Goal: Information Seeking & Learning: Learn about a topic

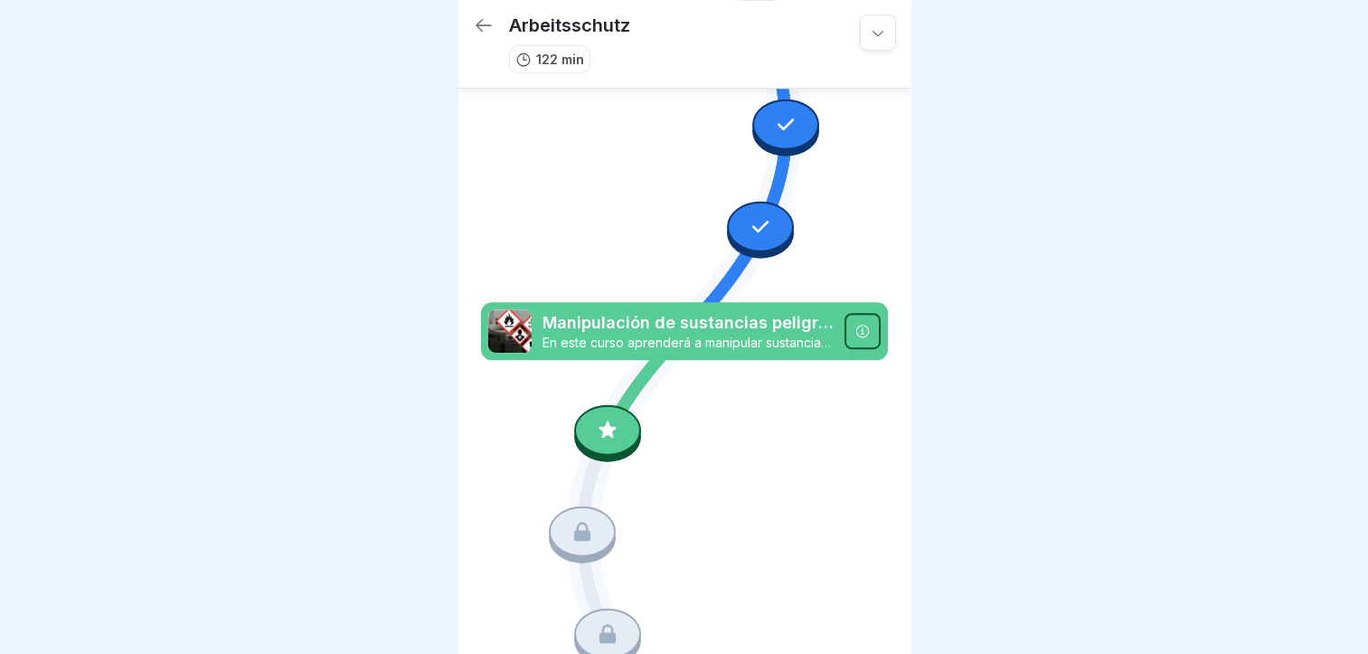
scroll to position [1064, 0]
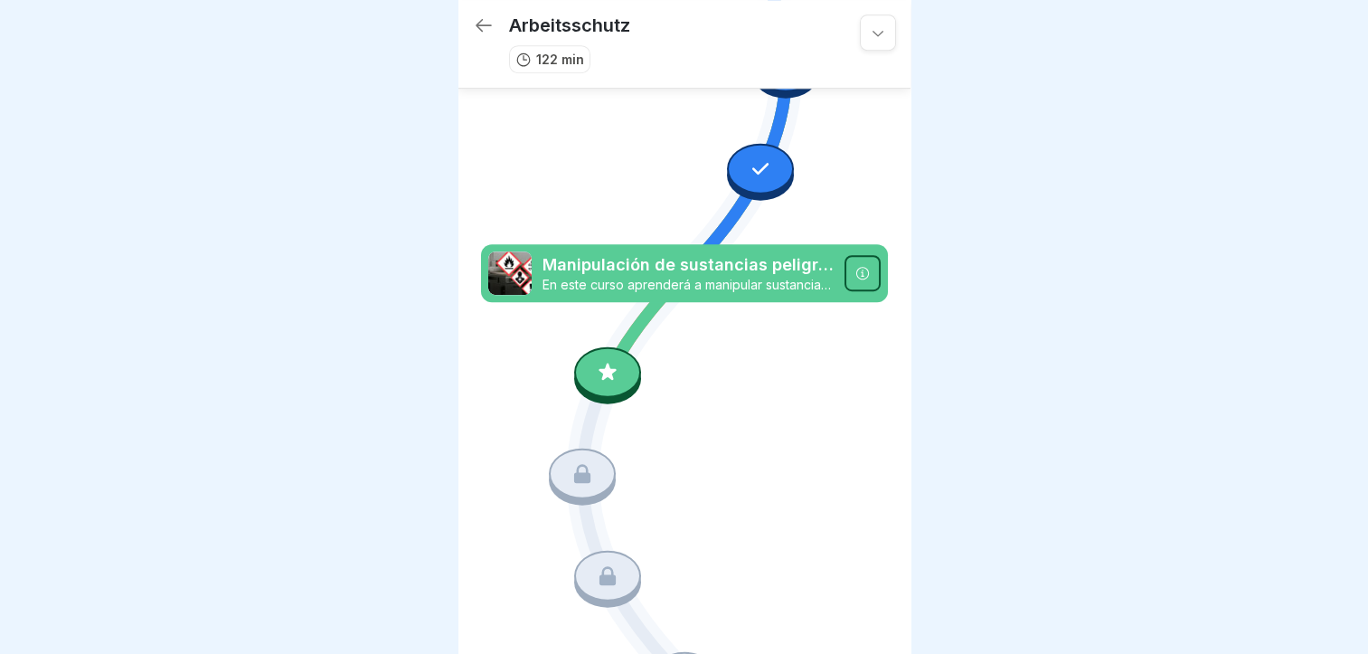
click at [601, 346] on div at bounding box center [607, 371] width 67 height 51
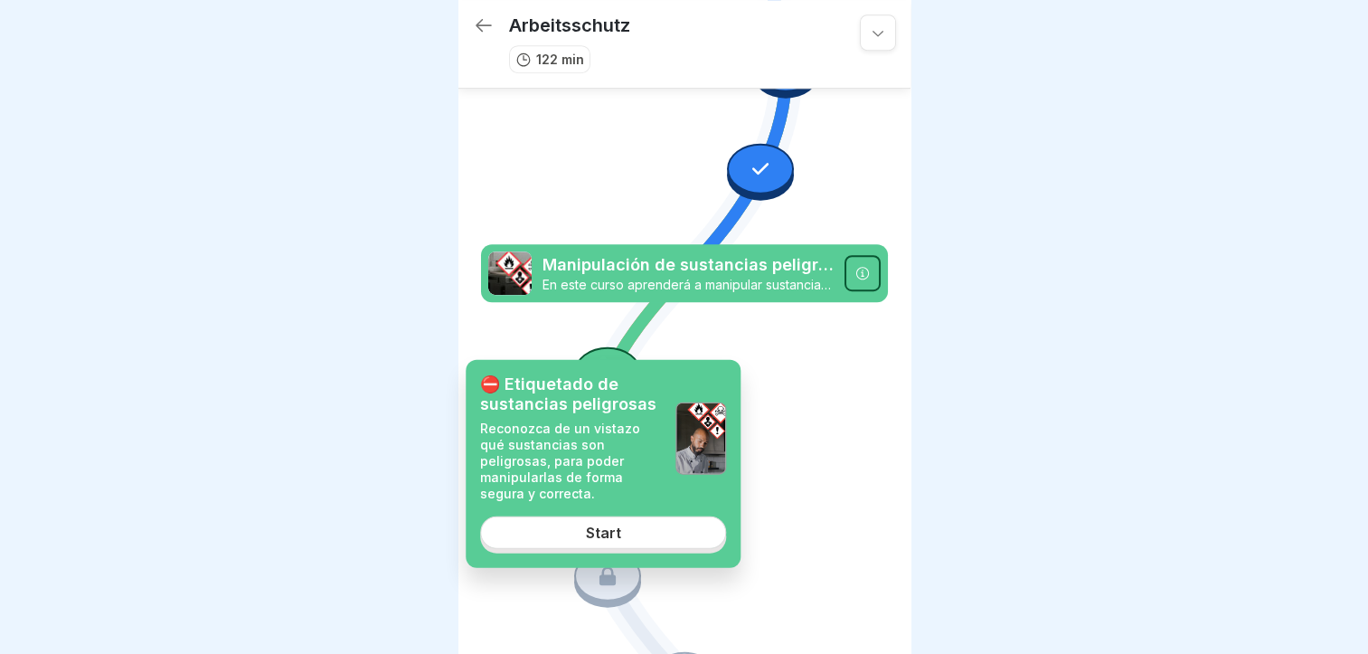
click at [562, 520] on link "Start" at bounding box center [603, 532] width 246 height 33
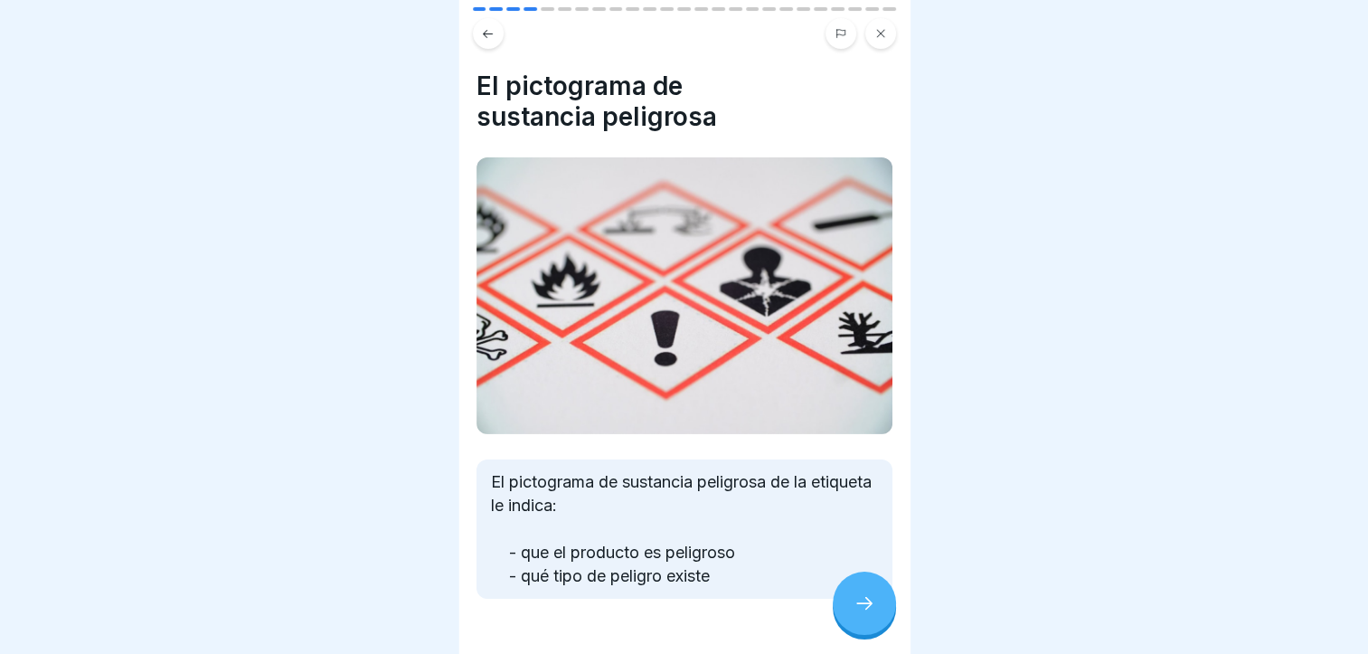
click at [562, 520] on p "El pictograma de sustancia peligrosa de la etiqueta le indica: - que el product…" at bounding box center [684, 529] width 387 height 118
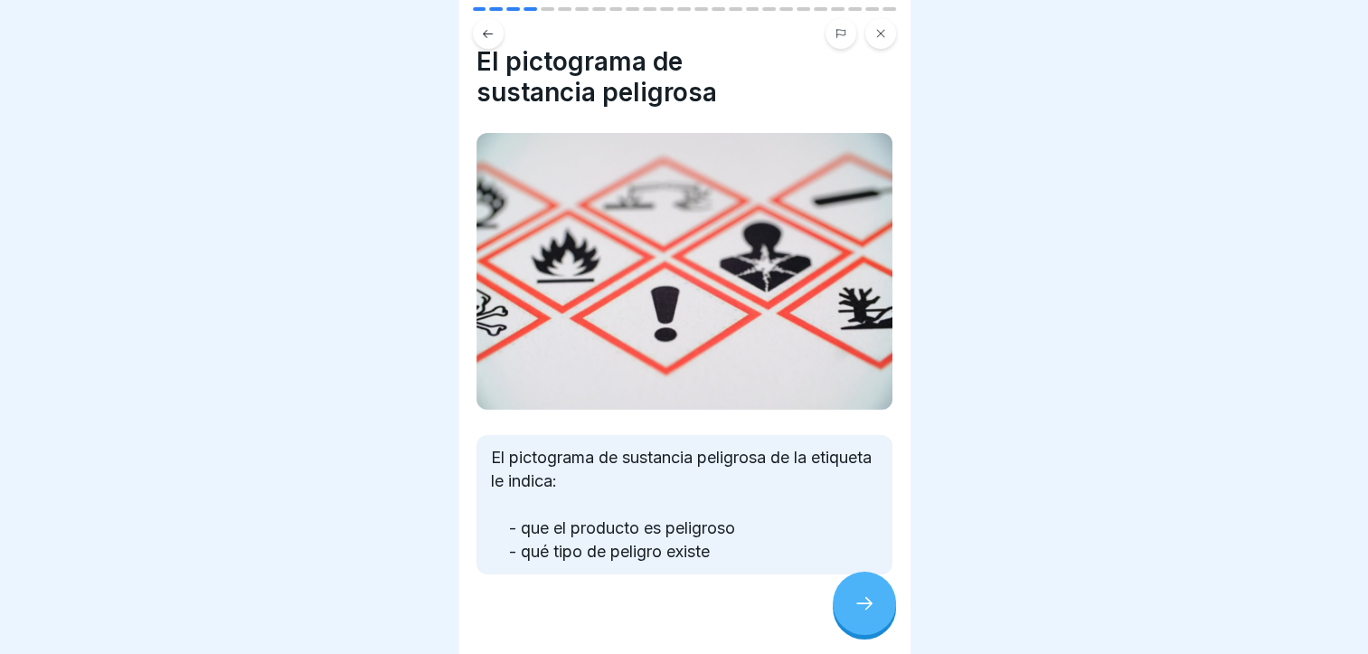
scroll to position [43, 0]
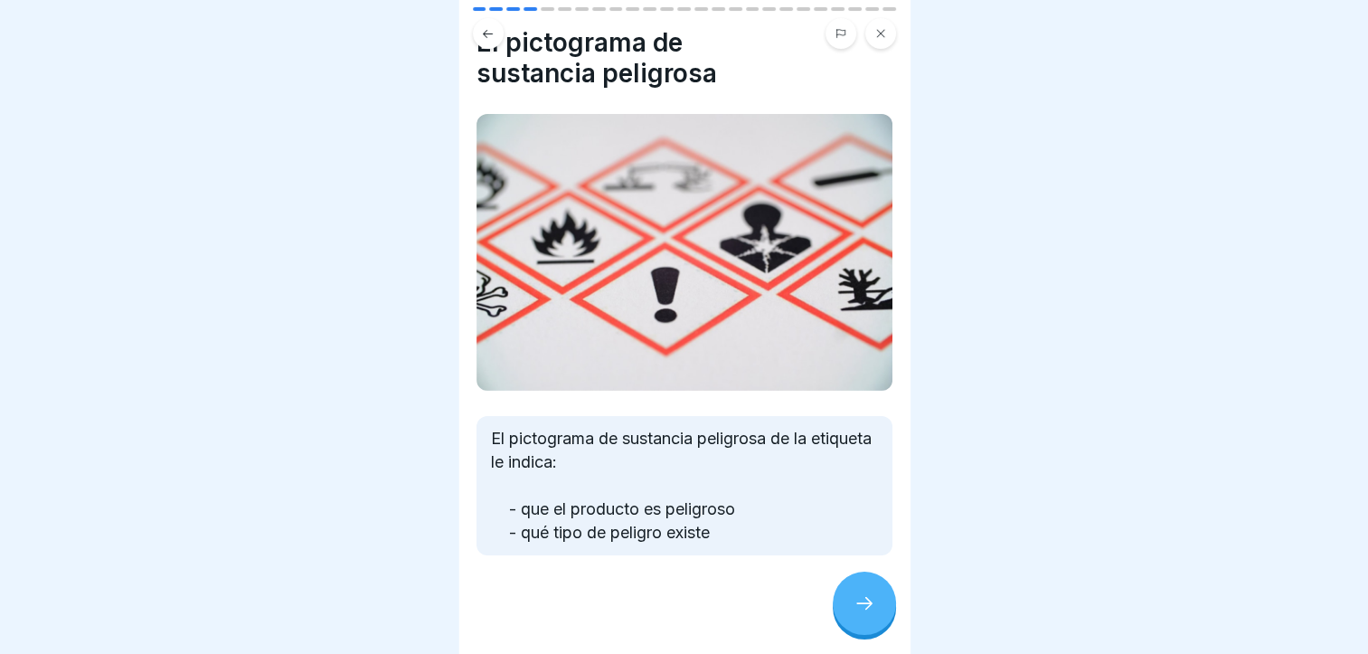
click at [872, 587] on div at bounding box center [864, 603] width 63 height 63
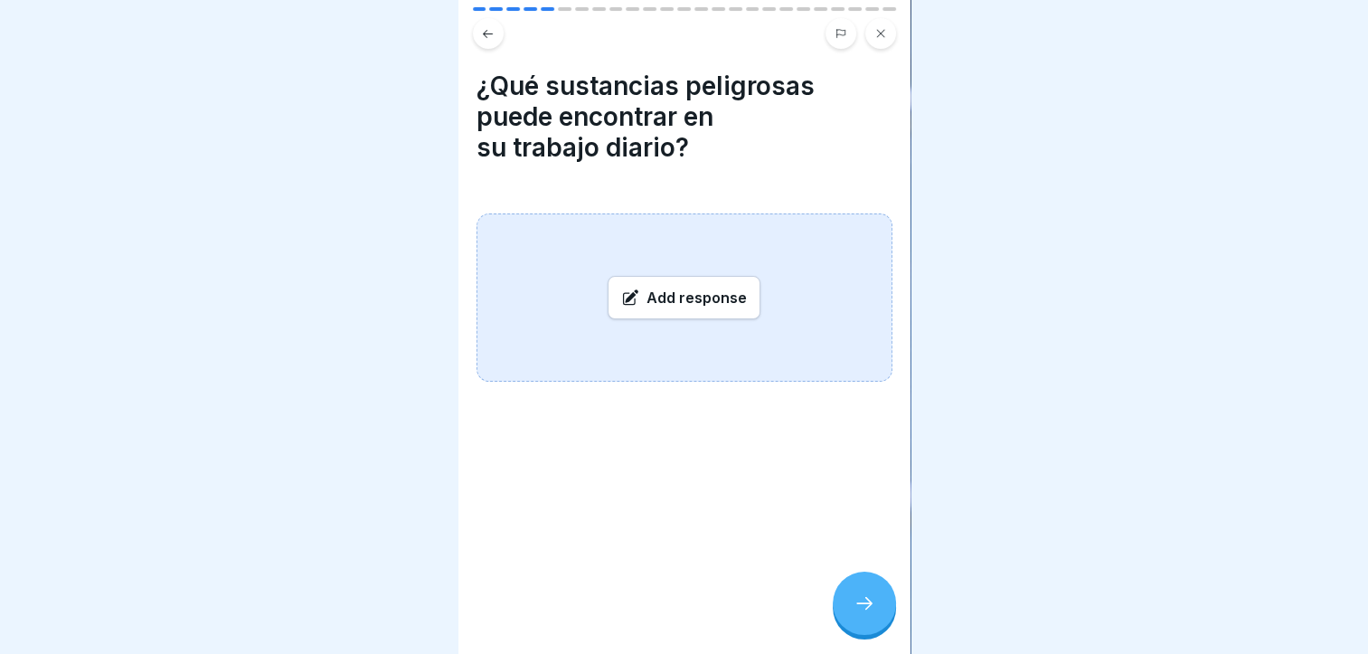
click at [625, 289] on icon at bounding box center [631, 295] width 13 height 13
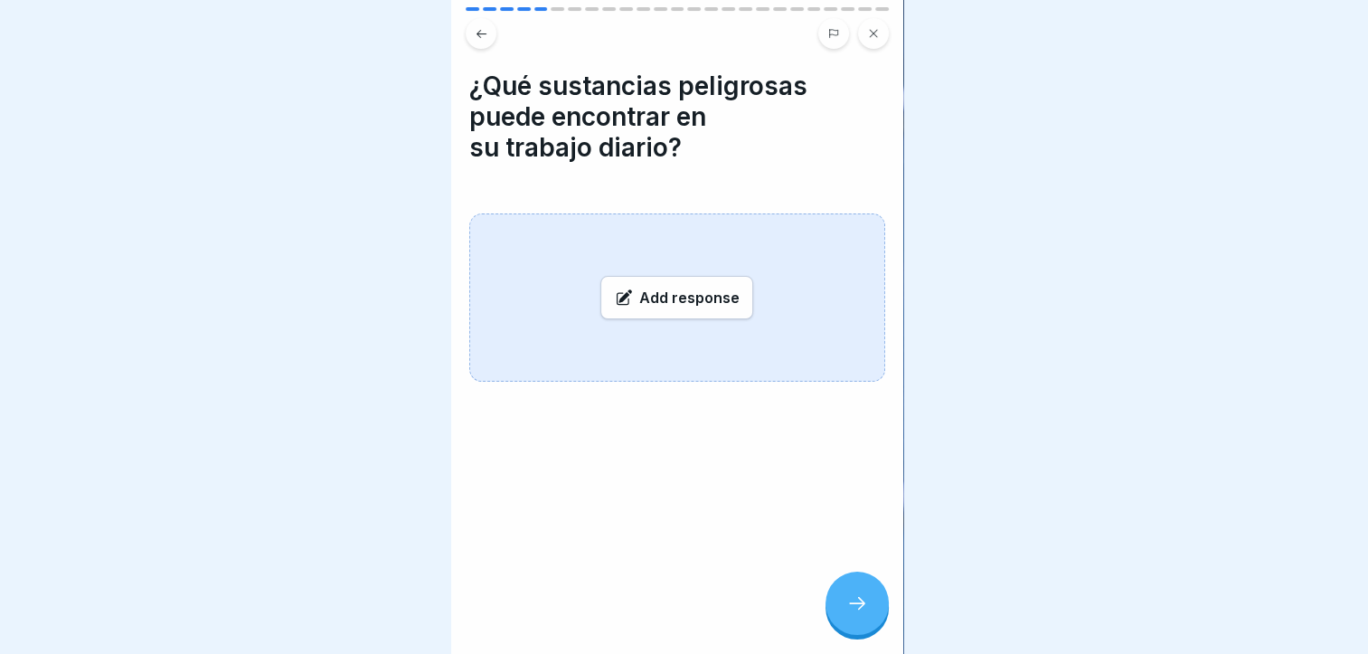
scroll to position [0, 0]
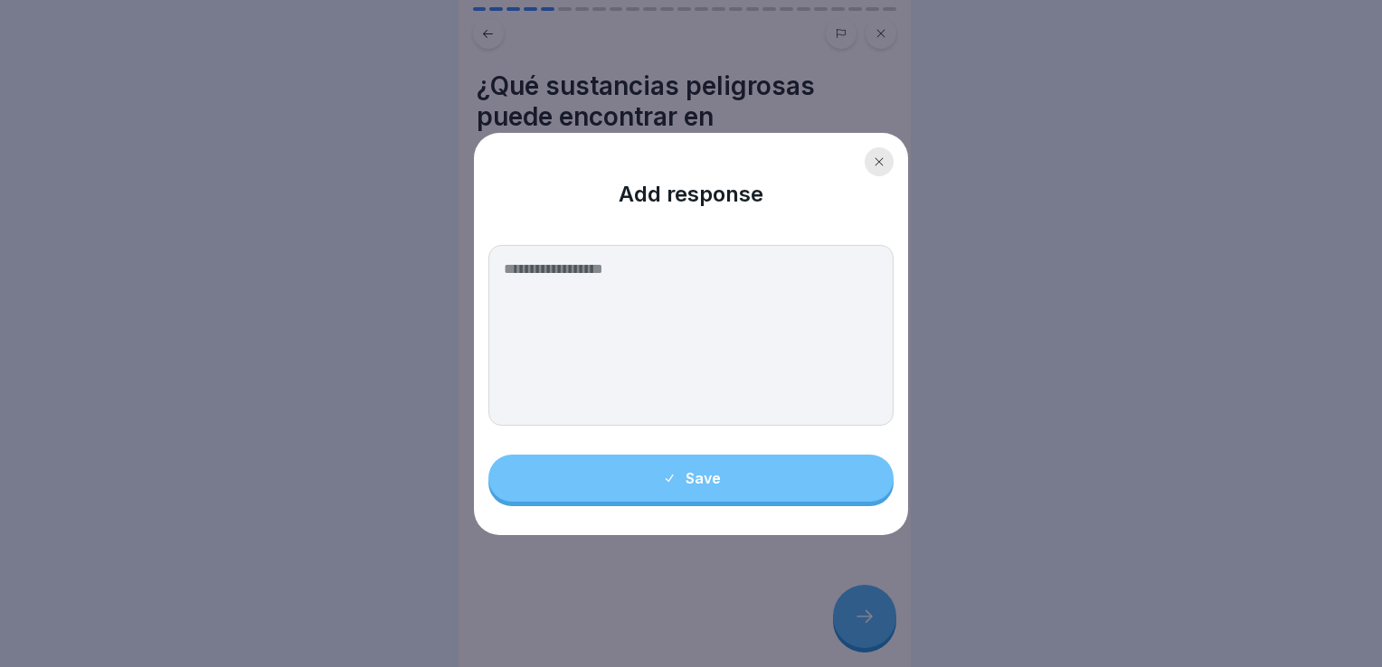
drag, startPoint x: 552, startPoint y: 307, endPoint x: 543, endPoint y: 343, distance: 36.4
click at [543, 343] on textarea at bounding box center [690, 335] width 405 height 181
click at [573, 327] on textarea at bounding box center [690, 335] width 405 height 181
drag, startPoint x: 554, startPoint y: 295, endPoint x: 570, endPoint y: 302, distance: 17.0
click at [570, 302] on textarea at bounding box center [690, 335] width 405 height 181
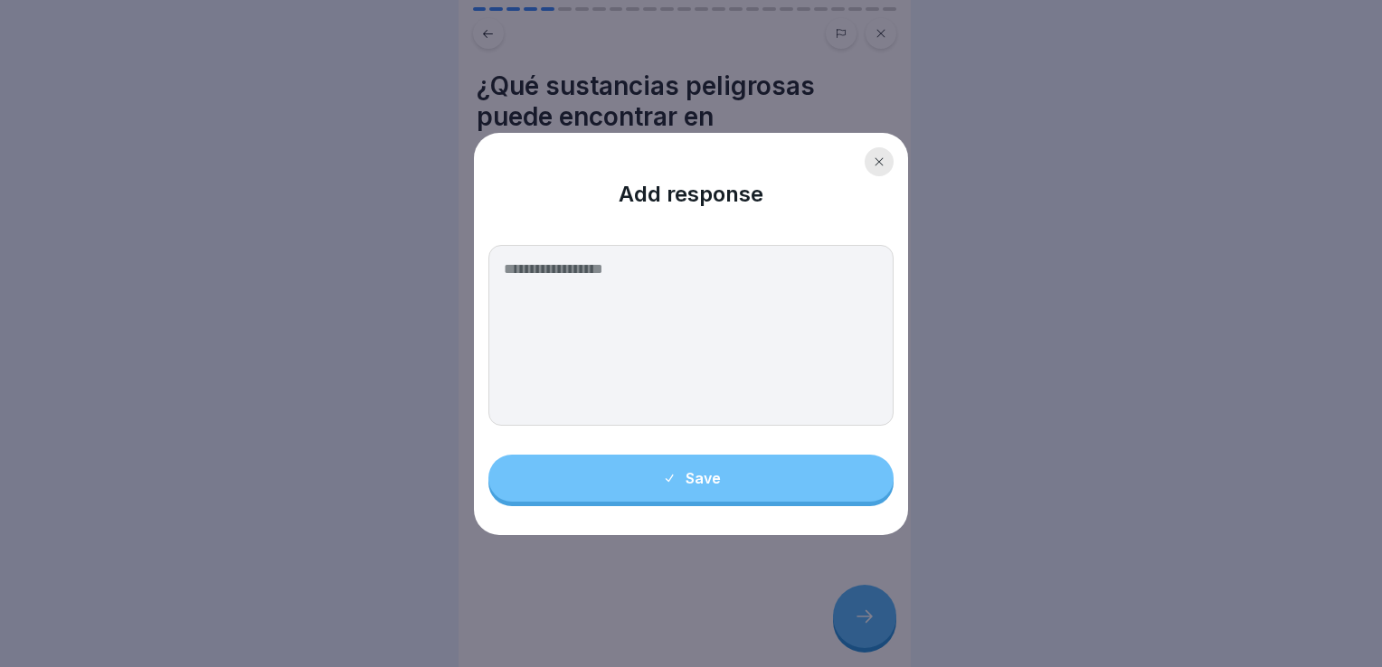
drag, startPoint x: 603, startPoint y: 320, endPoint x: 593, endPoint y: 412, distance: 92.8
click at [593, 412] on textarea at bounding box center [690, 335] width 405 height 181
type textarea "*"
click at [836, 183] on div "Add response" at bounding box center [690, 181] width 405 height 69
drag, startPoint x: 574, startPoint y: 303, endPoint x: 553, endPoint y: 341, distance: 43.3
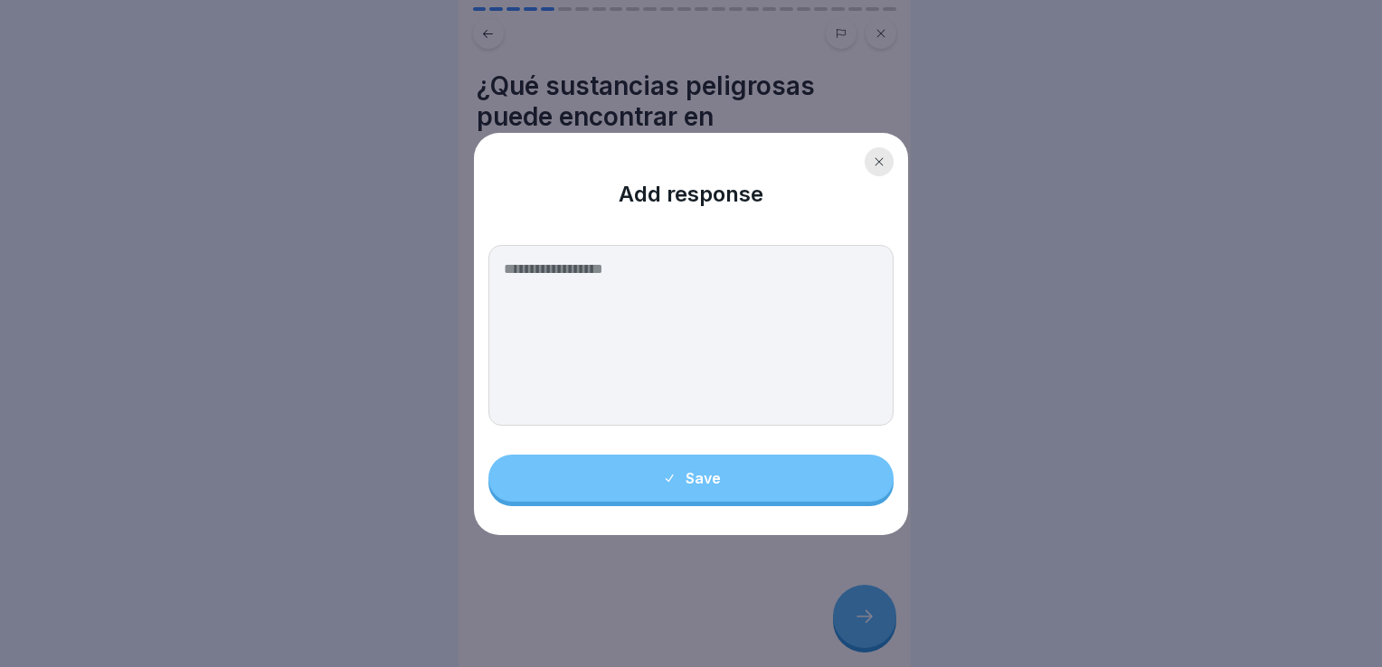
click at [553, 341] on textarea at bounding box center [690, 335] width 405 height 181
click at [881, 164] on icon at bounding box center [879, 161] width 8 height 8
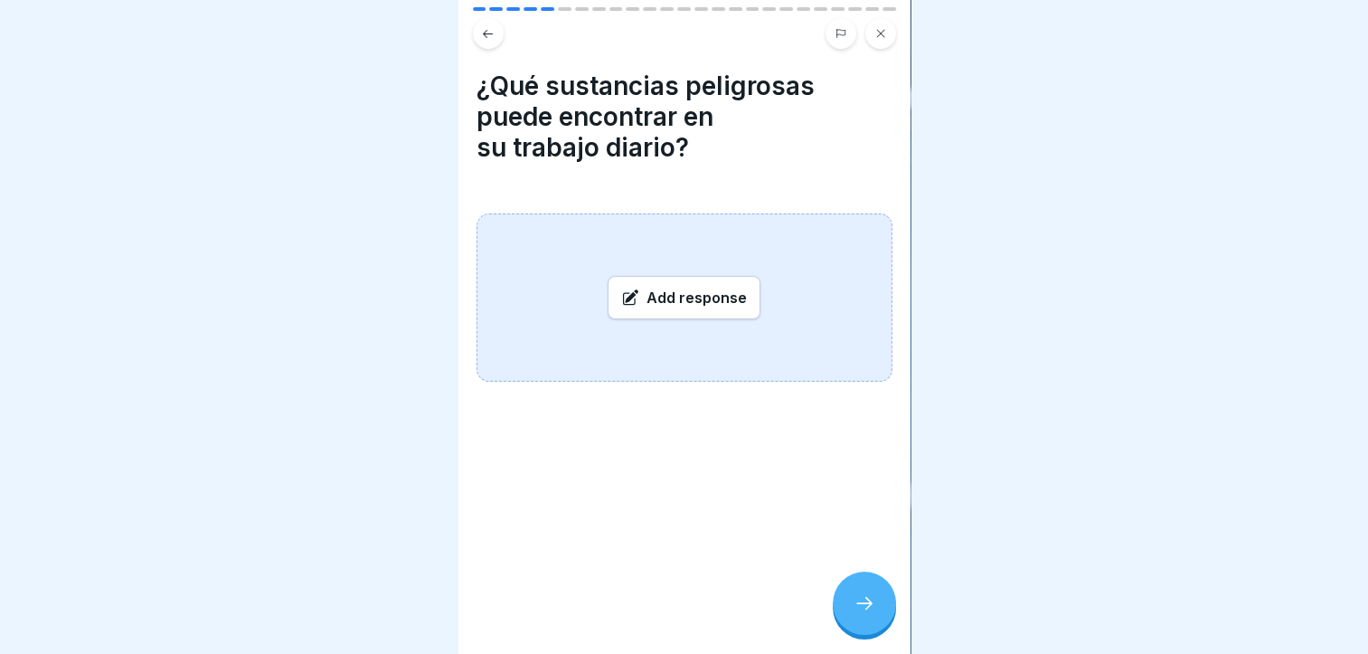
click at [485, 24] on button at bounding box center [488, 33] width 31 height 31
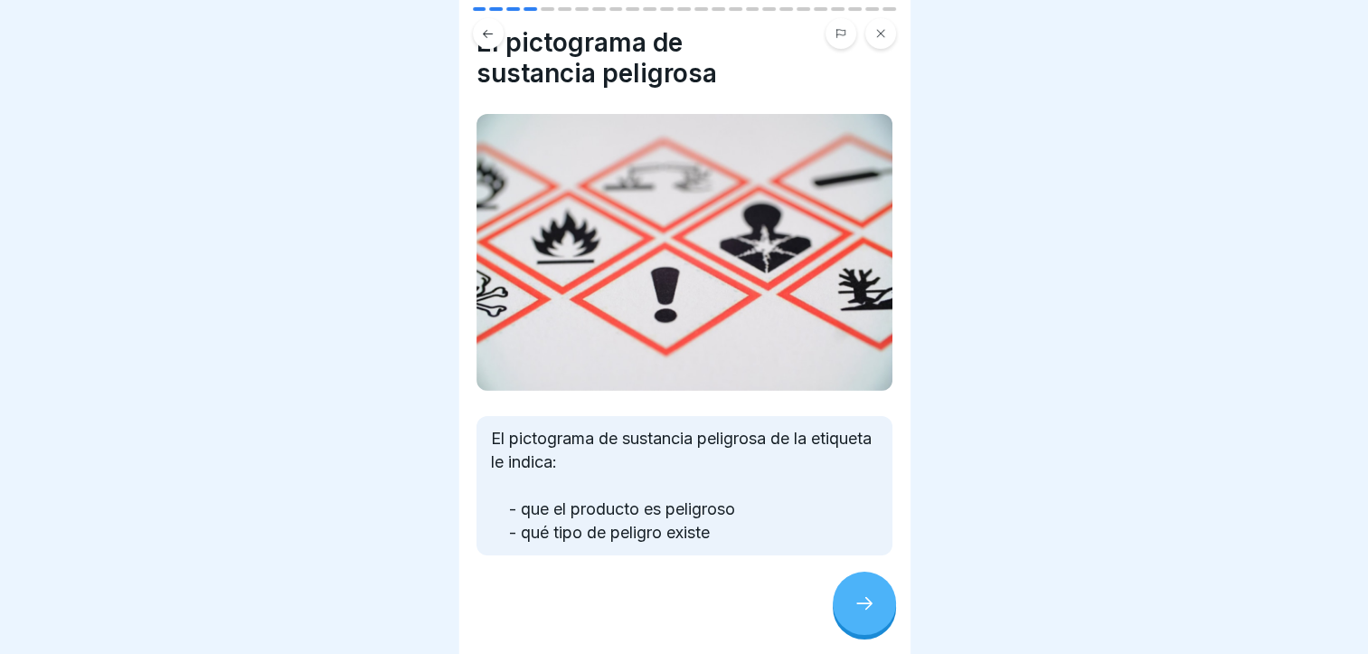
click at [883, 628] on div at bounding box center [864, 603] width 63 height 63
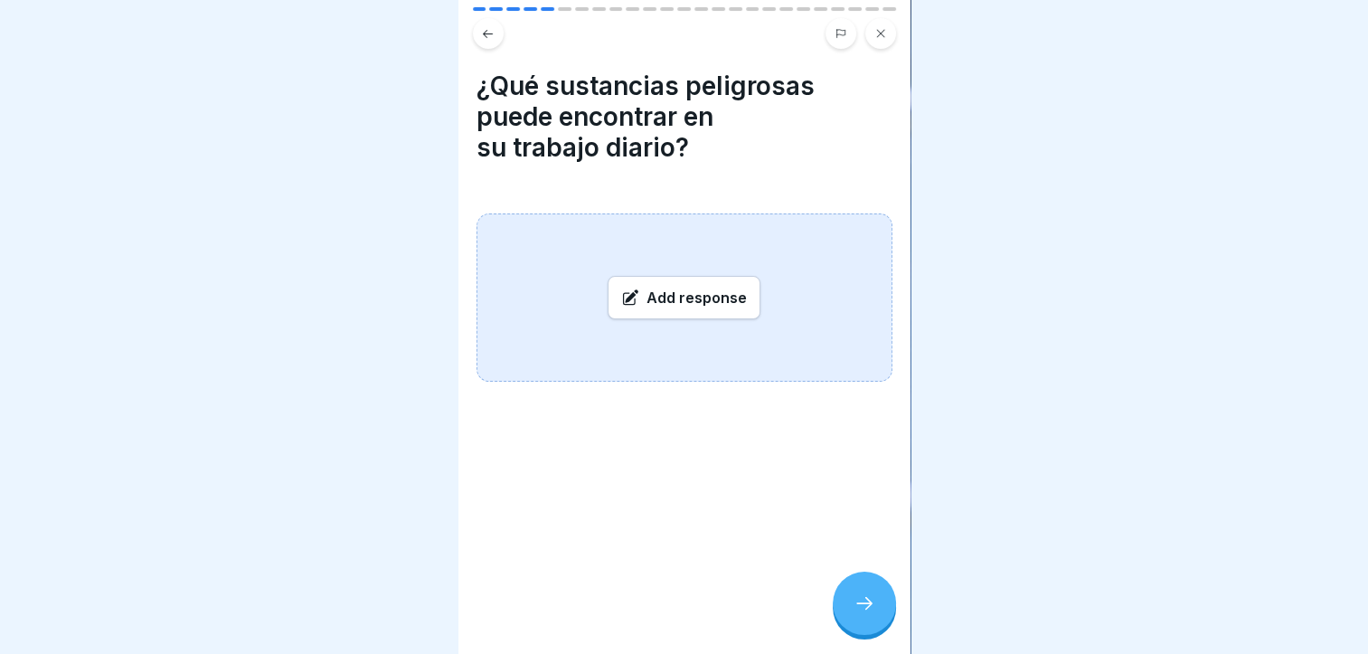
click at [866, 614] on icon at bounding box center [865, 603] width 22 height 22
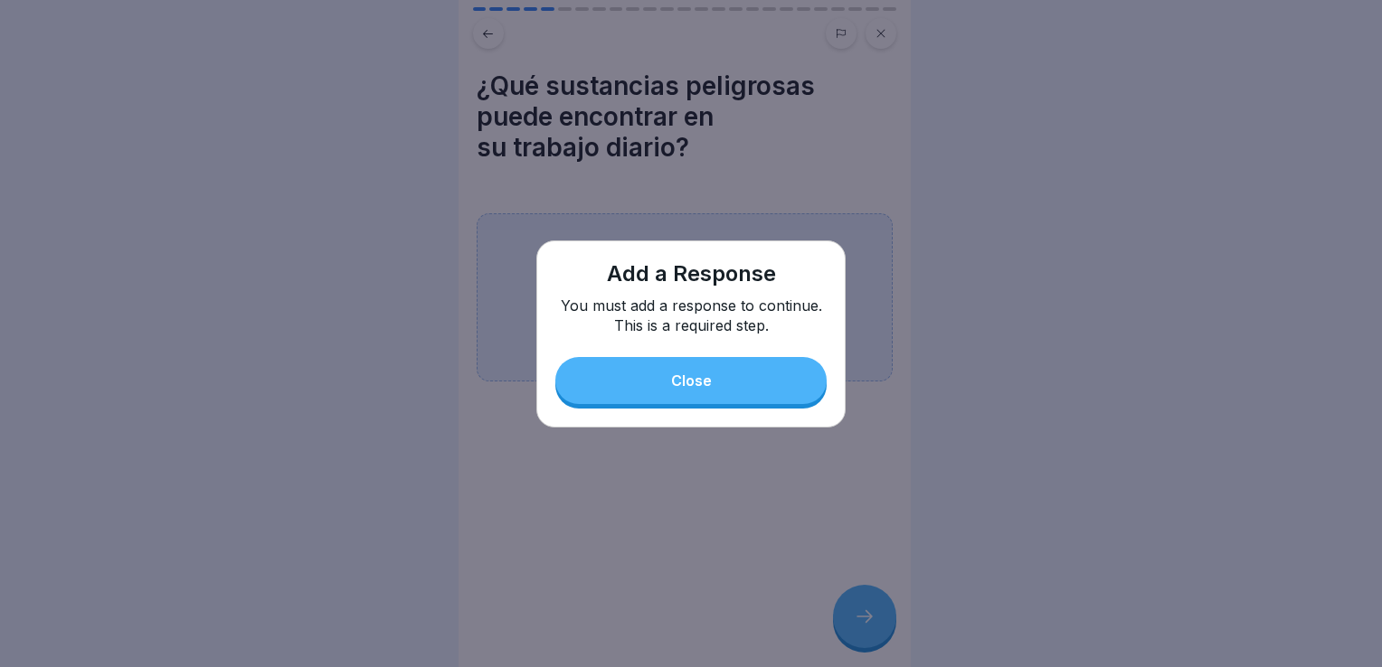
click at [780, 376] on button "Close" at bounding box center [690, 380] width 271 height 47
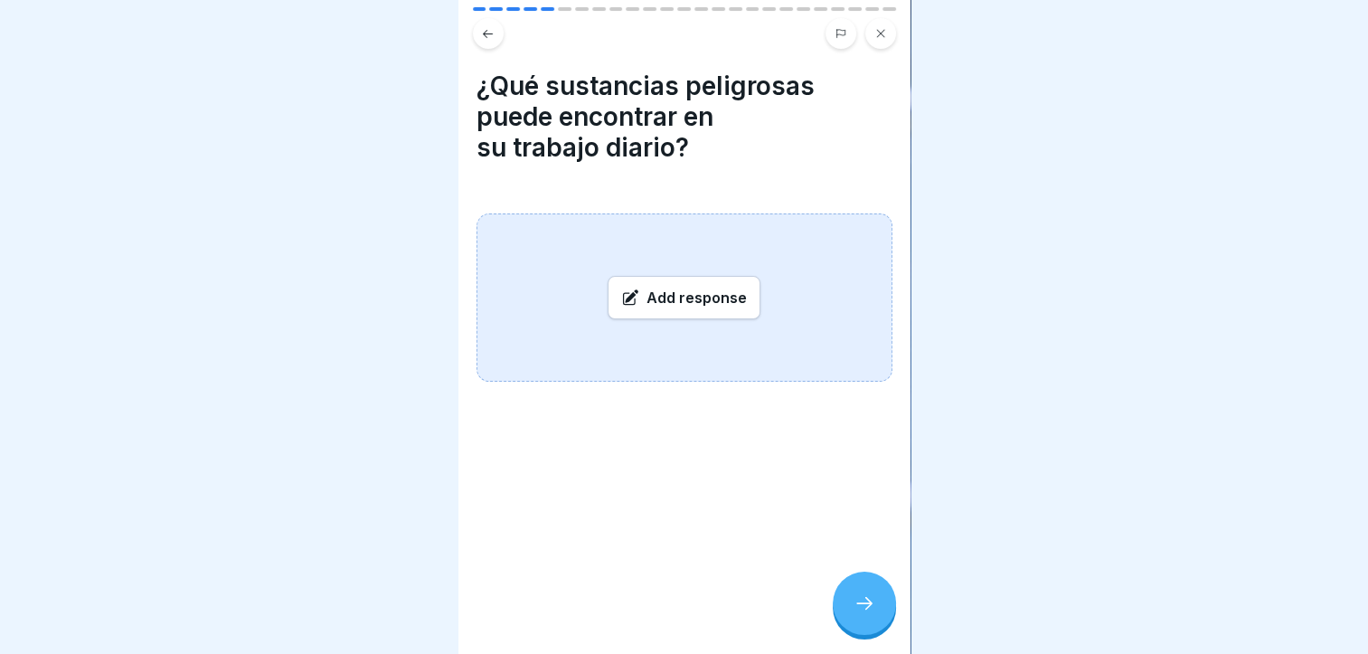
click at [702, 298] on div "Add response" at bounding box center [684, 297] width 153 height 43
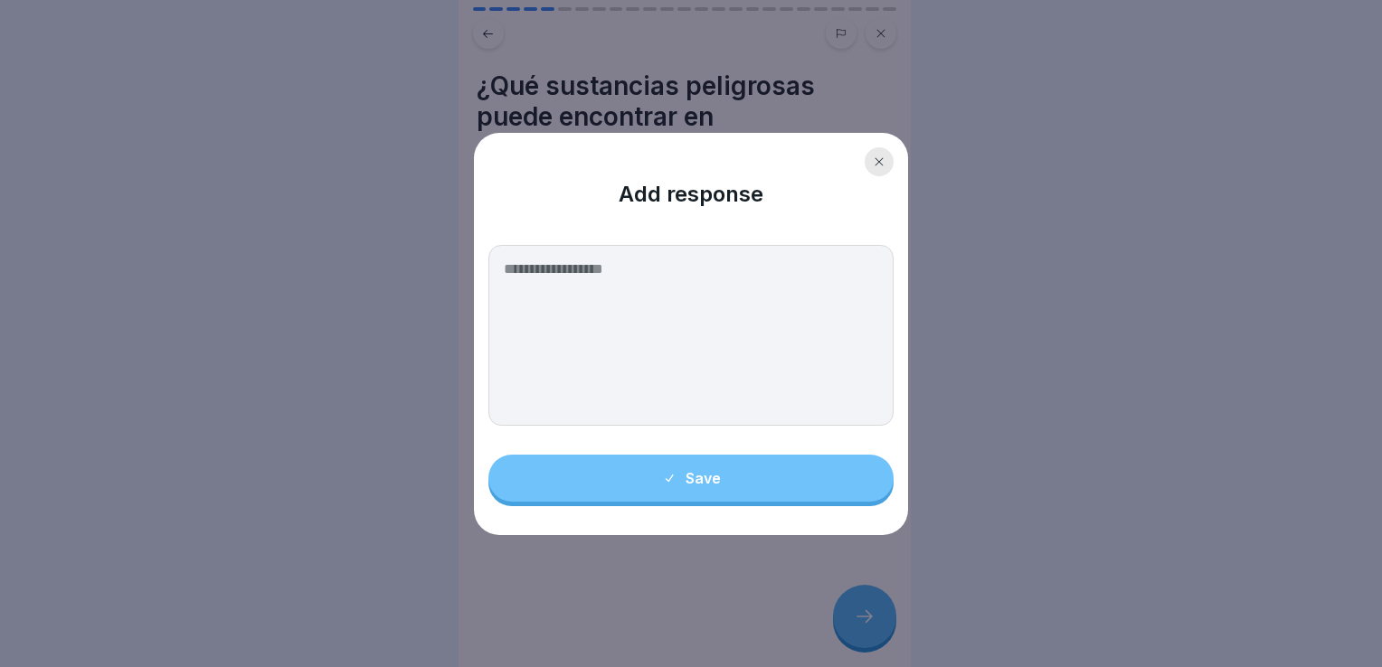
click at [658, 271] on textarea at bounding box center [690, 335] width 405 height 181
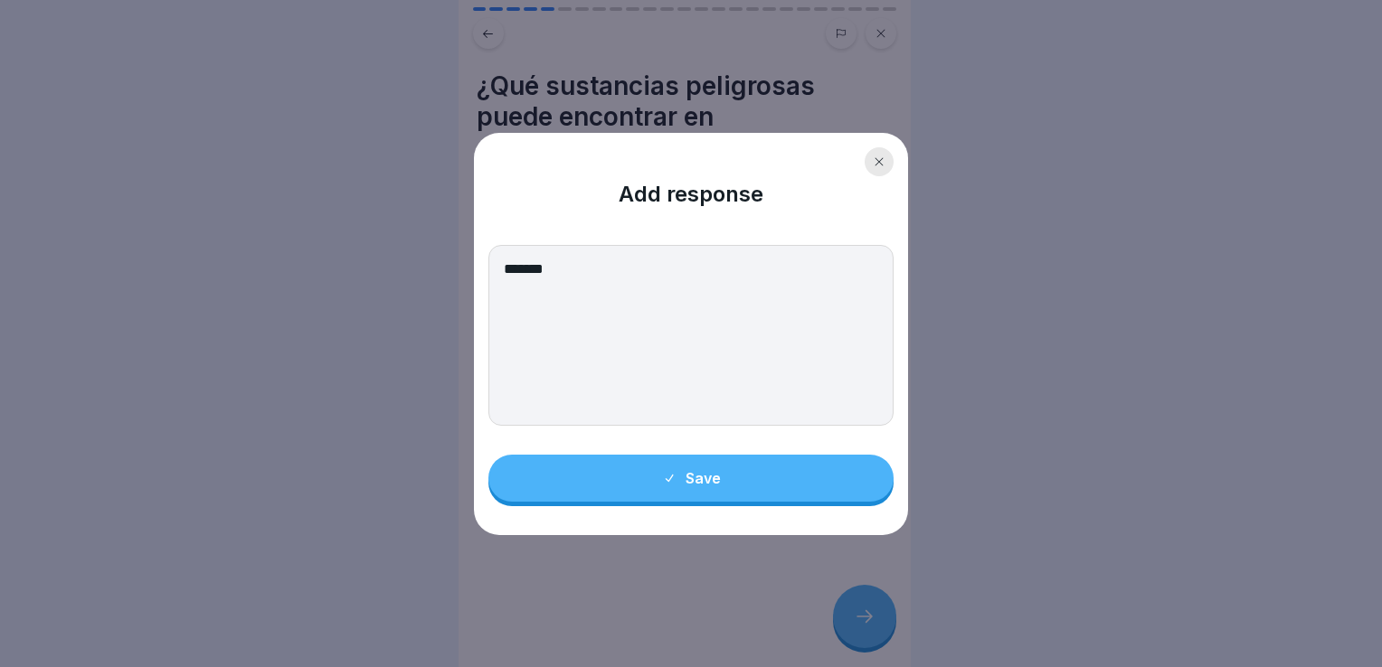
type textarea "*******"
click at [764, 456] on div "Add response ******* Save" at bounding box center [691, 334] width 434 height 402
click at [754, 483] on button "Save" at bounding box center [690, 478] width 405 height 47
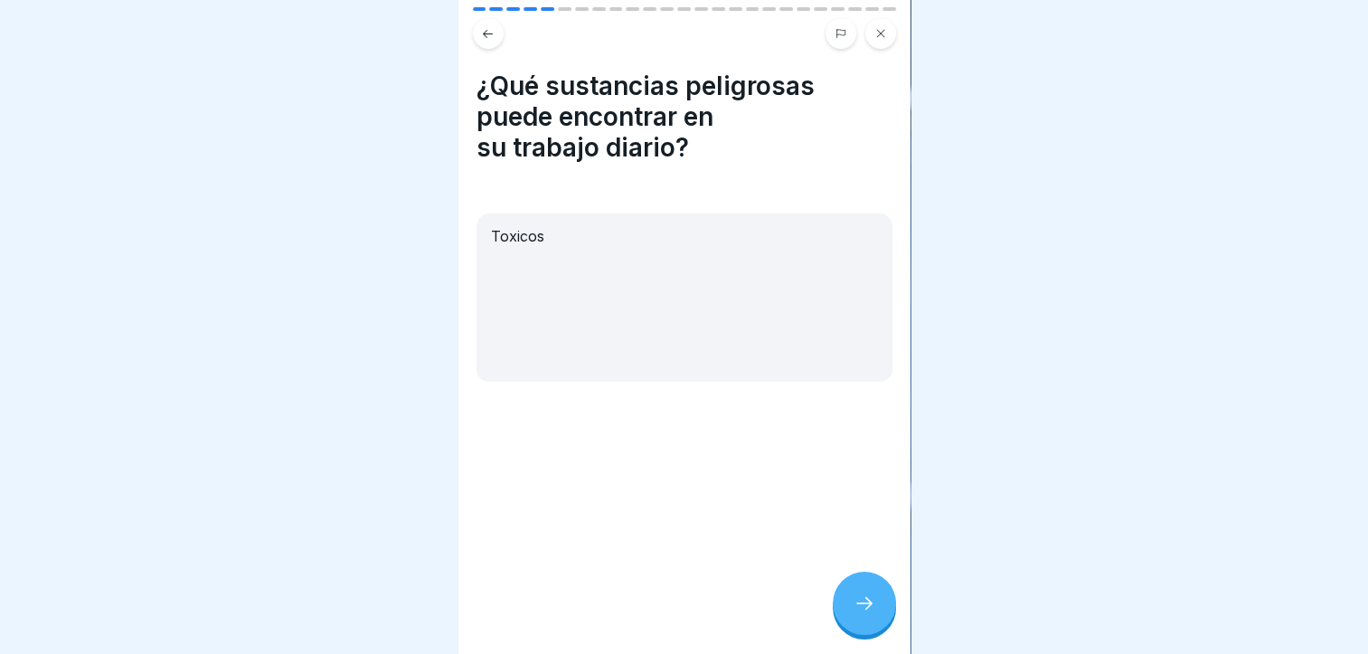
click at [869, 603] on div at bounding box center [864, 603] width 63 height 63
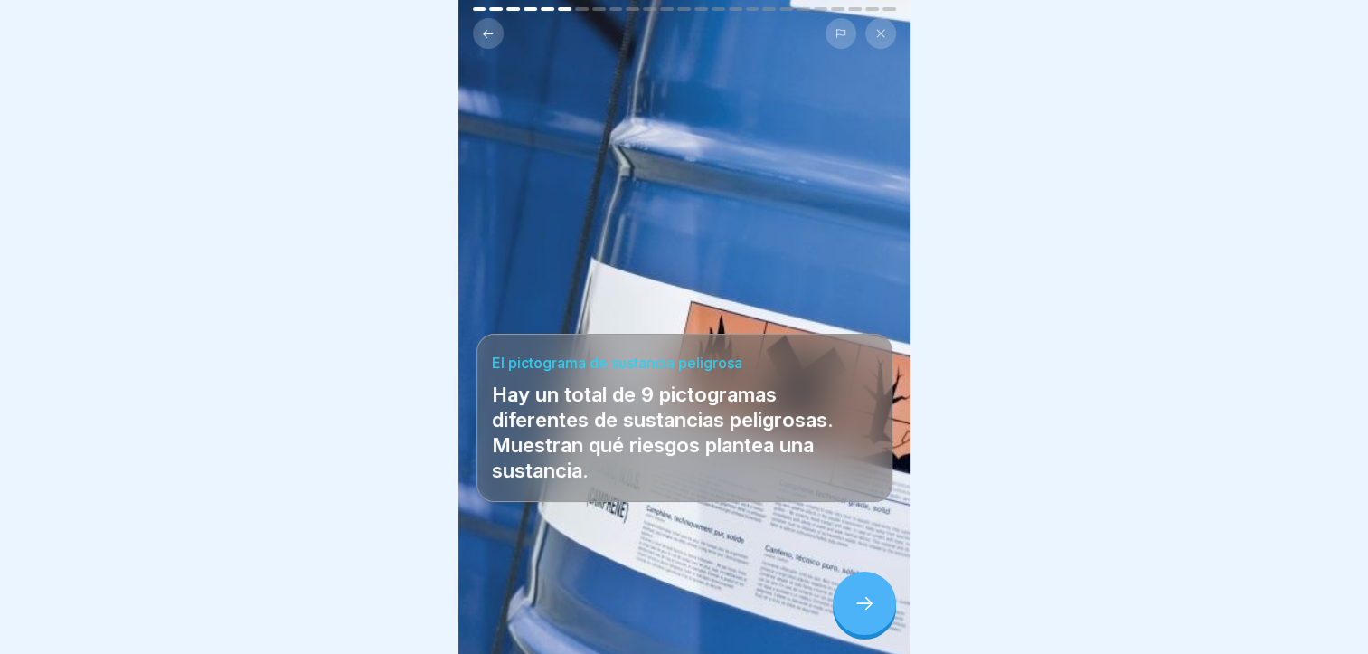
click at [869, 603] on div at bounding box center [864, 603] width 63 height 63
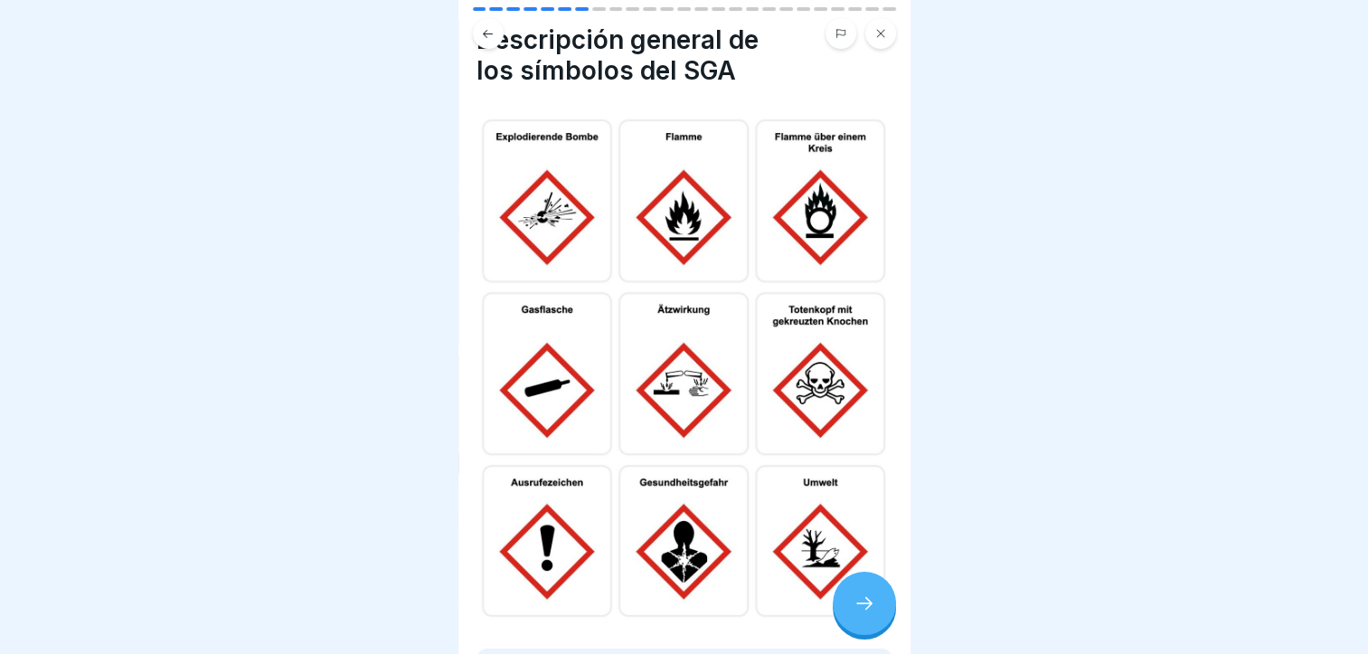
scroll to position [90, 0]
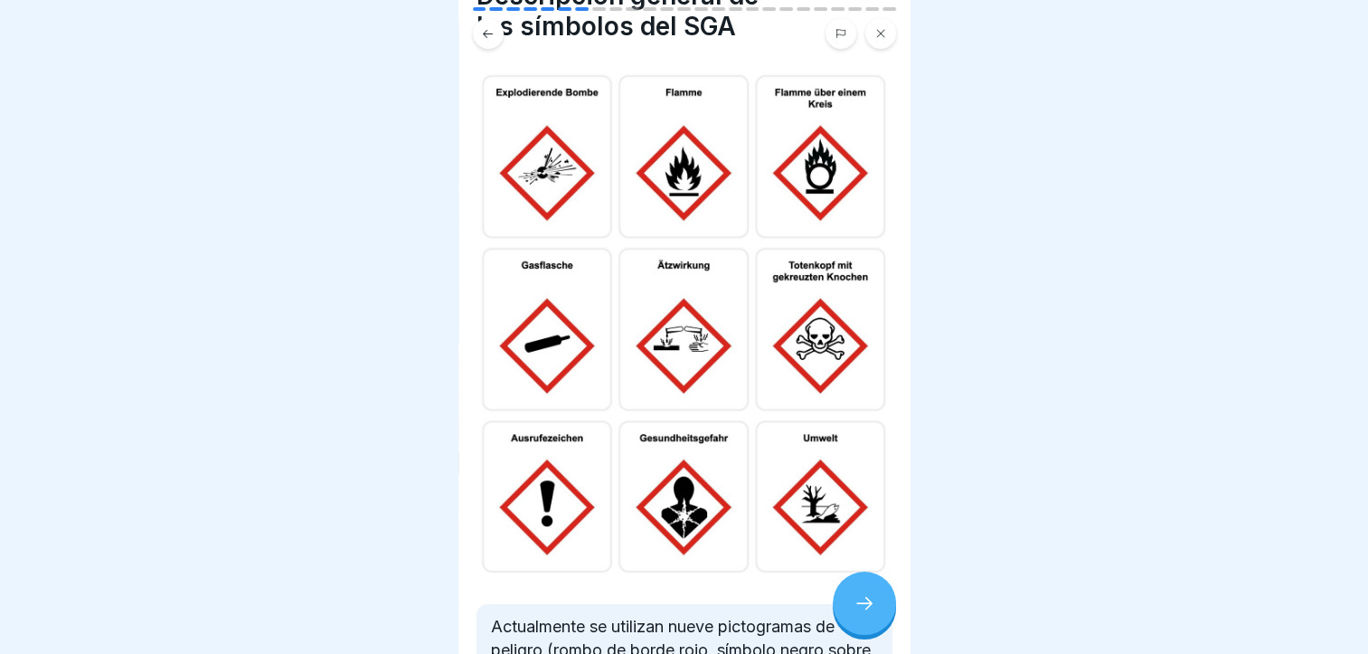
click at [857, 609] on icon at bounding box center [865, 603] width 22 height 22
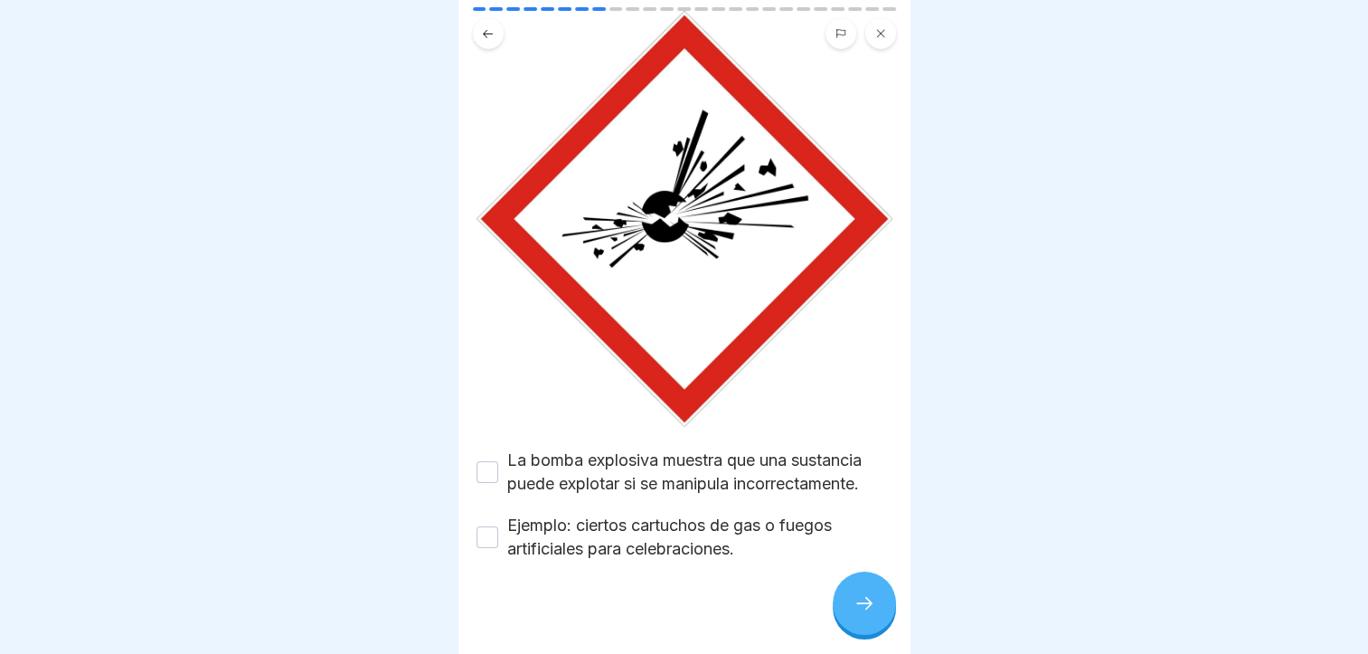
scroll to position [148, 0]
click at [714, 454] on label "La bomba explosiva muestra que una sustancia puede explotar si se manipula inco…" at bounding box center [699, 471] width 385 height 47
click at [498, 460] on button "La bomba explosiva muestra que una sustancia puede explotar si se manipula inco…" at bounding box center [488, 471] width 22 height 22
click at [600, 526] on label "Ejemplo: ciertos cartuchos de gas o fuegos artificiales para celebraciones." at bounding box center [699, 536] width 385 height 47
click at [498, 526] on button "Ejemplo: ciertos cartuchos de gas o fuegos artificiales para celebraciones." at bounding box center [488, 536] width 22 height 22
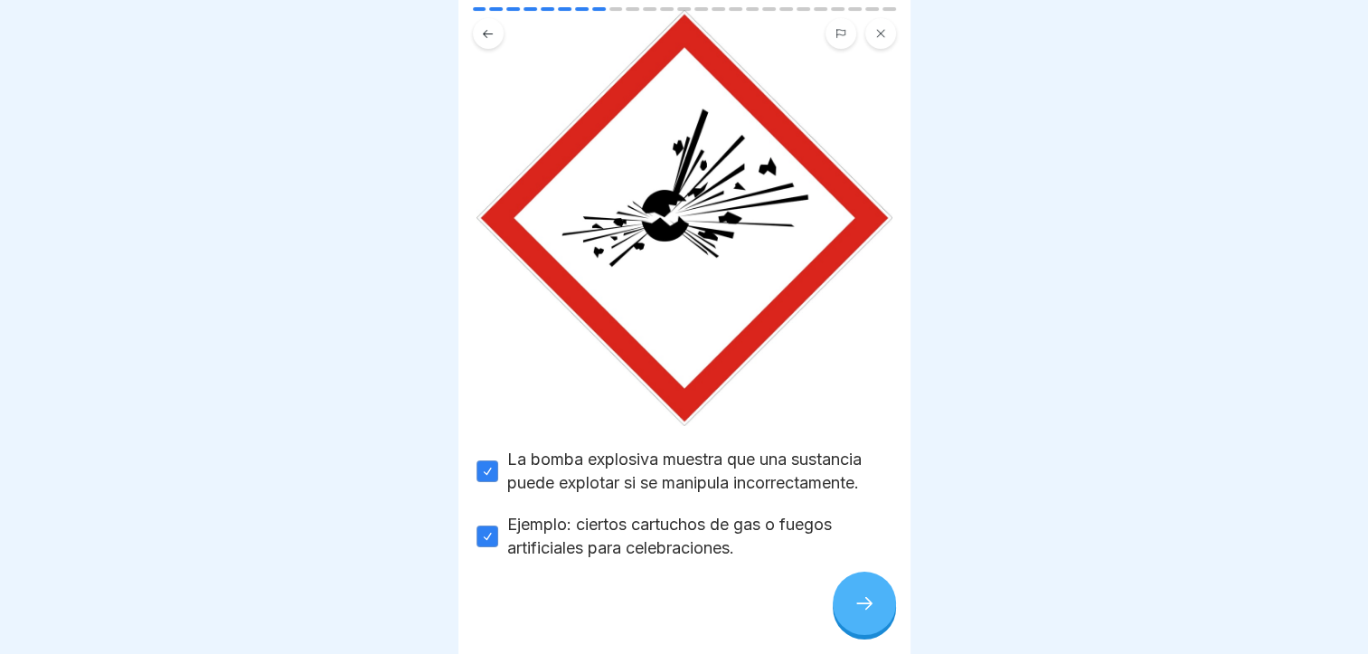
click at [846, 602] on div at bounding box center [864, 603] width 63 height 63
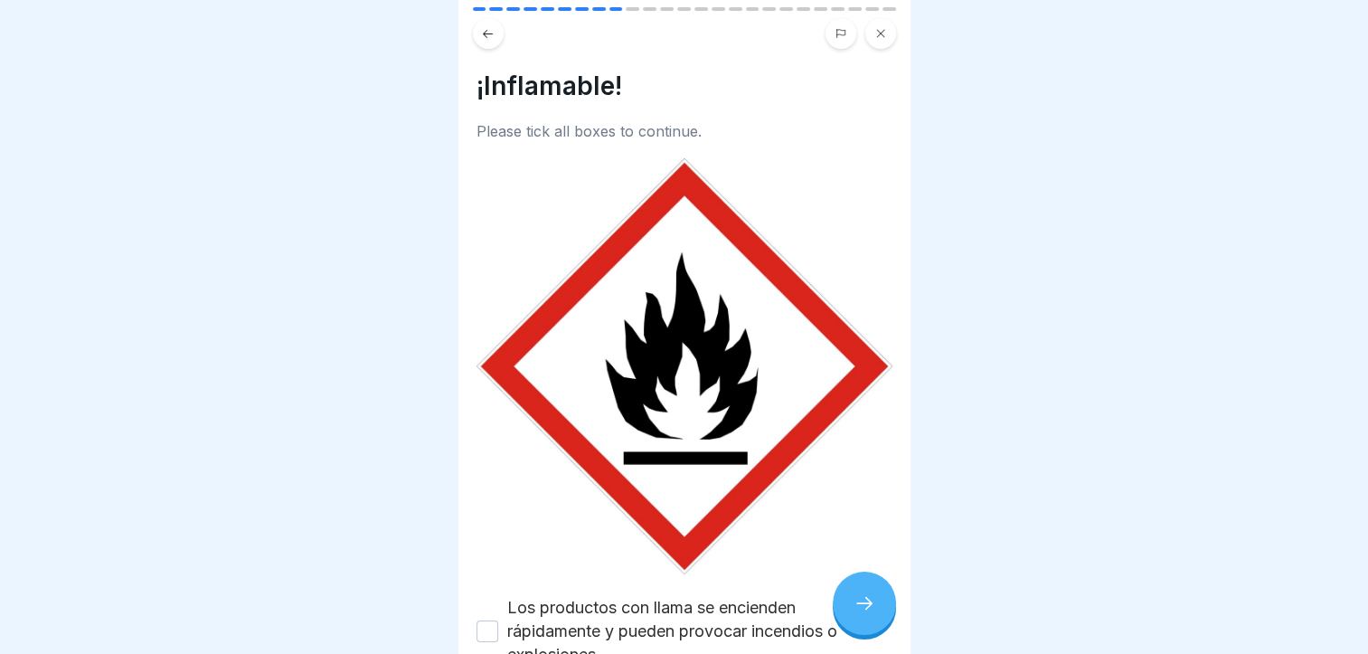
scroll to position [173, 0]
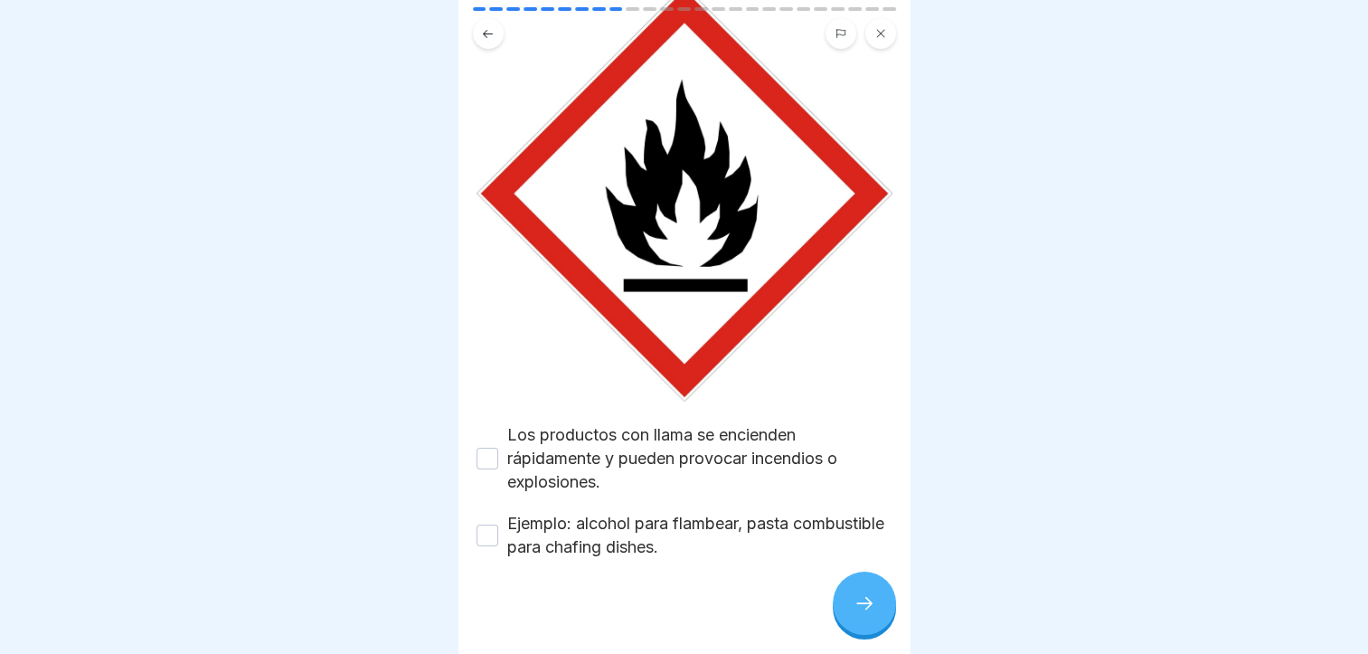
click at [572, 430] on label "Los productos con llama se encienden rápidamente y pueden provocar incendios o …" at bounding box center [699, 458] width 385 height 71
click at [498, 448] on button "Los productos con llama se encienden rápidamente y pueden provocar incendios o …" at bounding box center [488, 459] width 22 height 22
click at [574, 512] on label "Ejemplo: alcohol para flambear, pasta combustible para chafing dishes." at bounding box center [699, 535] width 385 height 47
click at [498, 525] on button "Ejemplo: alcohol para flambear, pasta combustible para chafing dishes." at bounding box center [488, 536] width 22 height 22
click at [860, 613] on icon at bounding box center [865, 603] width 22 height 22
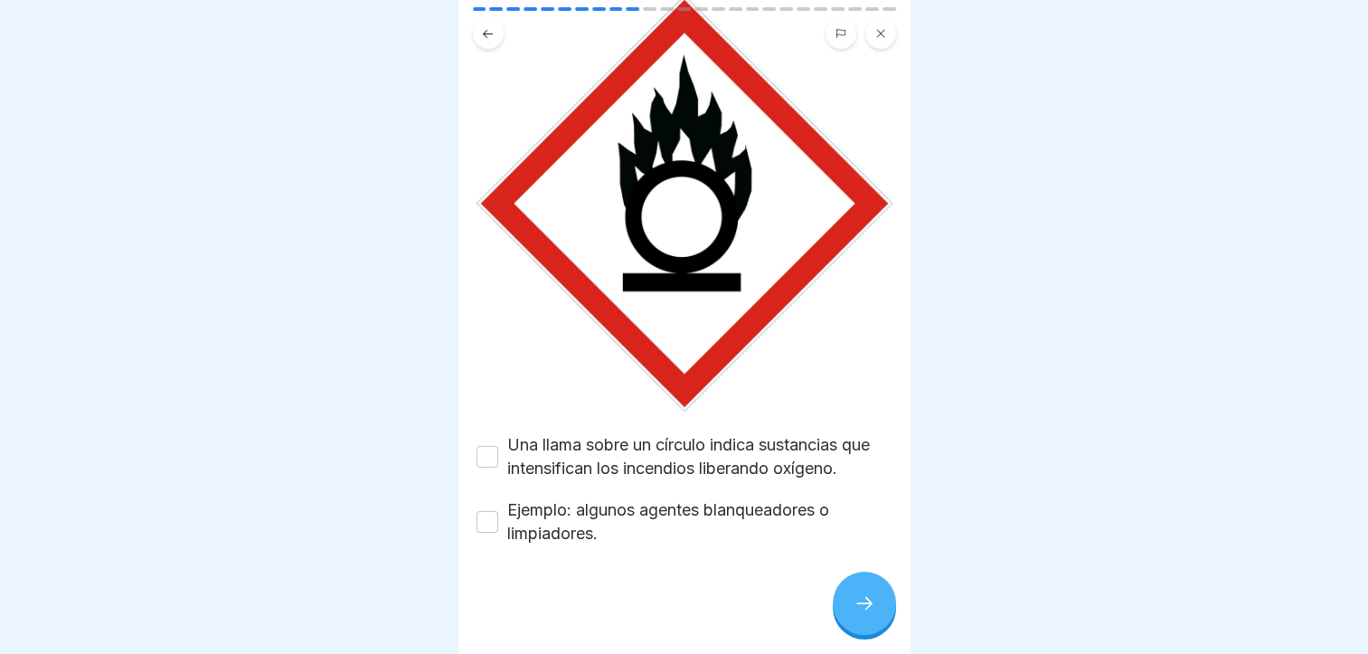
click at [663, 440] on label "Una llama sobre un círculo indica sustancias que intensifican los incendios lib…" at bounding box center [699, 456] width 385 height 47
click at [498, 446] on button "Una llama sobre un círculo indica sustancias que intensifican los incendios lib…" at bounding box center [488, 457] width 22 height 22
click at [608, 510] on label "Ejemplo: algunos agentes blanqueadores o limpiadores." at bounding box center [699, 521] width 385 height 47
click at [498, 511] on button "Ejemplo: algunos agentes blanqueadores o limpiadores." at bounding box center [488, 522] width 22 height 22
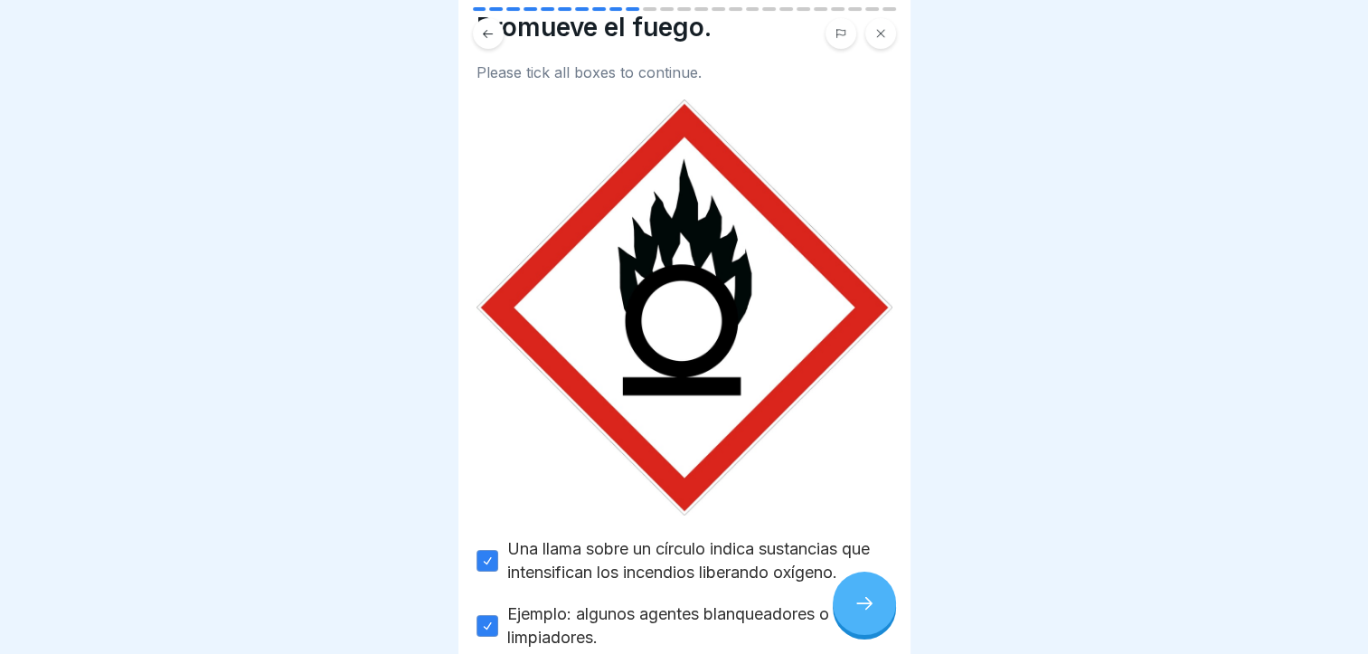
scroll to position [90, 0]
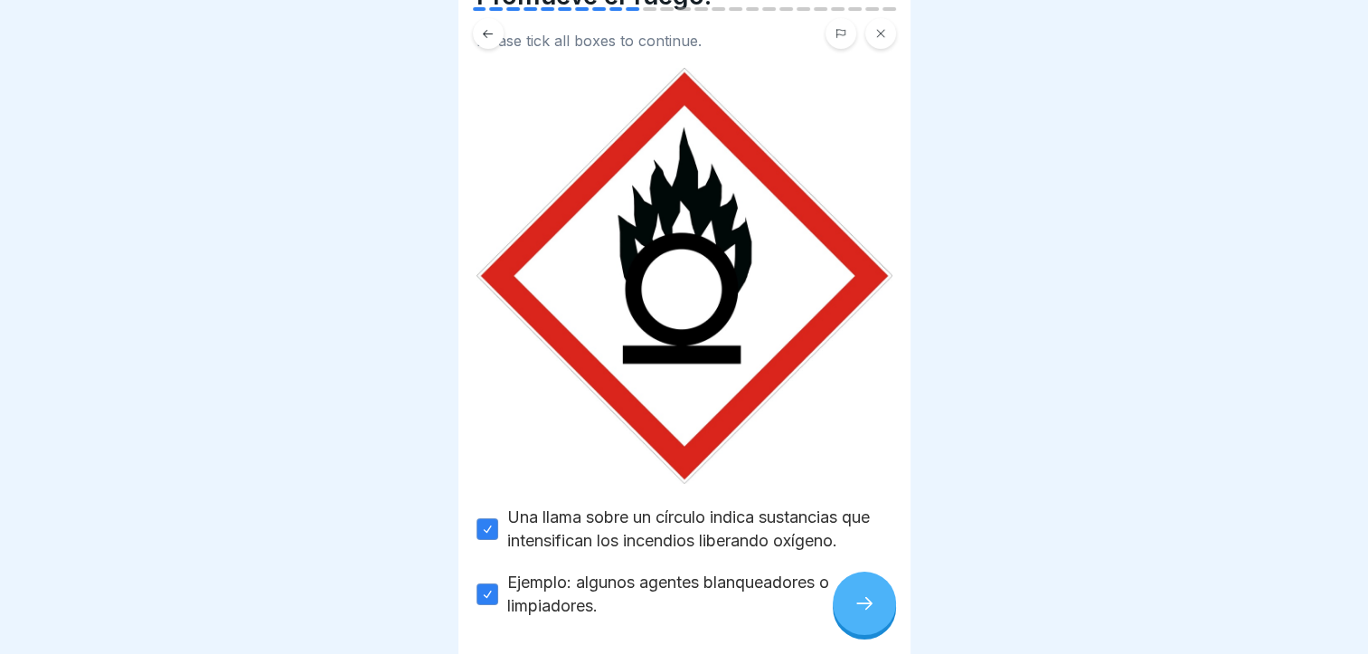
click at [858, 614] on icon at bounding box center [865, 603] width 22 height 22
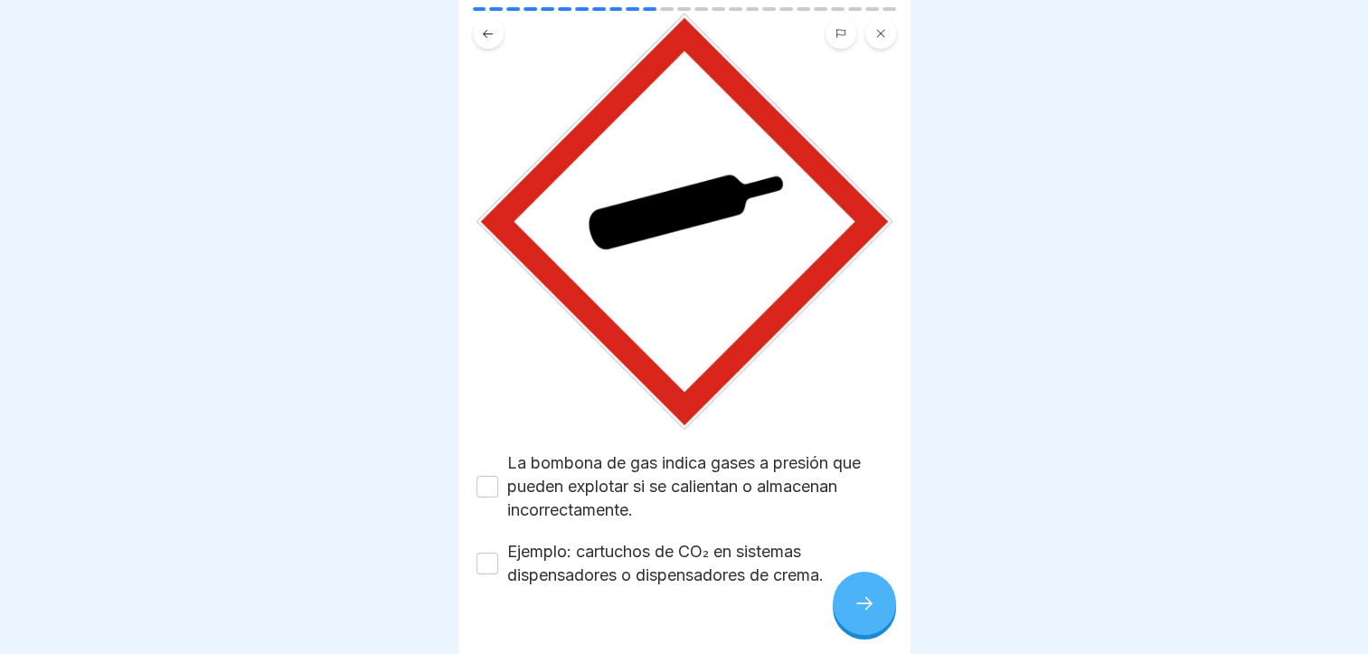
scroll to position [173, 0]
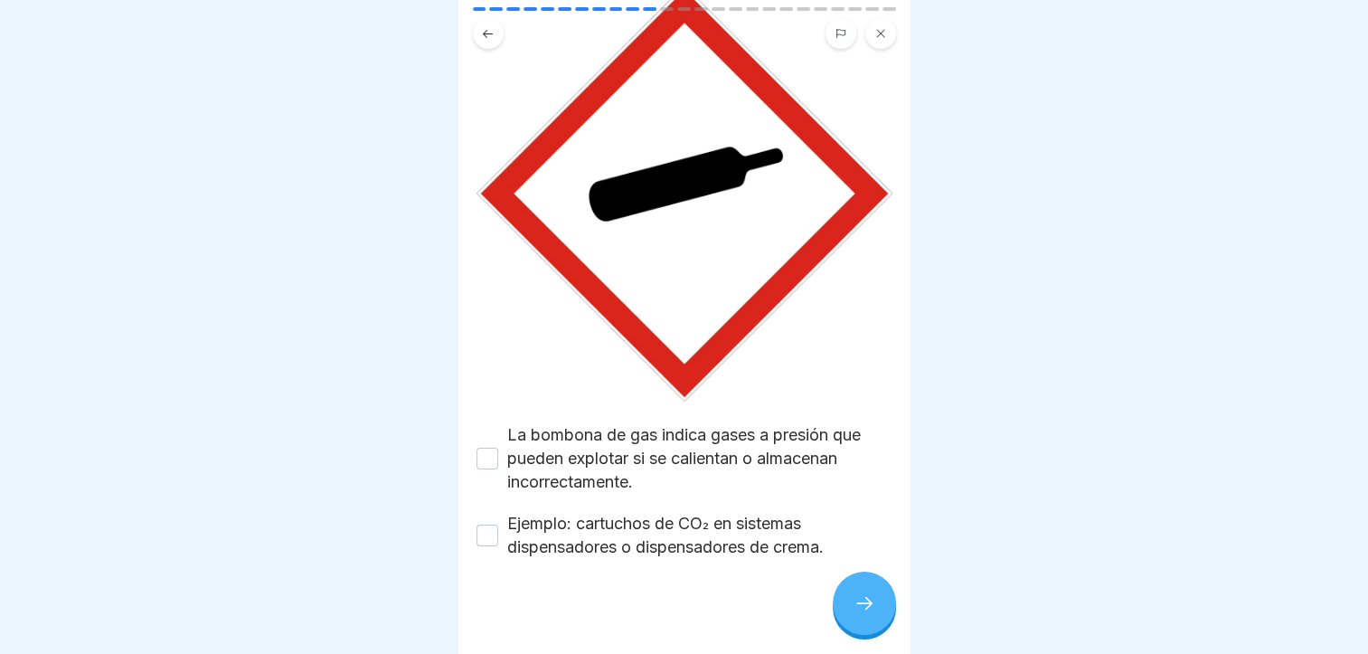
click at [705, 468] on label "La bombona de gas indica gases a presión que pueden explotar si se calientan o …" at bounding box center [699, 458] width 385 height 71
click at [498, 468] on button "La bombona de gas indica gases a presión que pueden explotar si se calientan o …" at bounding box center [488, 459] width 22 height 22
click at [704, 512] on label "Ejemplo: cartuchos de CO₂ en sistemas dispensadores o dispensadores de crema." at bounding box center [699, 535] width 385 height 47
click at [498, 525] on button "Ejemplo: cartuchos de CO₂ en sistemas dispensadores o dispensadores de crema." at bounding box center [488, 536] width 22 height 22
click at [880, 618] on div at bounding box center [864, 603] width 63 height 63
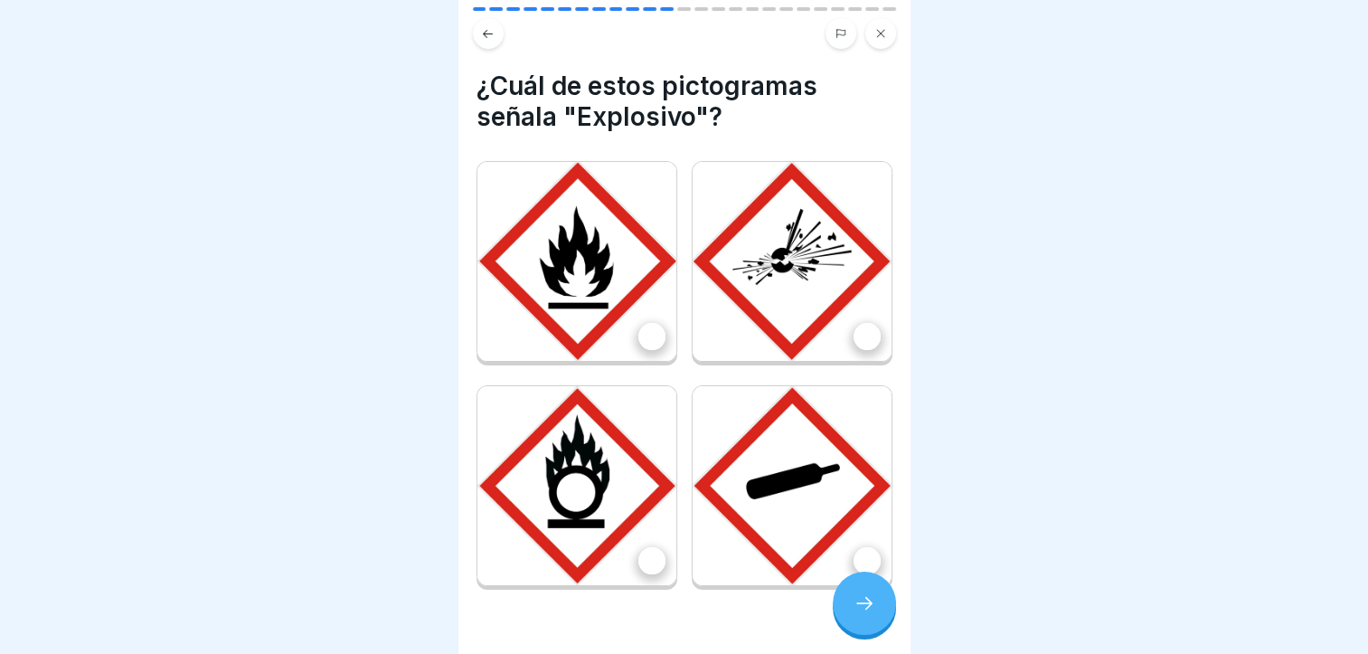
click at [784, 317] on img at bounding box center [792, 261] width 199 height 199
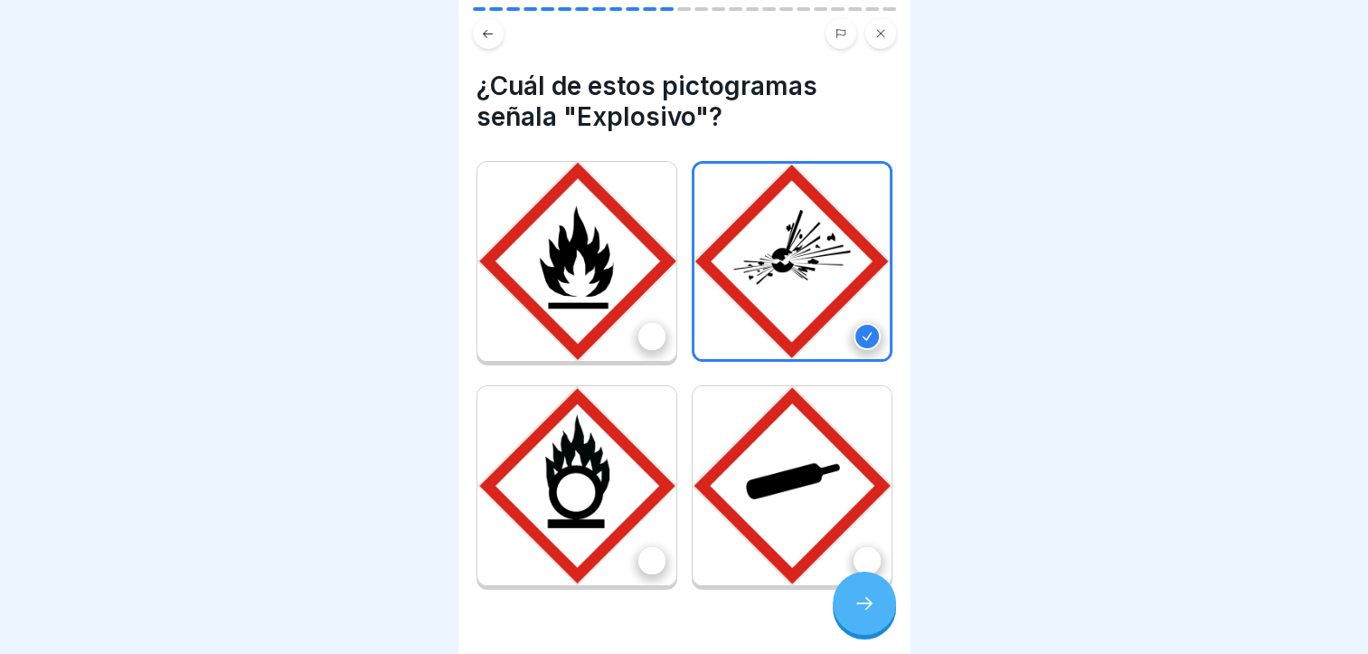
click at [861, 635] on div at bounding box center [864, 603] width 63 height 63
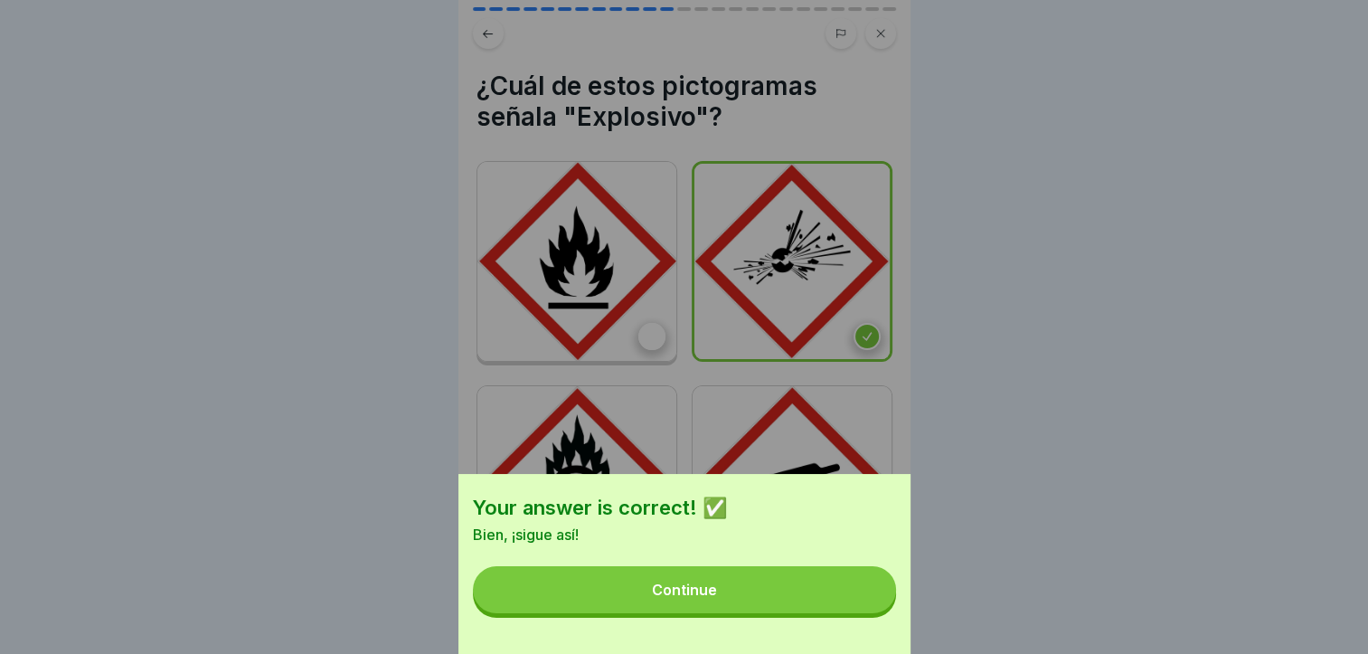
click at [835, 606] on button "Continue" at bounding box center [684, 589] width 423 height 47
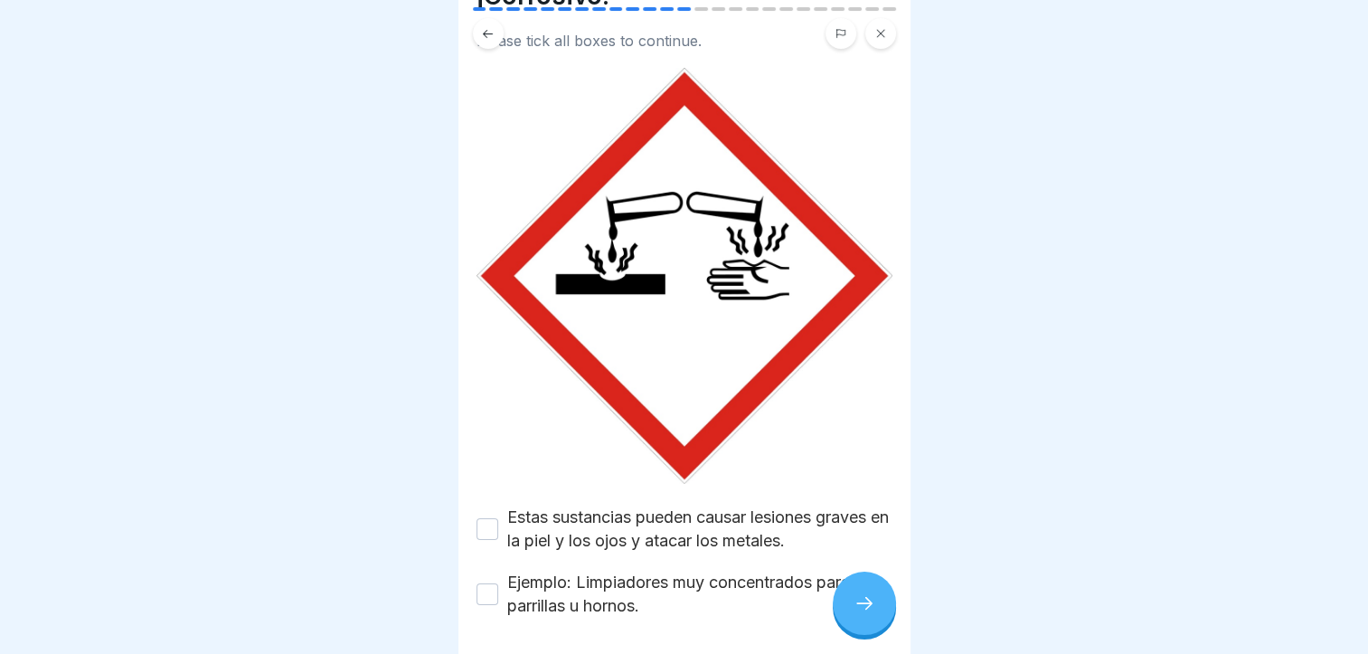
scroll to position [148, 0]
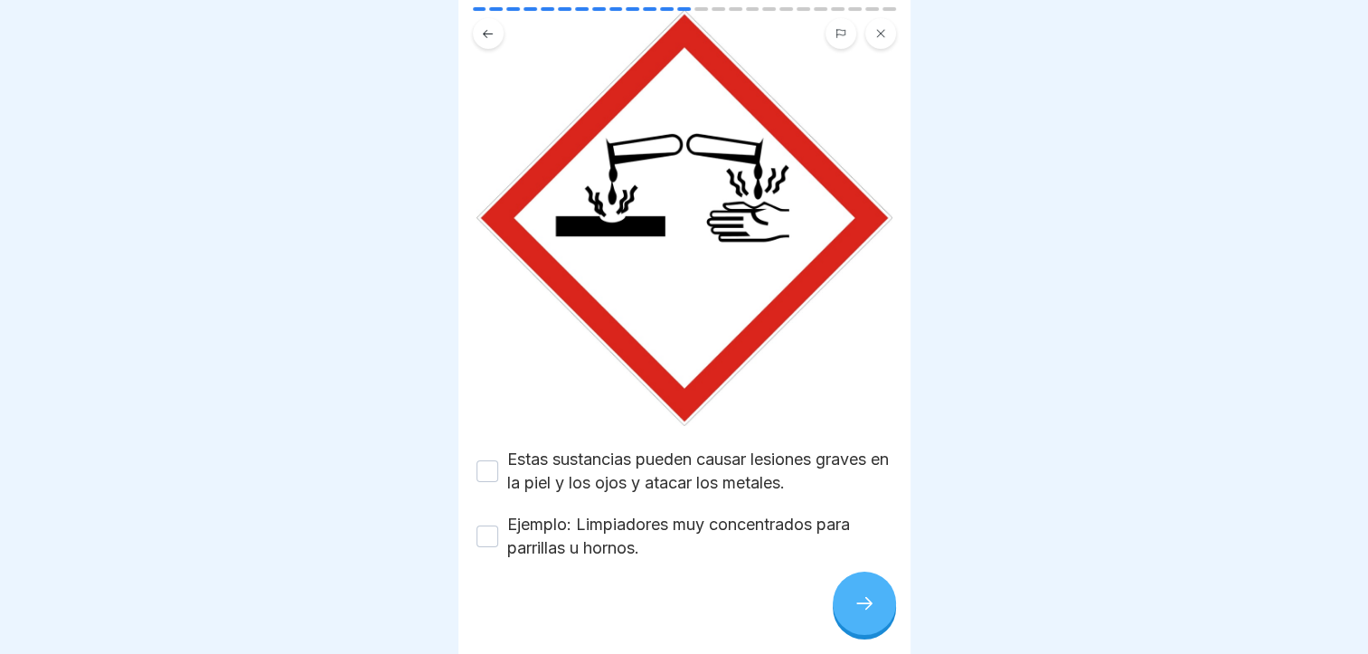
click at [666, 459] on label "Estas sustancias pueden causar lesiones graves en la piel y los ojos y atacar l…" at bounding box center [699, 471] width 385 height 47
click at [498, 460] on button "Estas sustancias pueden causar lesiones graves en la piel y los ojos y atacar l…" at bounding box center [488, 471] width 22 height 22
click at [653, 523] on label "Ejemplo: Limpiadores muy concentrados para parrillas u hornos." at bounding box center [699, 536] width 385 height 47
click at [498, 525] on button "Ejemplo: Limpiadores muy concentrados para parrillas u hornos." at bounding box center [488, 536] width 22 height 22
click at [866, 608] on icon at bounding box center [865, 603] width 22 height 22
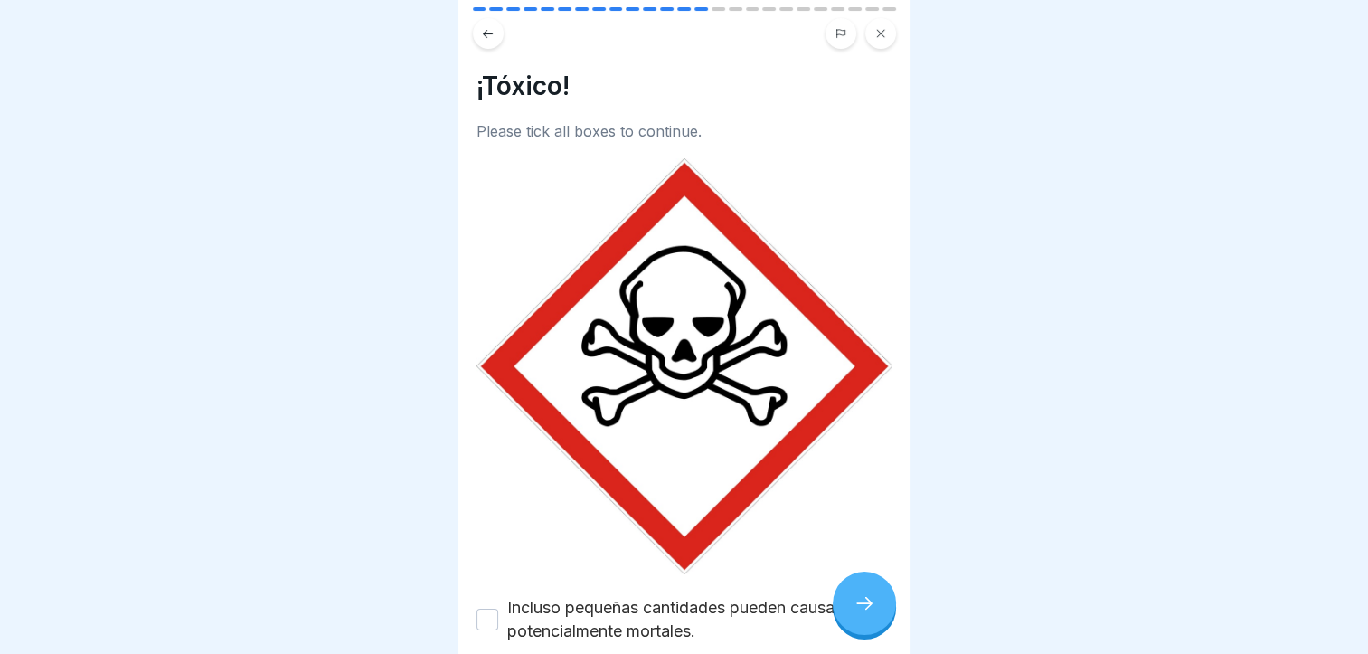
scroll to position [126, 0]
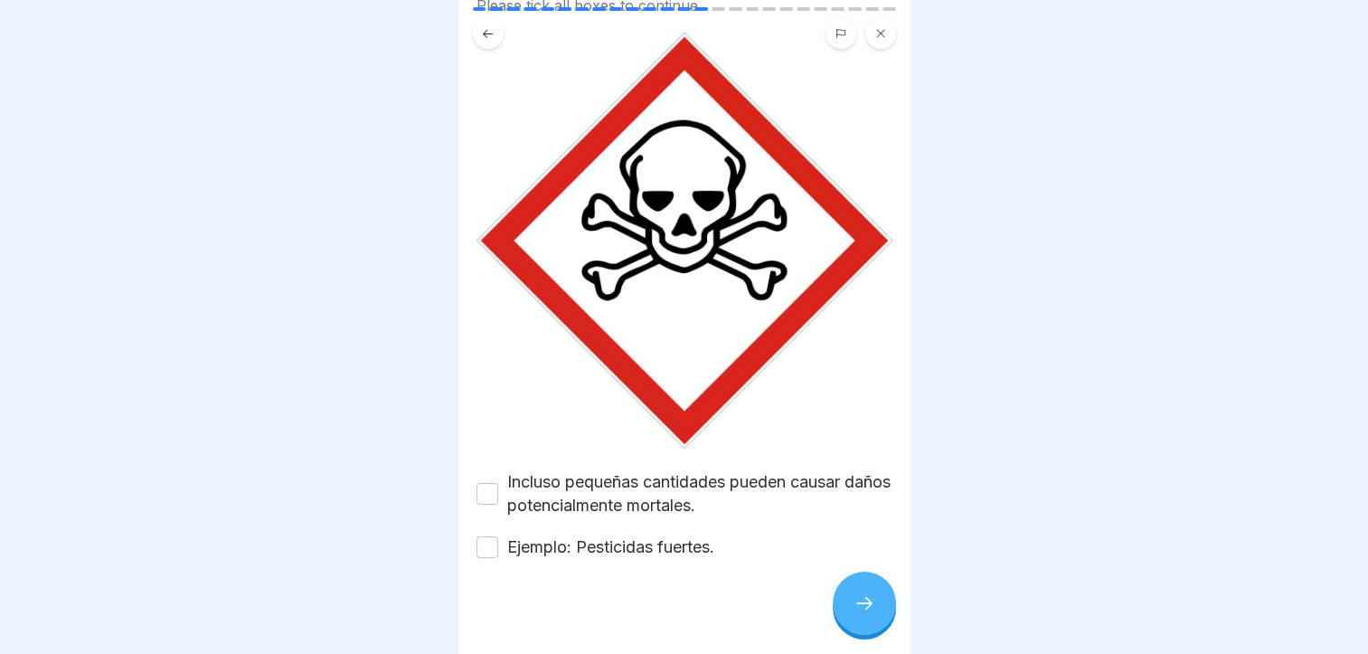
click at [644, 495] on label "Incluso pequeñas cantidades pueden causar daños potencialmente mortales." at bounding box center [699, 493] width 385 height 47
click at [498, 495] on button "Incluso pequeñas cantidades pueden causar daños potencialmente mortales." at bounding box center [488, 494] width 22 height 22
click at [637, 535] on label "Ejemplo: Pesticidas fuertes." at bounding box center [610, 547] width 207 height 24
click at [498, 536] on button "Ejemplo: Pesticidas fuertes." at bounding box center [488, 547] width 22 height 22
click at [874, 635] on div at bounding box center [864, 603] width 63 height 63
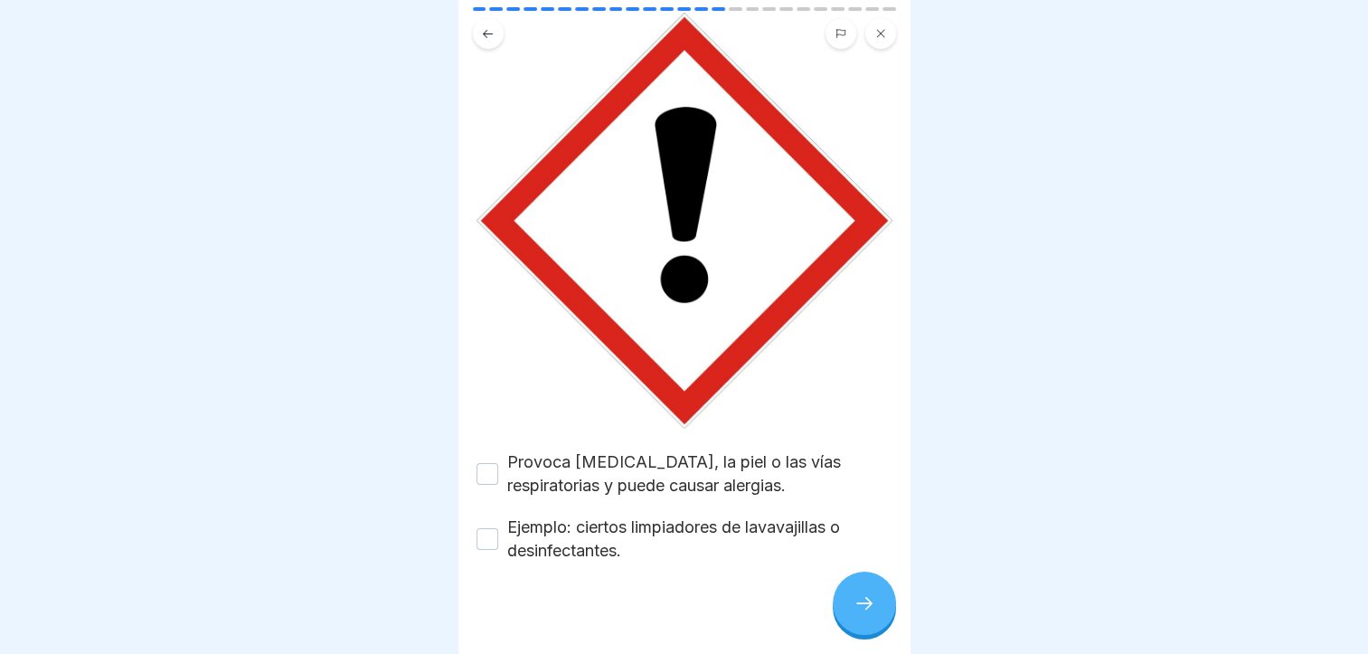
scroll to position [148, 0]
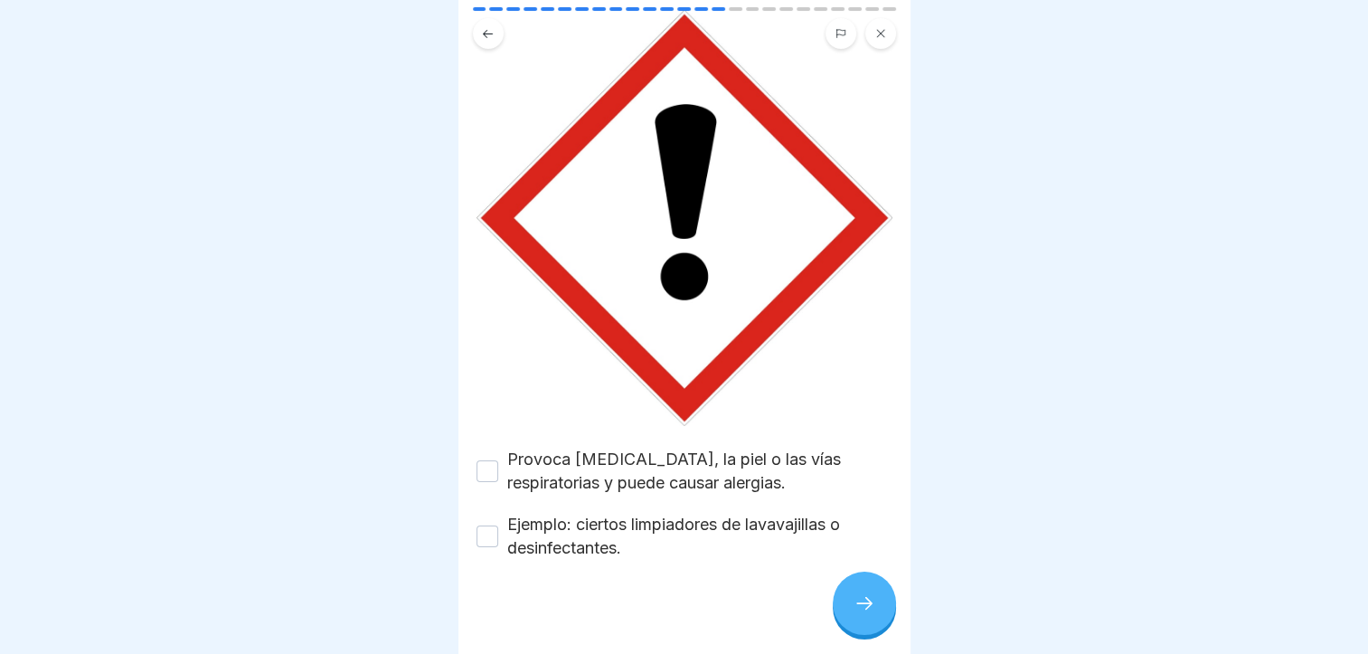
click at [721, 463] on label "Provoca [MEDICAL_DATA], la piel o las vías respiratorias y puede causar alergia…" at bounding box center [699, 471] width 385 height 47
click at [498, 463] on button "Provoca [MEDICAL_DATA], la piel o las vías respiratorias y puede causar alergia…" at bounding box center [488, 471] width 22 height 22
click at [686, 517] on label "Ejemplo: ciertos limpiadores de lavavajillas o desinfectantes." at bounding box center [699, 536] width 385 height 47
click at [498, 525] on button "Ejemplo: ciertos limpiadores de lavavajillas o desinfectantes." at bounding box center [488, 536] width 22 height 22
click at [872, 600] on div at bounding box center [864, 603] width 63 height 63
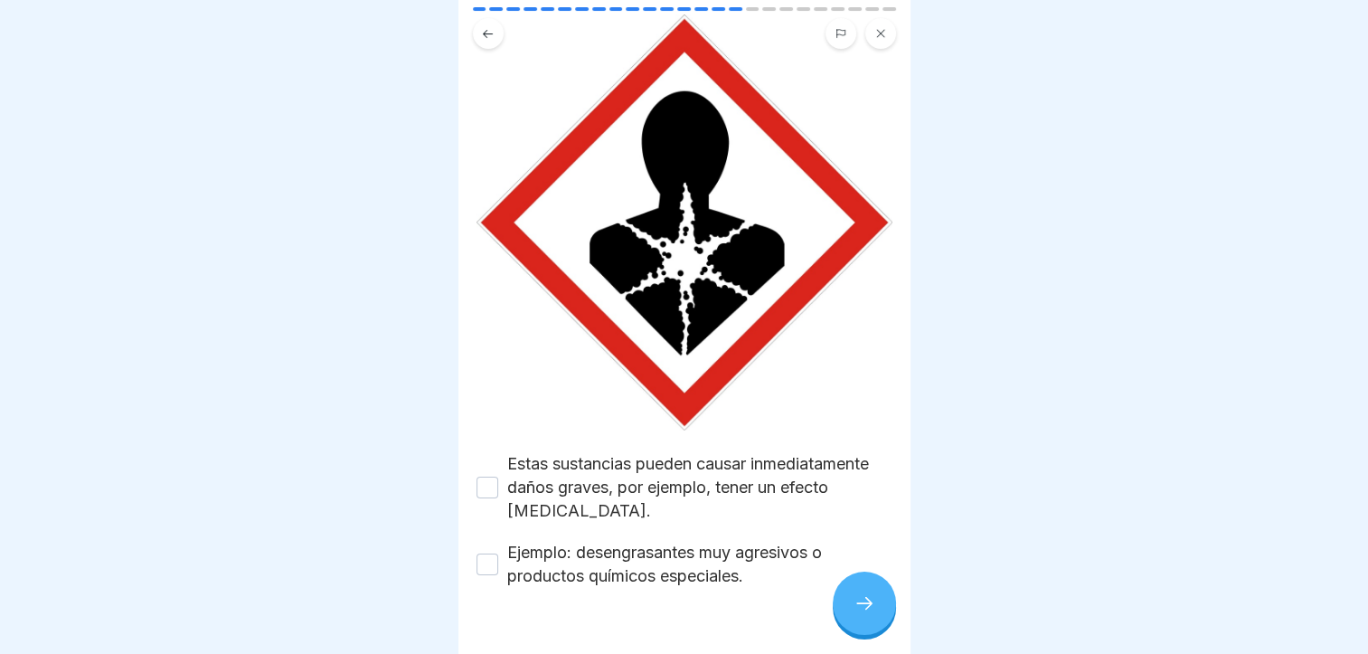
scroll to position [173, 0]
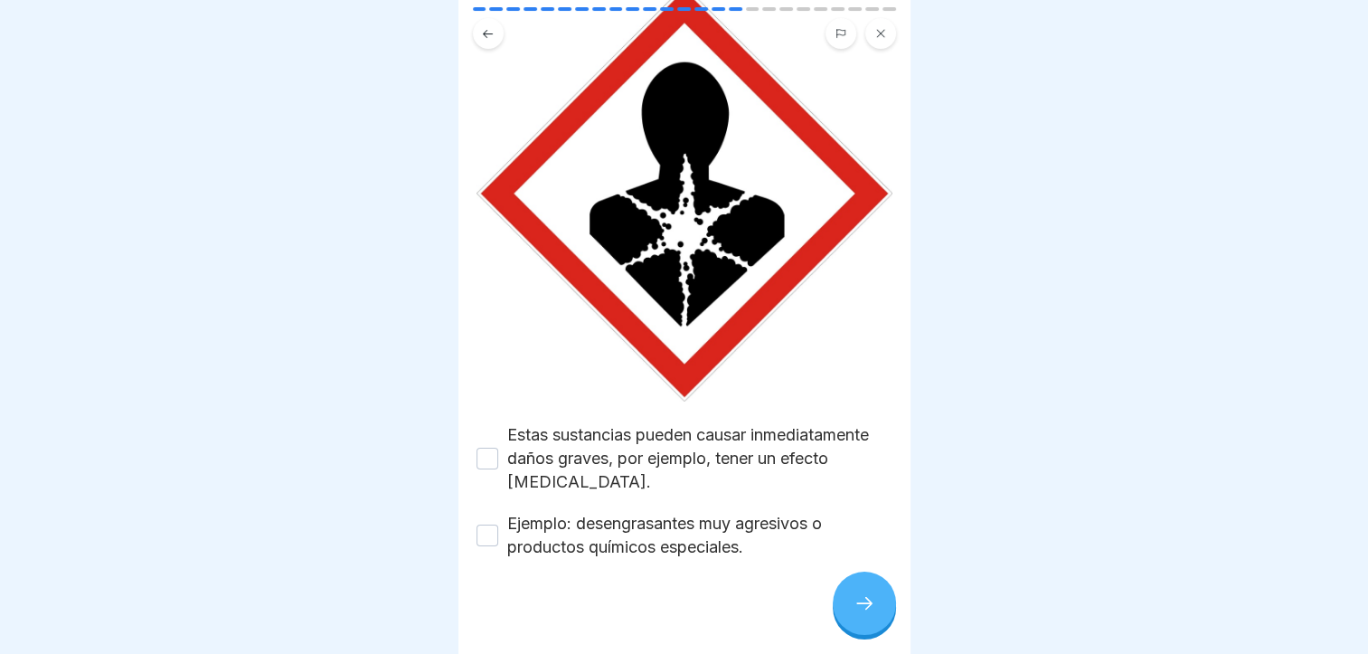
click at [714, 455] on label "Estas sustancias pueden causar inmediatamente daños graves, por ejemplo, tener …" at bounding box center [699, 458] width 385 height 71
click at [498, 455] on button "Estas sustancias pueden causar inmediatamente daños graves, por ejemplo, tener …" at bounding box center [488, 459] width 22 height 22
click at [685, 521] on label "Ejemplo: desengrasantes muy agresivos o productos químicos especiales." at bounding box center [699, 535] width 385 height 47
click at [498, 525] on button "Ejemplo: desengrasantes muy agresivos o productos químicos especiales." at bounding box center [488, 536] width 22 height 22
click at [864, 634] on div at bounding box center [864, 603] width 63 height 63
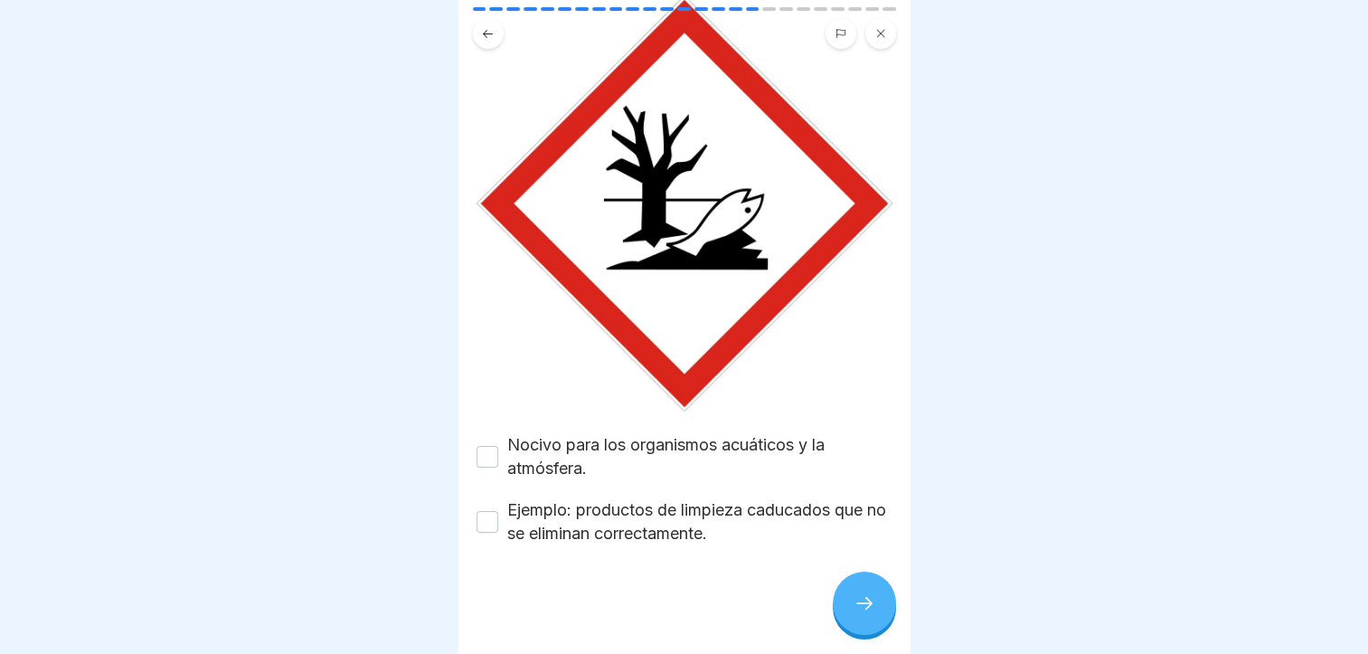
scroll to position [180, 0]
click at [728, 448] on label "Nocivo para los organismos acuáticos y la atmósfera." at bounding box center [699, 456] width 385 height 47
click at [498, 448] on button "Nocivo para los organismos acuáticos y la atmósfera." at bounding box center [488, 457] width 22 height 22
click at [693, 530] on label "Ejemplo: productos de limpieza caducados que no se eliminan correctamente." at bounding box center [699, 521] width 385 height 47
click at [498, 530] on button "Ejemplo: productos de limpieza caducados que no se eliminan correctamente." at bounding box center [488, 522] width 22 height 22
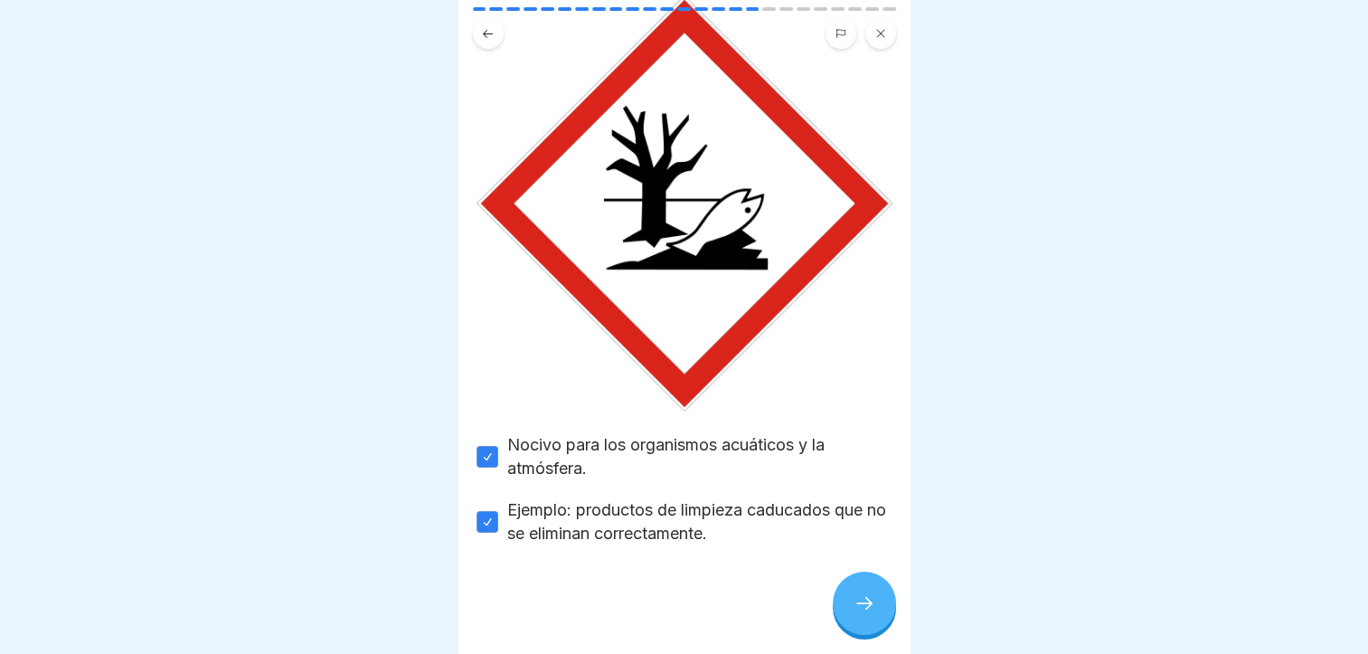
click at [866, 614] on icon at bounding box center [865, 603] width 22 height 22
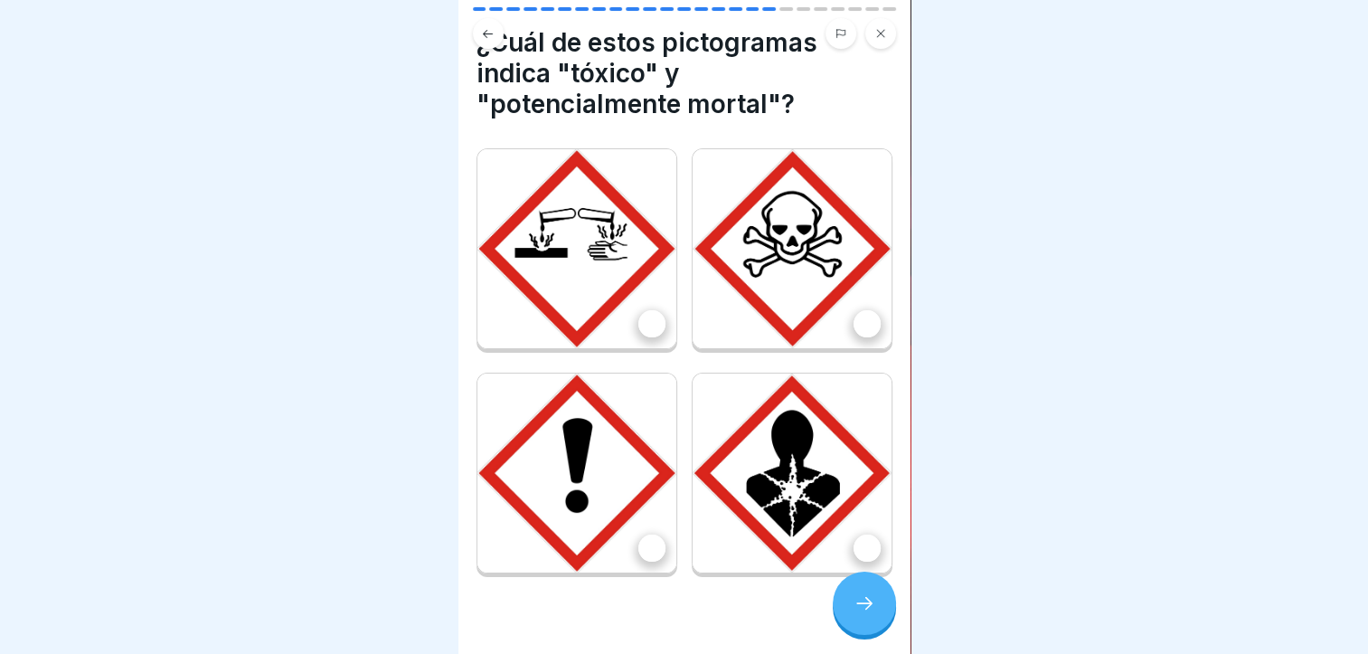
scroll to position [66, 0]
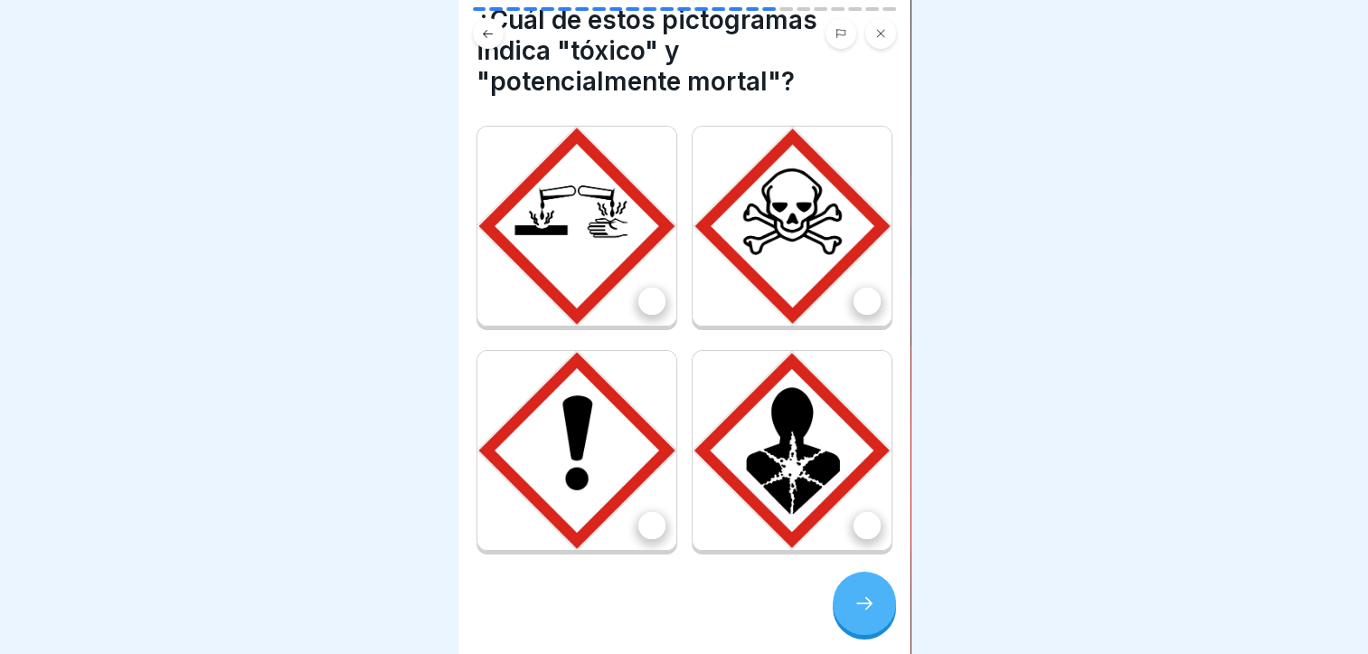
click at [791, 238] on img at bounding box center [792, 226] width 199 height 199
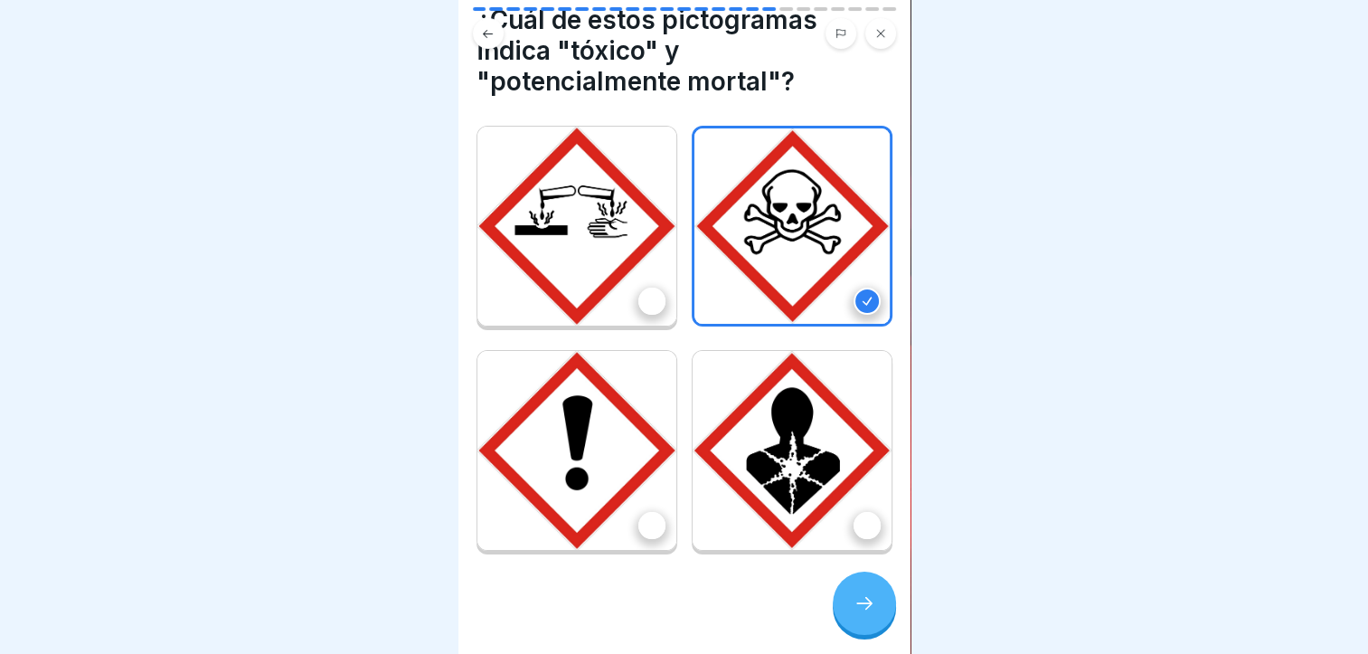
click at [816, 386] on img at bounding box center [792, 450] width 199 height 199
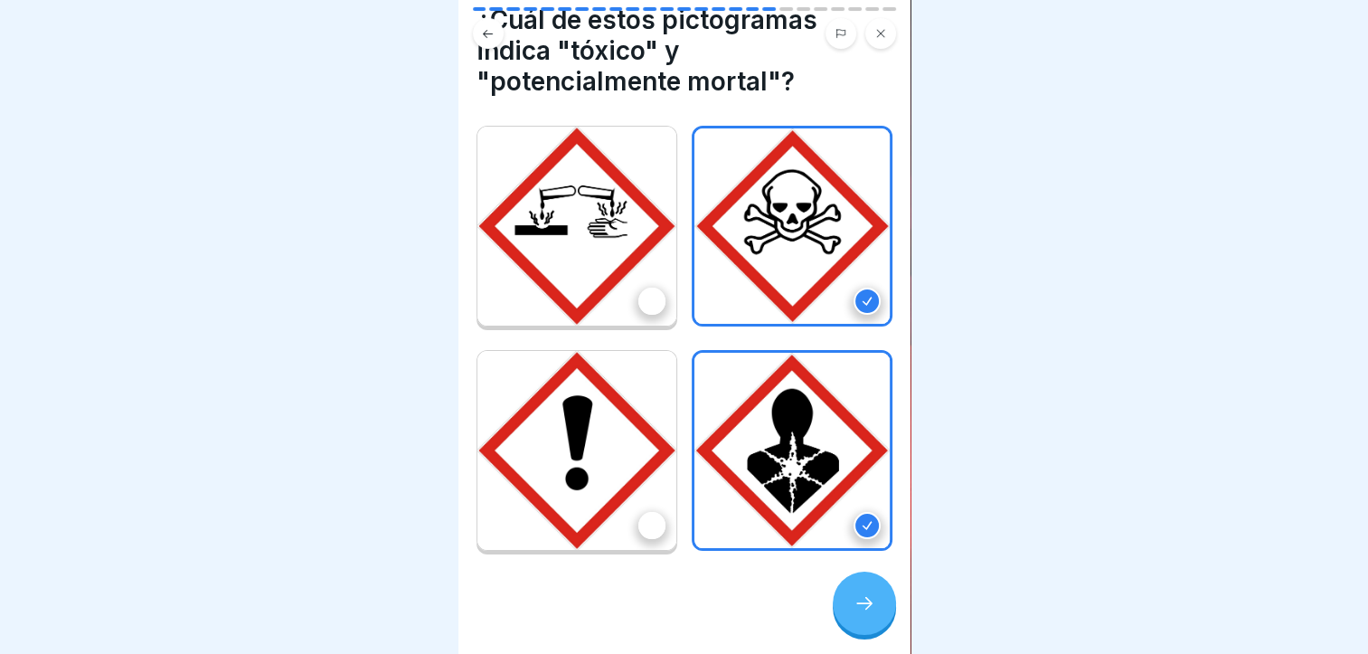
click at [875, 608] on div at bounding box center [864, 603] width 63 height 63
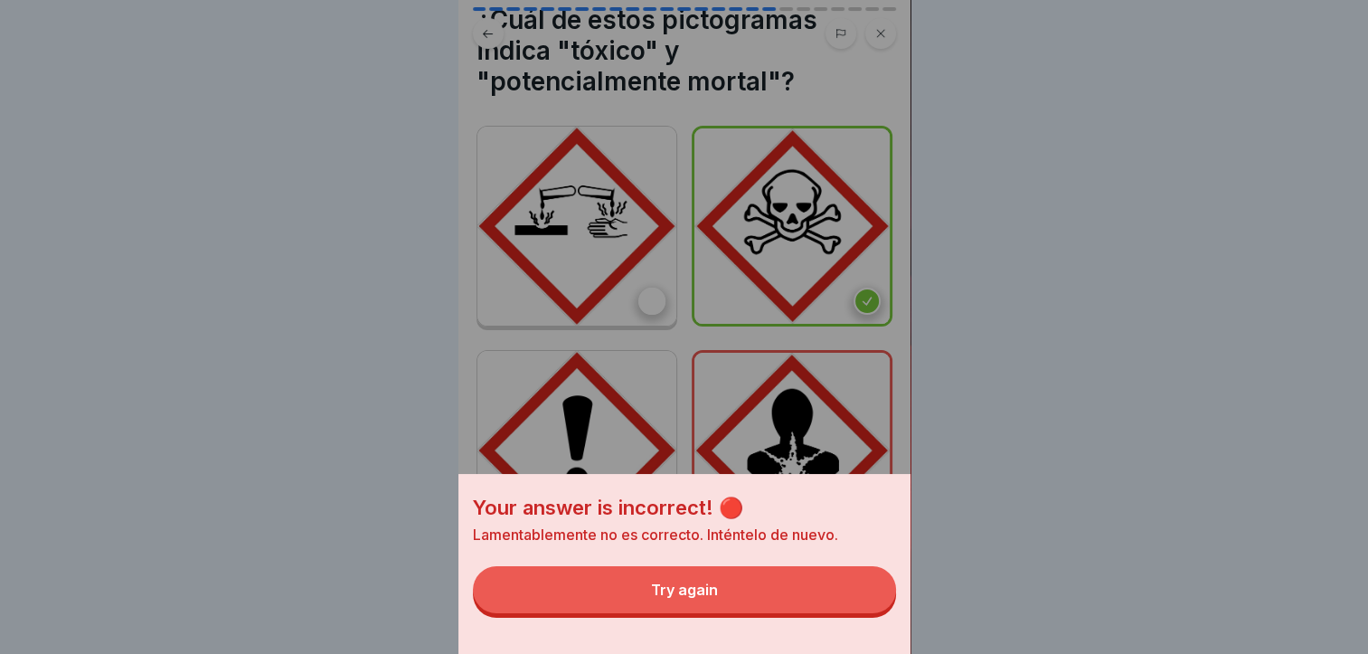
click at [874, 608] on button "Try again" at bounding box center [684, 589] width 423 height 47
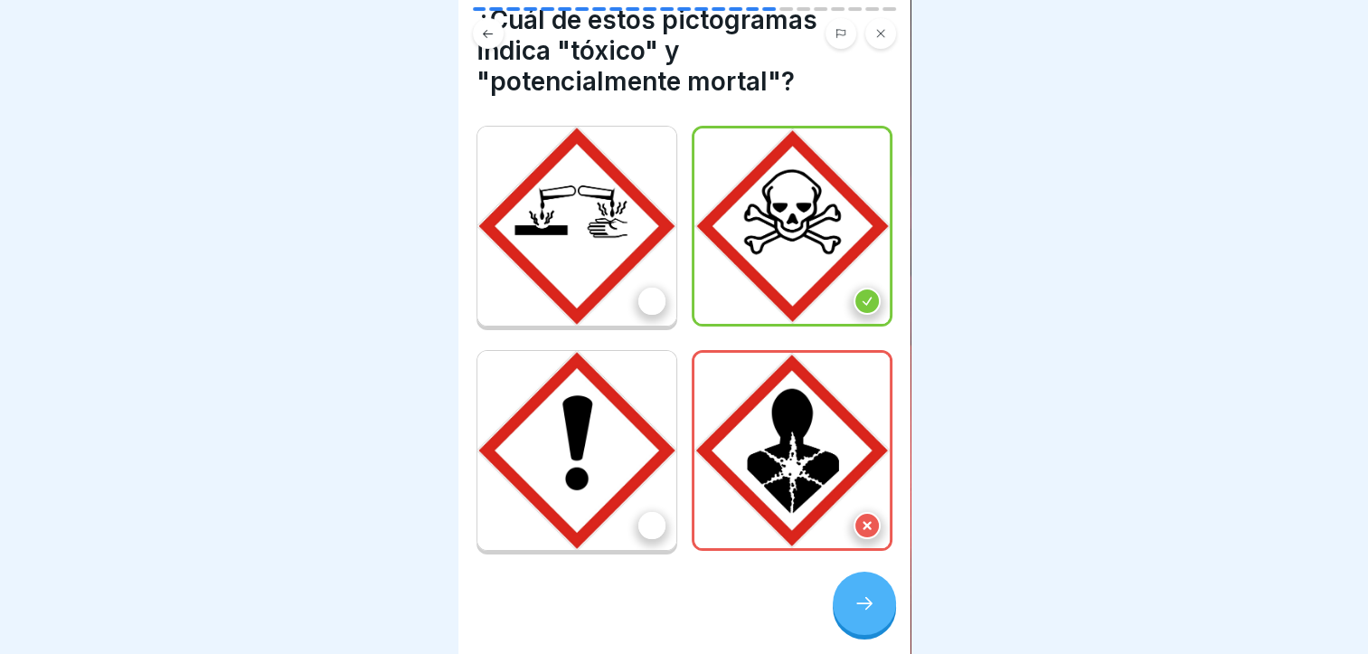
click at [856, 606] on div at bounding box center [864, 603] width 63 height 63
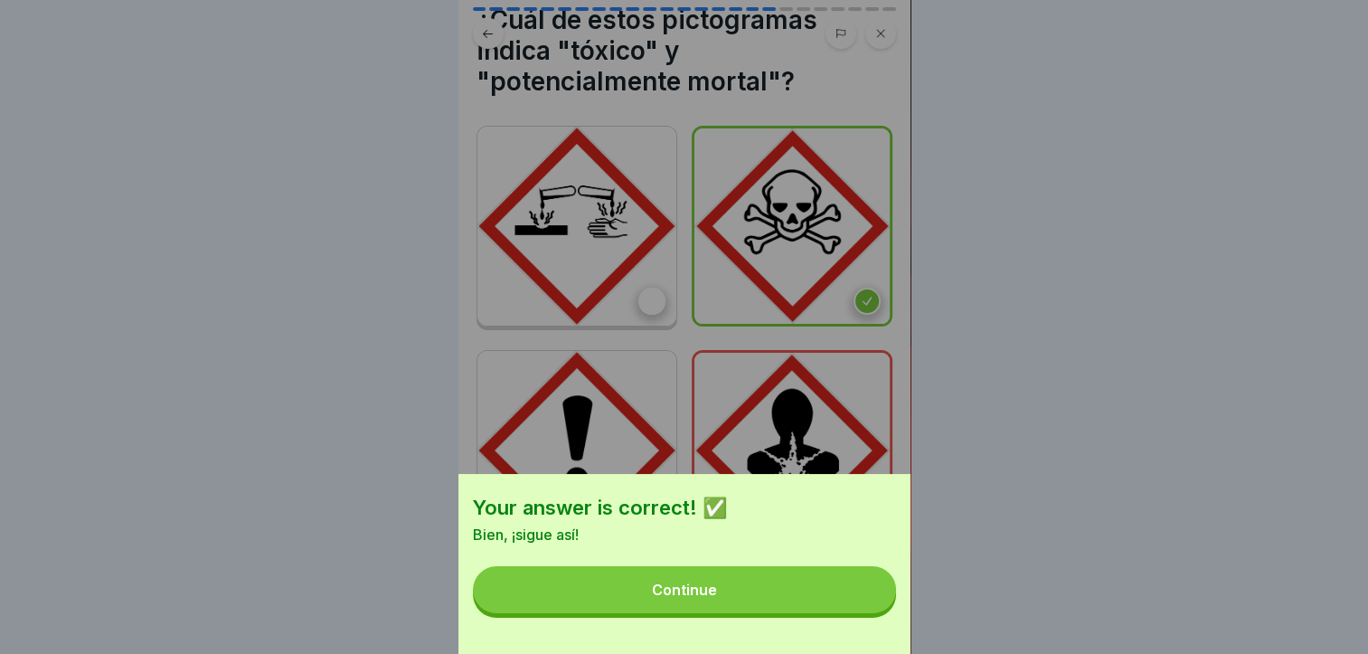
scroll to position [14, 0]
click at [836, 611] on button "Continue" at bounding box center [684, 589] width 423 height 47
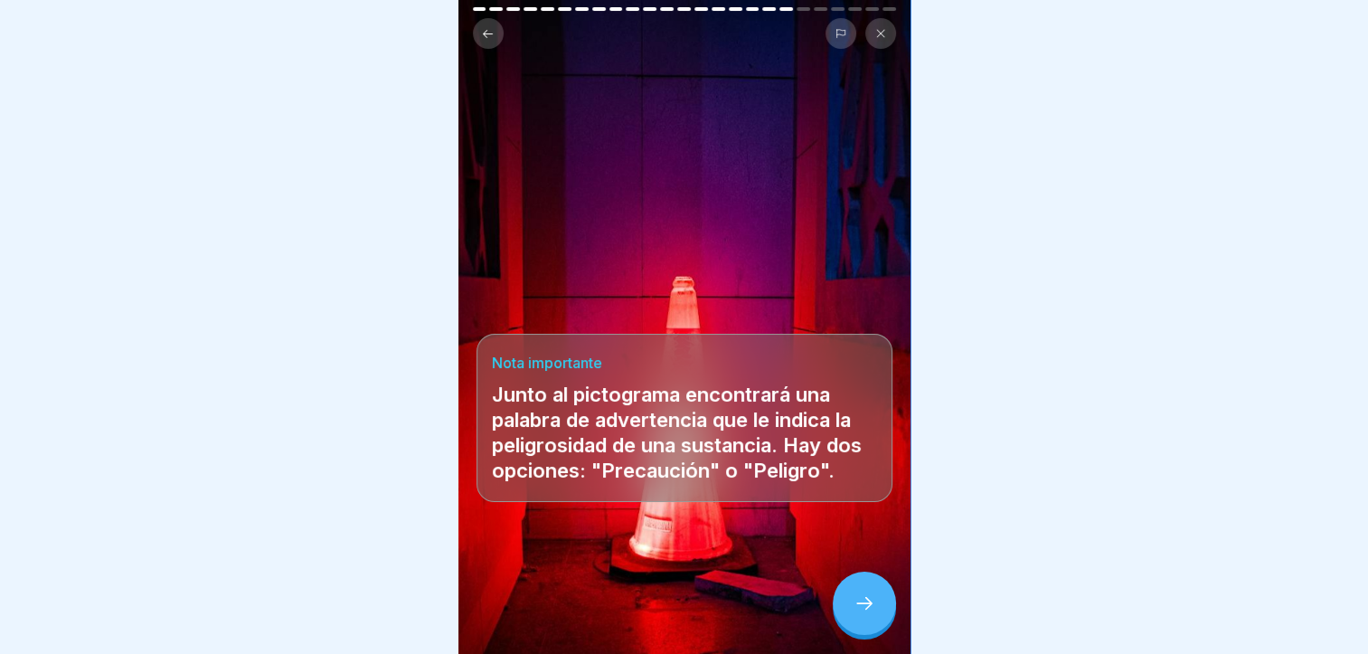
click at [858, 585] on div at bounding box center [864, 603] width 63 height 63
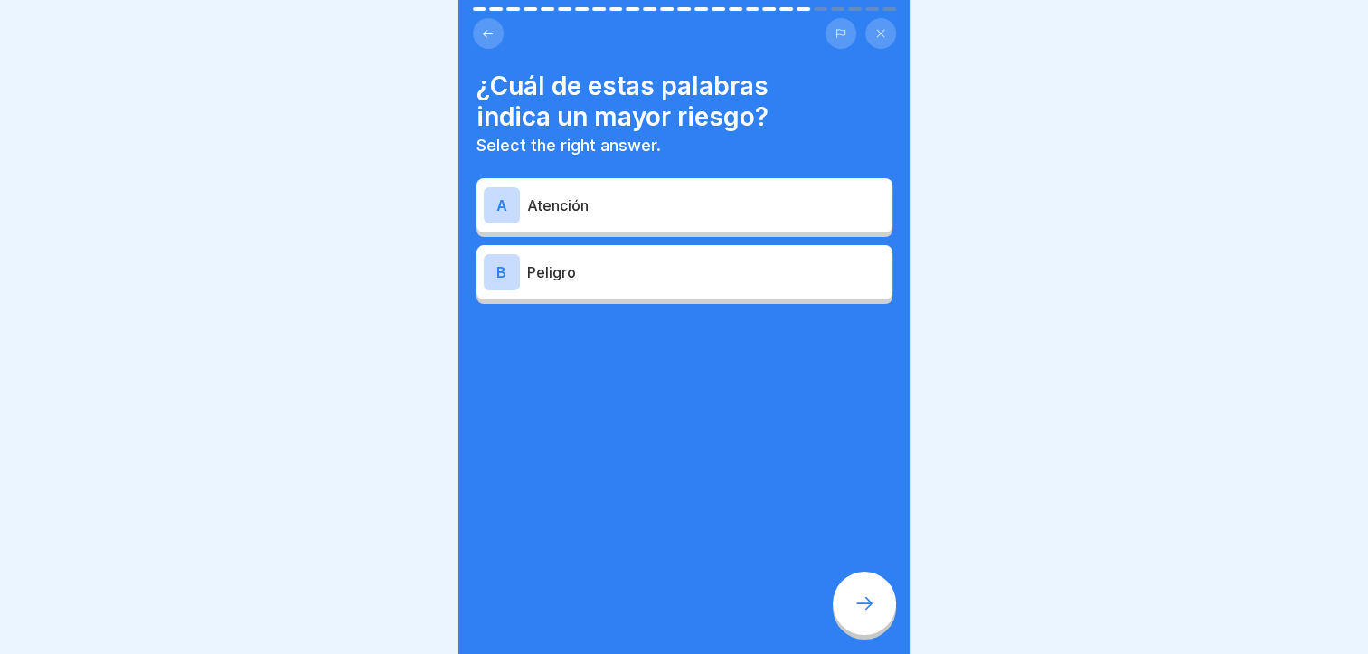
click at [610, 264] on p "Peligro" at bounding box center [706, 272] width 358 height 22
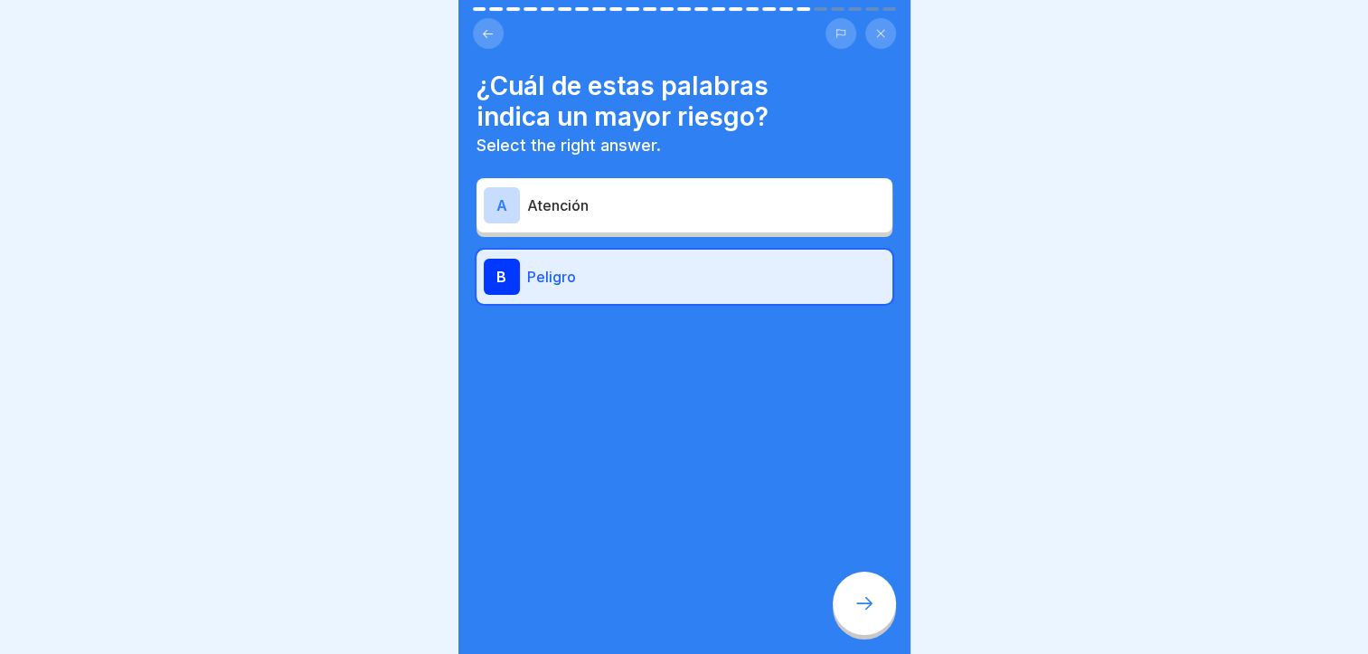
click at [873, 613] on icon at bounding box center [865, 603] width 22 height 22
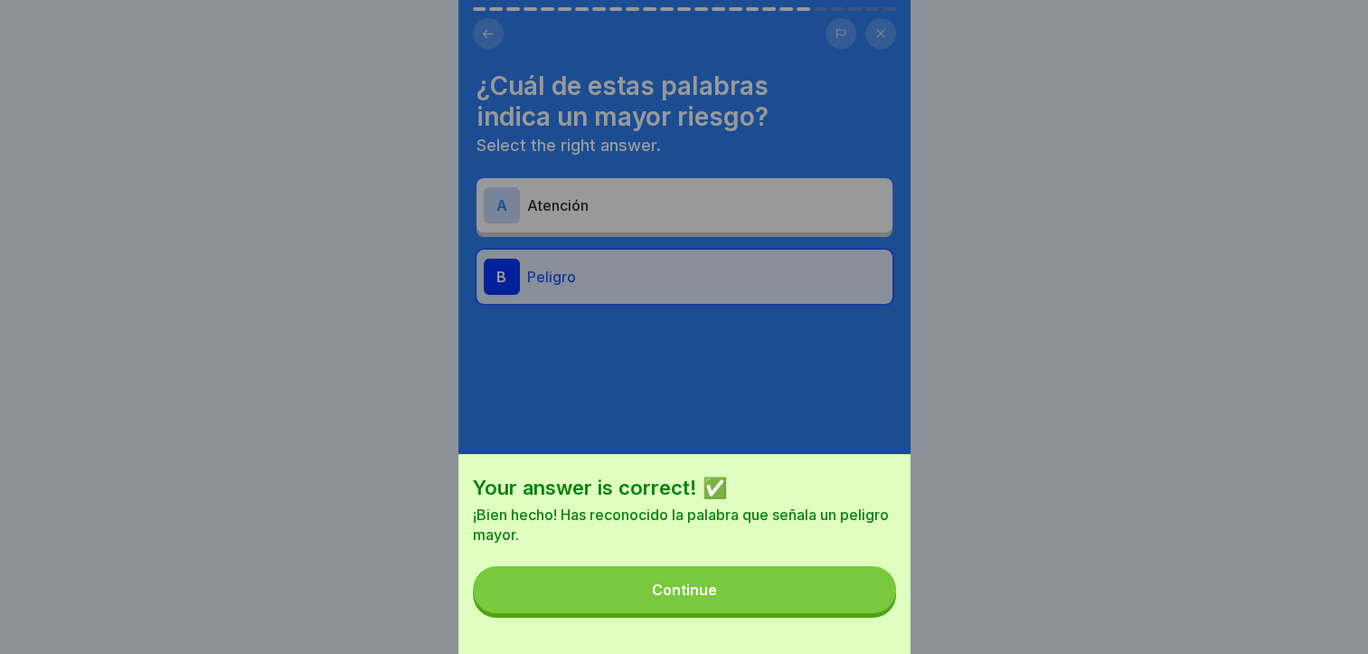
click at [870, 613] on button "Continue" at bounding box center [684, 589] width 423 height 47
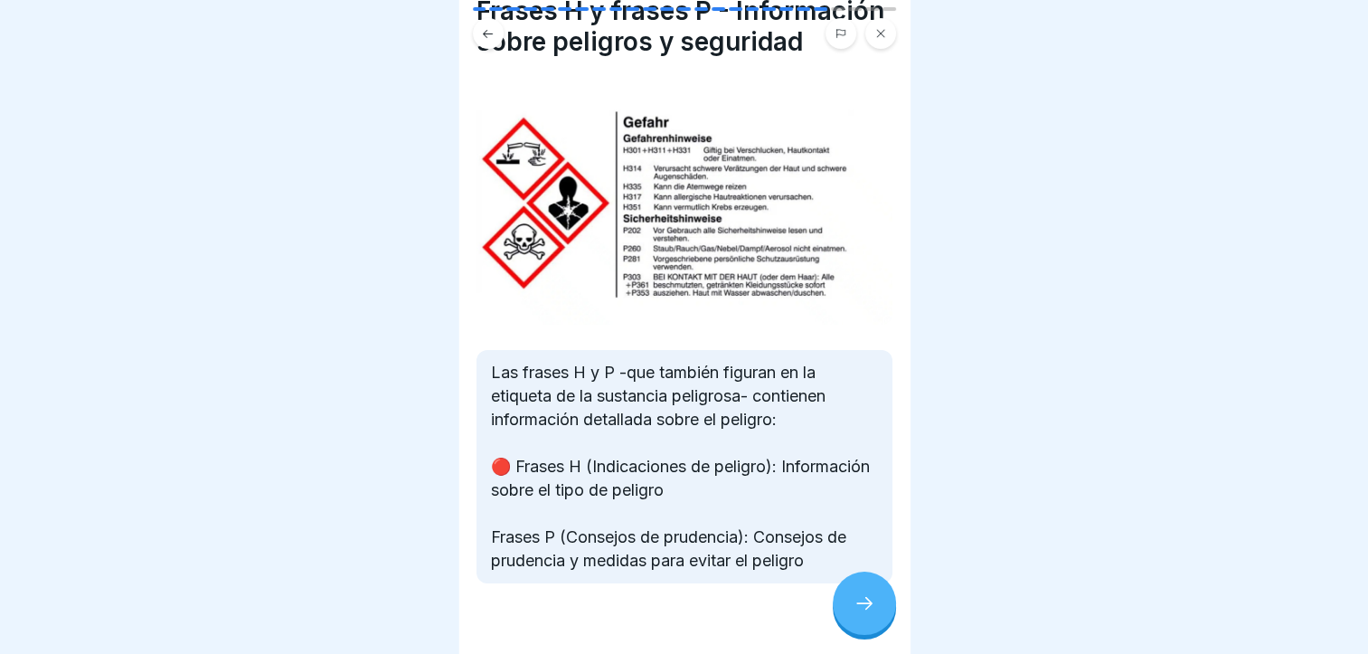
scroll to position [136, 0]
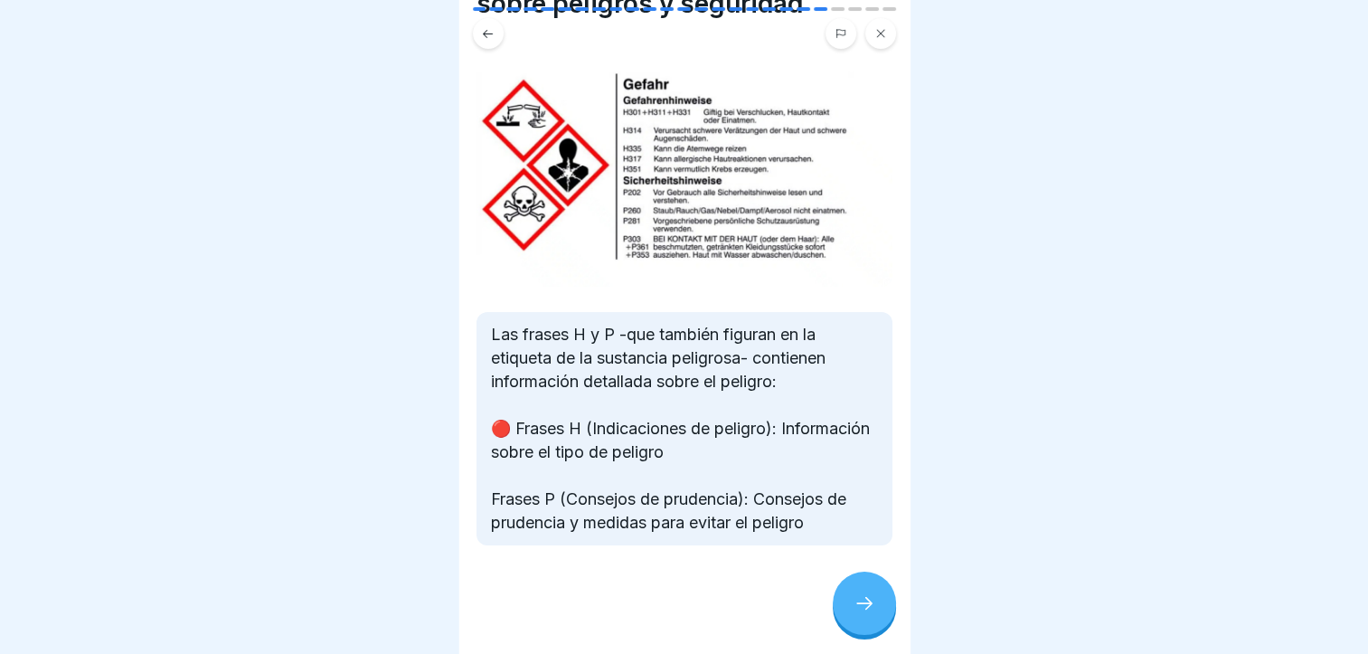
click at [845, 596] on div at bounding box center [864, 603] width 63 height 63
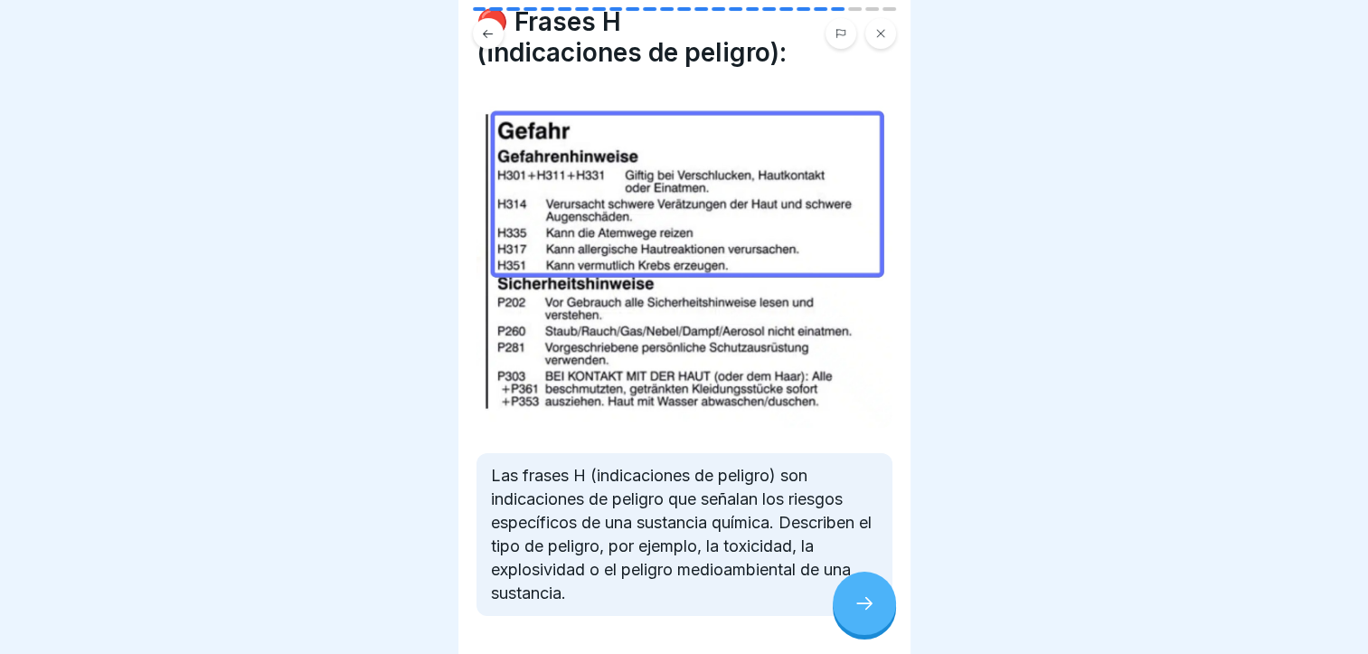
scroll to position [33, 0]
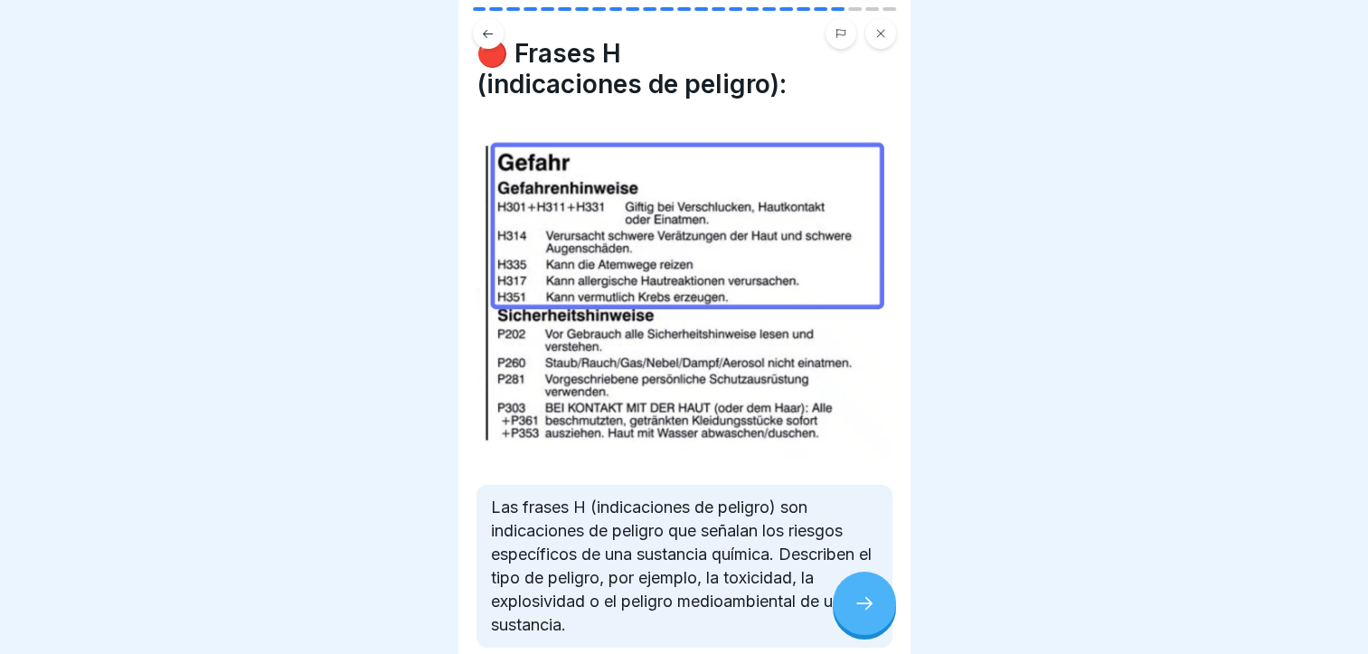
click at [857, 602] on icon at bounding box center [865, 603] width 22 height 22
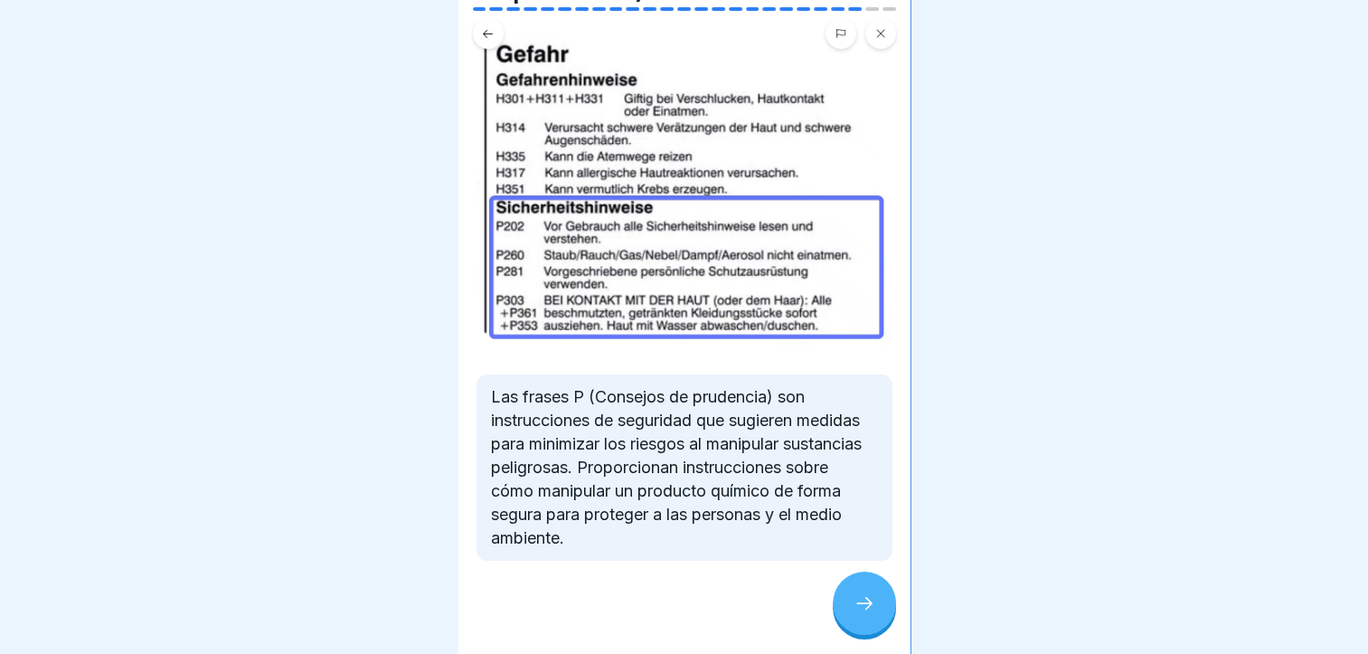
scroll to position [131, 0]
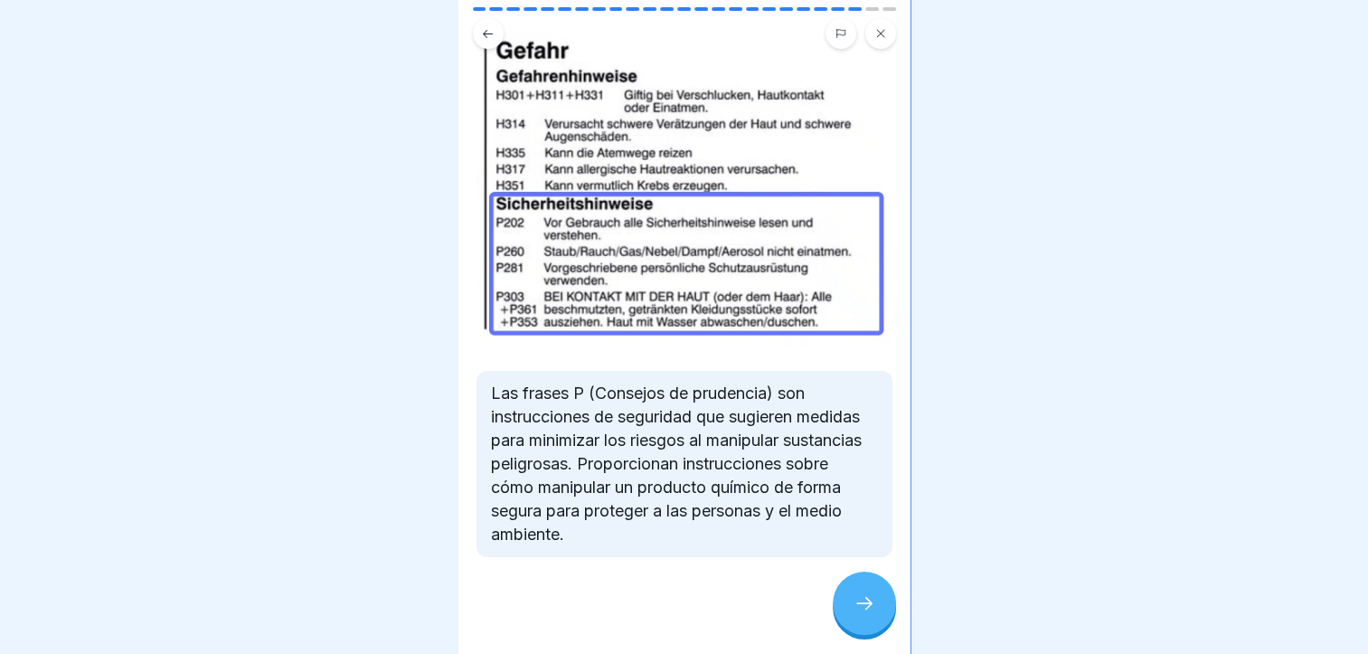
click at [850, 581] on div at bounding box center [864, 603] width 63 height 63
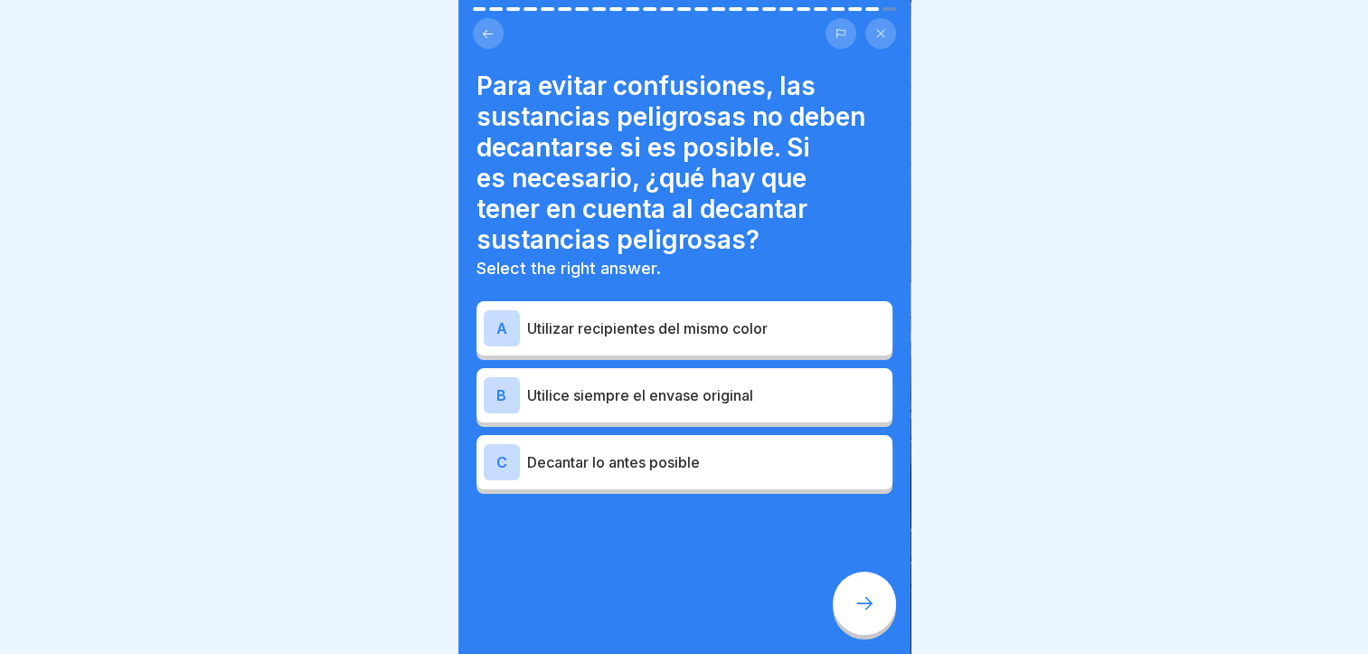
click at [712, 418] on div "A Utilizar recipientes del mismo color B Utilice siempre el envase original C D…" at bounding box center [685, 400] width 416 height 188
click at [714, 444] on div "C Decantar lo antes posible" at bounding box center [685, 462] width 402 height 36
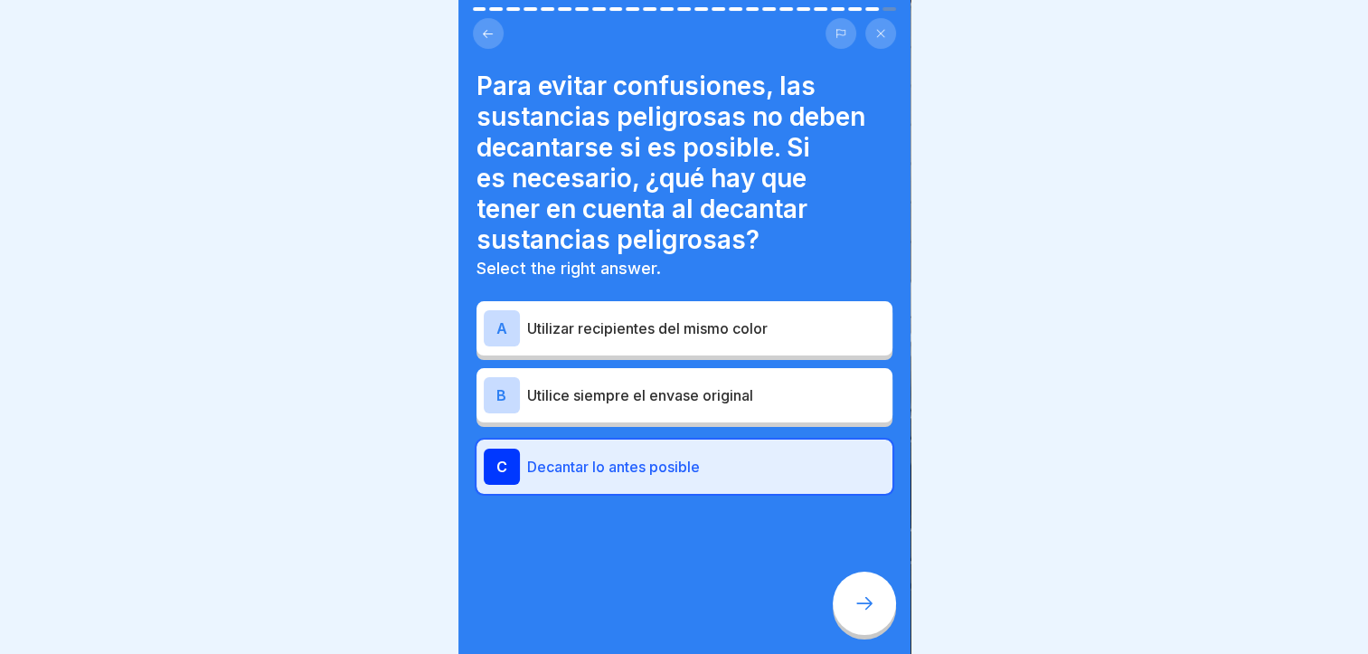
click at [846, 604] on div at bounding box center [864, 603] width 63 height 63
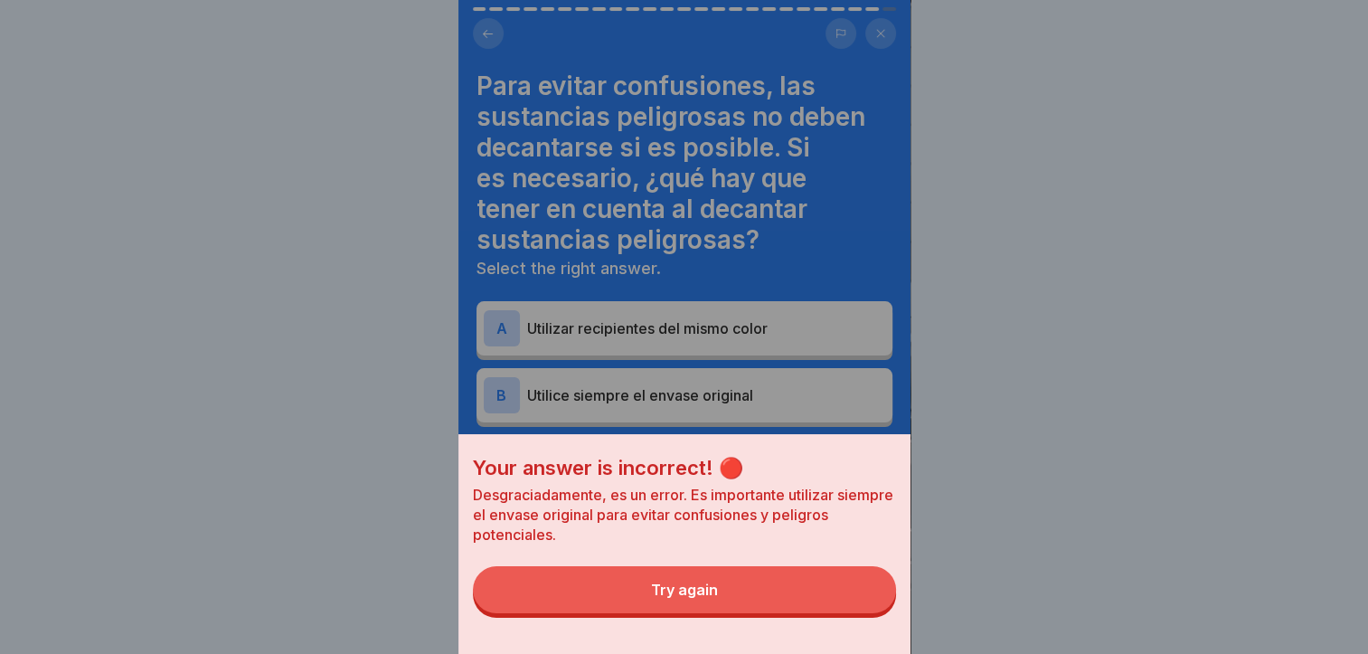
click at [842, 604] on button "Try again" at bounding box center [684, 589] width 423 height 47
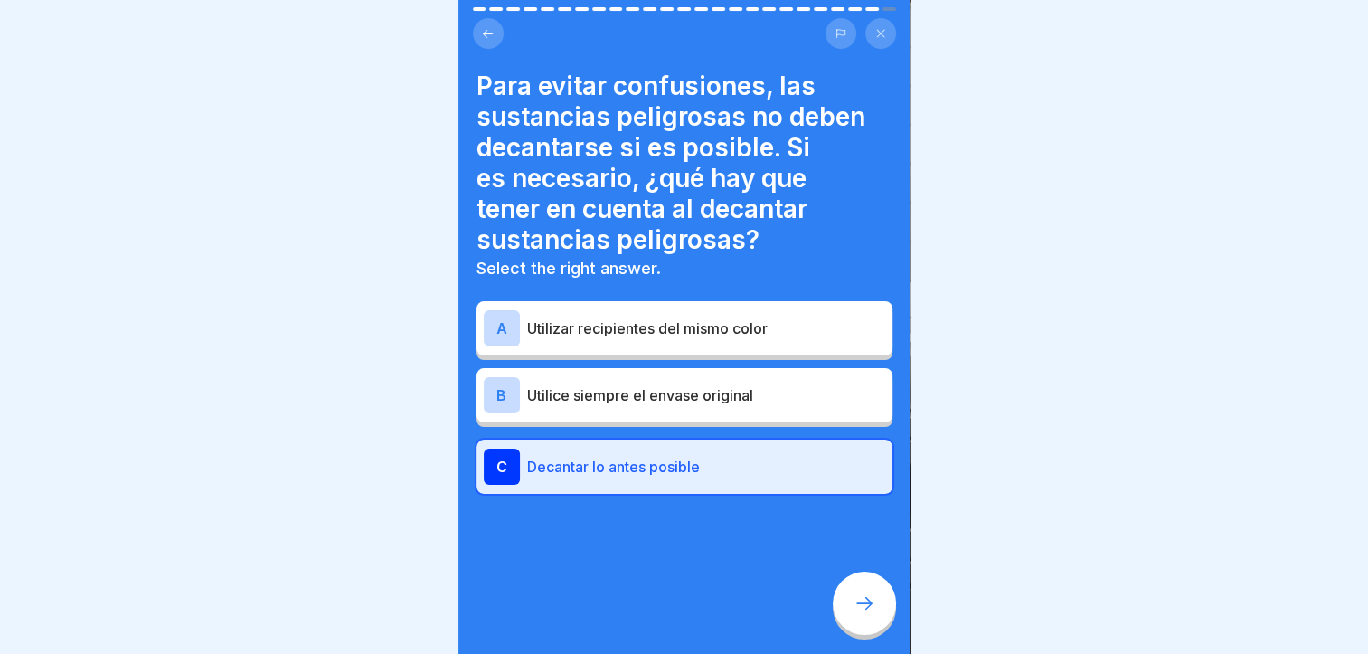
click at [752, 394] on div "B Utilice siempre el envase original" at bounding box center [685, 395] width 402 height 36
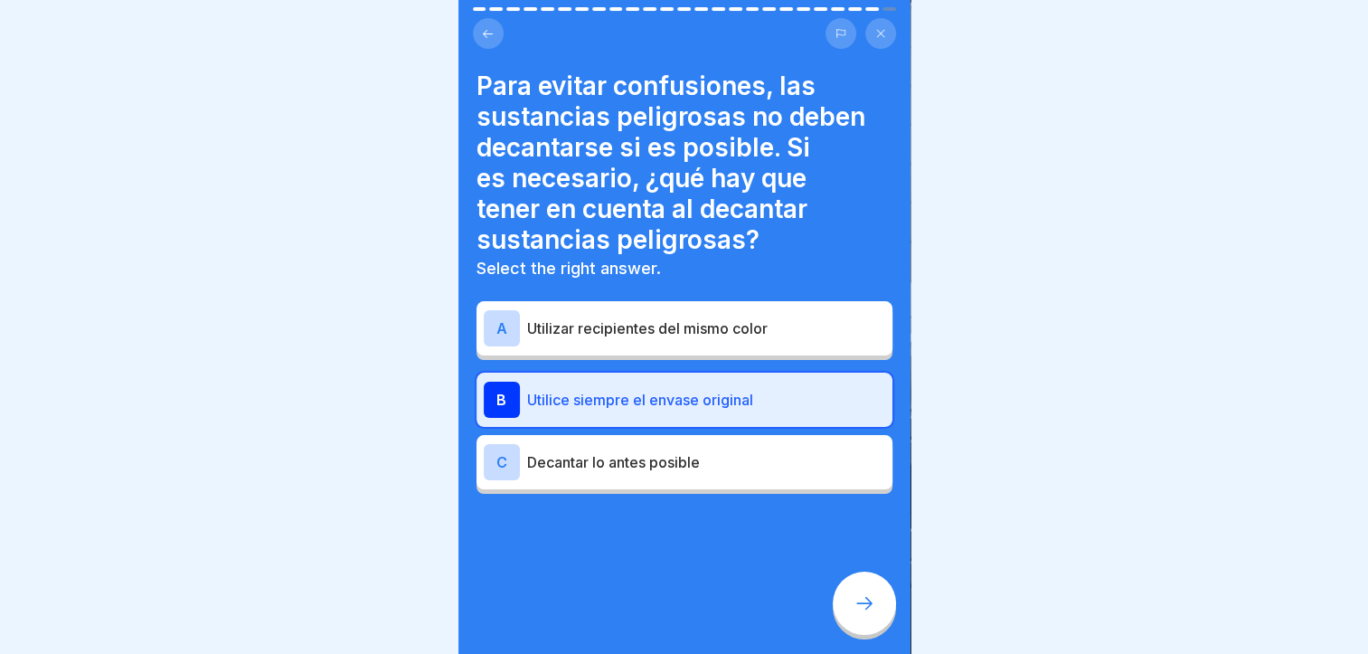
click at [865, 622] on div at bounding box center [864, 603] width 63 height 63
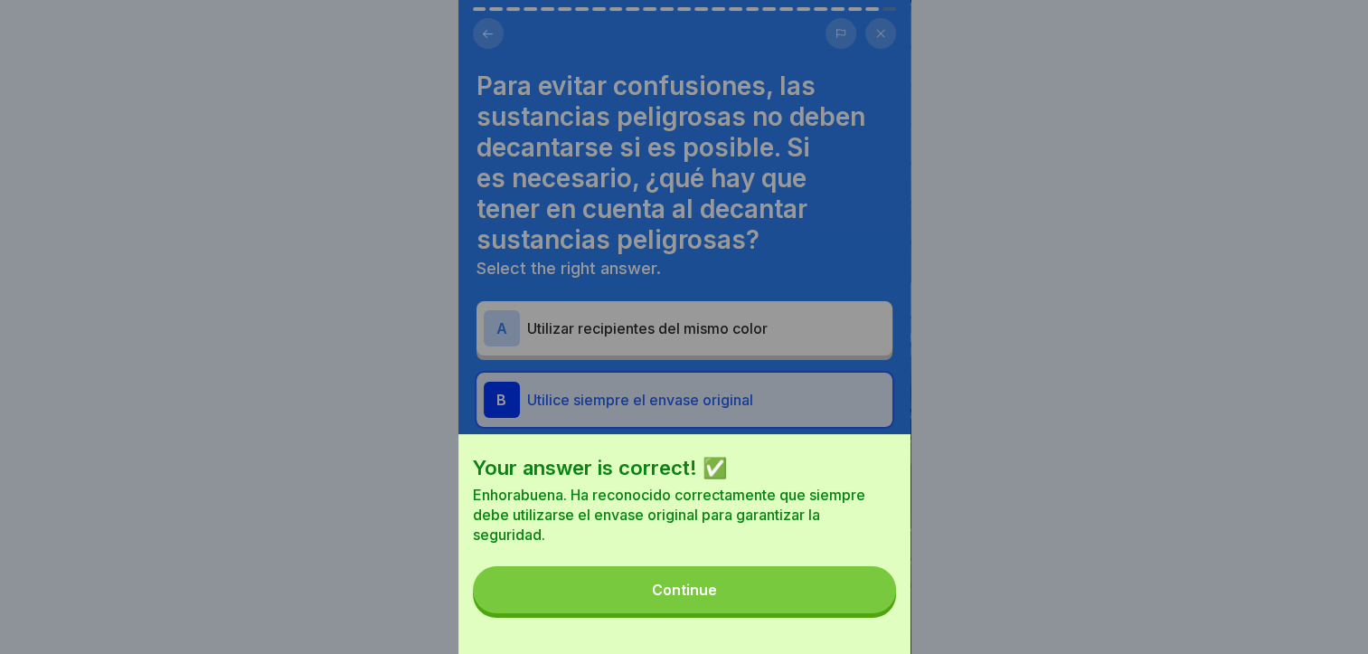
click at [849, 612] on button "Continue" at bounding box center [684, 589] width 423 height 47
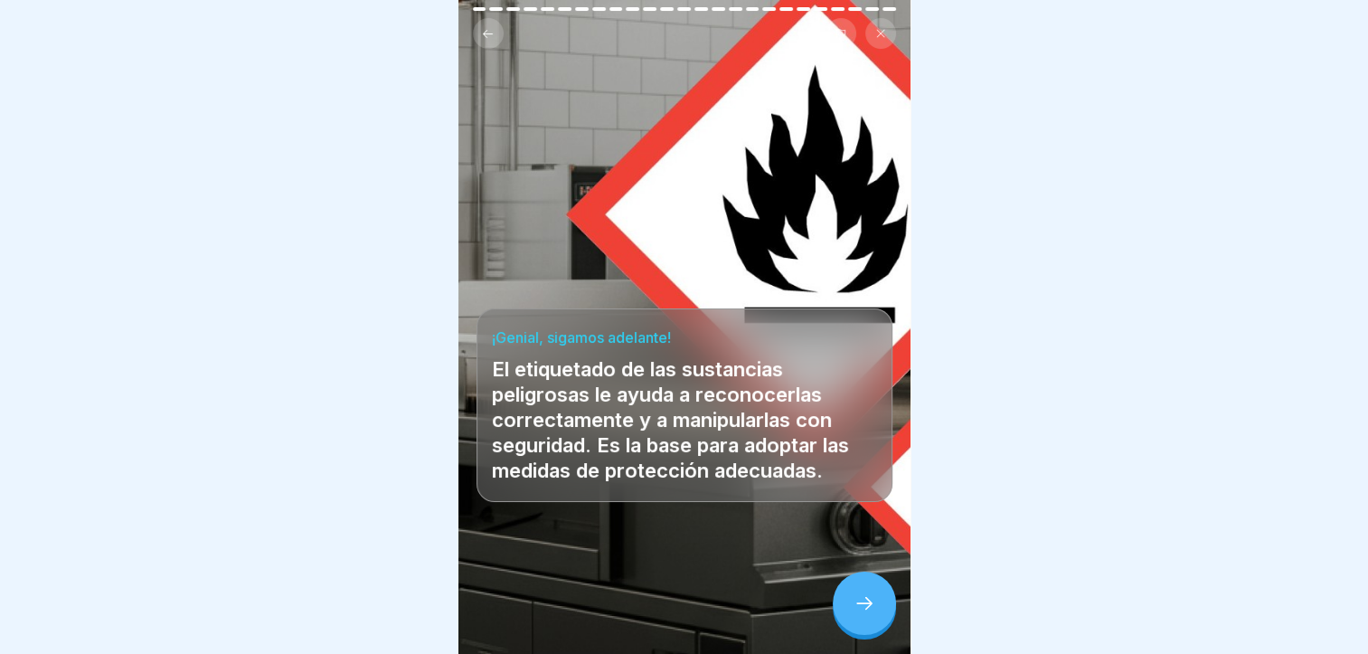
click at [863, 608] on icon at bounding box center [865, 603] width 22 height 22
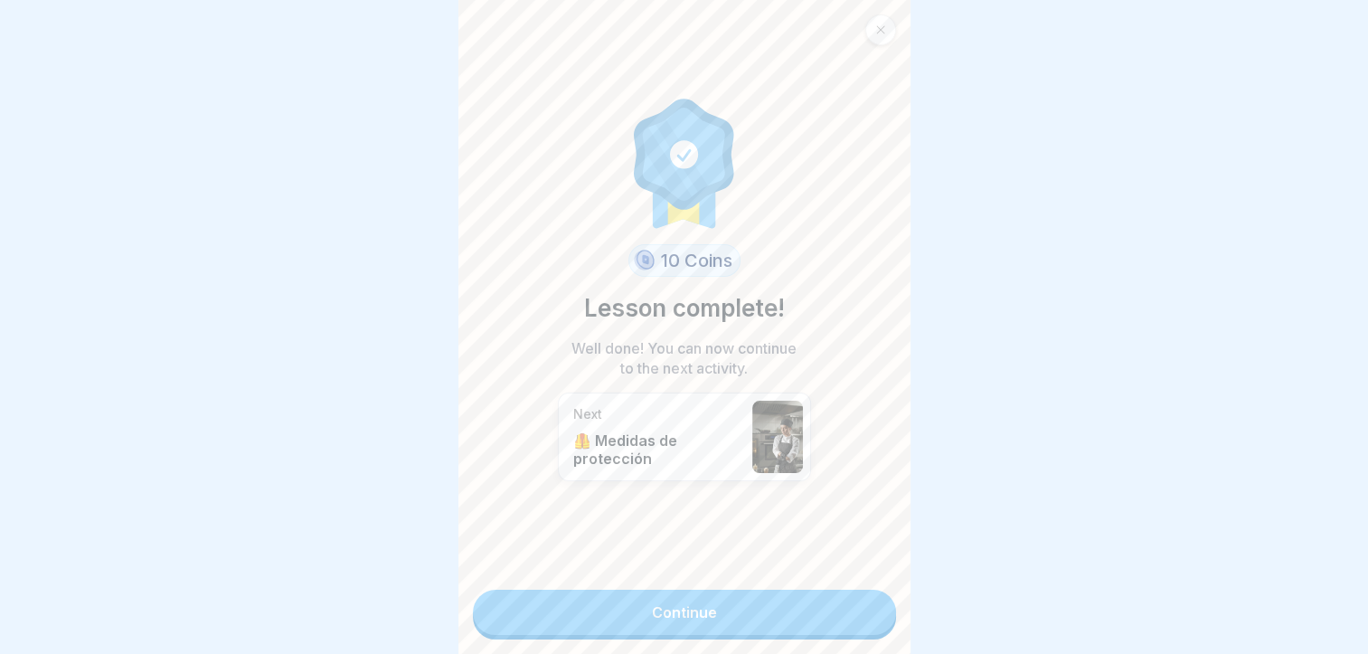
click at [851, 590] on link "Continue" at bounding box center [684, 612] width 423 height 45
click at [850, 593] on link "Continue" at bounding box center [684, 612] width 423 height 45
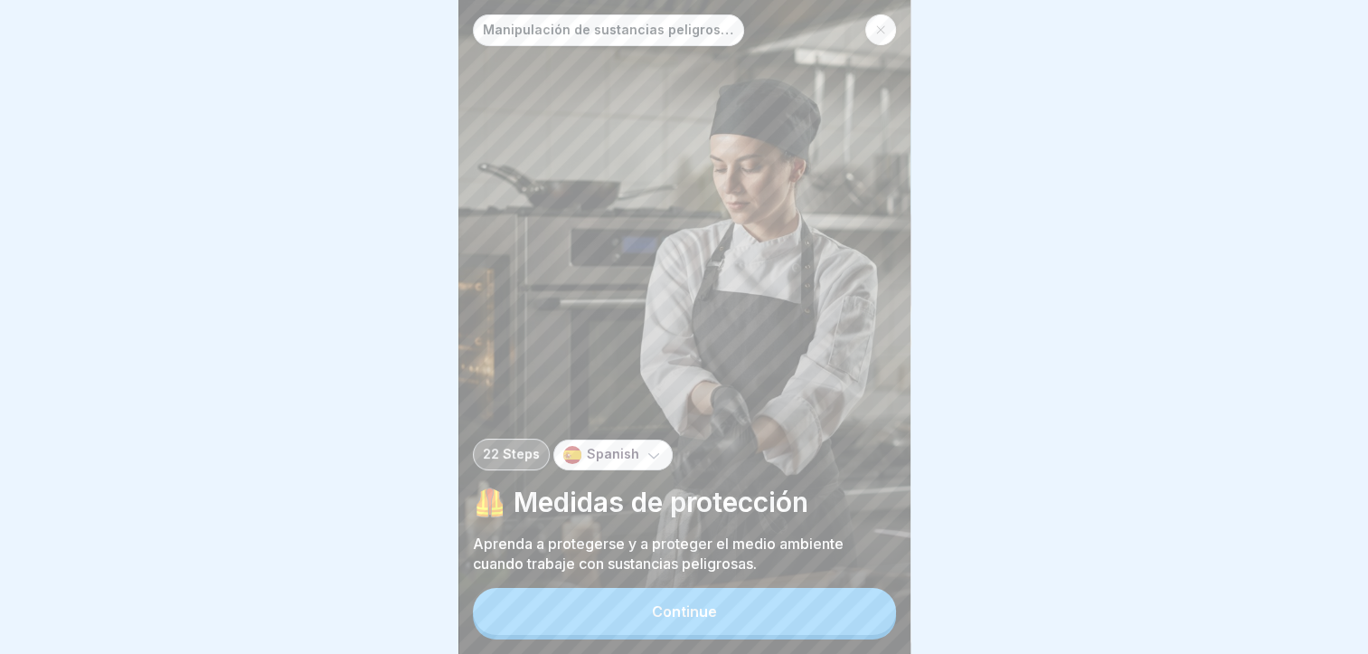
click at [827, 586] on div "Manipulación de sustancias peligrosas 22 Steps Spanish 🦺 Medidas de protección …" at bounding box center [684, 327] width 452 height 654
click at [673, 607] on div "Continue" at bounding box center [684, 611] width 65 height 16
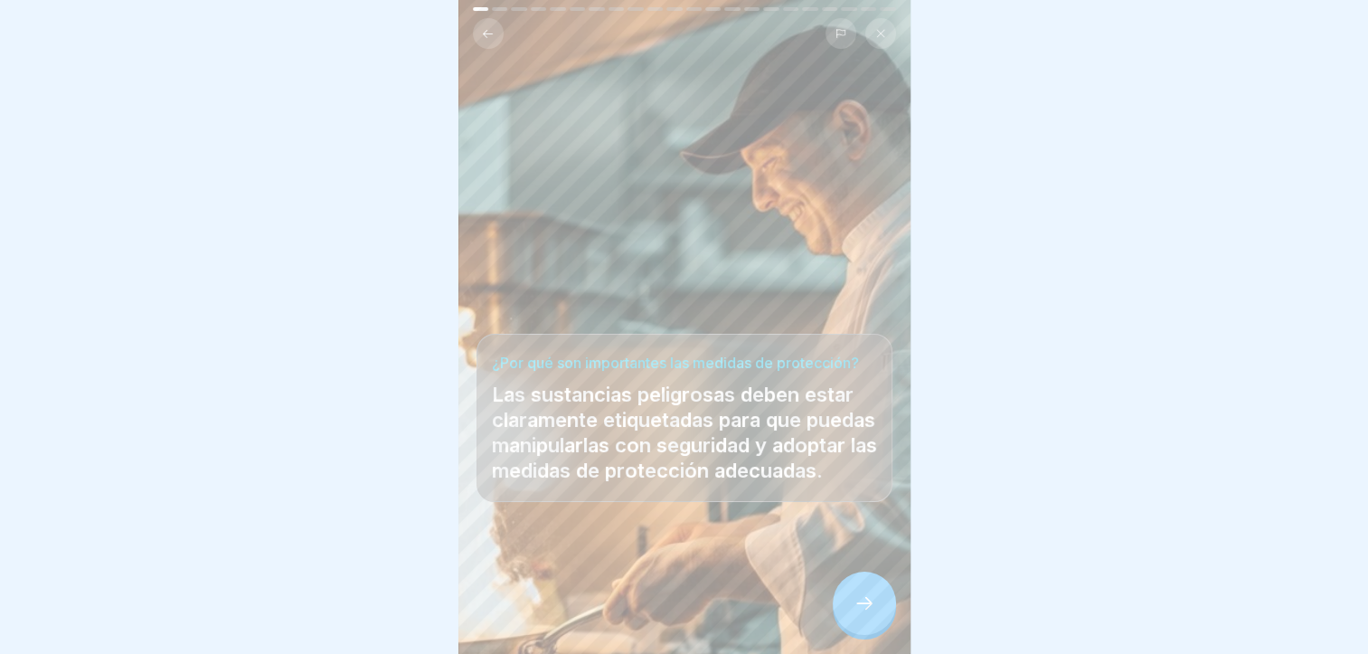
click at [857, 613] on icon at bounding box center [865, 603] width 22 height 22
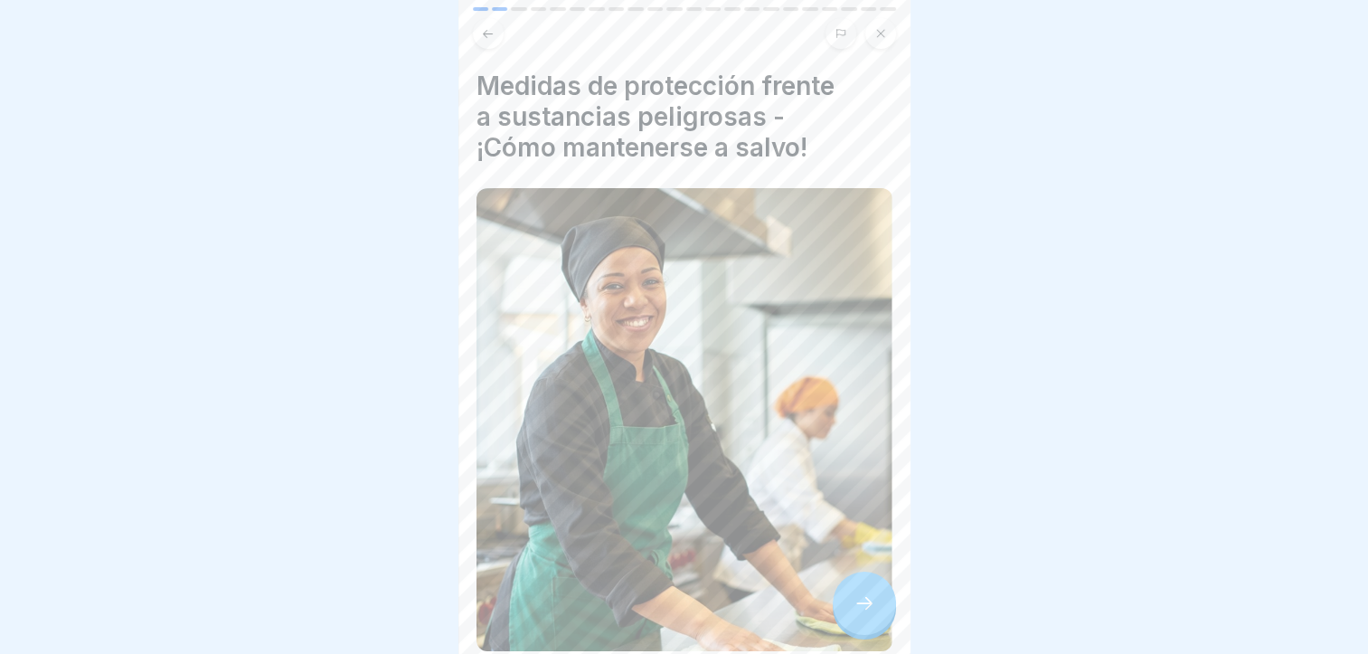
click at [872, 602] on div at bounding box center [864, 603] width 63 height 63
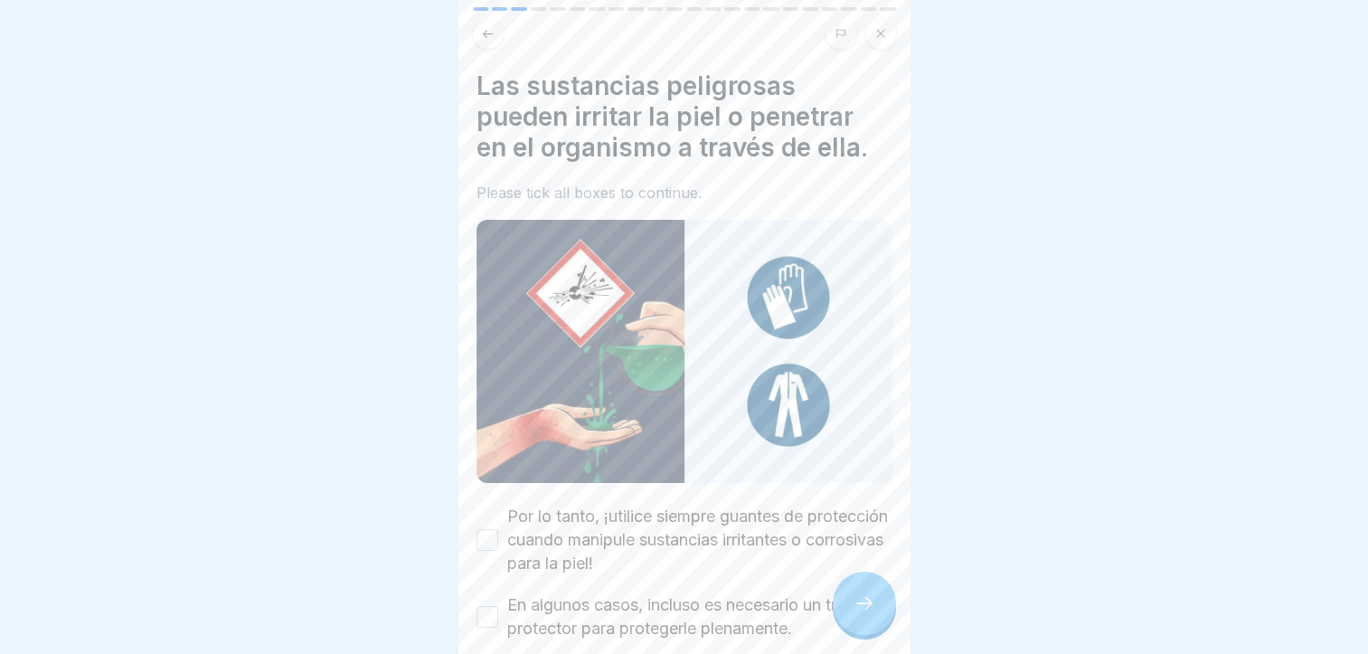
scroll to position [86, 0]
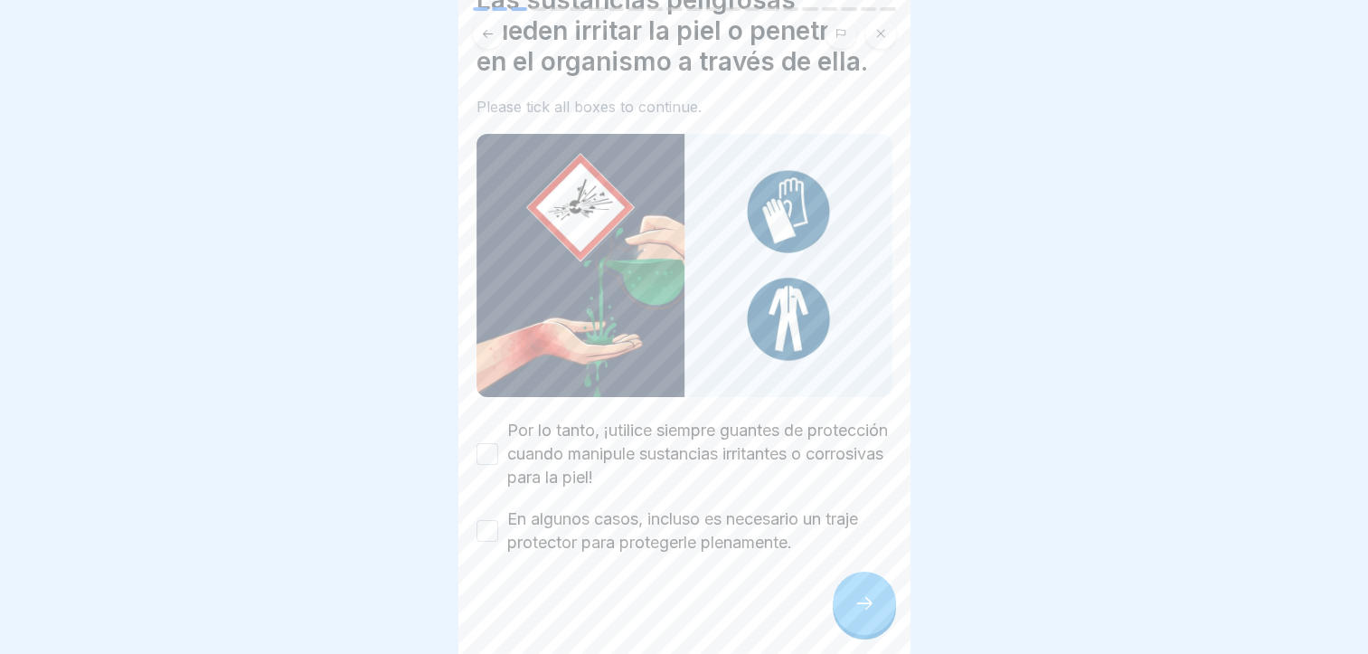
click at [727, 449] on label "Por lo tanto, ¡utilice siempre guantes de protección cuando manipule sustancias…" at bounding box center [699, 454] width 385 height 71
click at [498, 449] on button "Por lo tanto, ¡utilice siempre guantes de protección cuando manipule sustancias…" at bounding box center [488, 454] width 22 height 22
click at [742, 526] on label "En algunos casos, incluso es necesario un traje protector para protegerle plena…" at bounding box center [699, 530] width 385 height 47
click at [498, 526] on button "En algunos casos, incluso es necesario un traje protector para protegerle plena…" at bounding box center [488, 531] width 22 height 22
click at [867, 595] on div at bounding box center [864, 603] width 63 height 63
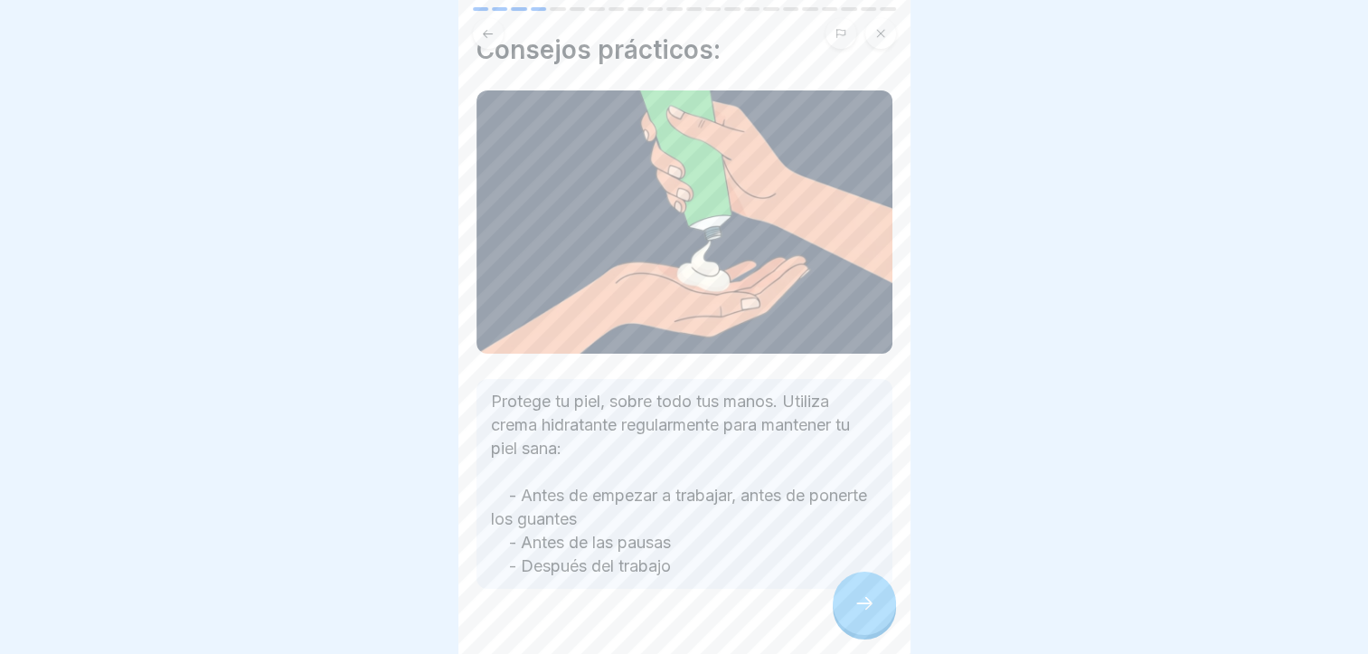
scroll to position [70, 0]
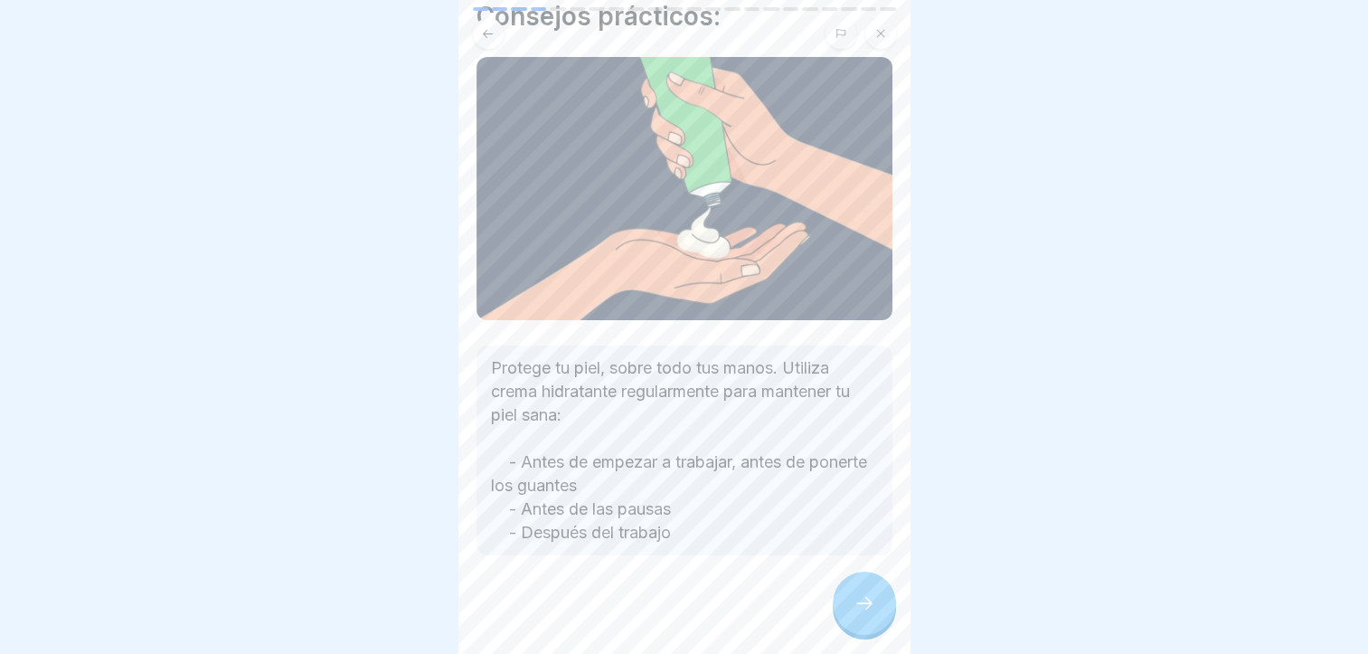
click at [856, 610] on icon at bounding box center [865, 603] width 22 height 22
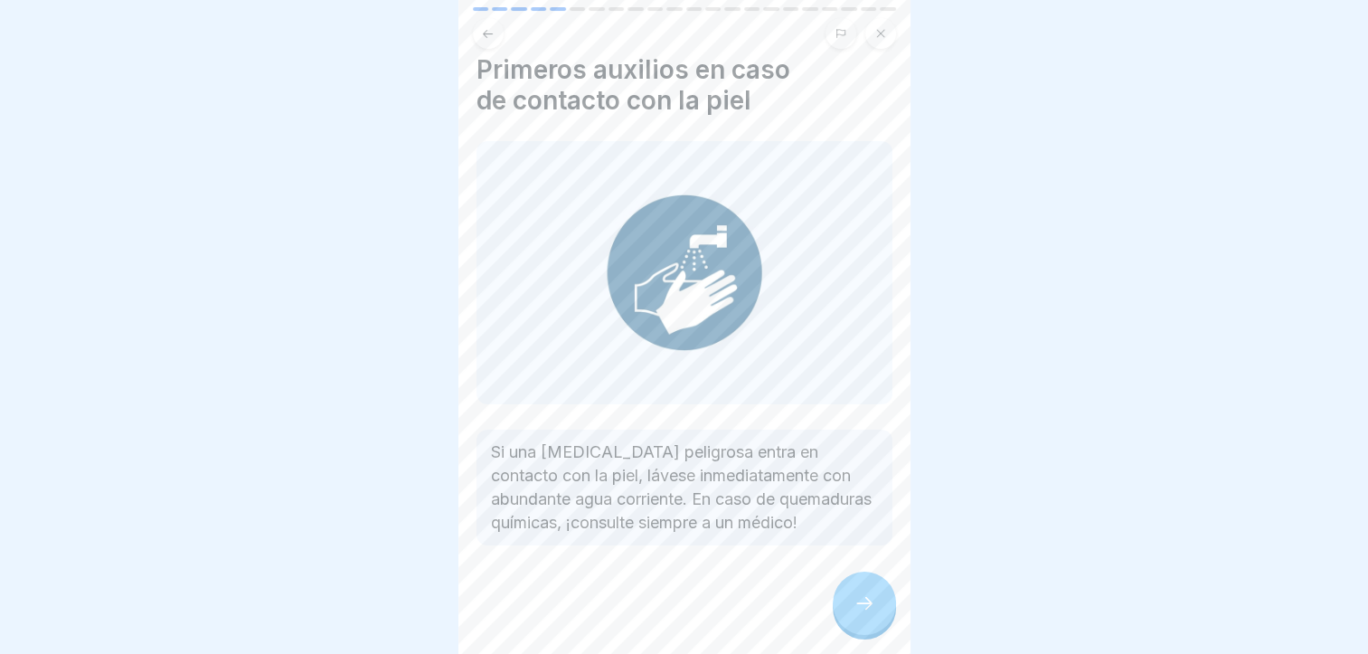
scroll to position [30, 0]
click at [875, 609] on div at bounding box center [864, 603] width 63 height 63
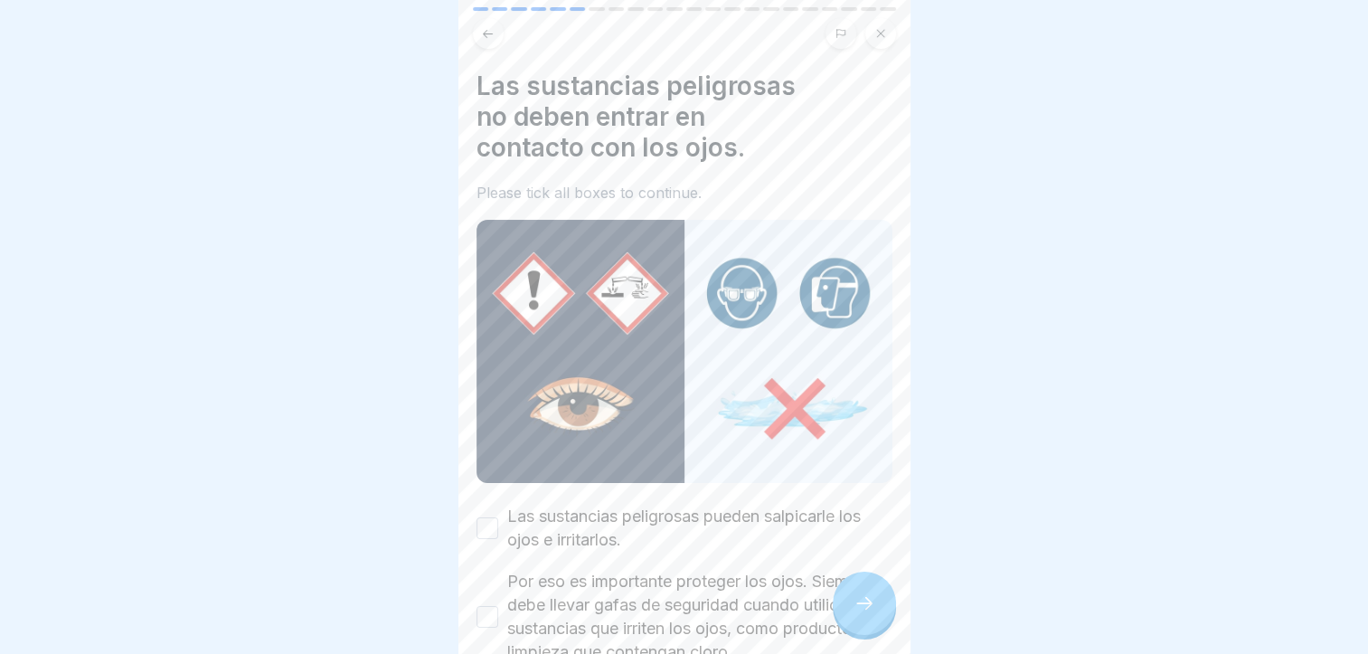
scroll to position [14, 0]
click at [744, 505] on label "Las sustancias peligrosas pueden salpicarle los ojos e irritarlos." at bounding box center [699, 528] width 385 height 47
click at [498, 517] on button "Las sustancias peligrosas pueden salpicarle los ojos e irritarlos." at bounding box center [488, 528] width 22 height 22
click at [756, 600] on label "Por eso es importante proteger los ojos. Siempre debe llevar gafas de seguridad…" at bounding box center [699, 617] width 385 height 94
click at [498, 606] on button "Por eso es importante proteger los ojos. Siempre debe llevar gafas de seguridad…" at bounding box center [488, 617] width 22 height 22
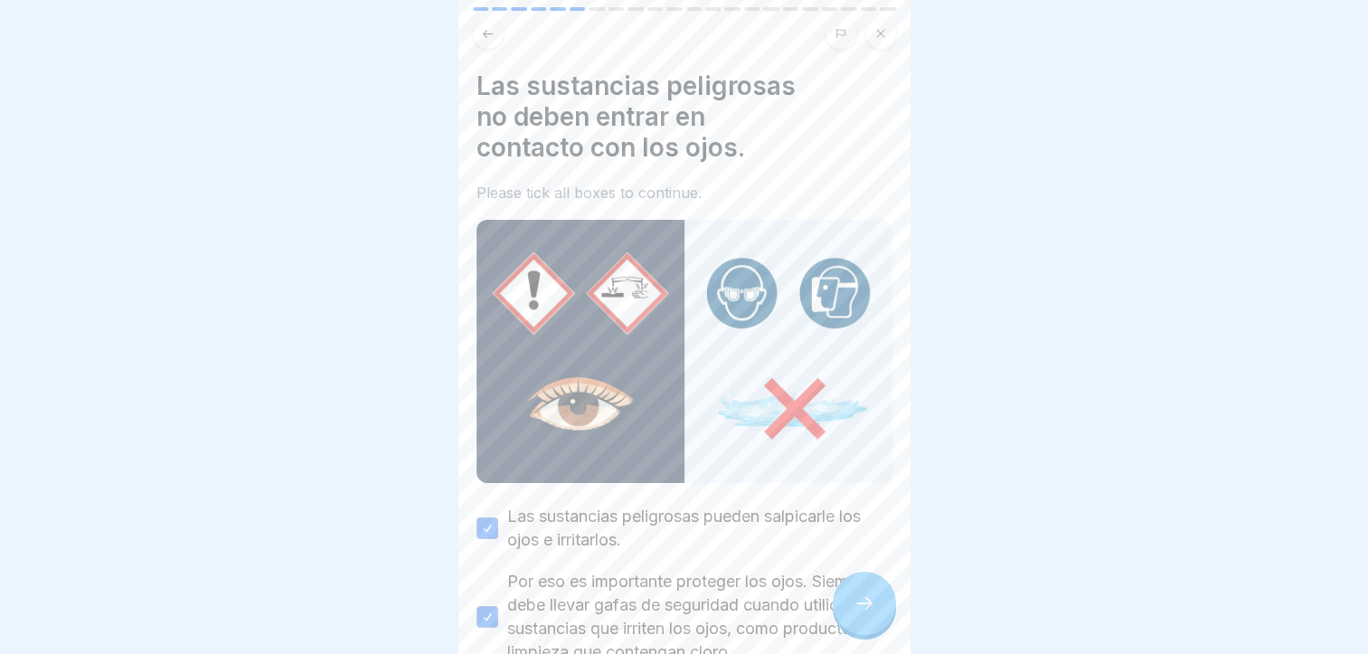
click at [884, 591] on div at bounding box center [864, 603] width 63 height 63
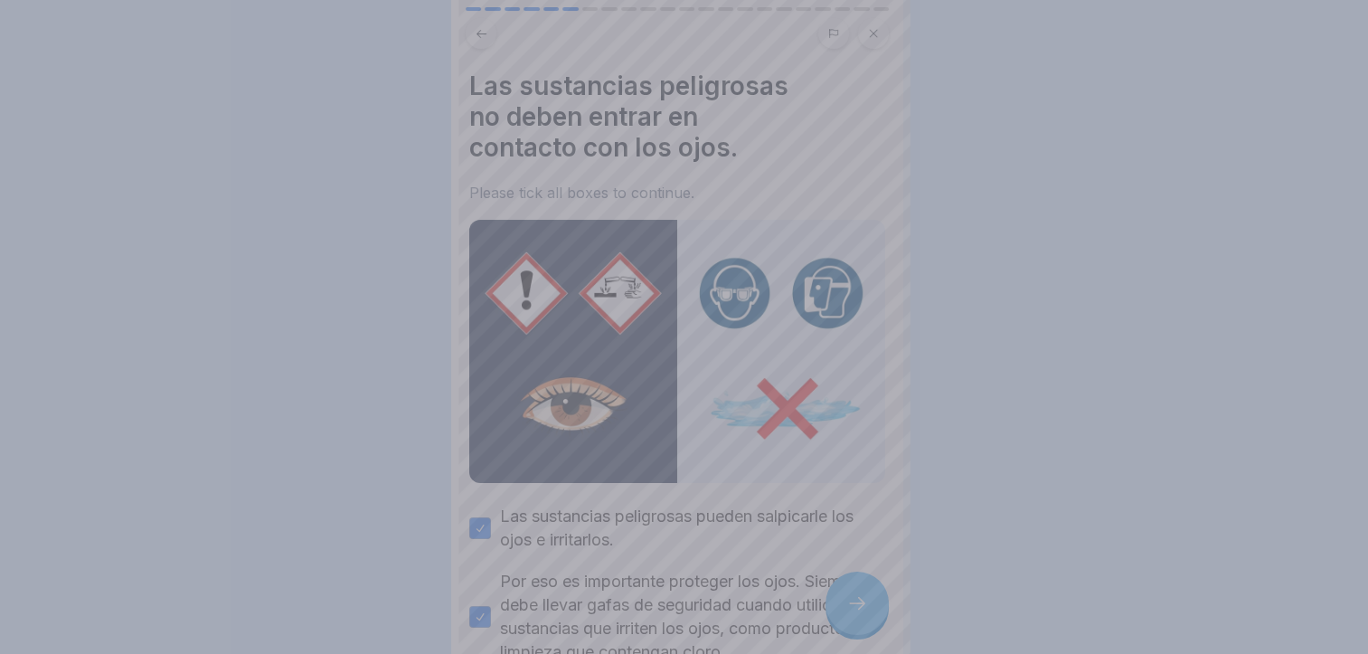
scroll to position [0, 0]
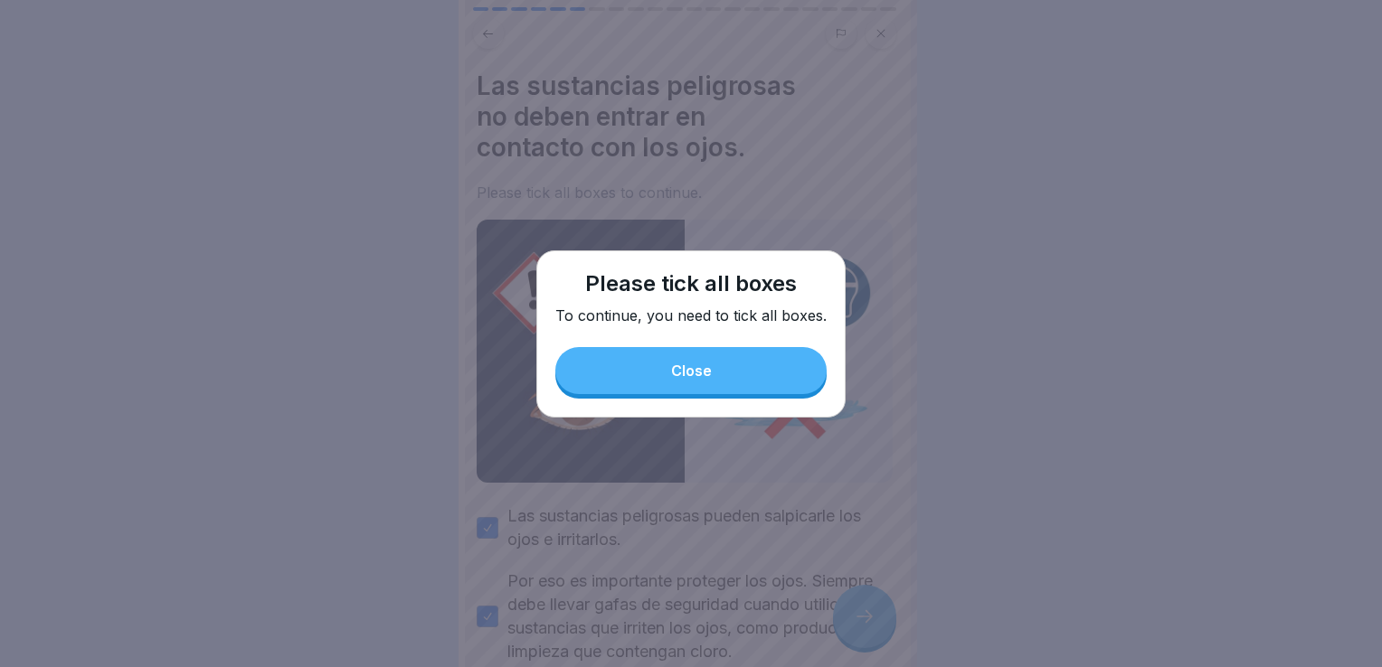
click at [740, 366] on button "Close" at bounding box center [690, 370] width 271 height 47
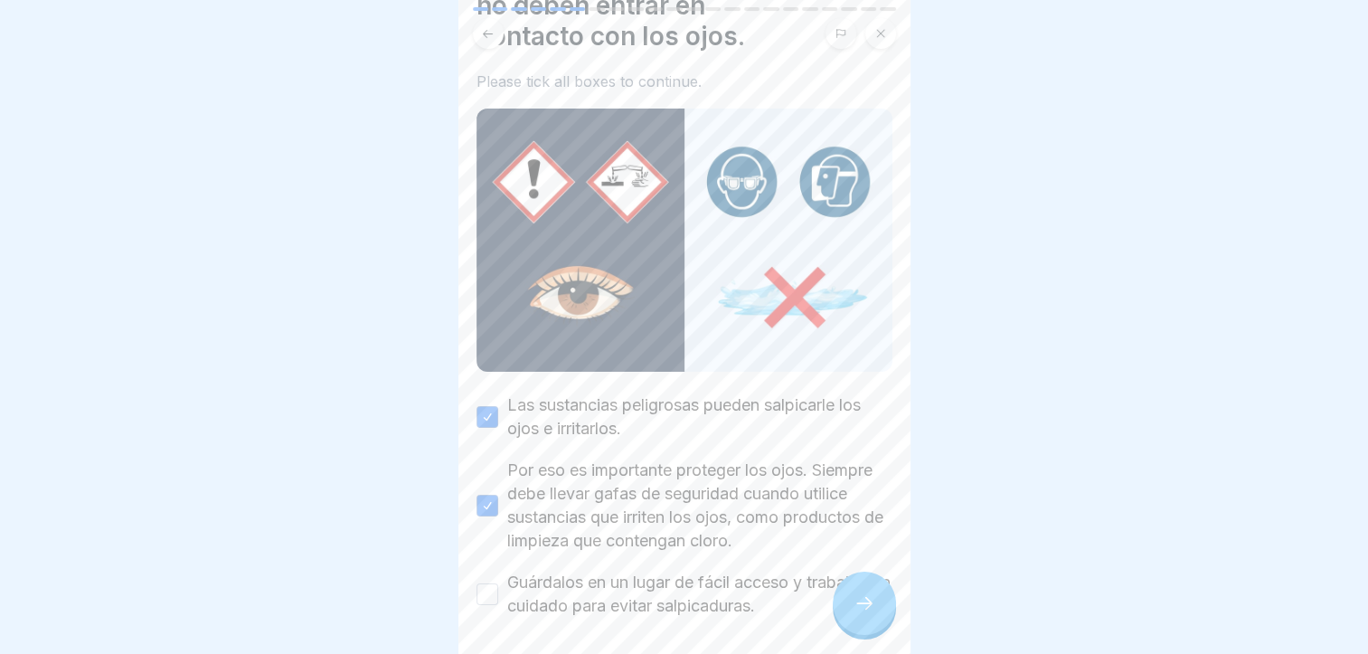
scroll to position [174, 0]
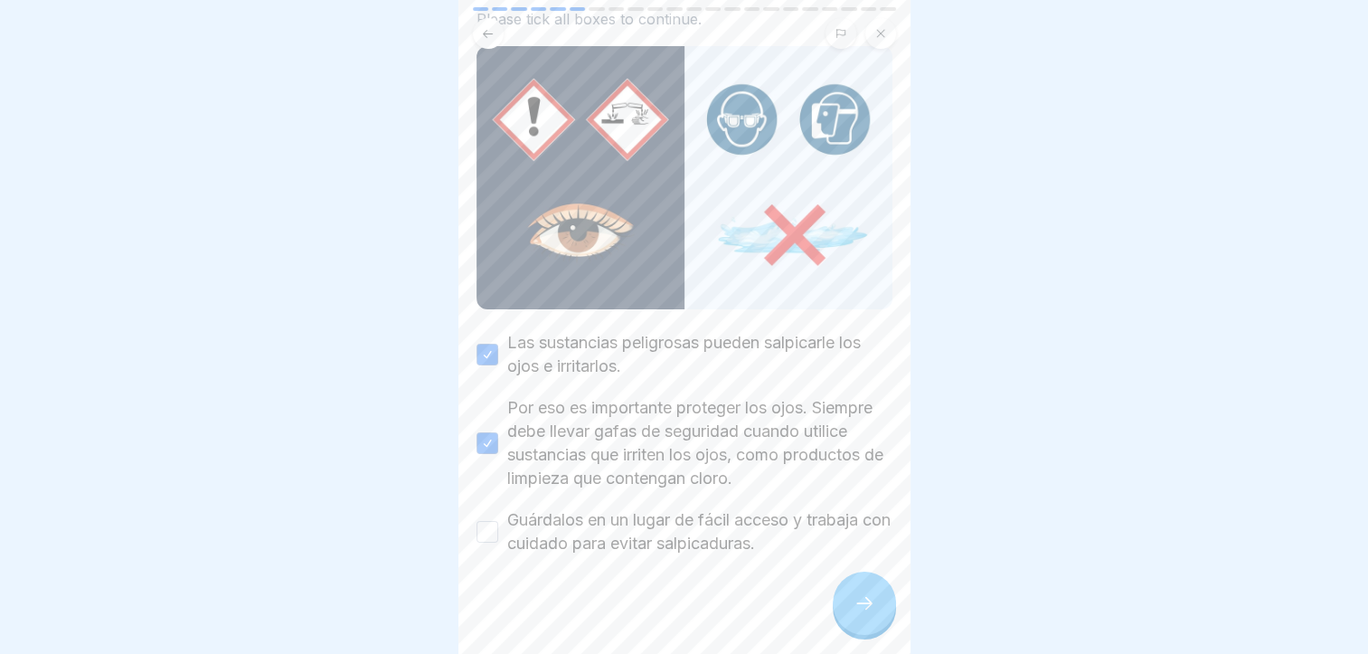
drag, startPoint x: 676, startPoint y: 514, endPoint x: 733, endPoint y: 530, distance: 60.1
click at [677, 514] on label "Guárdalos en un lugar de fácil acceso y trabaja con cuidado para evitar salpica…" at bounding box center [699, 531] width 385 height 47
click at [498, 521] on button "Guárdalos en un lugar de fácil acceso y trabaja con cuidado para evitar salpica…" at bounding box center [488, 532] width 22 height 22
click at [877, 591] on div at bounding box center [864, 603] width 63 height 63
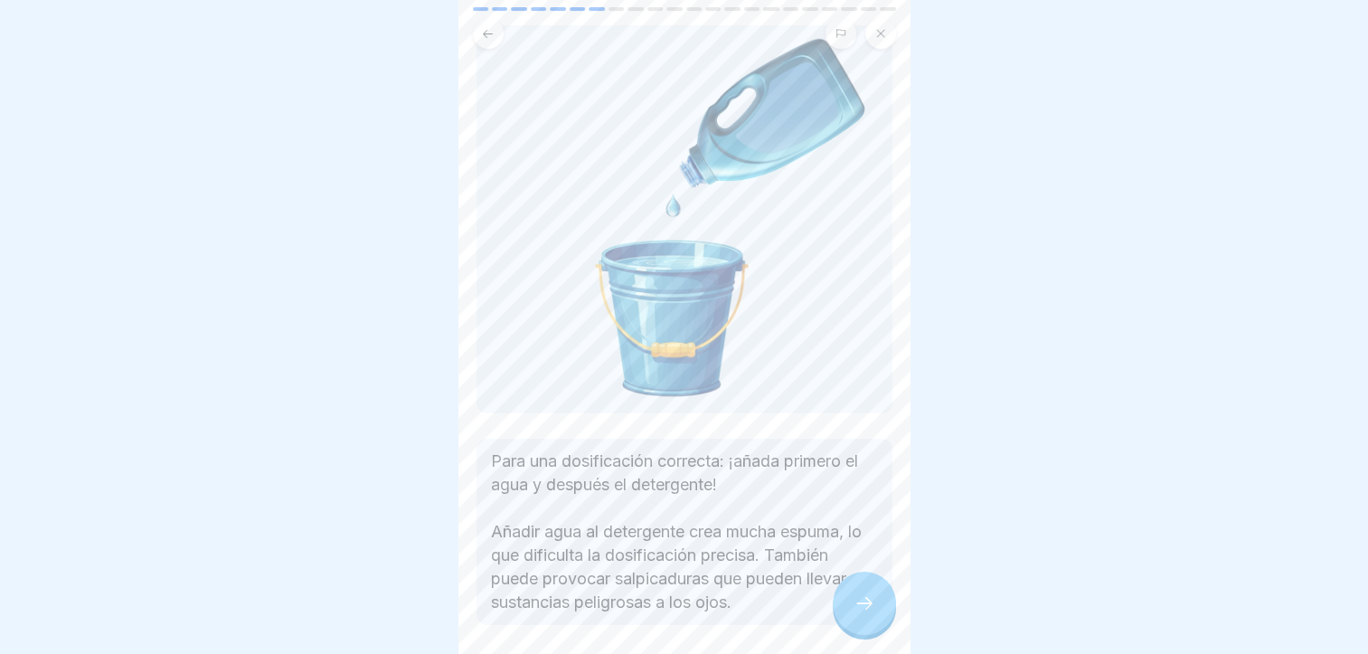
scroll to position [167, 0]
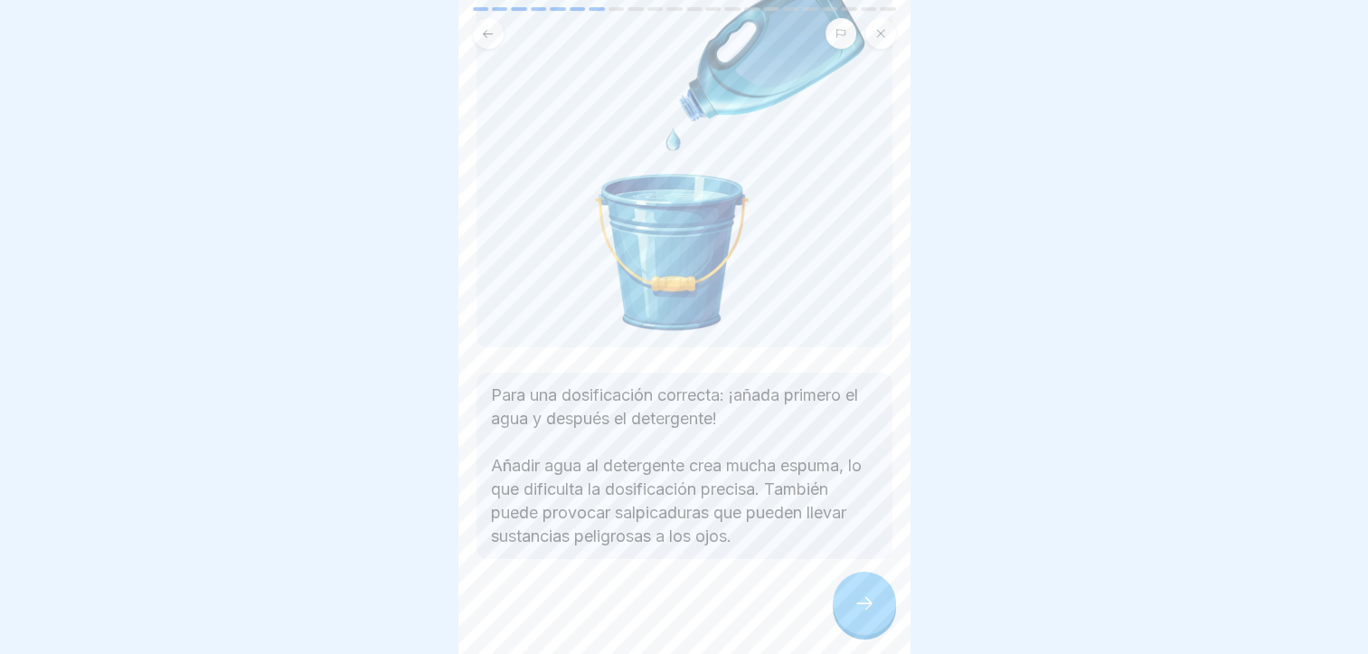
click at [880, 599] on div at bounding box center [864, 603] width 63 height 63
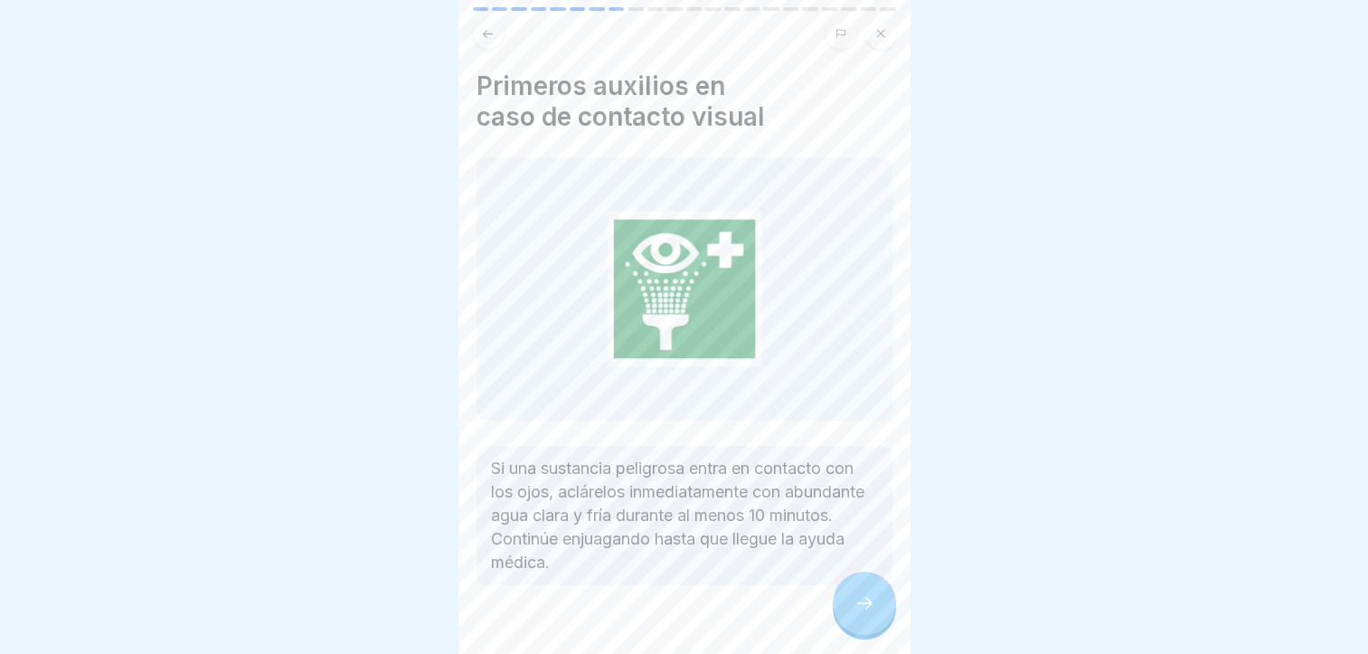
click at [875, 622] on div at bounding box center [864, 603] width 63 height 63
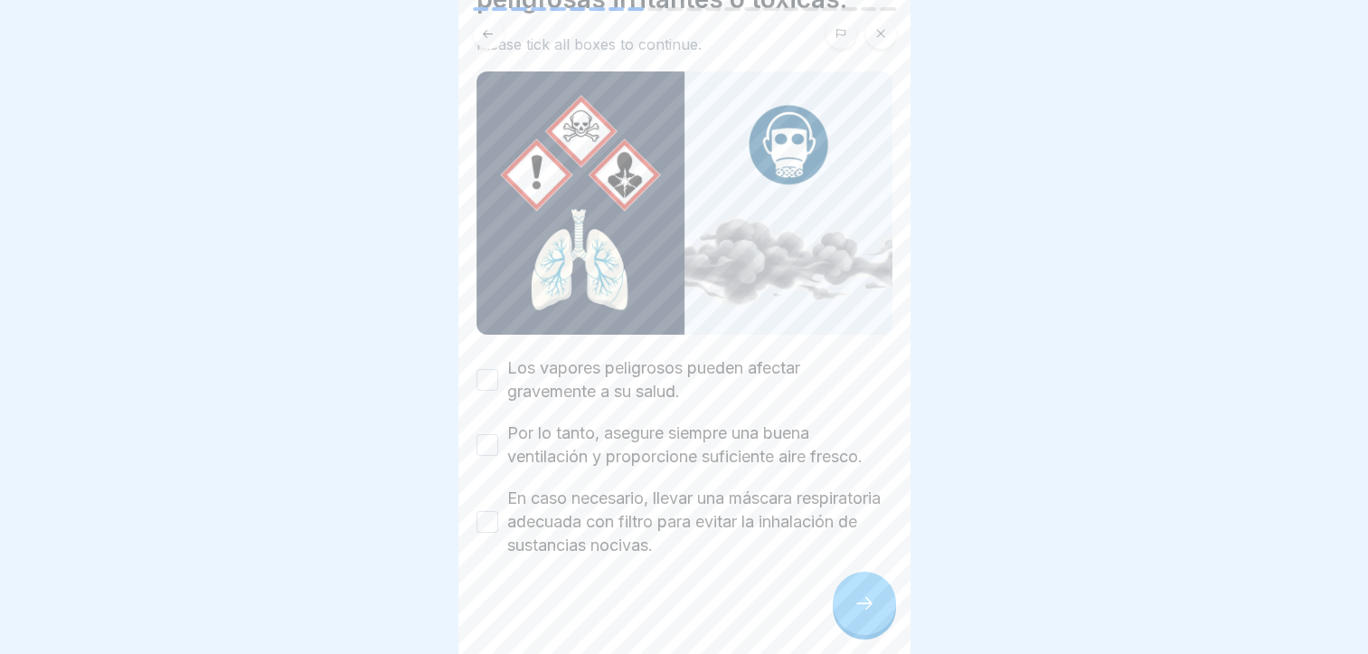
scroll to position [119, 0]
click at [589, 398] on div "Los vapores peligrosos pueden afectar gravemente a su salud. Por lo tanto, aseg…" at bounding box center [685, 455] width 416 height 201
click at [597, 391] on label "Los vapores peligrosos pueden afectar gravemente a su salud." at bounding box center [699, 378] width 385 height 47
click at [498, 389] on button "Los vapores peligrosos pueden afectar gravemente a su salud." at bounding box center [488, 378] width 22 height 22
click at [608, 432] on label "Por lo tanto, asegure siempre una buena ventilación y proporcione suficiente ai…" at bounding box center [699, 443] width 385 height 47
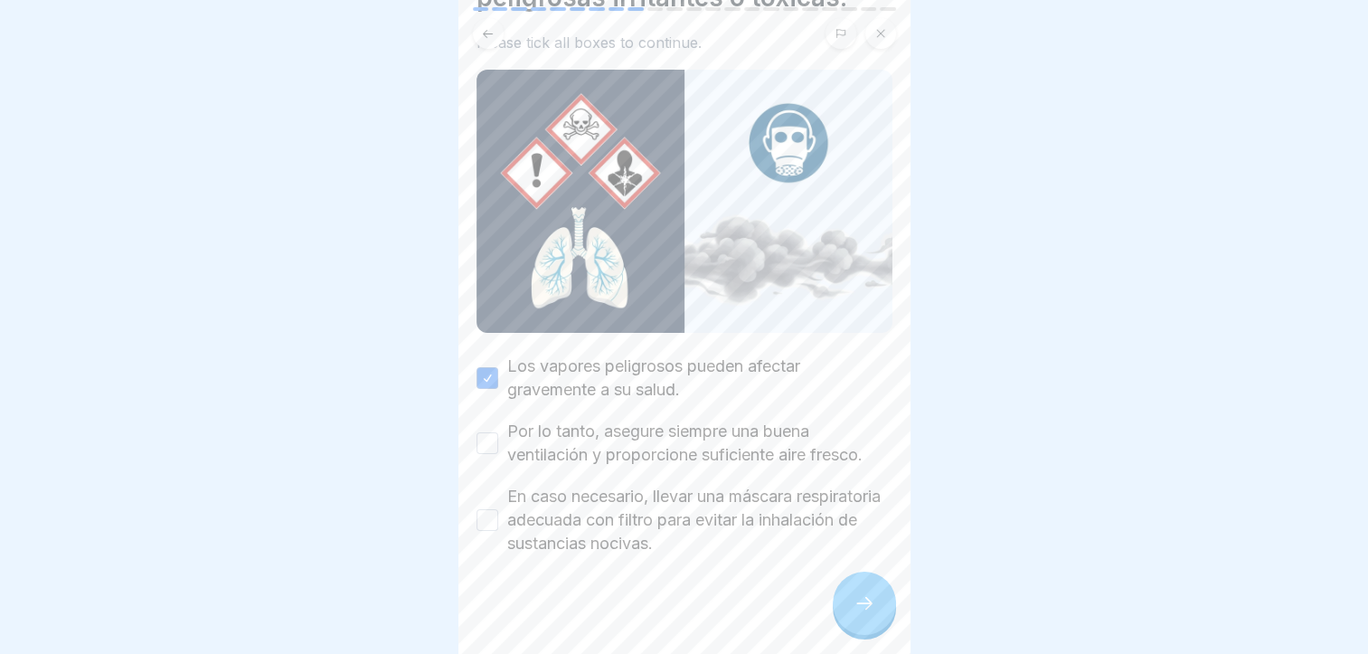
click at [498, 432] on button "Por lo tanto, asegure siempre una buena ventilación y proporcione suficiente ai…" at bounding box center [488, 443] width 22 height 22
click at [651, 515] on label "En caso necesario, llevar una máscara respiratoria adecuada con filtro para evi…" at bounding box center [699, 520] width 385 height 71
click at [498, 515] on button "En caso necesario, llevar una máscara respiratoria adecuada con filtro para evi…" at bounding box center [488, 520] width 22 height 22
click at [854, 614] on icon at bounding box center [865, 603] width 22 height 22
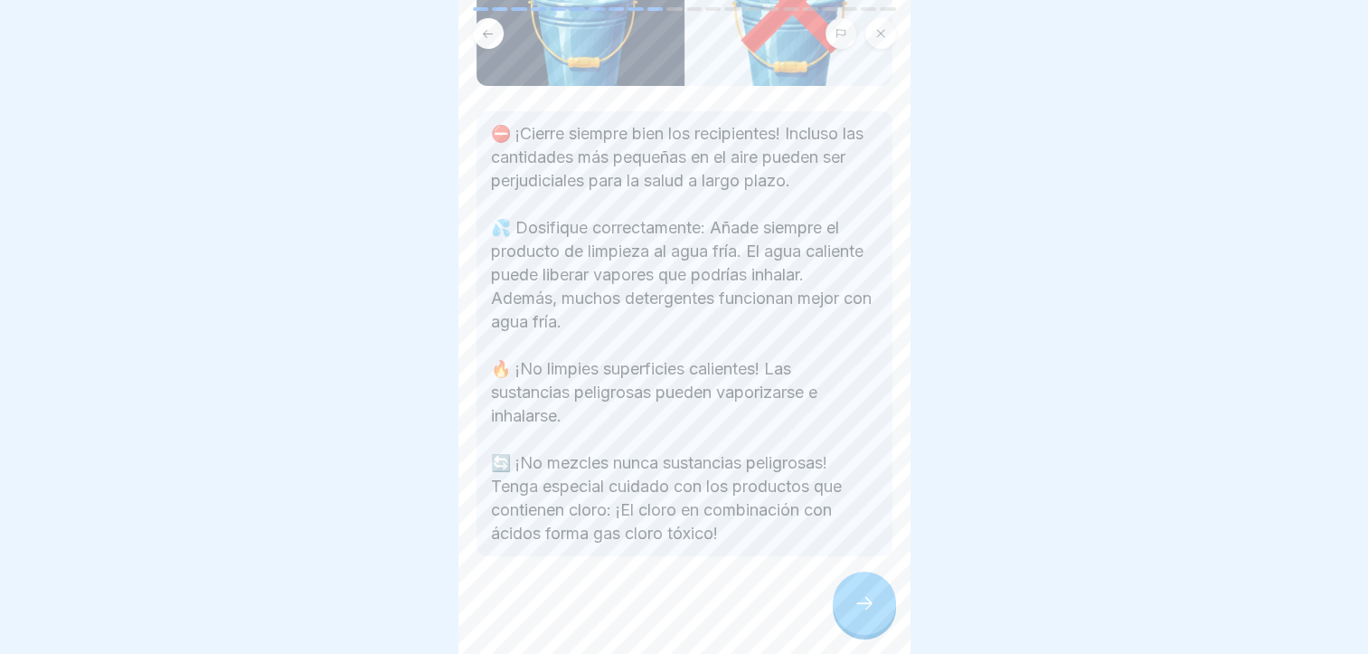
scroll to position [305, 0]
click at [871, 633] on div at bounding box center [864, 603] width 63 height 63
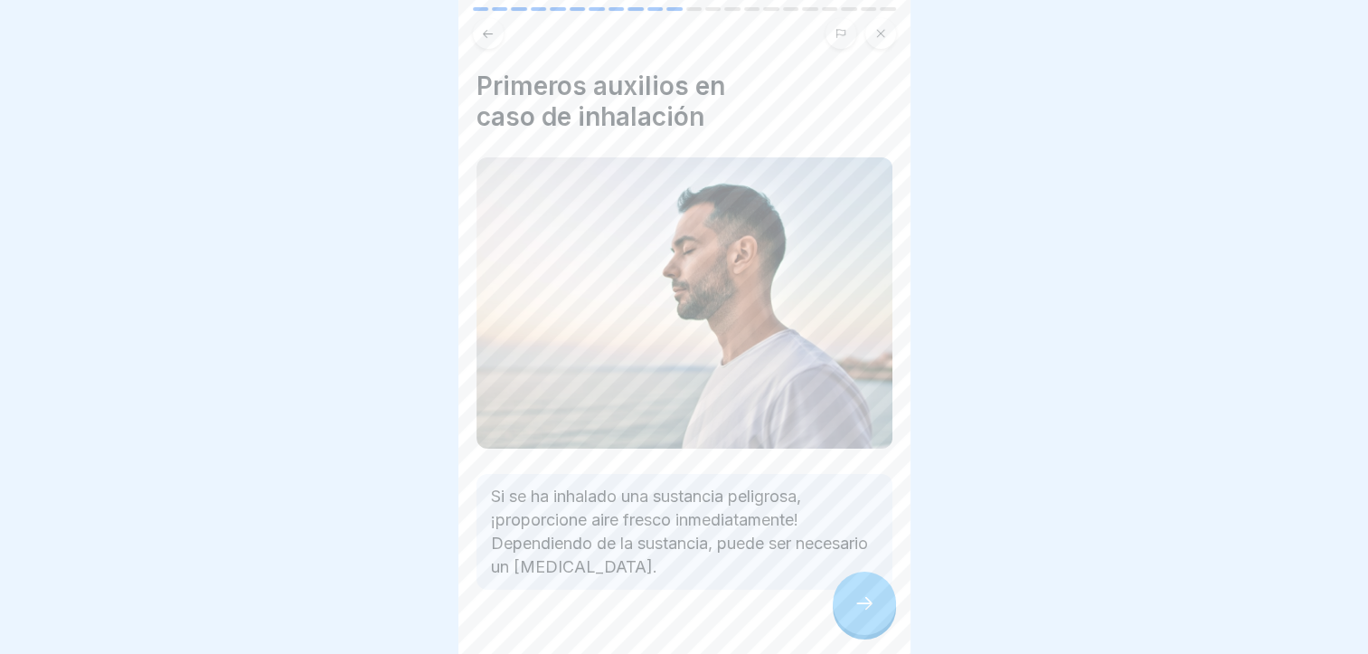
scroll to position [34, 0]
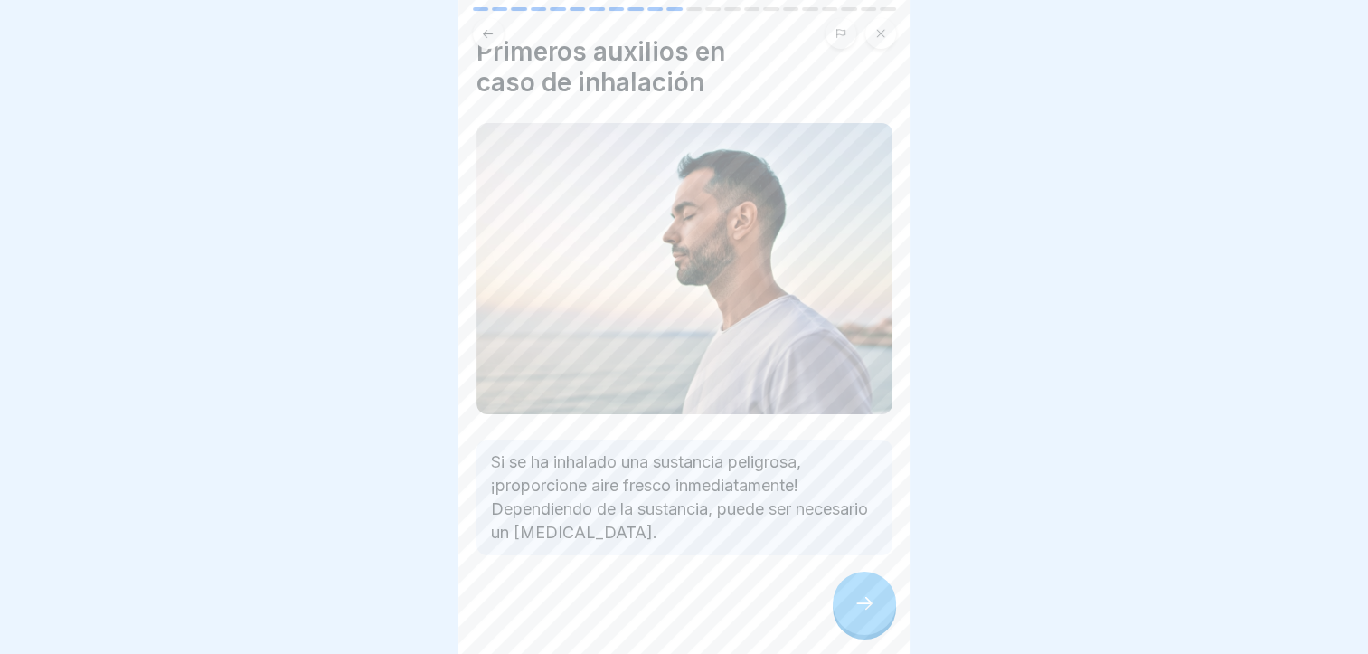
click at [874, 613] on icon at bounding box center [865, 603] width 22 height 22
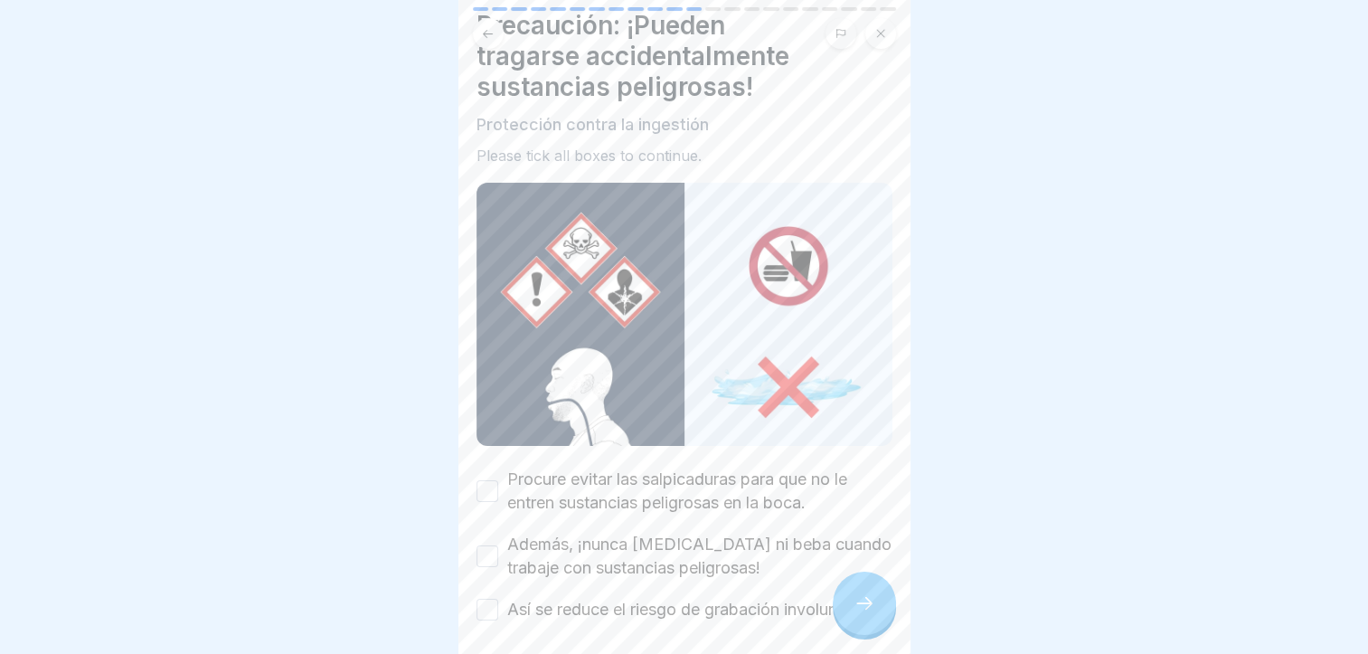
scroll to position [151, 0]
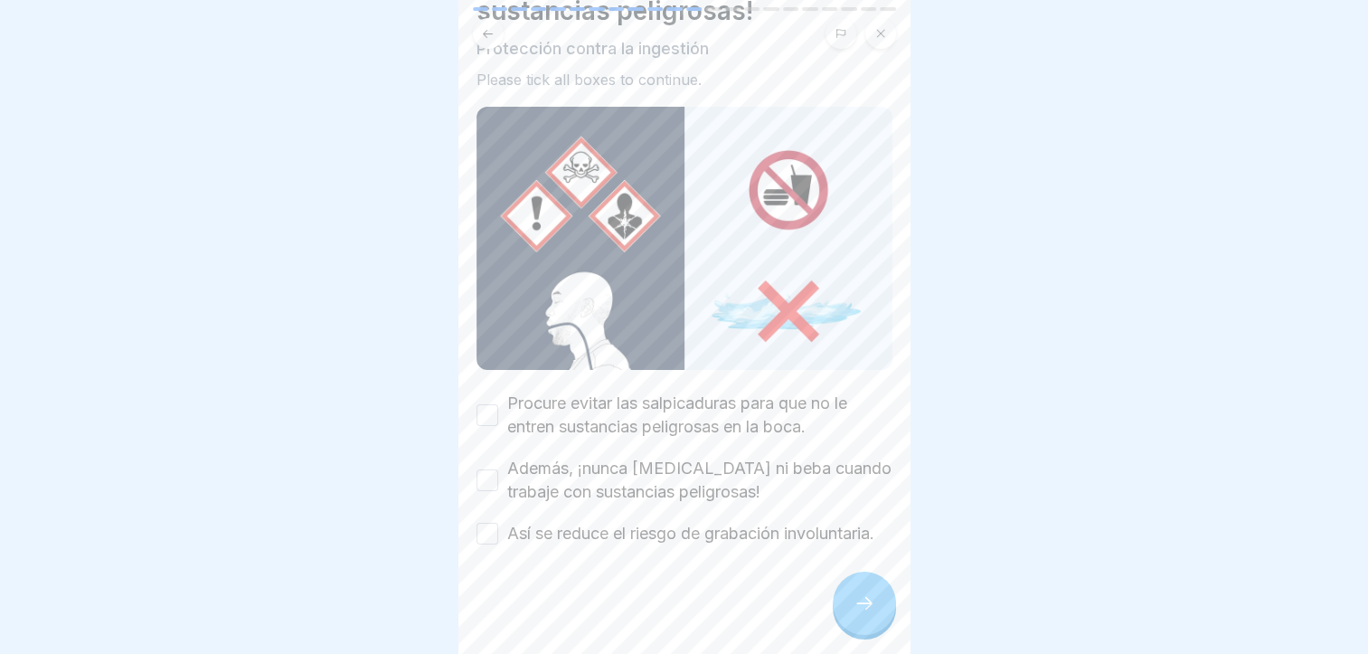
click at [709, 410] on label "Procure evitar las salpicaduras para que no le entren sustancias peligrosas en …" at bounding box center [699, 415] width 385 height 47
click at [498, 410] on button "Procure evitar las salpicaduras para que no le entren sustancias peligrosas en …" at bounding box center [488, 415] width 22 height 22
click at [681, 457] on label "Además, ¡nunca [MEDICAL_DATA] ni beba cuando trabaje con sustancias peligrosas!" at bounding box center [699, 480] width 385 height 47
click at [498, 469] on button "Además, ¡nunca [MEDICAL_DATA] ni beba cuando trabaje con sustancias peligrosas!" at bounding box center [488, 480] width 22 height 22
click at [669, 522] on label "Así se reduce el riesgo de grabación involuntaria." at bounding box center [690, 534] width 367 height 24
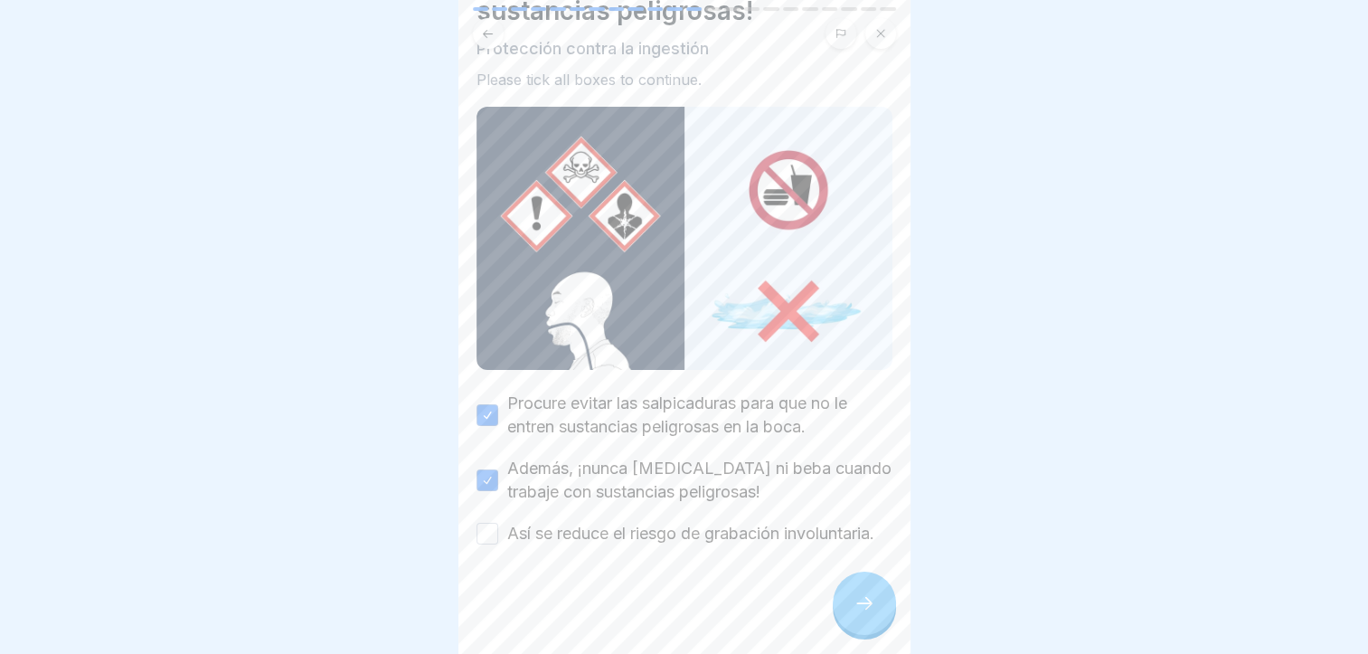
click at [498, 523] on button "Así se reduce el riesgo de grabación involuntaria." at bounding box center [488, 534] width 22 height 22
click at [859, 609] on icon at bounding box center [865, 603] width 22 height 22
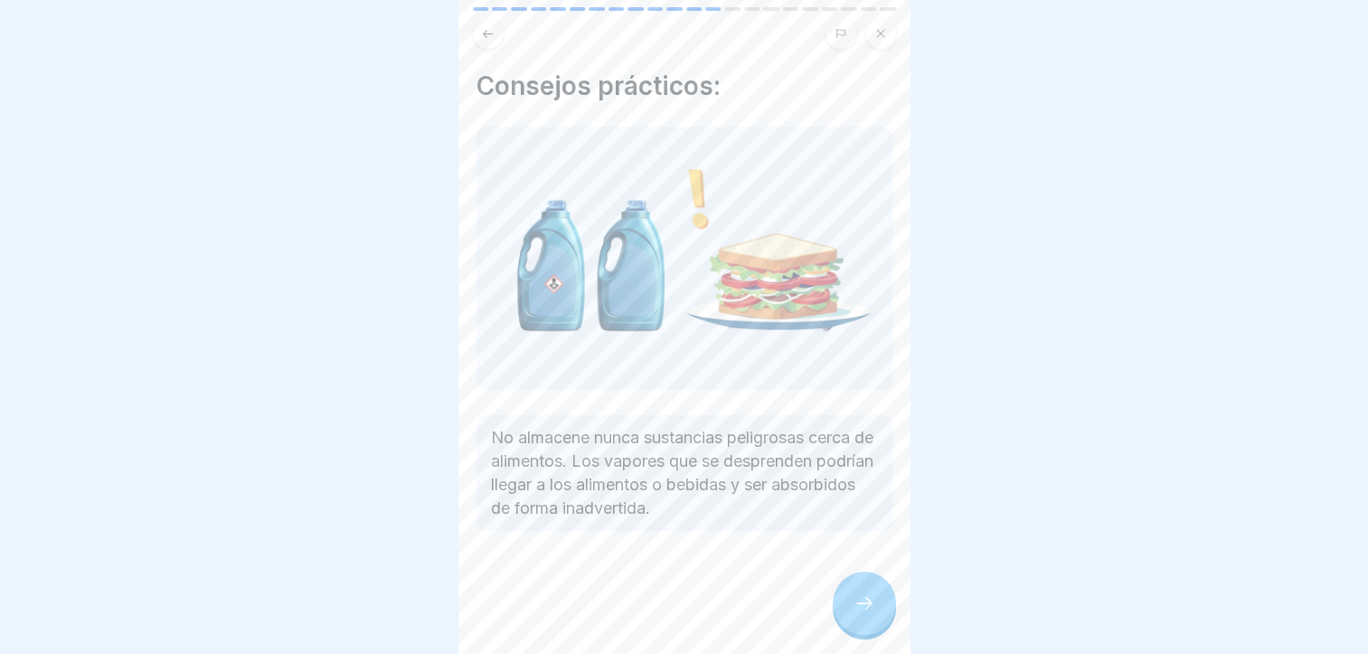
click at [859, 609] on icon at bounding box center [865, 603] width 22 height 22
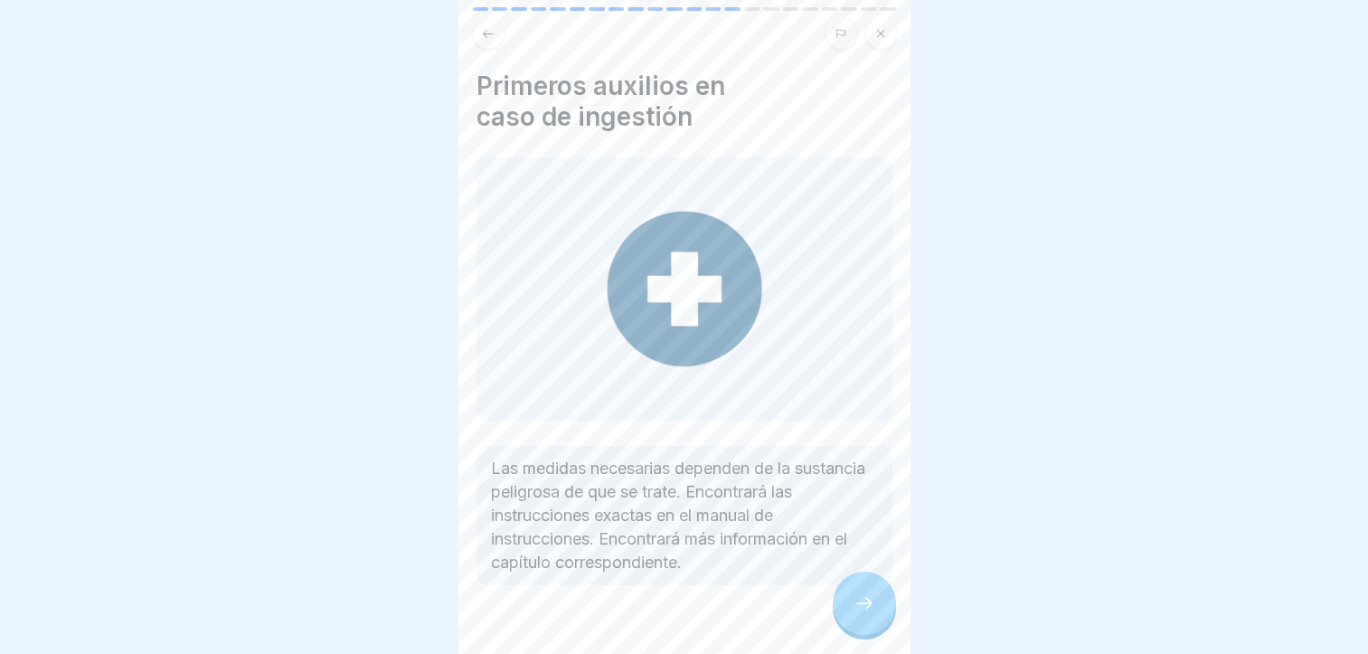
click at [859, 609] on icon at bounding box center [865, 603] width 22 height 22
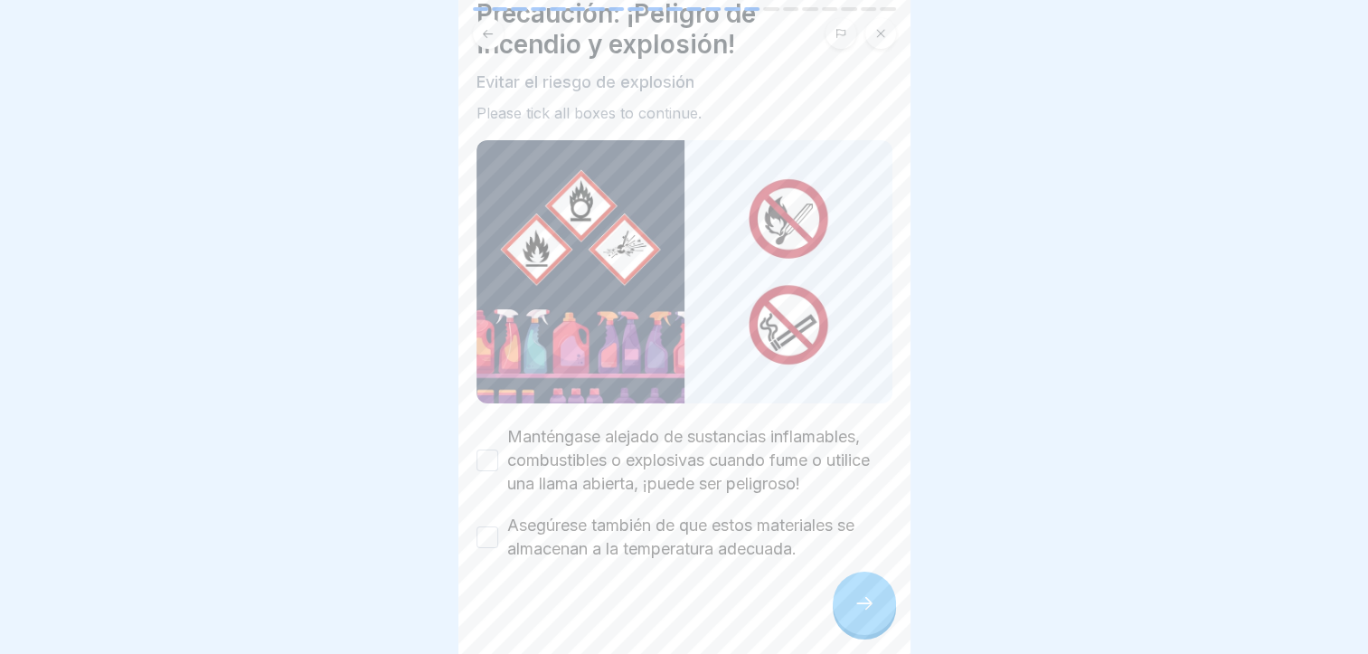
scroll to position [79, 0]
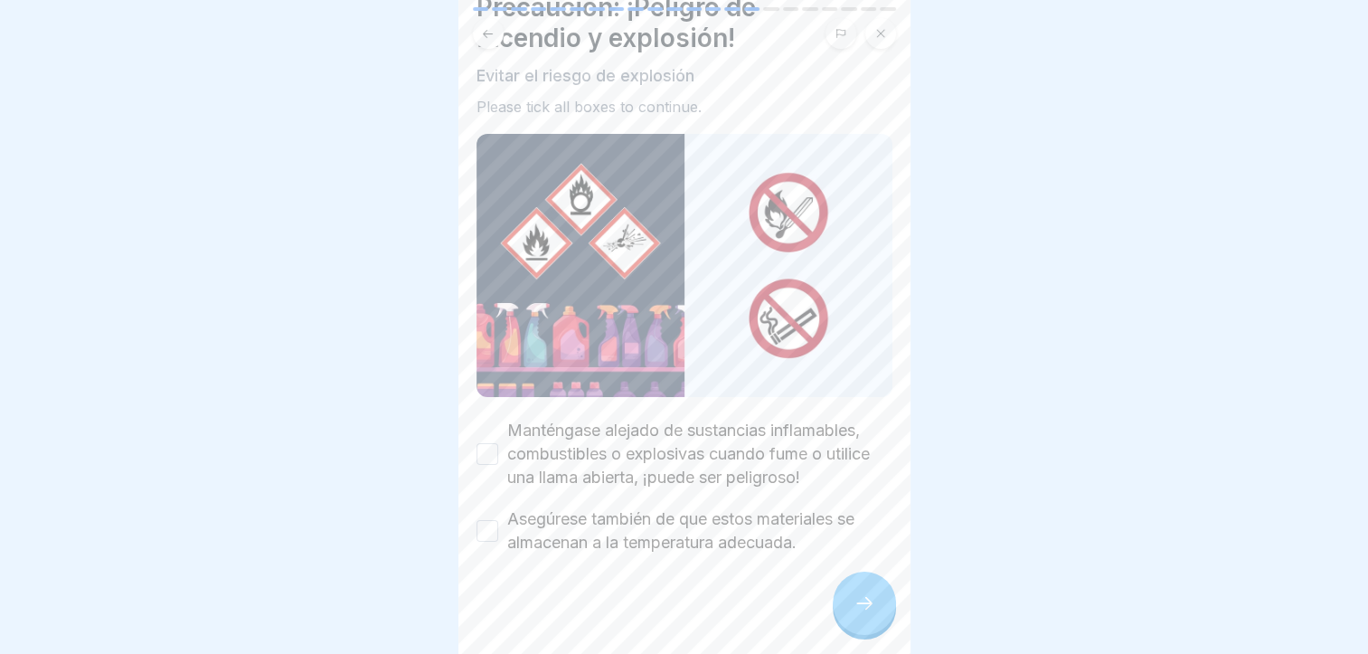
click at [682, 458] on label "Manténgase alejado de sustancias inflamables, combustibles o explosivas cuando …" at bounding box center [699, 454] width 385 height 71
click at [498, 458] on button "Manténgase alejado de sustancias inflamables, combustibles o explosivas cuando …" at bounding box center [488, 454] width 22 height 22
click at [687, 493] on div "Manténgase alejado de sustancias inflamables, combustibles o explosivas cuando …" at bounding box center [685, 487] width 416 height 136
click at [705, 534] on label "Asegúrese también de que estos materiales se almacenan a la temperatura adecuad…" at bounding box center [699, 530] width 385 height 47
click at [498, 534] on button "Asegúrese también de que estos materiales se almacenan a la temperatura adecuad…" at bounding box center [488, 531] width 22 height 22
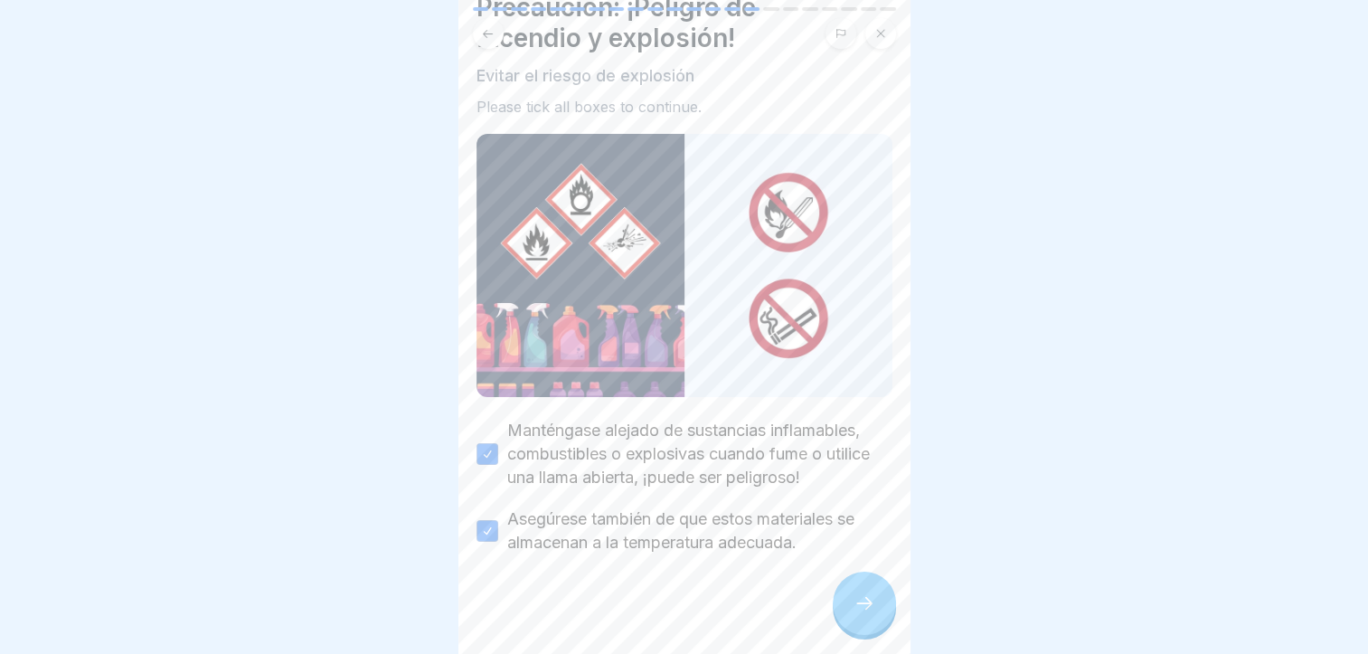
click at [872, 613] on icon at bounding box center [865, 603] width 22 height 22
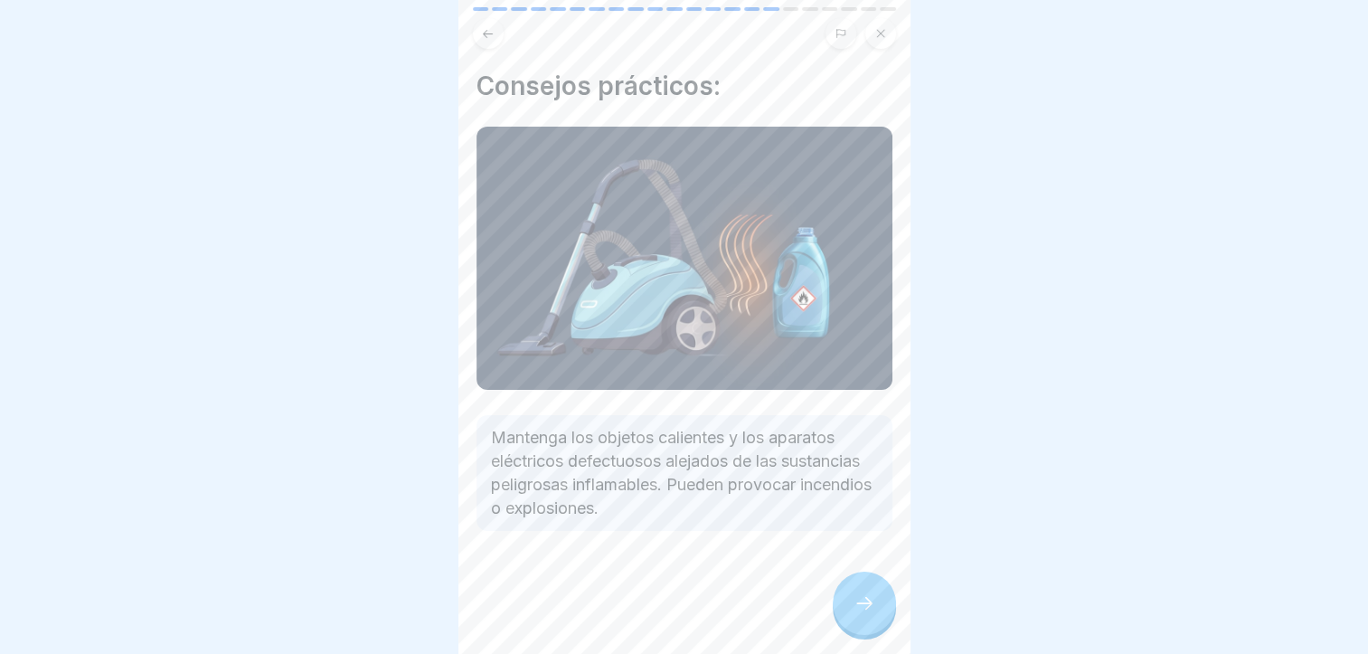
click at [869, 612] on icon at bounding box center [865, 603] width 22 height 22
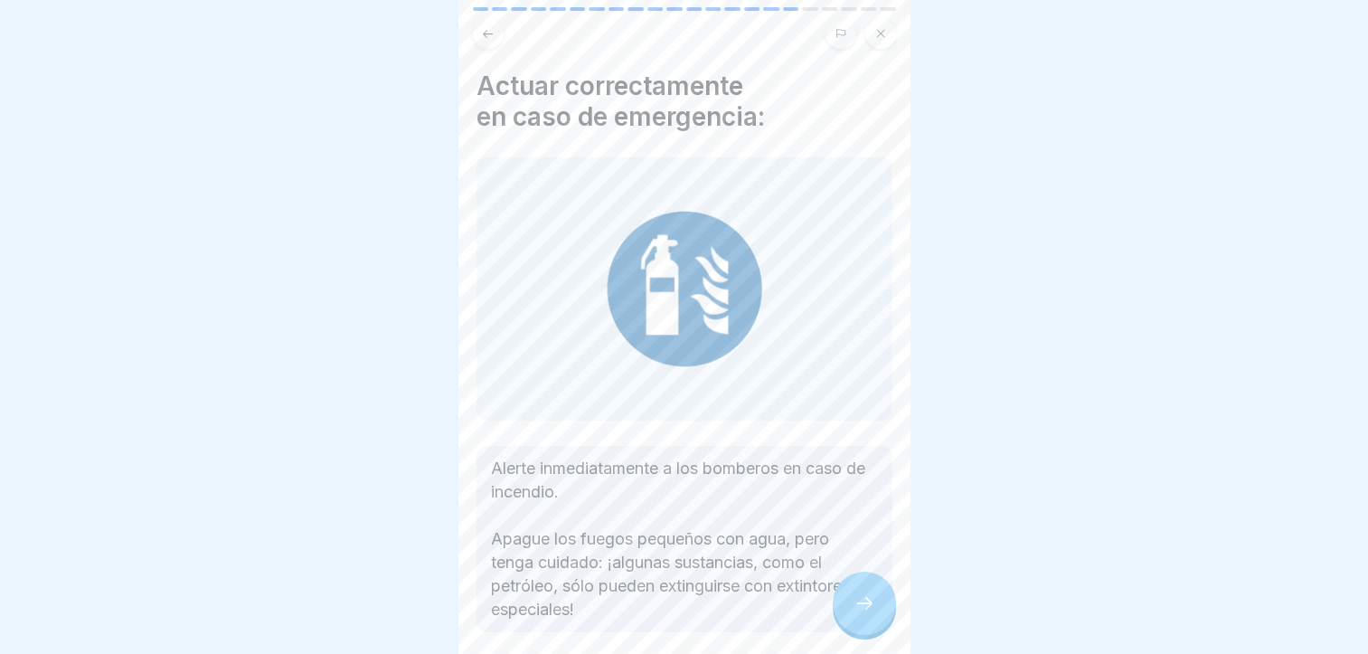
scroll to position [14, 0]
click at [856, 621] on div at bounding box center [864, 603] width 63 height 63
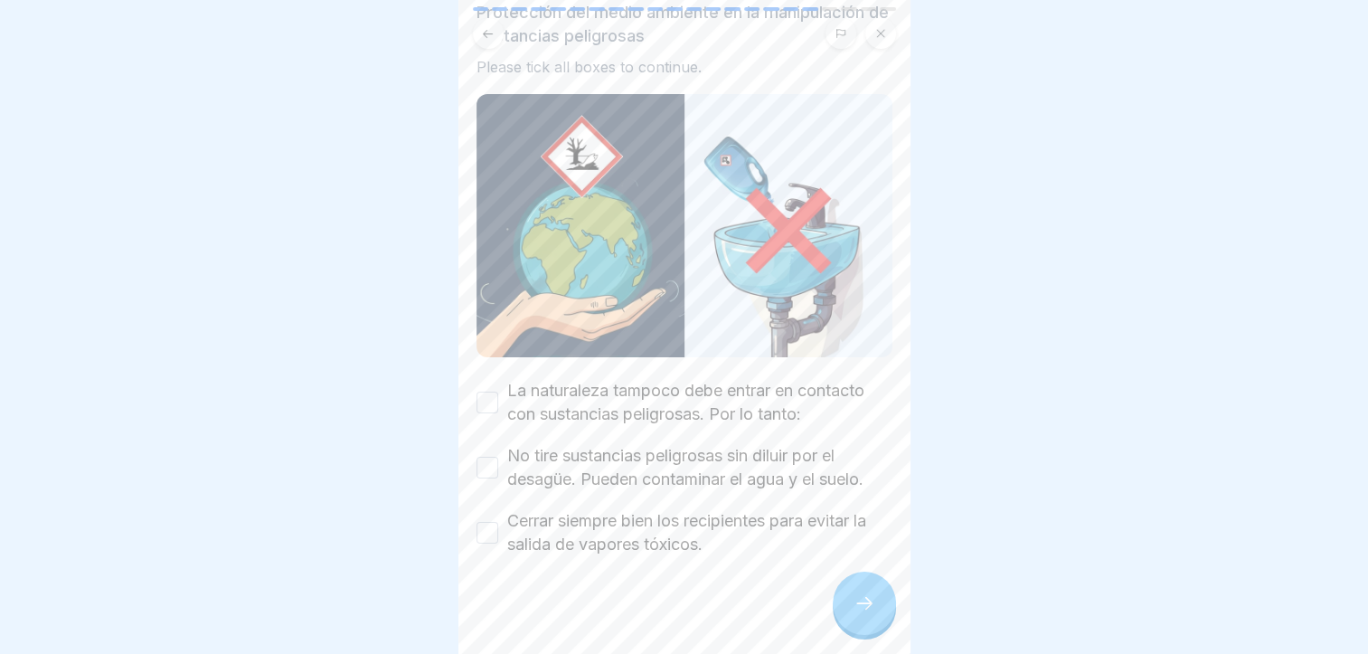
scroll to position [112, 0]
click at [734, 383] on label "La naturaleza tampoco debe entrar en contacto con sustancias peligrosas. Por lo…" at bounding box center [699, 401] width 385 height 47
click at [498, 391] on button "La naturaleza tampoco debe entrar en contacto con sustancias peligrosas. Por lo…" at bounding box center [488, 402] width 22 height 22
click at [731, 414] on div "La naturaleza tampoco debe entrar en contacto con sustancias peligrosas. Por lo…" at bounding box center [685, 466] width 416 height 177
click at [733, 455] on label "No tire sustancias peligrosas sin diluir por el desagüe. Pueden contaminar el a…" at bounding box center [699, 466] width 385 height 47
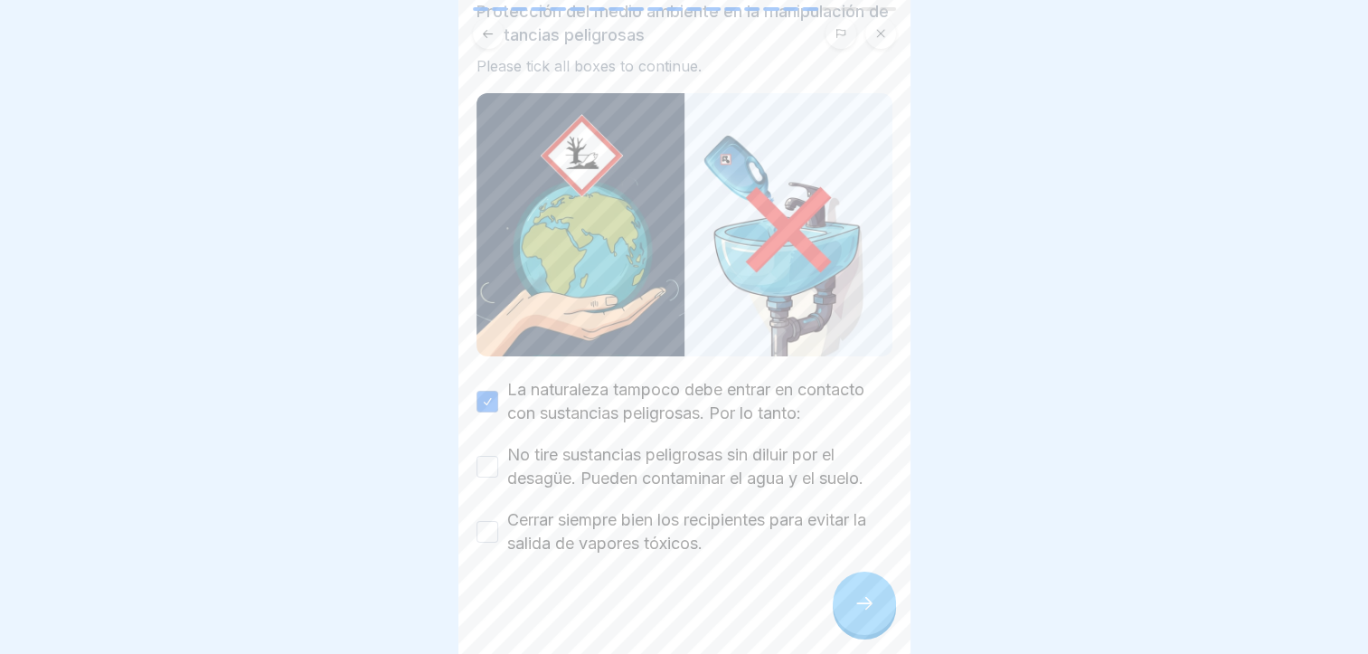
click at [498, 456] on button "No tire sustancias peligrosas sin diluir por el desagüe. Pueden contaminar el a…" at bounding box center [488, 467] width 22 height 22
click at [716, 508] on label "Cerrar siempre bien los recipientes para evitar la salida de vapores tóxicos." at bounding box center [699, 531] width 385 height 47
click at [498, 521] on button "Cerrar siempre bien los recipientes para evitar la salida de vapores tóxicos." at bounding box center [488, 532] width 22 height 22
click at [880, 600] on div at bounding box center [864, 603] width 63 height 63
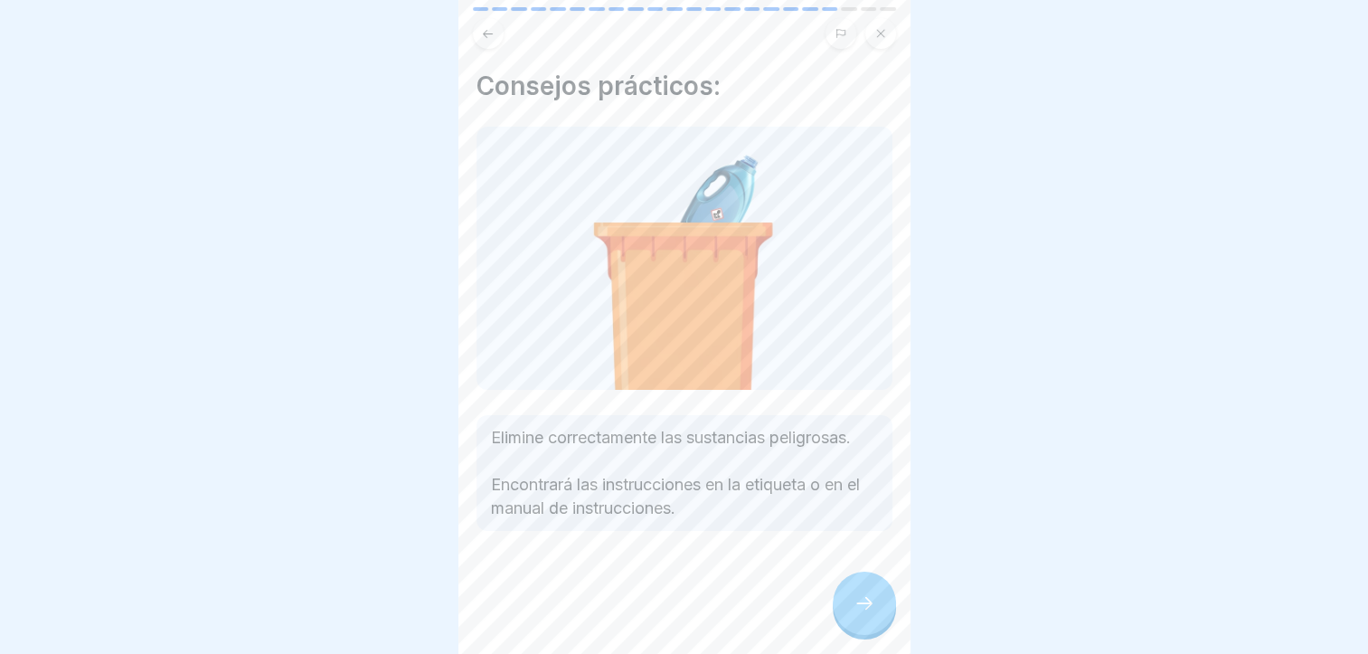
click at [881, 604] on div at bounding box center [864, 603] width 63 height 63
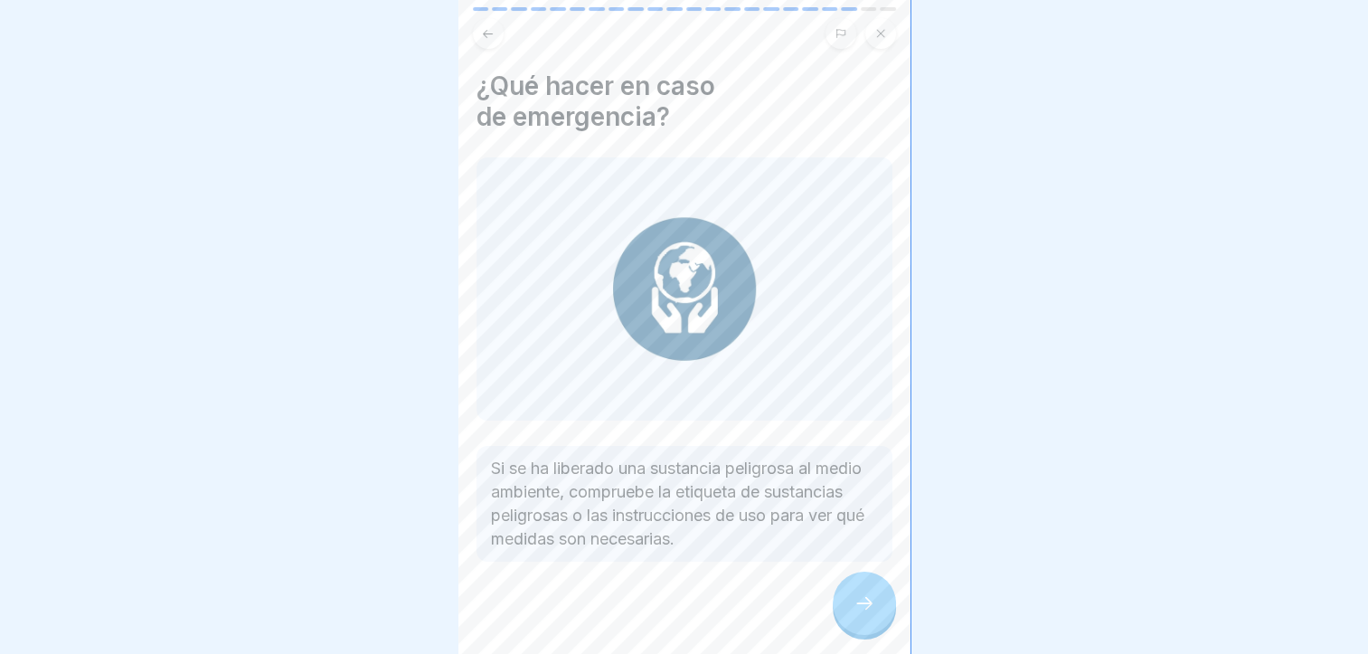
click at [879, 604] on div at bounding box center [864, 603] width 63 height 63
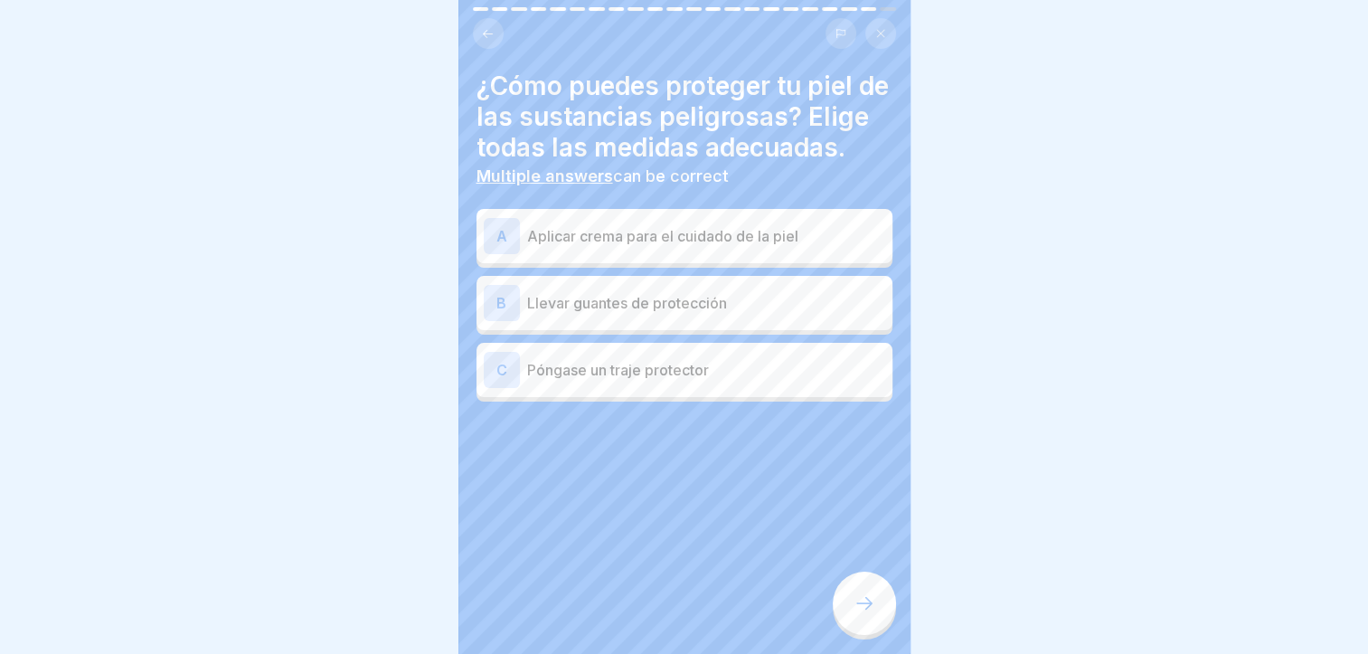
click at [804, 241] on p "Aplicar crema para el cuidado de la piel" at bounding box center [706, 236] width 358 height 22
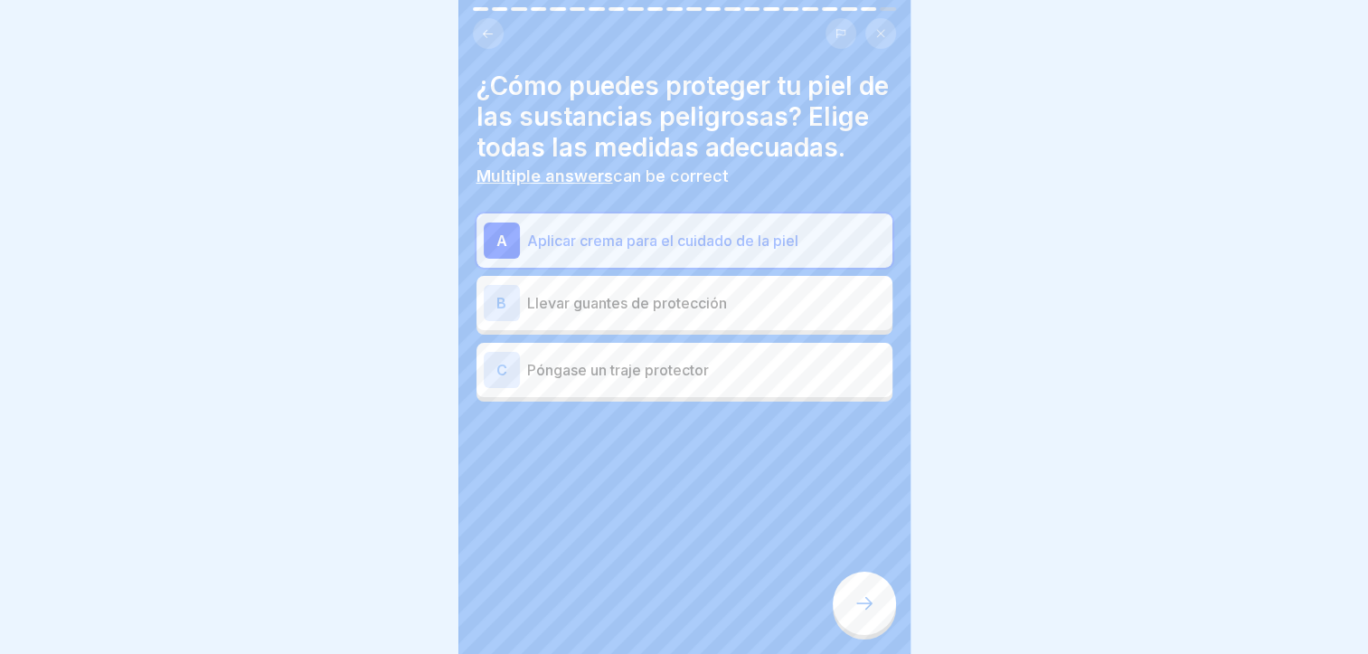
click at [804, 321] on div "B Llevar guantes de protección" at bounding box center [685, 303] width 402 height 36
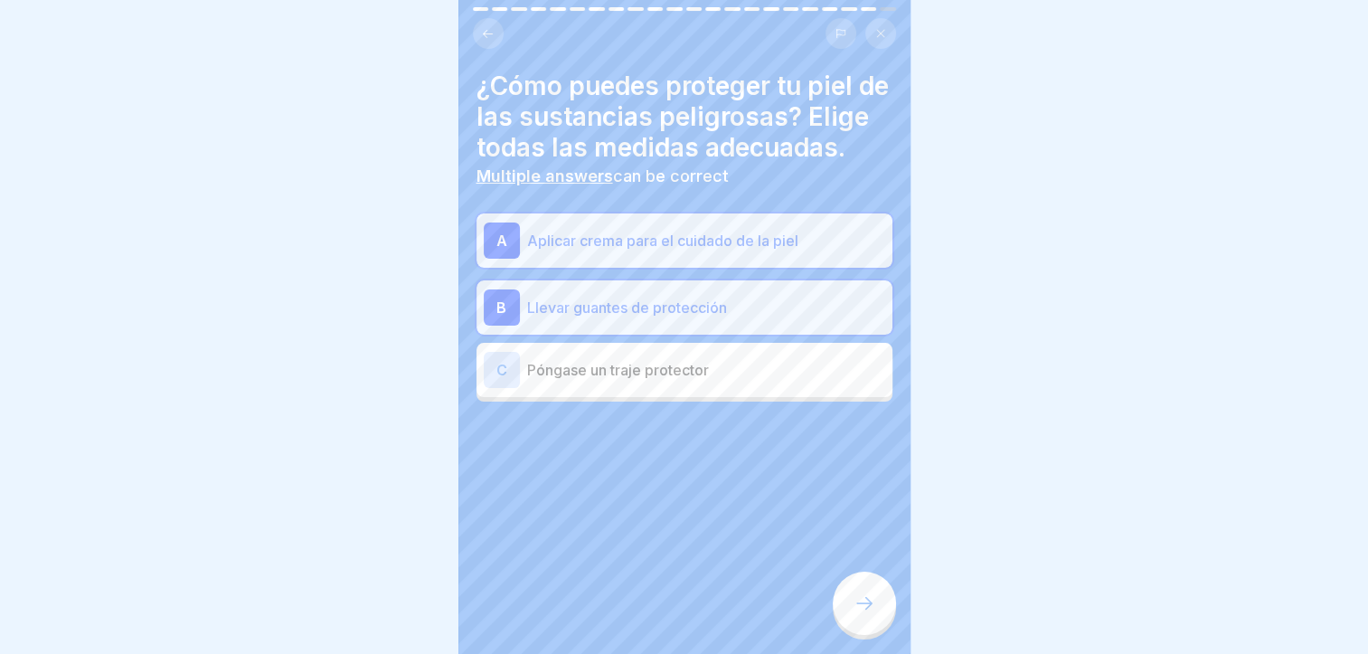
click at [796, 381] on p "Póngase un traje protector" at bounding box center [706, 370] width 358 height 22
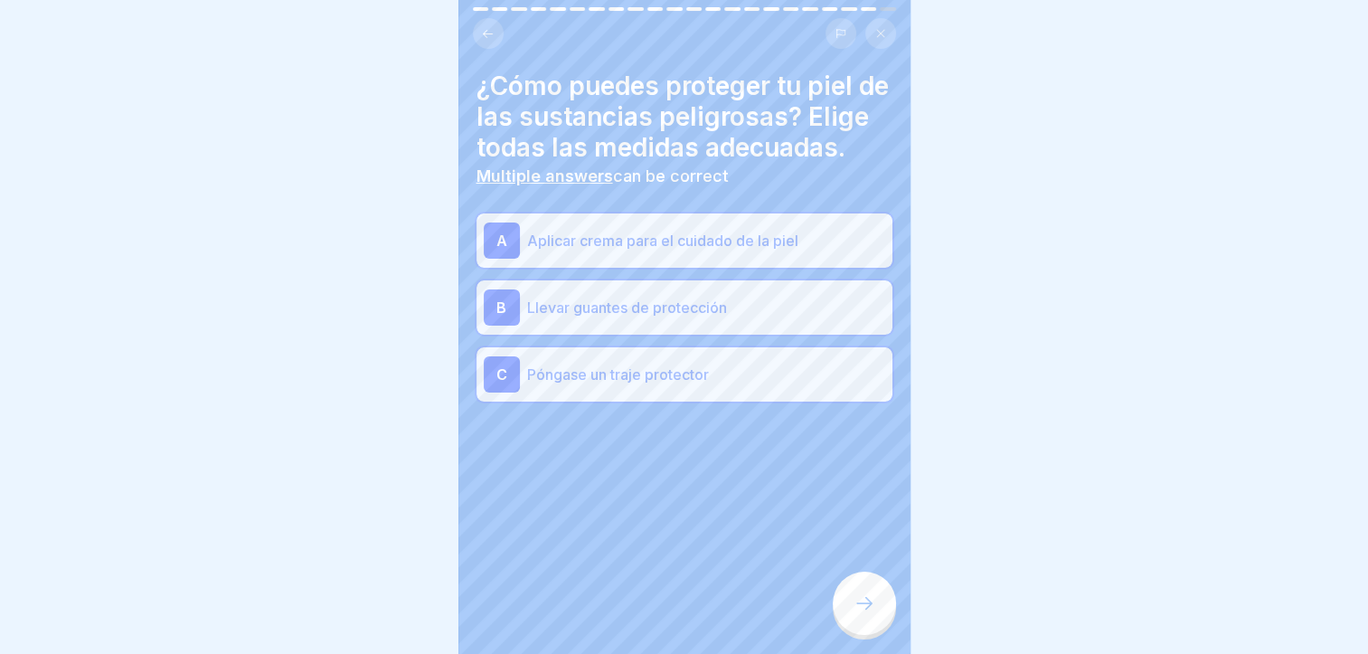
click at [857, 610] on icon at bounding box center [865, 603] width 22 height 22
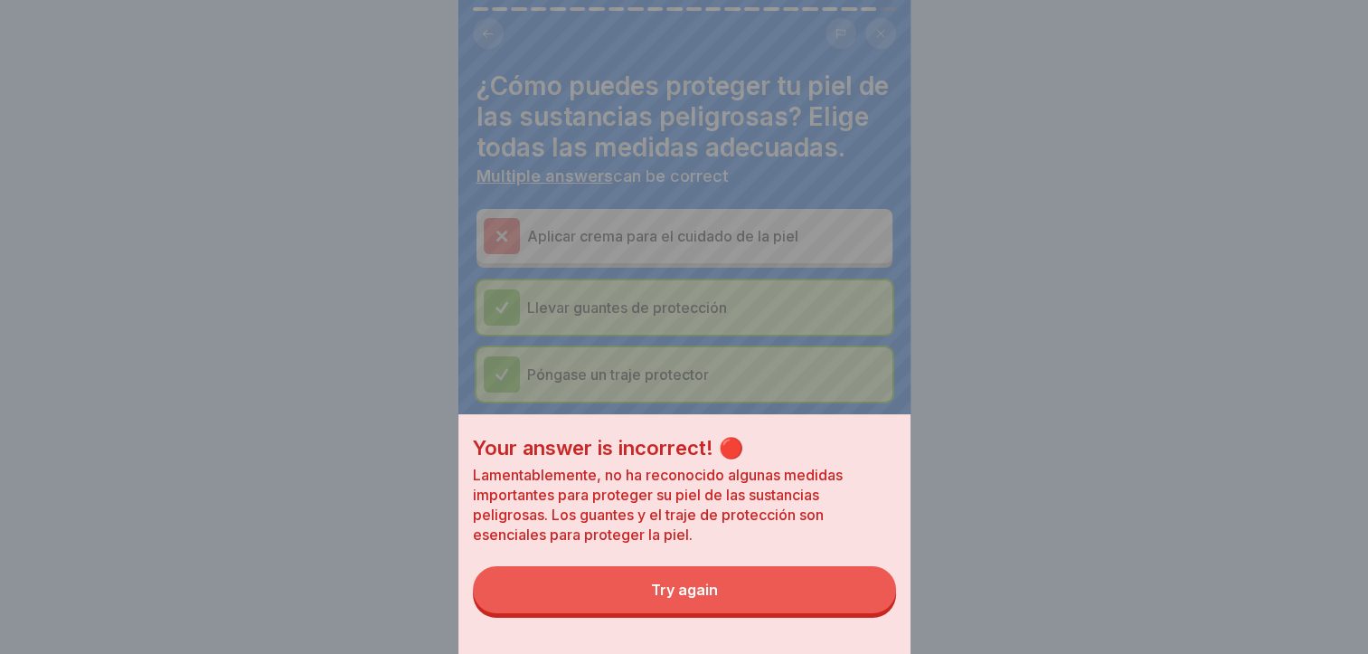
click at [856, 609] on button "Try again" at bounding box center [684, 589] width 423 height 47
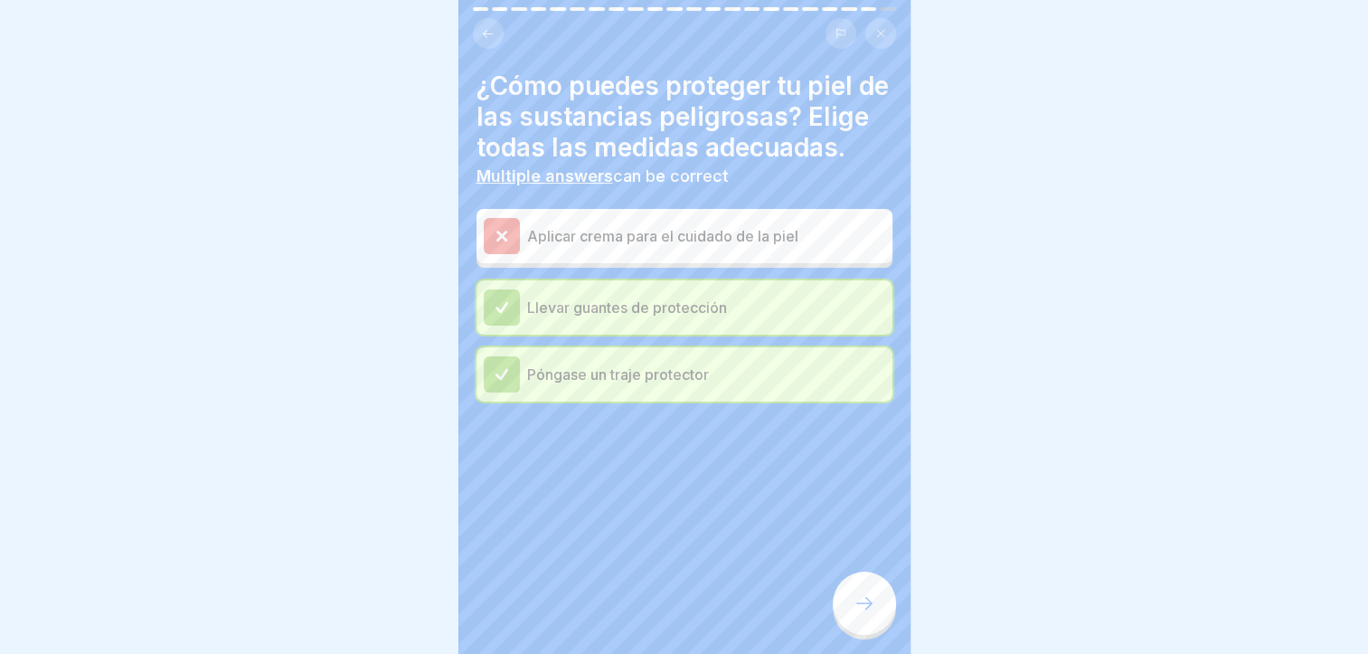
click at [856, 609] on icon at bounding box center [865, 603] width 22 height 22
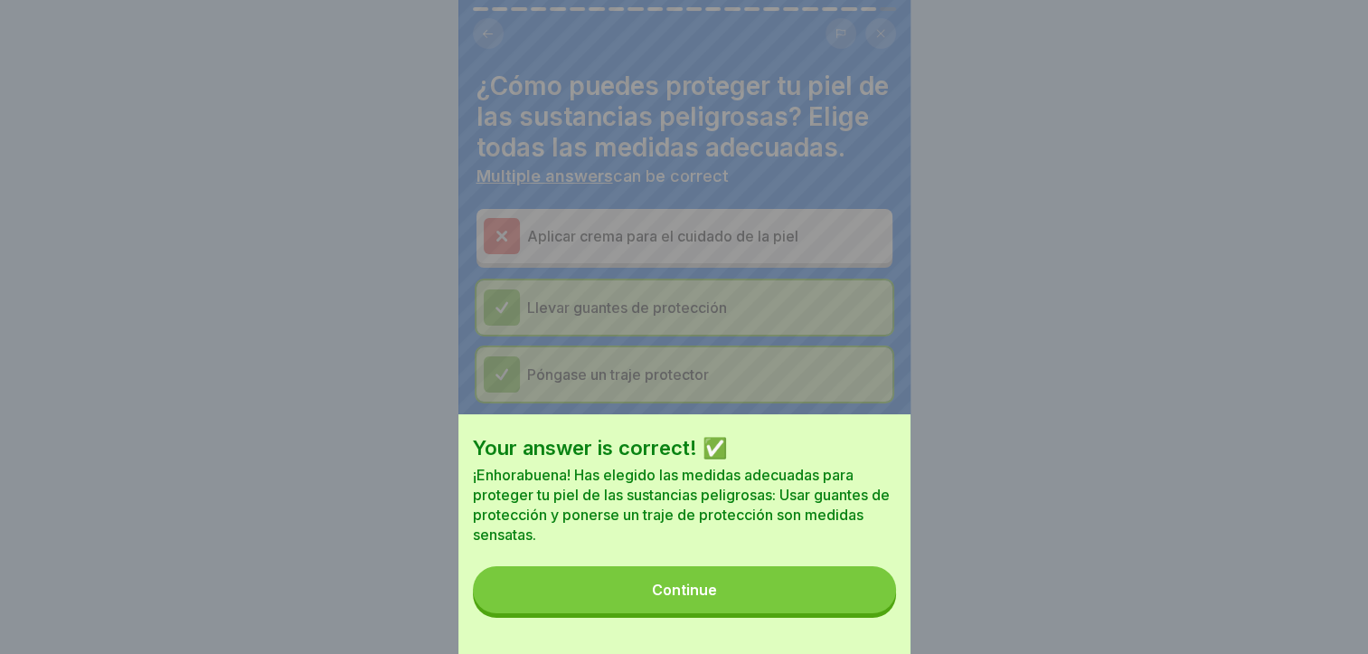
click at [856, 609] on button "Continue" at bounding box center [684, 589] width 423 height 47
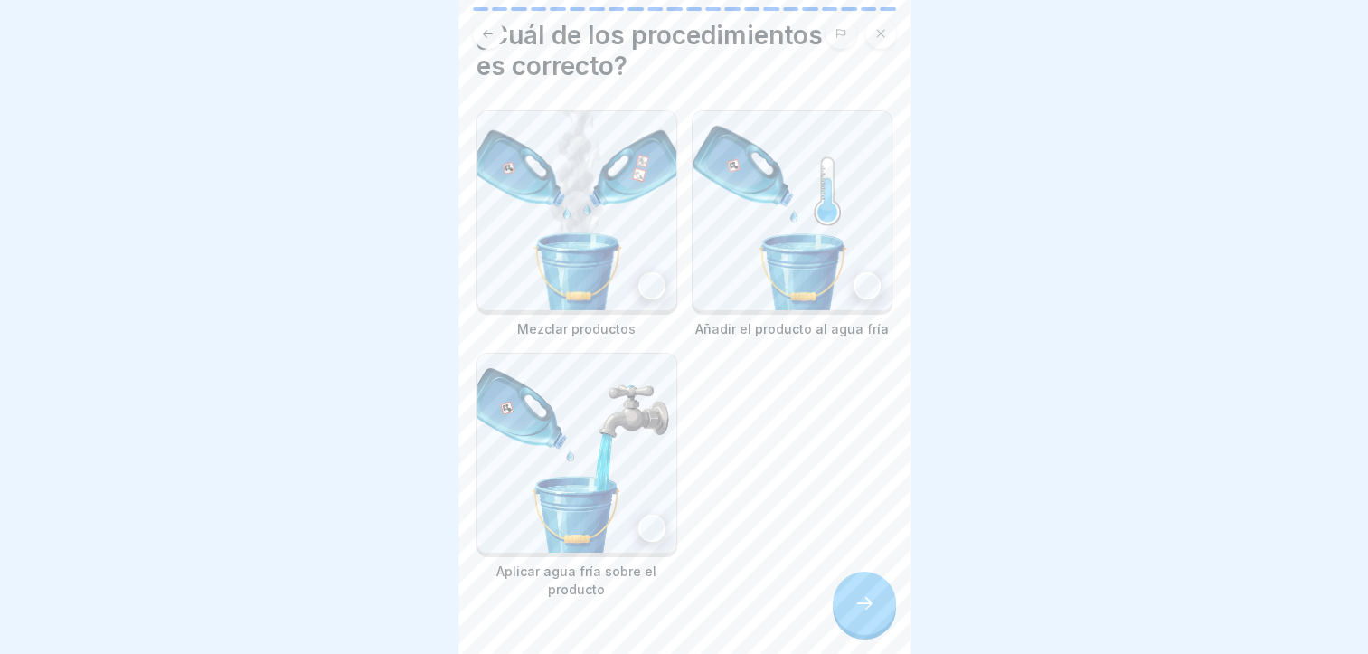
scroll to position [90, 0]
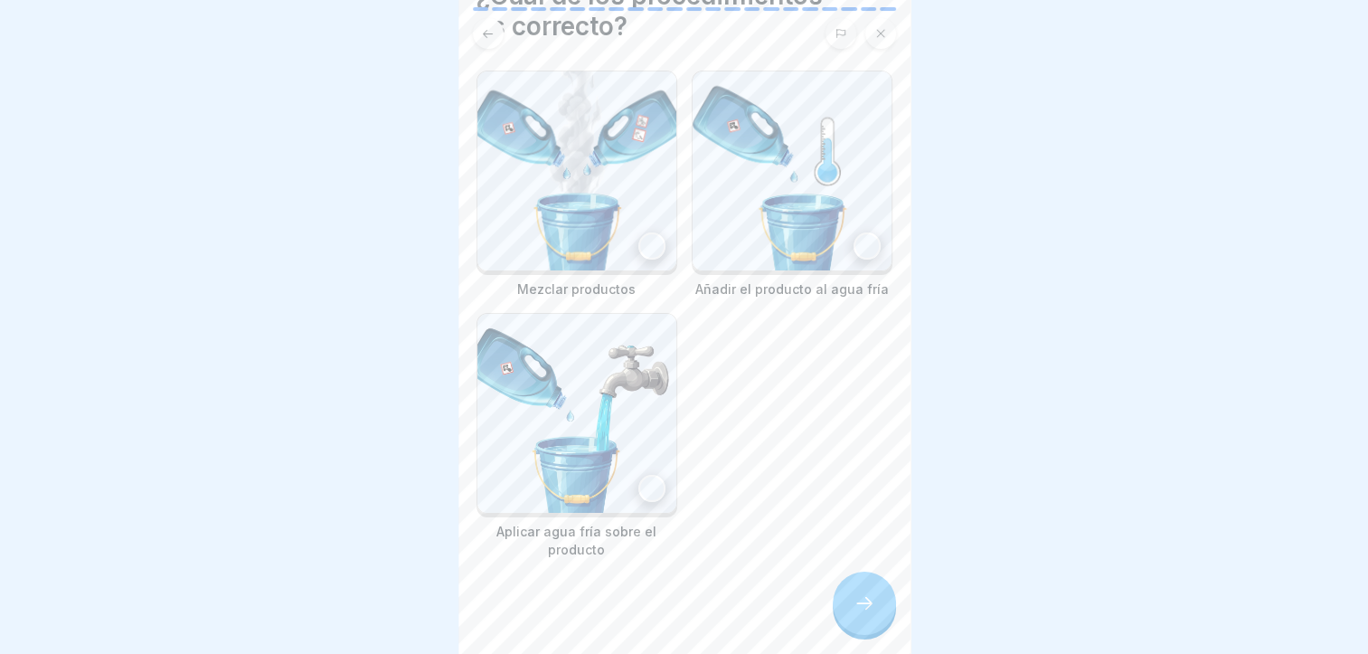
click at [804, 194] on img at bounding box center [792, 170] width 199 height 199
click at [882, 625] on div at bounding box center [864, 603] width 63 height 63
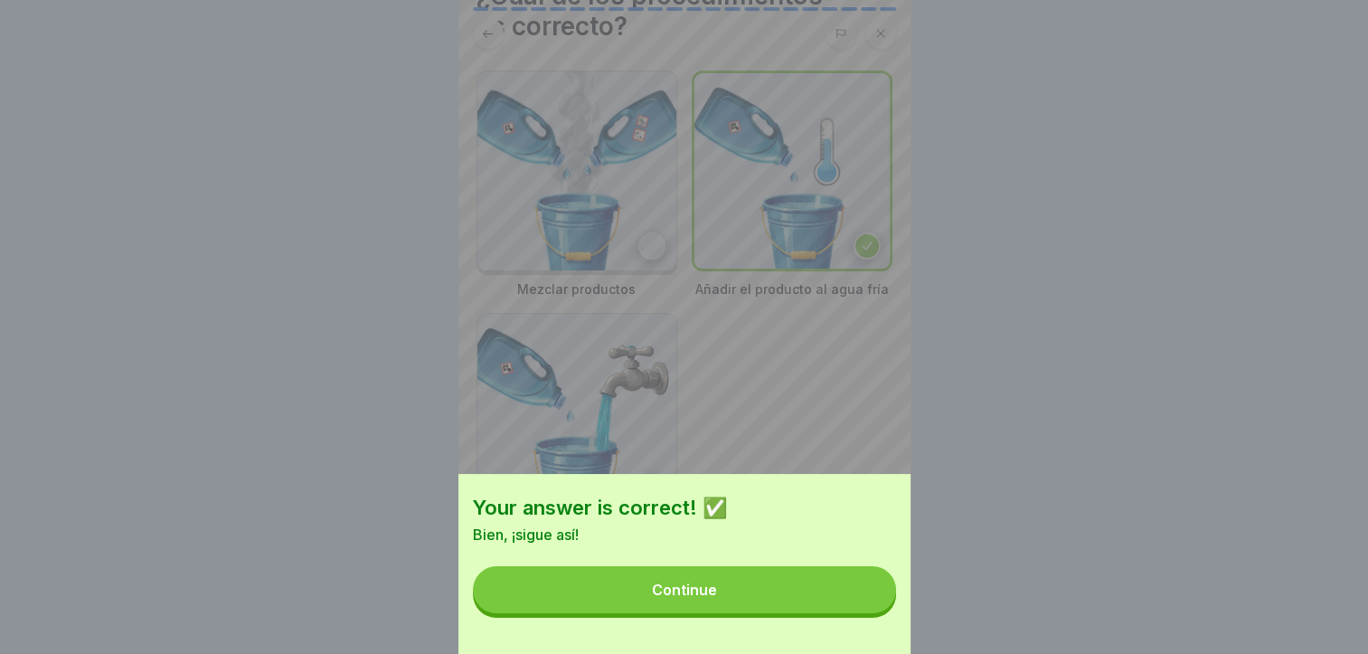
click at [882, 613] on button "Continue" at bounding box center [684, 589] width 423 height 47
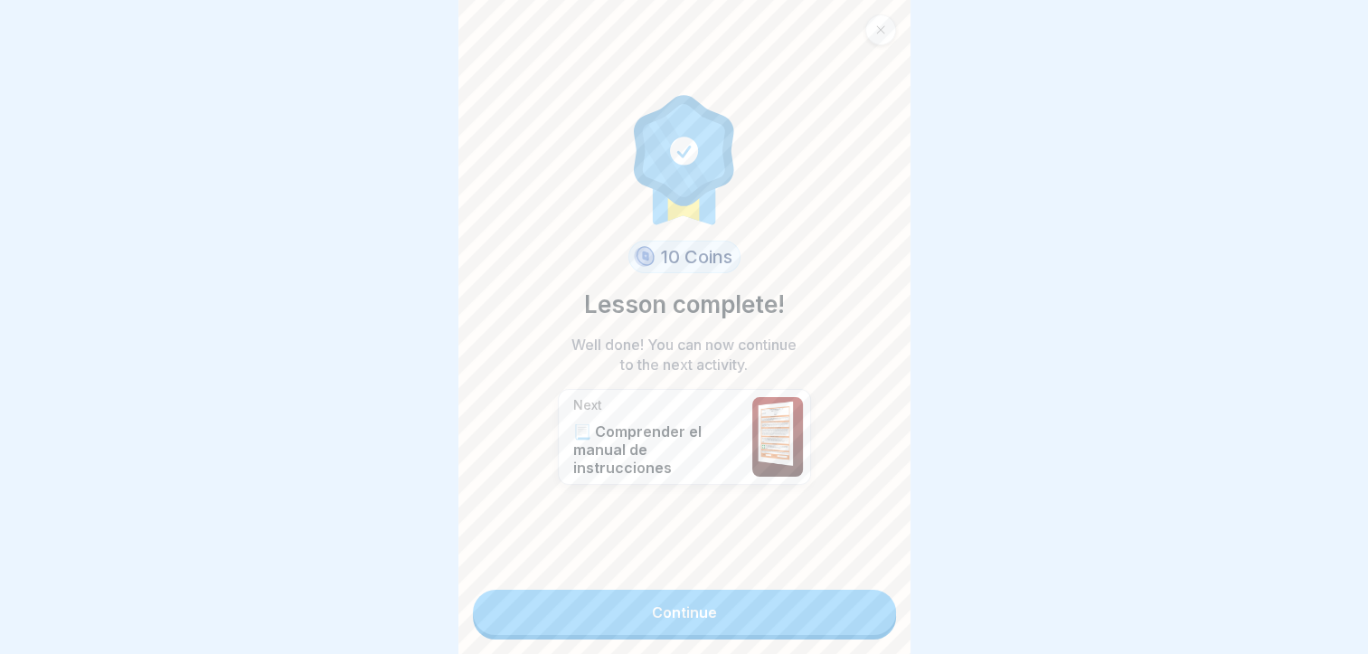
click at [882, 625] on div "10 Coins Lesson complete! Well done! You can now continue to the next activity.…" at bounding box center [684, 327] width 452 height 654
click at [848, 597] on link "Continue" at bounding box center [684, 612] width 423 height 45
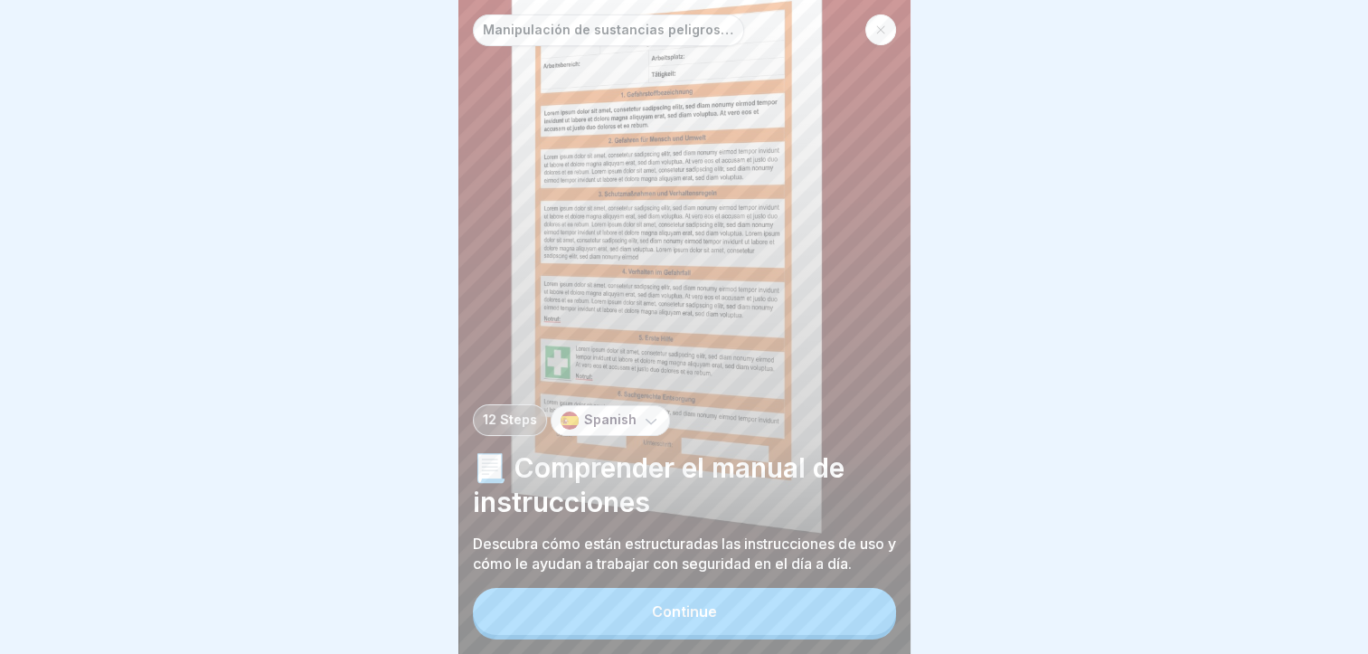
scroll to position [14, 0]
click at [821, 612] on button "Continue" at bounding box center [684, 611] width 423 height 47
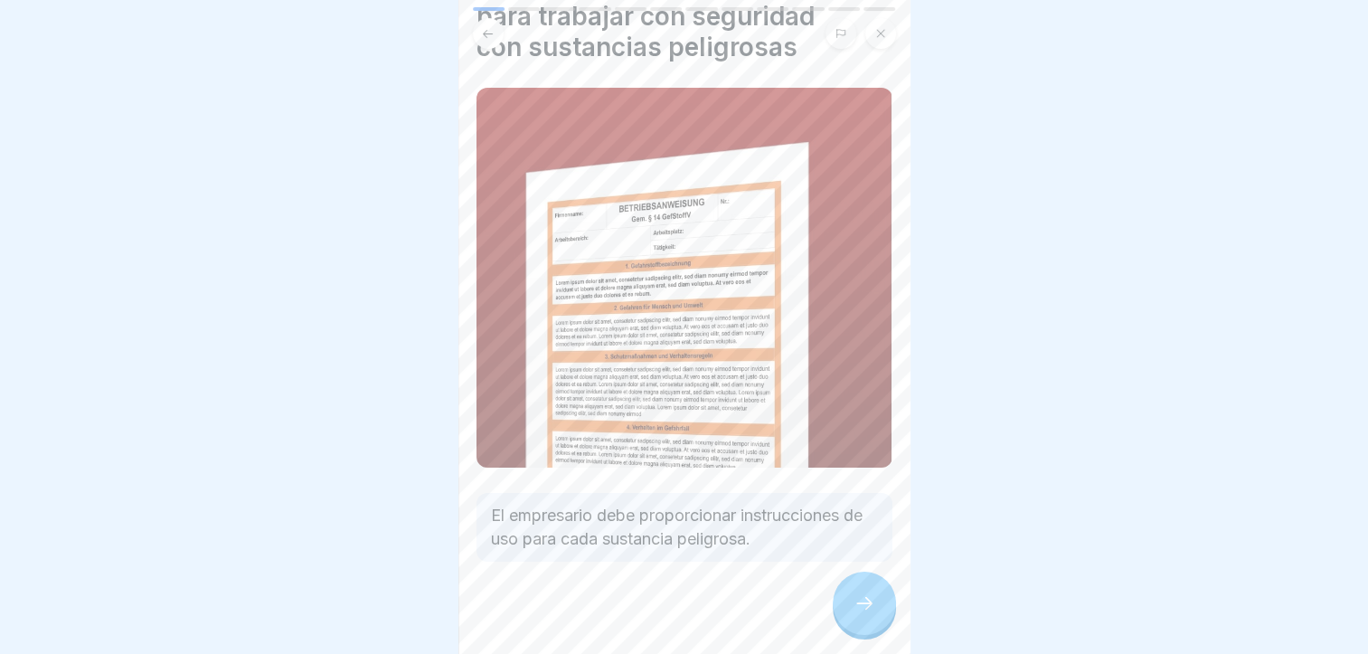
scroll to position [103, 0]
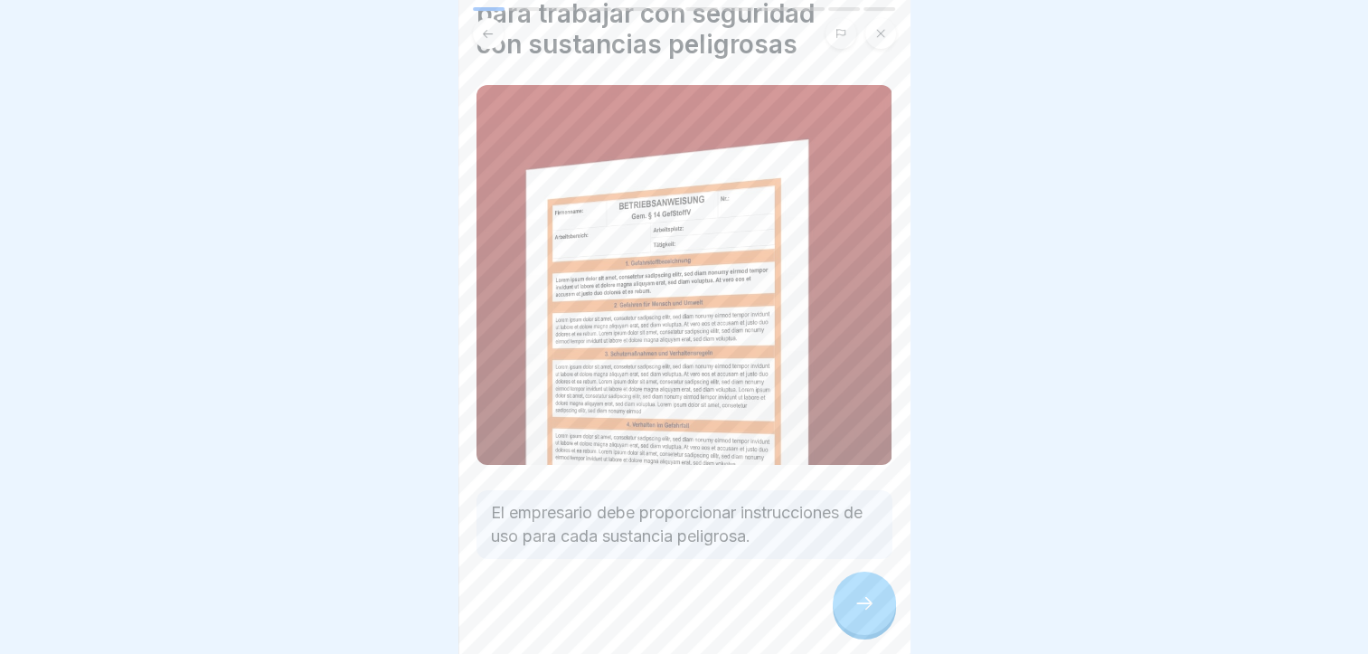
click at [870, 588] on div at bounding box center [864, 603] width 63 height 63
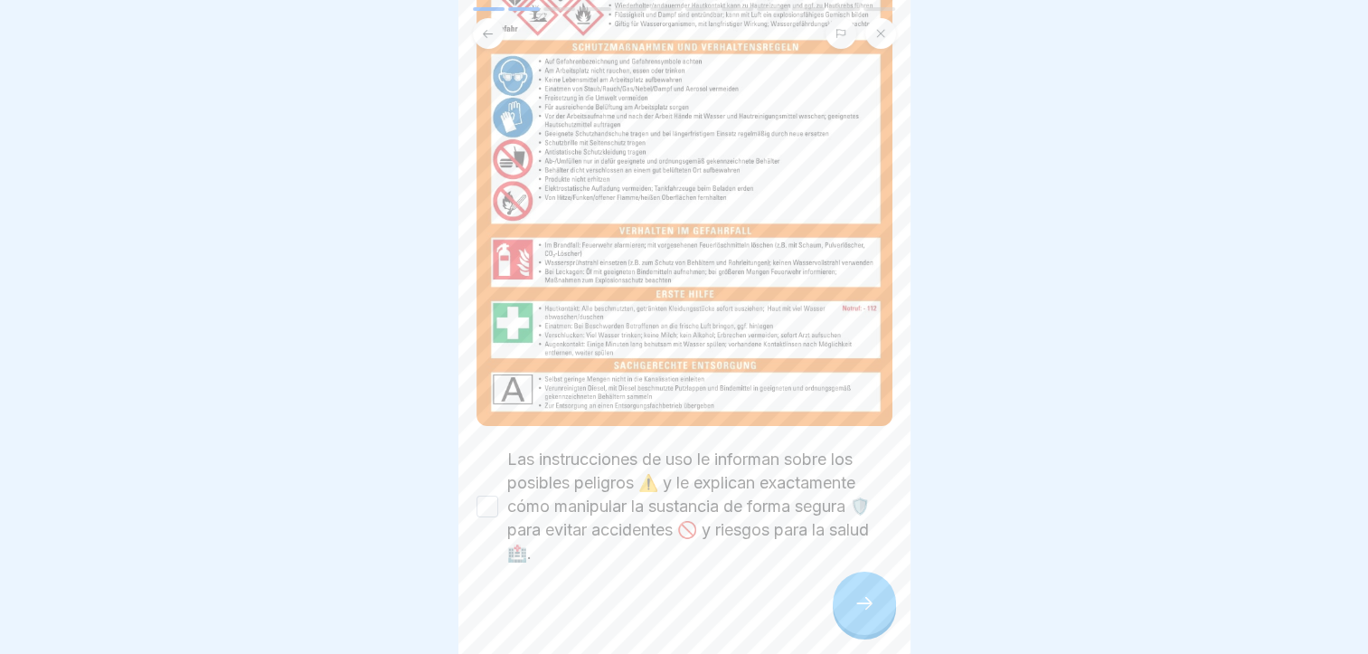
scroll to position [355, 0]
click at [709, 491] on label "Las instrucciones de uso le informan sobre los posibles peligros ⚠️ y le explic…" at bounding box center [699, 507] width 385 height 118
click at [498, 496] on button "Las instrucciones de uso le informan sobre los posibles peligros ⚠️ y le explic…" at bounding box center [488, 507] width 22 height 22
click at [870, 605] on icon at bounding box center [864, 603] width 16 height 13
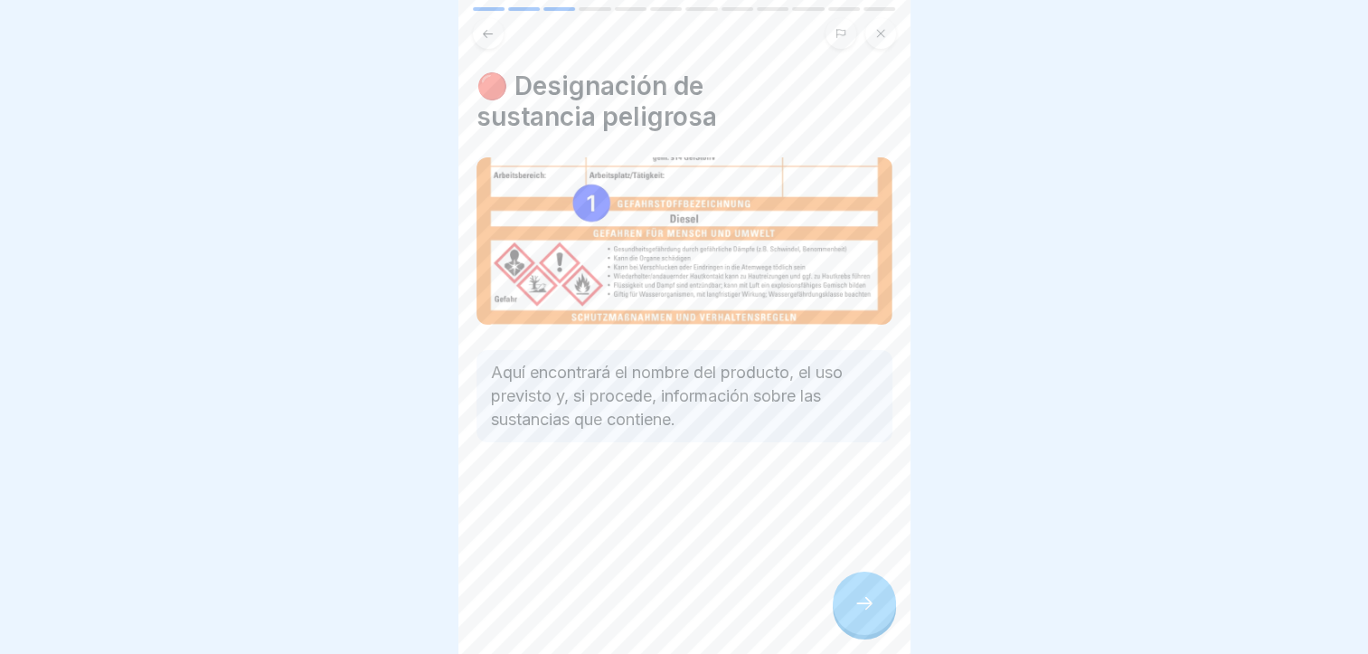
scroll to position [0, 0]
click at [857, 602] on div at bounding box center [864, 603] width 63 height 63
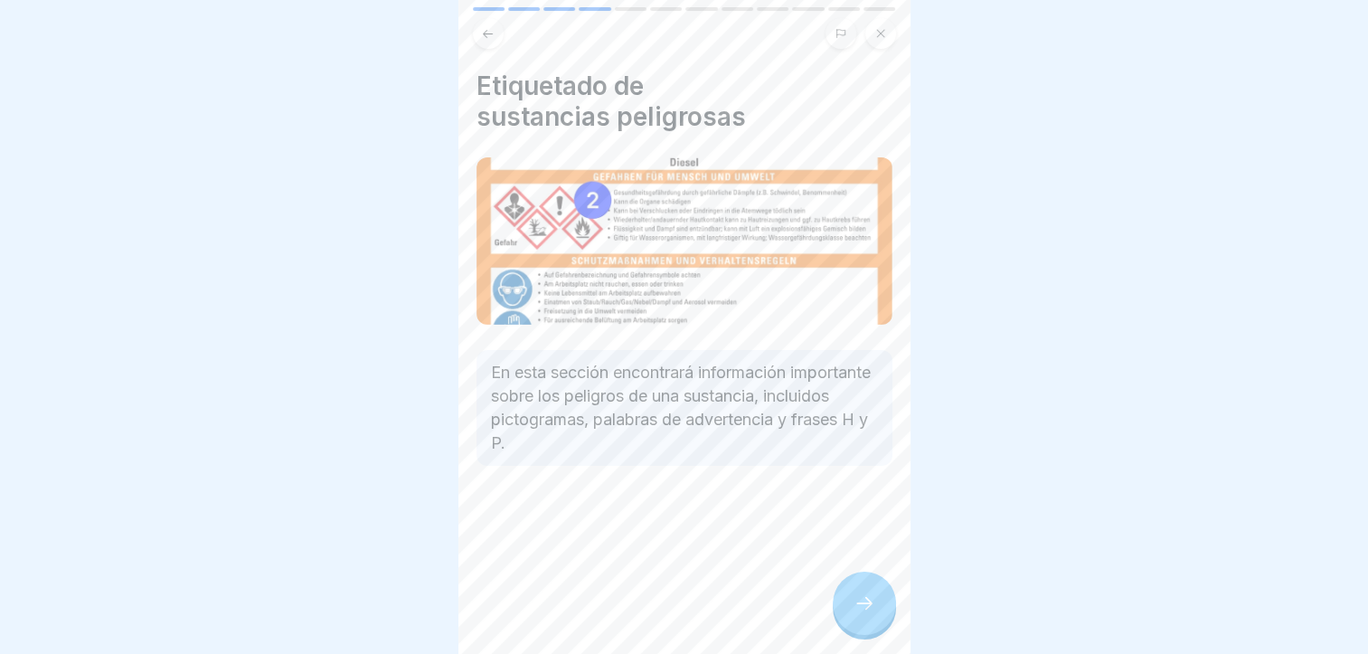
click at [857, 613] on icon at bounding box center [865, 603] width 22 height 22
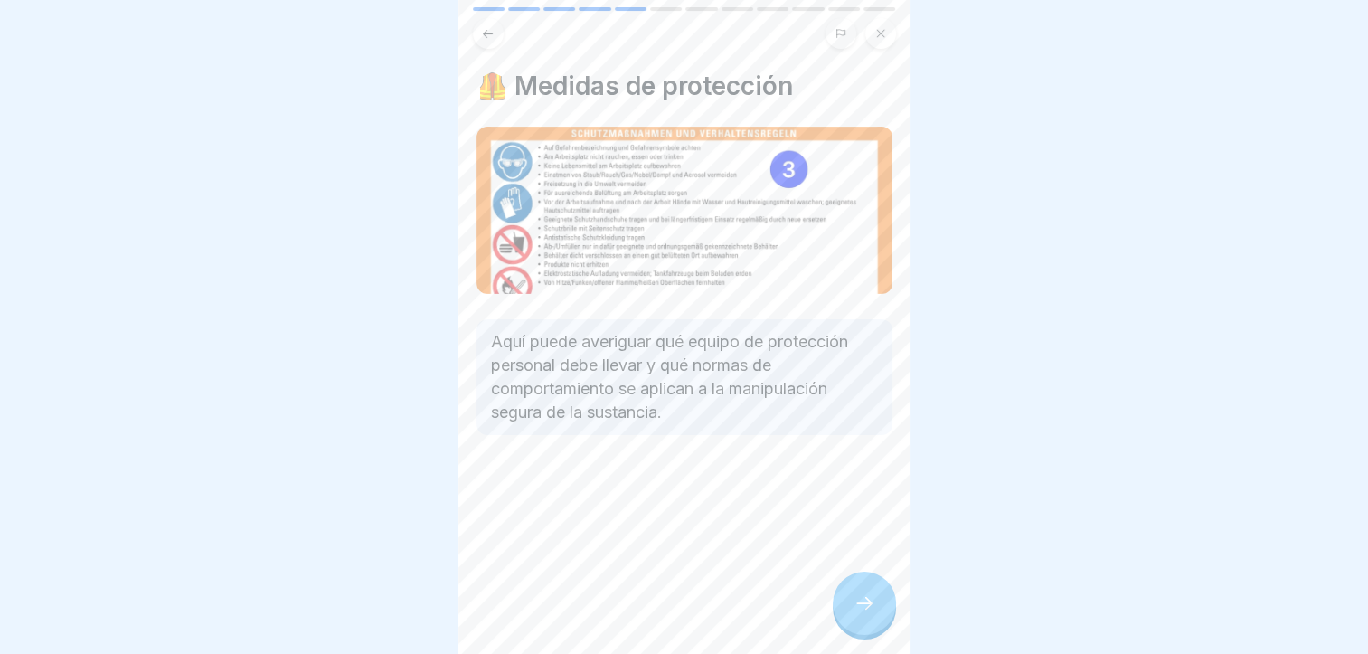
click at [857, 613] on icon at bounding box center [865, 603] width 22 height 22
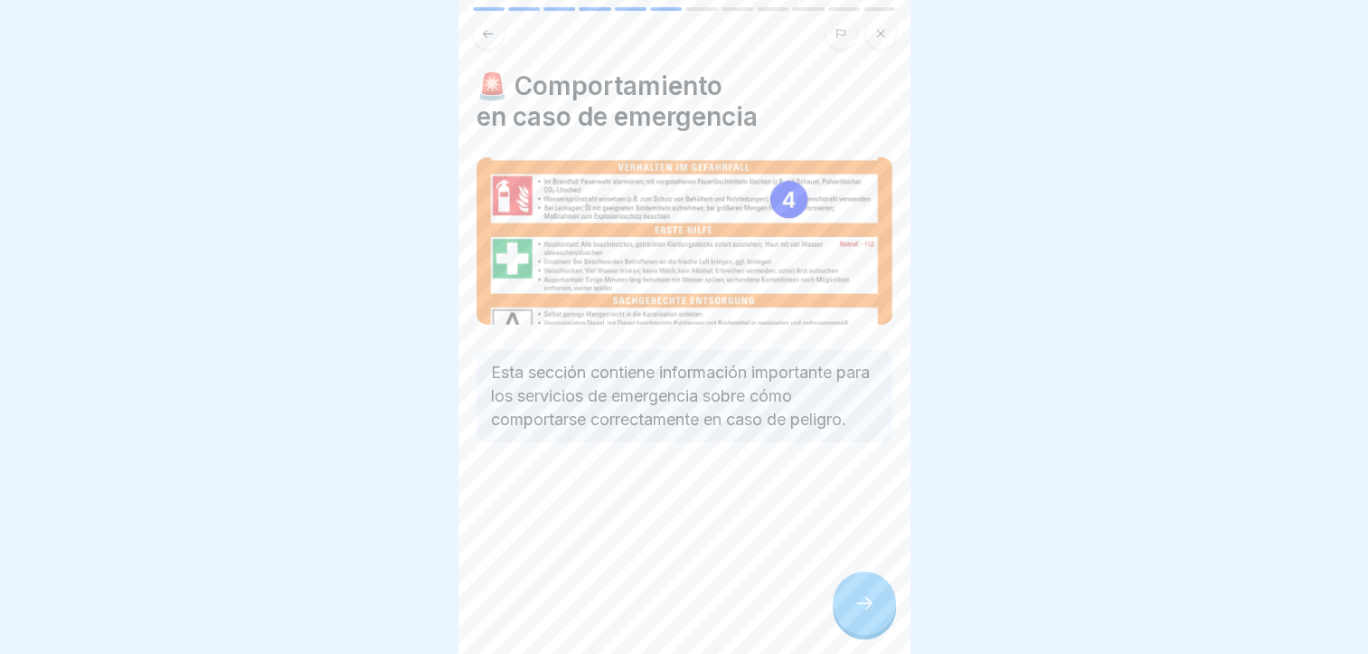
click at [857, 613] on icon at bounding box center [865, 603] width 22 height 22
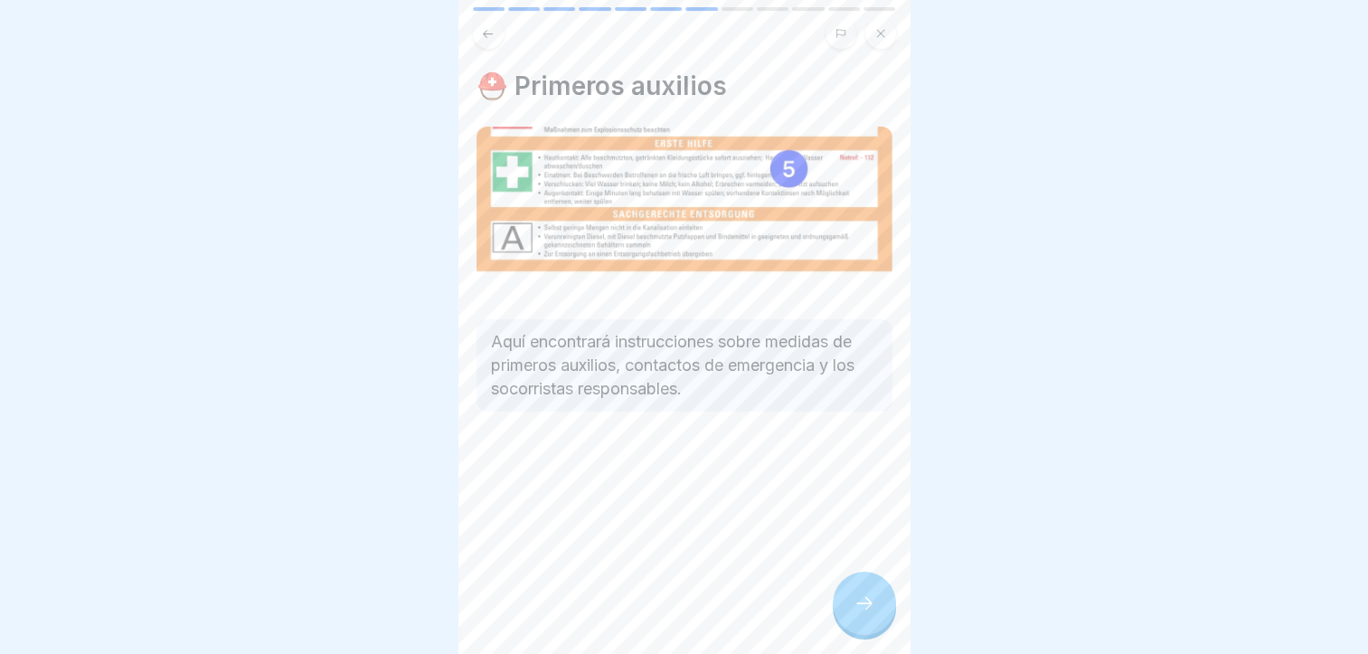
click at [857, 613] on icon at bounding box center [865, 603] width 22 height 22
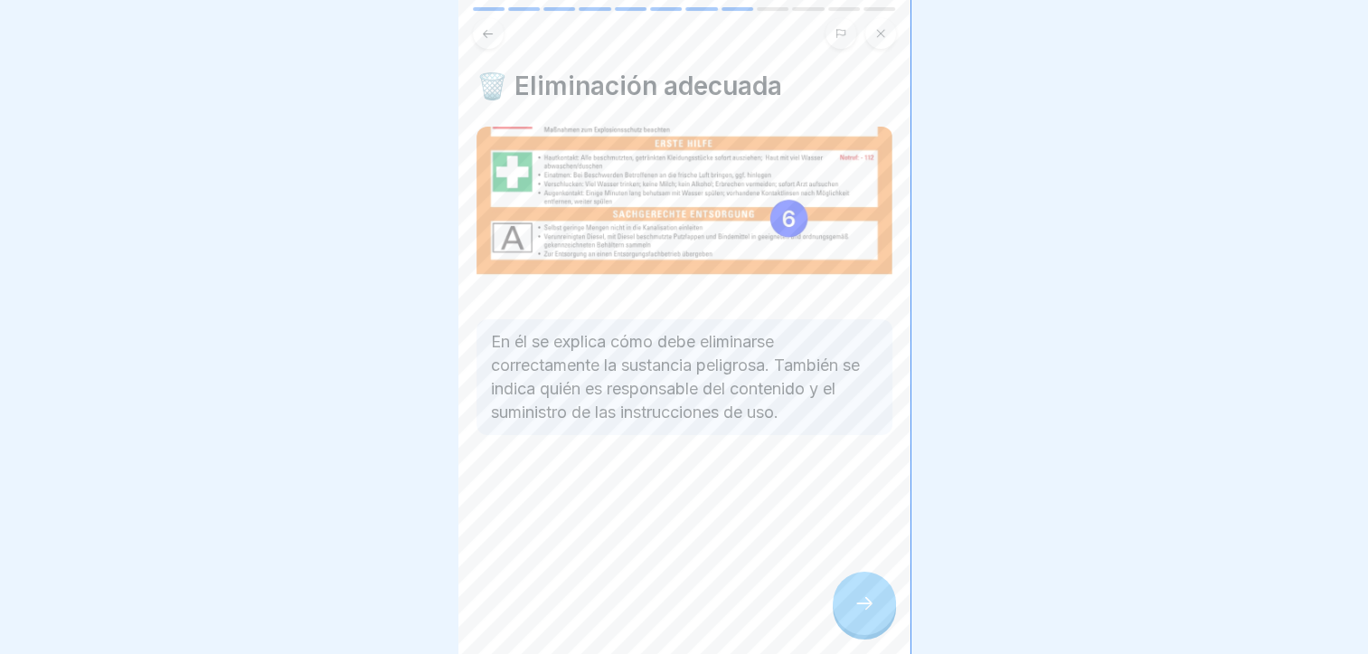
click at [857, 613] on icon at bounding box center [865, 603] width 22 height 22
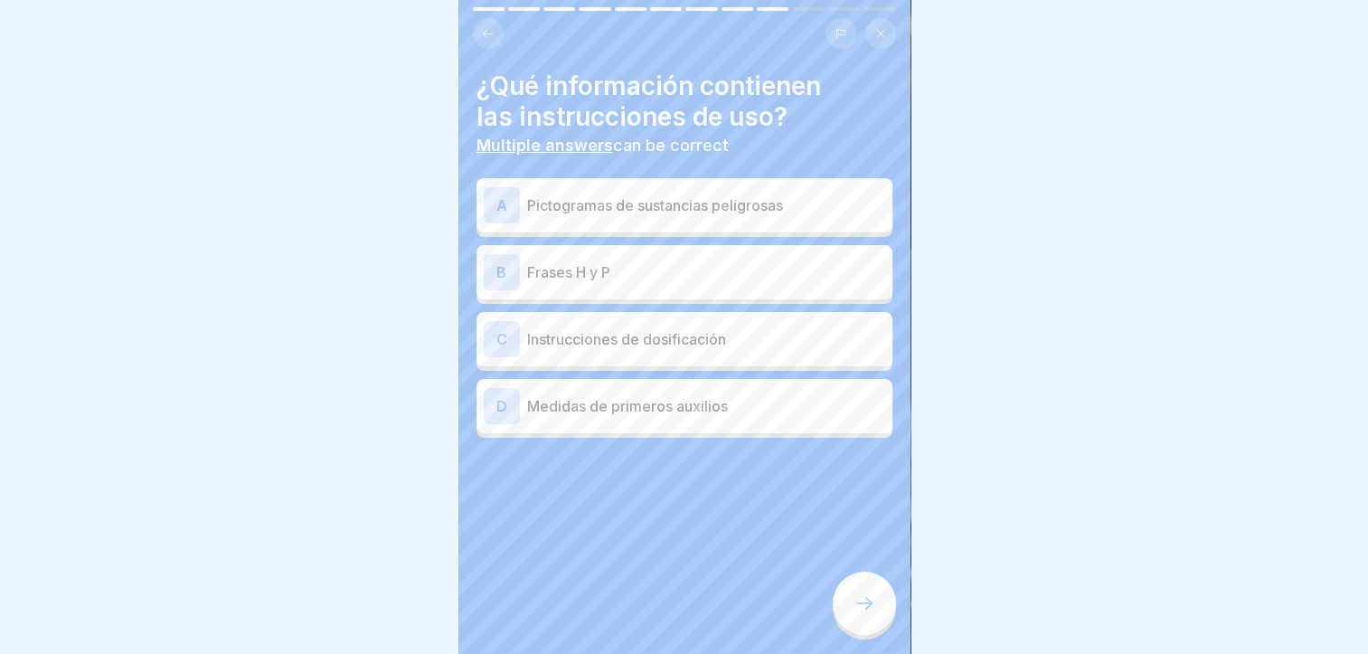
click at [758, 191] on div "A Pictogramas de sustancias peligrosas" at bounding box center [685, 205] width 402 height 36
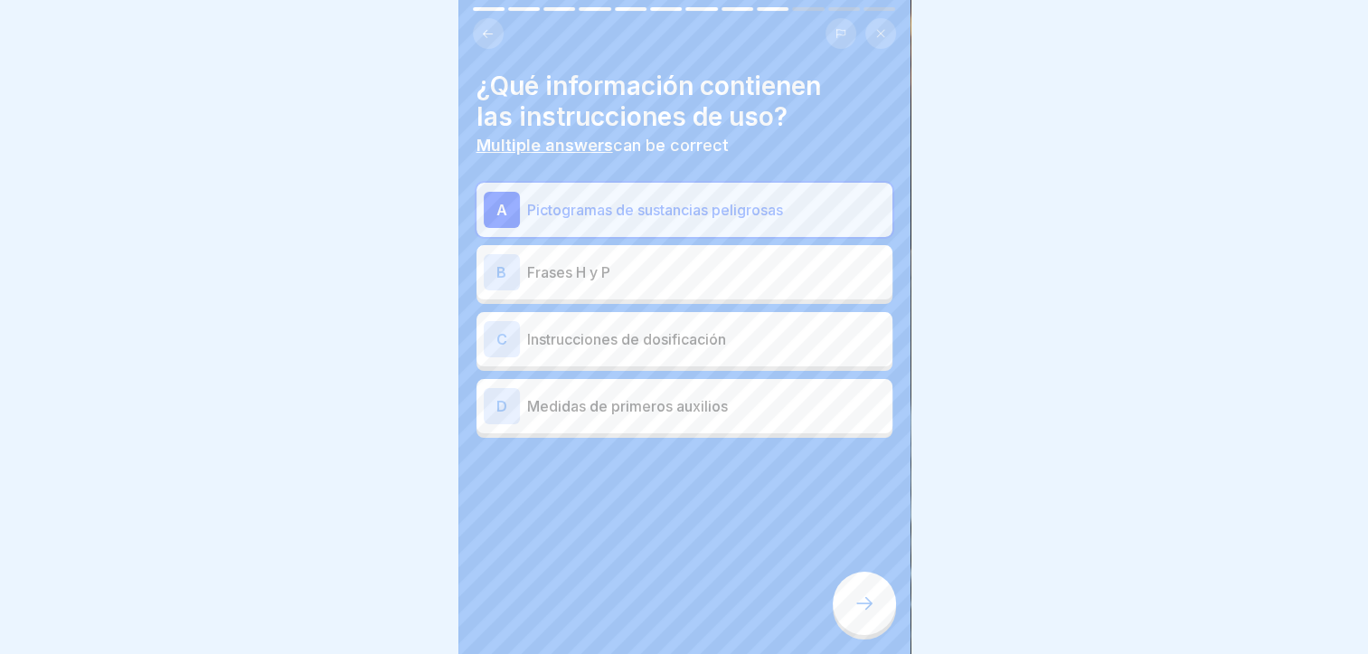
click at [756, 254] on div "B Frases H y P" at bounding box center [685, 272] width 402 height 36
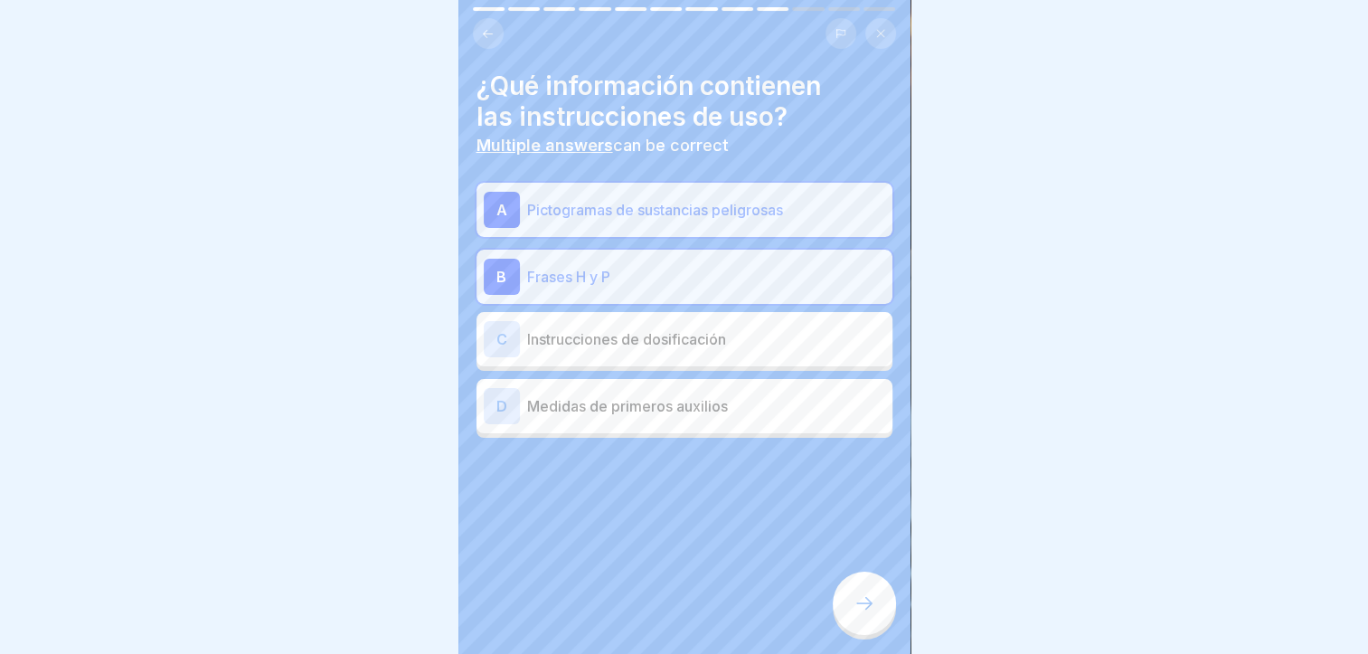
click at [761, 393] on div "D Medidas de primeros auxilios" at bounding box center [685, 406] width 402 height 36
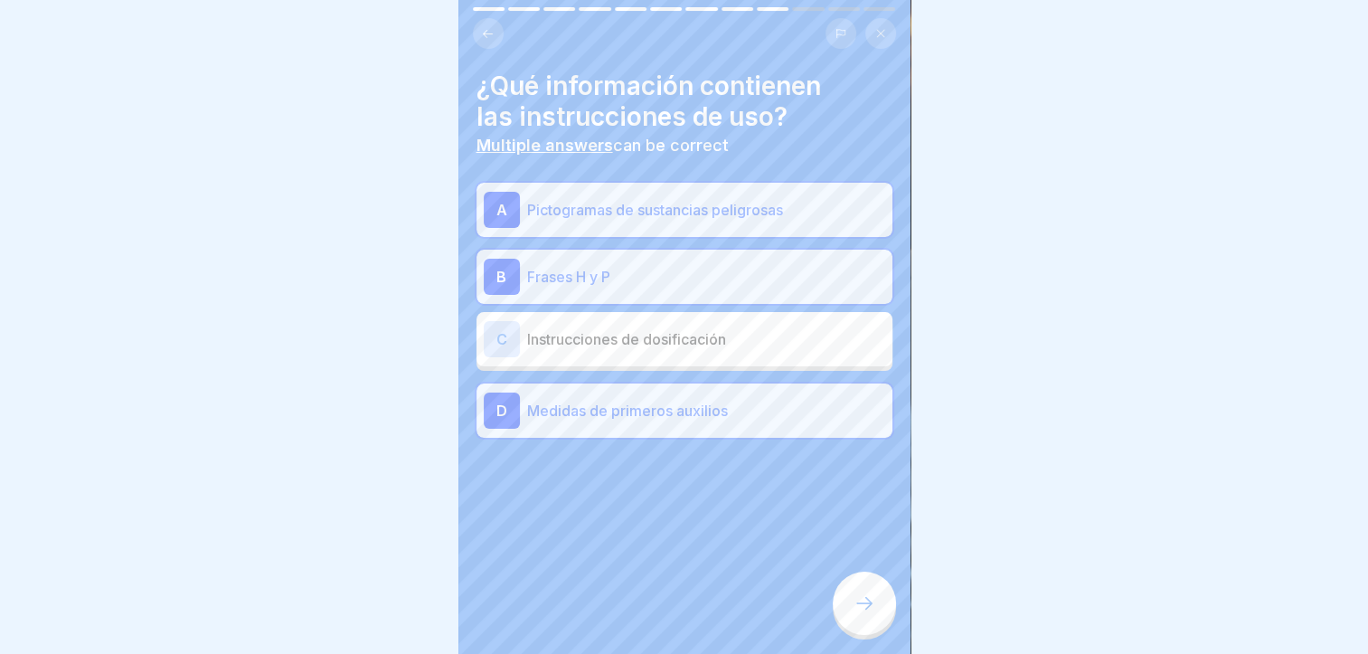
click at [862, 614] on icon at bounding box center [865, 603] width 22 height 22
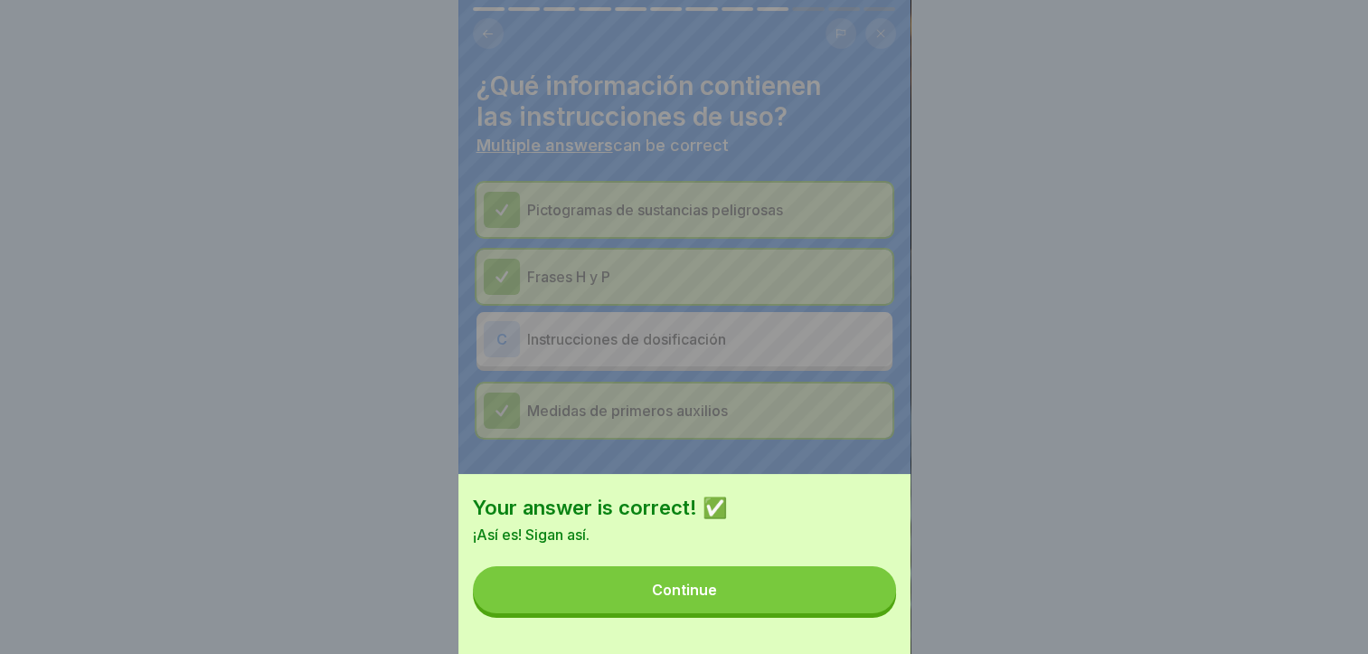
click at [860, 613] on button "Continue" at bounding box center [684, 589] width 423 height 47
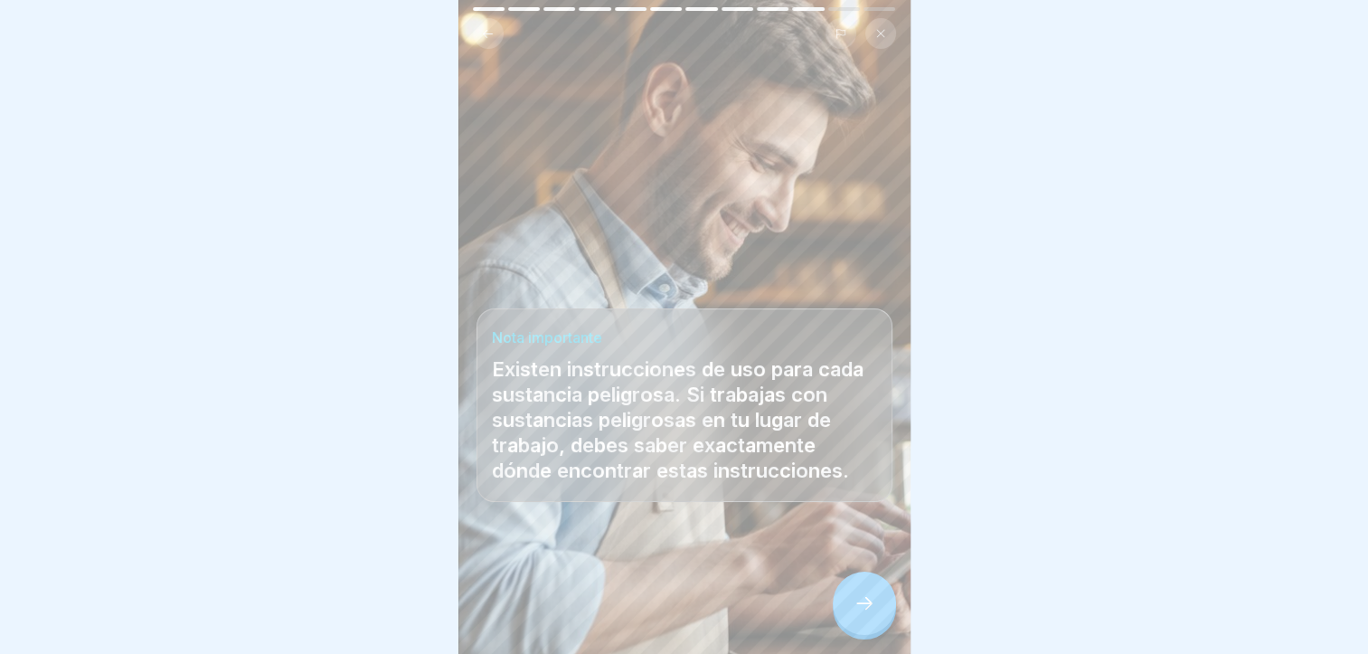
click at [870, 611] on icon at bounding box center [865, 603] width 22 height 22
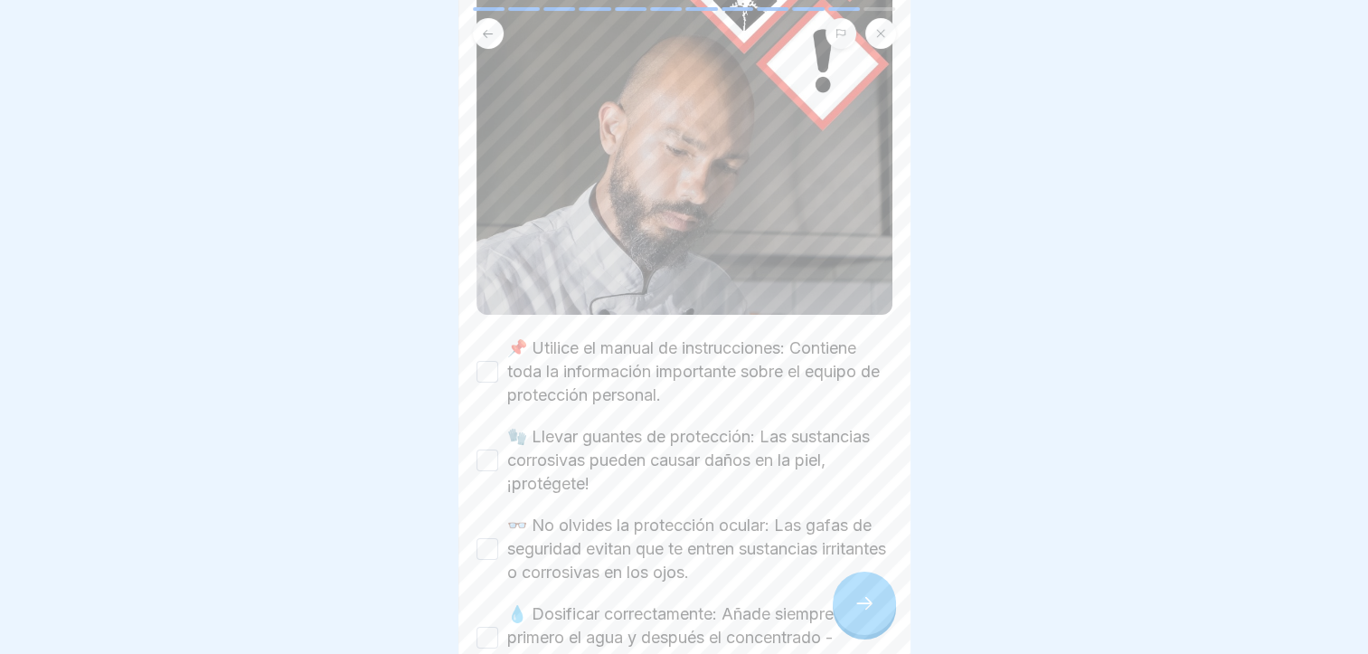
scroll to position [452, 0]
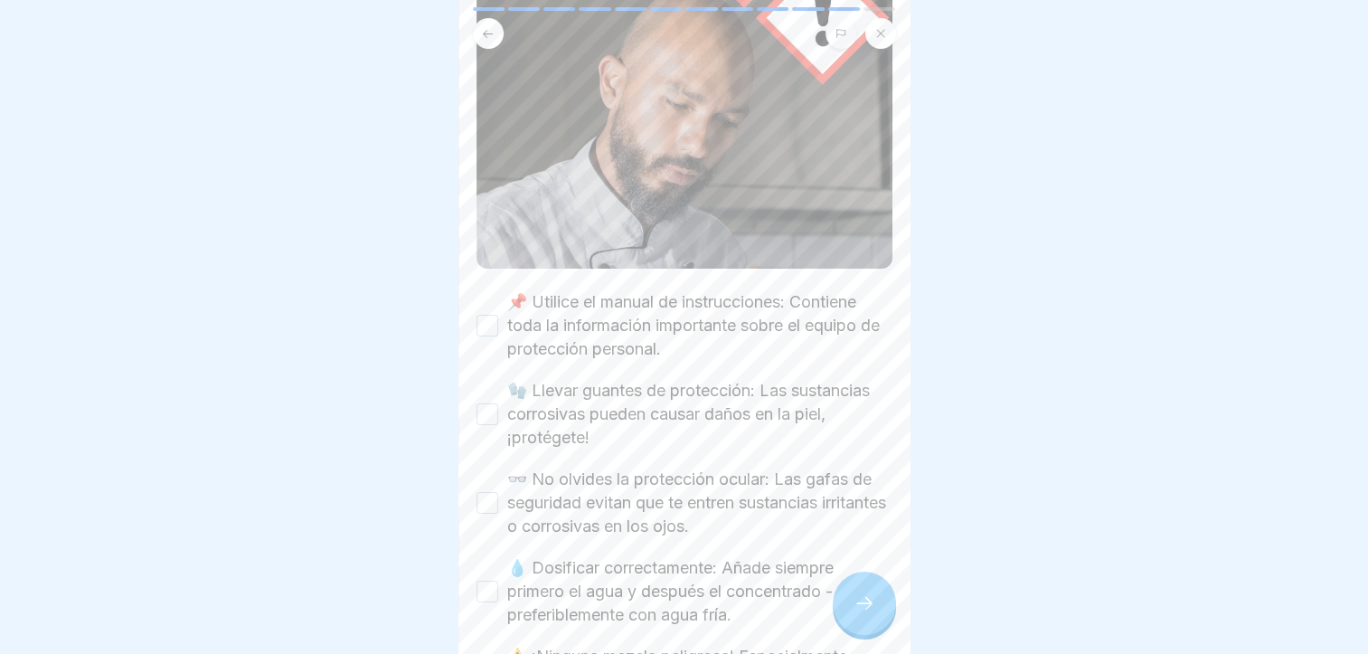
click at [670, 307] on label "📌 Utilice el manual de instrucciones: Contiene toda la información importante s…" at bounding box center [699, 325] width 385 height 71
click at [498, 315] on button "📌 Utilice el manual de instrucciones: Contiene toda la información importante s…" at bounding box center [488, 326] width 22 height 22
click at [697, 410] on label "🧤 Llevar guantes de protección: Las sustancias corrosivas pueden causar daños e…" at bounding box center [699, 414] width 385 height 71
click at [498, 410] on button "🧤 Llevar guantes de protección: Las sustancias corrosivas pueden causar daños e…" at bounding box center [488, 414] width 22 height 22
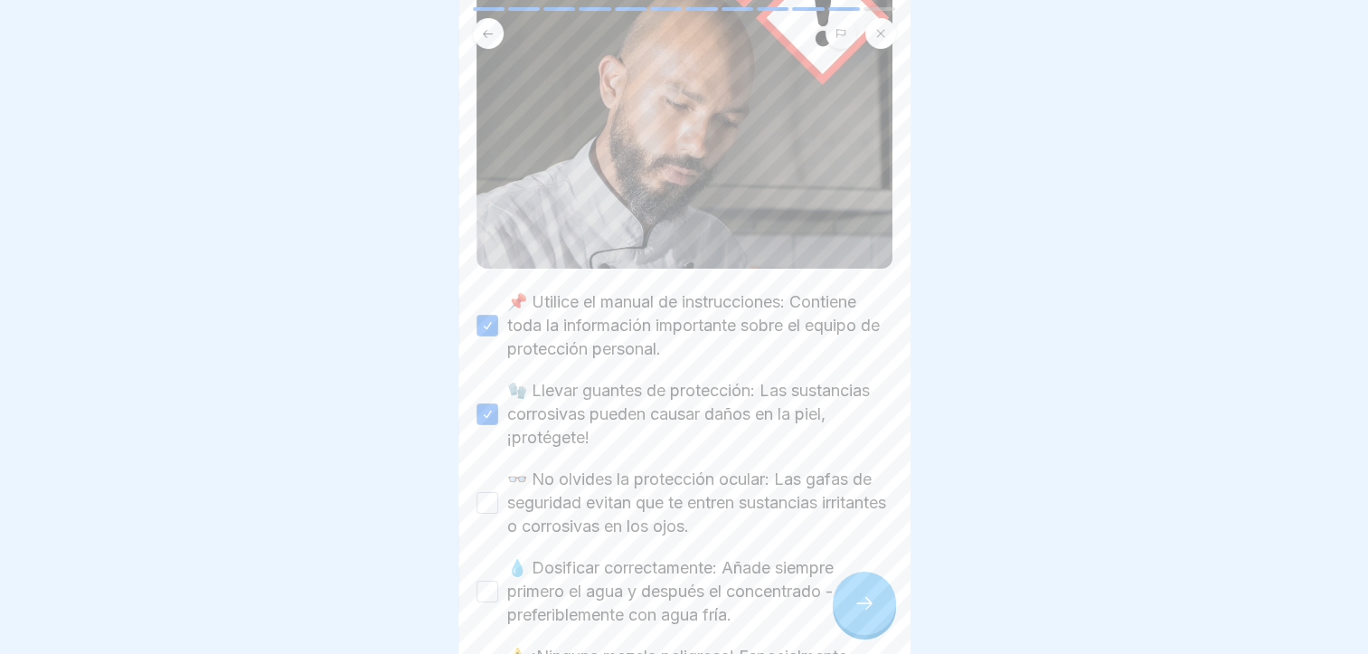
click at [731, 477] on label "👓 No olvides la protección ocular: Las gafas de seguridad evitan que te entren …" at bounding box center [699, 503] width 385 height 71
click at [498, 492] on button "👓 No olvides la protección ocular: Las gafas de seguridad evitan que te entren …" at bounding box center [488, 503] width 22 height 22
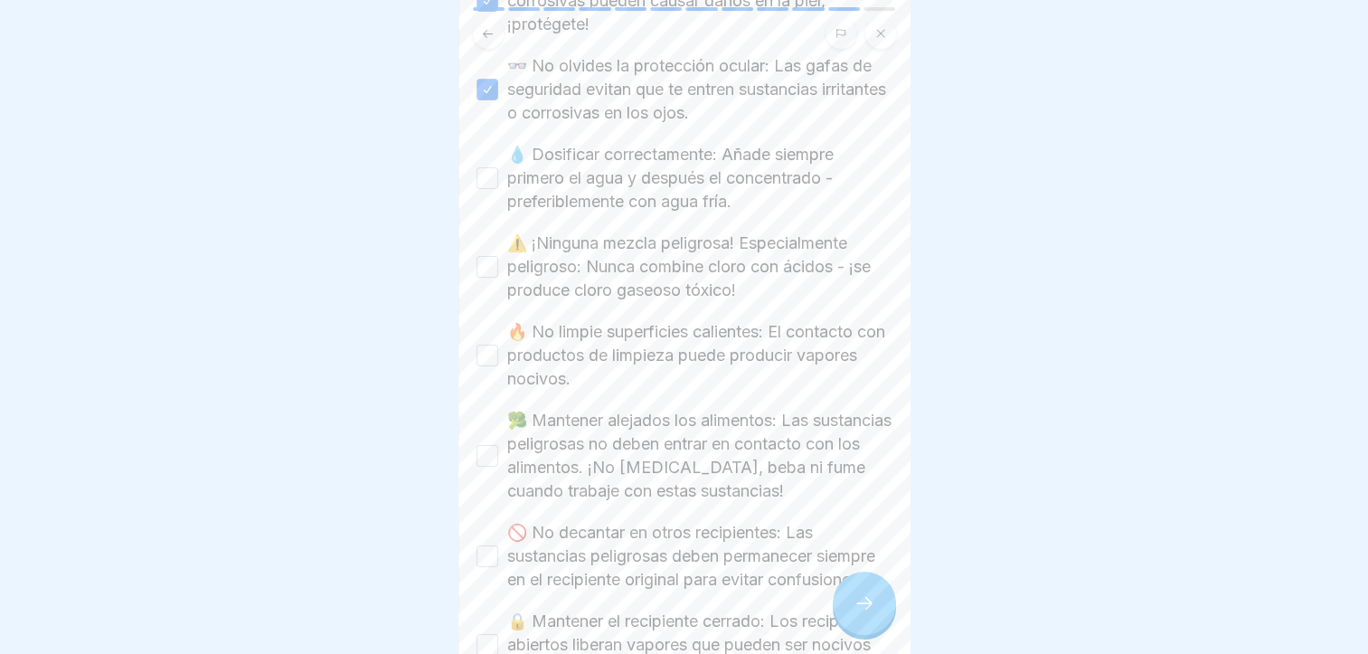
scroll to position [904, 0]
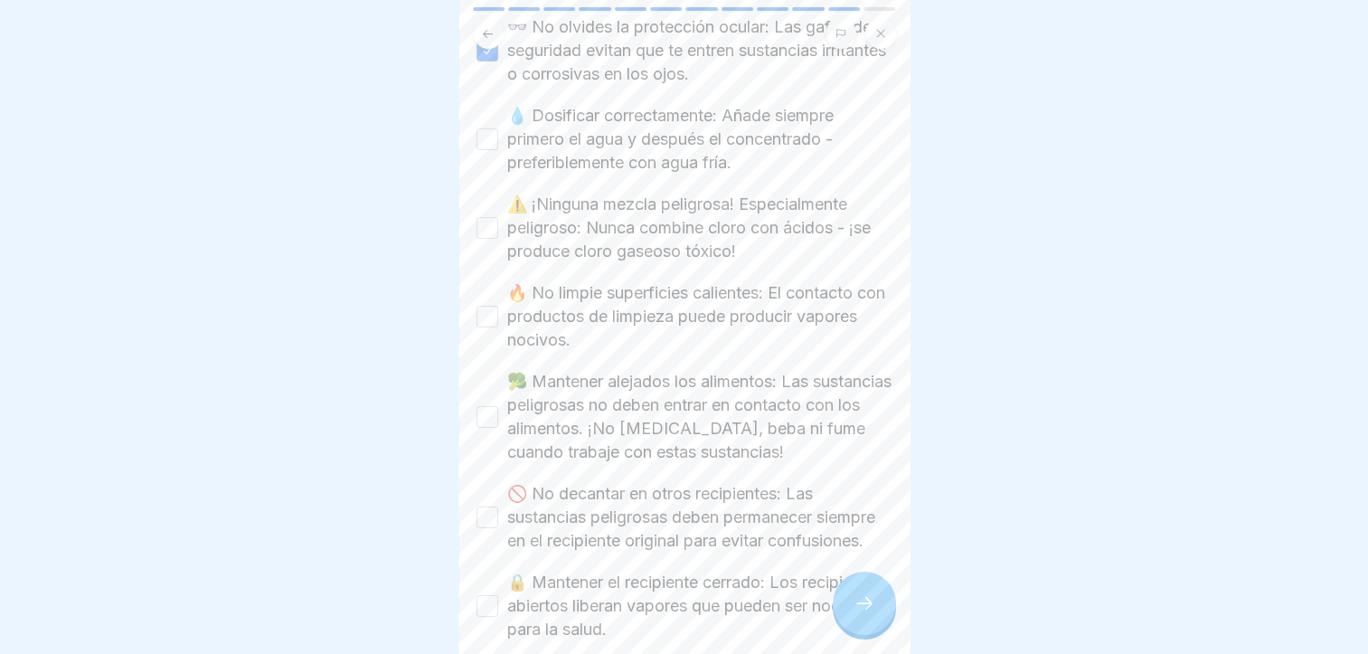
click at [676, 133] on label "💧 Dosificar correctamente: Añade siempre primero el agua y después el concentra…" at bounding box center [699, 139] width 385 height 71
click at [498, 133] on button "💧 Dosificar correctamente: Añade siempre primero el agua y después el concentra…" at bounding box center [488, 139] width 22 height 22
drag, startPoint x: 672, startPoint y: 187, endPoint x: 672, endPoint y: 228, distance: 40.7
click at [672, 193] on label "⚠️ ¡Ninguna mezcla peligrosa! Especialmente peligroso: Nunca combine cloro con …" at bounding box center [699, 228] width 385 height 71
click at [498, 217] on button "⚠️ ¡Ninguna mezcla peligrosa! Especialmente peligroso: Nunca combine cloro con …" at bounding box center [488, 228] width 22 height 22
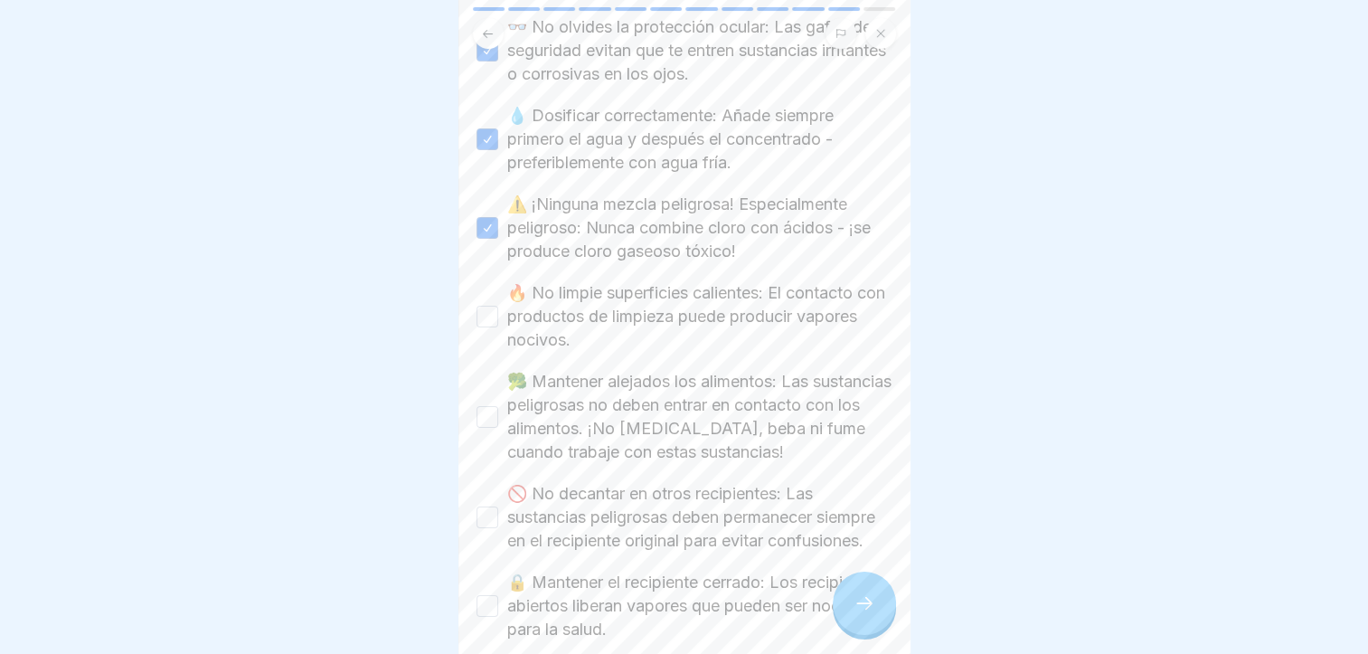
click at [684, 294] on label "🔥 No limpie superficies calientes: El contacto con productos de limpieza puede …" at bounding box center [699, 316] width 385 height 71
click at [498, 306] on button "🔥 No limpie superficies calientes: El contacto con productos de limpieza puede …" at bounding box center [488, 317] width 22 height 22
click at [712, 408] on label "🥦 Mantener alejados los alimentos: Las sustancias peligrosas no deben entrar en…" at bounding box center [699, 417] width 385 height 94
click at [498, 408] on button "🥦 Mantener alejados los alimentos: Las sustancias peligrosas no deben entrar en…" at bounding box center [488, 417] width 22 height 22
click at [718, 500] on label "🚫 No decantar en otros recipientes: Las sustancias peligrosas deben permanecer …" at bounding box center [699, 517] width 385 height 71
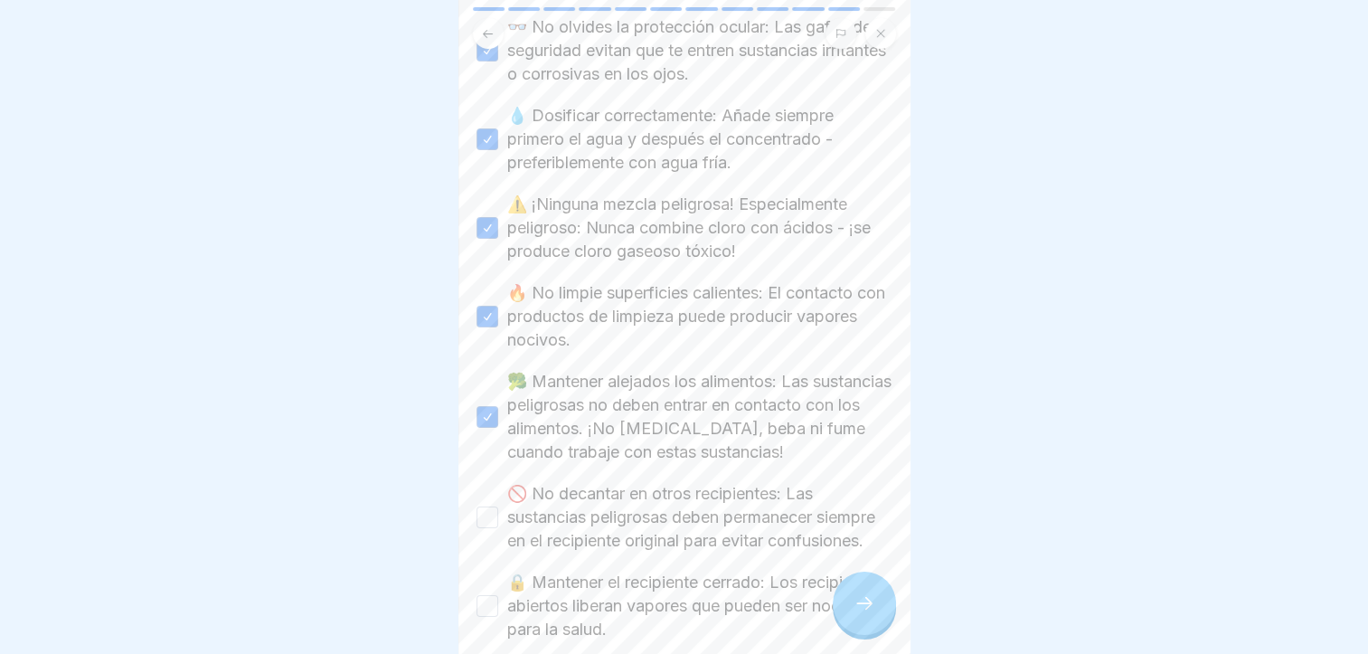
click at [498, 506] on button "🚫 No decantar en otros recipientes: Las sustancias peligrosas deben permanecer …" at bounding box center [488, 517] width 22 height 22
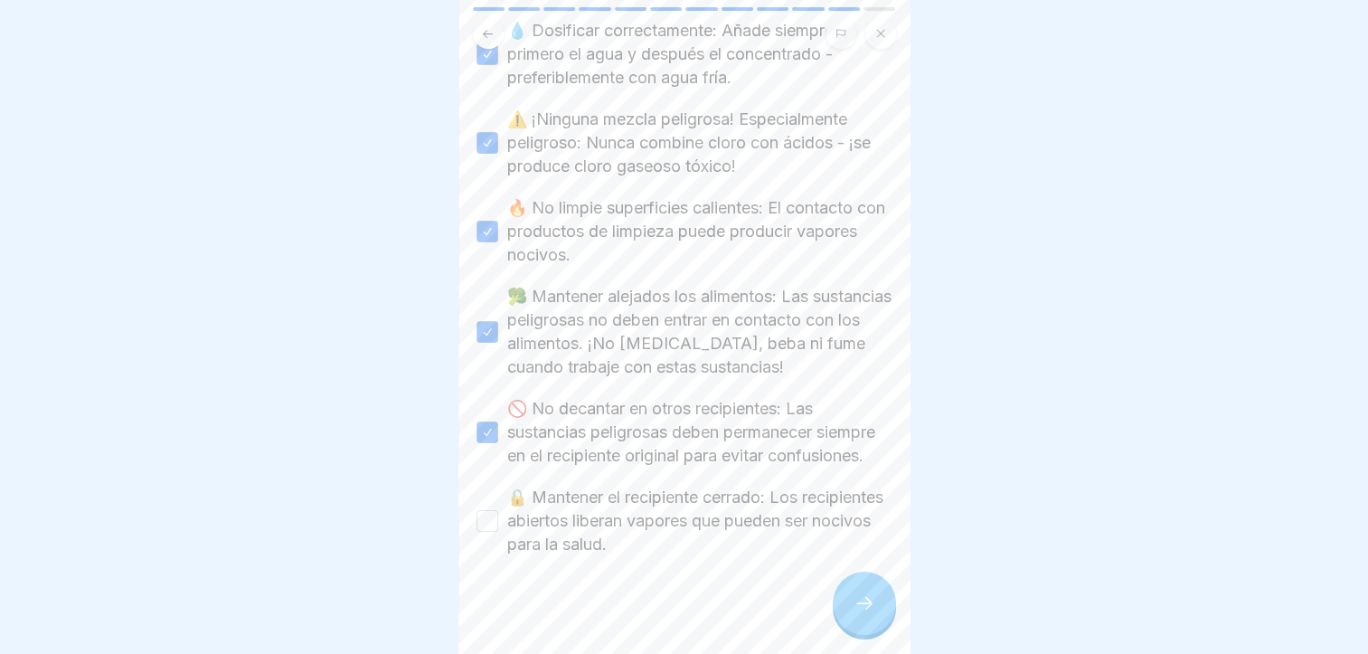
scroll to position [1007, 0]
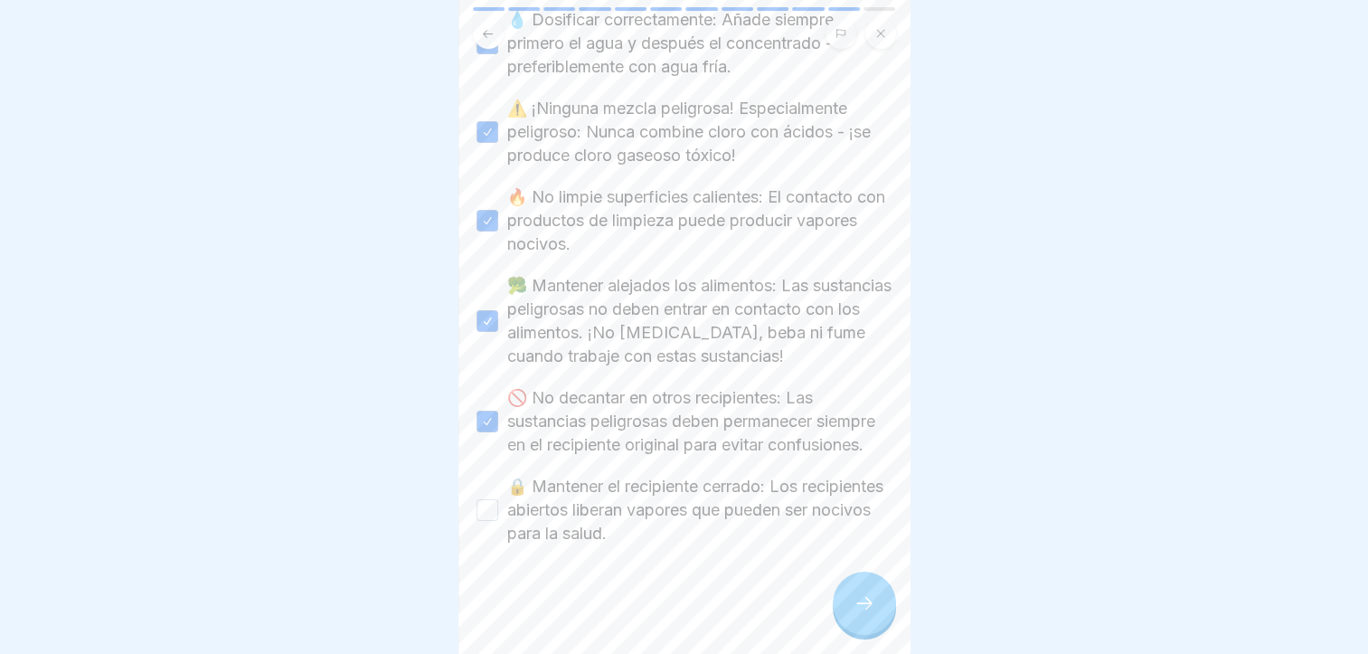
click at [716, 503] on label "🔒 Mantener el recipiente cerrado: Los recipientes abiertos liberan vapores que …" at bounding box center [699, 510] width 385 height 71
click at [498, 503] on button "🔒 Mantener el recipiente cerrado: Los recipientes abiertos liberan vapores que …" at bounding box center [488, 510] width 22 height 22
click at [874, 614] on icon at bounding box center [865, 603] width 22 height 22
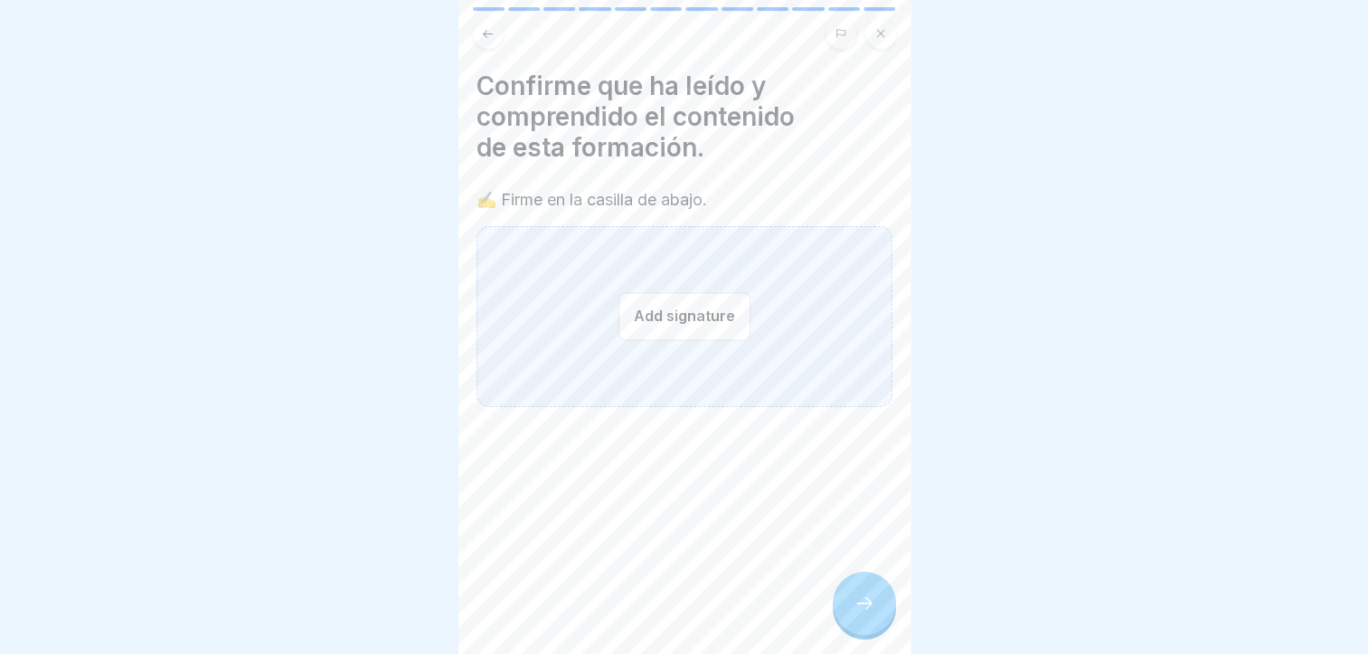
click at [534, 298] on div "Add signature" at bounding box center [685, 316] width 416 height 181
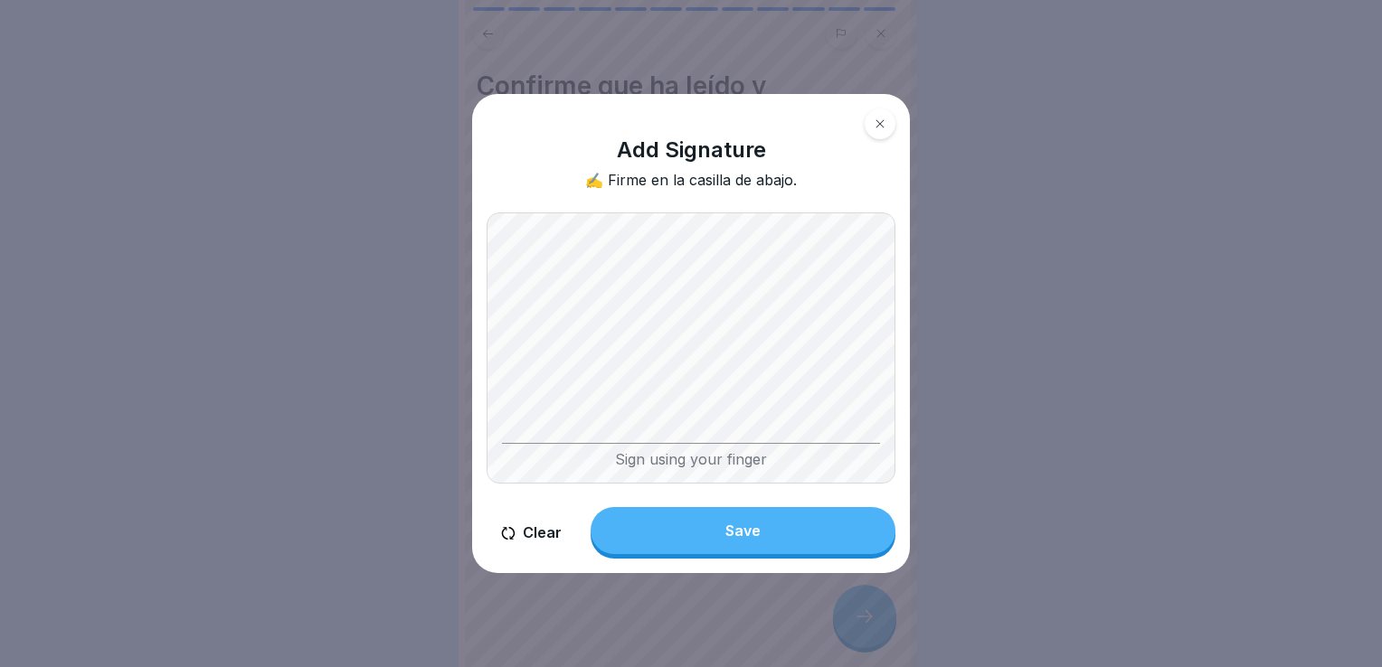
click at [687, 531] on button "Save" at bounding box center [743, 530] width 305 height 47
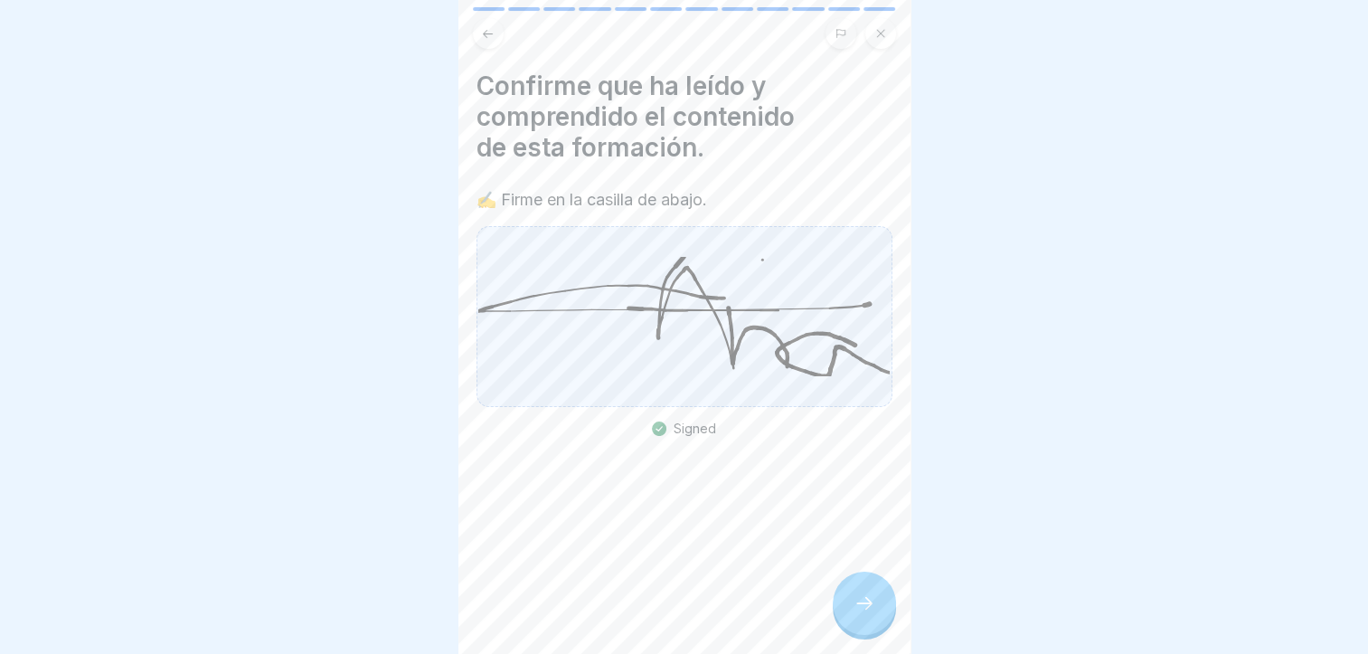
click at [864, 614] on icon at bounding box center [865, 603] width 22 height 22
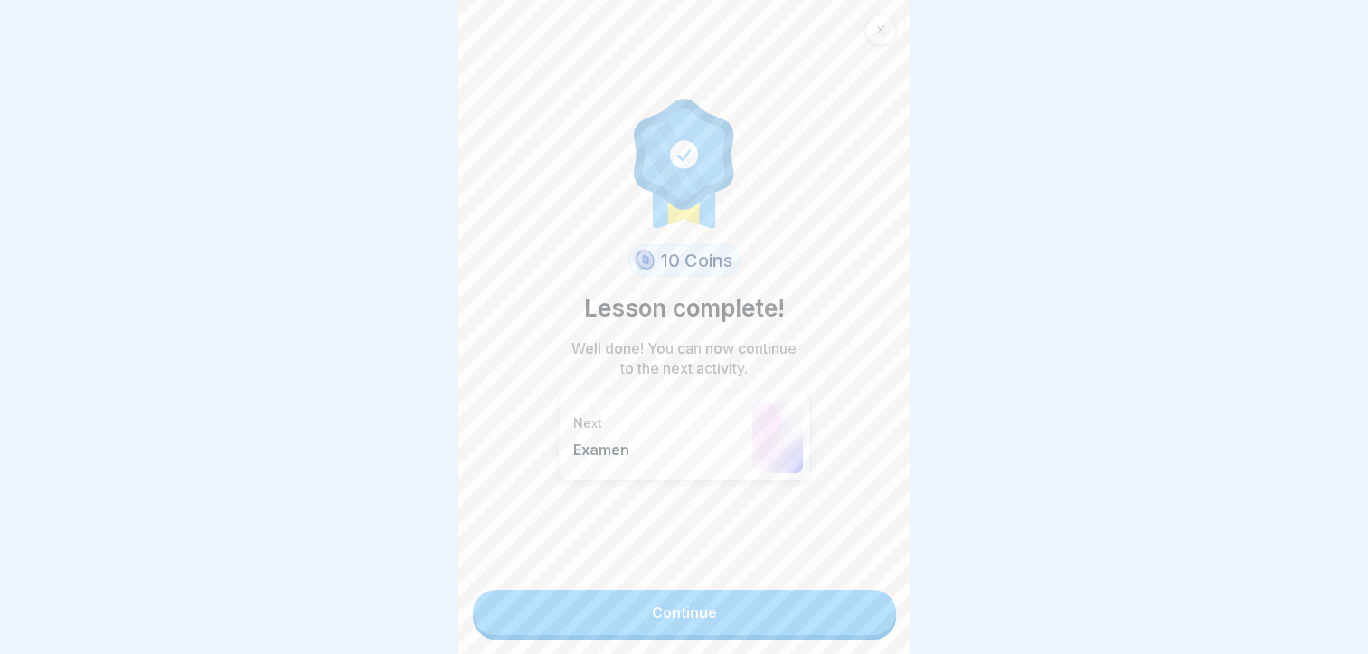
click at [803, 612] on link "Continue" at bounding box center [684, 612] width 423 height 45
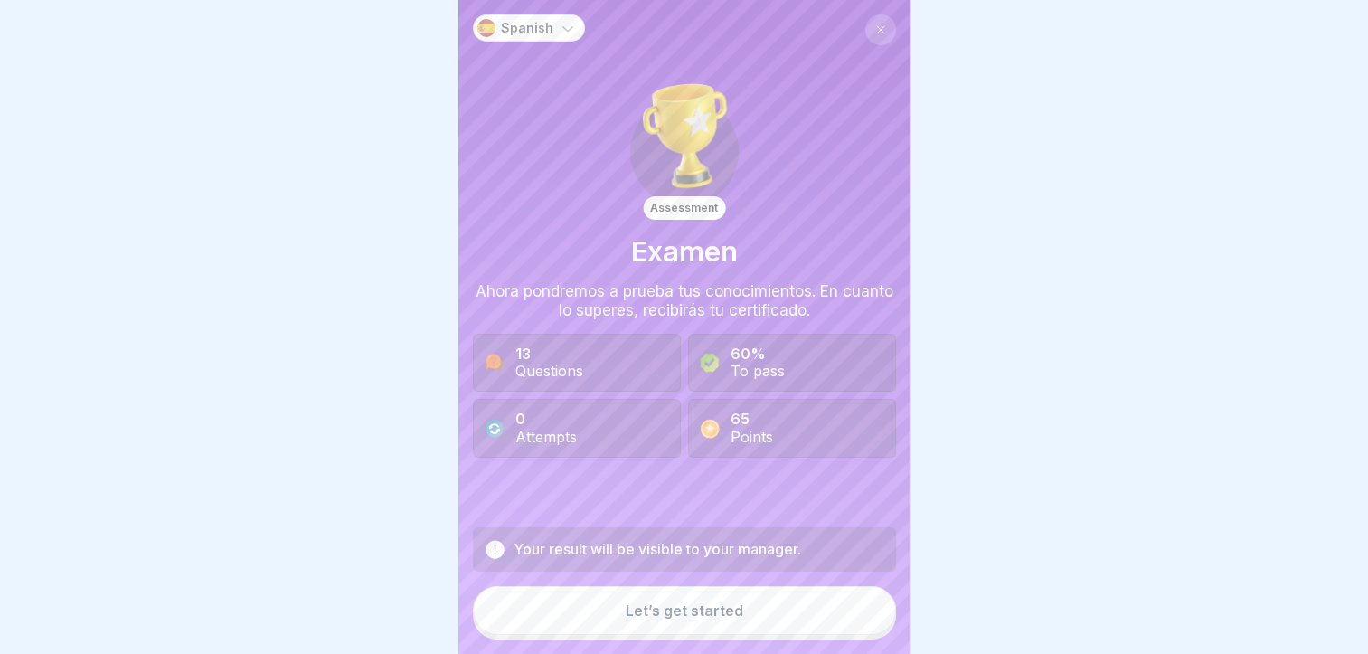
scroll to position [14, 0]
click at [712, 608] on div "Let’s get started" at bounding box center [685, 610] width 118 height 16
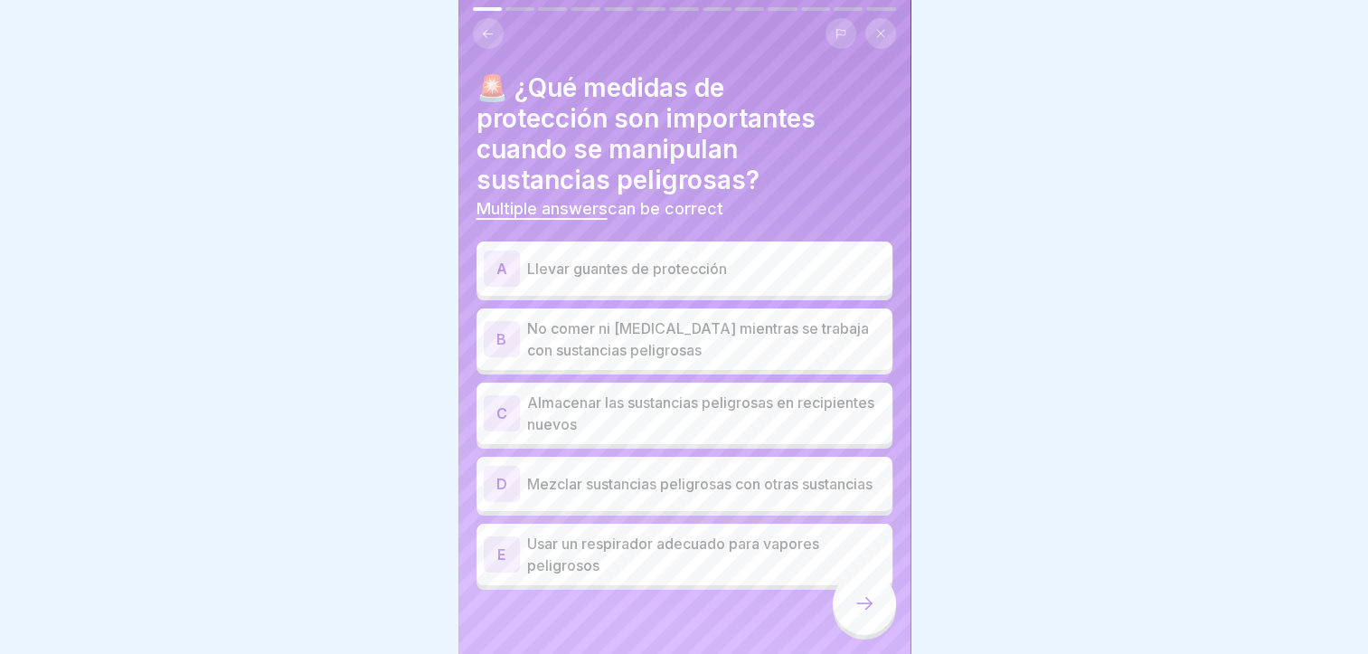
click at [713, 258] on p "Llevar guantes de protección" at bounding box center [706, 269] width 358 height 22
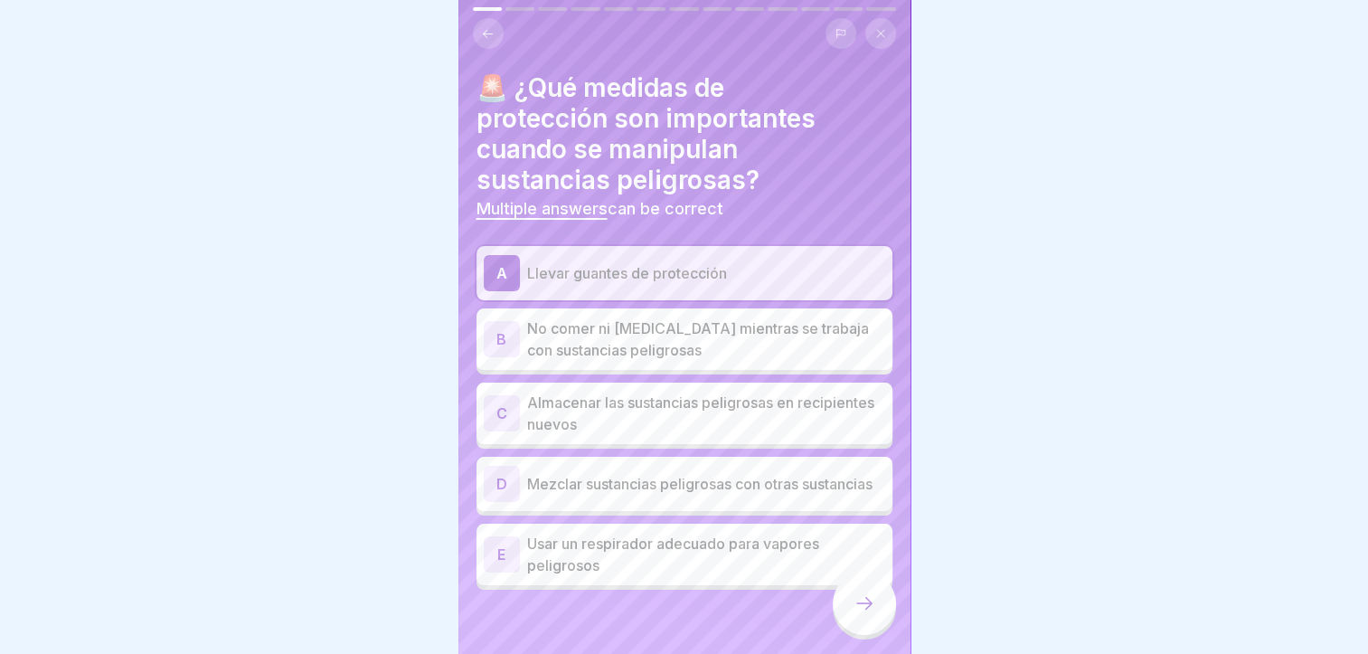
click at [745, 321] on p "No comer ni [MEDICAL_DATA] mientras se trabaja con sustancias peligrosas" at bounding box center [706, 338] width 358 height 43
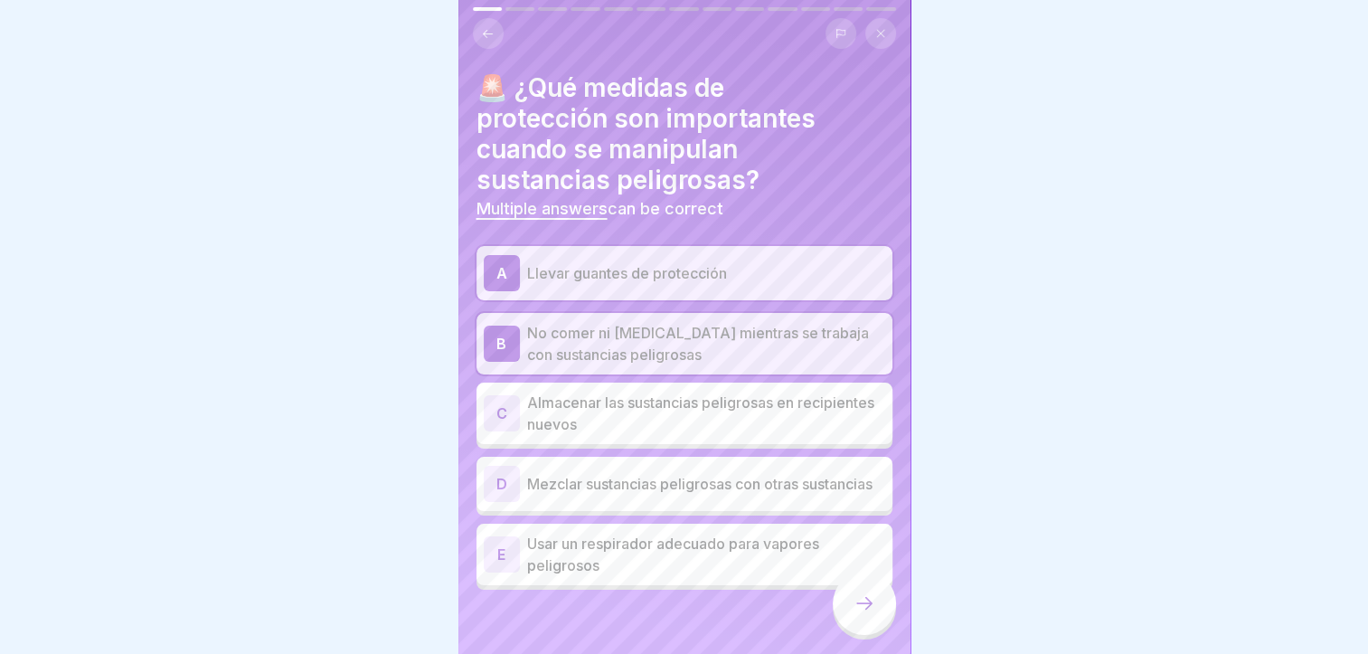
click at [859, 609] on icon at bounding box center [865, 603] width 22 height 22
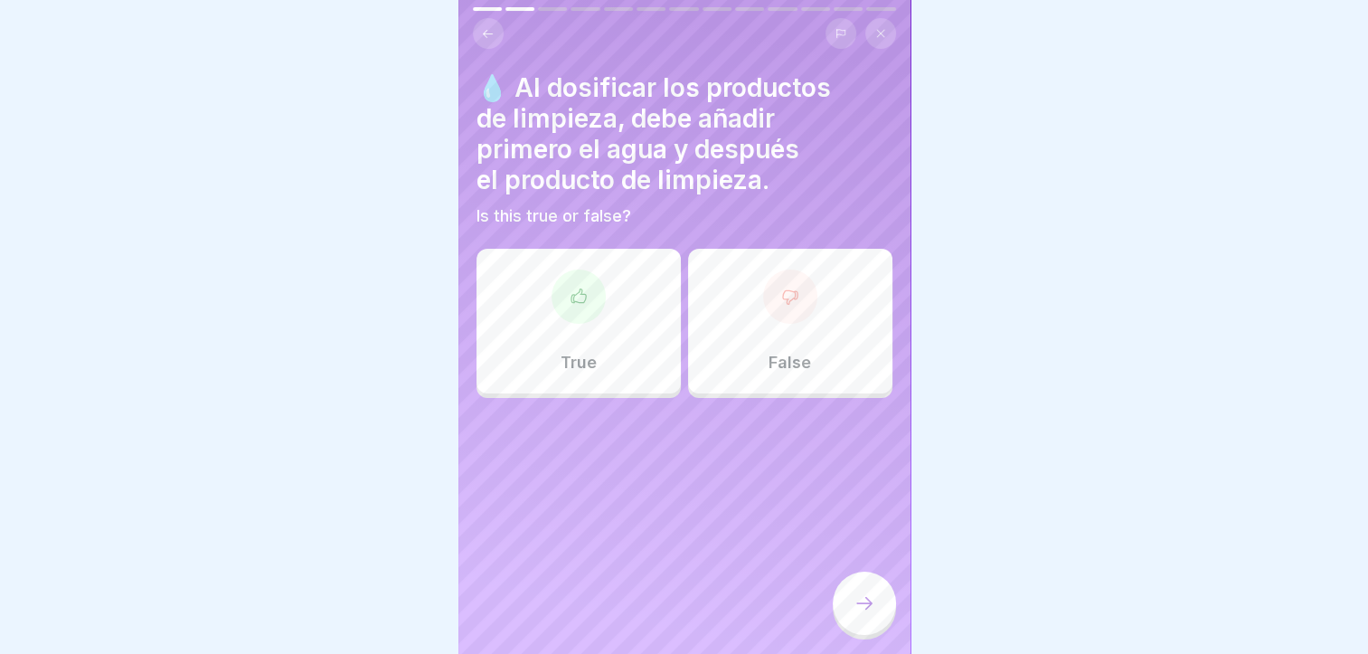
click at [707, 320] on div "False" at bounding box center [790, 321] width 204 height 145
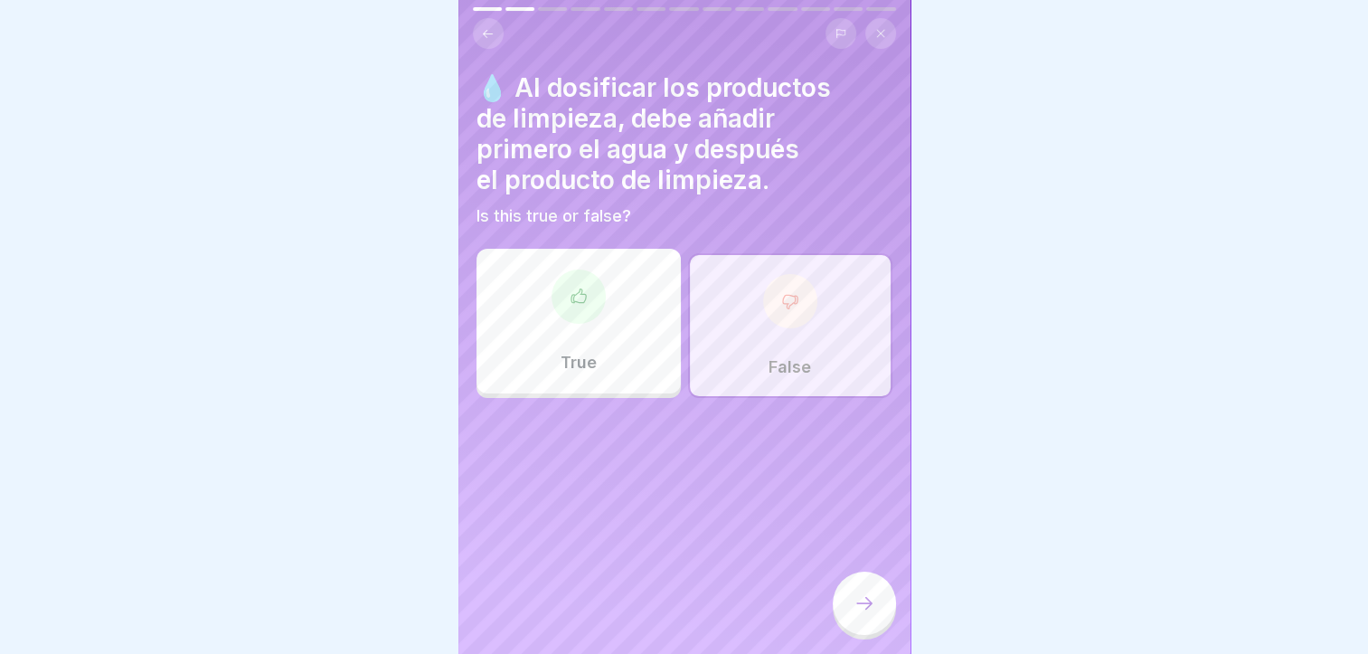
click at [619, 302] on div "True" at bounding box center [579, 321] width 204 height 145
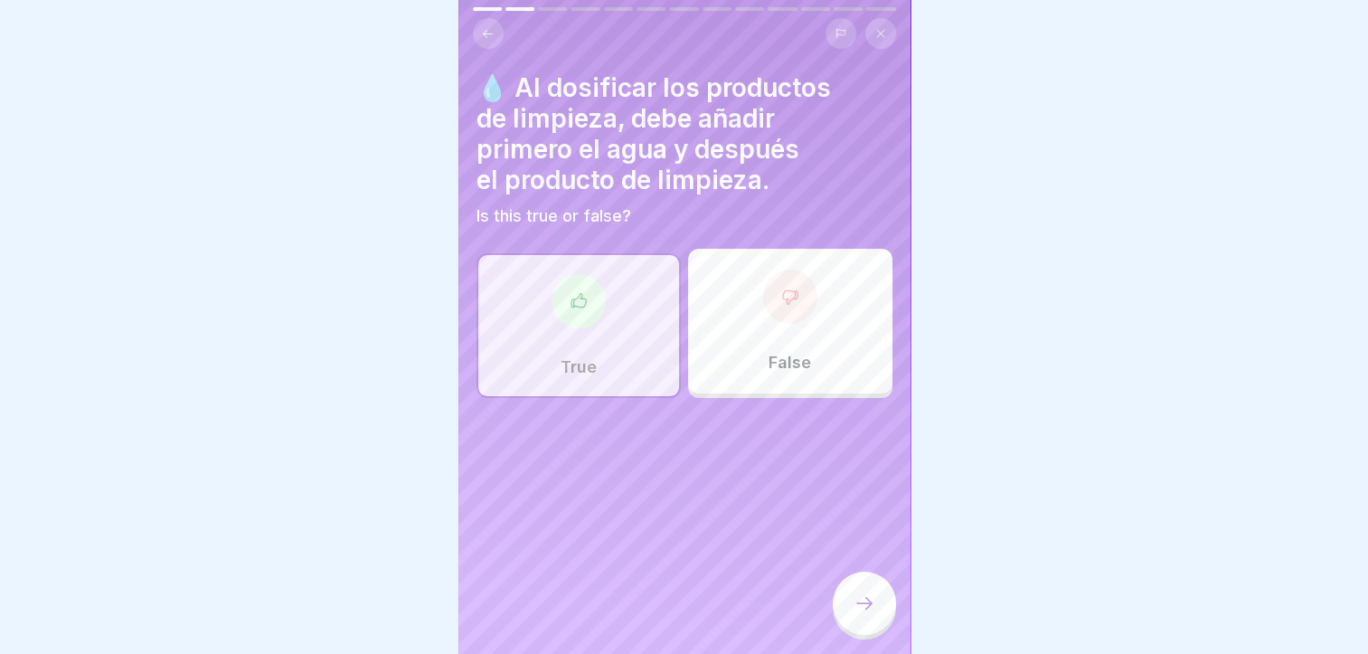
click at [866, 610] on icon at bounding box center [865, 603] width 22 height 22
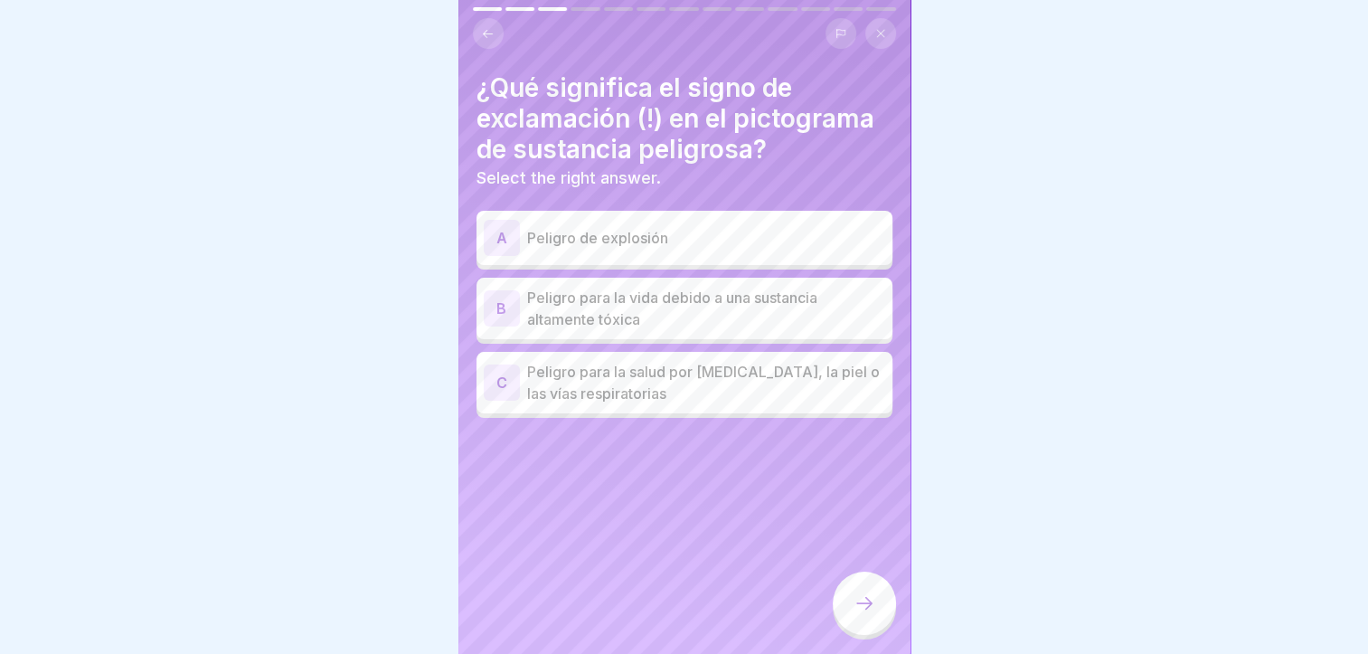
scroll to position [0, 0]
click at [714, 299] on p "Peligro para la vida debido a una sustancia altamente tóxica" at bounding box center [706, 308] width 358 height 43
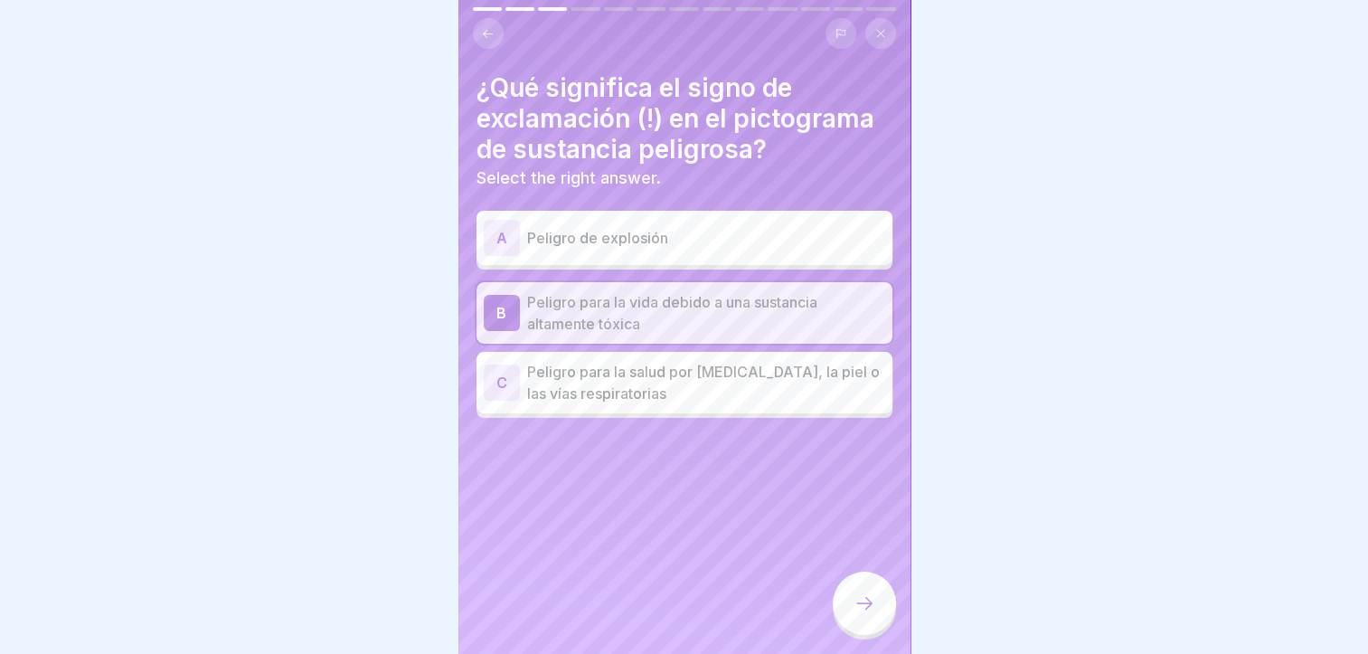
click at [862, 612] on icon at bounding box center [865, 603] width 22 height 22
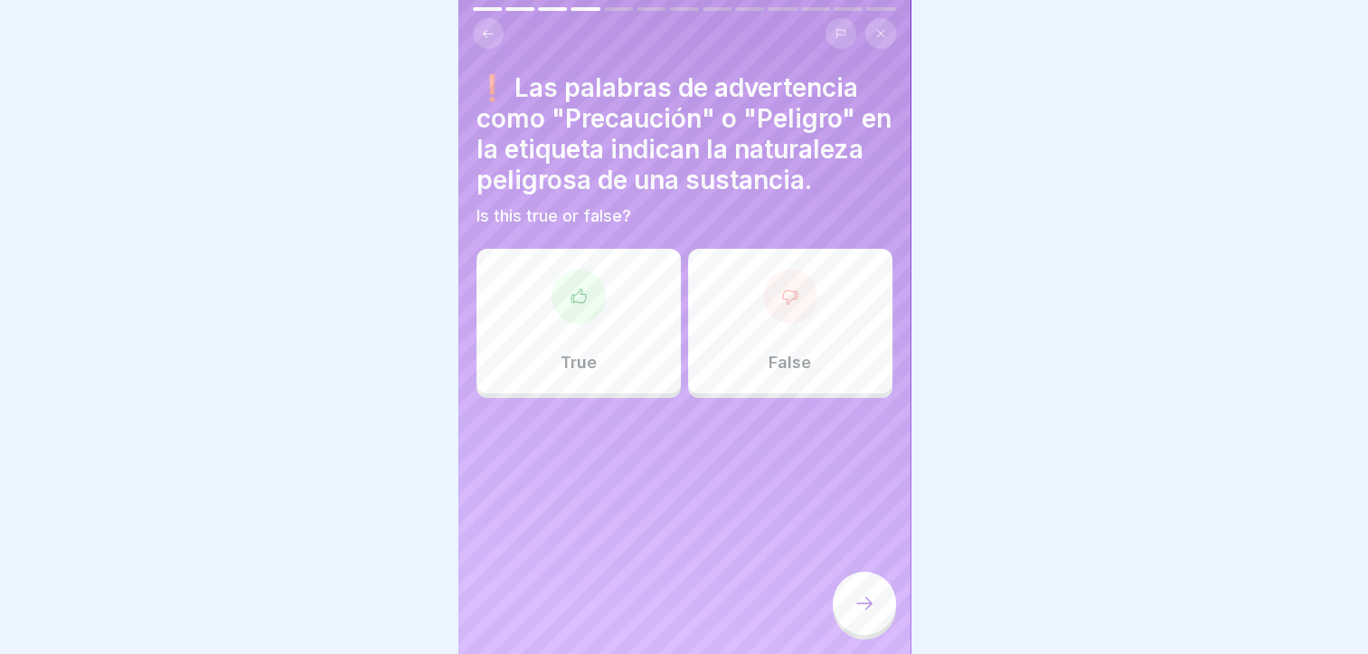
click at [730, 362] on div "False" at bounding box center [790, 321] width 204 height 145
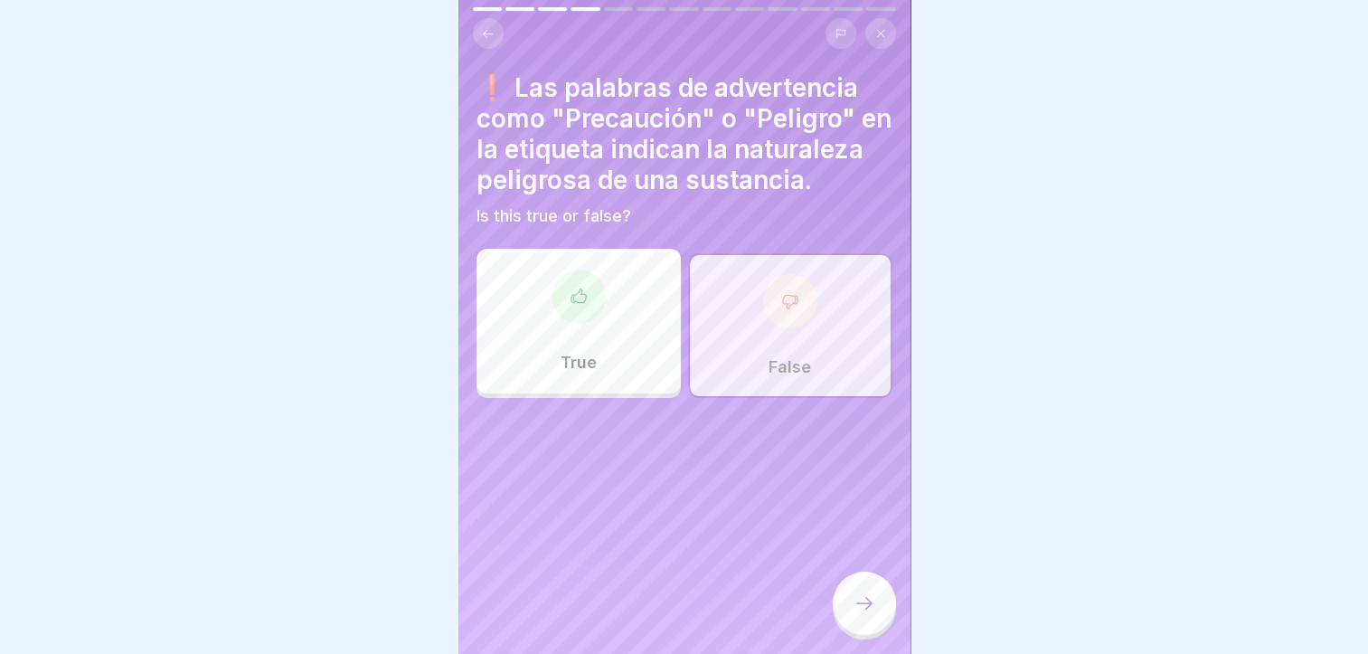
click at [633, 386] on div "True" at bounding box center [579, 321] width 204 height 145
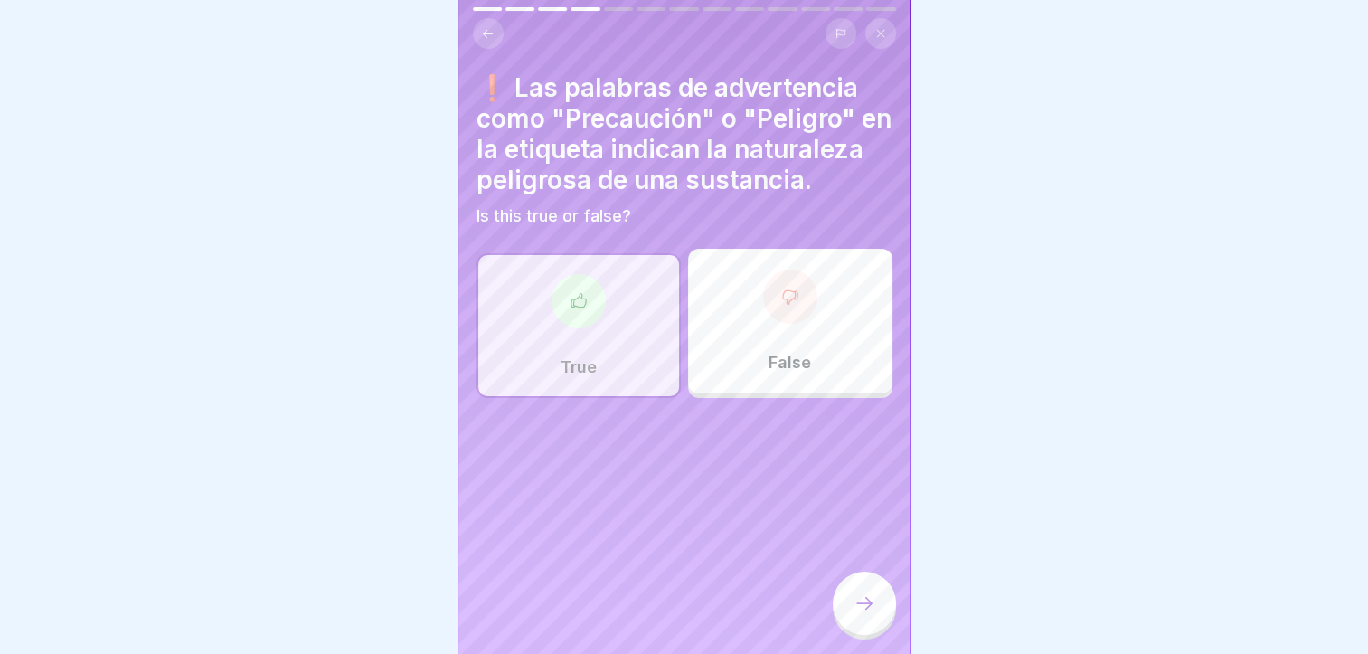
click at [859, 614] on icon at bounding box center [865, 603] width 22 height 22
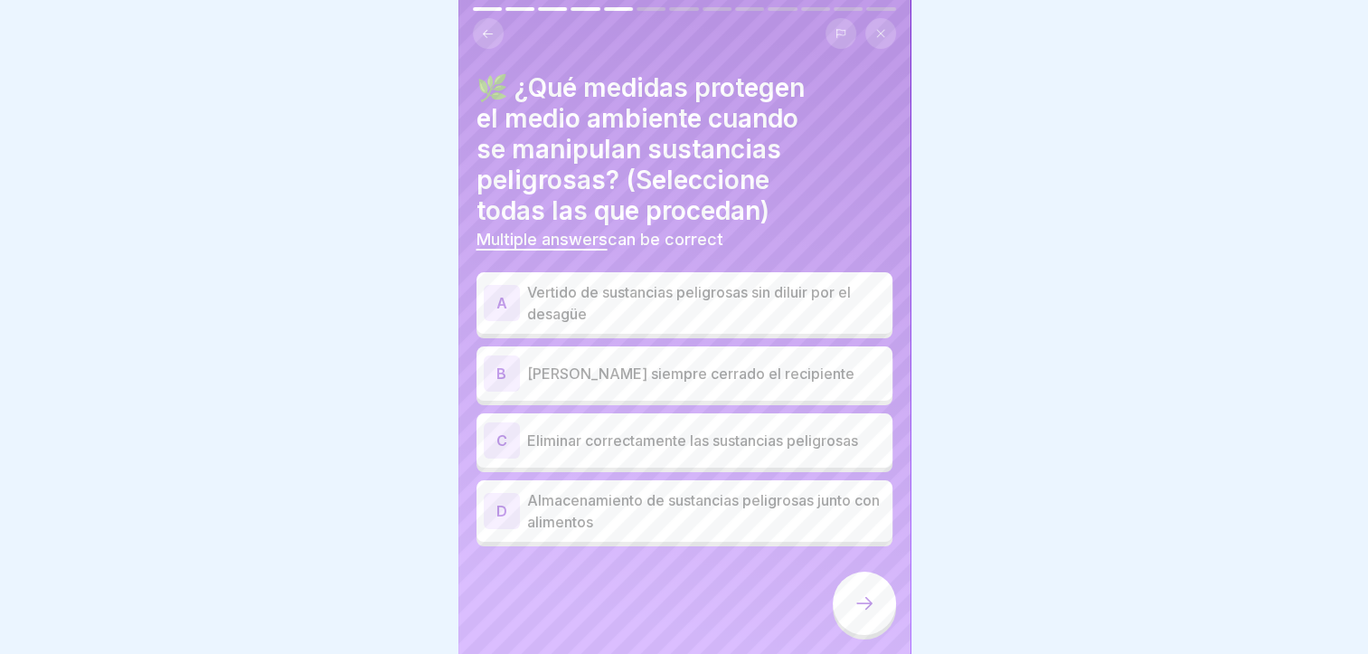
scroll to position [14, 0]
click at [785, 372] on div "B Mantenga siempre cerrado el recipiente" at bounding box center [685, 373] width 402 height 36
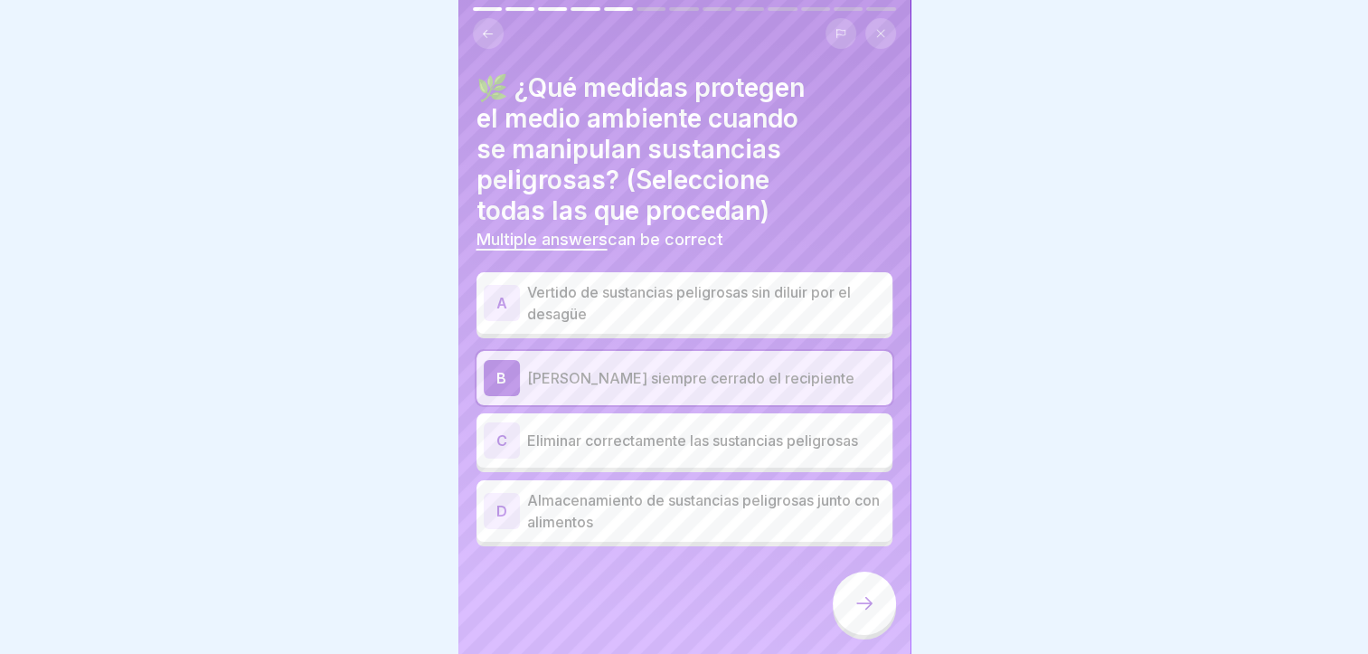
click at [814, 440] on div "C Eliminar correctamente las sustancias peligrosas" at bounding box center [685, 440] width 402 height 36
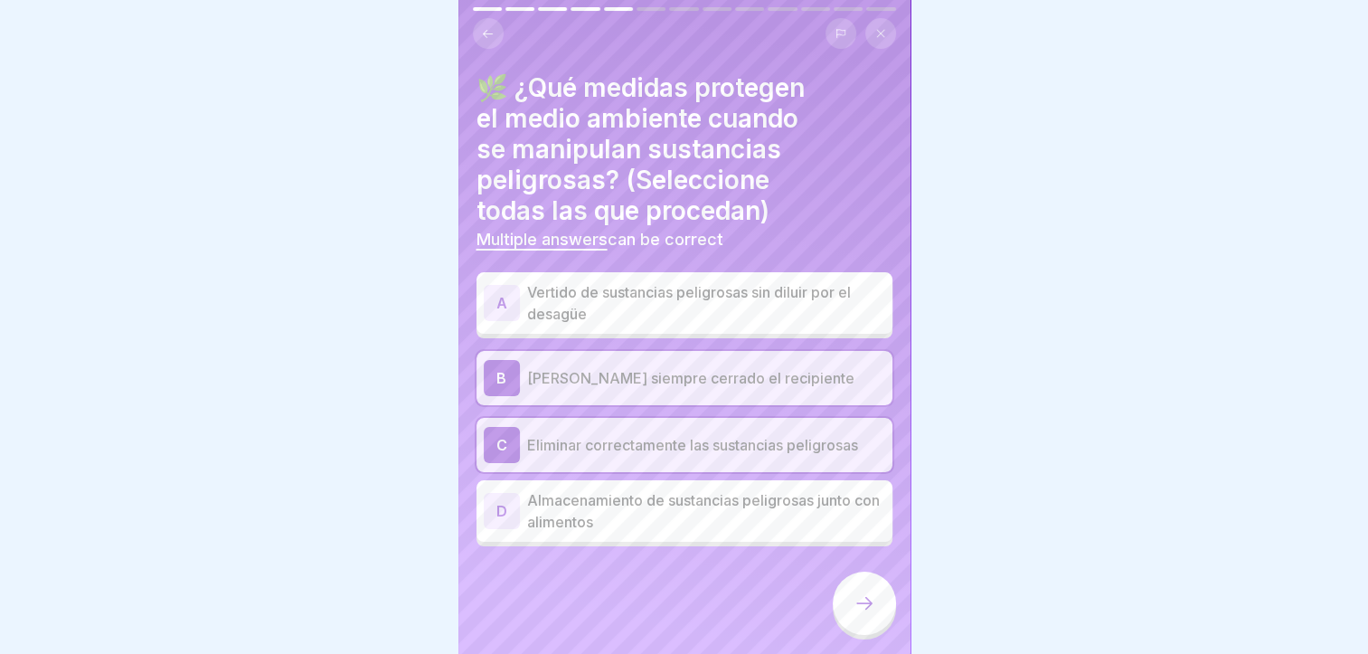
click at [784, 309] on p "Vertido de sustancias peligrosas sin diluir por el desagüe" at bounding box center [706, 302] width 358 height 43
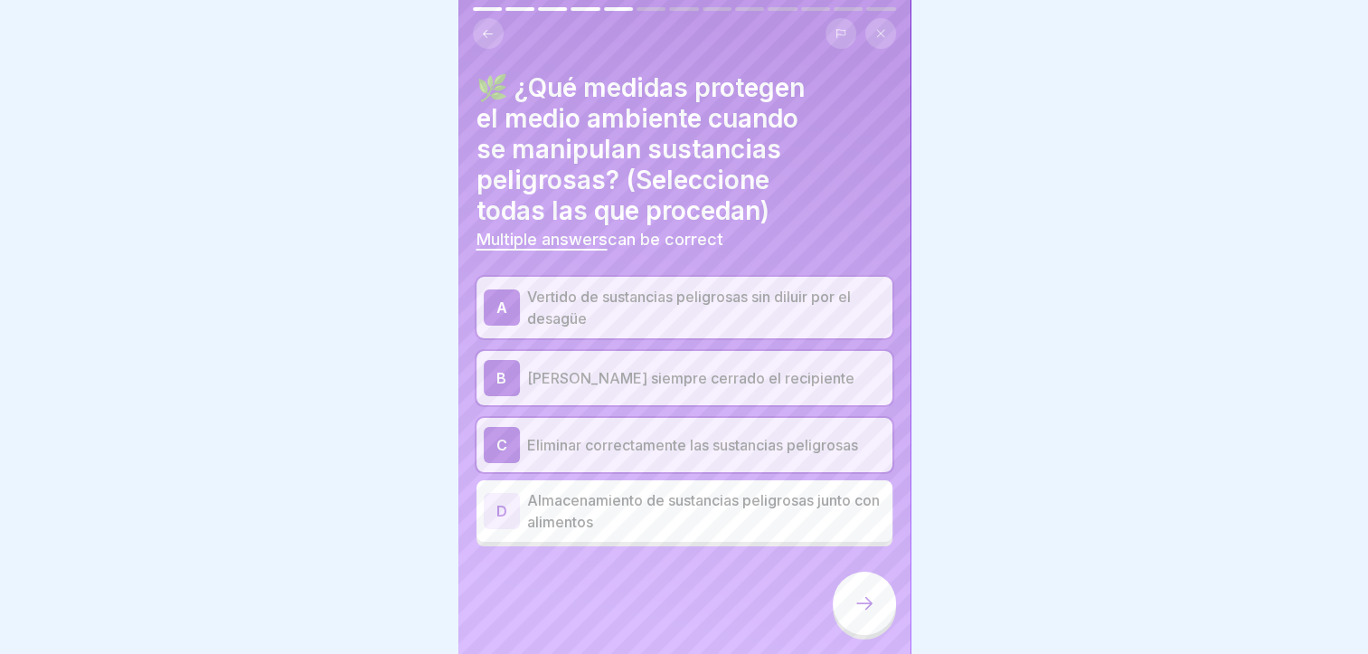
click at [856, 581] on div at bounding box center [864, 603] width 63 height 63
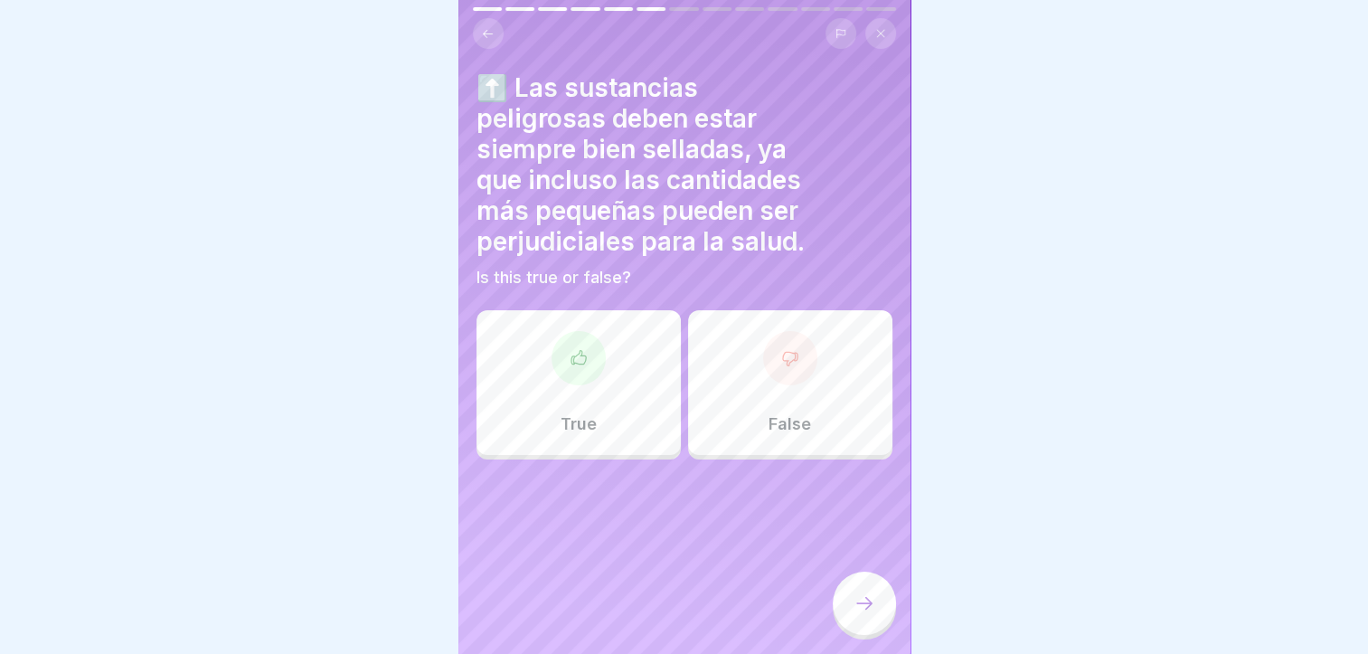
click at [648, 394] on div "True" at bounding box center [579, 382] width 204 height 145
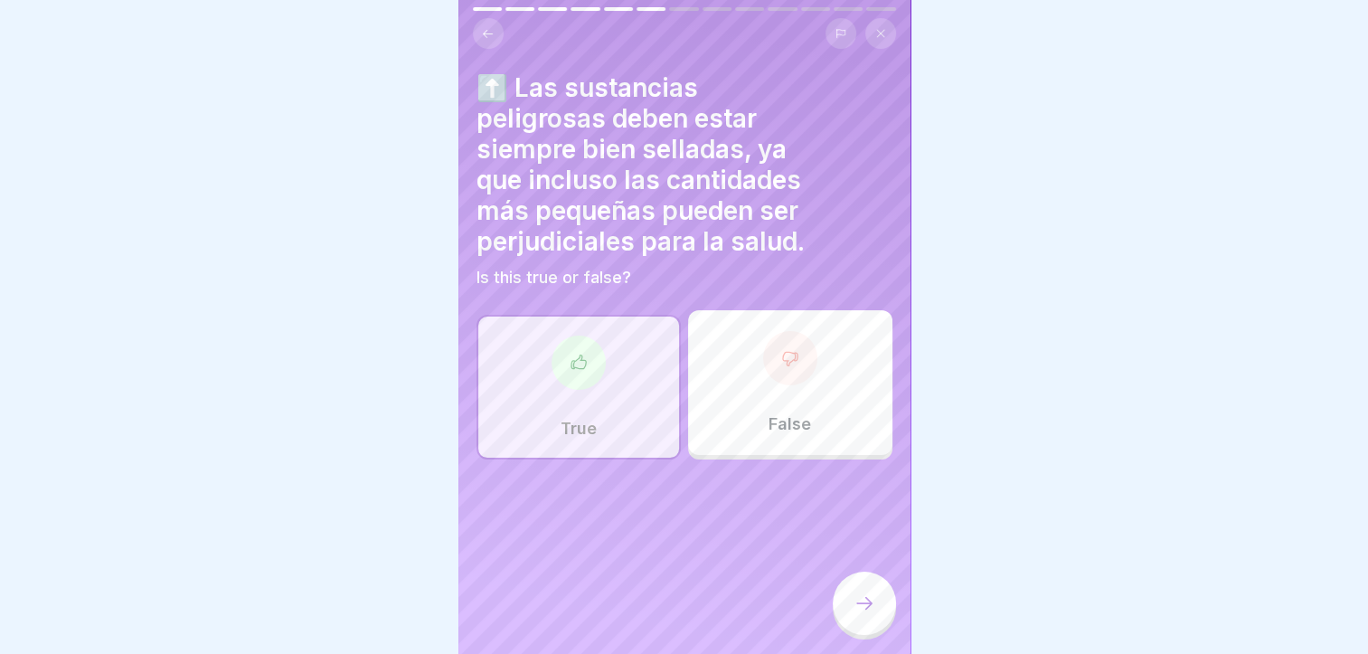
click at [872, 593] on div at bounding box center [864, 603] width 63 height 63
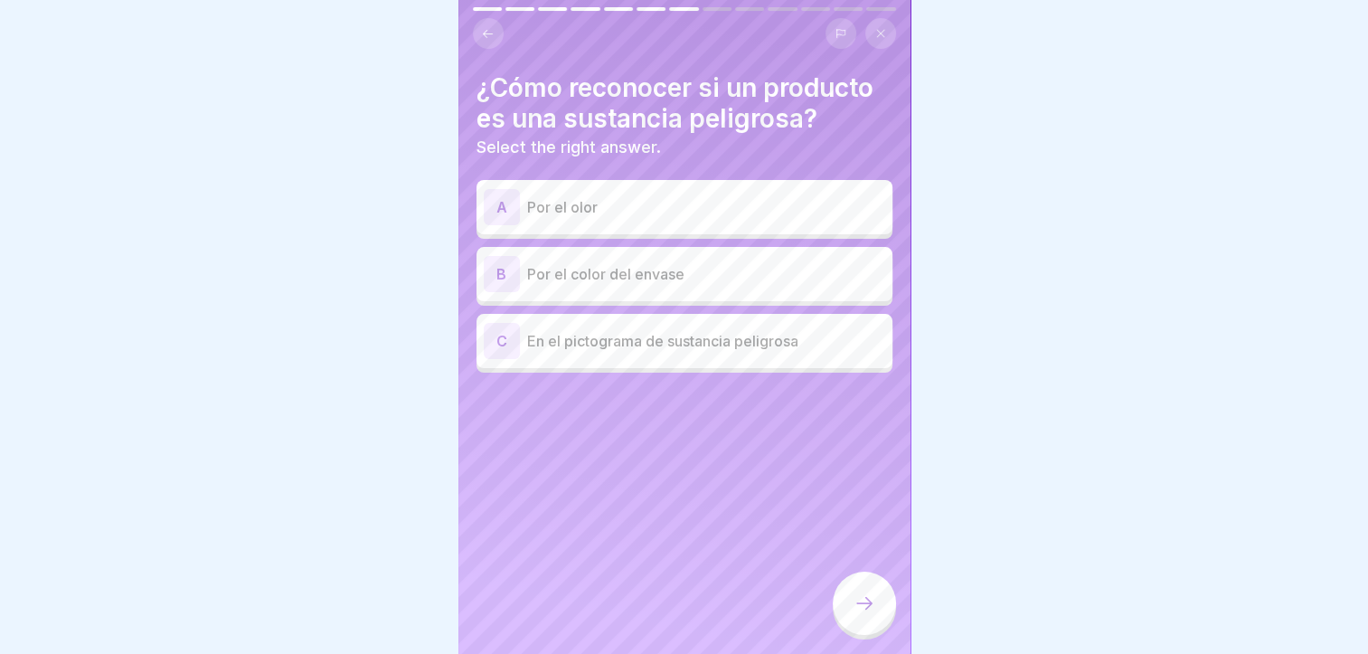
click at [835, 335] on p "En el pictograma de sustancia peligrosa" at bounding box center [706, 341] width 358 height 22
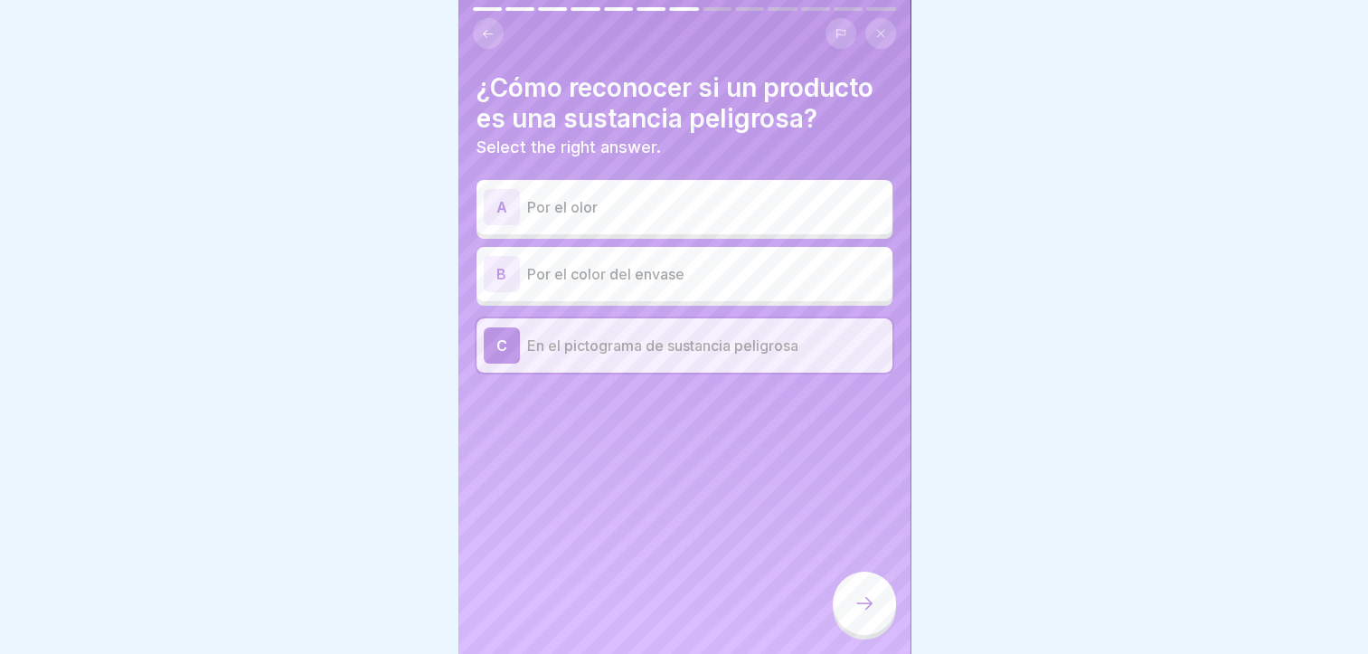
click at [884, 598] on div at bounding box center [864, 603] width 63 height 63
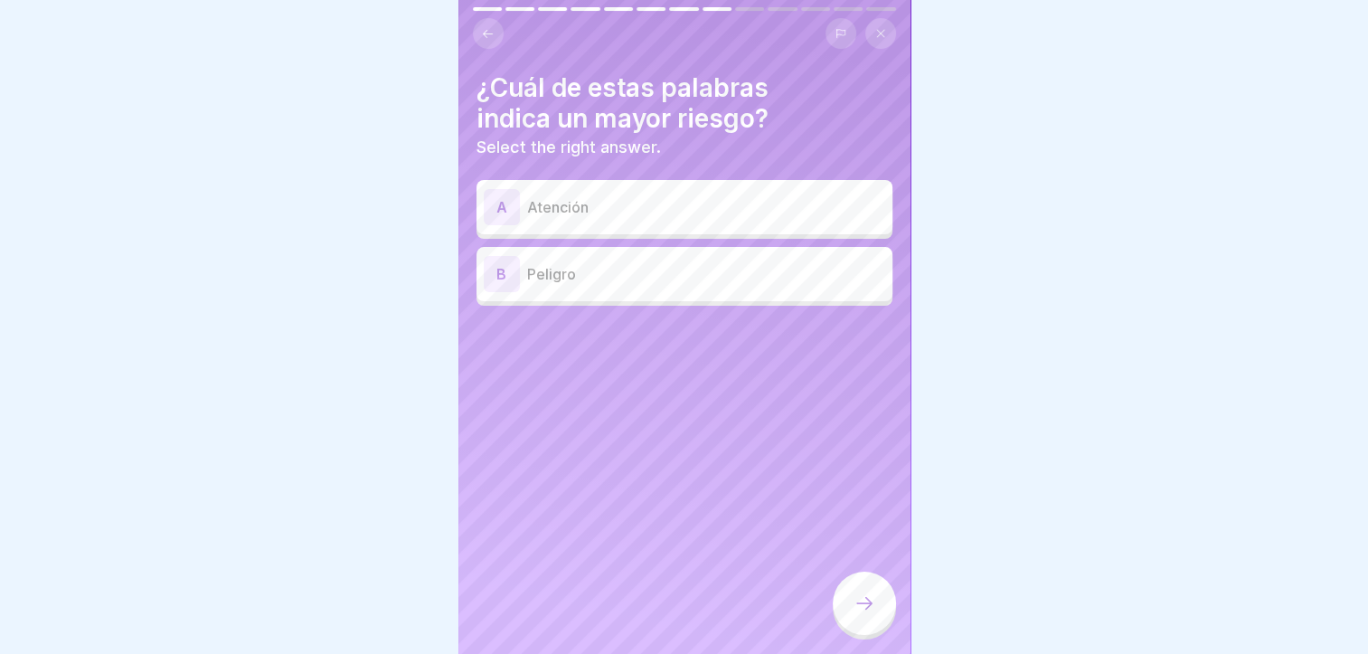
click at [639, 279] on div "B Peligro" at bounding box center [685, 274] width 416 height 54
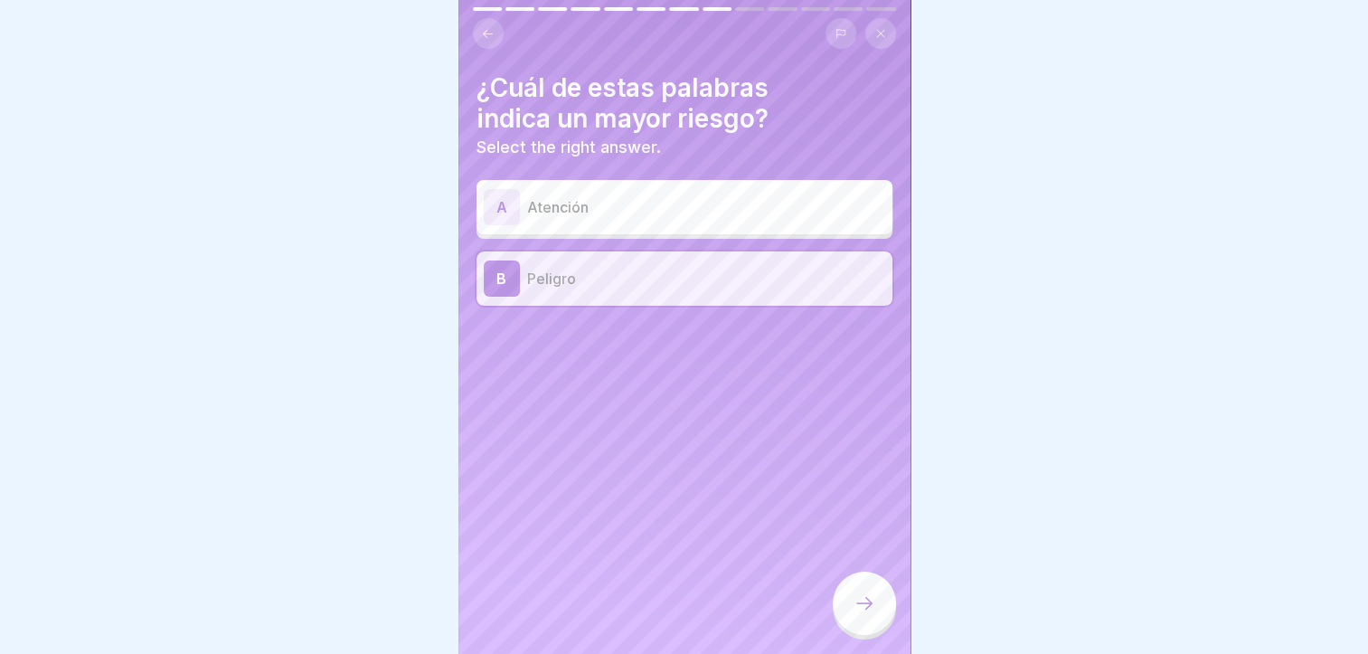
click at [864, 605] on icon at bounding box center [865, 603] width 22 height 22
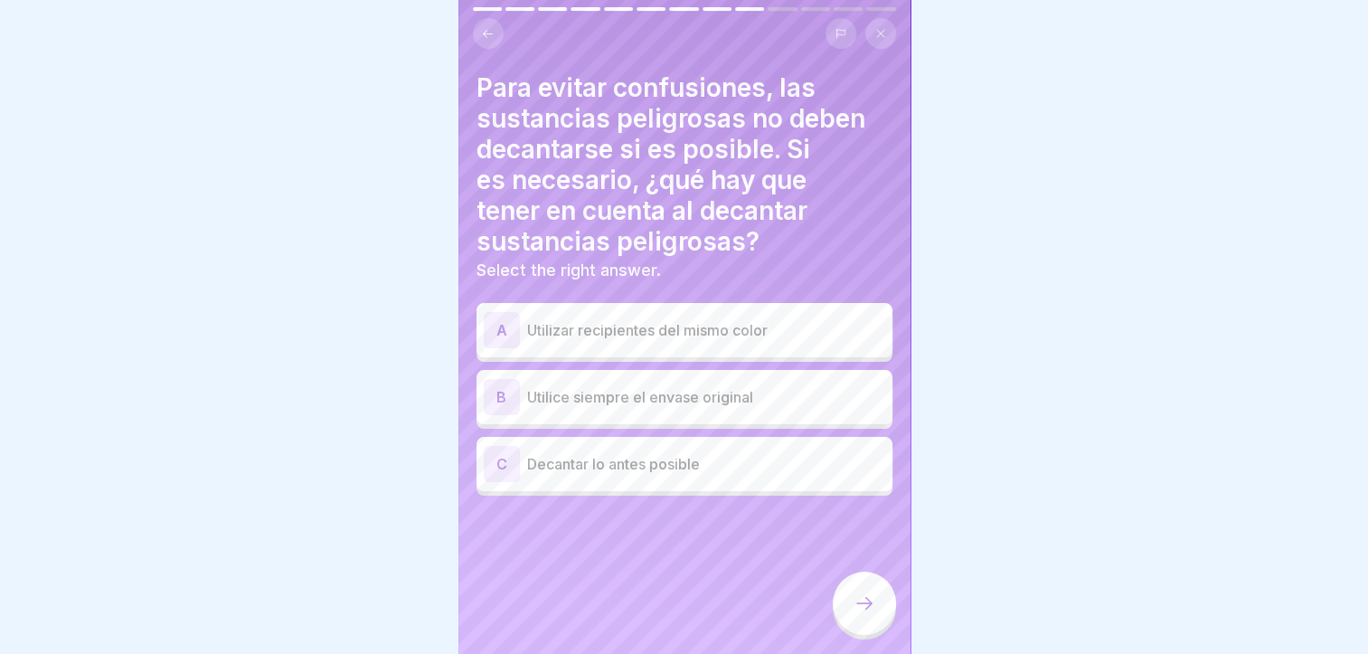
click at [651, 386] on p "Utilice siempre el envase original" at bounding box center [706, 397] width 358 height 22
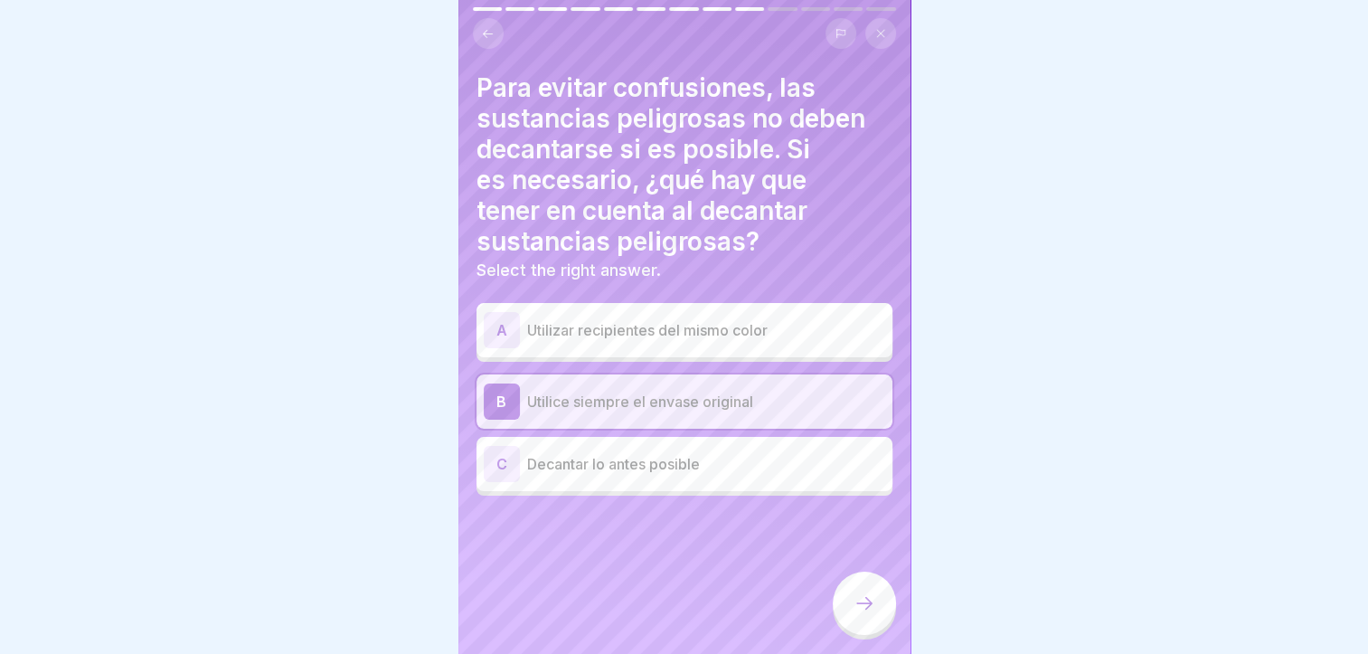
click at [881, 610] on div at bounding box center [864, 603] width 63 height 63
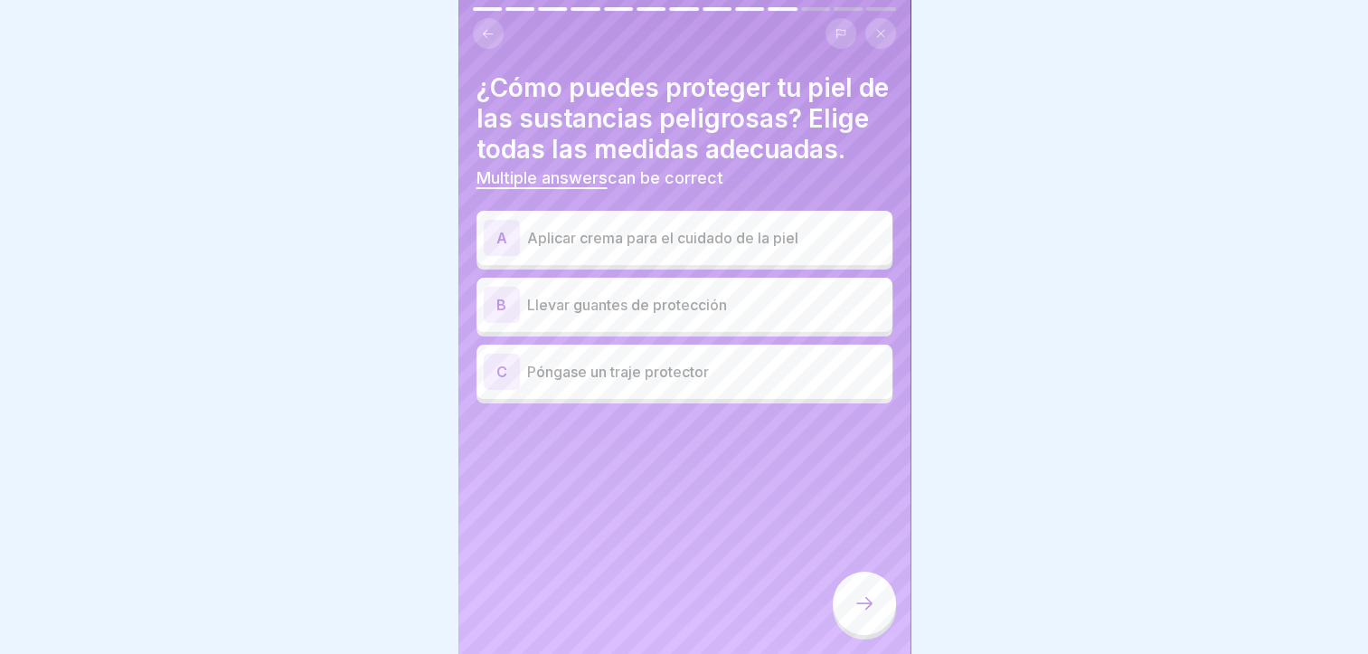
click at [807, 316] on p "Llevar guantes de protección" at bounding box center [706, 305] width 358 height 22
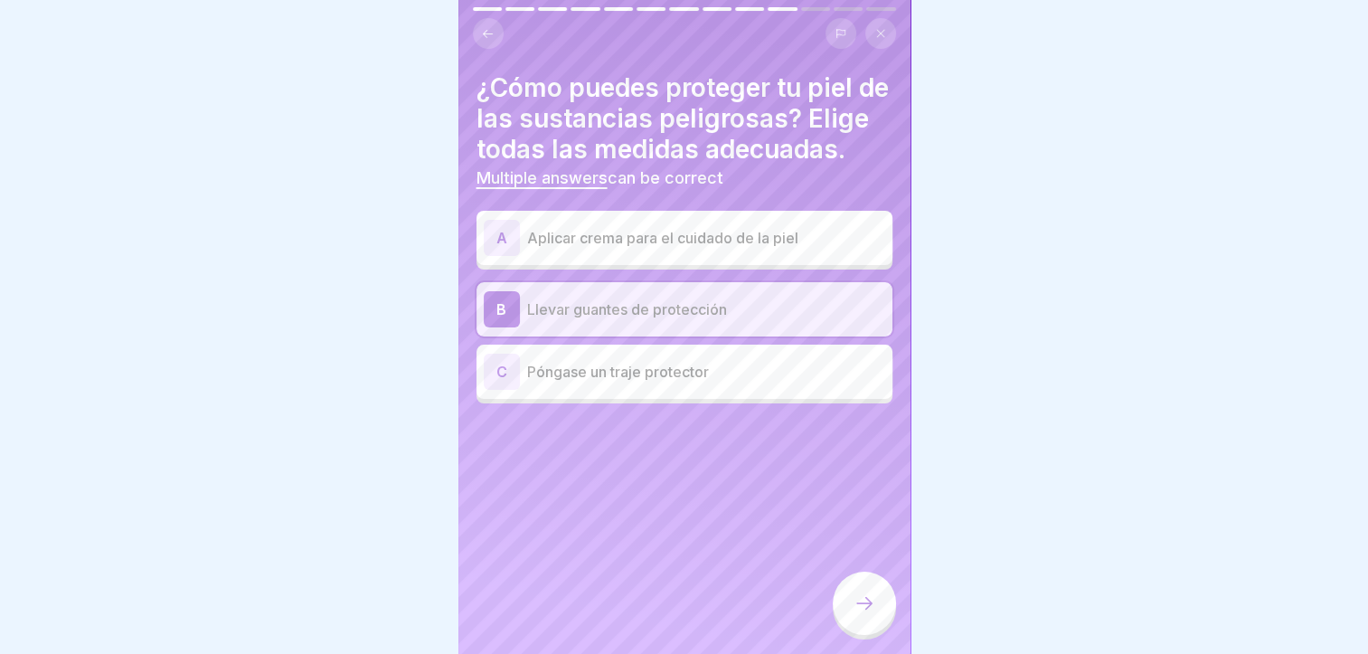
click at [803, 366] on div "C Póngase un traje protector" at bounding box center [685, 372] width 416 height 54
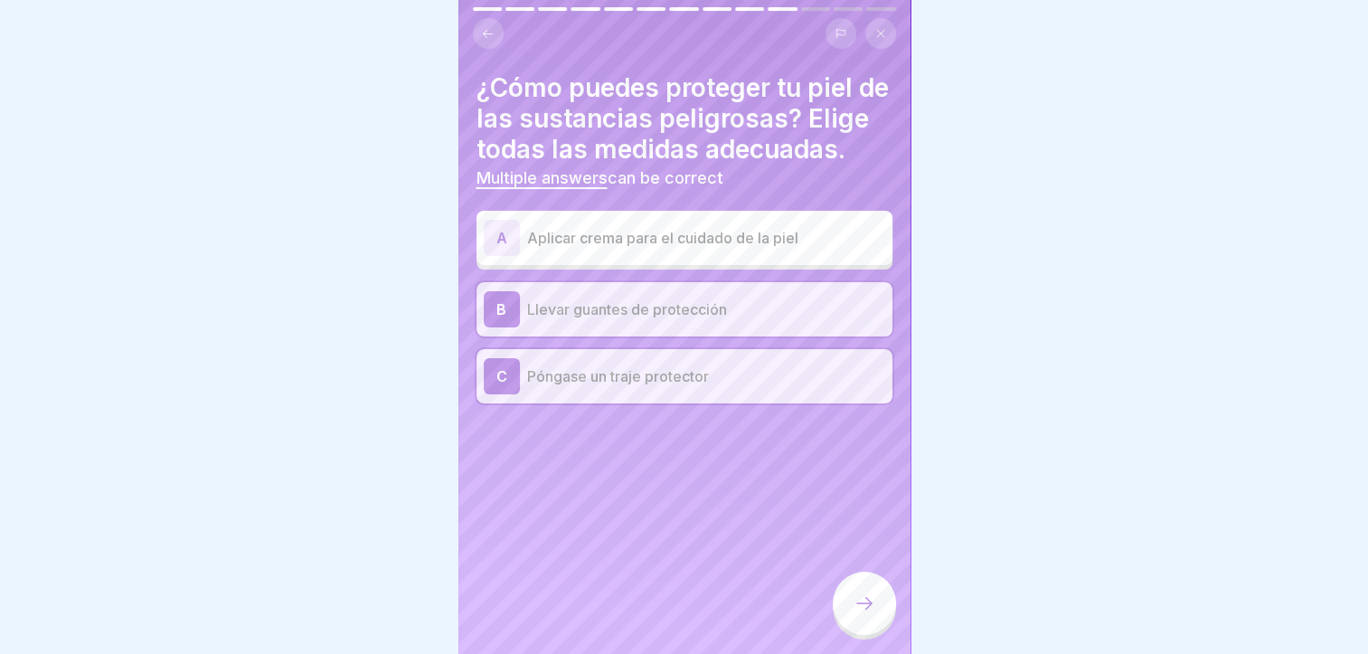
click at [865, 575] on div at bounding box center [864, 603] width 63 height 63
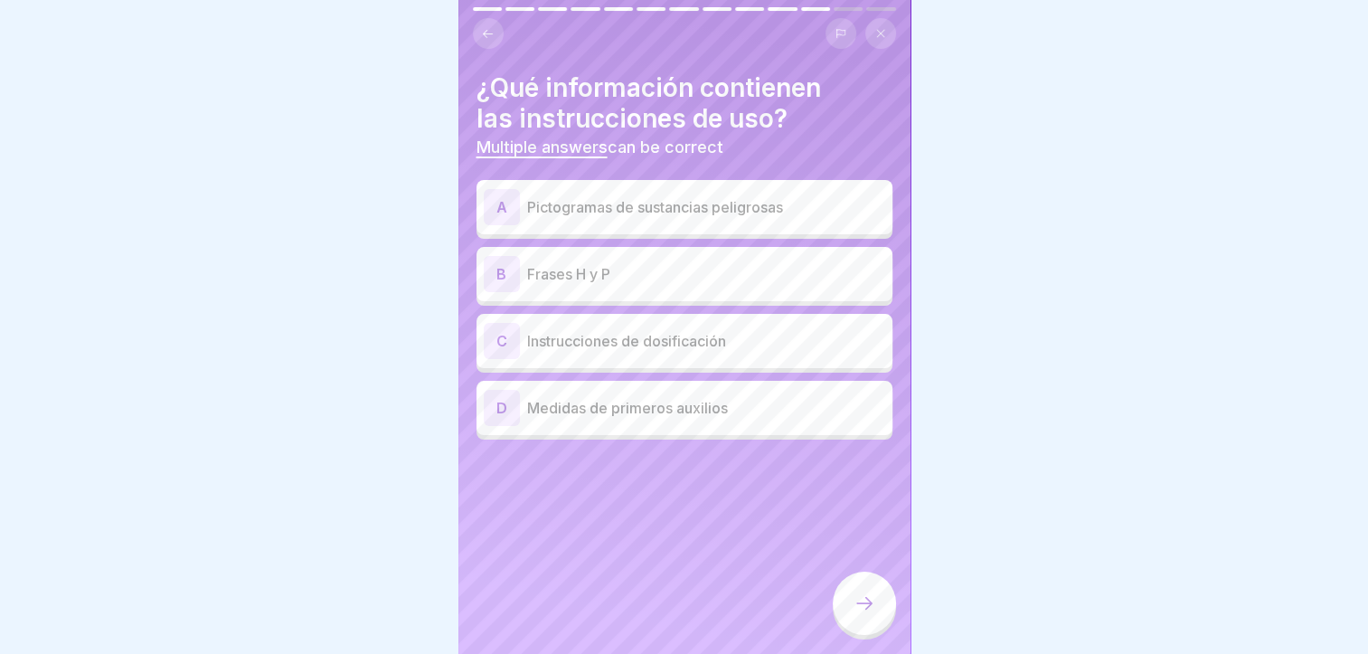
scroll to position [0, 0]
click at [687, 224] on div "A Pictogramas de sustancias peligrosas" at bounding box center [685, 207] width 402 height 36
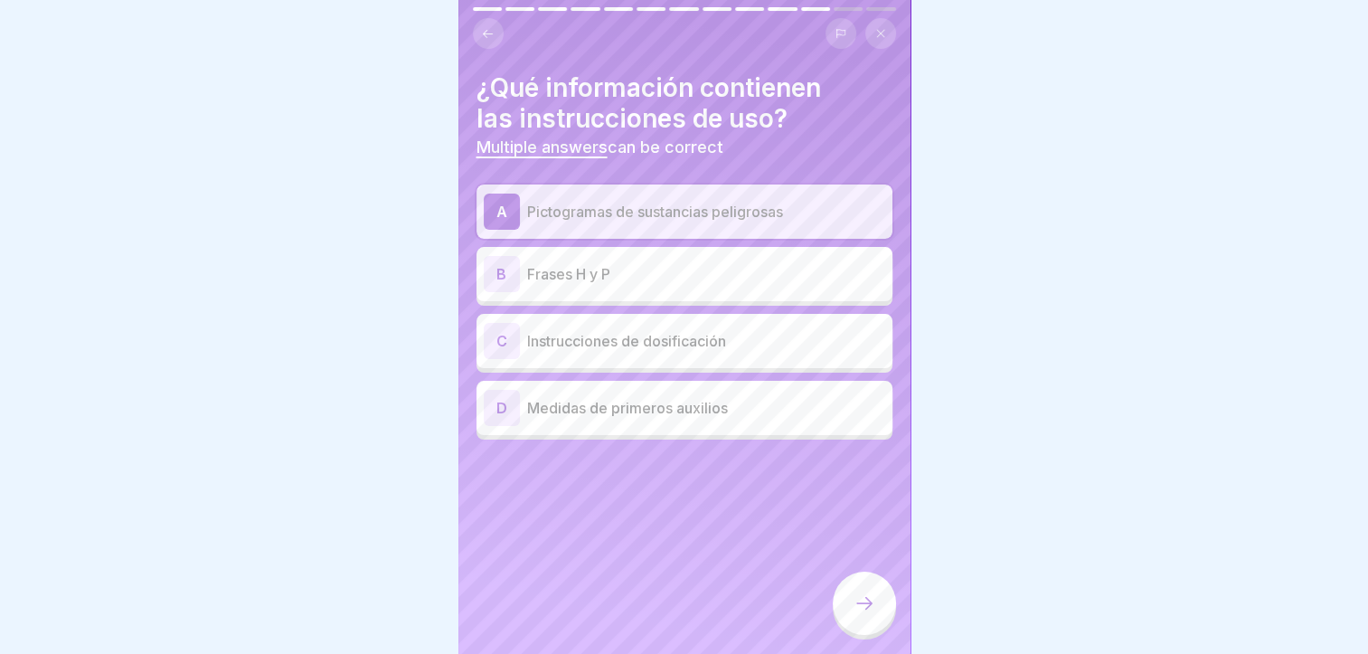
click at [687, 268] on p "Frases H y P" at bounding box center [706, 274] width 358 height 22
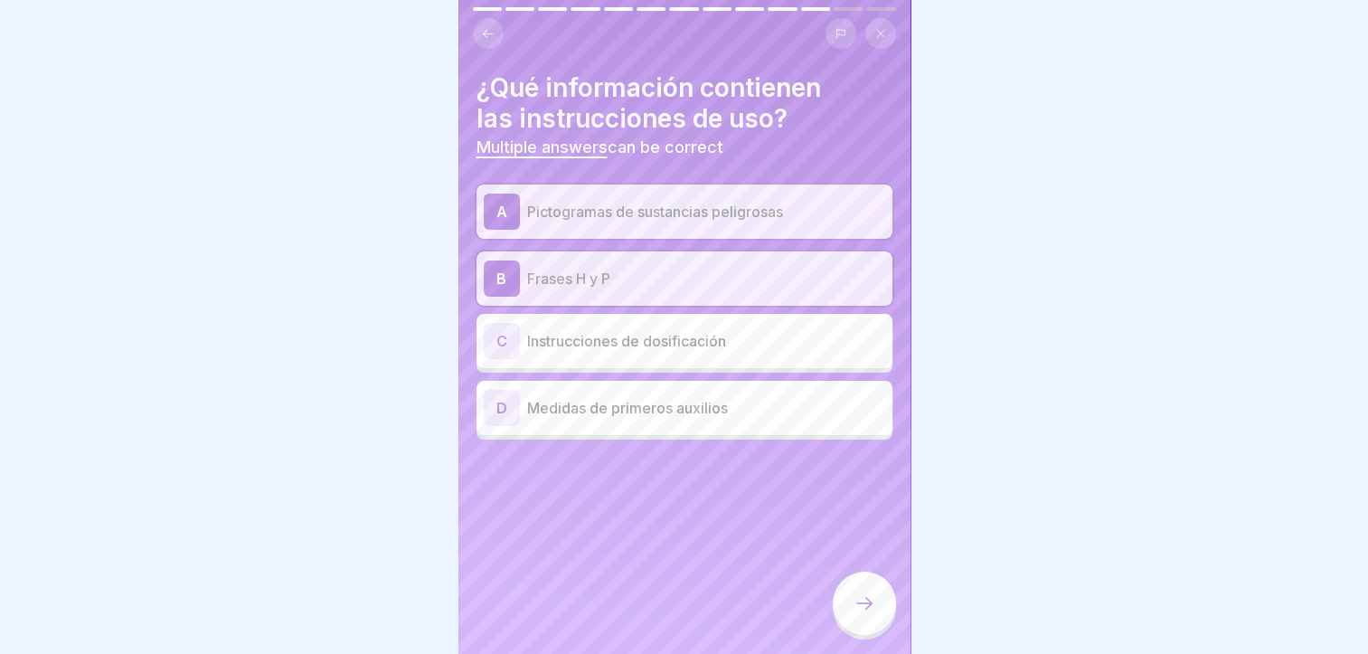
click at [723, 323] on div "C Instrucciones de dosificación" at bounding box center [685, 341] width 402 height 36
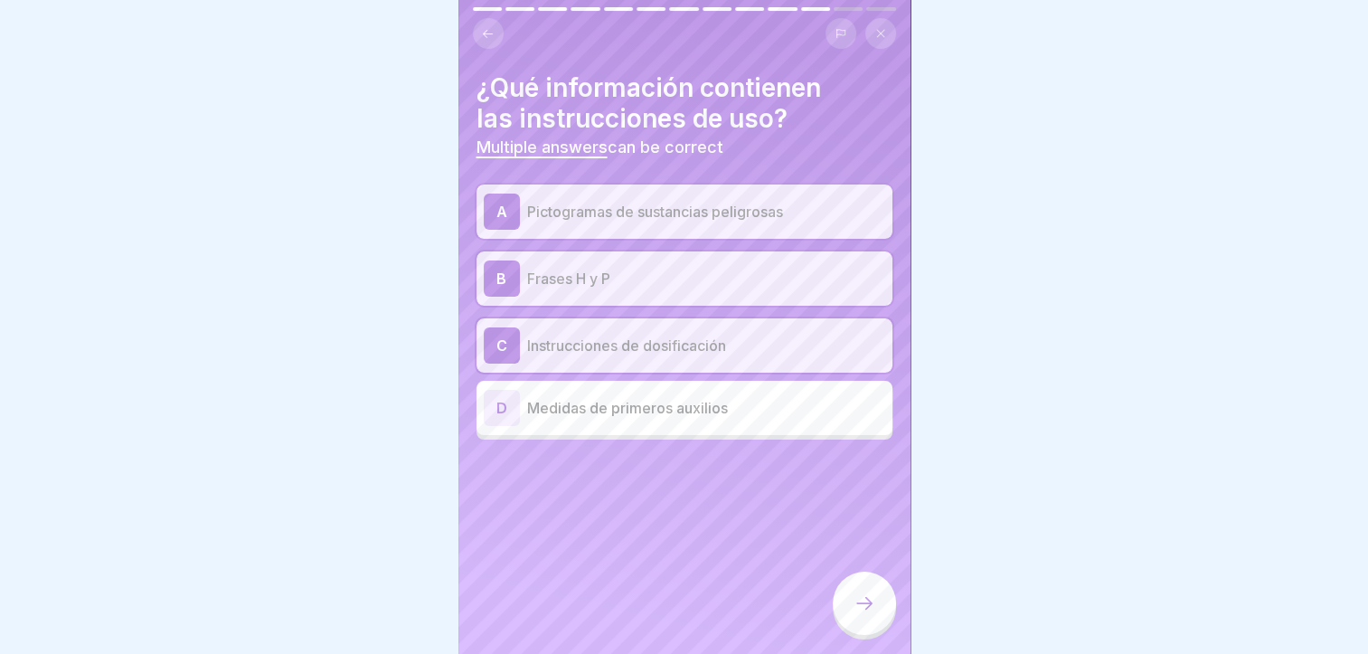
click at [880, 617] on div at bounding box center [864, 603] width 63 height 63
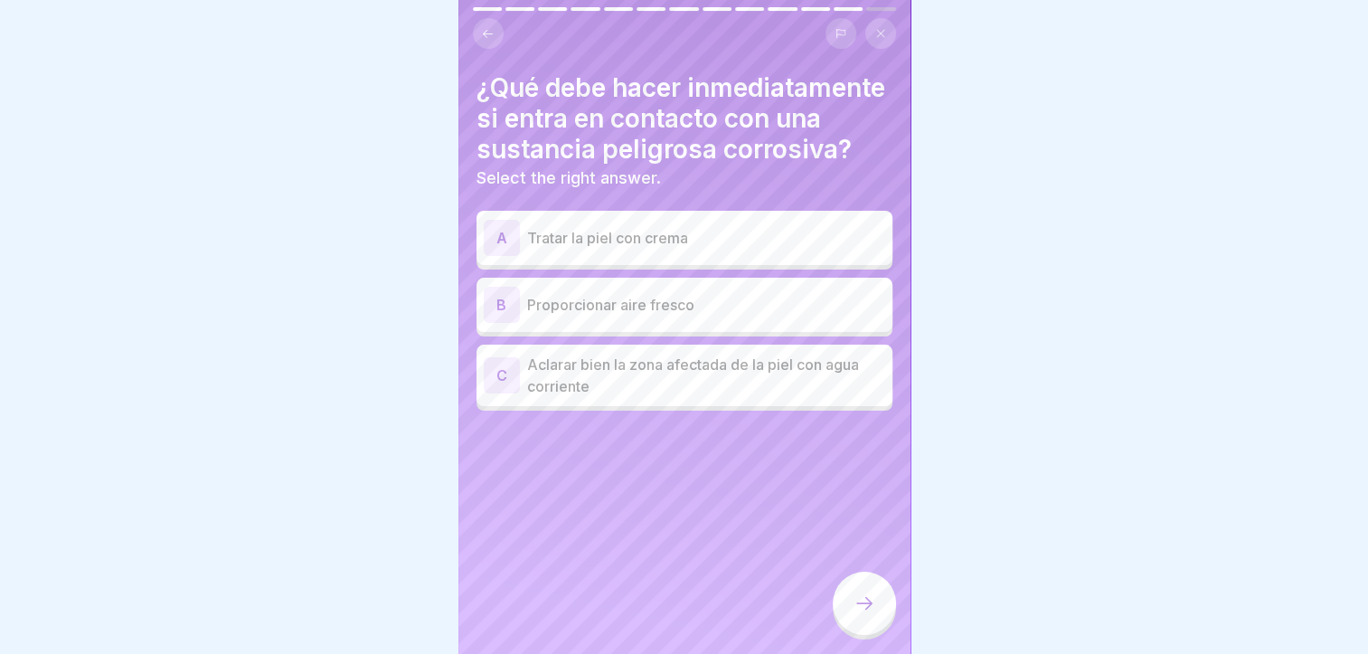
click at [764, 397] on p "Aclarar bien la zona afectada de la piel con agua corriente" at bounding box center [706, 375] width 358 height 43
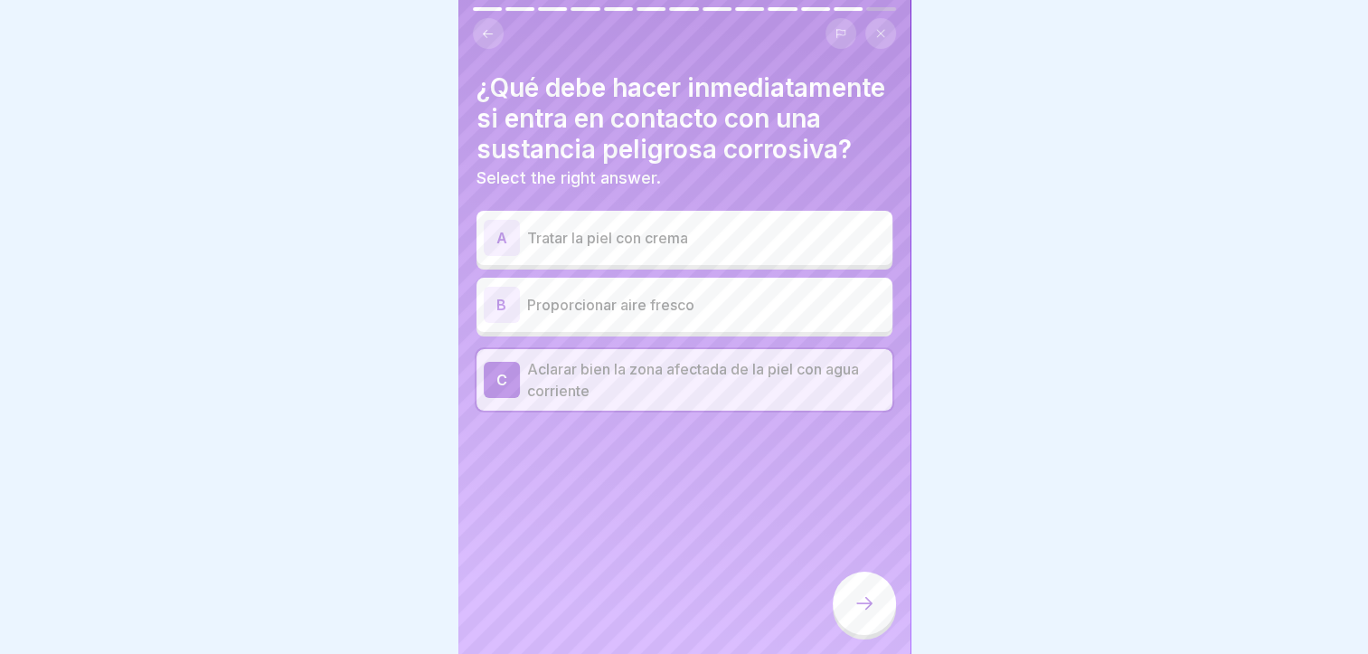
click at [738, 402] on p "Aclarar bien la zona afectada de la piel con agua corriente" at bounding box center [706, 379] width 358 height 43
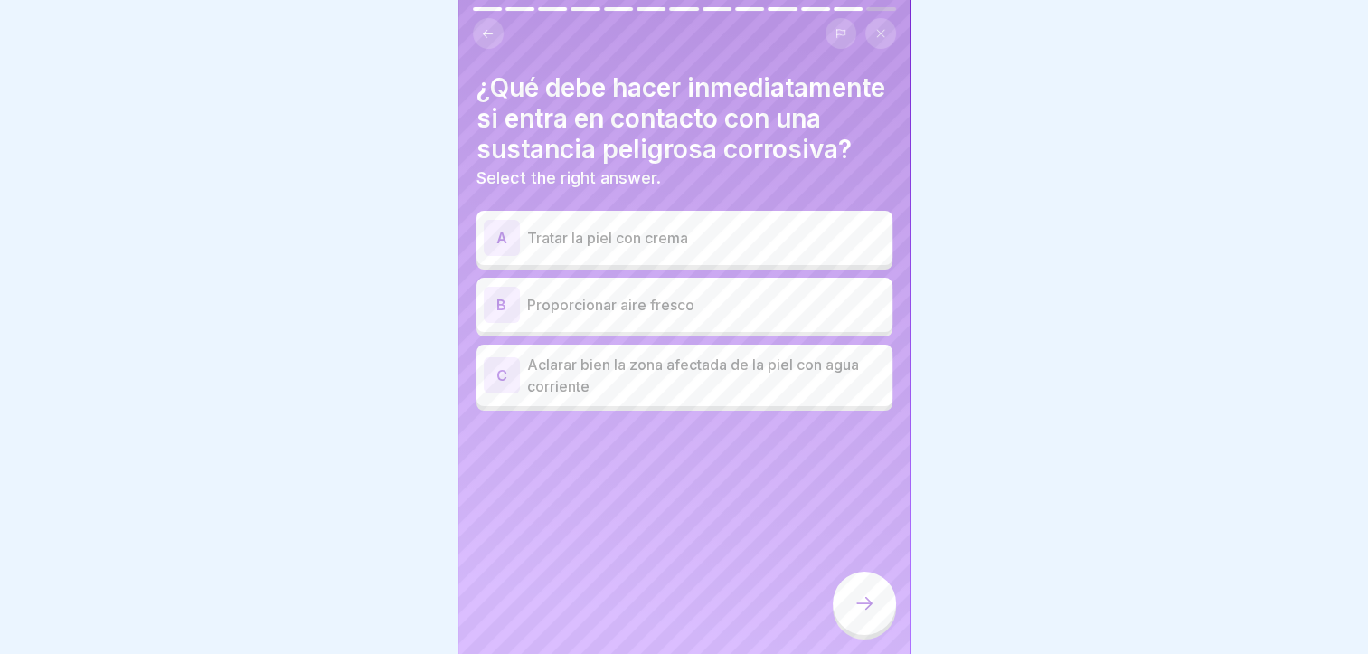
click at [759, 397] on p "Aclarar bien la zona afectada de la piel con agua corriente" at bounding box center [706, 375] width 358 height 43
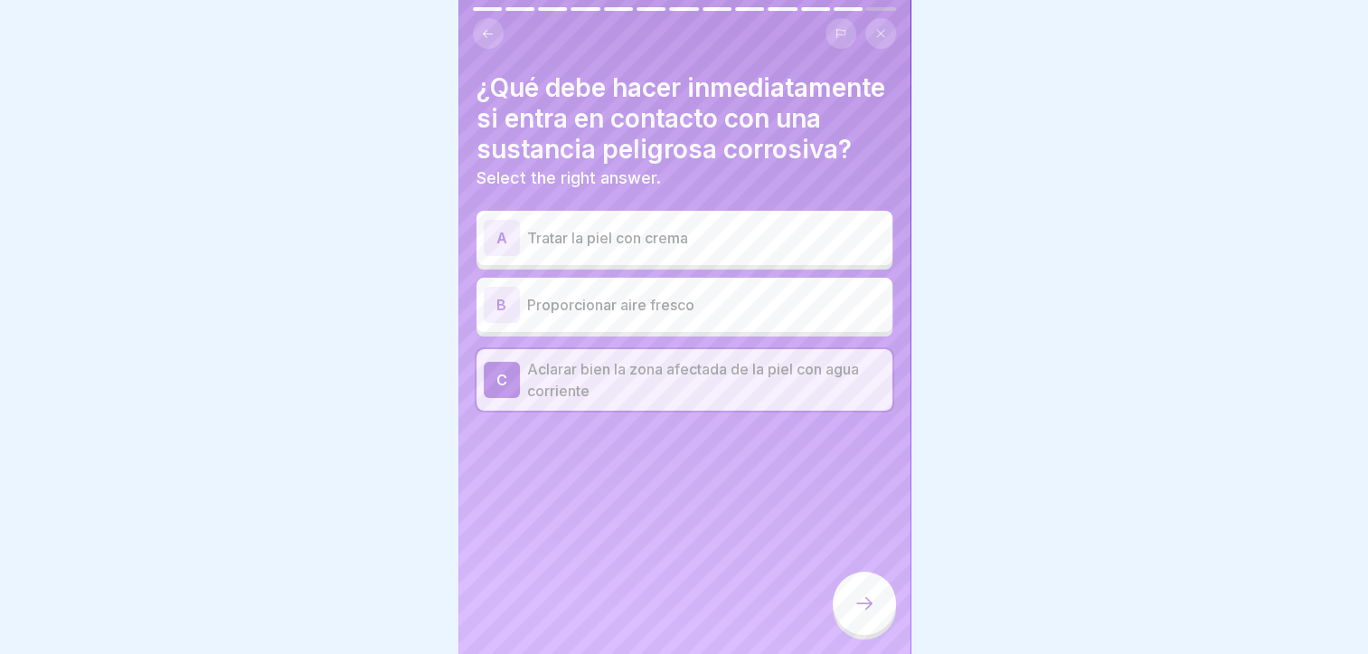
click at [785, 256] on div "A Tratar la piel con crema" at bounding box center [685, 238] width 402 height 36
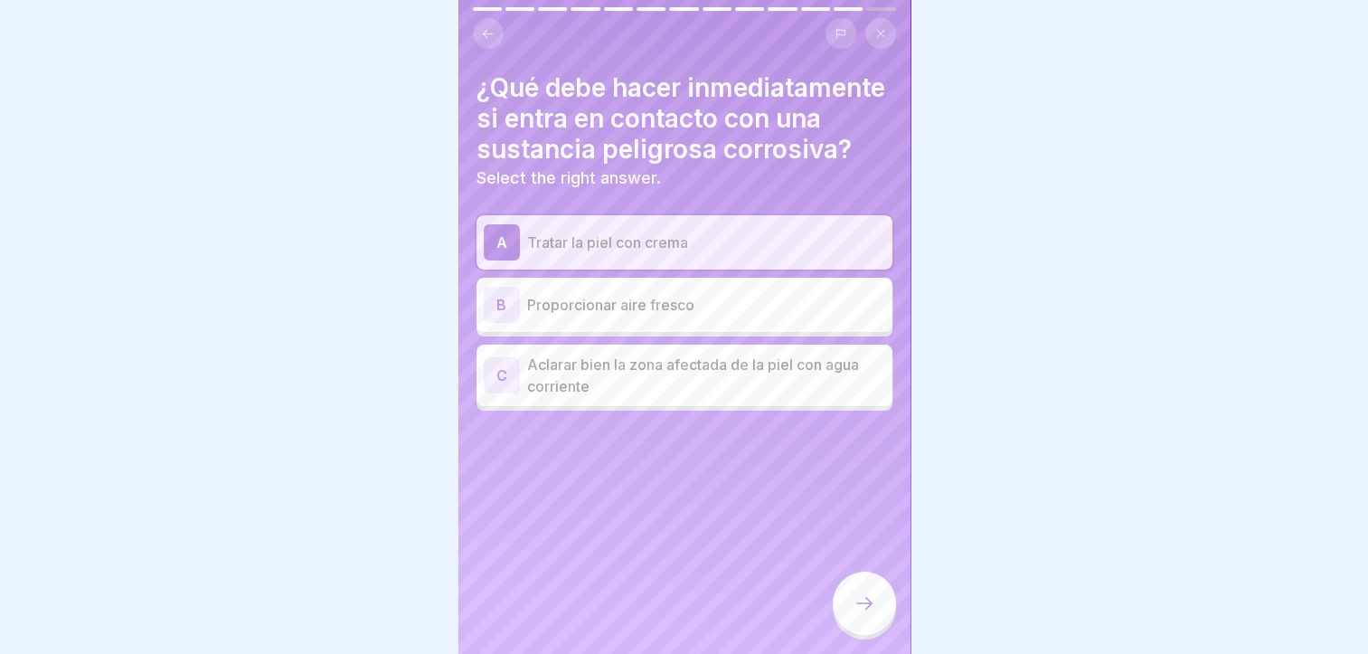
click at [794, 397] on p "Aclarar bien la zona afectada de la piel con agua corriente" at bounding box center [706, 375] width 358 height 43
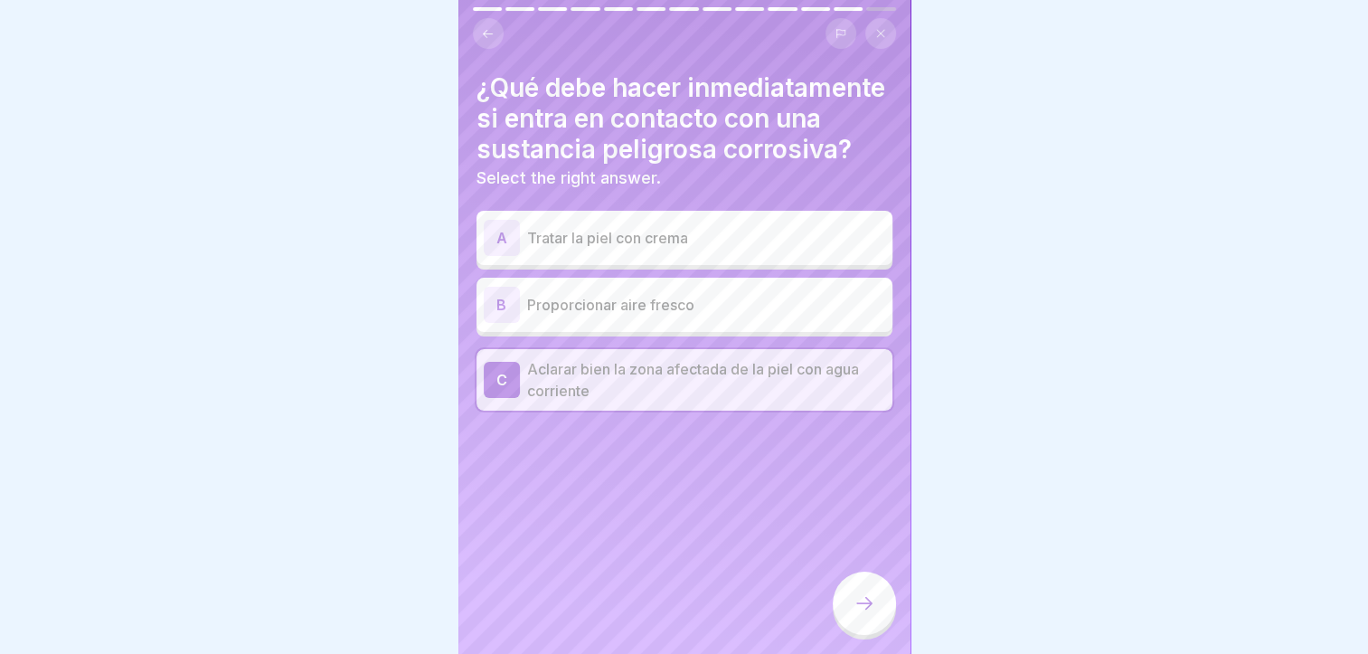
click at [859, 614] on icon at bounding box center [865, 603] width 22 height 22
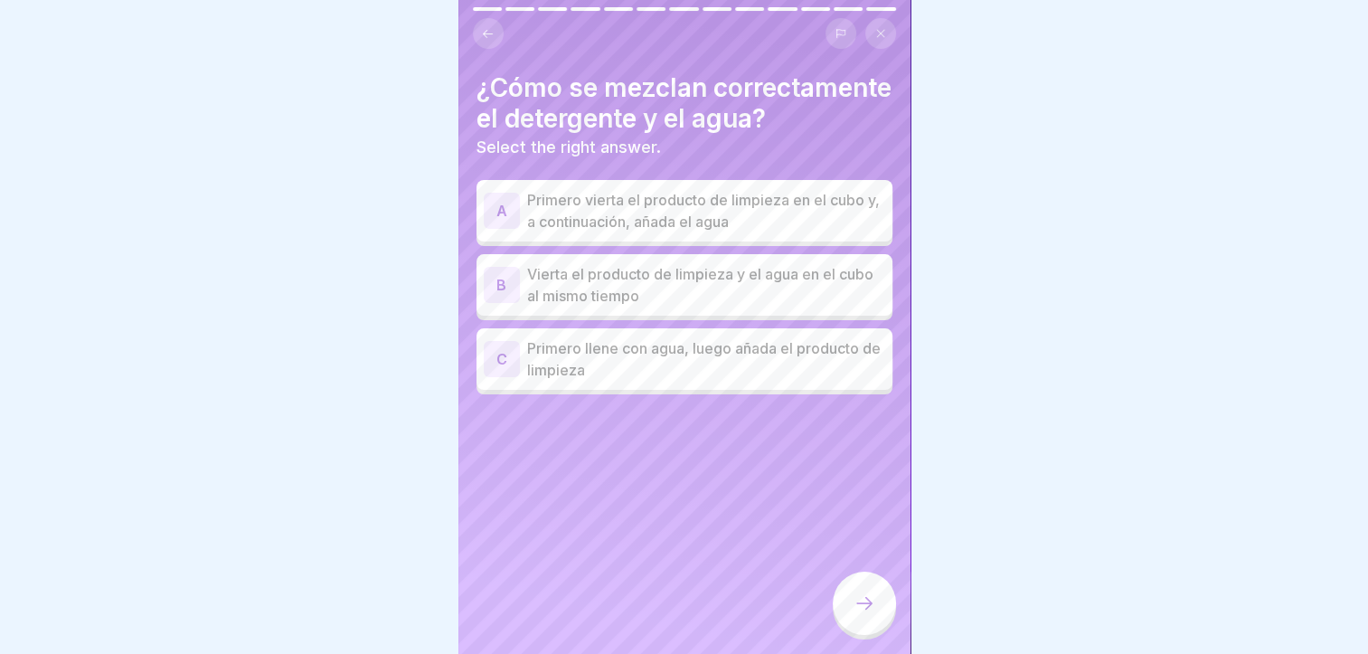
click at [675, 381] on p "Primero llene con agua, luego añada el producto de limpieza" at bounding box center [706, 358] width 358 height 43
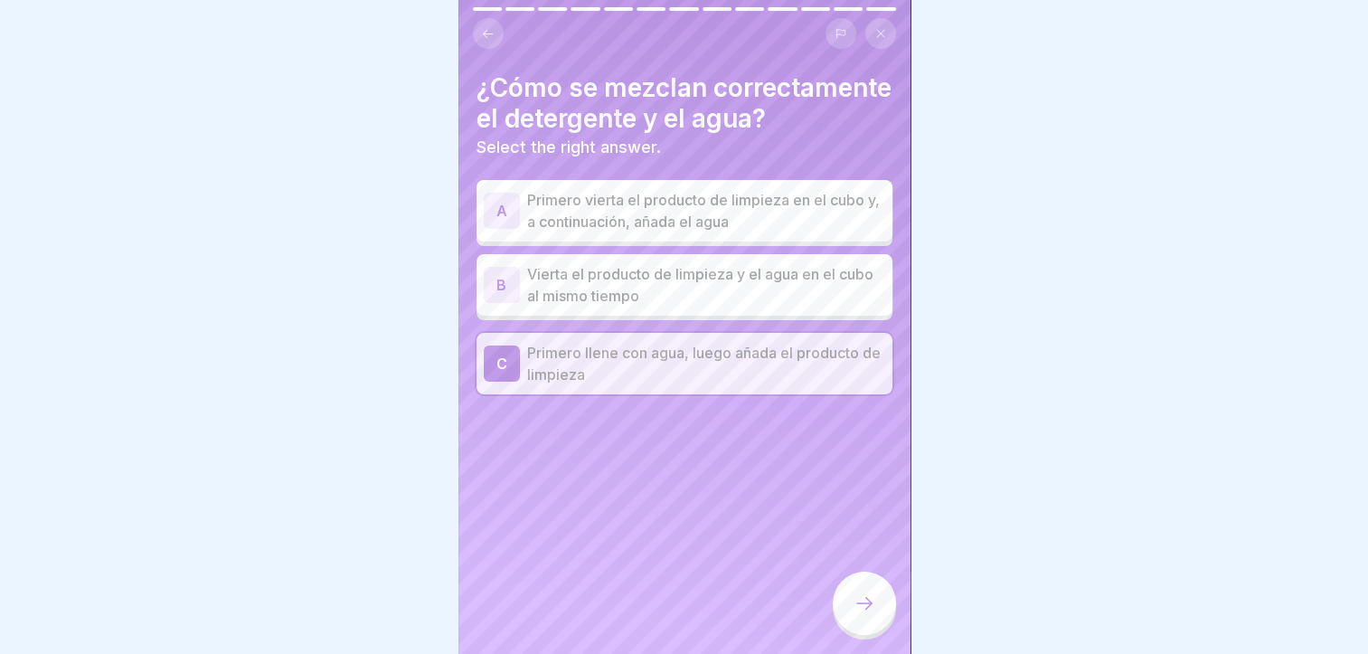
click at [851, 631] on div at bounding box center [864, 603] width 63 height 63
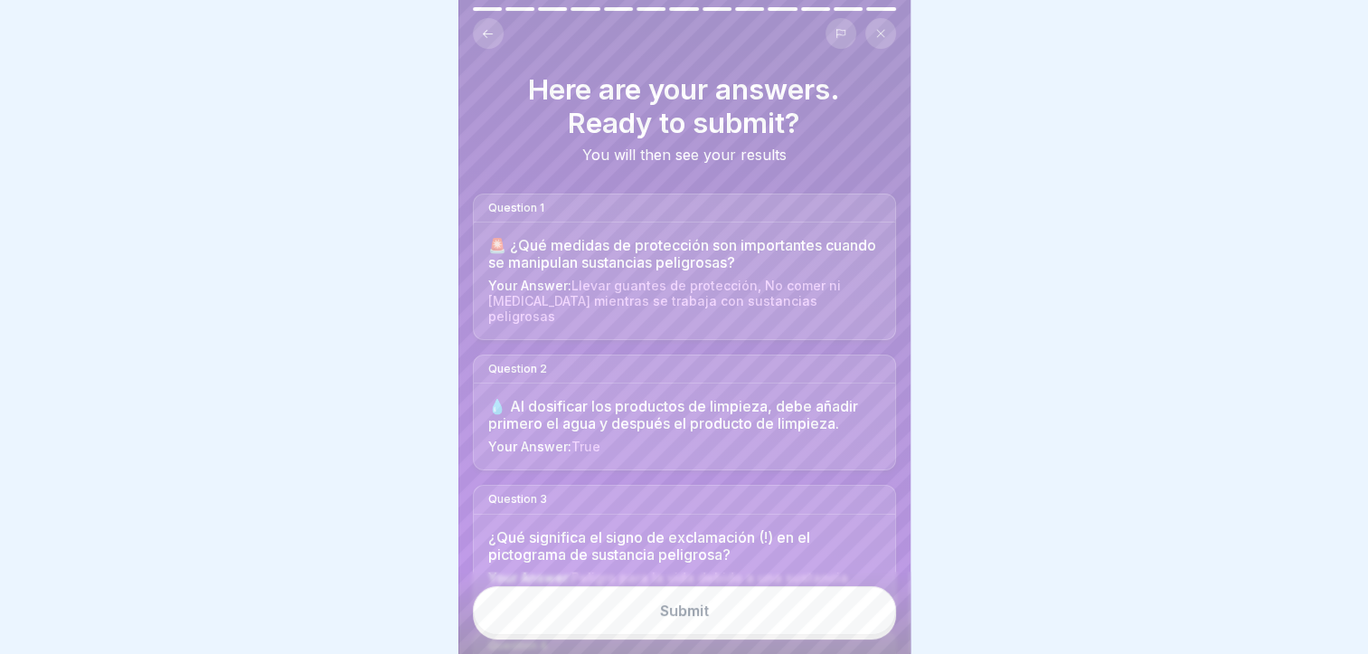
click at [810, 613] on button "Submit" at bounding box center [684, 610] width 423 height 49
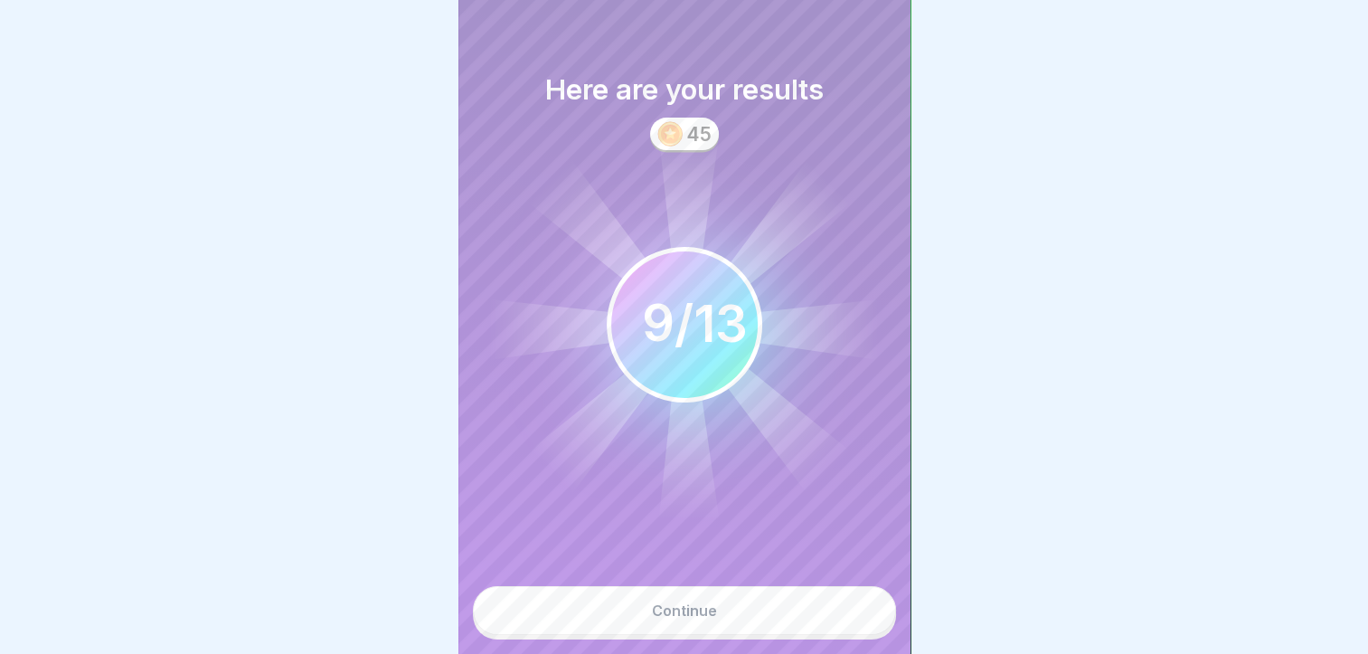
click at [790, 610] on button "Continue" at bounding box center [684, 610] width 423 height 49
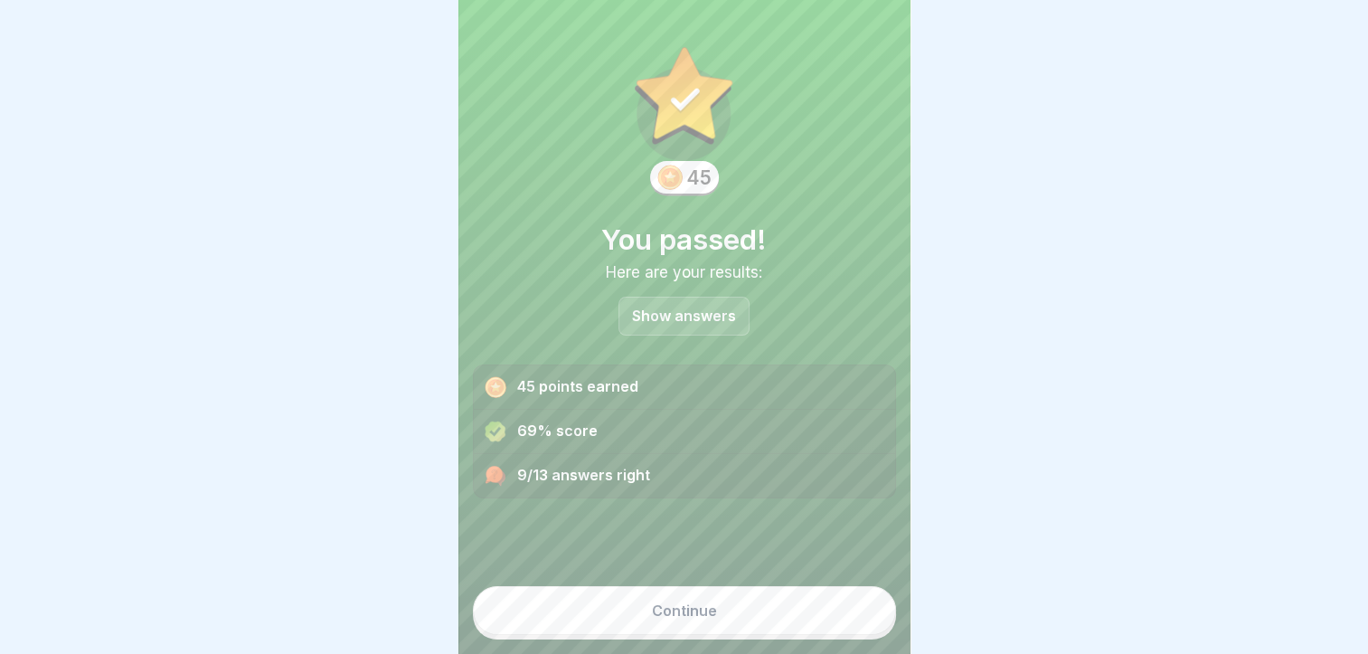
scroll to position [14, 0]
click at [780, 608] on button "Continue" at bounding box center [684, 610] width 423 height 49
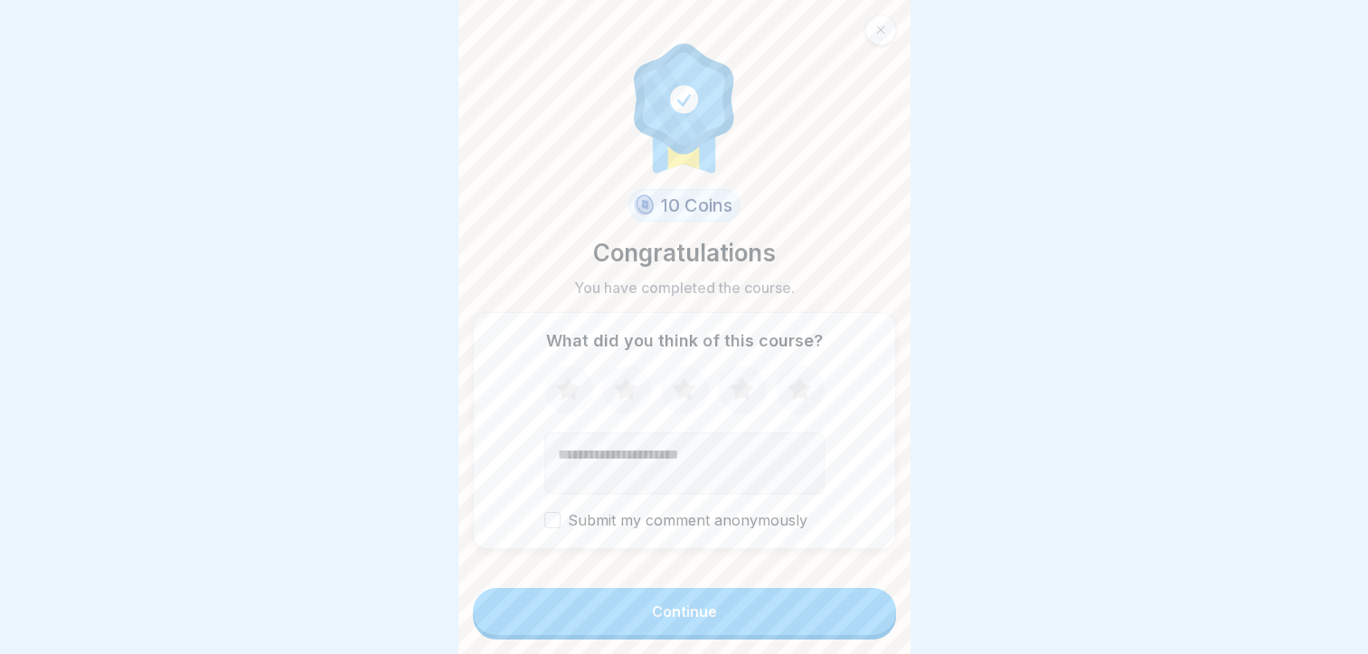
click at [806, 629] on button "Continue" at bounding box center [684, 611] width 423 height 47
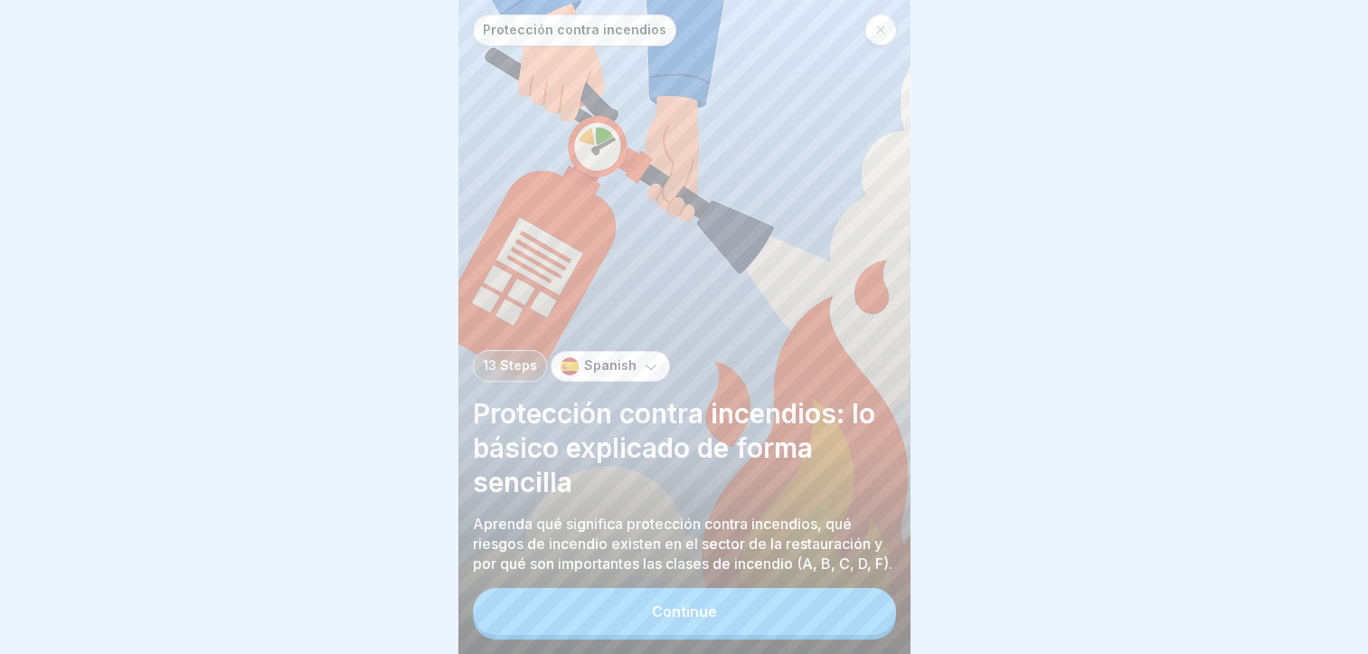
click at [664, 620] on button "Continue" at bounding box center [684, 611] width 423 height 47
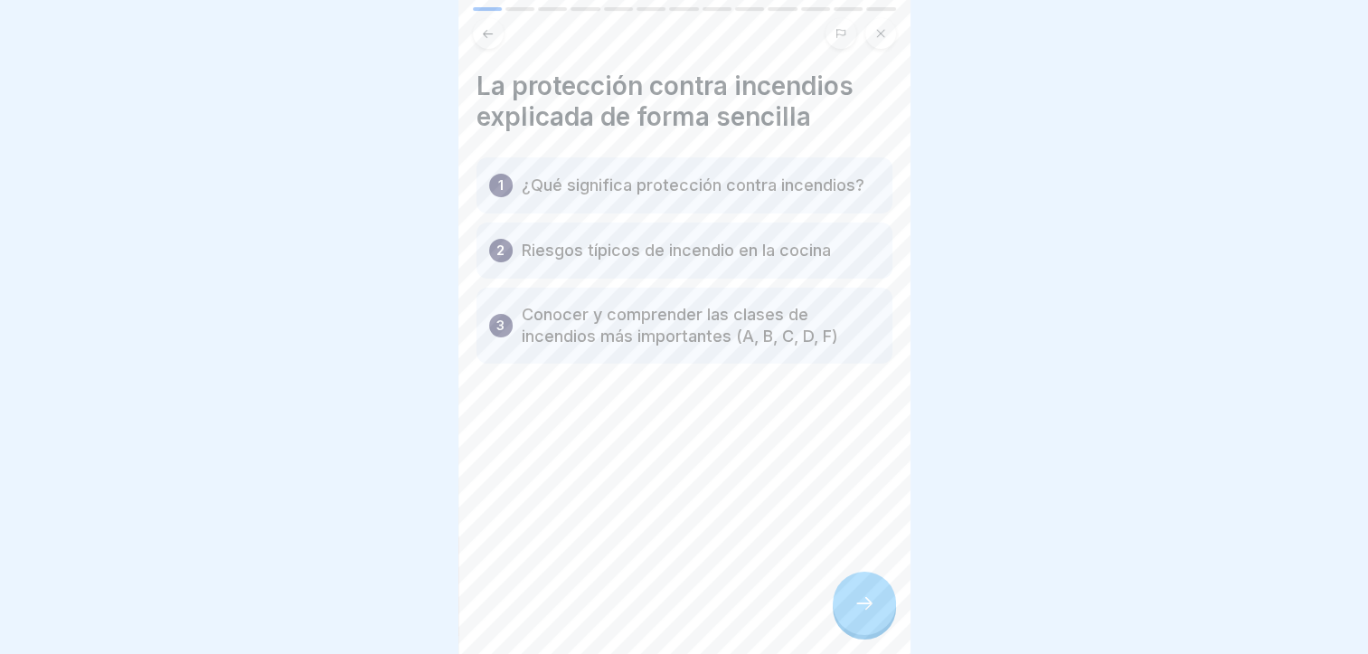
click at [875, 618] on div at bounding box center [864, 603] width 63 height 63
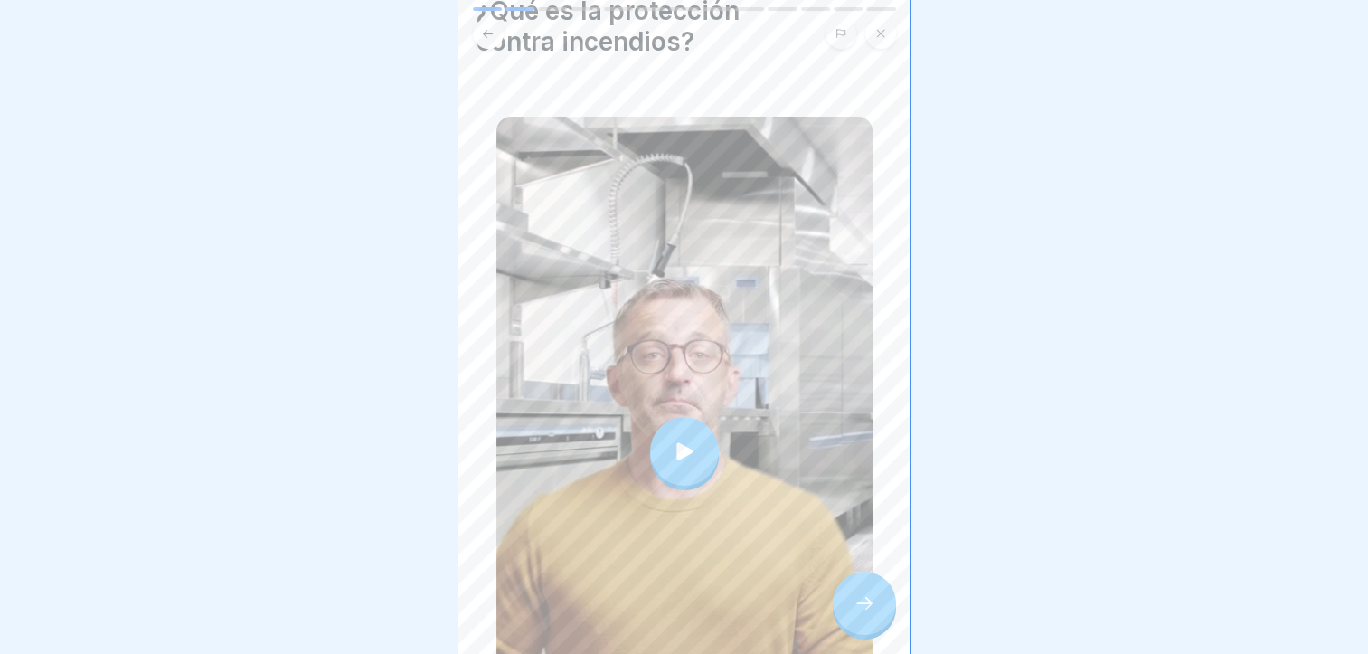
scroll to position [181, 0]
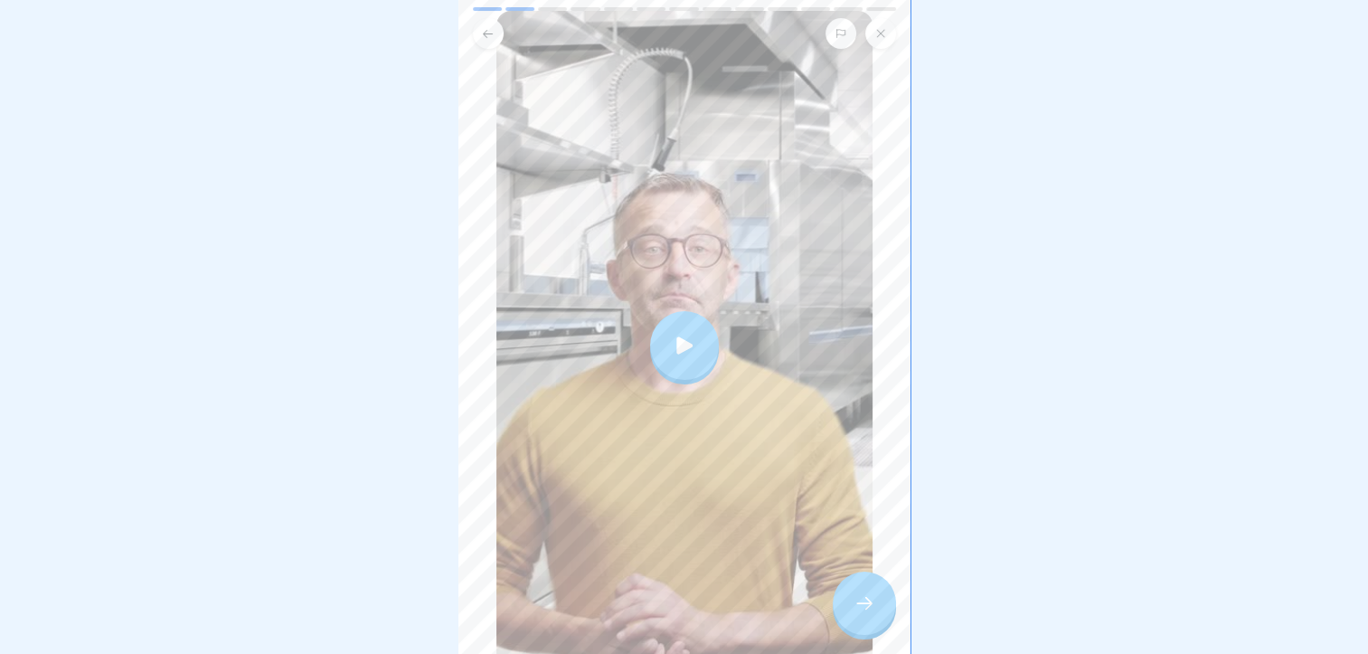
click at [698, 328] on div at bounding box center [684, 345] width 69 height 69
click at [858, 601] on div at bounding box center [864, 603] width 63 height 63
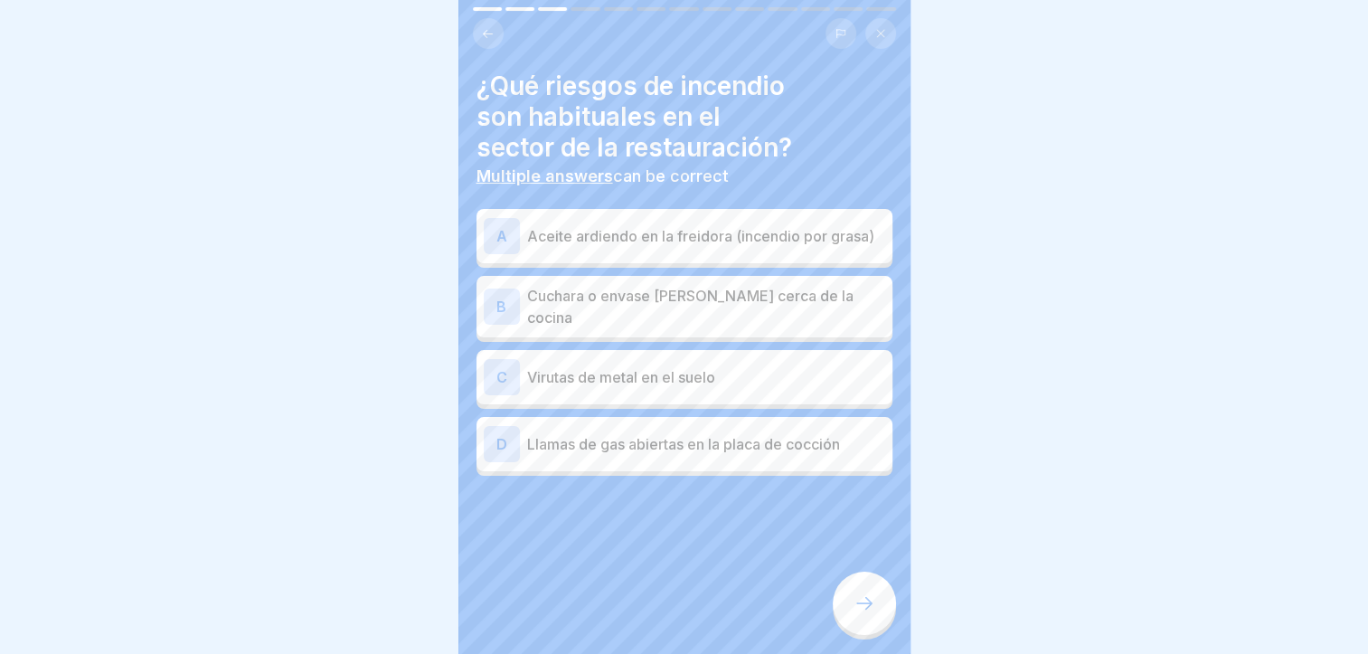
click at [773, 241] on p "Aceite ardiendo en la freidora (incendio por grasa)" at bounding box center [706, 236] width 358 height 22
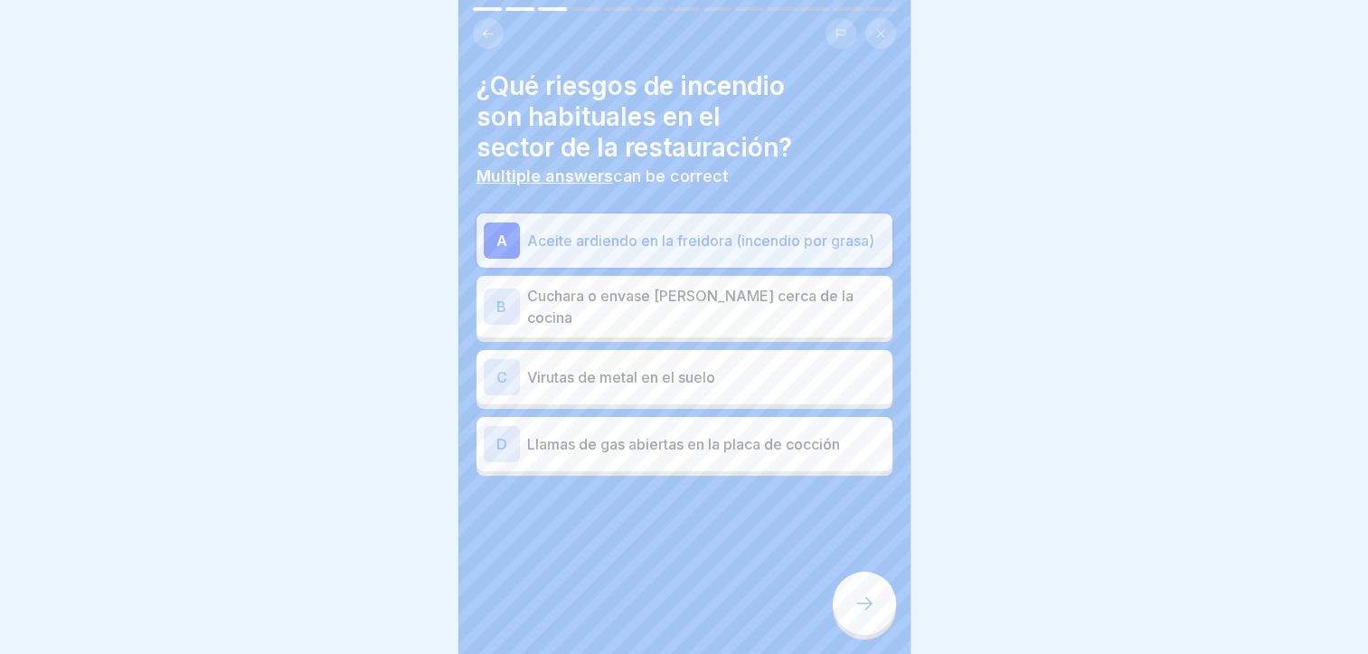
click at [809, 462] on div "D Llamas de gas abiertas en la placa de cocción" at bounding box center [685, 444] width 416 height 54
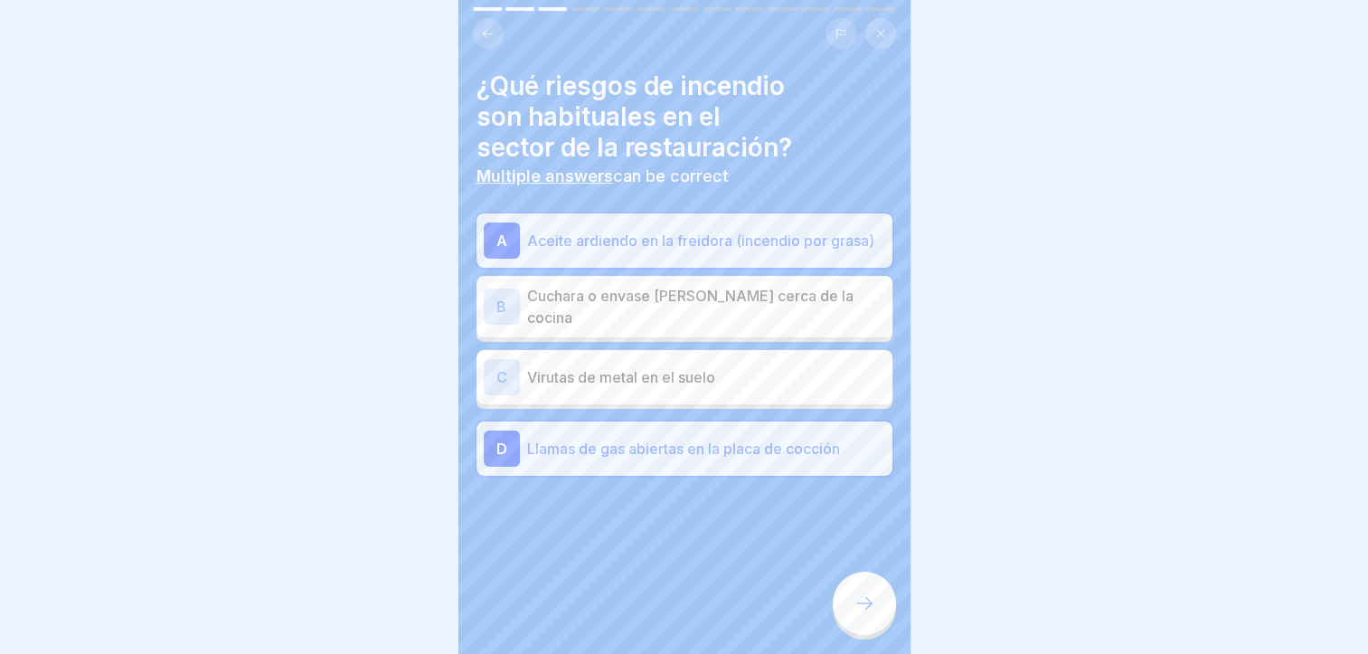
click at [859, 614] on icon at bounding box center [865, 603] width 22 height 22
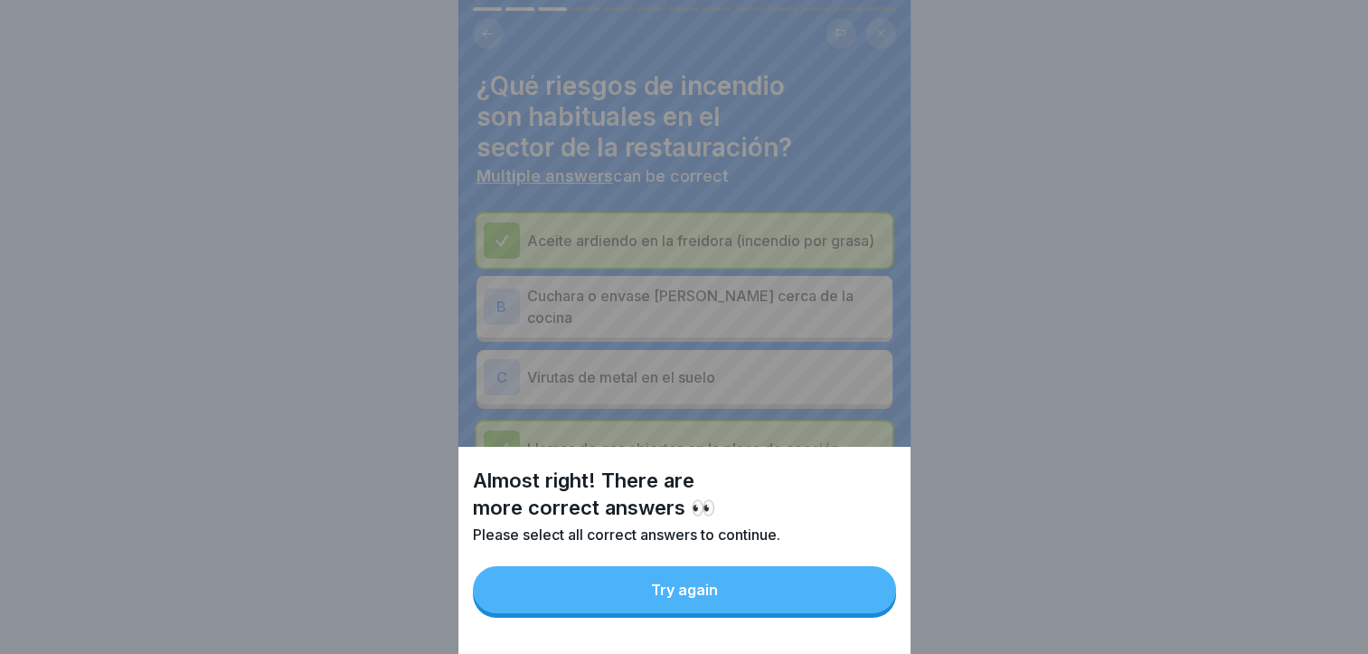
click at [857, 613] on button "Try again" at bounding box center [684, 589] width 423 height 47
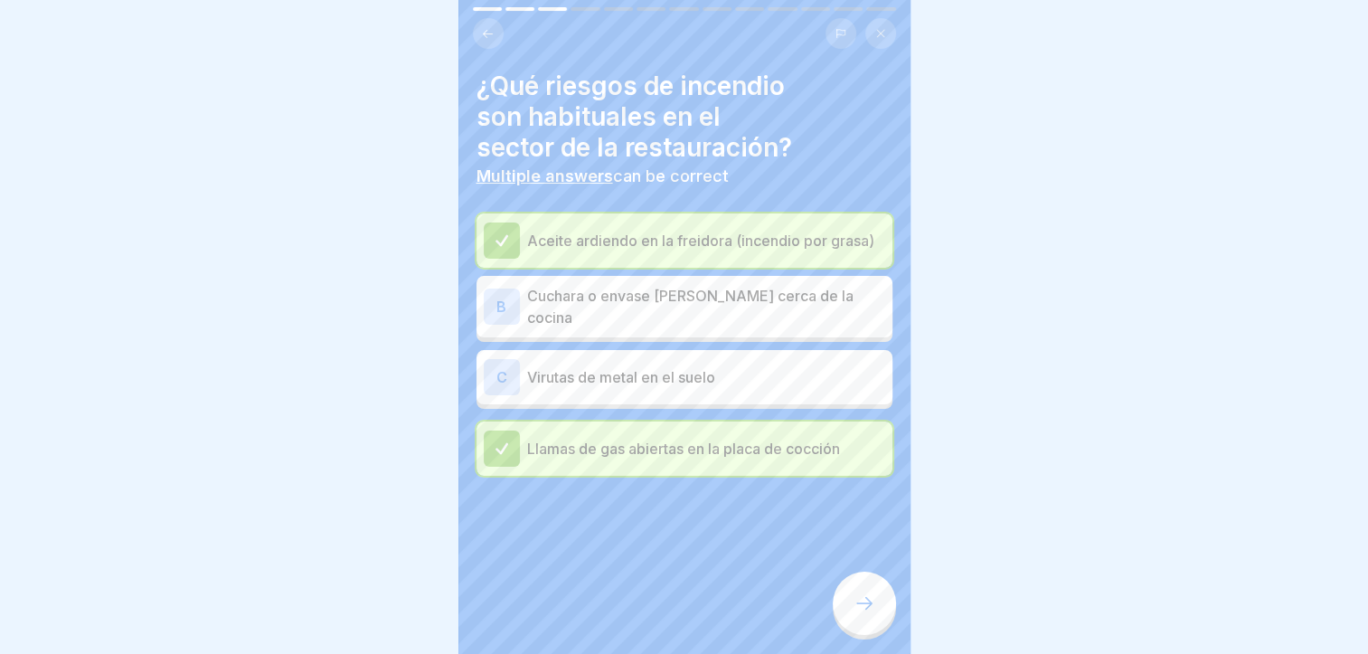
click at [781, 326] on div "B Cuchara o envase [PERSON_NAME] cerca de la cocina" at bounding box center [685, 306] width 402 height 43
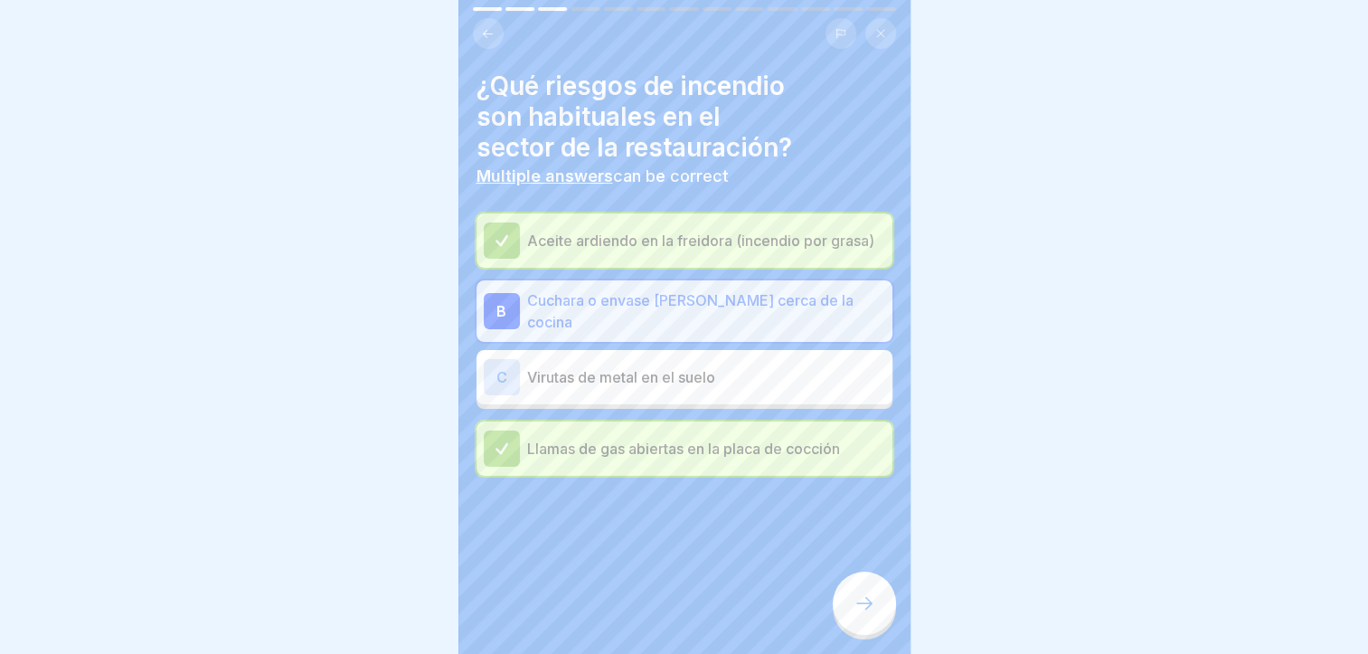
click at [875, 601] on div at bounding box center [864, 603] width 63 height 63
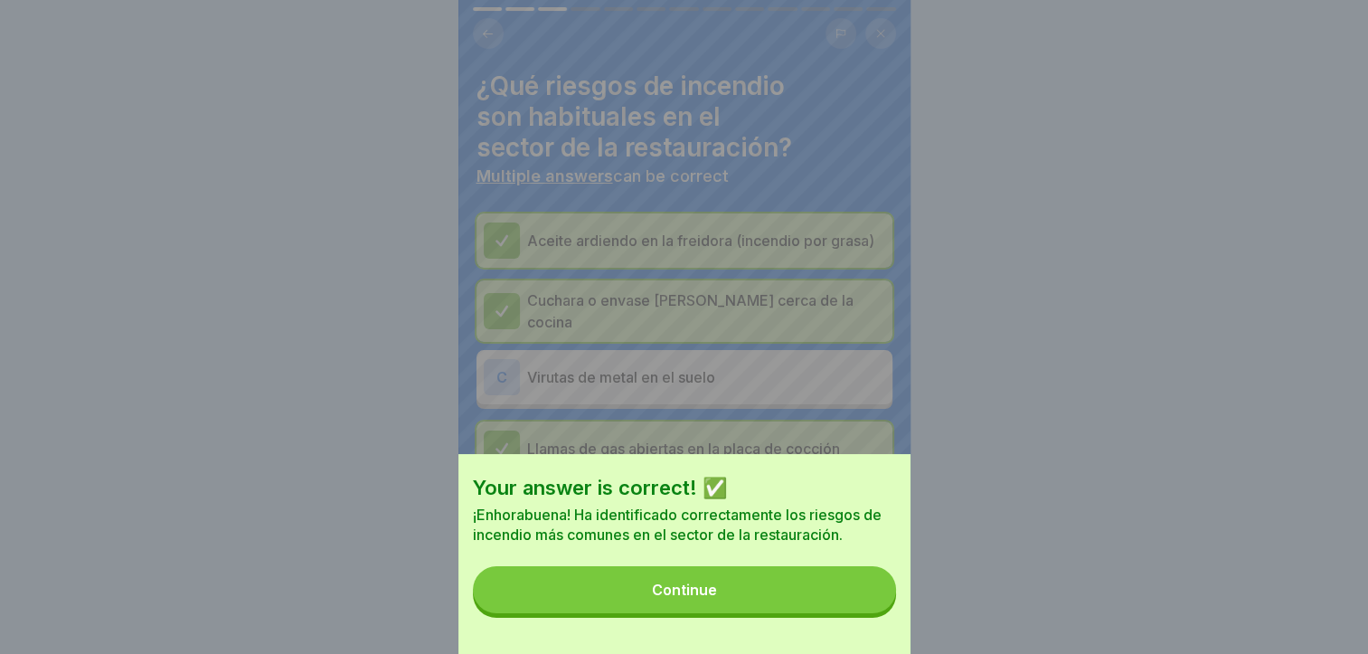
click at [871, 601] on button "Continue" at bounding box center [684, 589] width 423 height 47
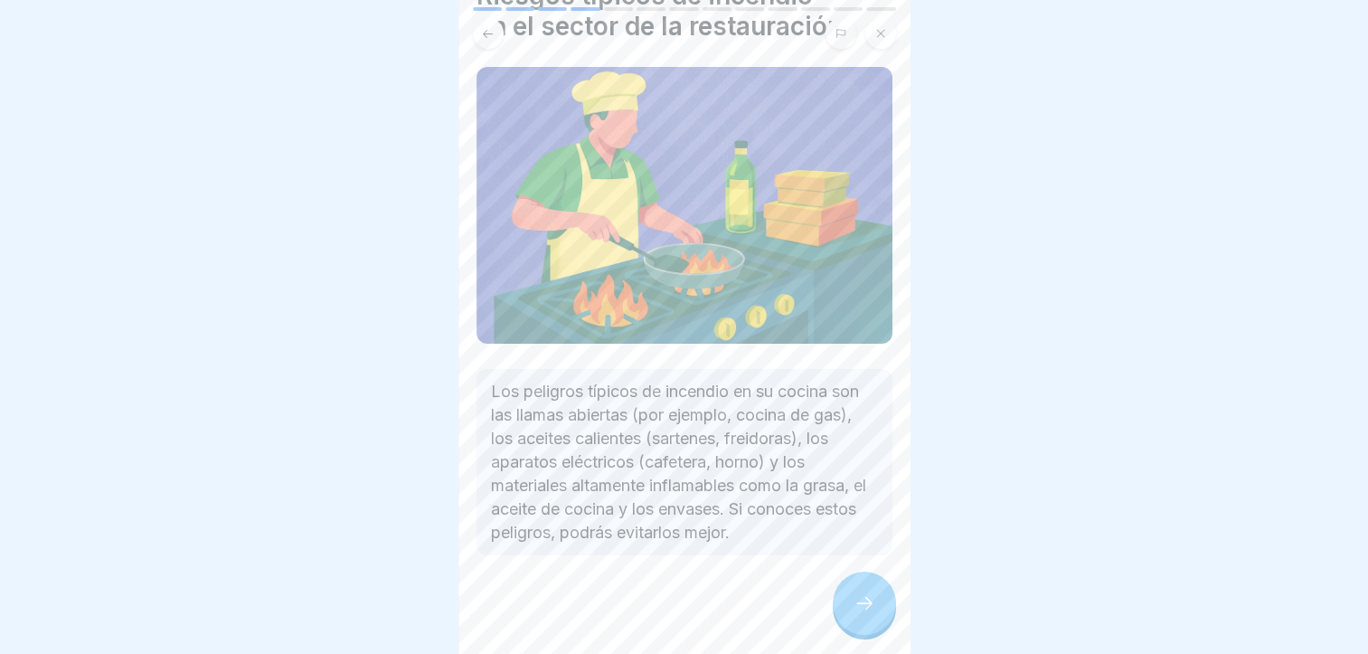
scroll to position [0, 0]
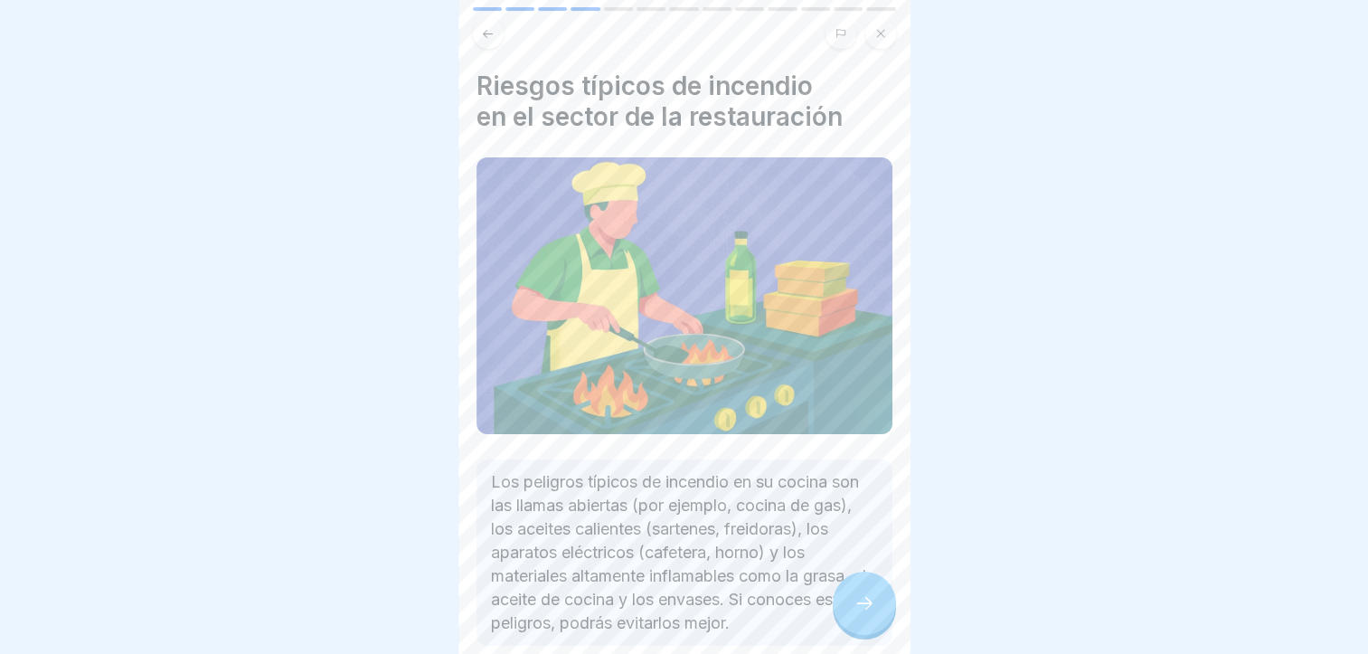
click at [861, 609] on icon at bounding box center [865, 603] width 22 height 22
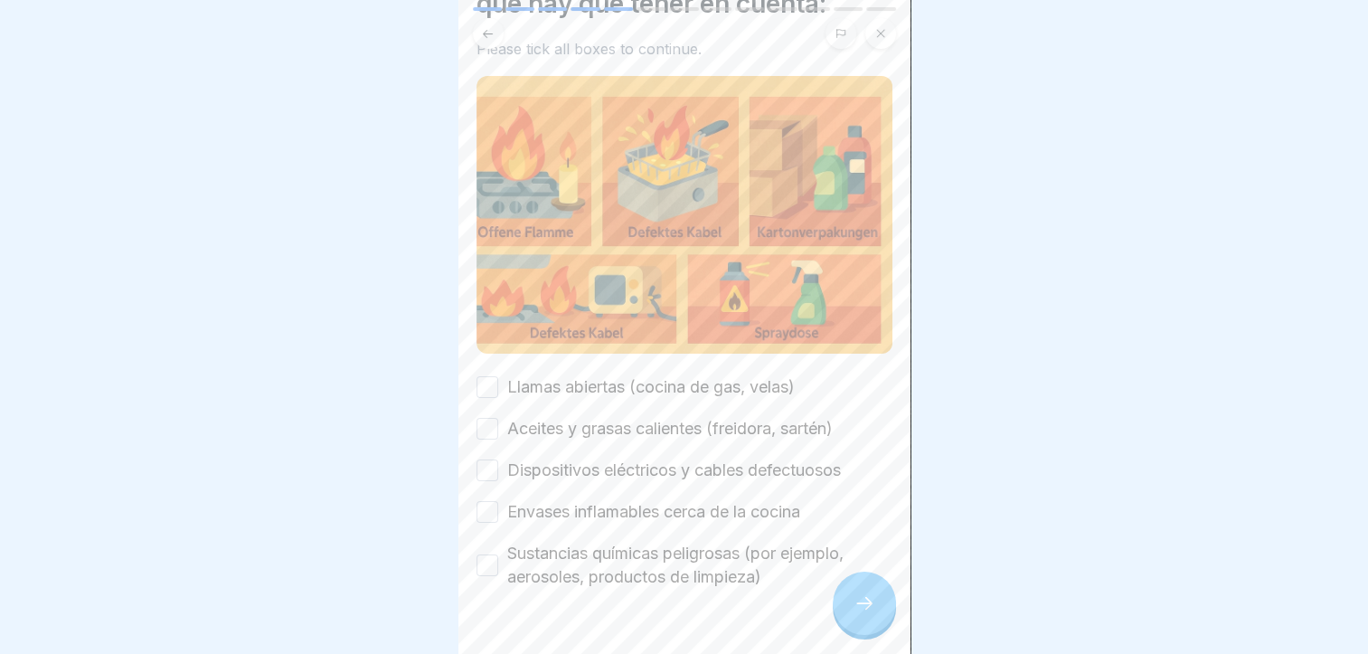
scroll to position [147, 0]
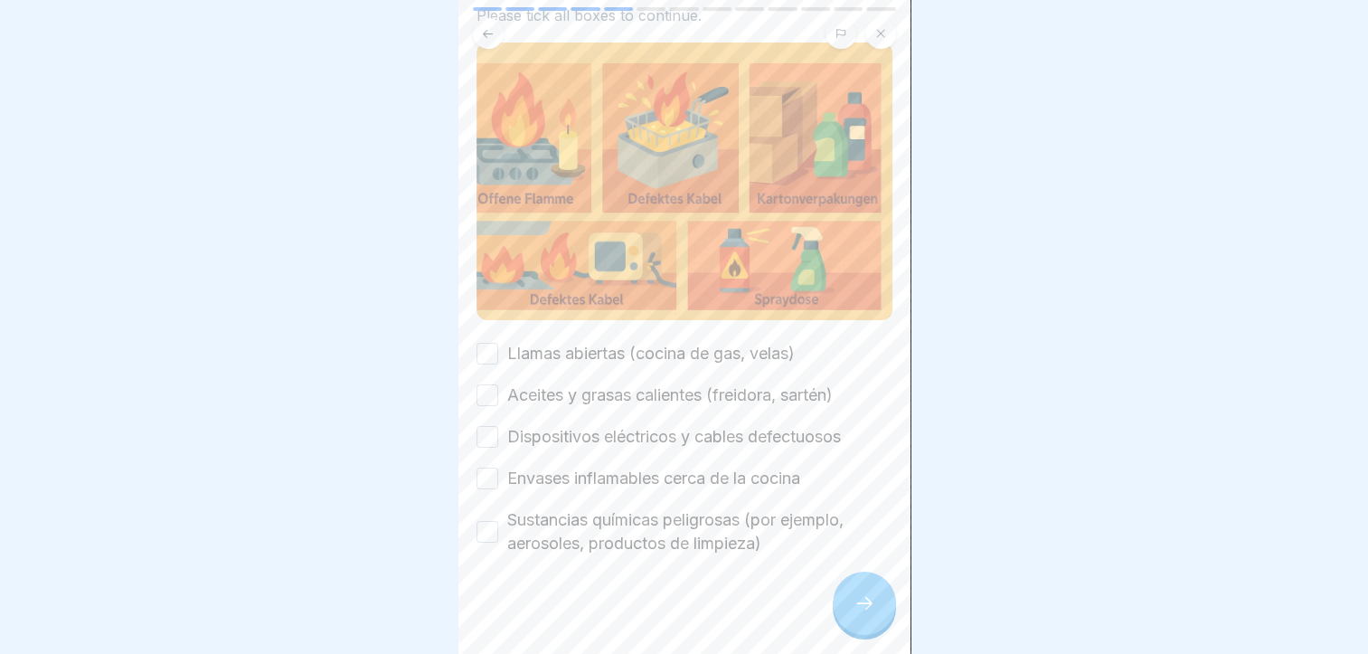
click at [686, 355] on div "Llamas abiertas (cocina de gas, velas) Aceites y grasas calientes (freidora, sa…" at bounding box center [685, 448] width 416 height 213
click at [669, 342] on label "Llamas abiertas (cocina de gas, velas)" at bounding box center [651, 354] width 288 height 24
click at [498, 343] on button "Llamas abiertas (cocina de gas, velas)" at bounding box center [488, 354] width 22 height 22
click at [672, 386] on label "Aceites y grasas calientes (freidora, sartén)" at bounding box center [670, 395] width 326 height 24
click at [498, 386] on button "Aceites y grasas calientes (freidora, sartén)" at bounding box center [488, 395] width 22 height 22
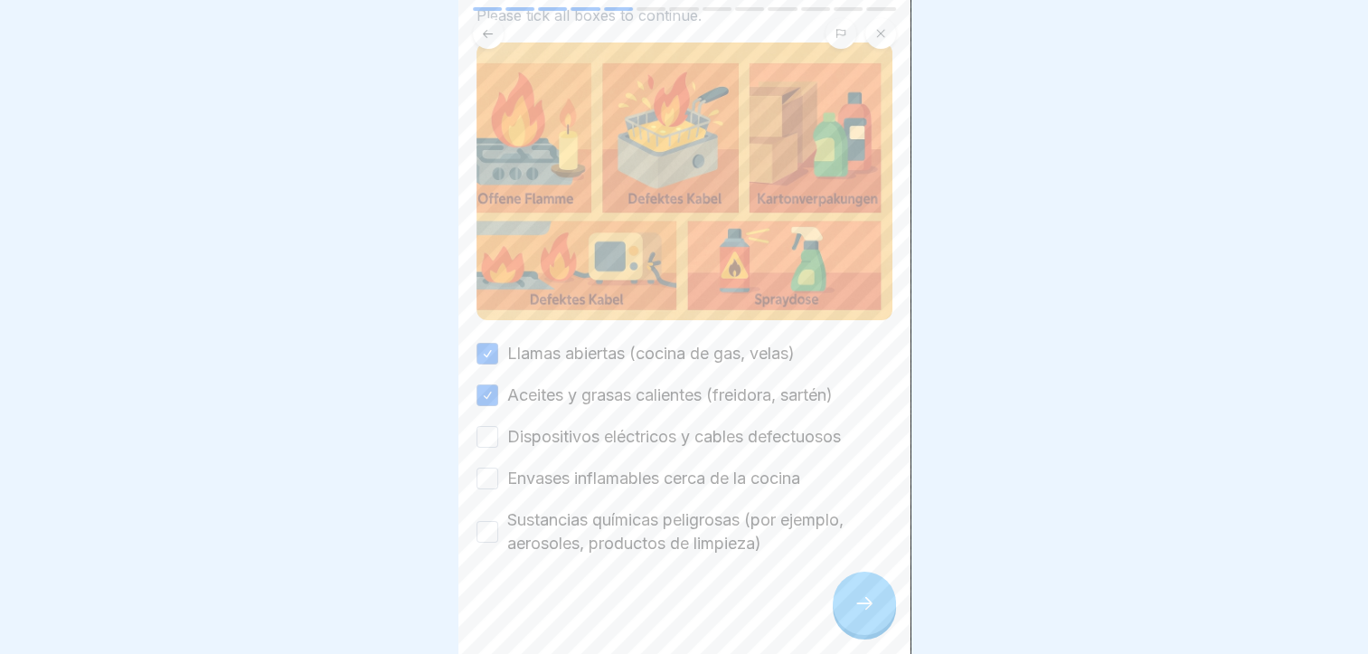
click at [674, 425] on label "Dispositivos eléctricos y cables defectuosos" at bounding box center [674, 437] width 334 height 24
click at [498, 426] on button "Dispositivos eléctricos y cables defectuosos" at bounding box center [488, 437] width 22 height 22
click at [673, 468] on label "Envases inflamables cerca de la cocina" at bounding box center [653, 479] width 293 height 24
click at [498, 468] on button "Envases inflamables cerca de la cocina" at bounding box center [488, 479] width 22 height 22
click at [678, 526] on label "Sustancias químicas peligrosas (por ejemplo, aerosoles, productos de limpieza)" at bounding box center [699, 531] width 385 height 47
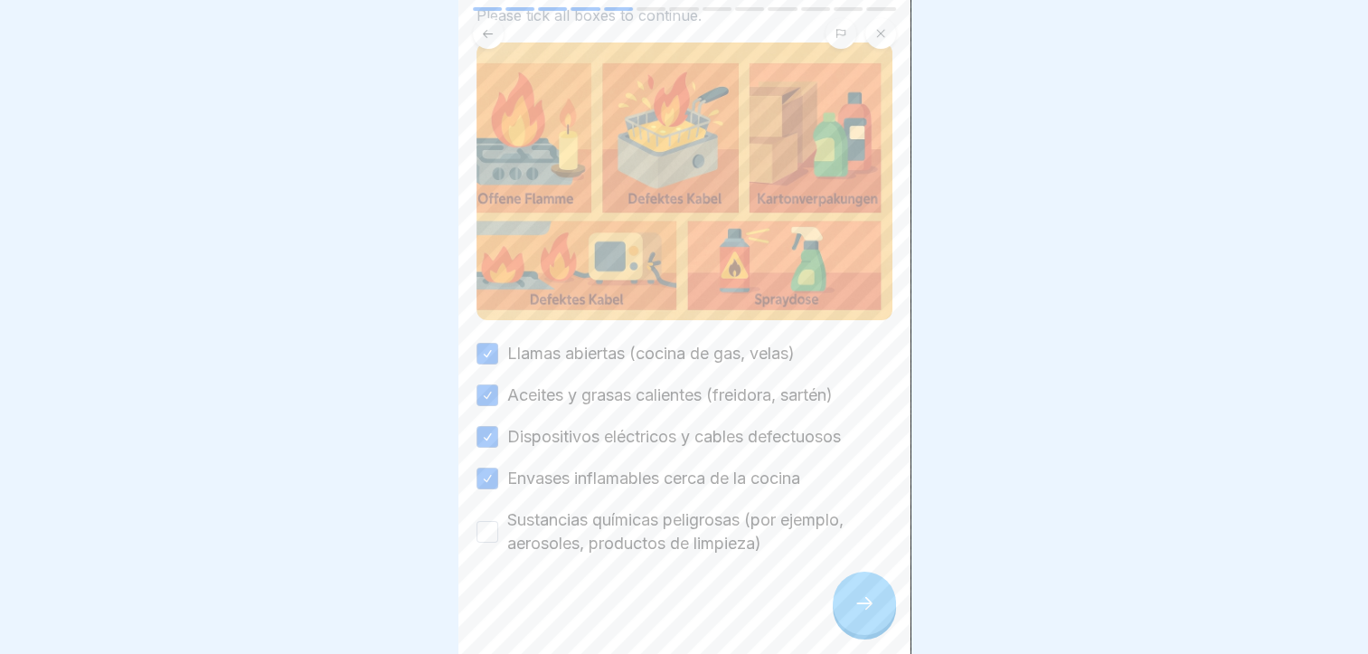
click at [498, 526] on button "Sustancias químicas peligrosas (por ejemplo, aerosoles, productos de limpieza)" at bounding box center [488, 532] width 22 height 22
click at [874, 614] on icon at bounding box center [865, 603] width 22 height 22
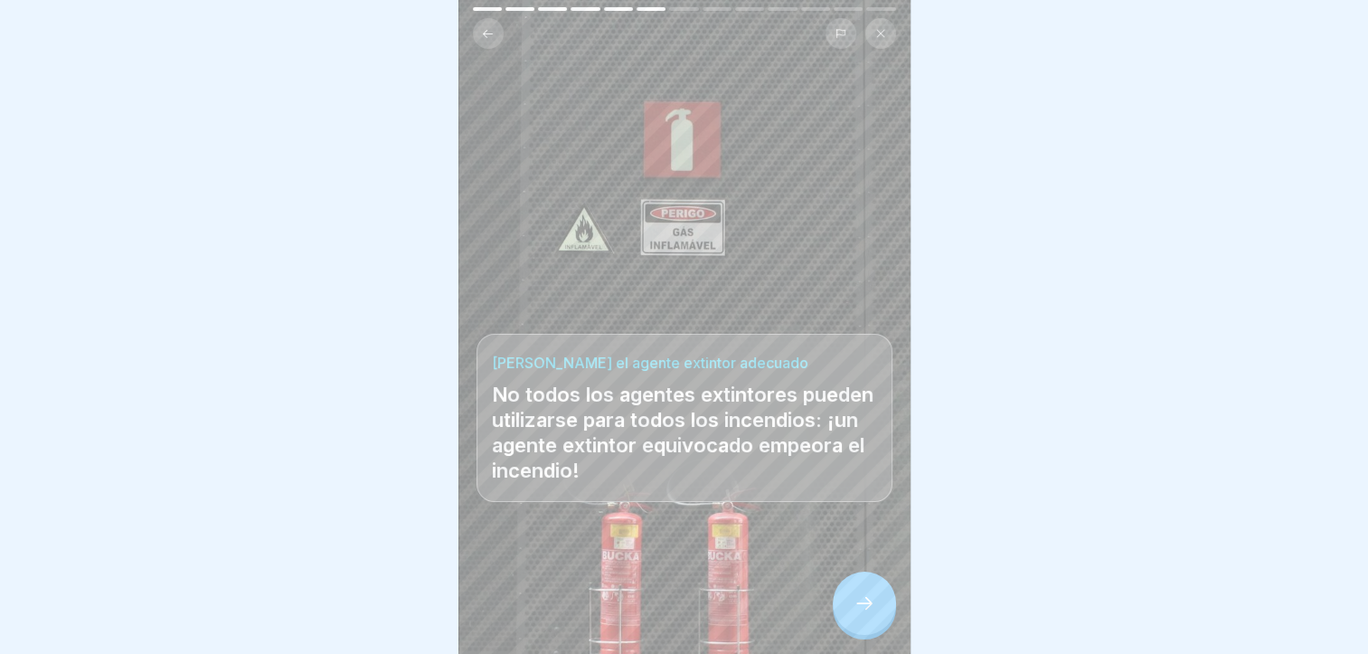
scroll to position [14, 0]
click at [879, 610] on div at bounding box center [864, 603] width 63 height 63
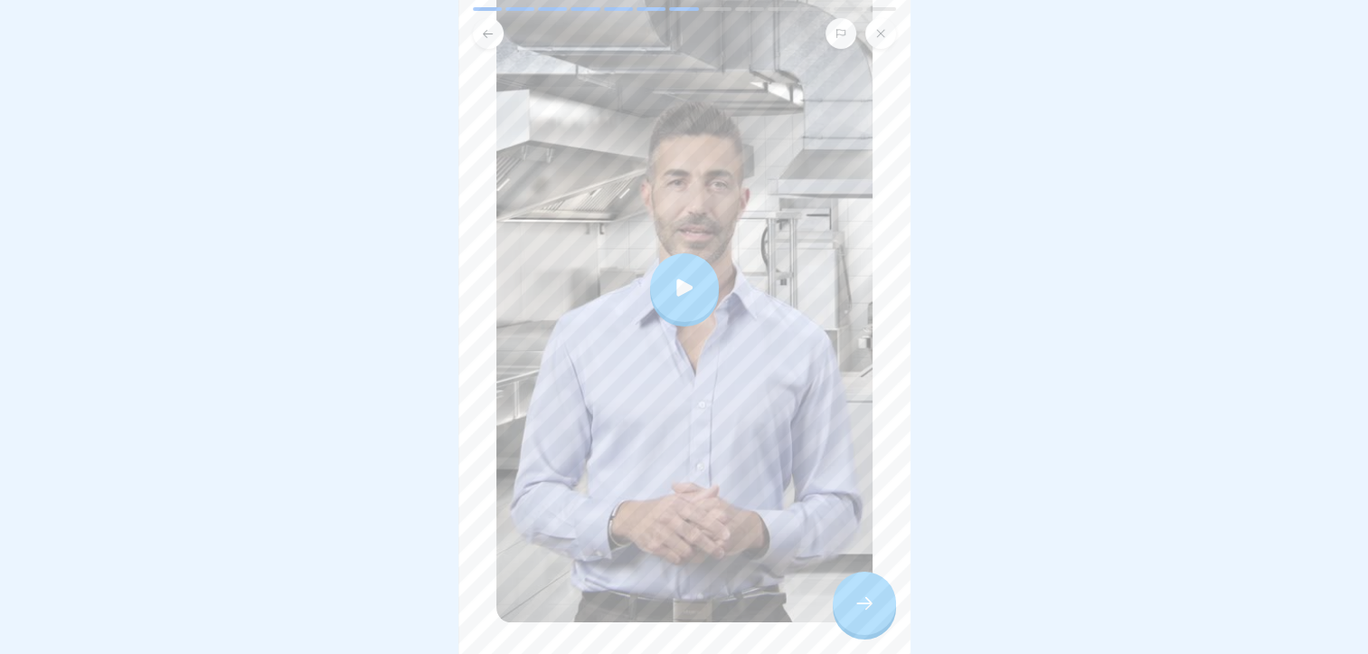
scroll to position [290, 0]
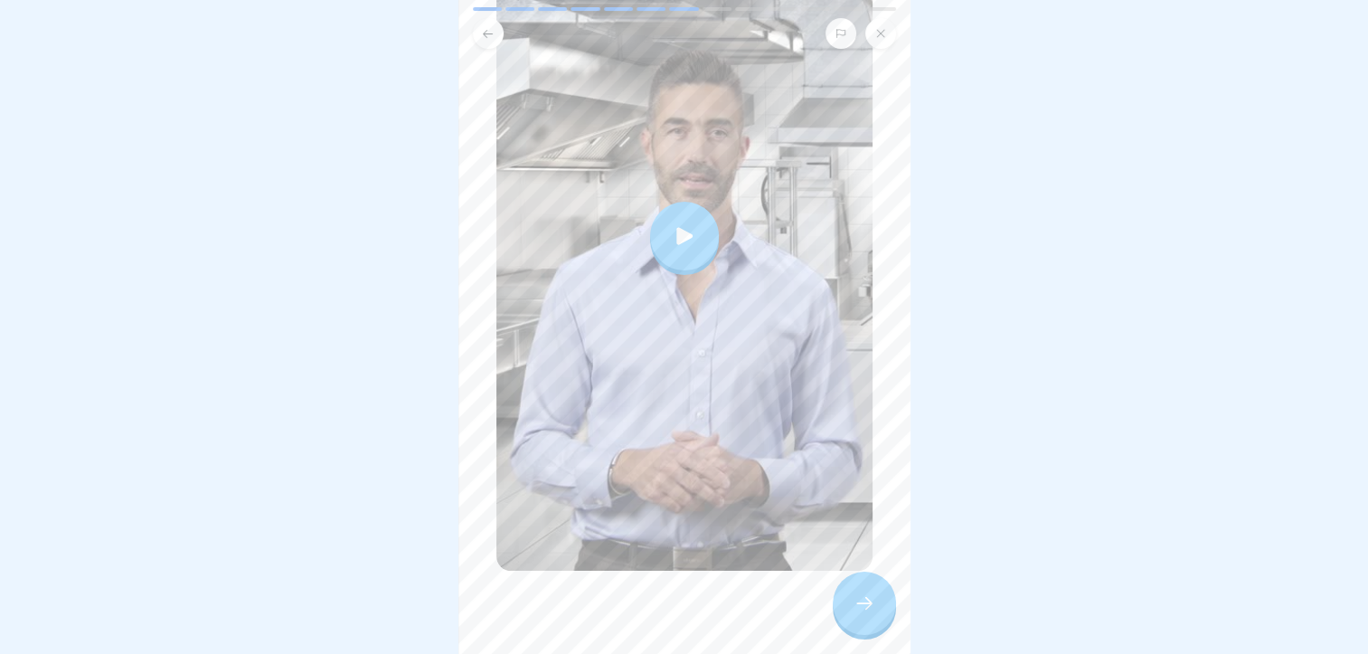
click at [680, 223] on icon at bounding box center [684, 235] width 25 height 25
click at [850, 610] on div at bounding box center [864, 603] width 63 height 63
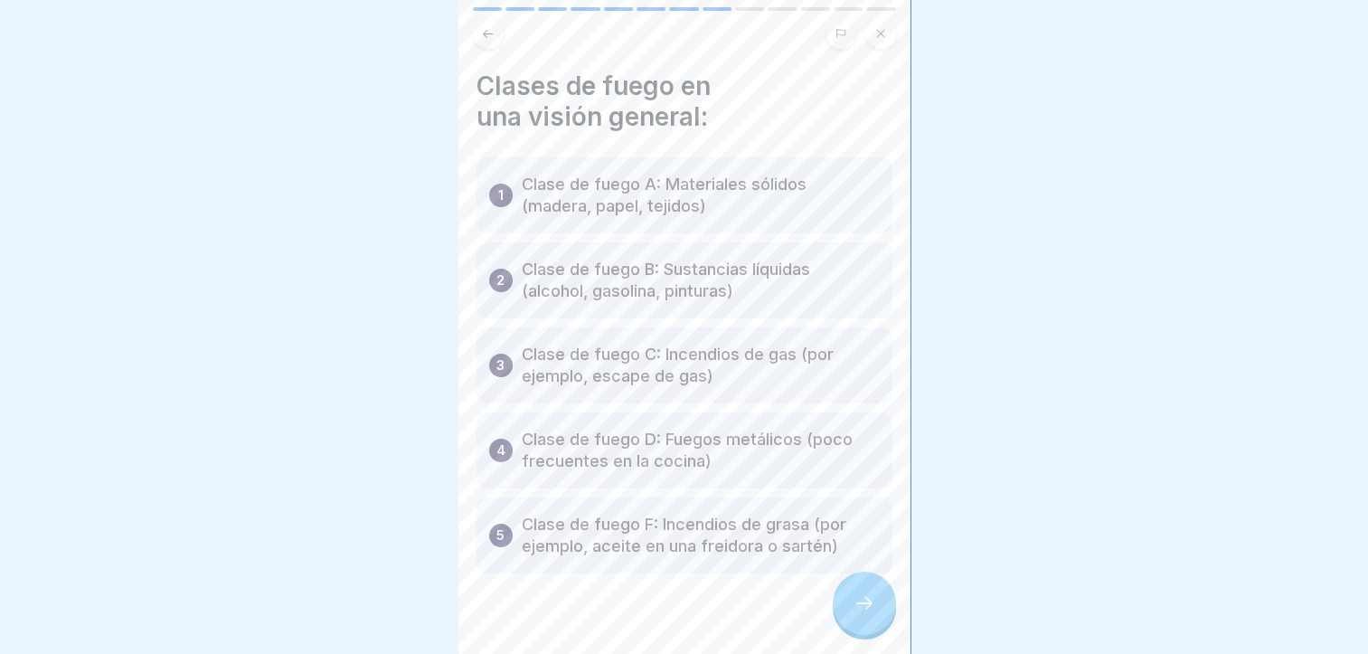
scroll to position [28, 0]
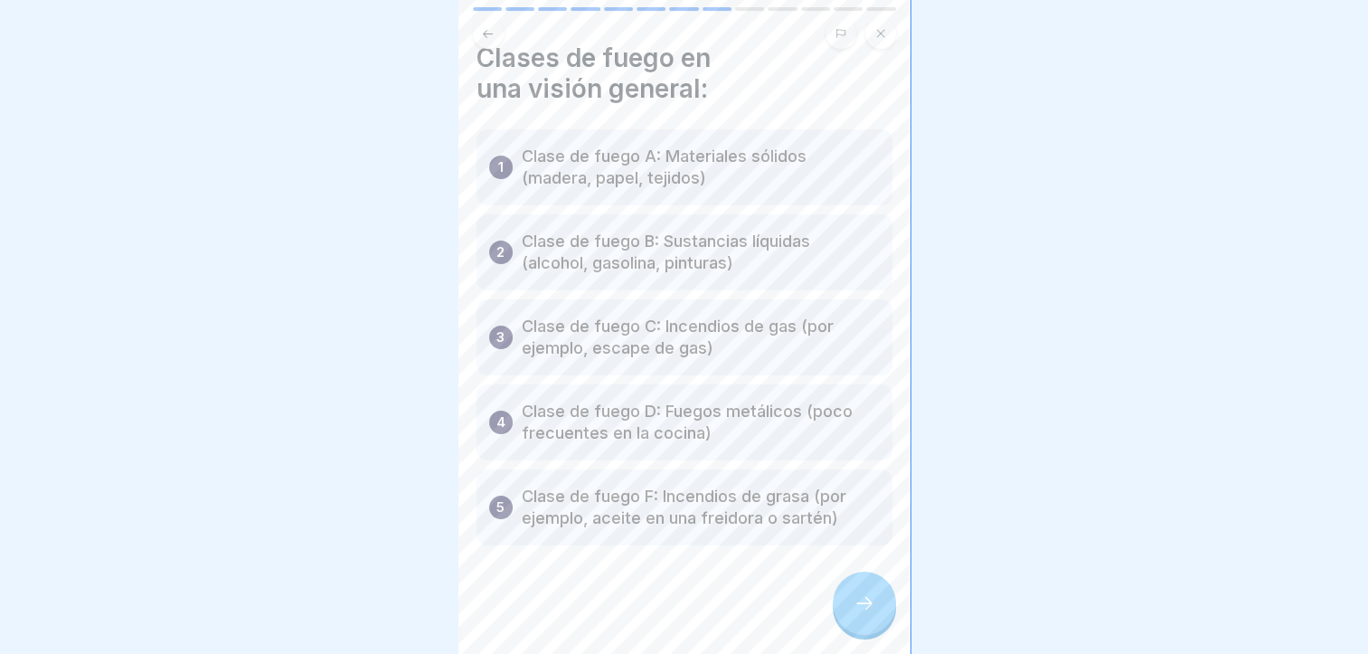
click at [887, 604] on div at bounding box center [864, 603] width 63 height 63
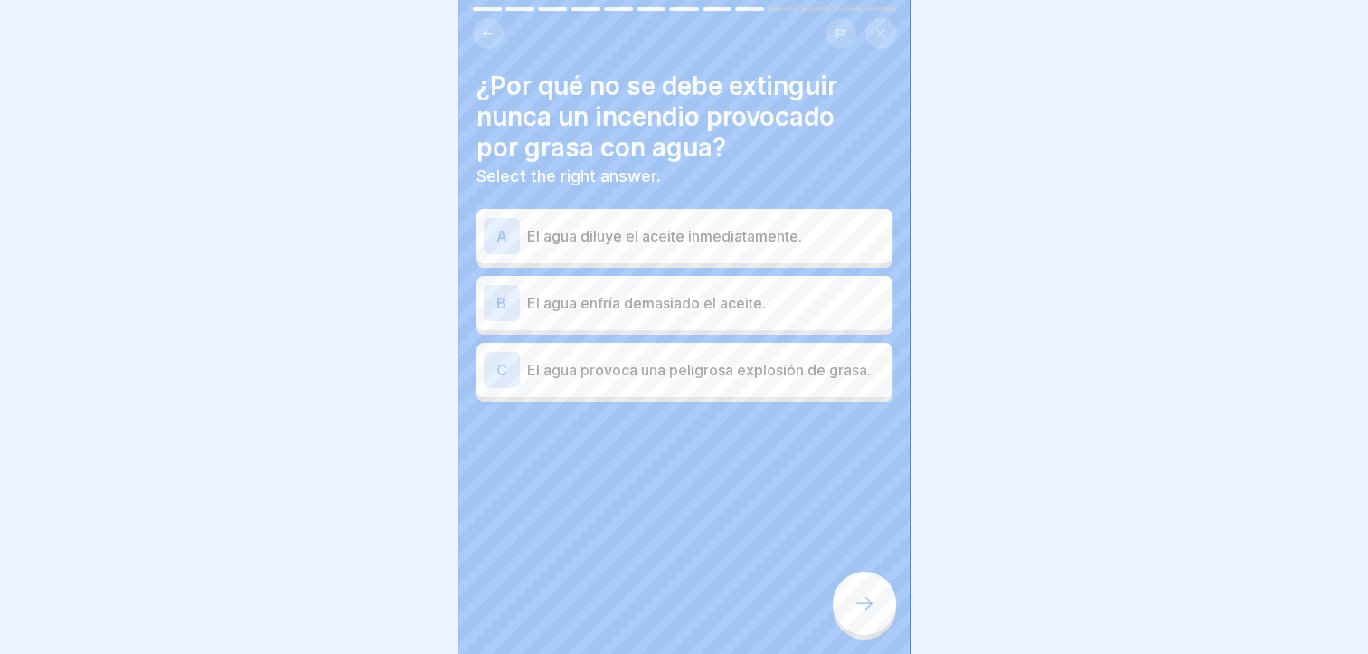
click at [770, 359] on p "El agua provoca una peligrosa explosión de grasa." at bounding box center [706, 370] width 358 height 22
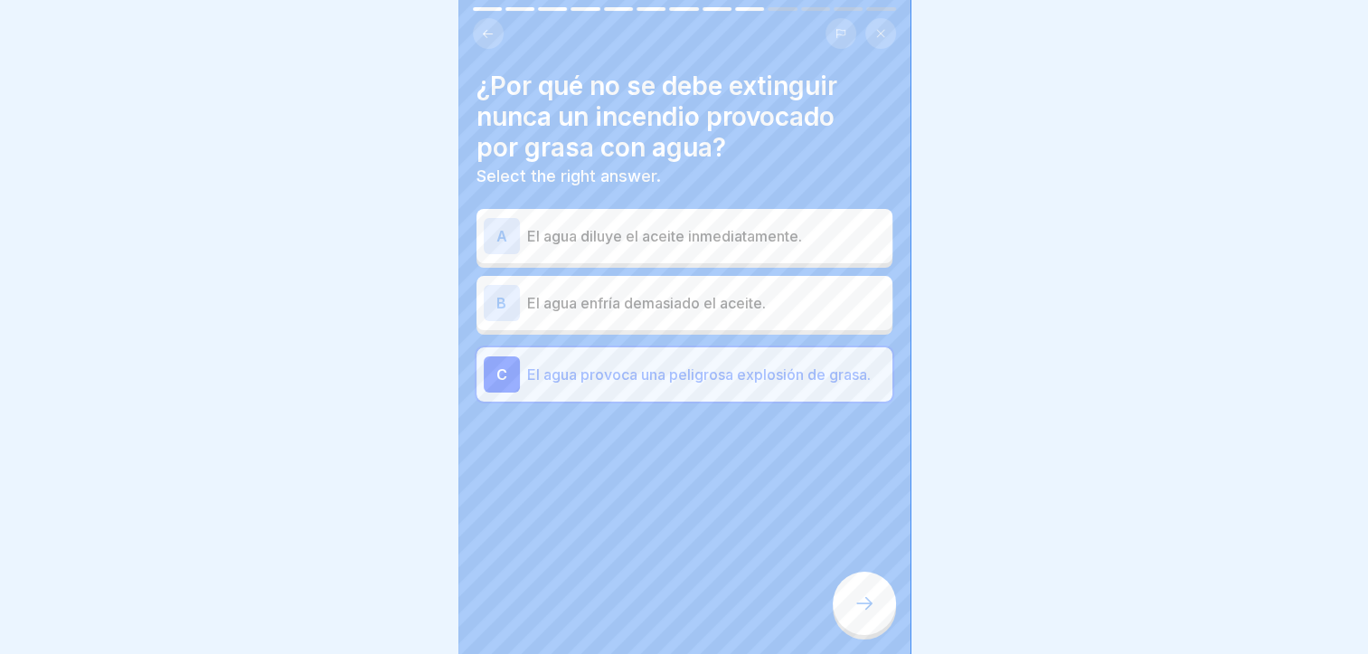
click at [874, 616] on div at bounding box center [864, 603] width 63 height 63
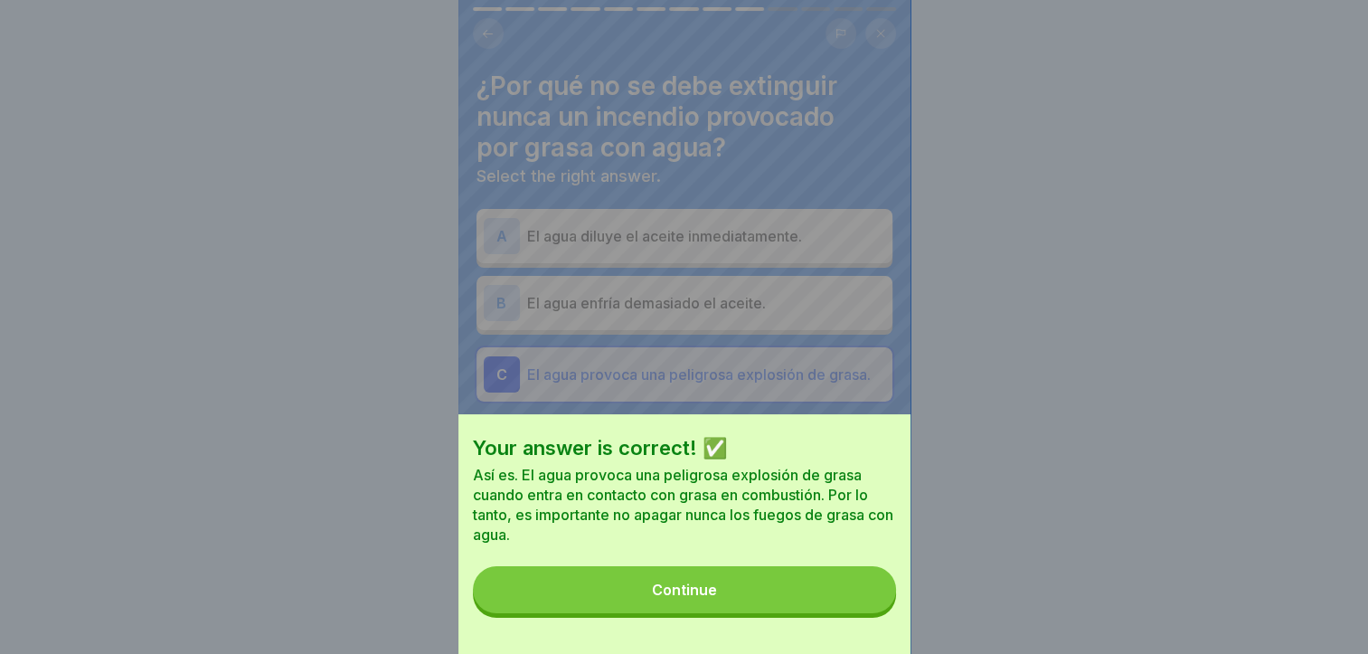
click at [870, 613] on button "Continue" at bounding box center [684, 589] width 423 height 47
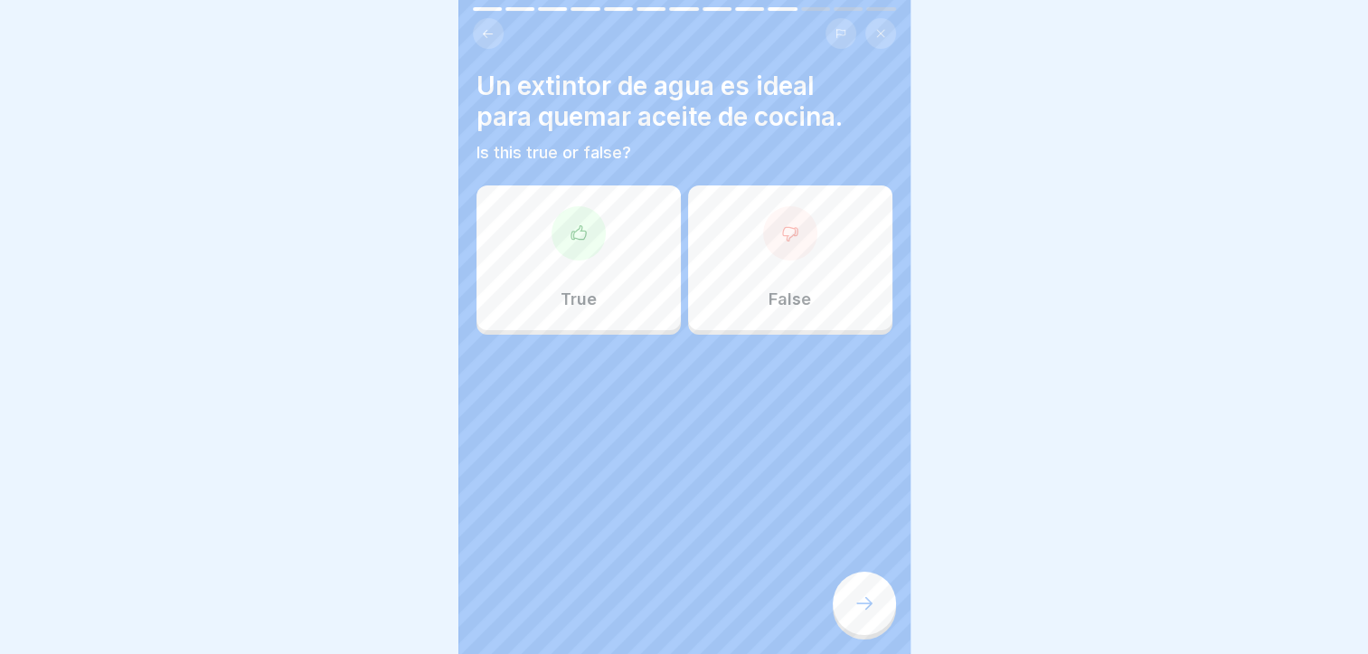
click at [705, 291] on div "False" at bounding box center [790, 257] width 204 height 145
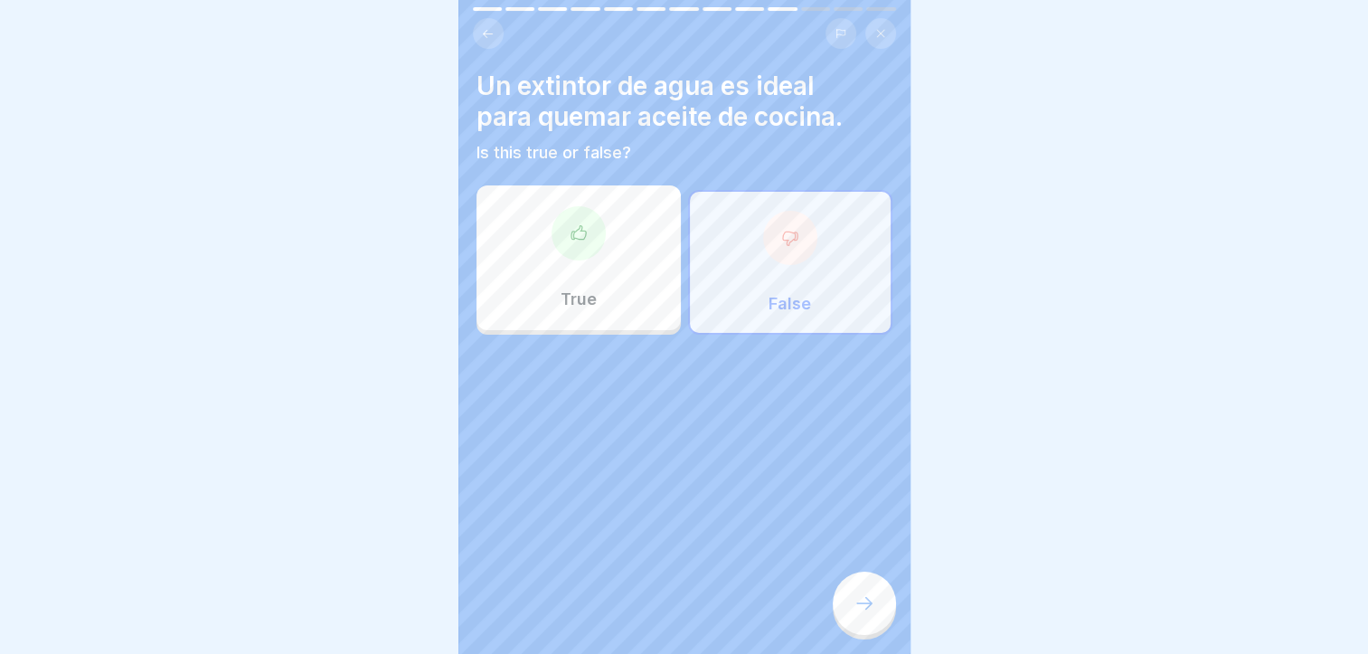
click at [867, 589] on div at bounding box center [864, 603] width 63 height 63
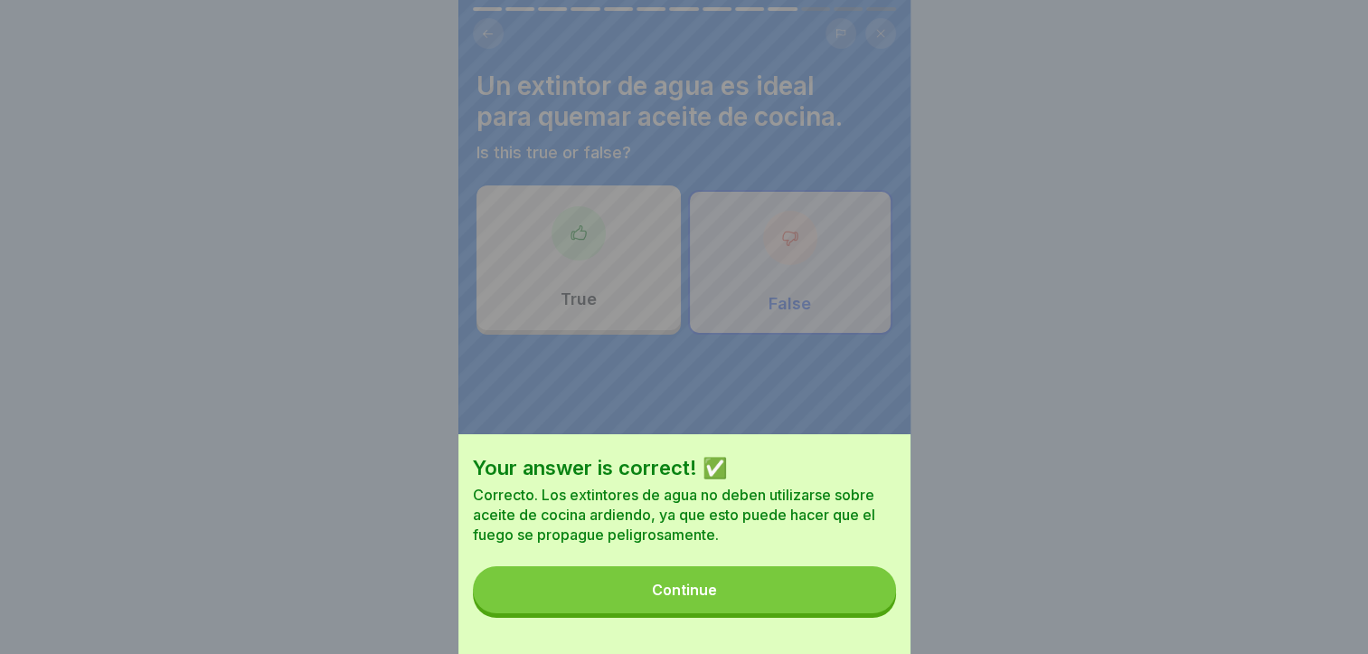
click at [864, 589] on button "Continue" at bounding box center [684, 589] width 423 height 47
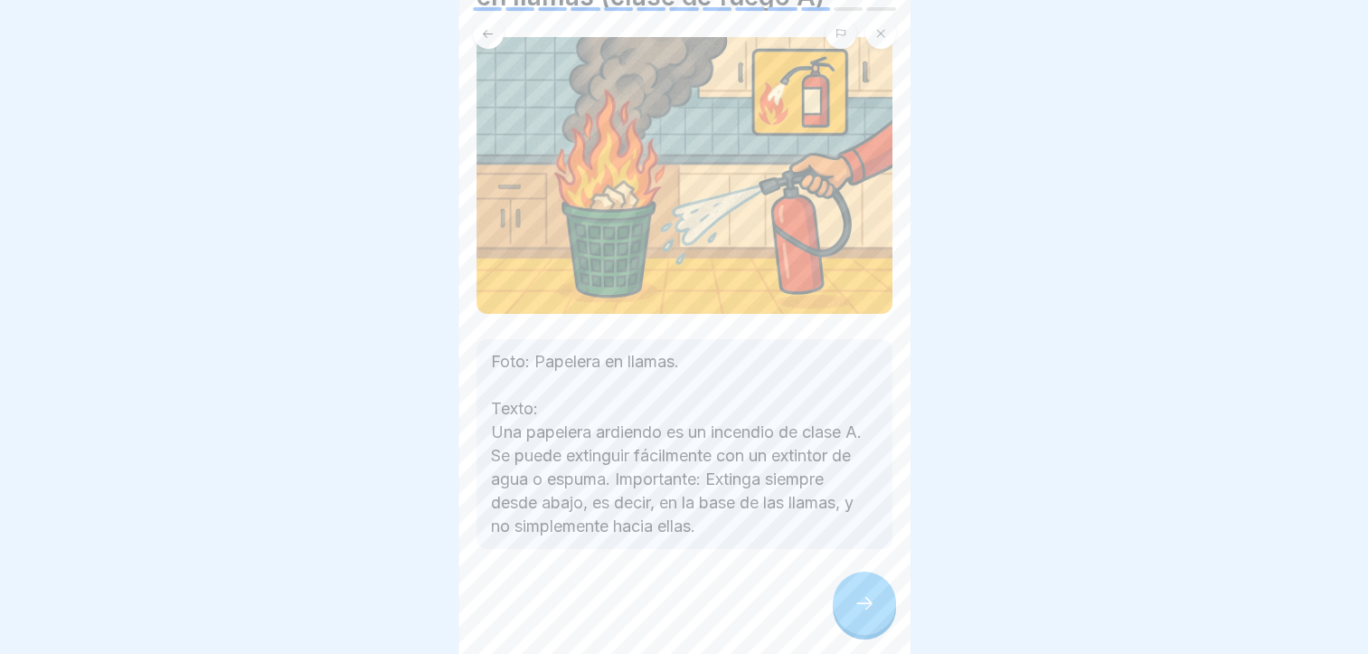
scroll to position [145, 0]
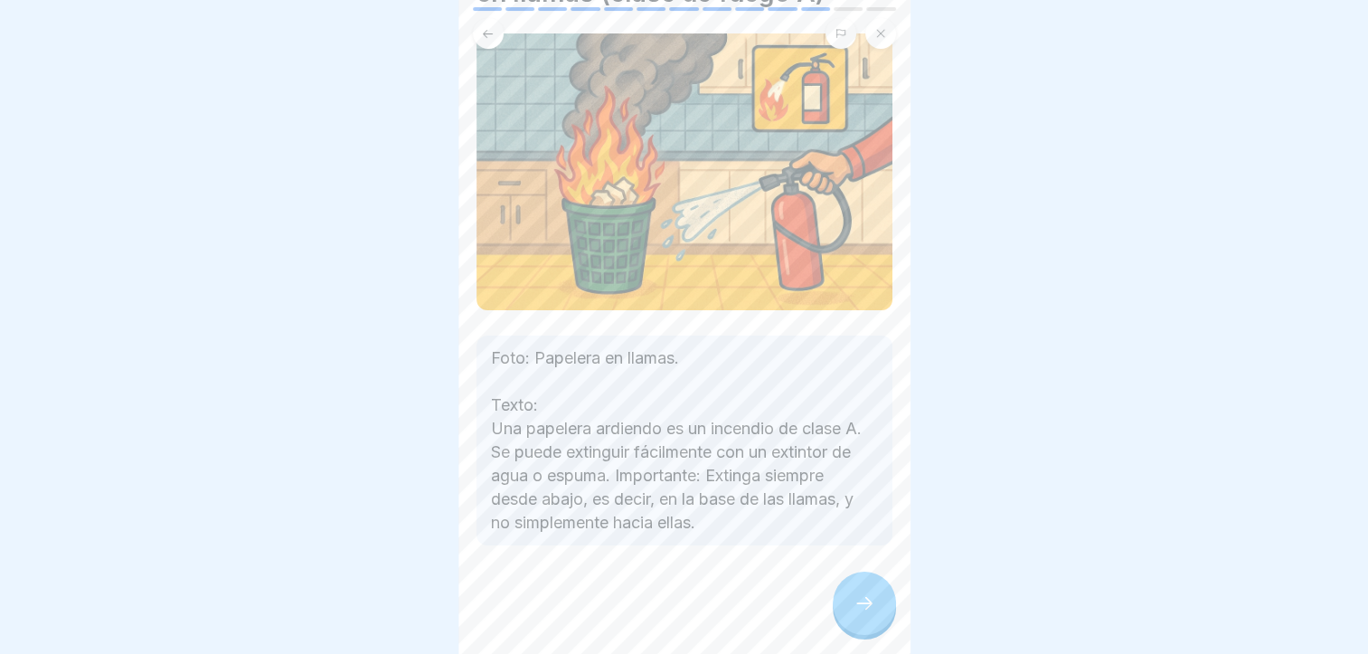
click at [862, 598] on icon at bounding box center [865, 603] width 22 height 22
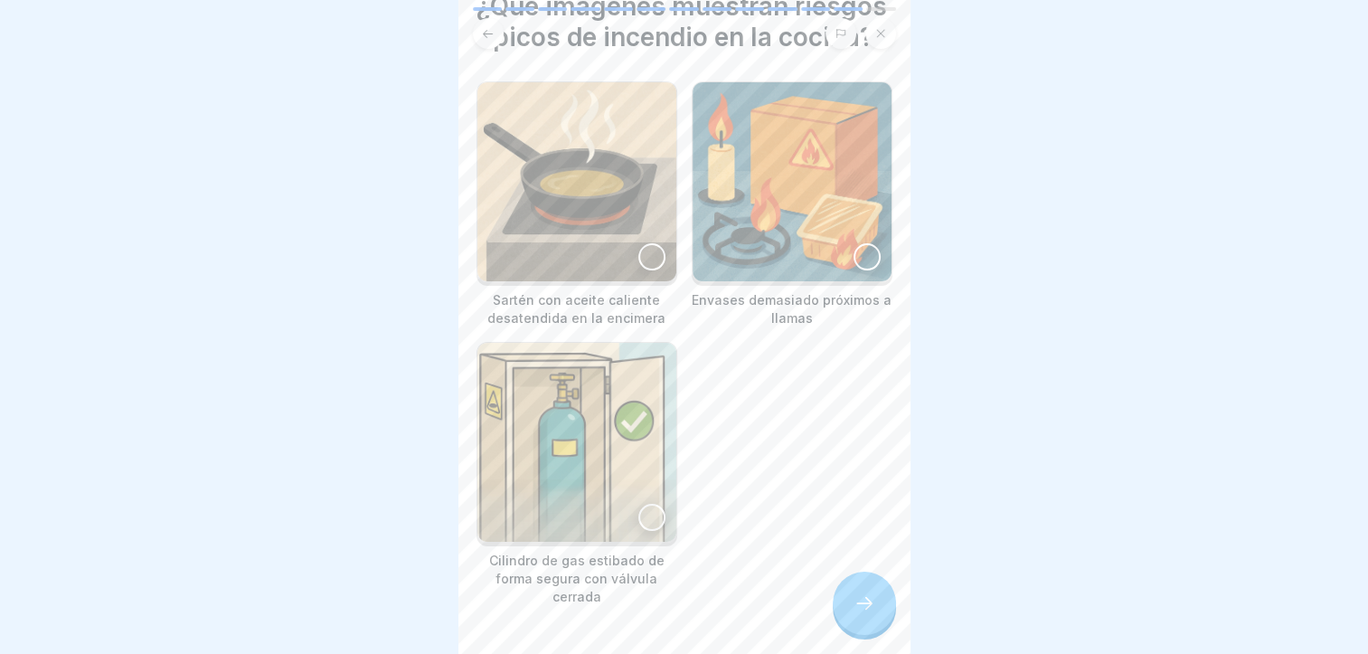
scroll to position [90, 0]
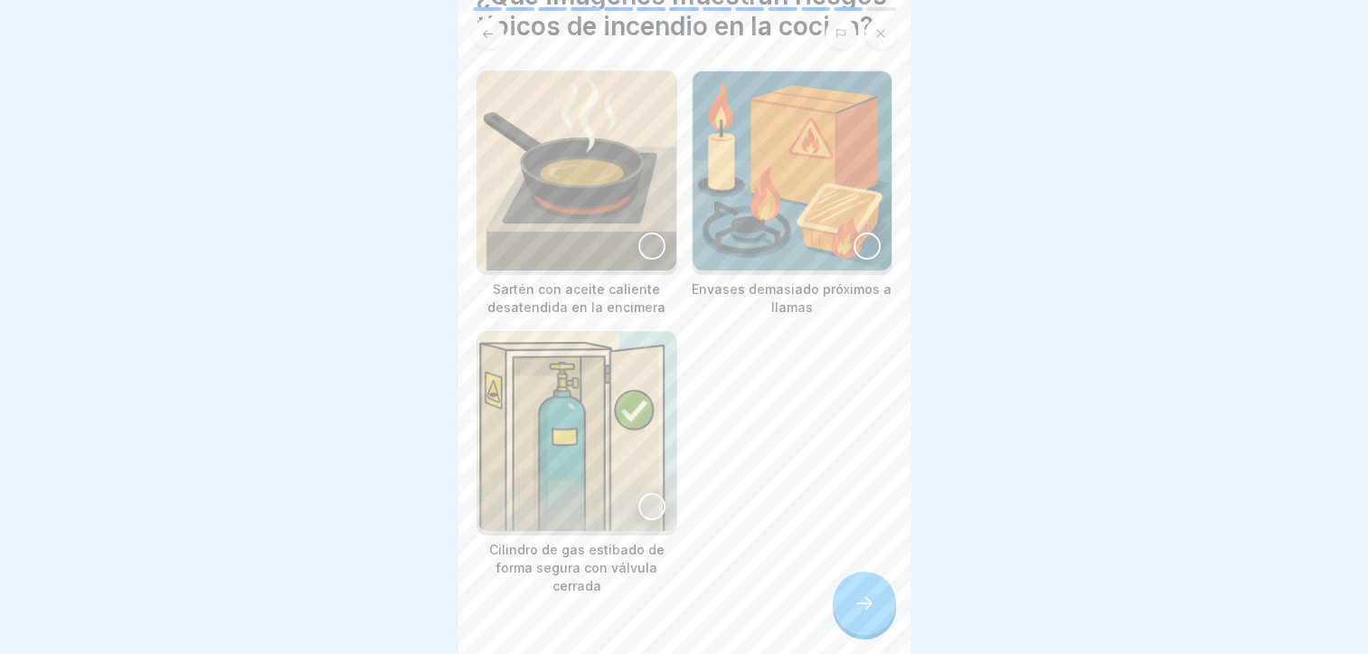
click at [812, 267] on img at bounding box center [792, 170] width 199 height 199
click at [638, 260] on div at bounding box center [651, 245] width 27 height 27
click at [886, 611] on div at bounding box center [864, 603] width 63 height 63
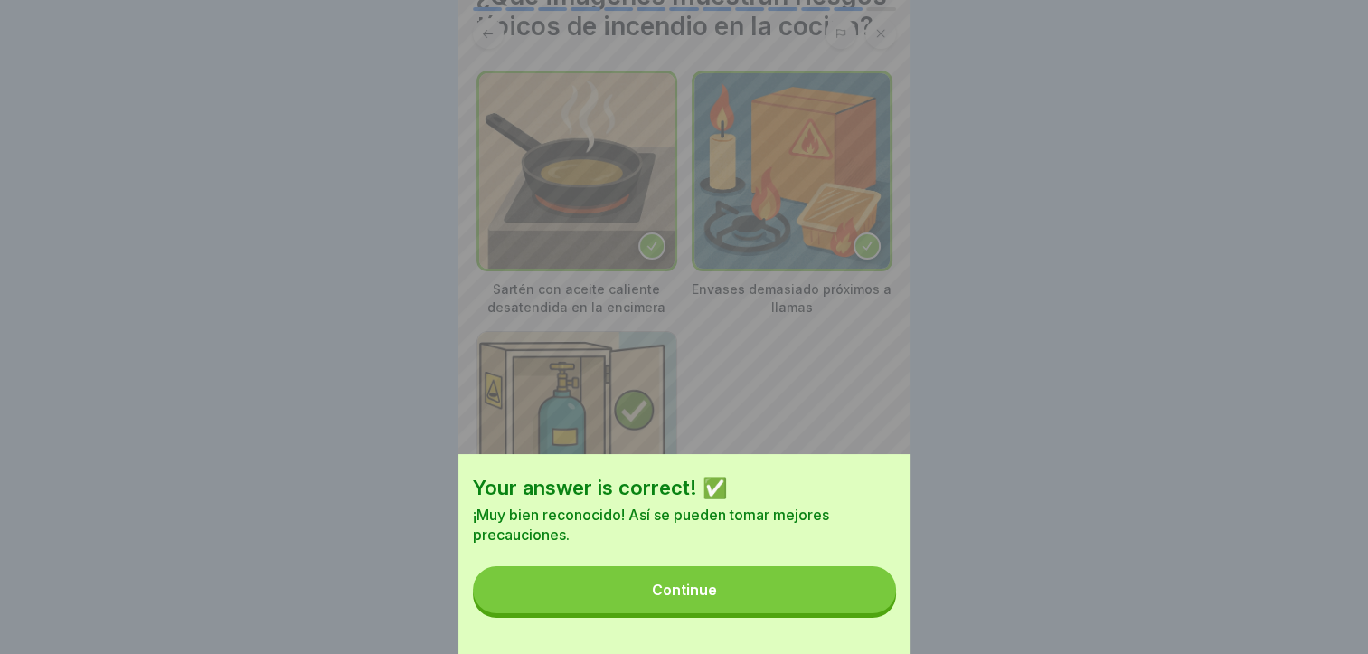
click at [875, 608] on button "Continue" at bounding box center [684, 589] width 423 height 47
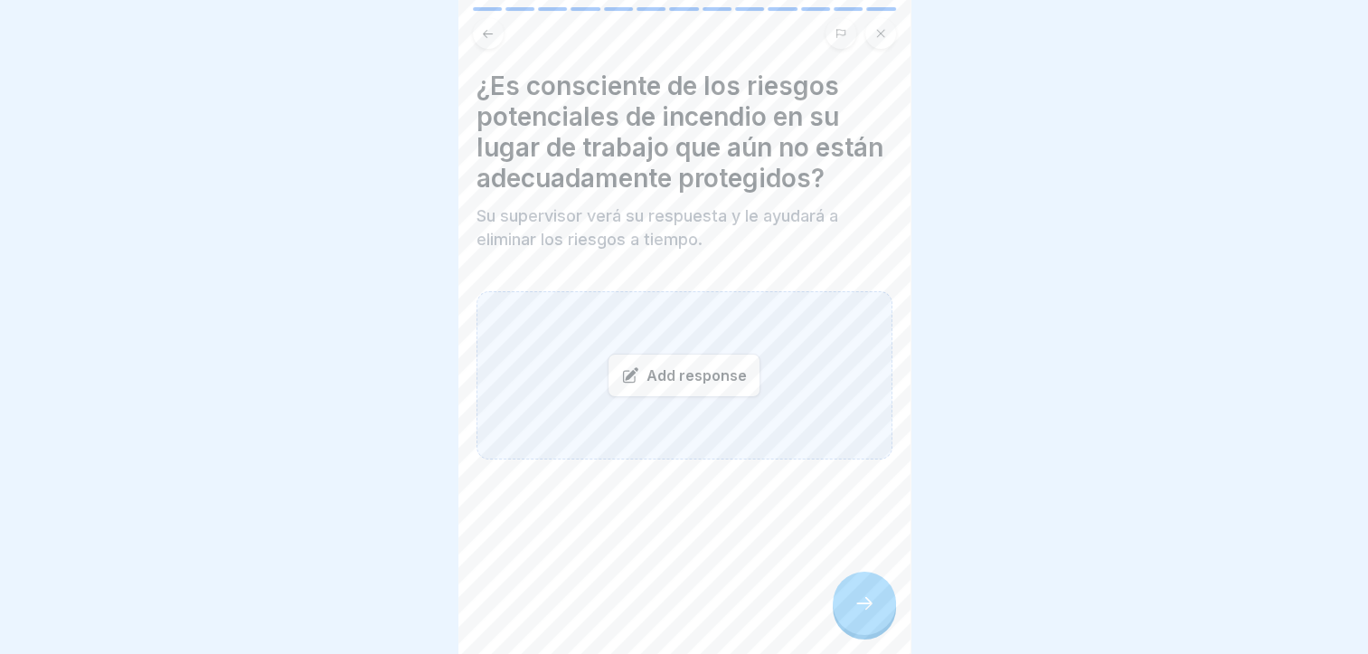
click at [655, 385] on div "Add response" at bounding box center [684, 375] width 153 height 43
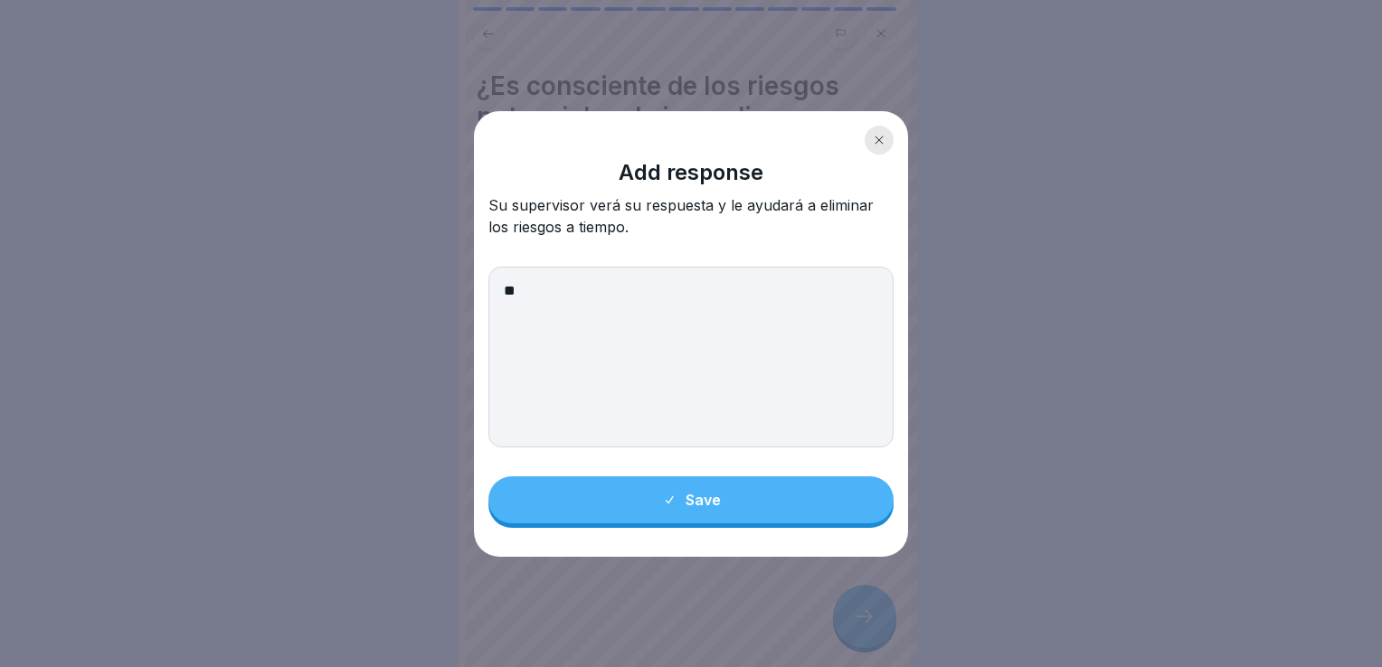
type textarea "**"
click at [662, 499] on icon at bounding box center [669, 500] width 14 height 14
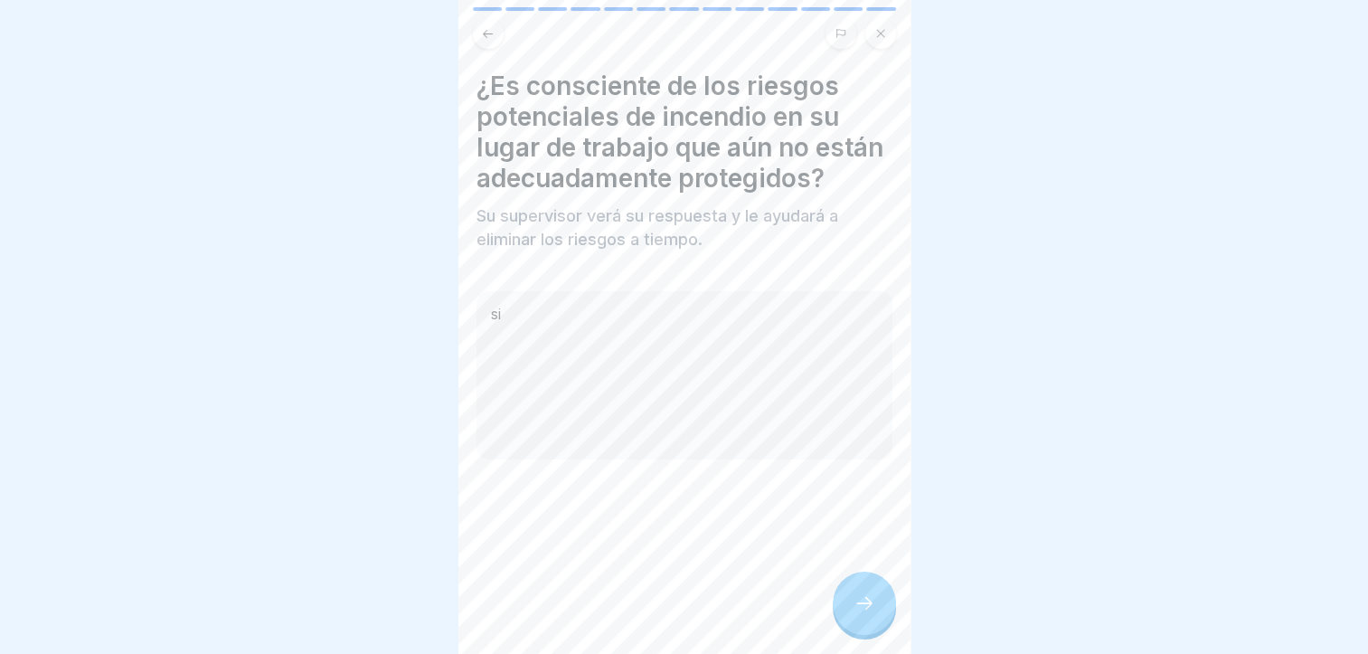
click at [661, 378] on div "si" at bounding box center [685, 375] width 416 height 168
click at [581, 345] on div "si" at bounding box center [685, 375] width 416 height 168
click at [537, 345] on div "si" at bounding box center [685, 375] width 416 height 168
click at [496, 340] on div "si" at bounding box center [685, 375] width 416 height 168
click at [861, 614] on icon at bounding box center [865, 603] width 22 height 22
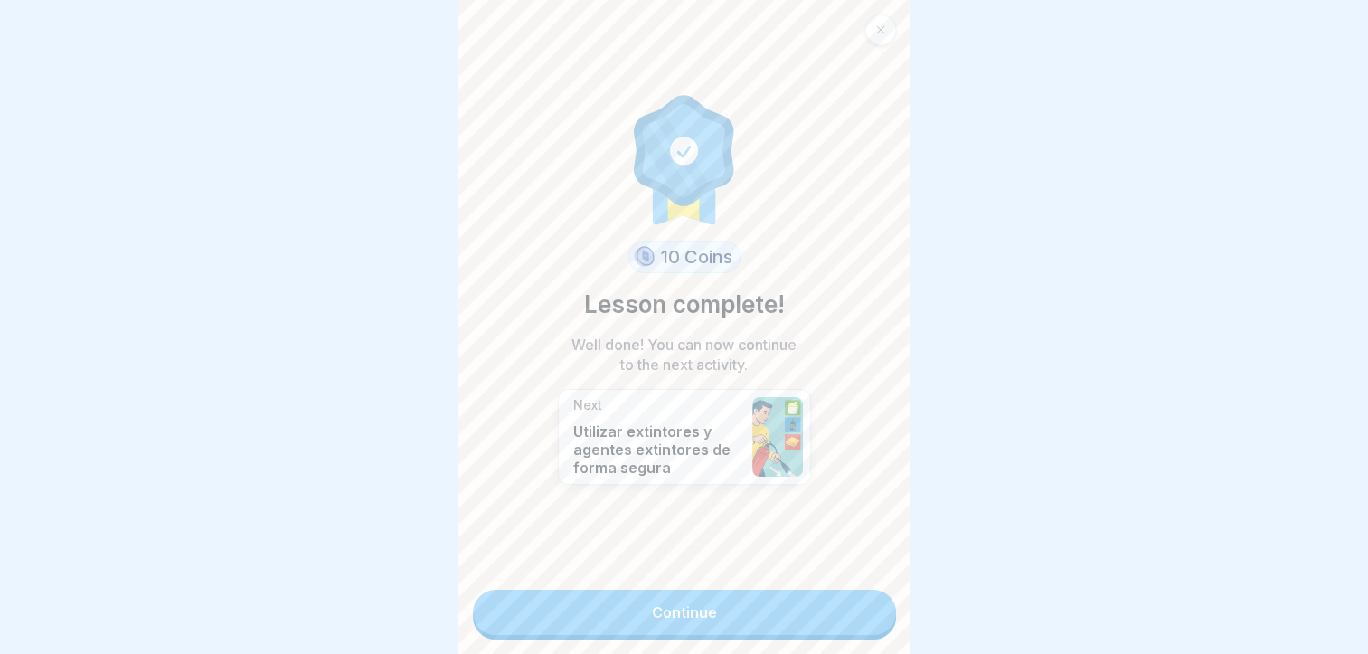
click at [828, 591] on link "Continue" at bounding box center [684, 612] width 423 height 45
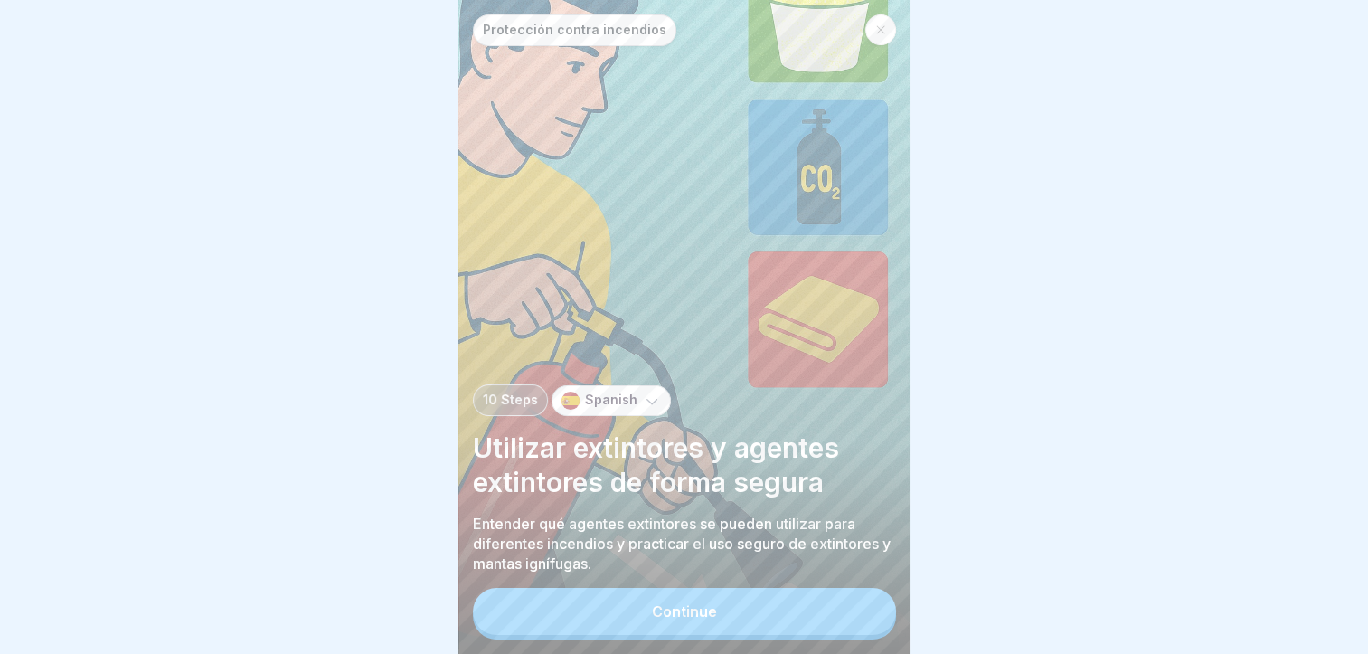
click at [823, 635] on button "Continue" at bounding box center [684, 611] width 423 height 47
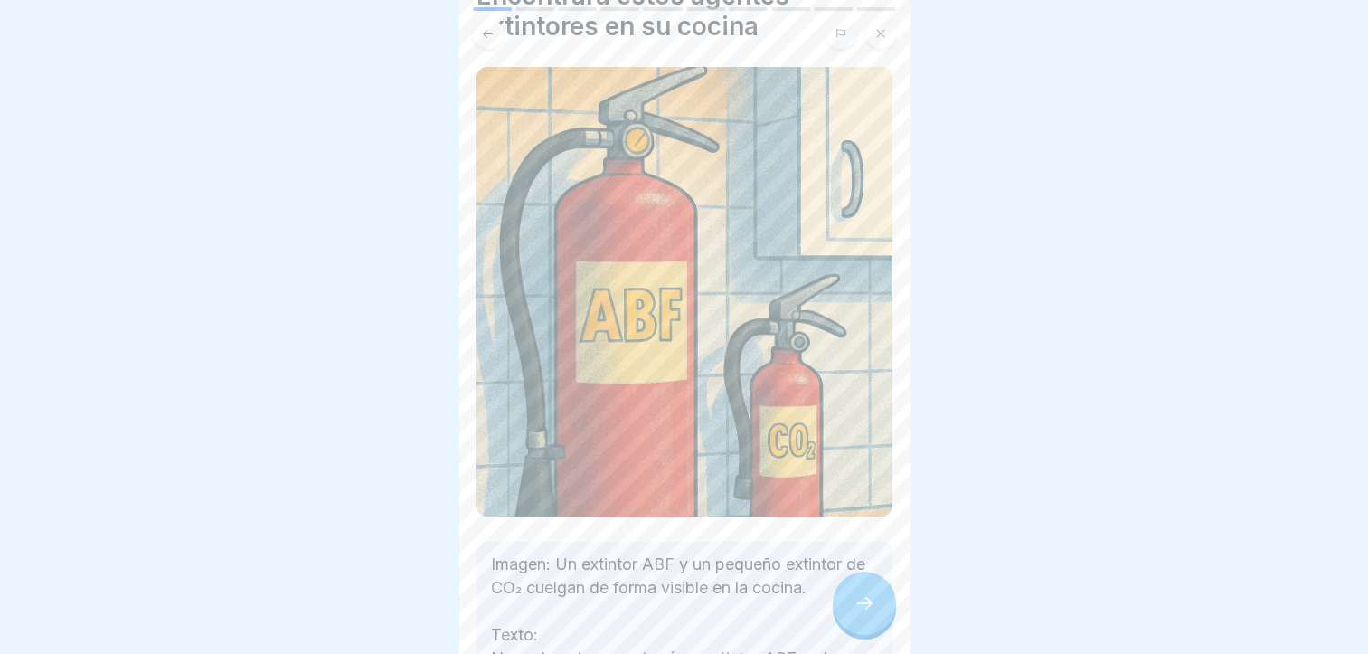
scroll to position [351, 0]
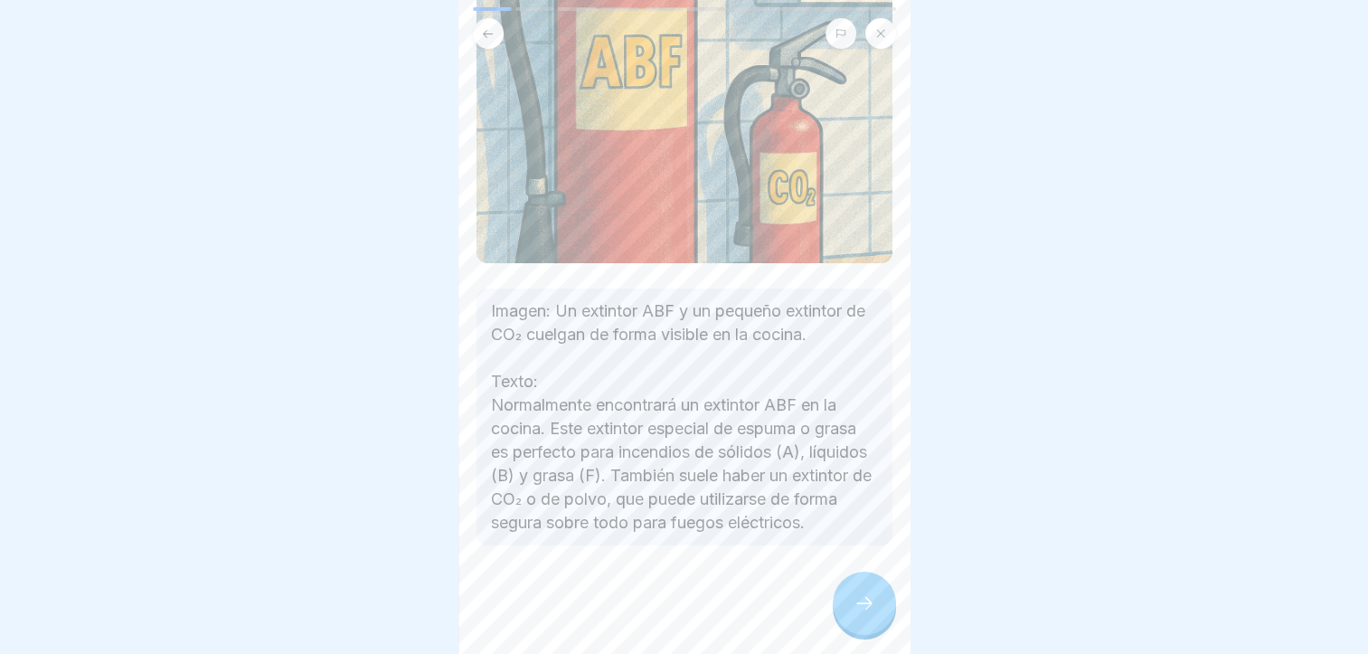
click at [869, 635] on div at bounding box center [864, 603] width 63 height 63
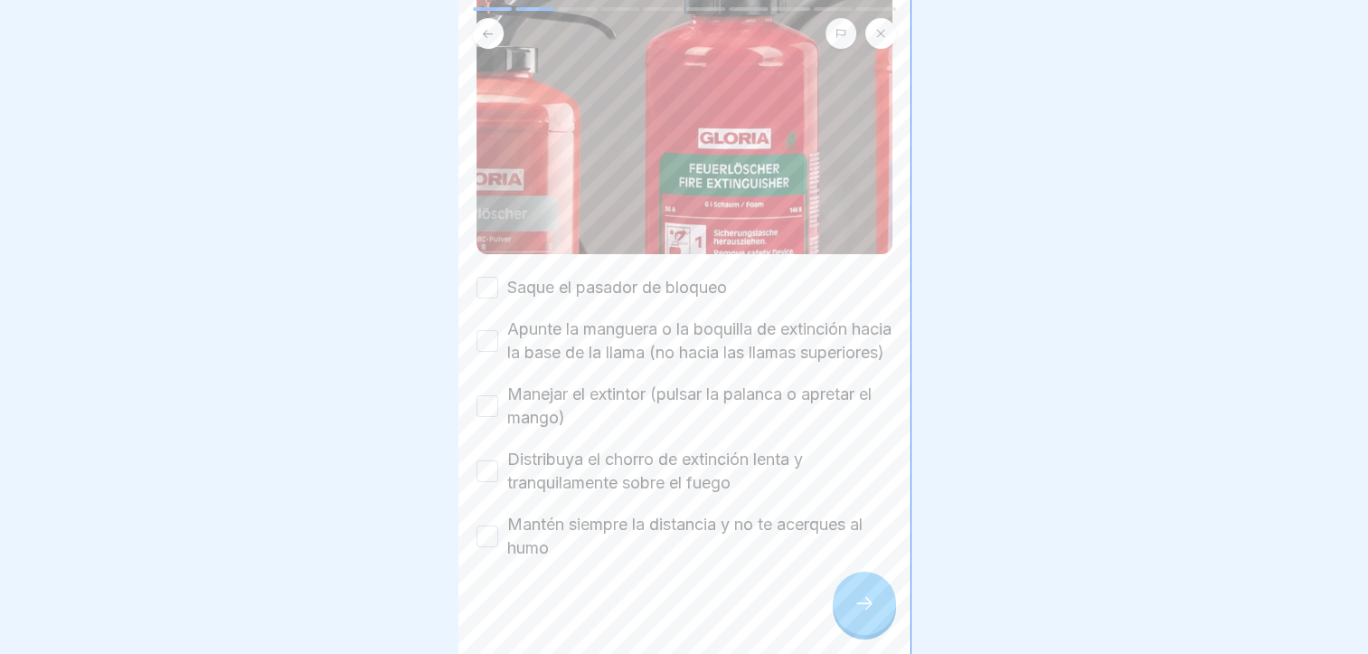
scroll to position [271, 0]
click at [615, 272] on label "Saque el pasador de bloqueo" at bounding box center [617, 284] width 220 height 24
click at [498, 273] on button "Saque el pasador de bloqueo" at bounding box center [488, 284] width 22 height 22
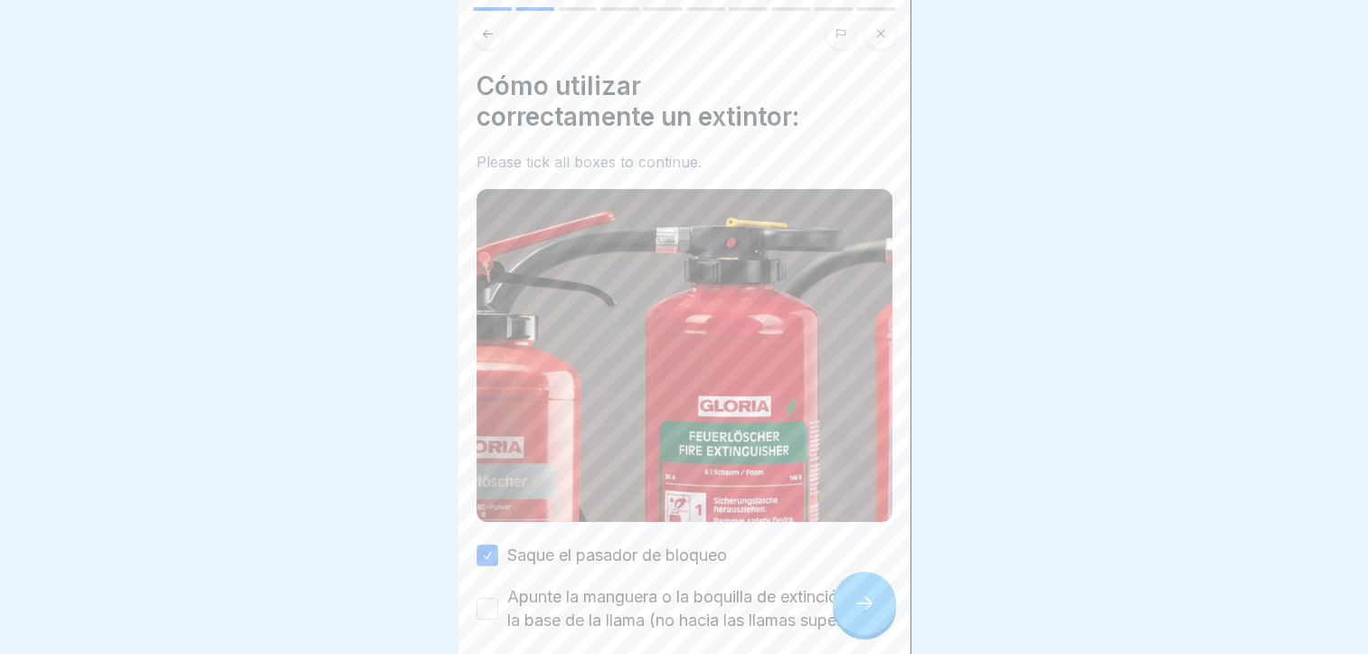
scroll to position [294, 0]
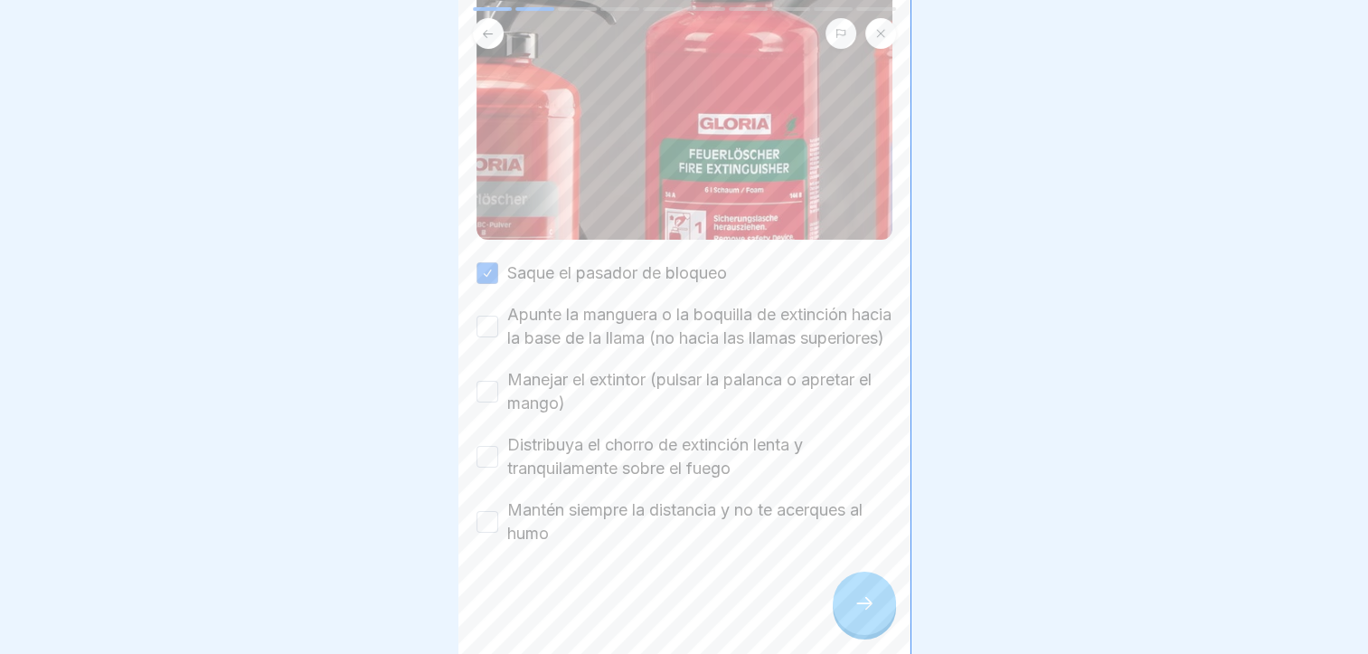
click at [635, 317] on label "Apunte la manguera o la boquilla de extinción hacia la base de la llama (no hac…" at bounding box center [699, 326] width 385 height 47
click at [498, 317] on button "Apunte la manguera o la boquilla de extinción hacia la base de la llama (no hac…" at bounding box center [488, 327] width 22 height 22
click at [640, 386] on label "Manejar el extintor (pulsar la palanca o apretar el mango)" at bounding box center [699, 391] width 385 height 47
click at [498, 386] on button "Manejar el extintor (pulsar la palanca o apretar el mango)" at bounding box center [488, 392] width 22 height 22
click at [651, 465] on label "Distribuya el chorro de extinción lenta y tranquilamente sobre el fuego" at bounding box center [699, 456] width 385 height 47
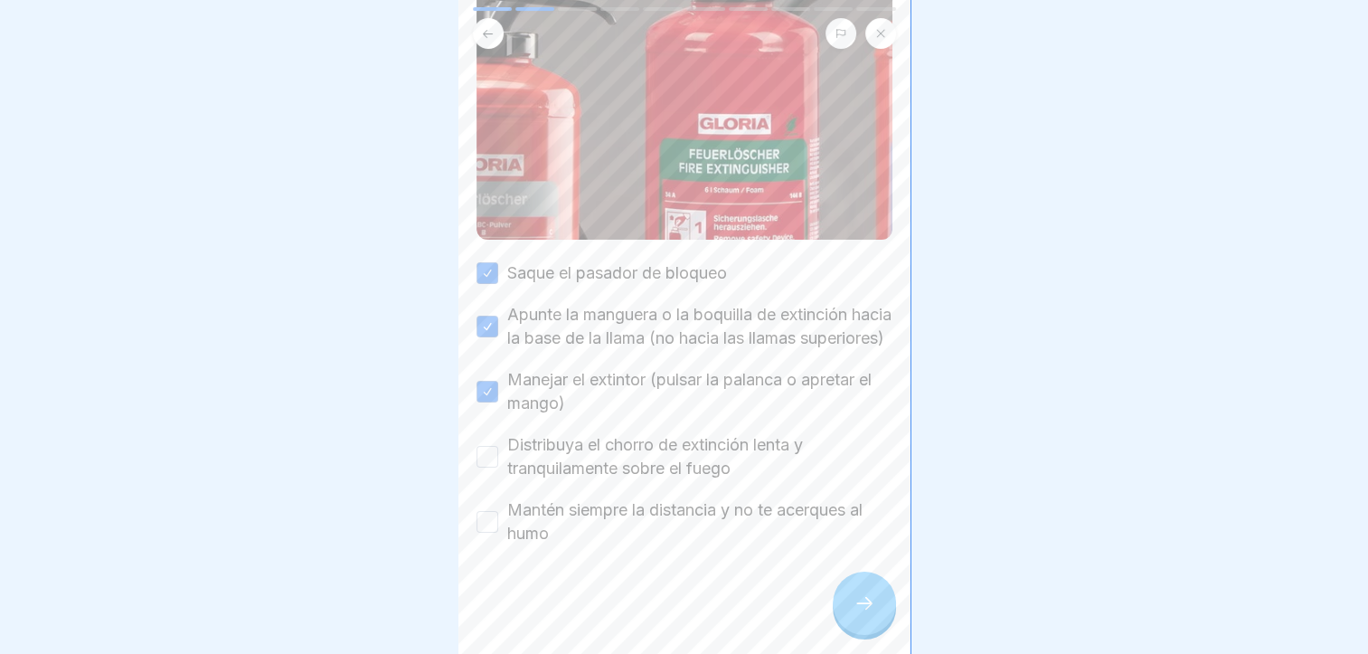
click at [498, 465] on button "Distribuya el chorro de extinción lenta y tranquilamente sobre el fuego" at bounding box center [488, 457] width 22 height 22
click at [635, 506] on label "Mantén siempre la distancia y no te acerques al humo" at bounding box center [699, 521] width 385 height 47
click at [498, 511] on button "Mantén siempre la distancia y no te acerques al humo" at bounding box center [488, 522] width 22 height 22
drag, startPoint x: 873, startPoint y: 613, endPoint x: 863, endPoint y: 611, distance: 10.1
click at [872, 613] on icon at bounding box center [865, 603] width 22 height 22
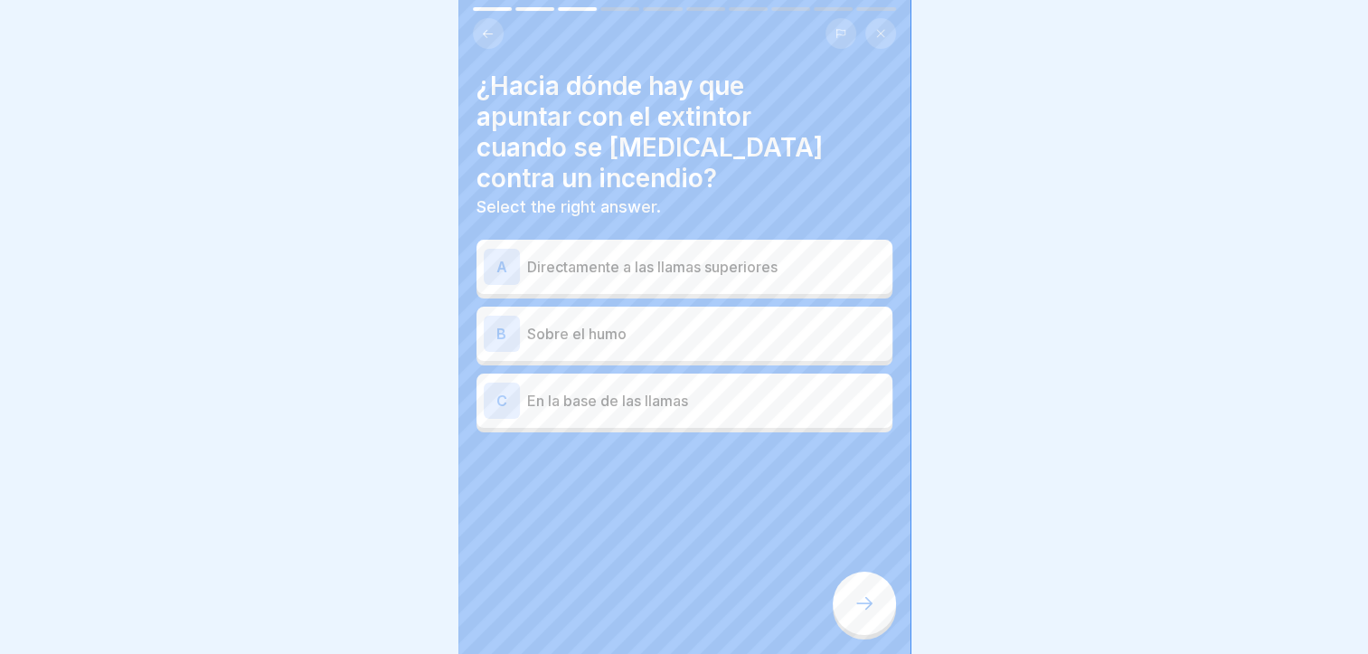
click at [703, 390] on p "En la base de las llamas" at bounding box center [706, 401] width 358 height 22
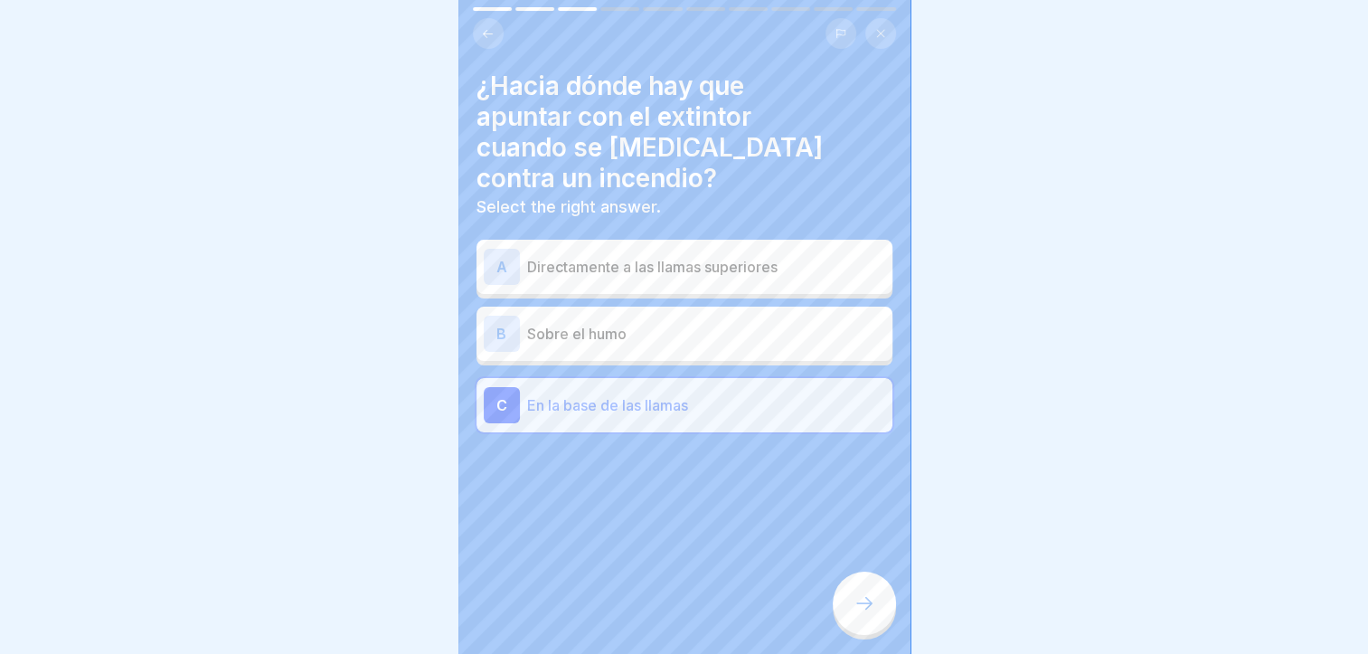
click at [875, 614] on div at bounding box center [864, 603] width 63 height 63
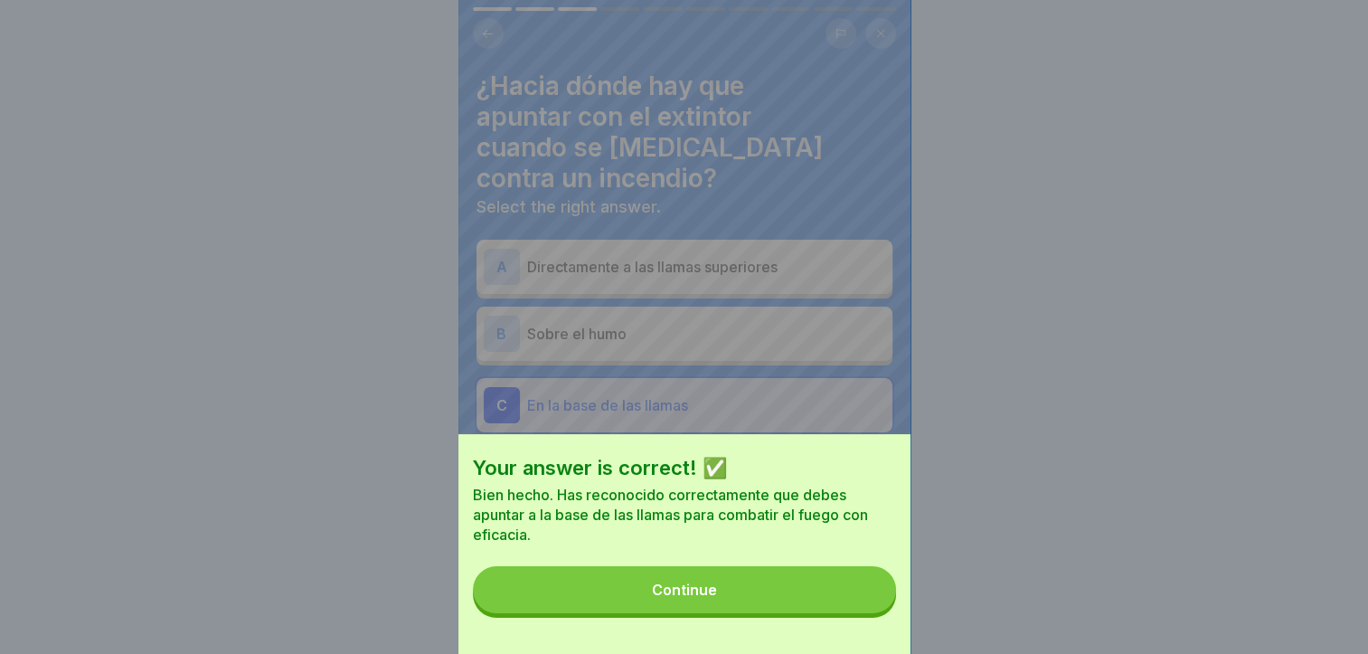
click at [868, 612] on button "Continue" at bounding box center [684, 589] width 423 height 47
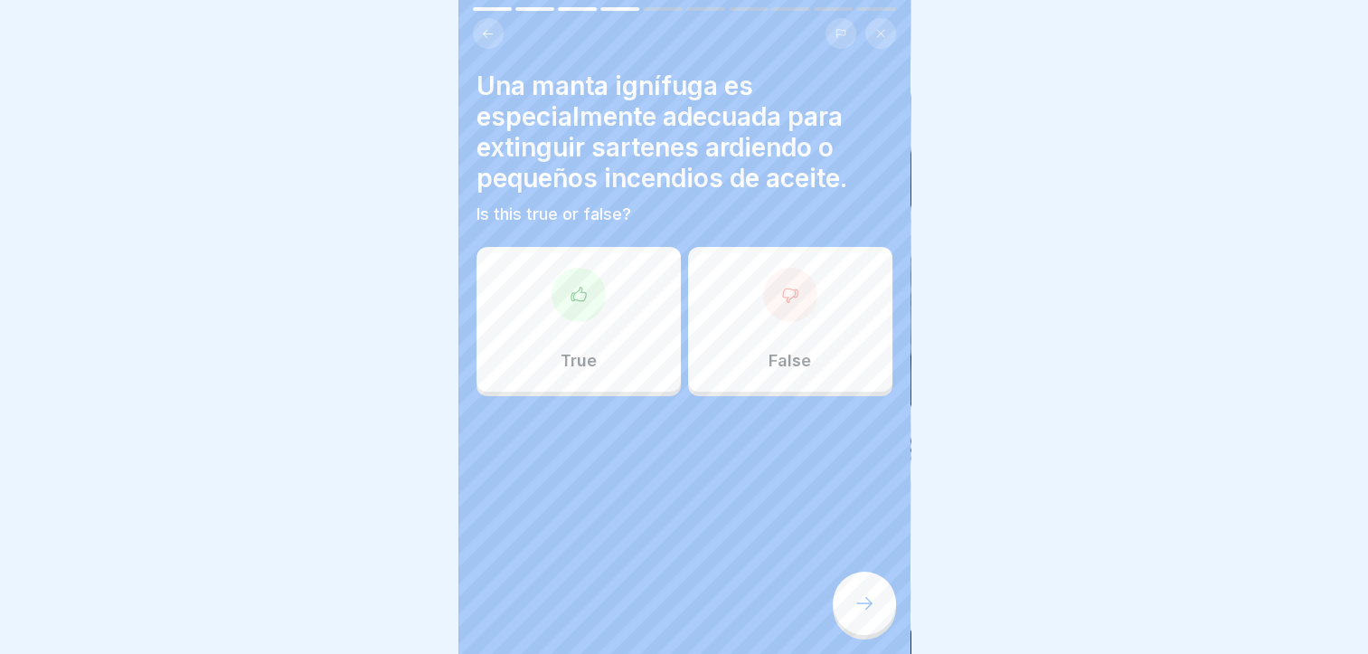
click at [764, 324] on div "False" at bounding box center [790, 319] width 204 height 145
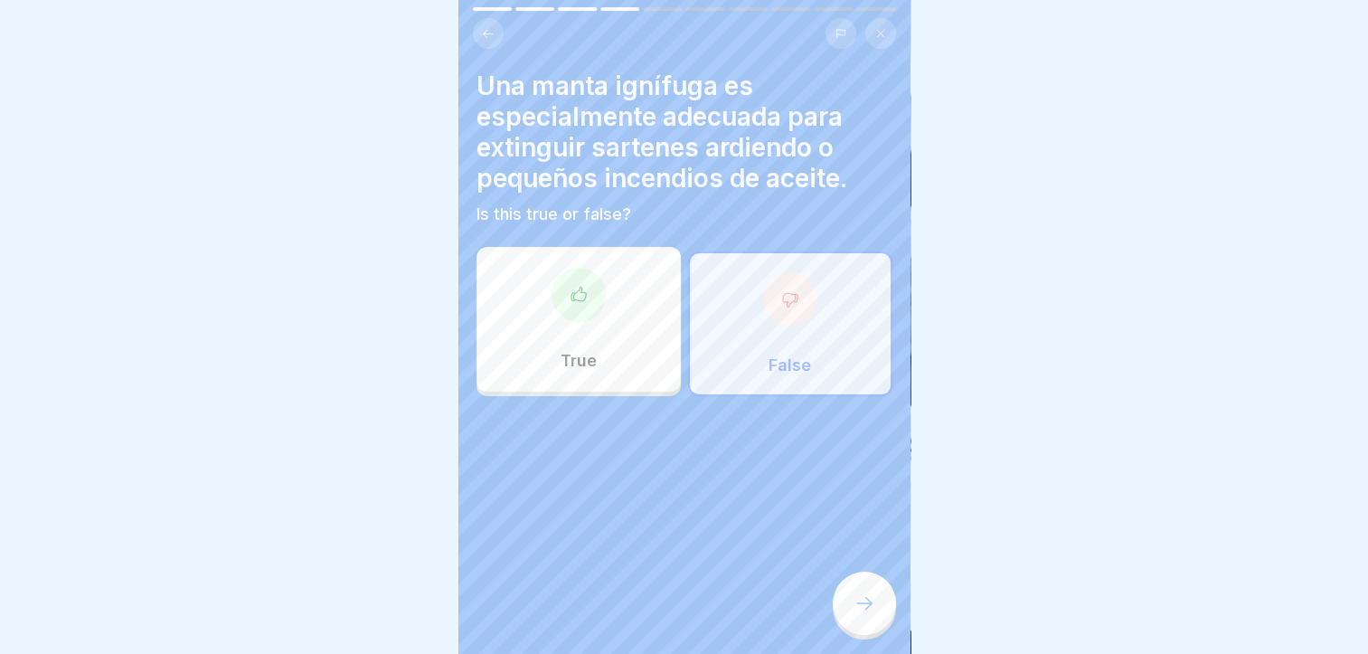
click at [873, 610] on icon at bounding box center [865, 603] width 22 height 22
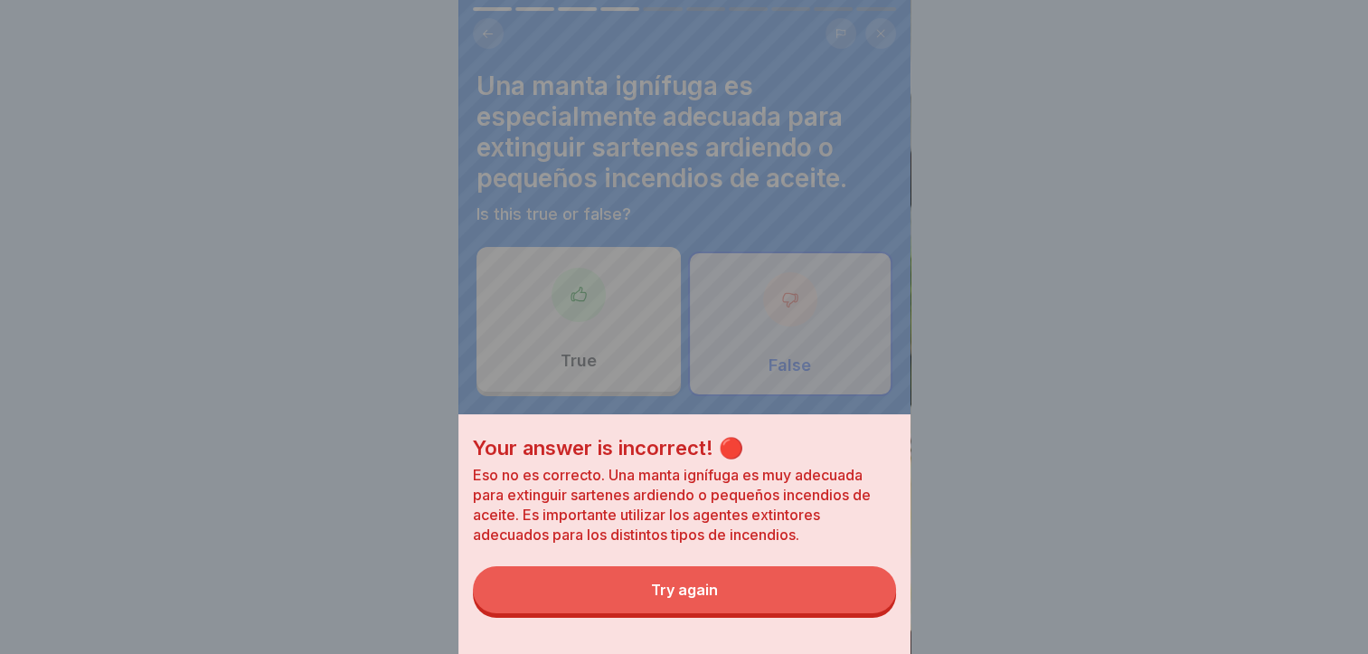
click at [839, 613] on button "Try again" at bounding box center [684, 589] width 423 height 47
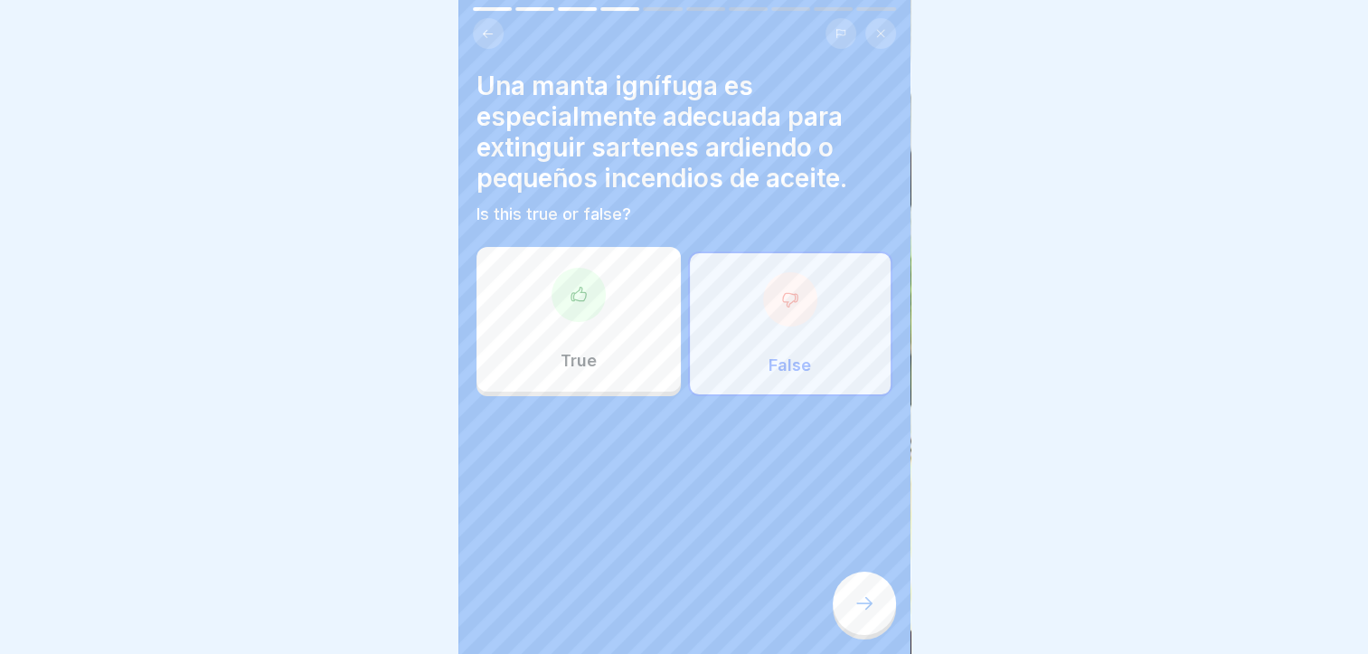
click at [626, 371] on div "True" at bounding box center [579, 319] width 204 height 145
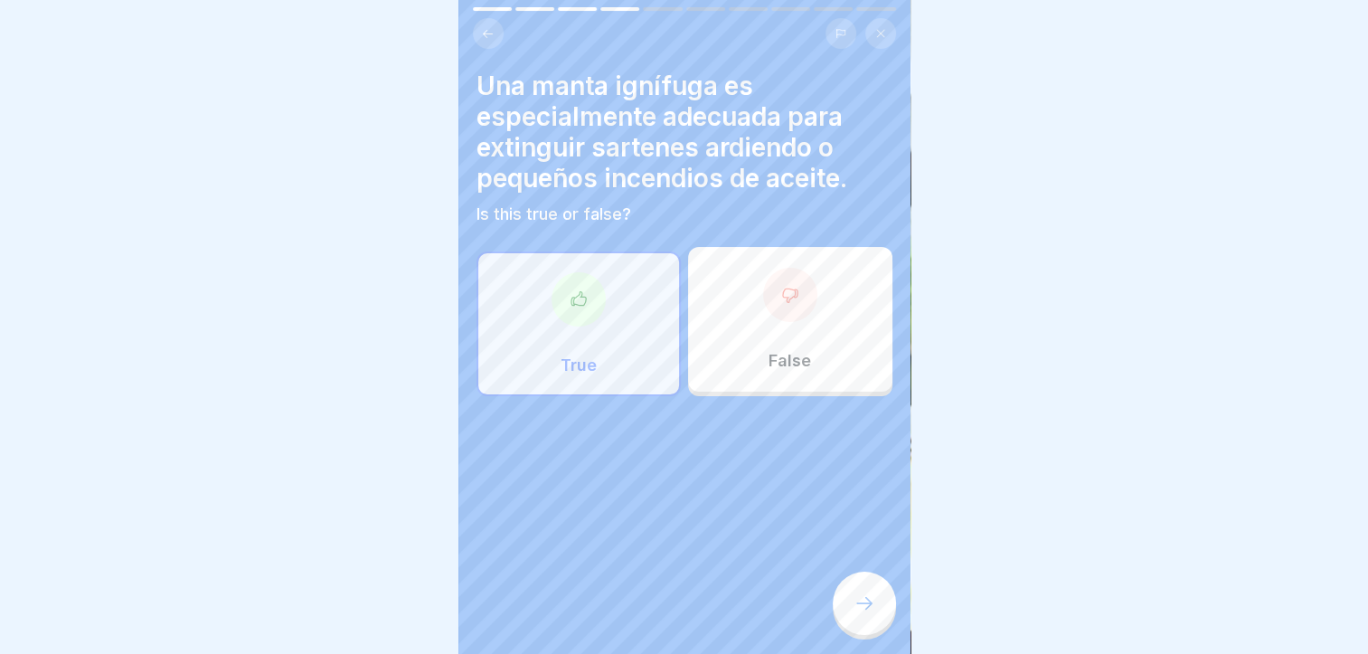
click at [890, 627] on div at bounding box center [864, 603] width 63 height 63
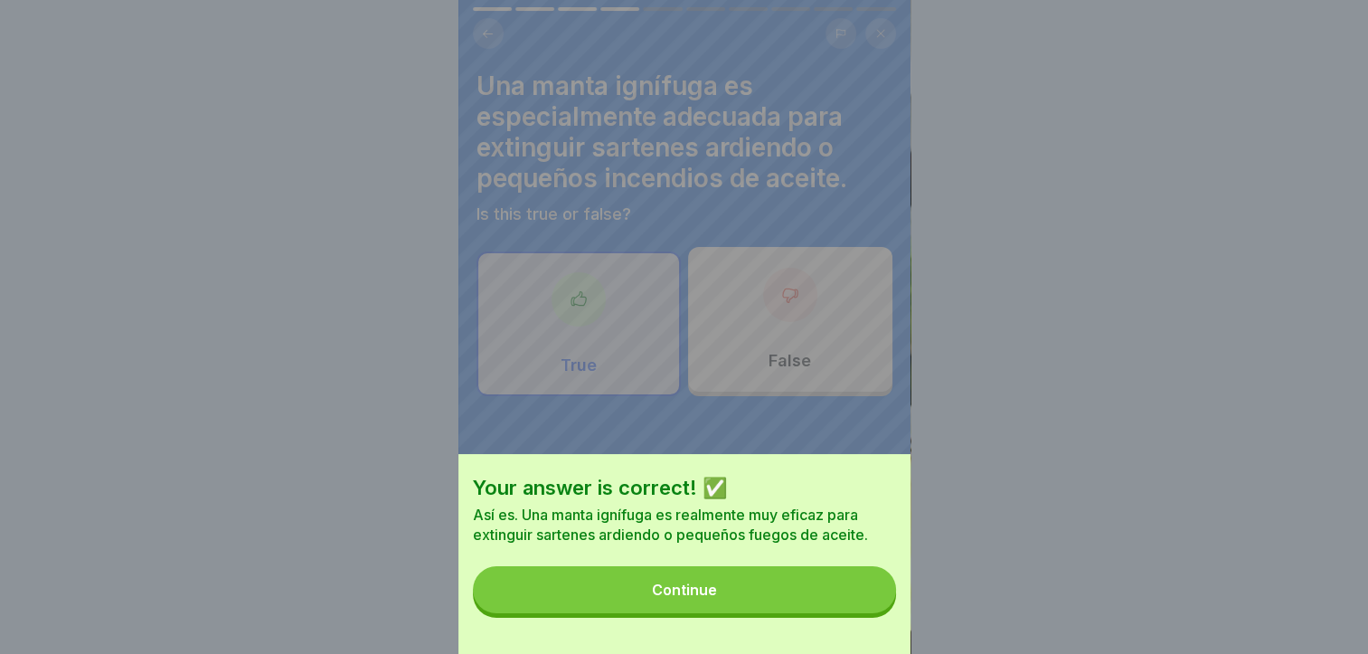
click at [856, 593] on button "Continue" at bounding box center [684, 589] width 423 height 47
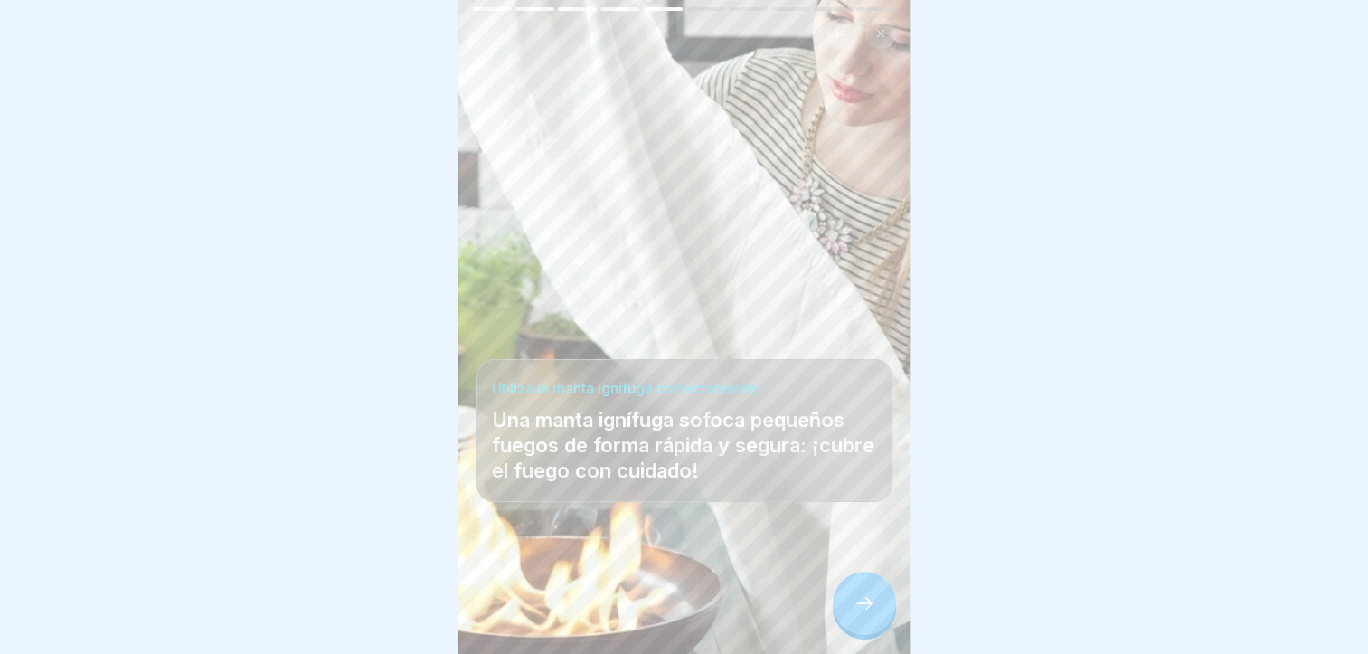
scroll to position [14, 0]
click at [854, 589] on div at bounding box center [864, 603] width 63 height 63
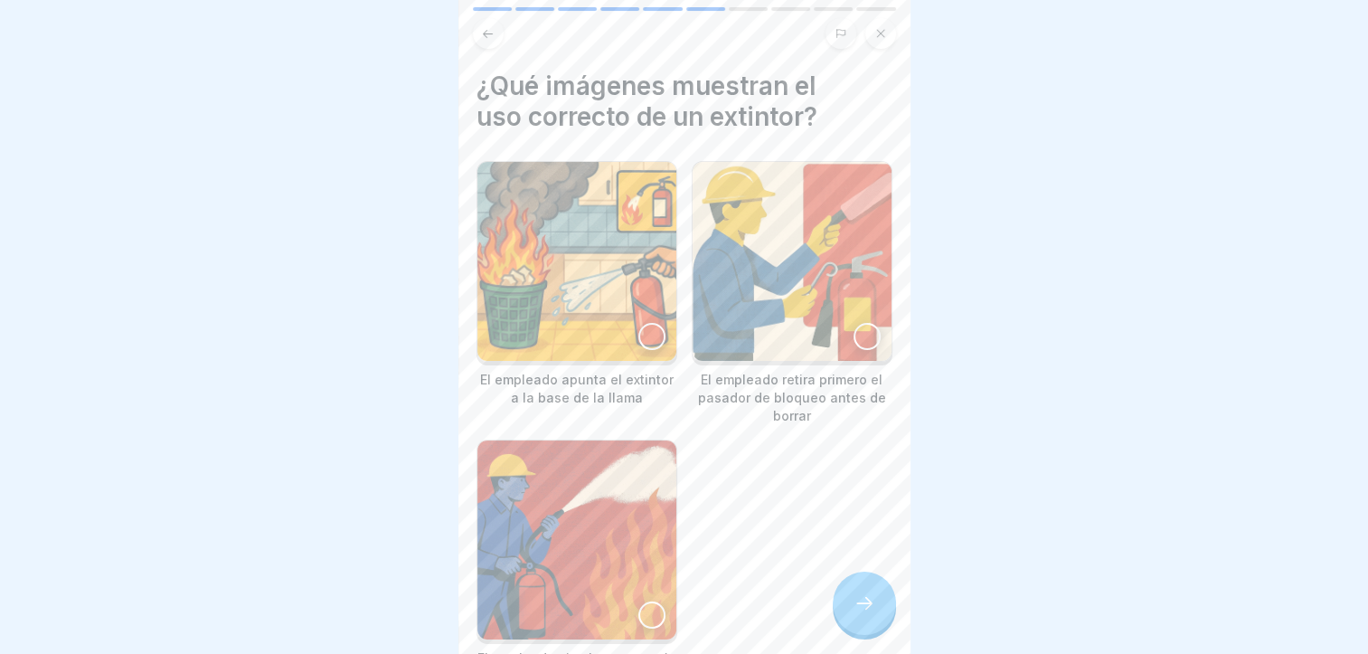
click at [638, 323] on div at bounding box center [651, 336] width 27 height 27
click at [865, 631] on div at bounding box center [864, 603] width 63 height 63
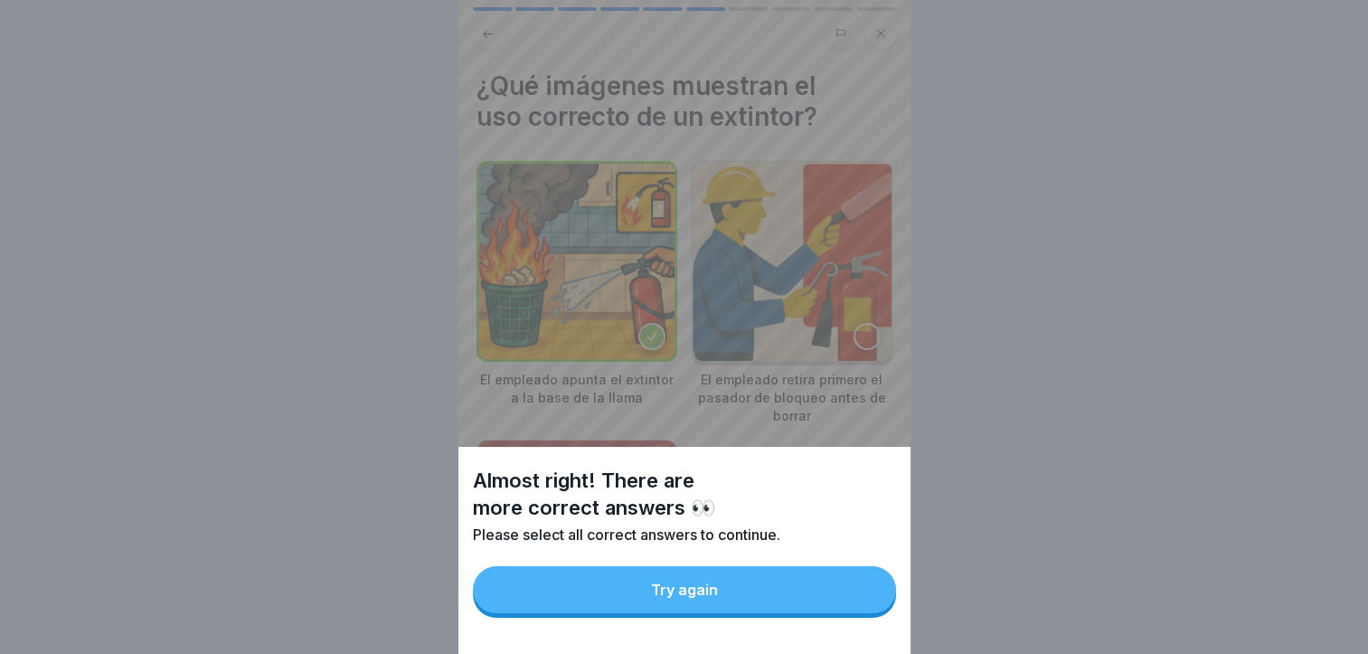
click at [849, 613] on button "Try again" at bounding box center [684, 589] width 423 height 47
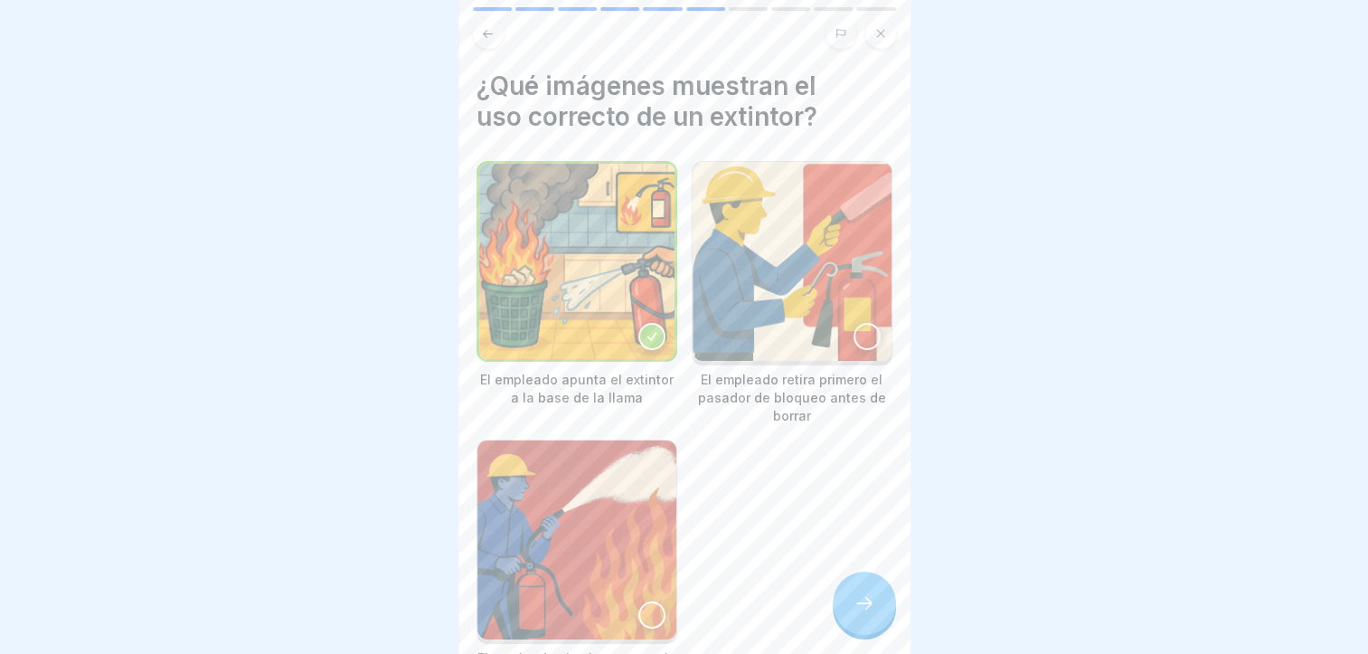
click at [842, 334] on img at bounding box center [792, 261] width 199 height 199
click at [874, 595] on icon at bounding box center [865, 603] width 22 height 22
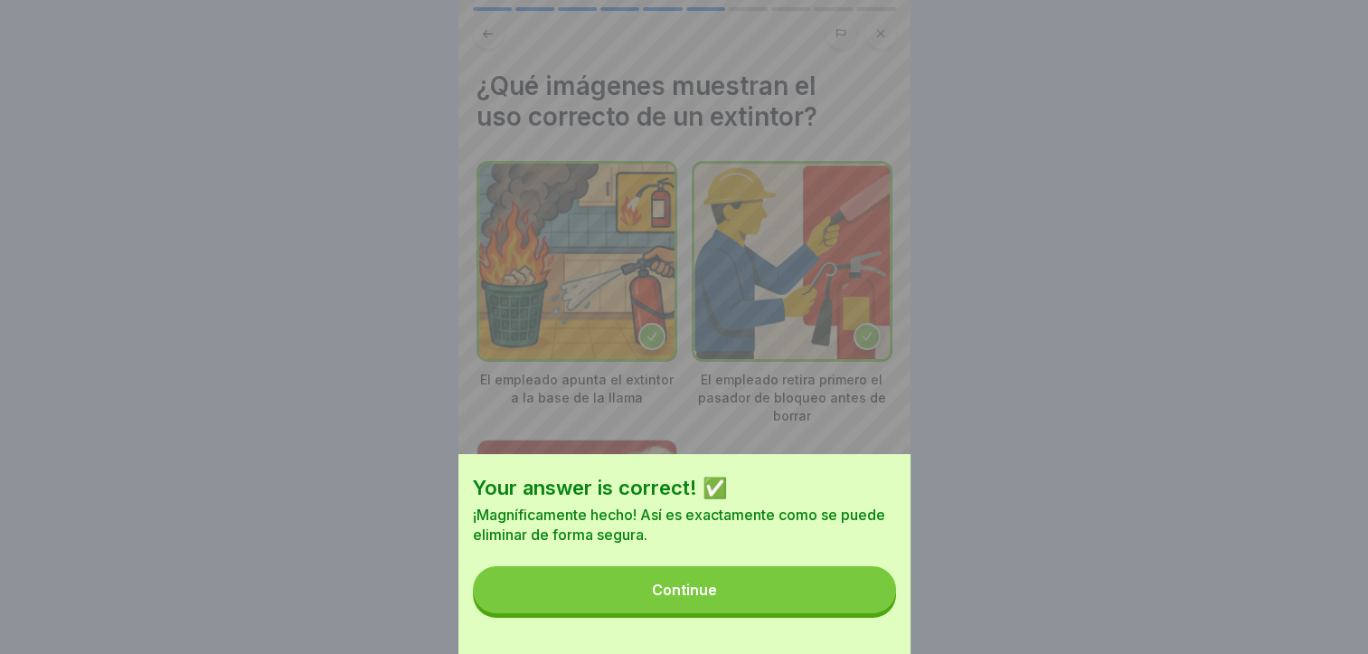
click at [858, 612] on button "Continue" at bounding box center [684, 589] width 423 height 47
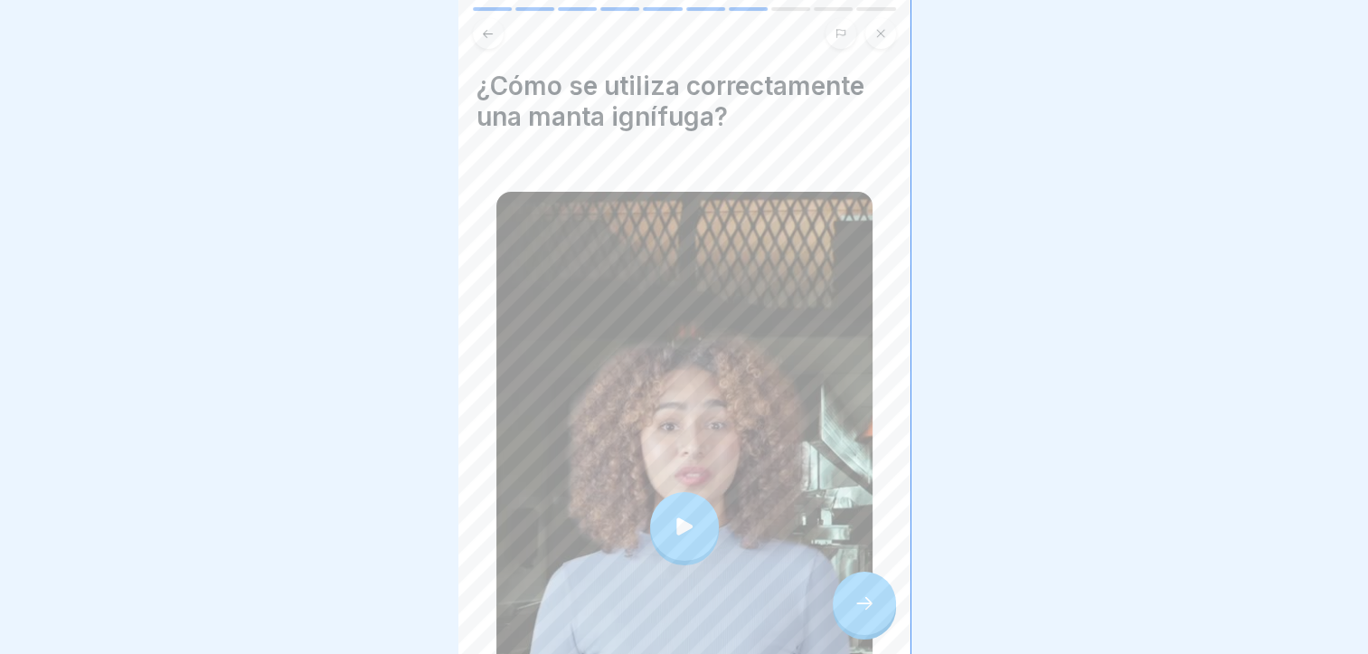
scroll to position [90, 0]
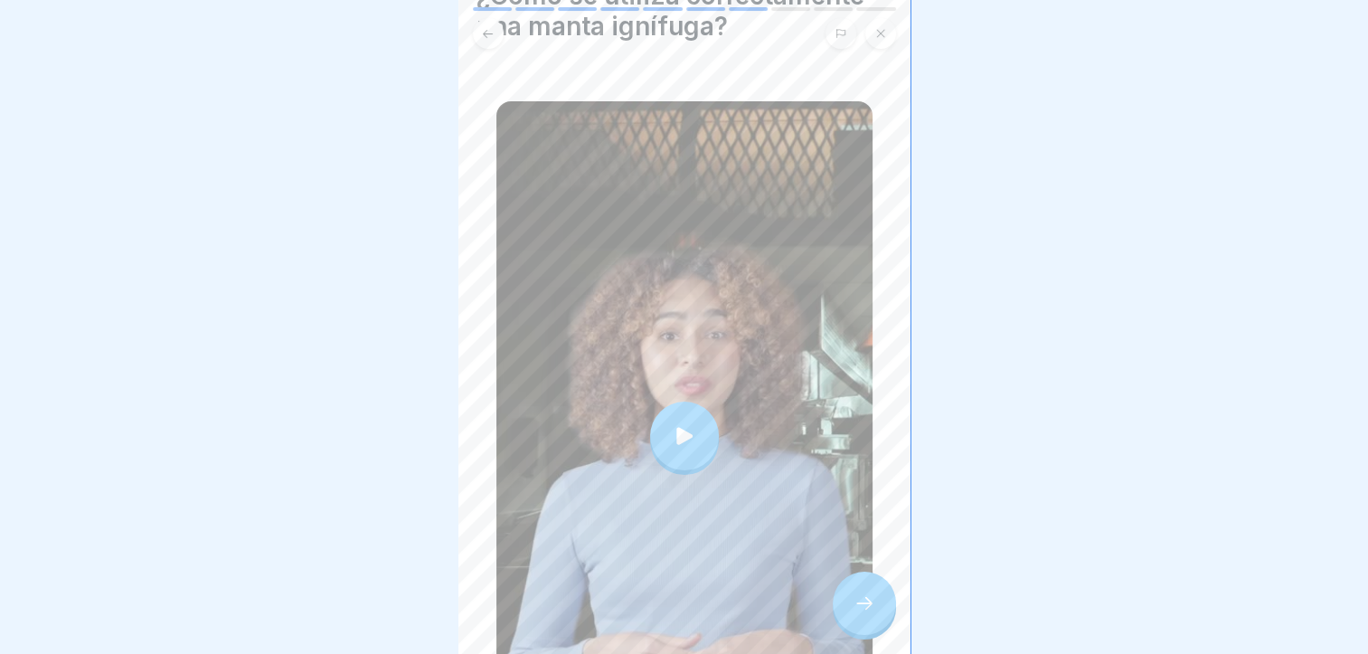
click at [701, 433] on div at bounding box center [684, 436] width 69 height 69
click at [862, 595] on icon at bounding box center [865, 603] width 22 height 22
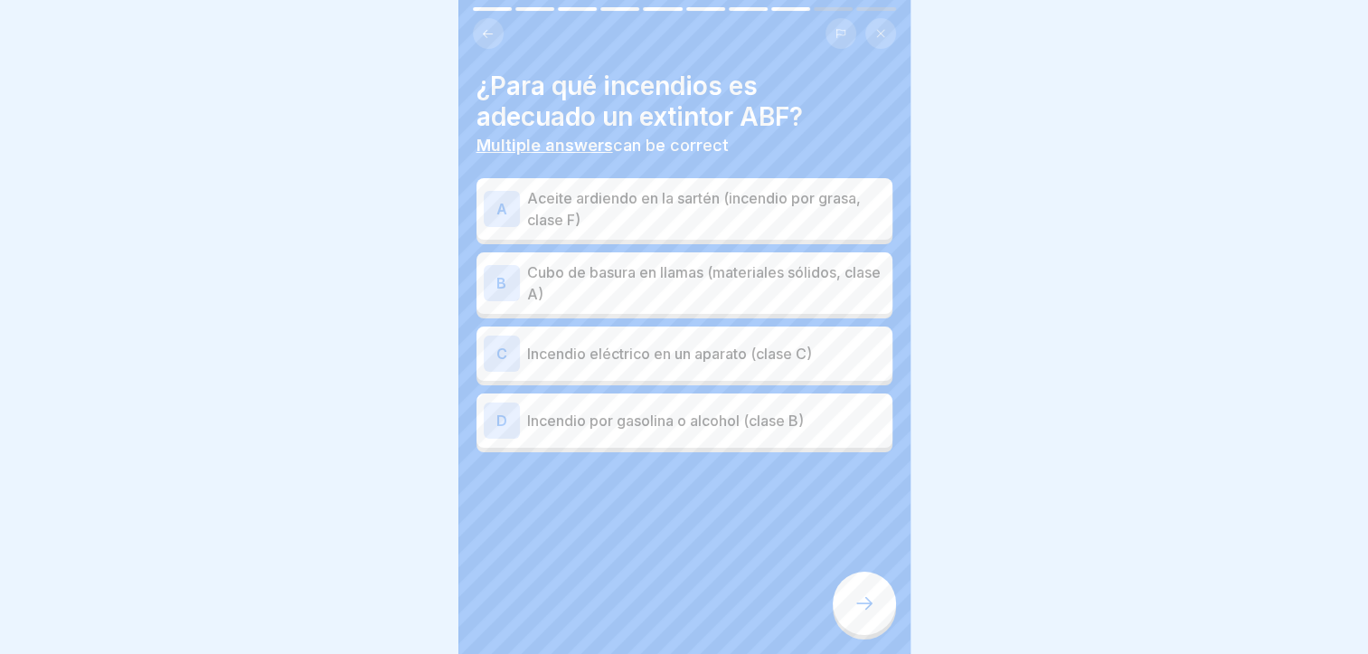
click at [822, 261] on p "Cubo de basura en llamas (materiales sólidos, clase A)" at bounding box center [706, 282] width 358 height 43
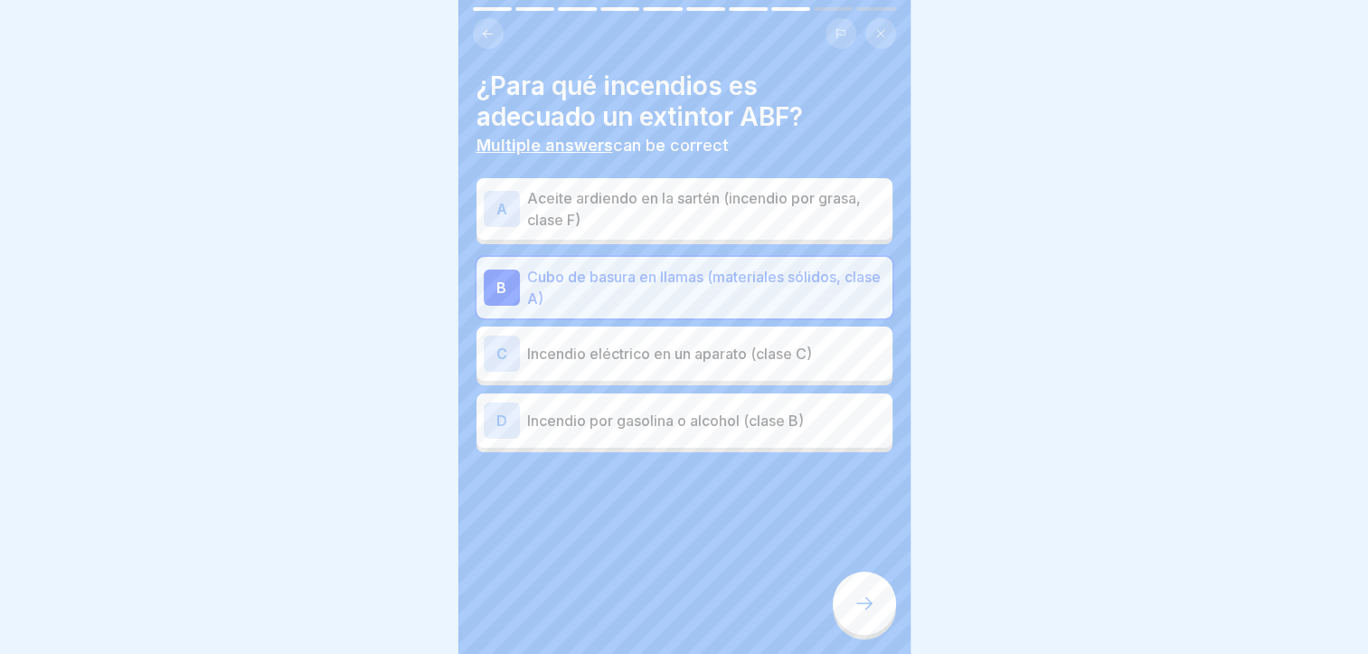
click at [809, 353] on div "C Incendio eléctrico en un aparato (clase C)" at bounding box center [685, 354] width 402 height 36
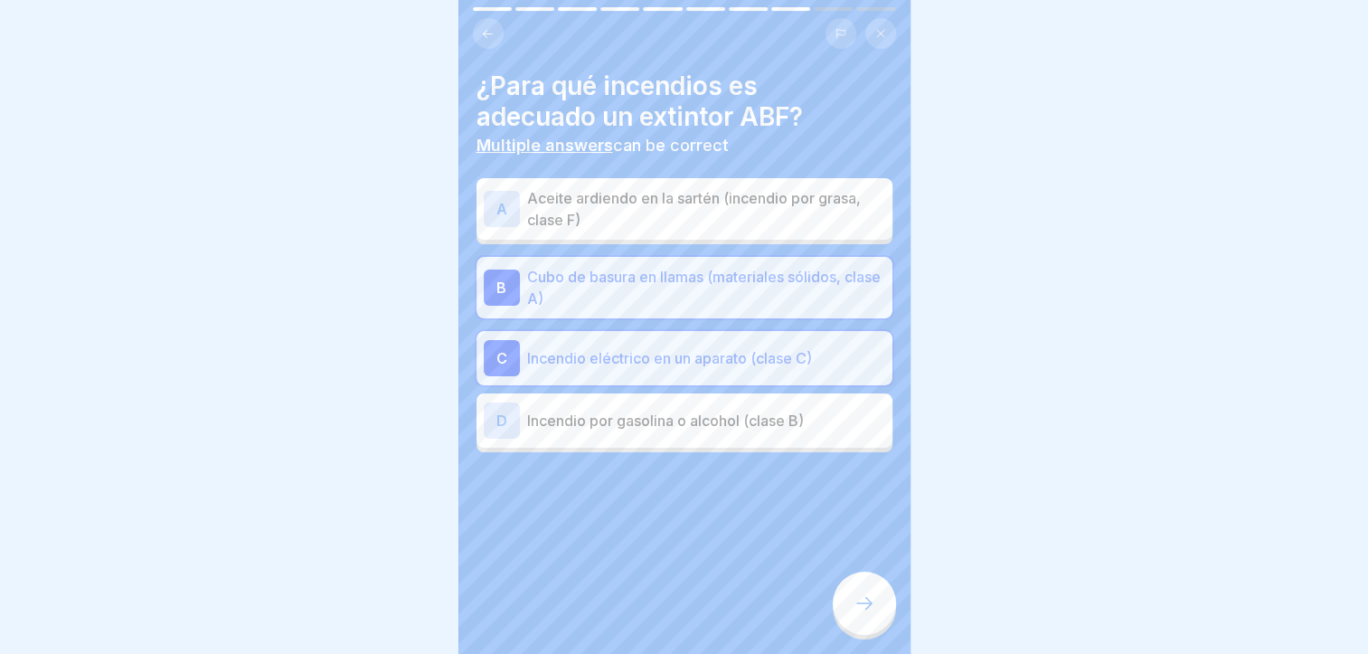
click at [813, 425] on div "D Incendio por gasolina o alcohol (clase B)" at bounding box center [685, 420] width 416 height 54
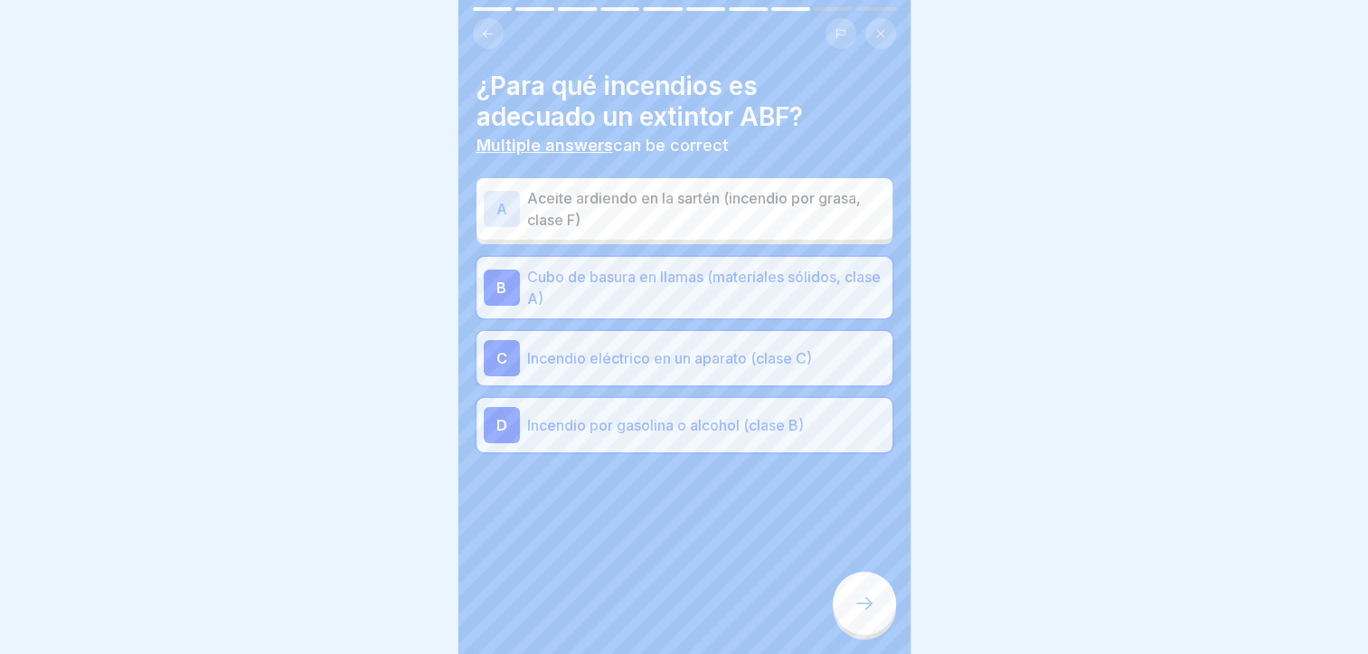
click at [860, 614] on div at bounding box center [864, 603] width 63 height 63
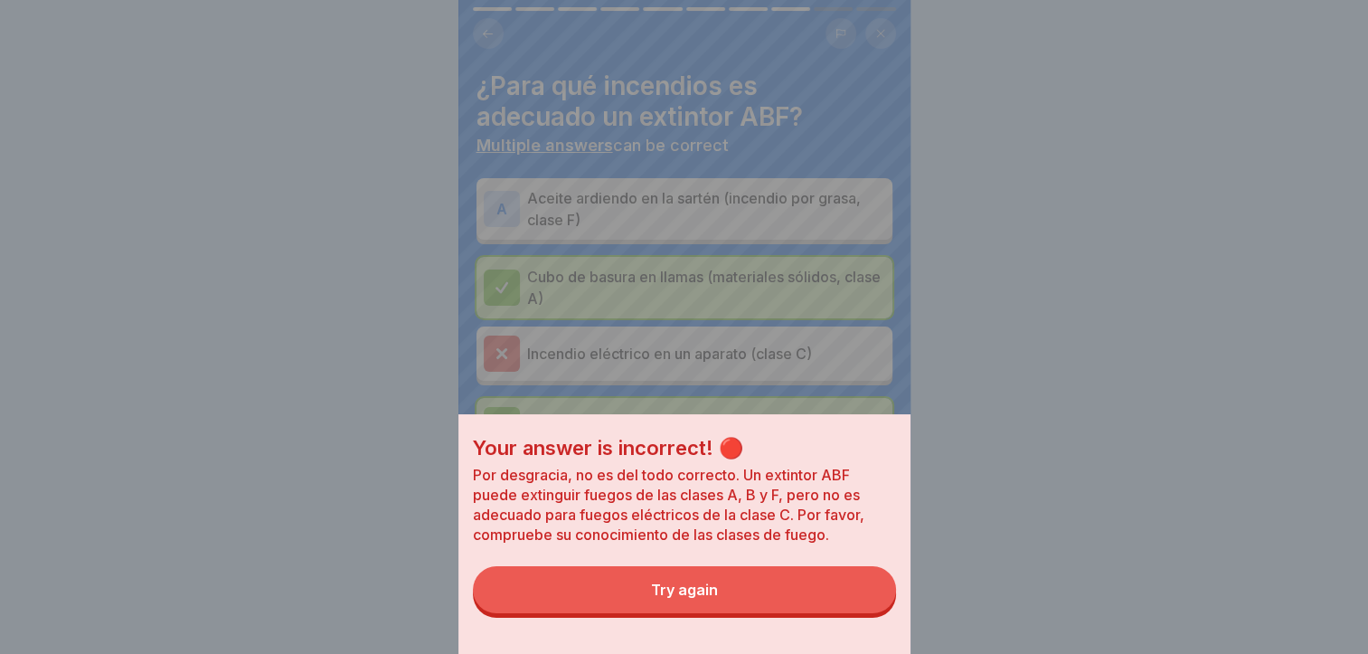
click at [857, 613] on button "Try again" at bounding box center [684, 589] width 423 height 47
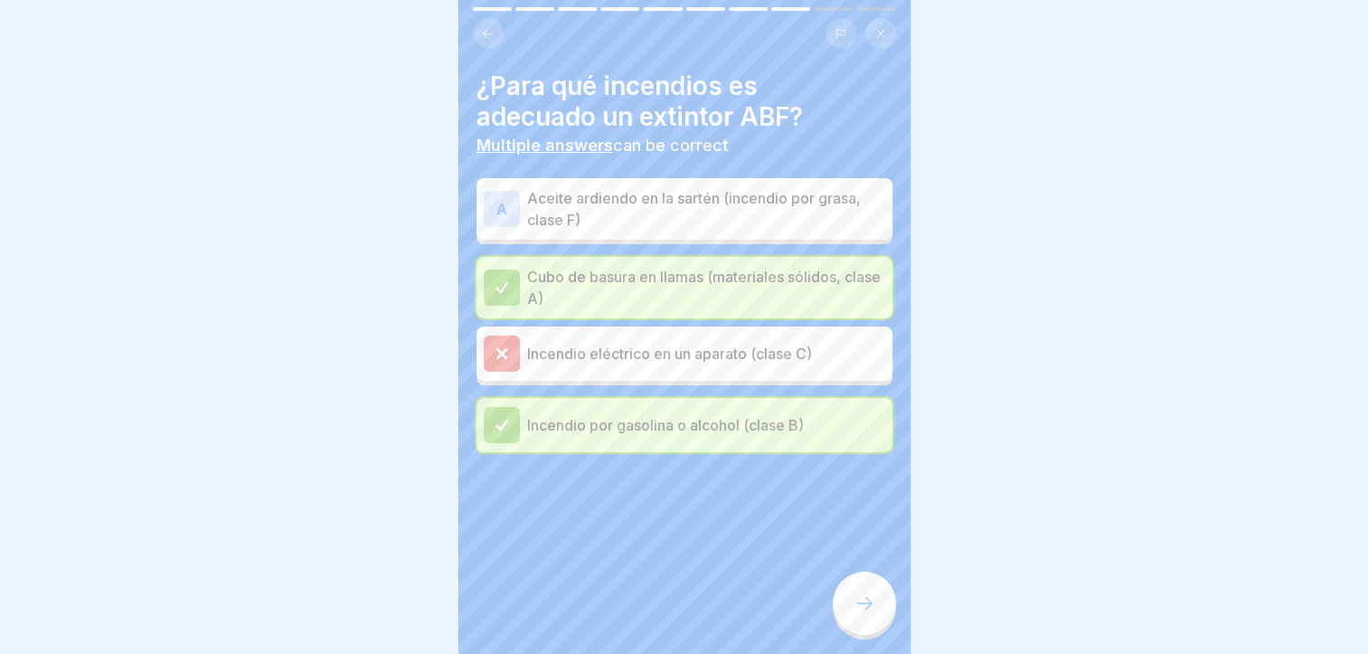
click at [889, 613] on div at bounding box center [864, 603] width 63 height 63
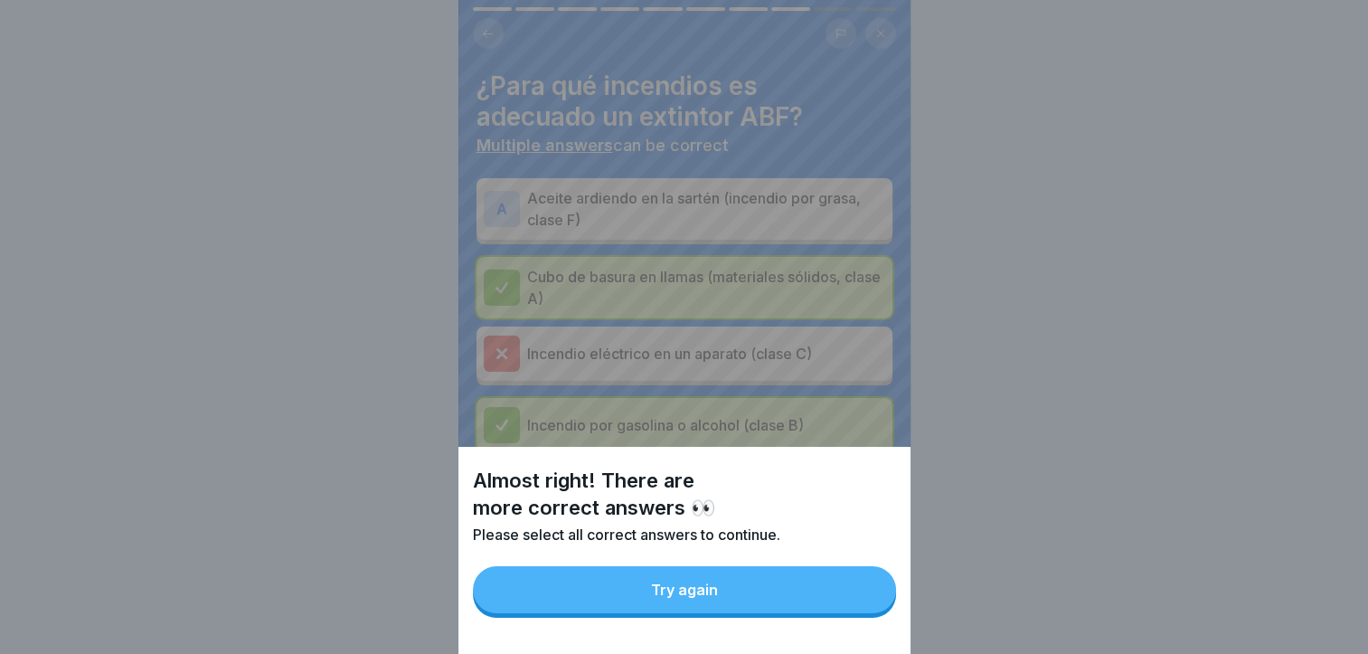
click at [886, 613] on button "Try again" at bounding box center [684, 589] width 423 height 47
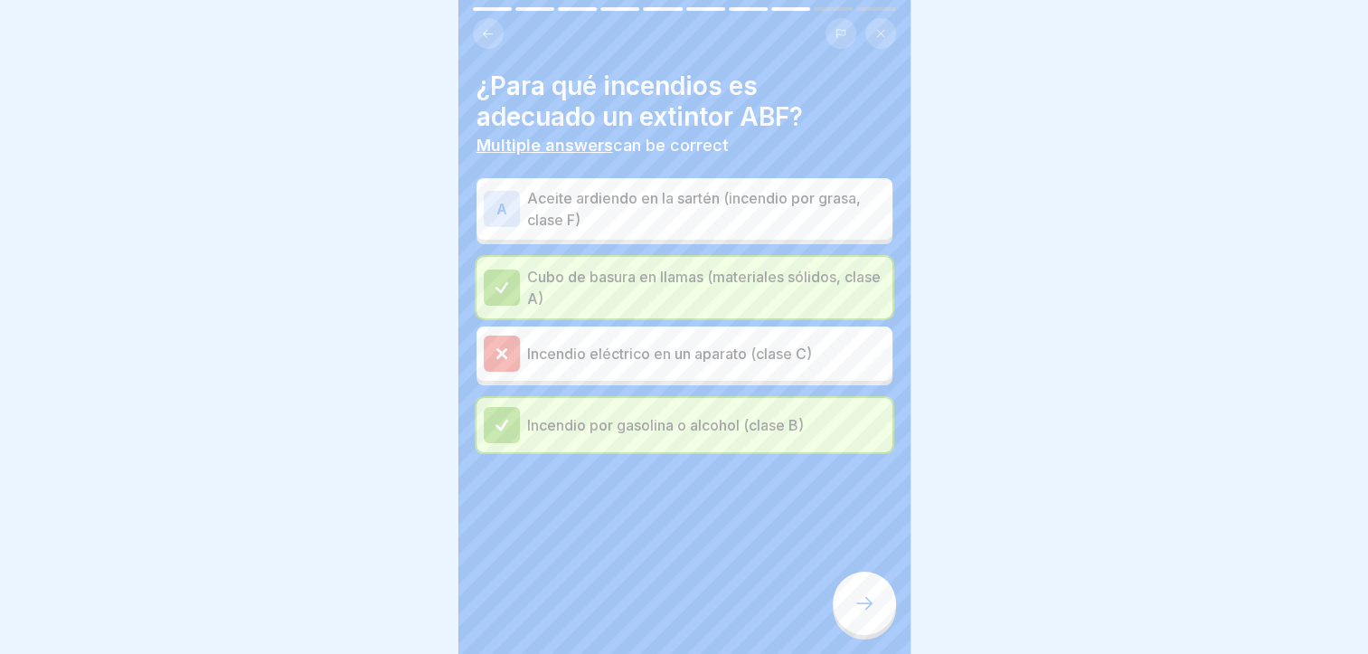
click at [806, 277] on p "Cubo de basura en llamas (materiales sólidos, clase A)" at bounding box center [706, 287] width 358 height 43
click at [810, 398] on div "Incendio por gasolina o alcohol (clase B)" at bounding box center [685, 425] width 416 height 54
click at [861, 600] on icon at bounding box center [865, 603] width 22 height 22
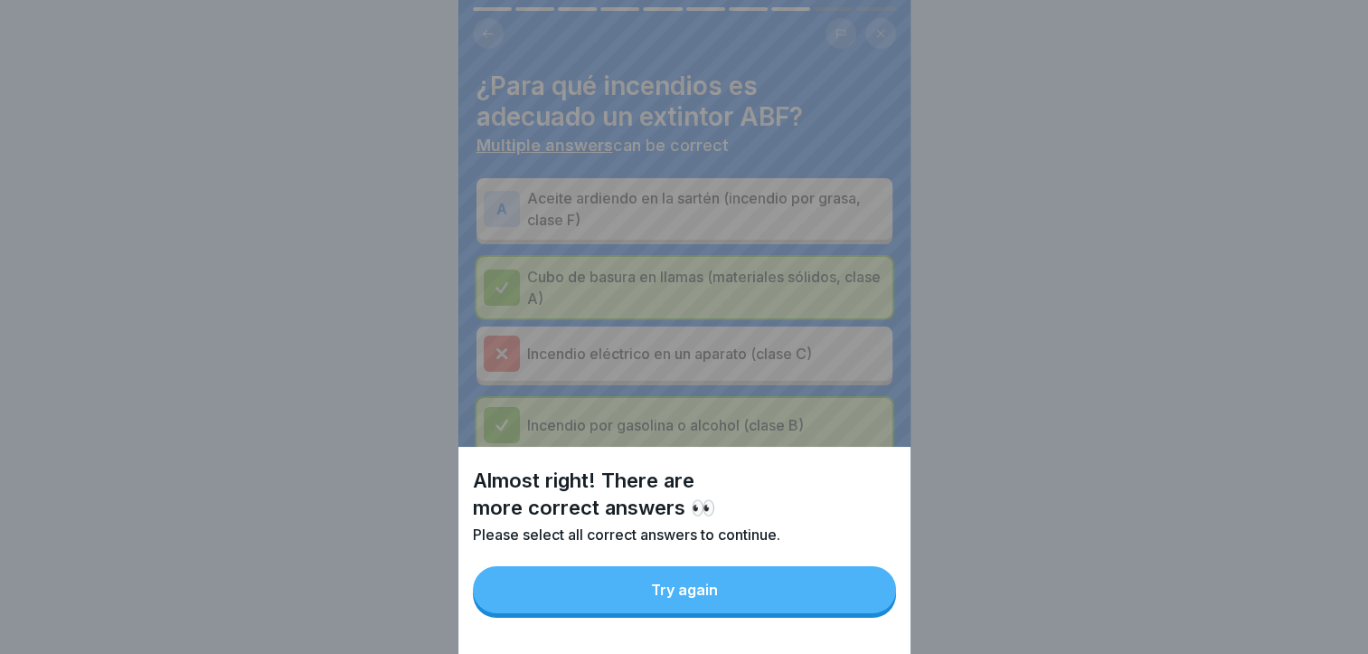
click at [858, 601] on button "Try again" at bounding box center [684, 589] width 423 height 47
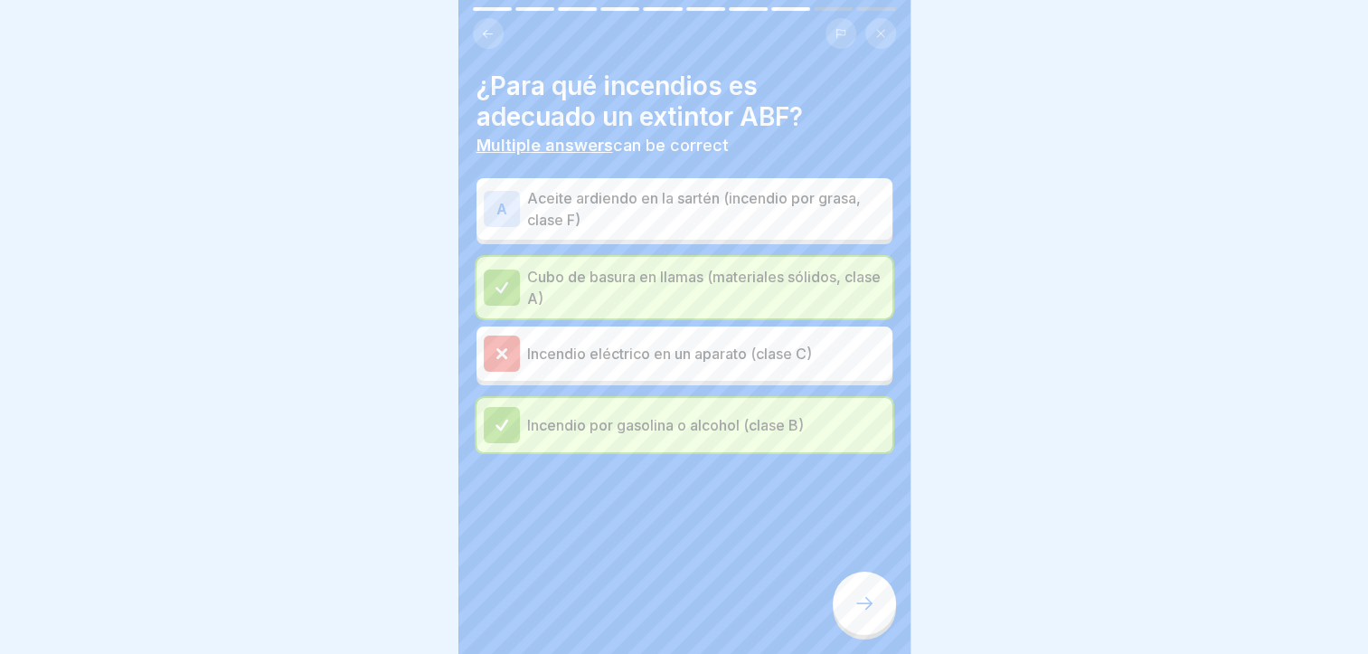
click at [818, 178] on div "A Aceite ardiendo en la sartén (incendio por grasa, clase F)" at bounding box center [685, 208] width 416 height 61
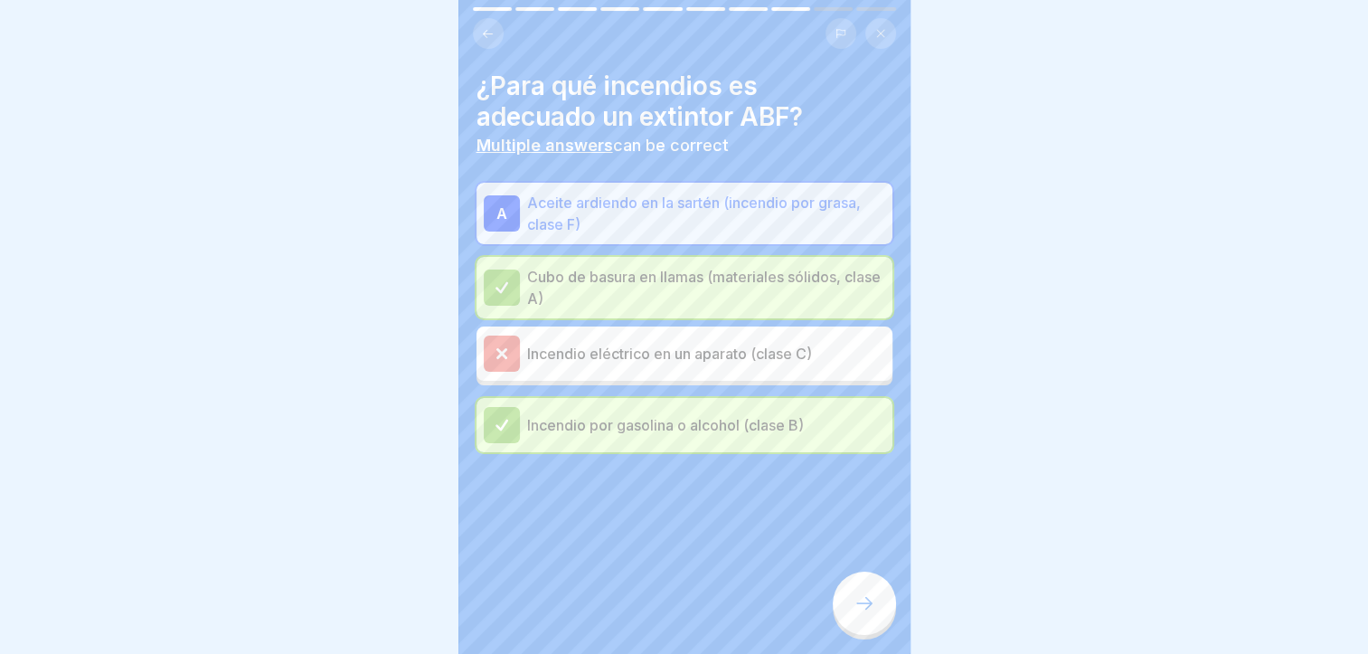
click at [866, 602] on icon at bounding box center [865, 603] width 22 height 22
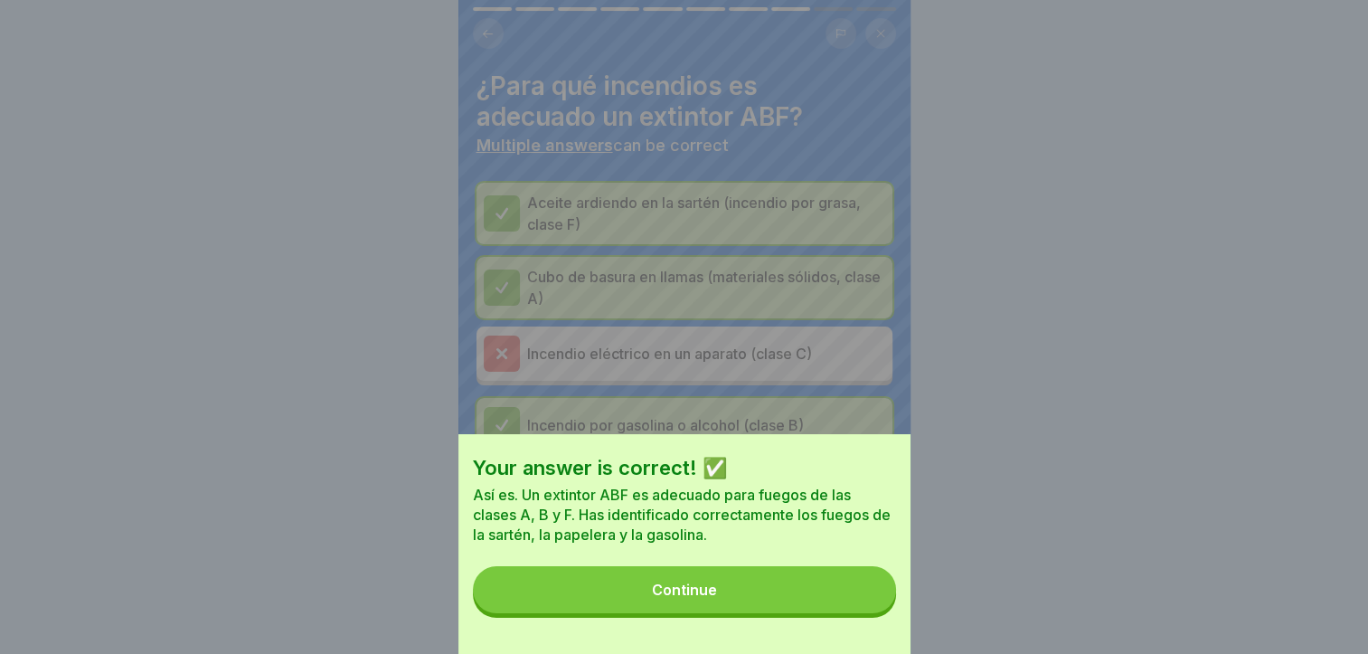
click at [863, 602] on button "Continue" at bounding box center [684, 589] width 423 height 47
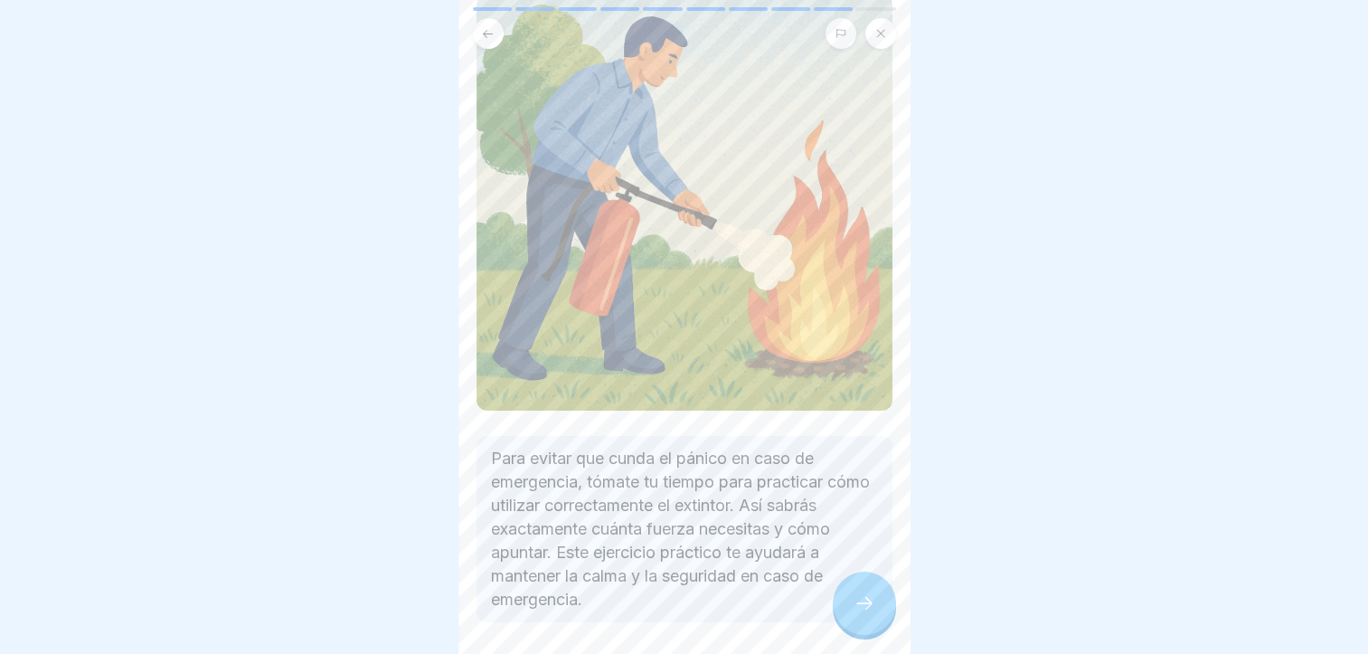
scroll to position [225, 0]
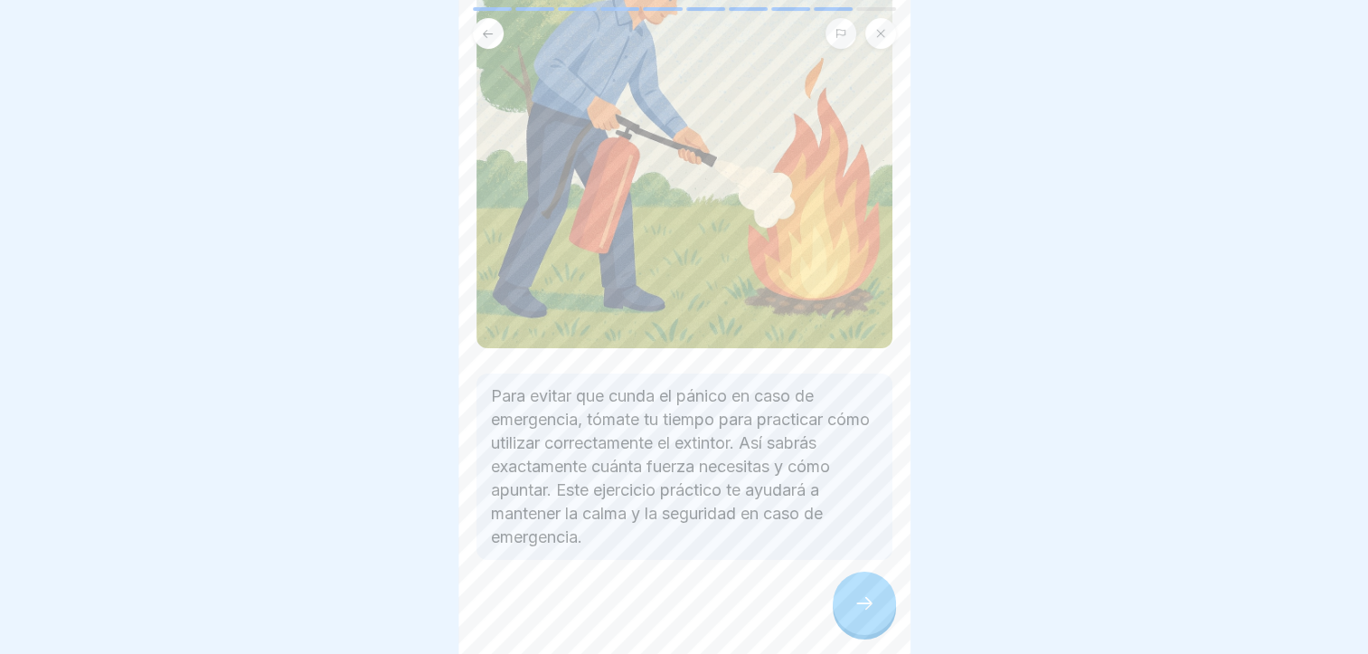
click at [879, 603] on div at bounding box center [864, 603] width 63 height 63
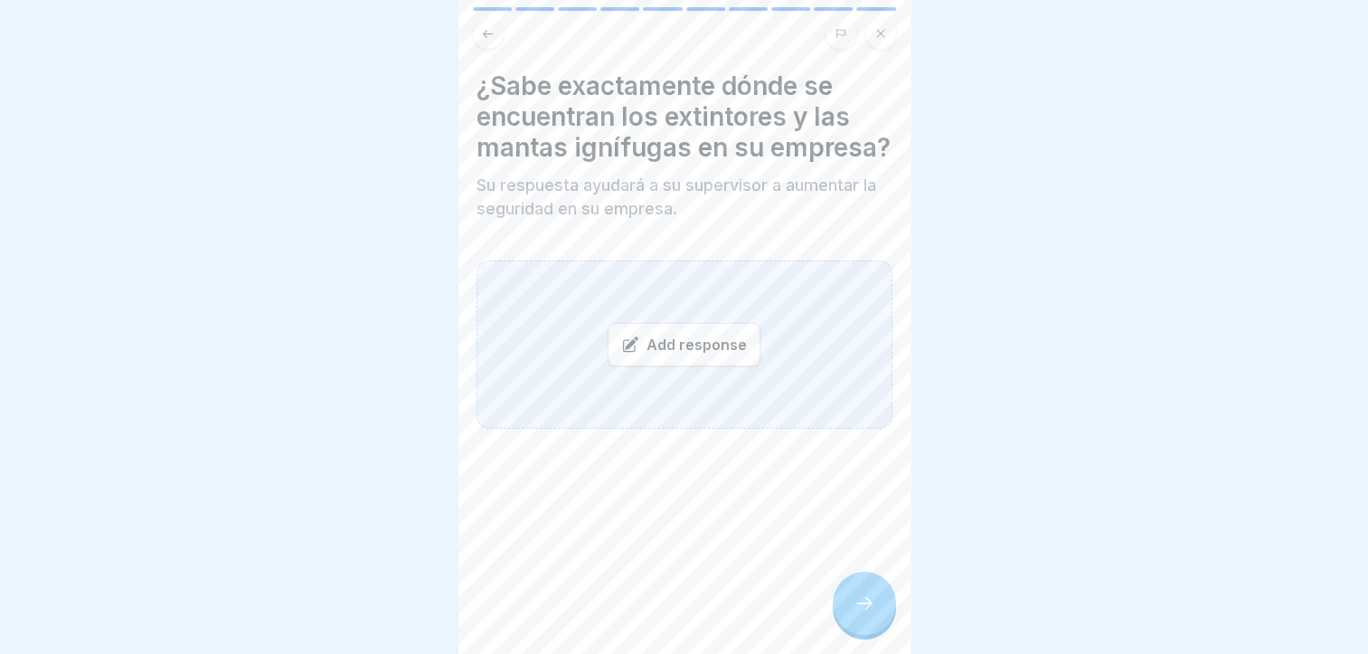
click at [665, 342] on div "Add response" at bounding box center [684, 344] width 153 height 43
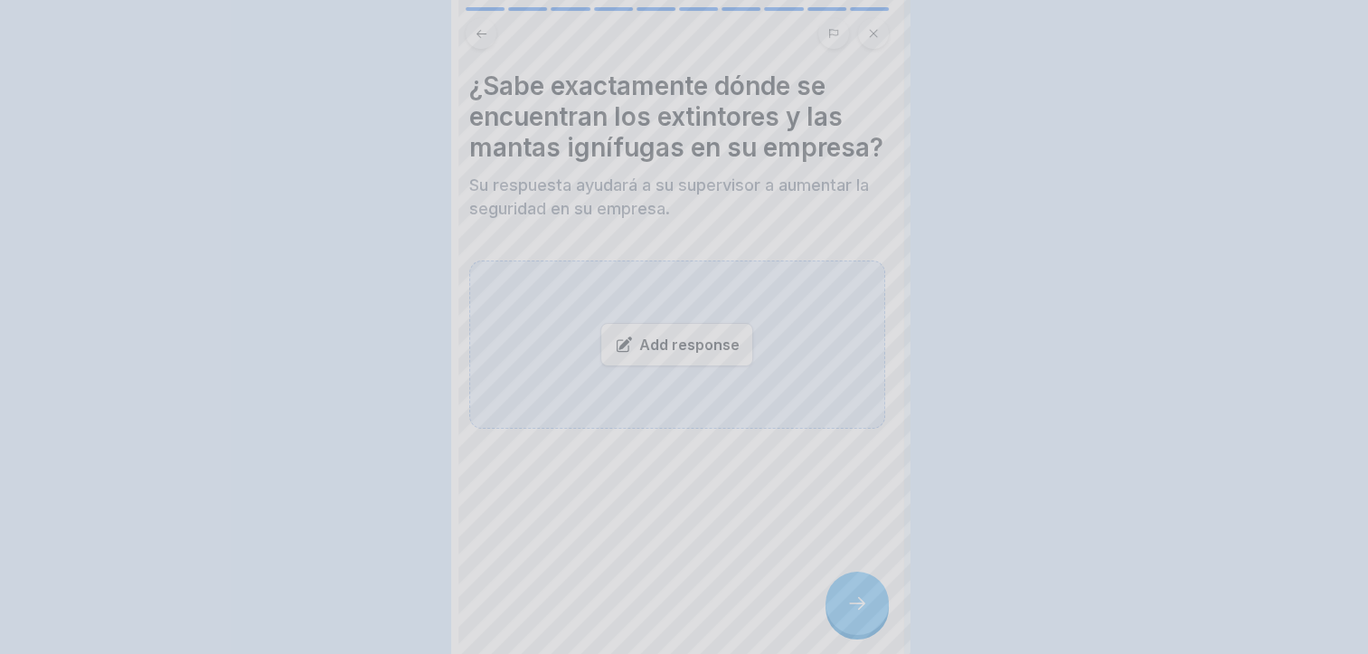
scroll to position [0, 0]
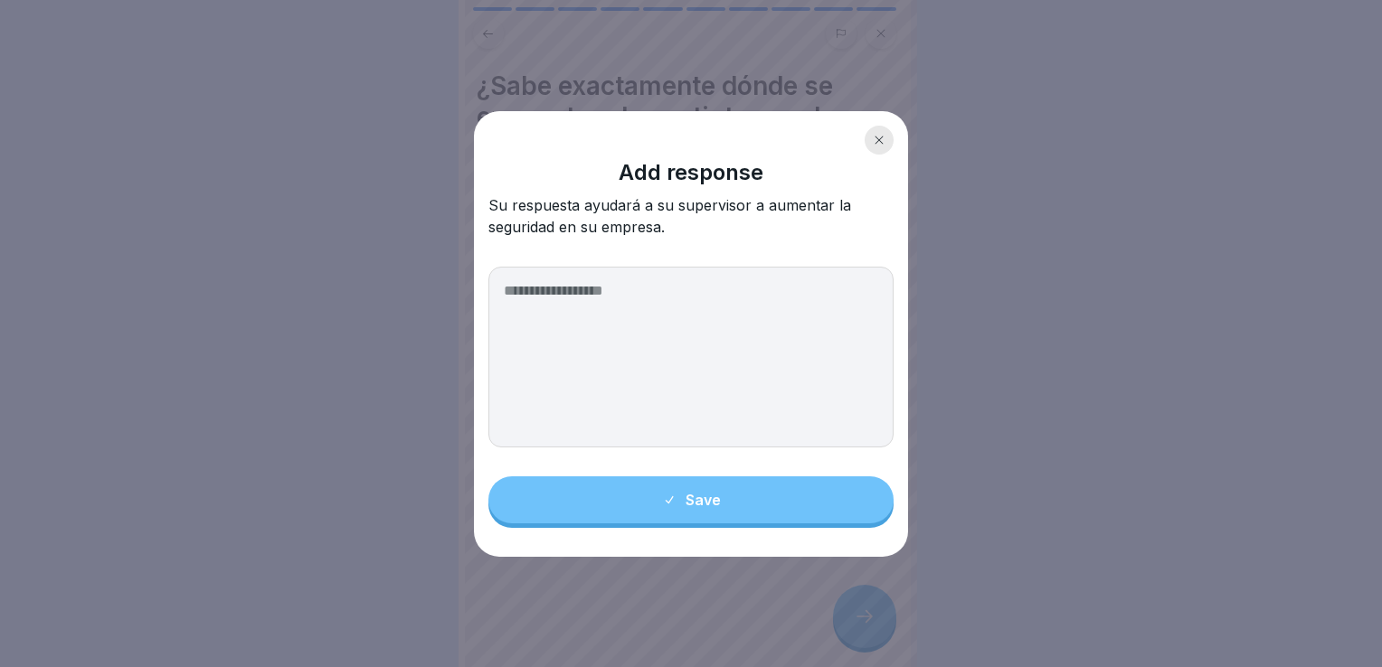
click at [875, 140] on icon at bounding box center [879, 140] width 11 height 11
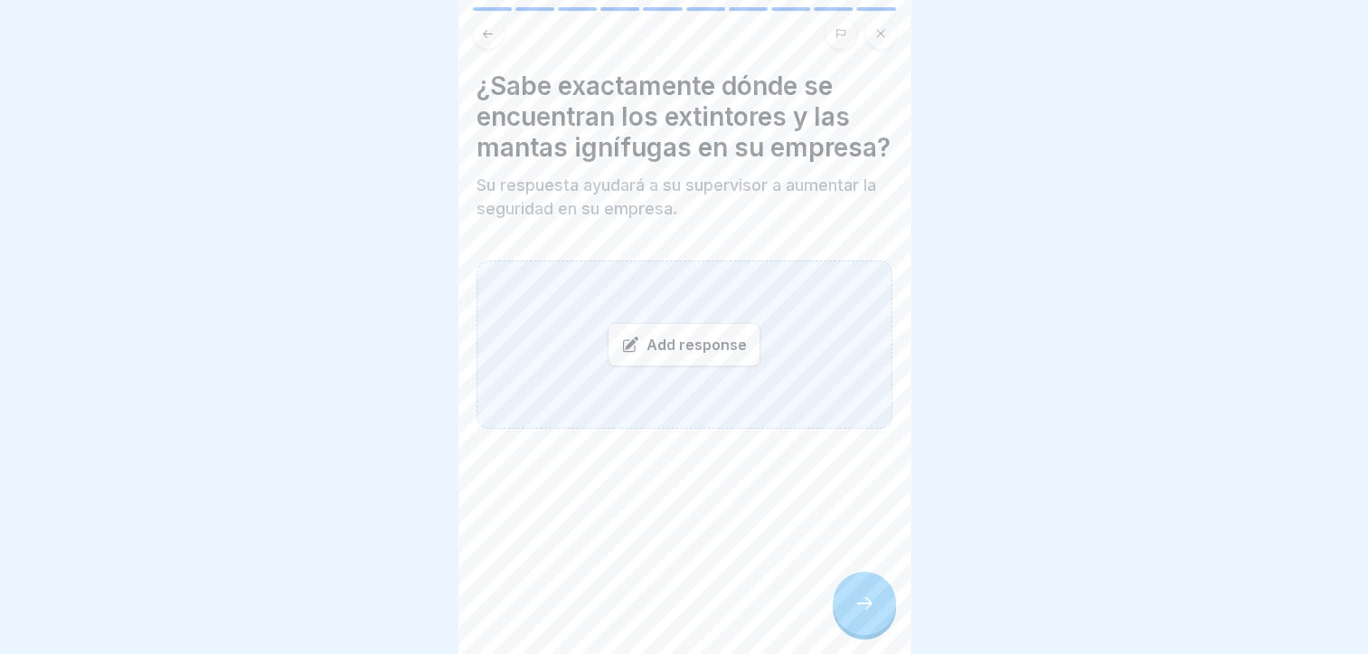
click at [612, 366] on div "Add response" at bounding box center [684, 344] width 153 height 43
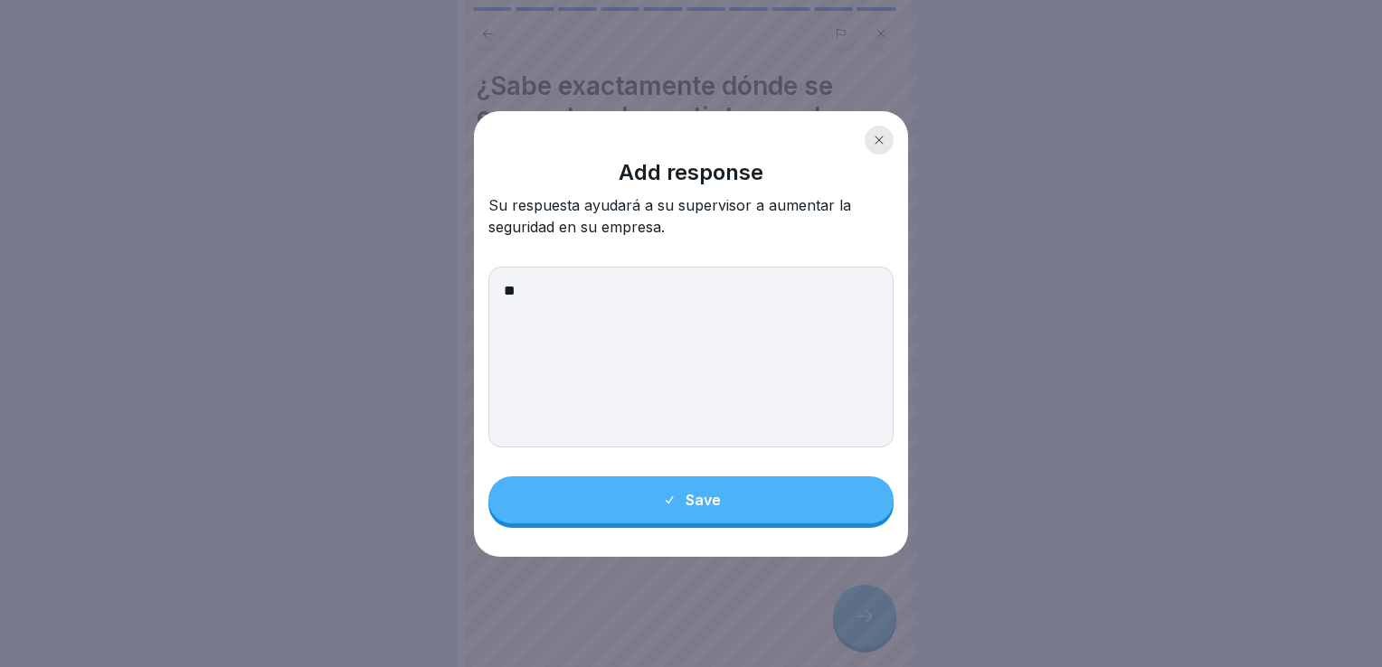
type textarea "*"
type textarea "**"
click at [722, 497] on button "Save" at bounding box center [690, 500] width 405 height 47
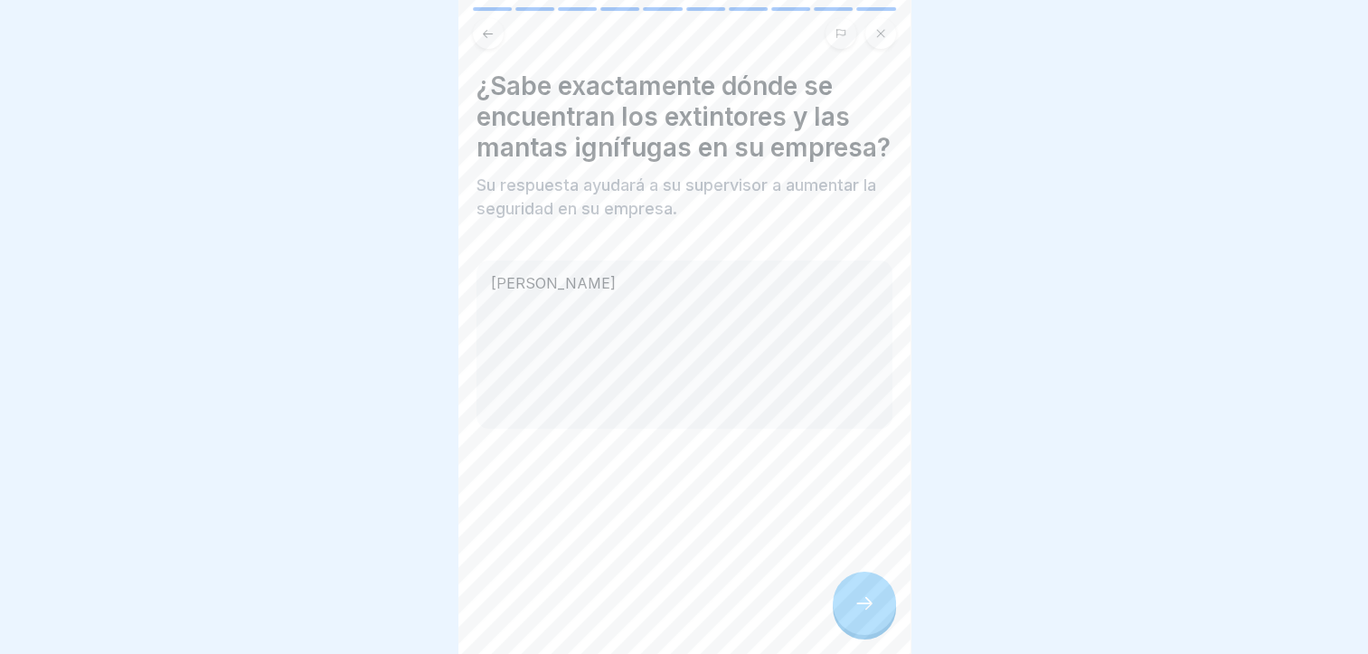
click at [872, 599] on div at bounding box center [864, 603] width 63 height 63
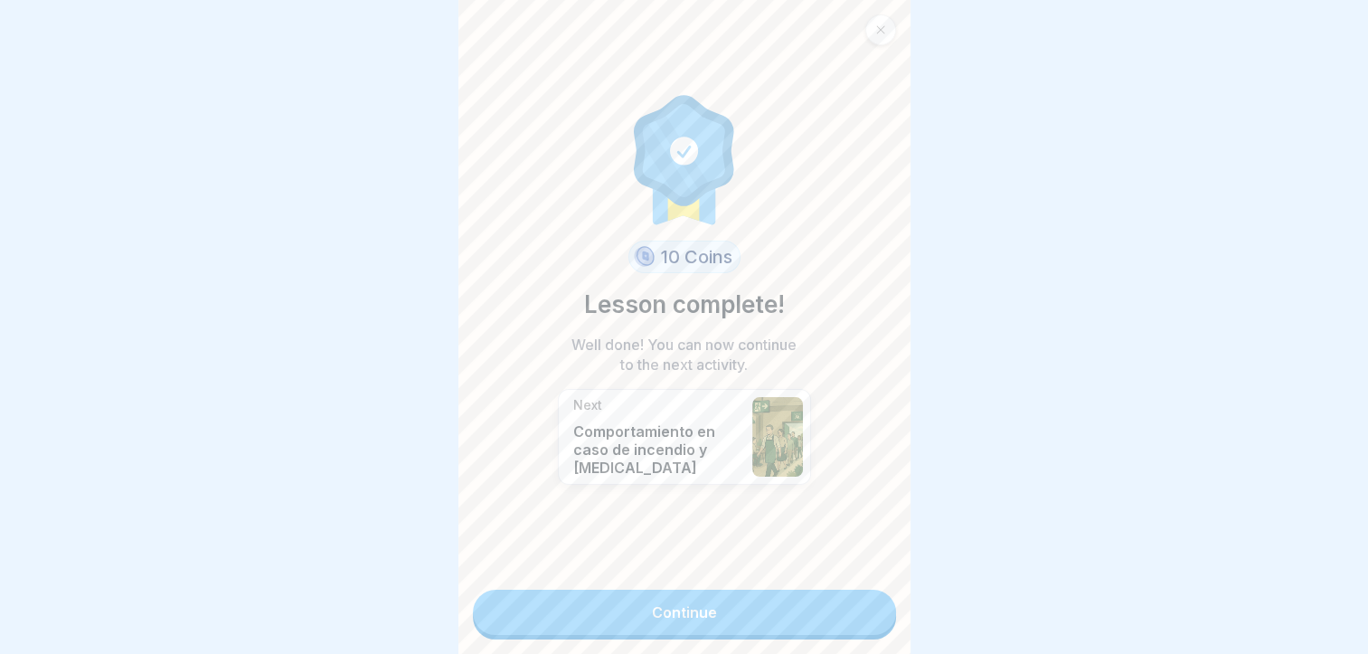
click at [874, 629] on link "Continue" at bounding box center [684, 612] width 423 height 45
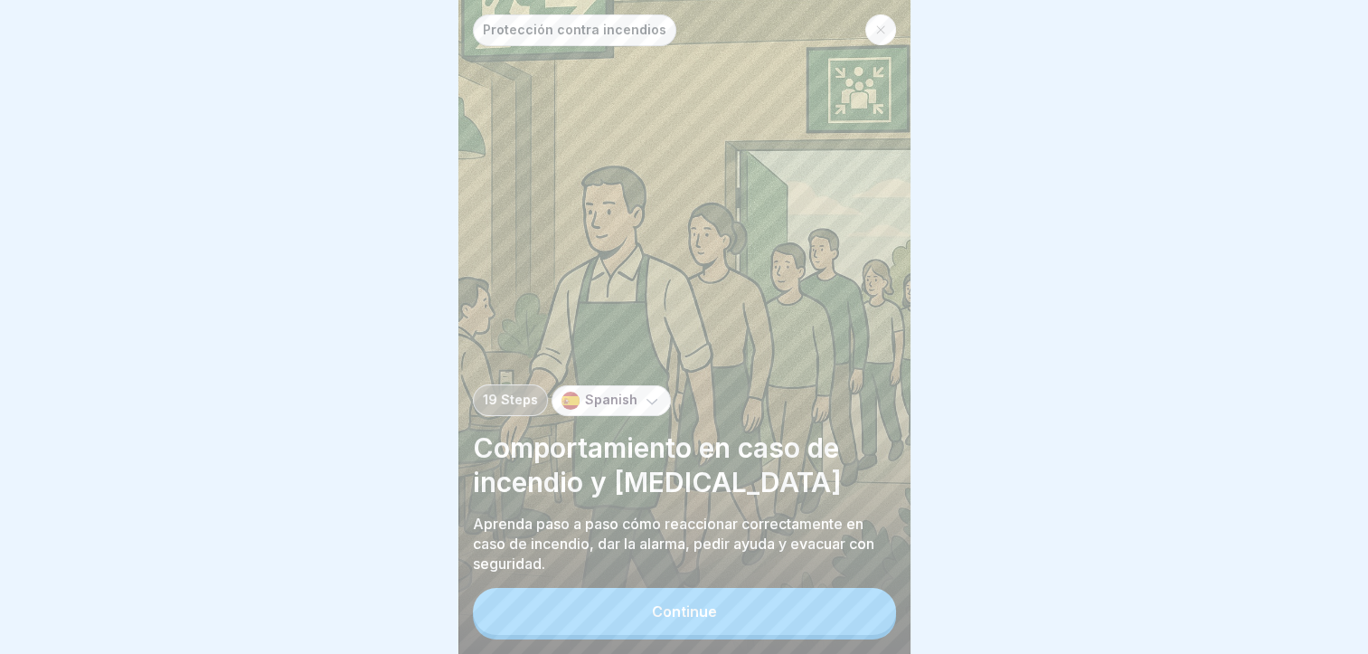
scroll to position [14, 0]
click at [816, 640] on div "Protección contra incendios 19 Steps Spanish Comportamiento en caso de incendio…" at bounding box center [684, 327] width 452 height 654
click at [758, 599] on button "Continue" at bounding box center [684, 611] width 423 height 47
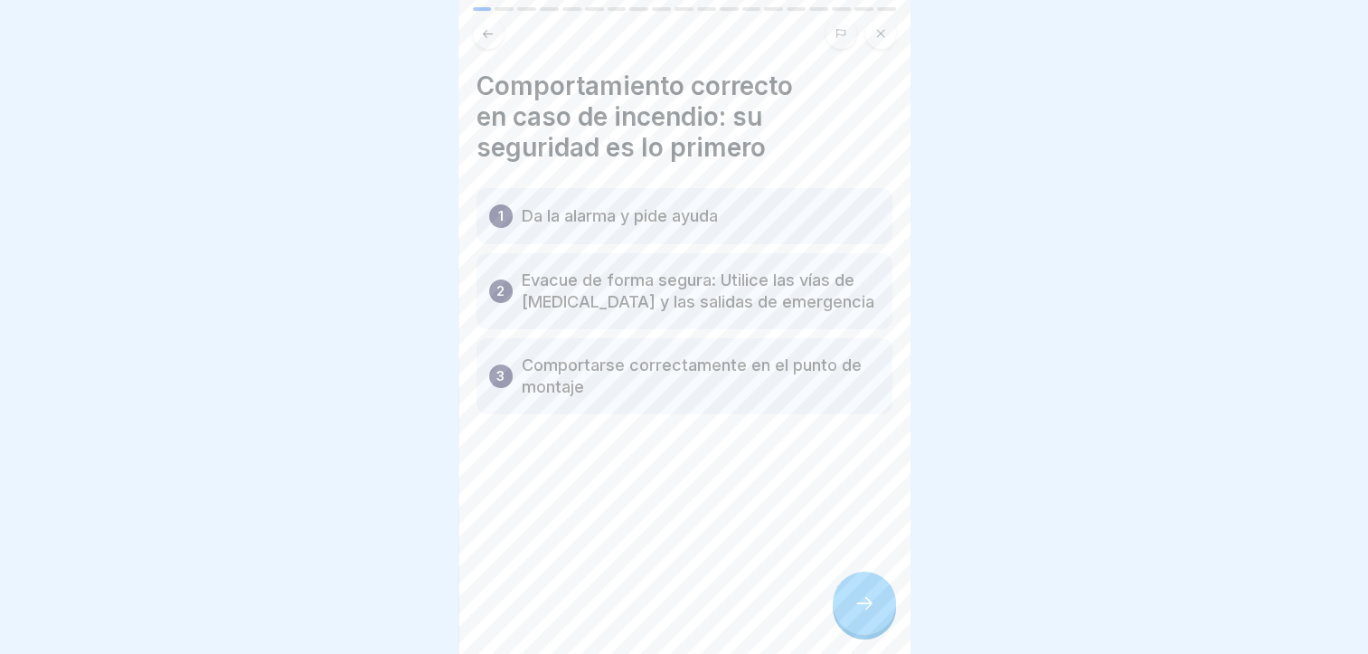
click at [872, 610] on icon at bounding box center [865, 603] width 22 height 22
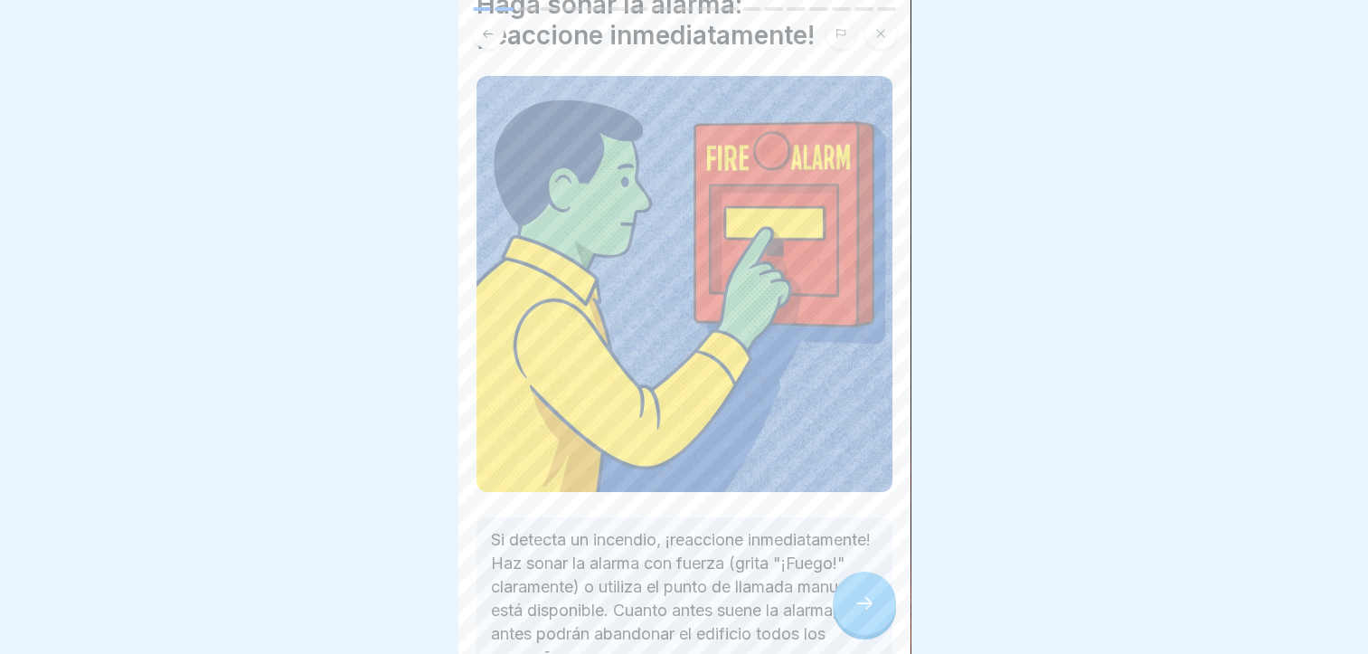
scroll to position [203, 0]
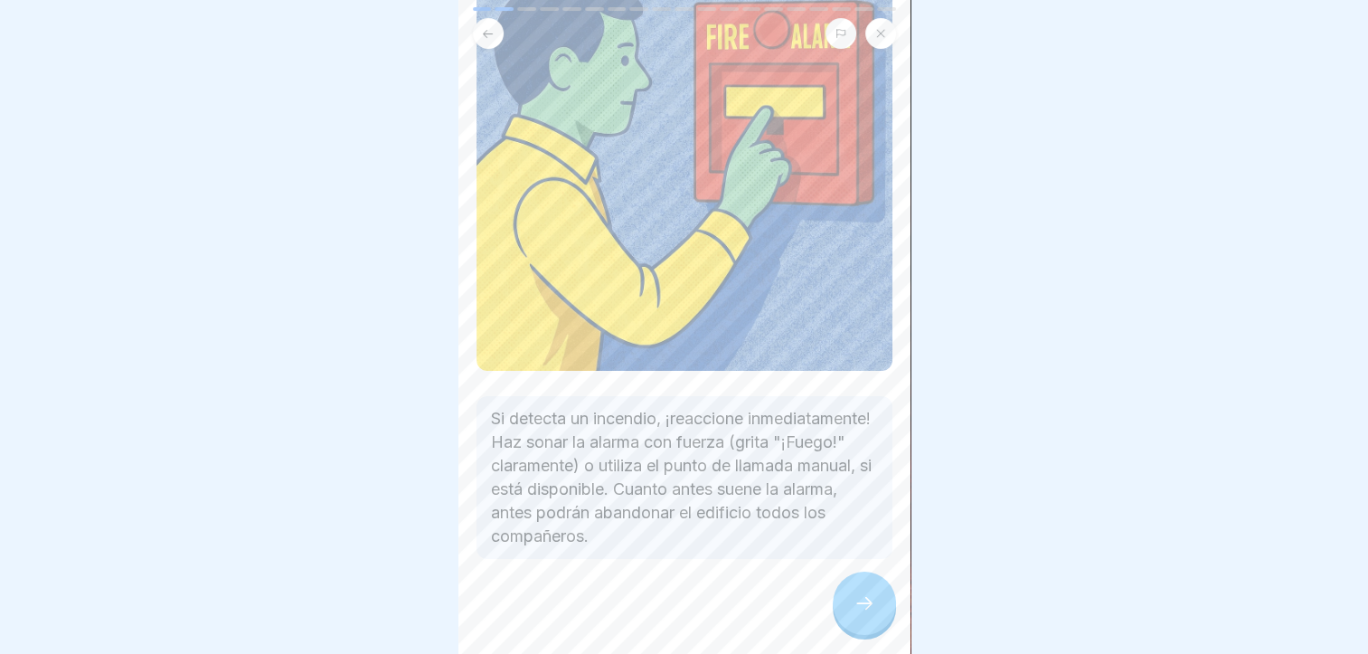
click at [865, 591] on div at bounding box center [864, 603] width 63 height 63
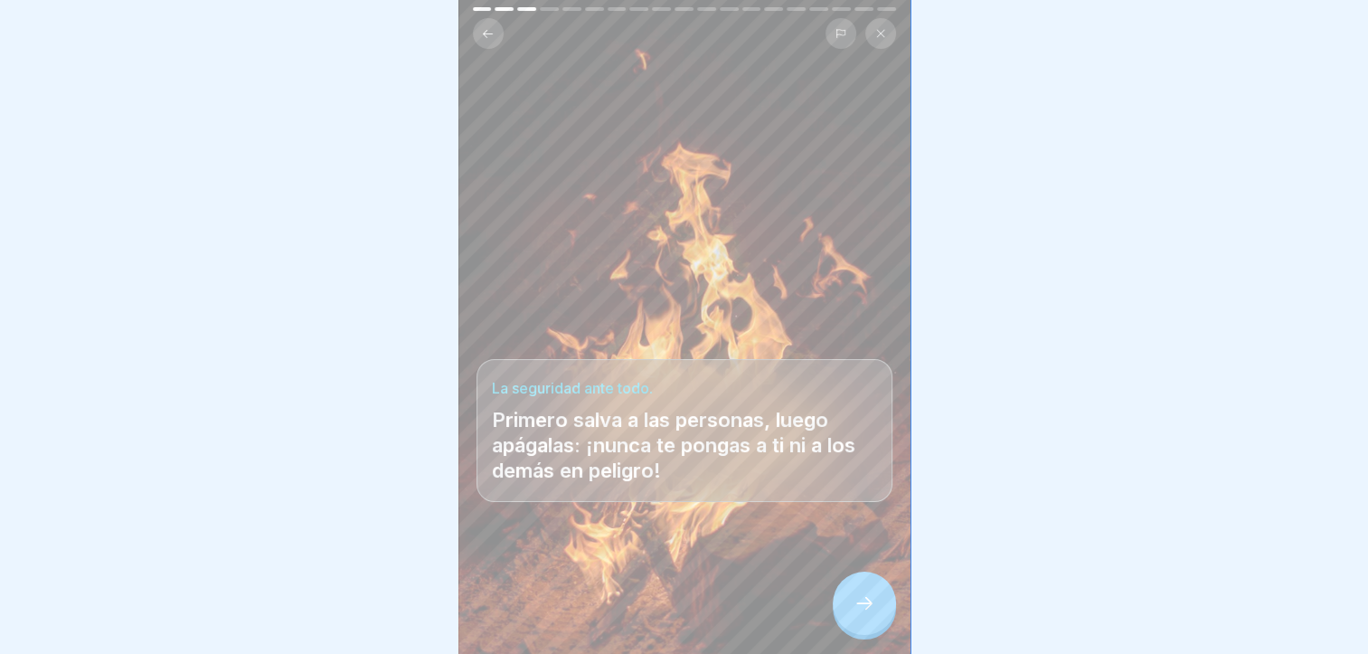
click at [861, 594] on div at bounding box center [864, 603] width 63 height 63
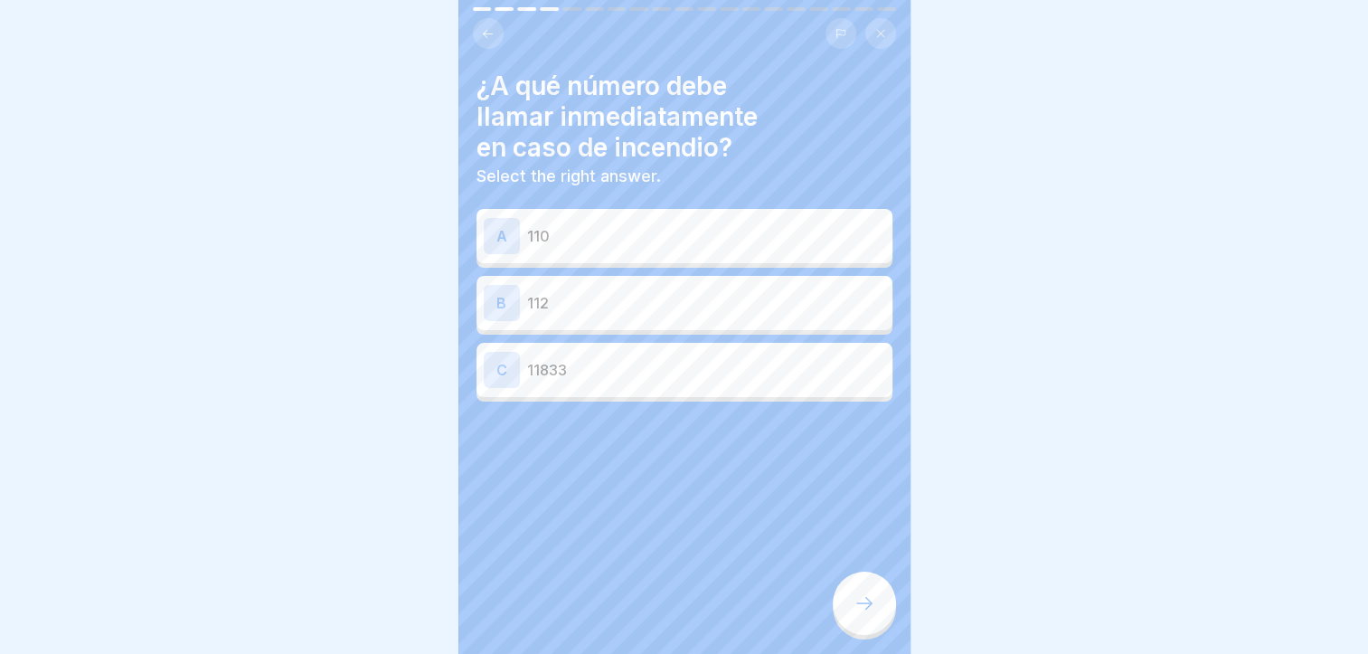
scroll to position [0, 0]
click at [712, 295] on p "112" at bounding box center [706, 303] width 358 height 22
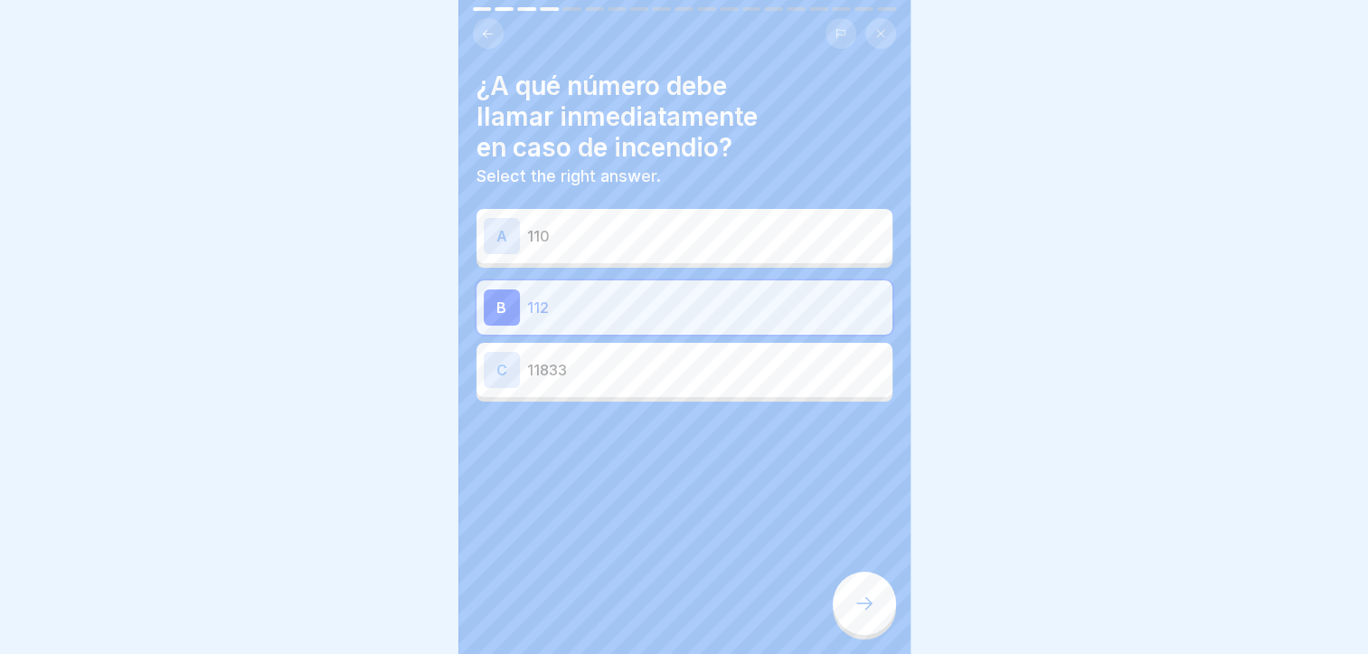
click at [855, 610] on icon at bounding box center [865, 603] width 22 height 22
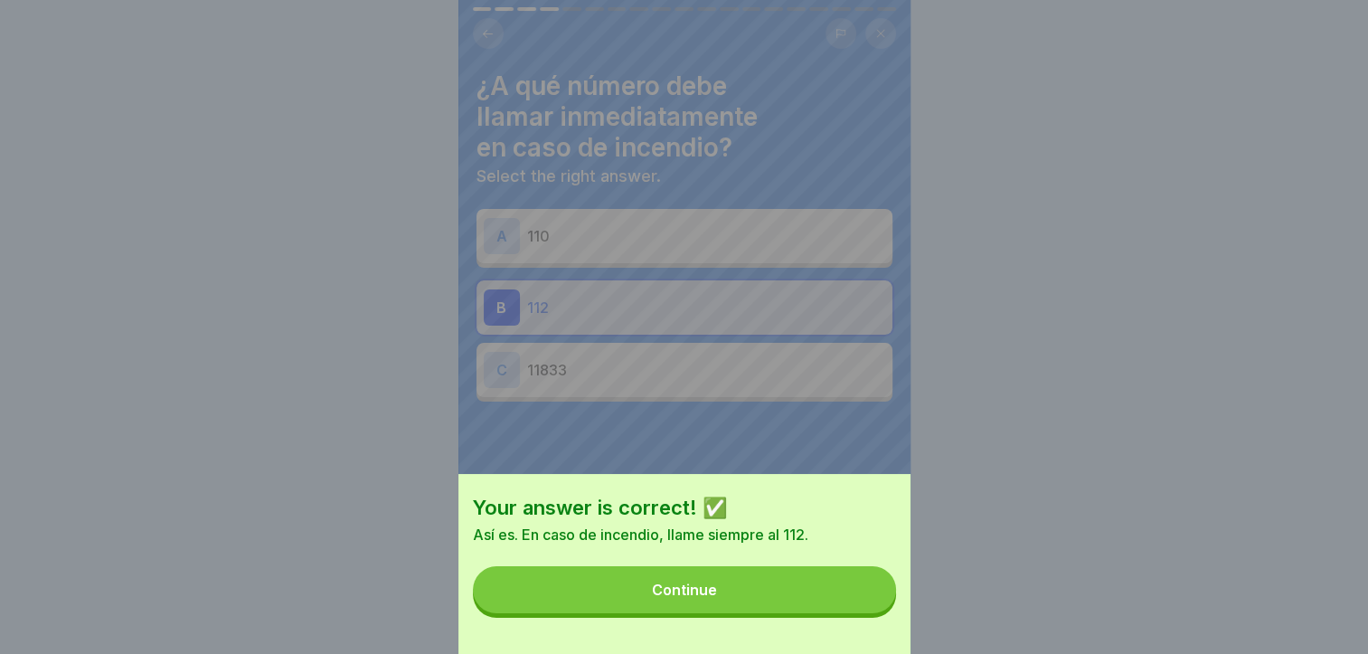
click at [845, 610] on button "Continue" at bounding box center [684, 589] width 423 height 47
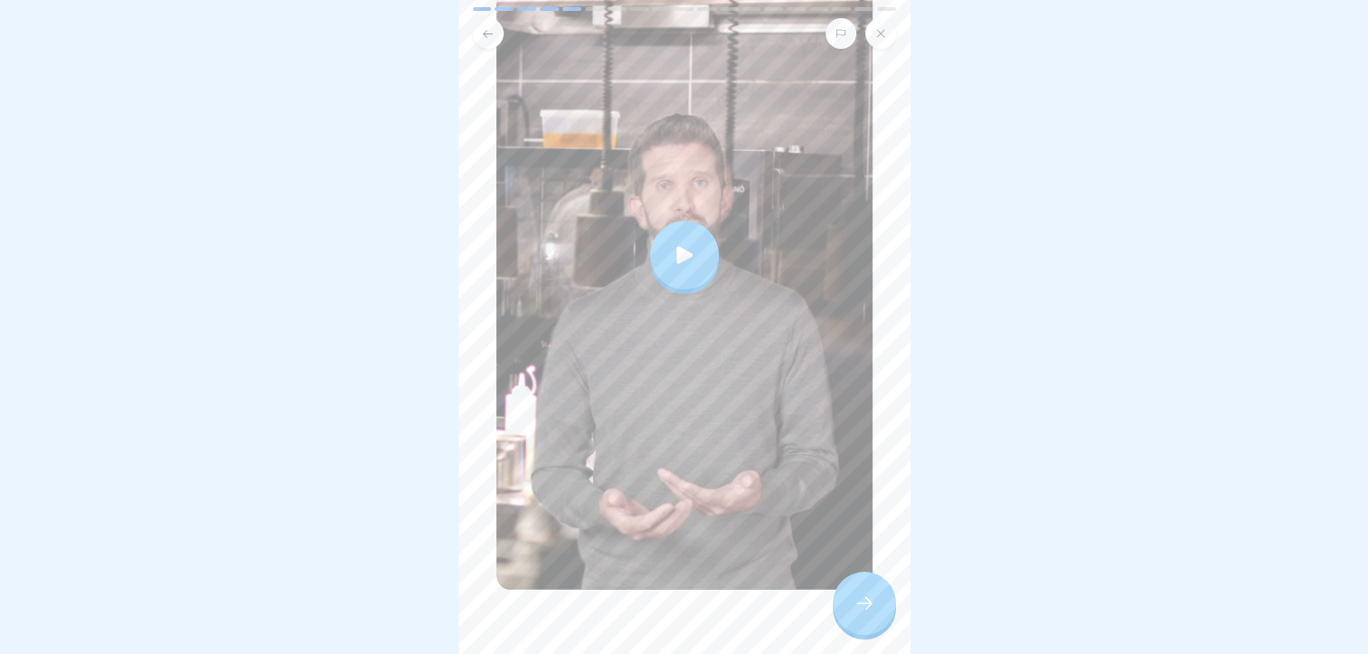
scroll to position [290, 0]
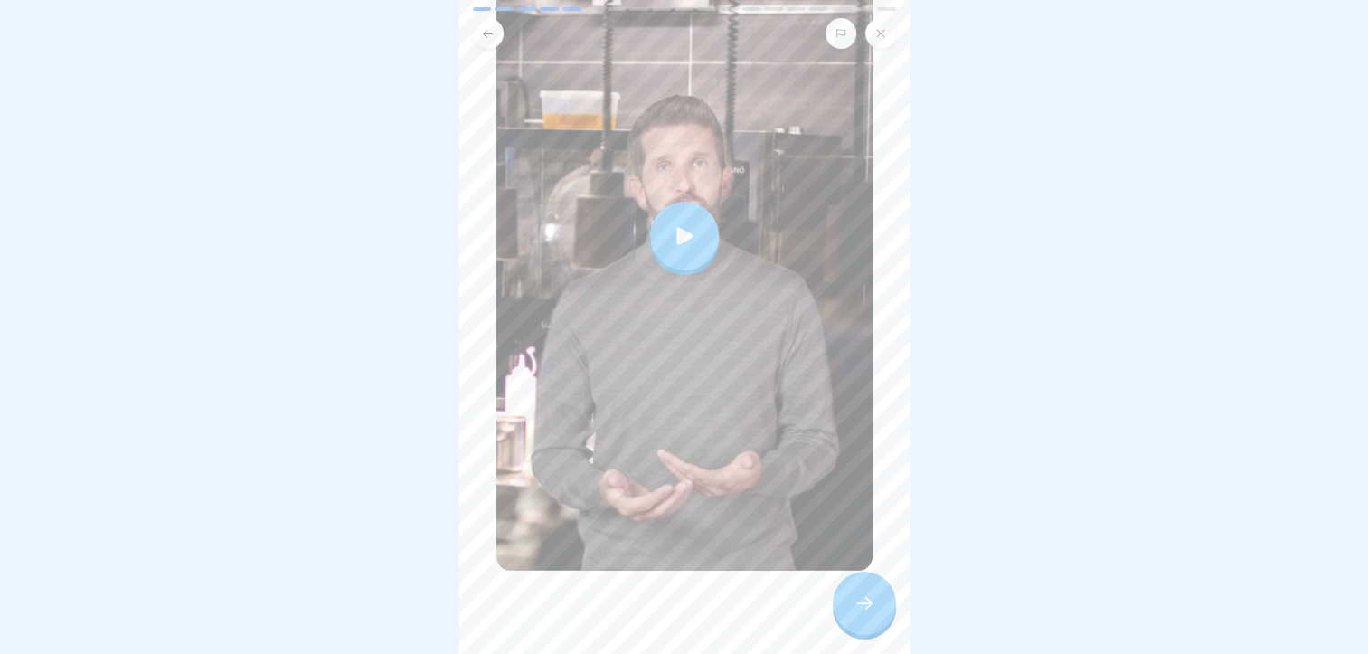
click at [681, 230] on icon at bounding box center [684, 235] width 25 height 25
click at [849, 620] on div at bounding box center [864, 603] width 63 height 63
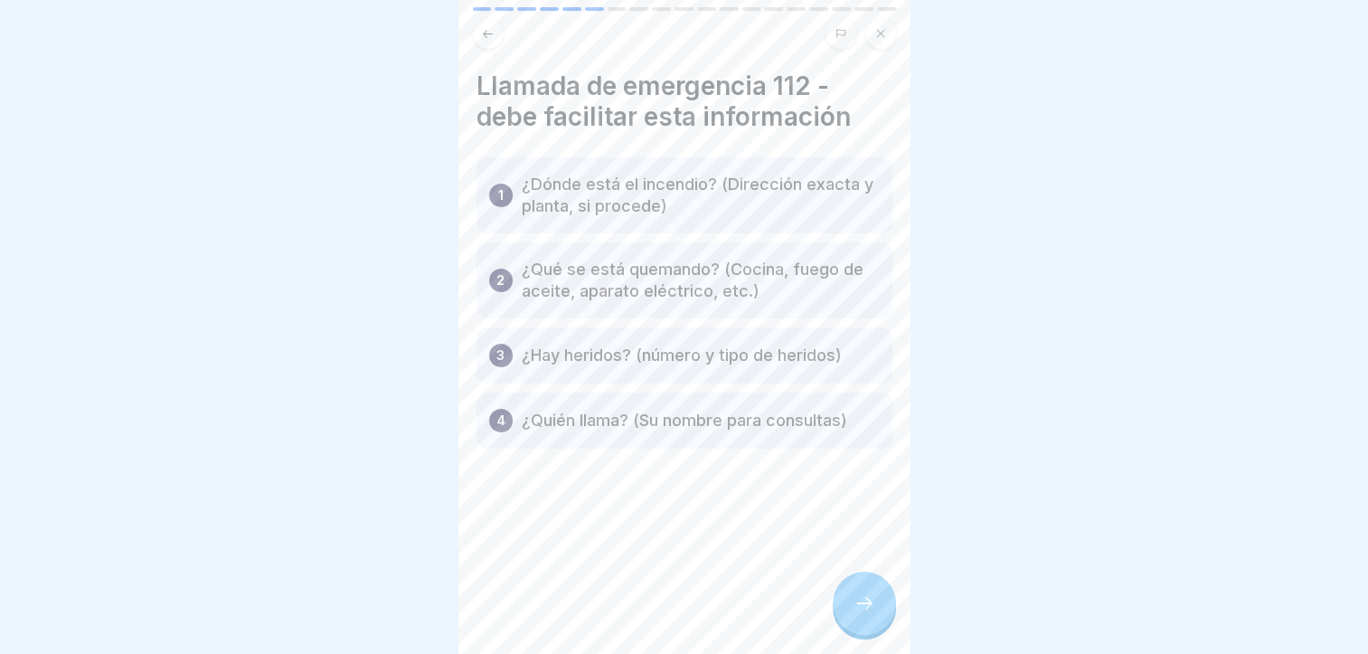
click at [757, 172] on div "1 ¿Dónde está el incendio? (Dirección exacta y planta, si procede)" at bounding box center [685, 195] width 416 height 76
click at [890, 618] on div at bounding box center [864, 603] width 63 height 63
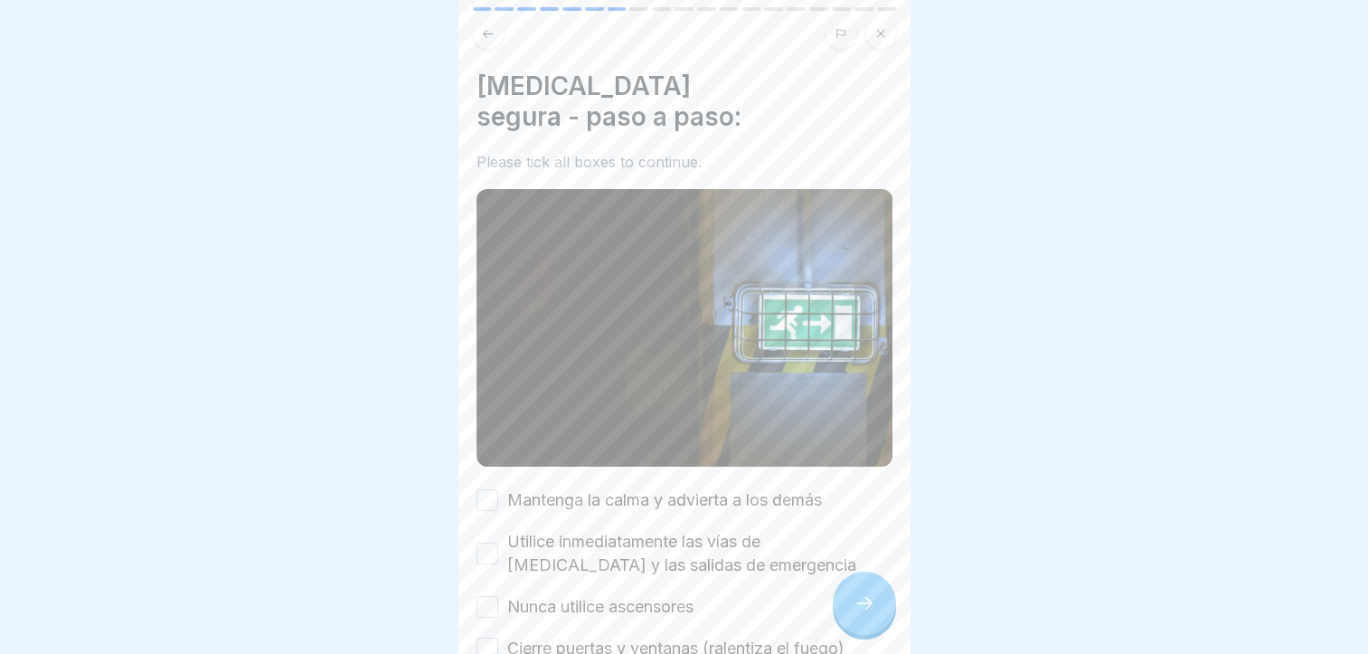
scroll to position [188, 0]
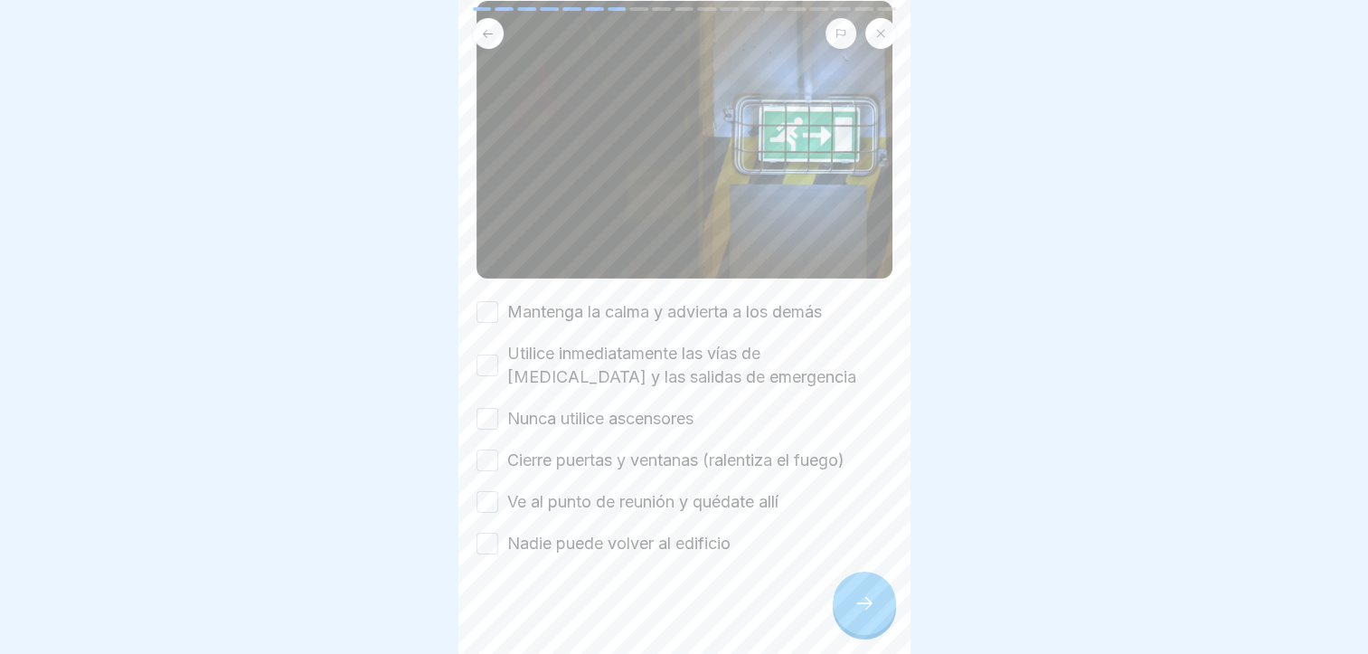
click at [648, 305] on label "Mantenga la calma y advierta a los demás" at bounding box center [664, 312] width 315 height 24
click at [498, 305] on button "Mantenga la calma y advierta a los demás" at bounding box center [488, 312] width 22 height 22
click at [619, 351] on label "Utilice inmediatamente las vías de [MEDICAL_DATA] y las salidas de emergencia" at bounding box center [699, 365] width 385 height 47
click at [498, 355] on button "Utilice inmediatamente las vías de [MEDICAL_DATA] y las salidas de emergencia" at bounding box center [488, 366] width 22 height 22
click at [556, 414] on label "Nunca utilice ascensores" at bounding box center [600, 419] width 186 height 24
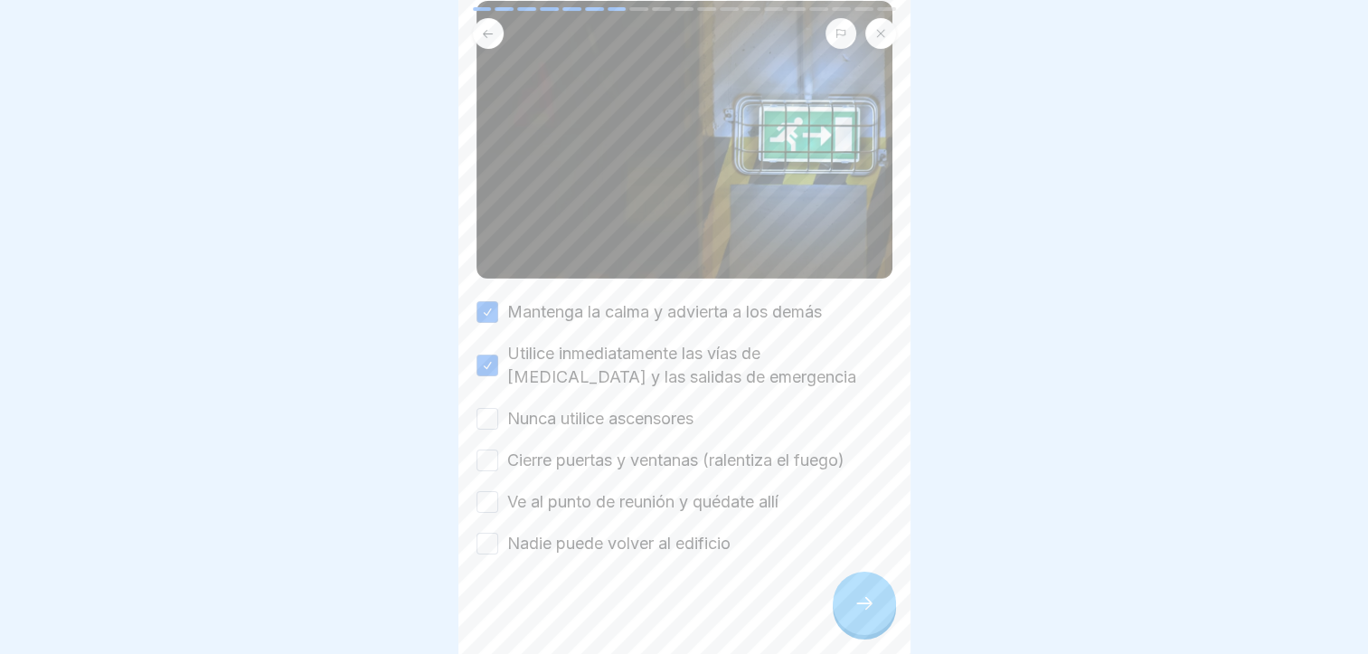
click at [498, 414] on button "Nunca utilice ascensores" at bounding box center [488, 419] width 22 height 22
click at [560, 458] on label "Cierre puertas y ventanas (ralentiza el fuego)" at bounding box center [675, 461] width 337 height 24
click at [498, 458] on button "Cierre puertas y ventanas (ralentiza el fuego)" at bounding box center [488, 460] width 22 height 22
click at [580, 502] on label "Ve al punto de reunión y quédate allí" at bounding box center [642, 502] width 271 height 24
click at [498, 502] on button "Ve al punto de reunión y quédate allí" at bounding box center [488, 502] width 22 height 22
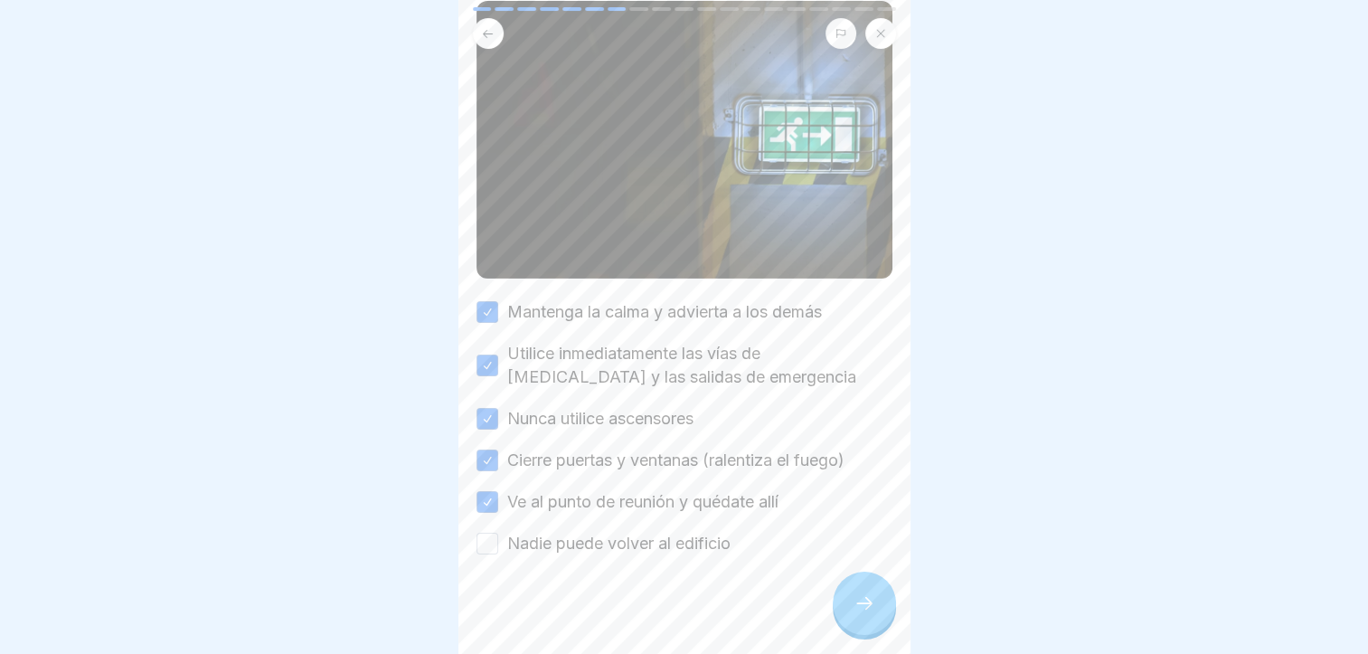
click at [600, 541] on label "Nadie puede volver al edificio" at bounding box center [618, 544] width 223 height 24
click at [498, 541] on button "Nadie puede volver al edificio" at bounding box center [488, 544] width 22 height 22
click at [873, 630] on div at bounding box center [864, 603] width 63 height 63
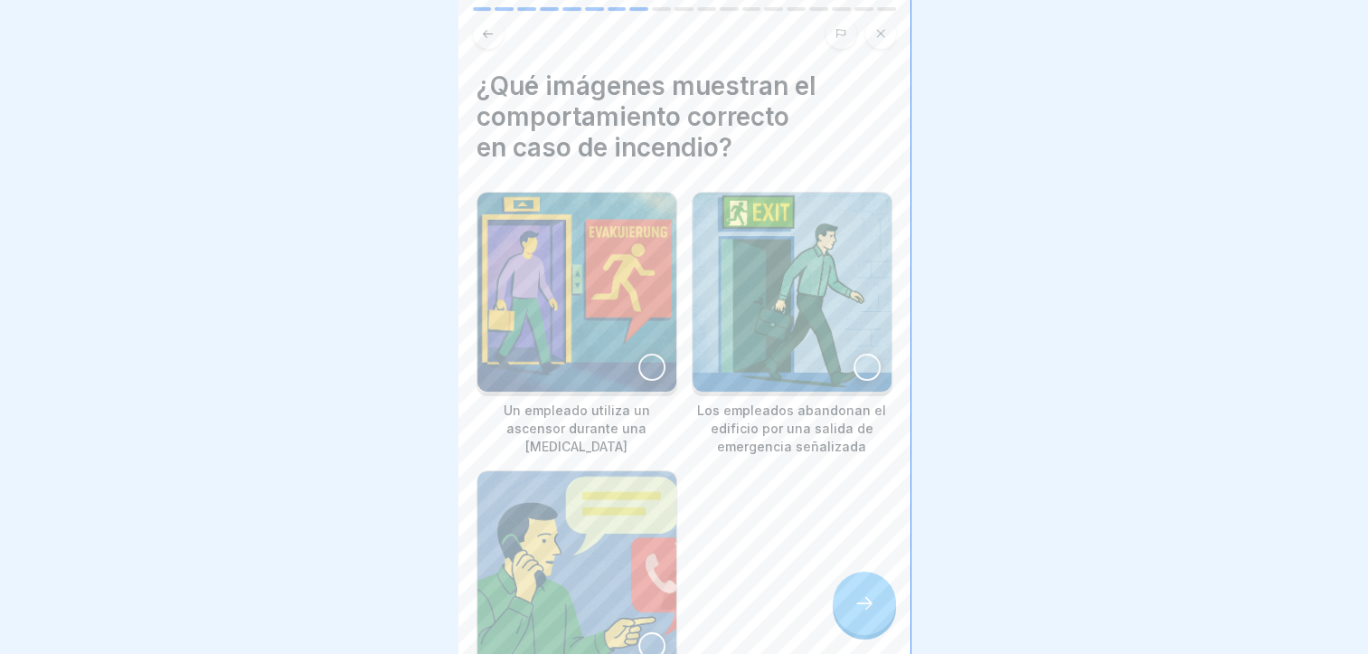
click at [854, 361] on div at bounding box center [867, 367] width 27 height 27
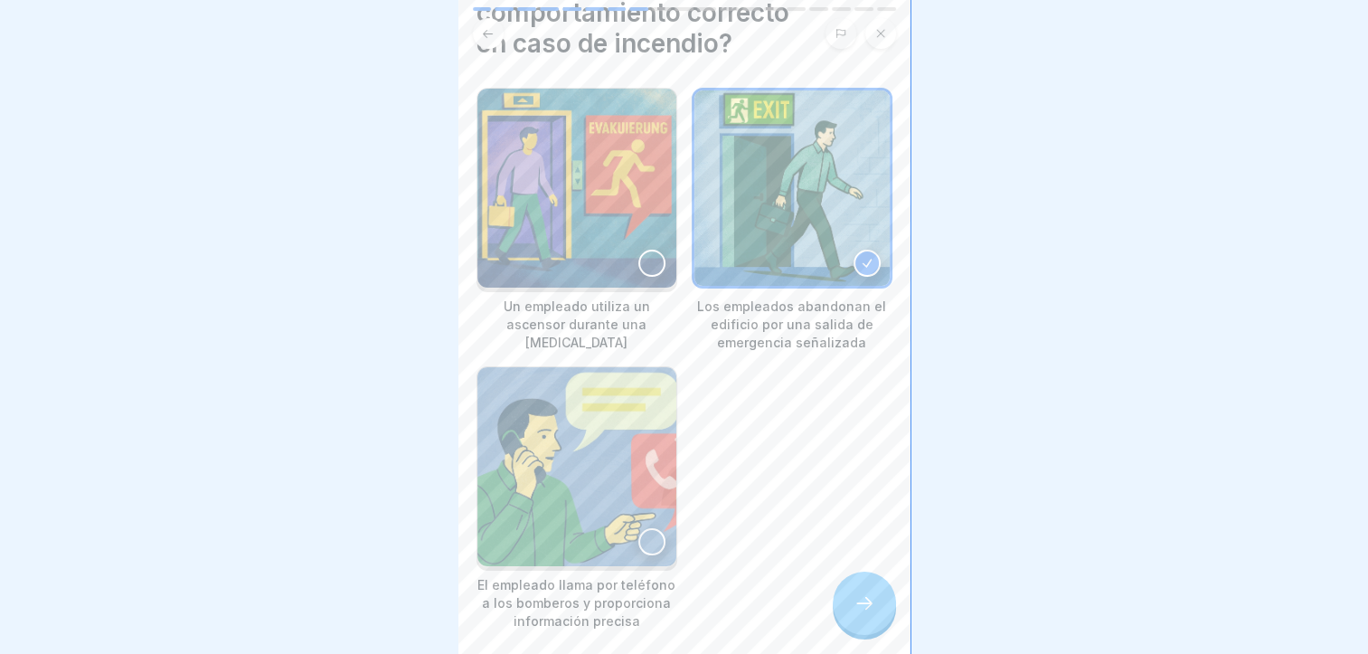
scroll to position [175, 0]
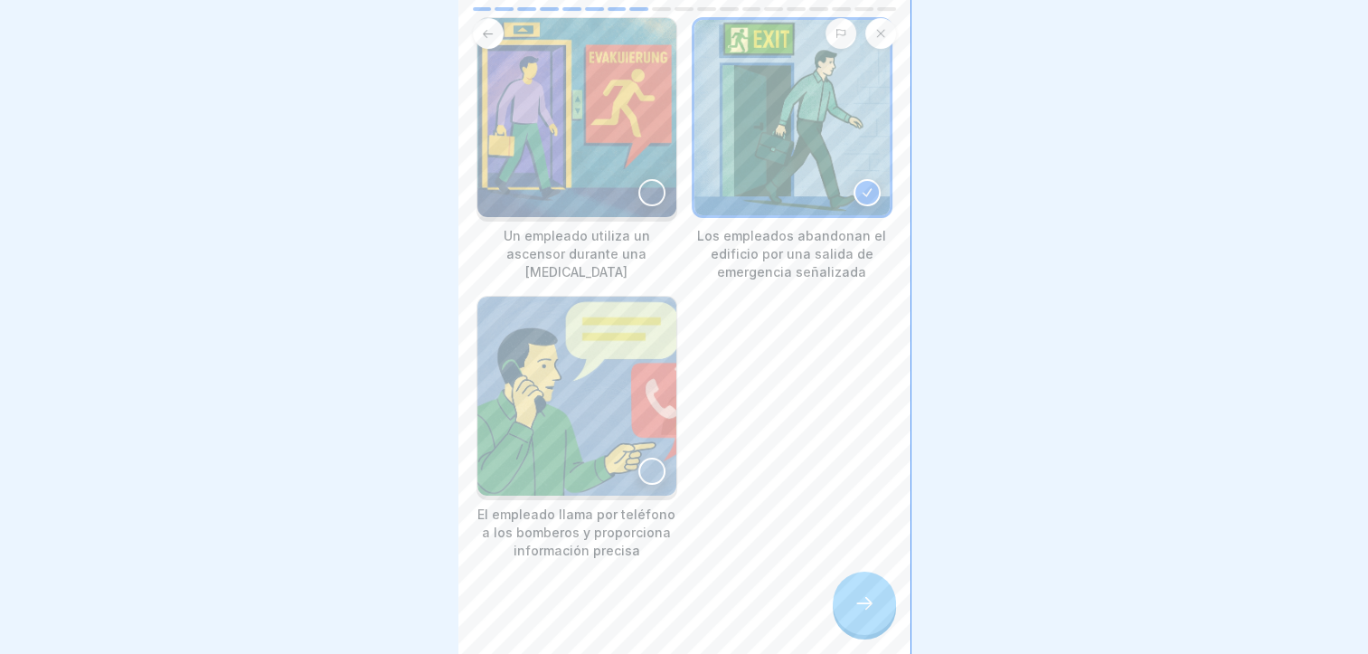
click at [632, 425] on img at bounding box center [576, 396] width 199 height 199
click at [846, 617] on div at bounding box center [864, 603] width 63 height 63
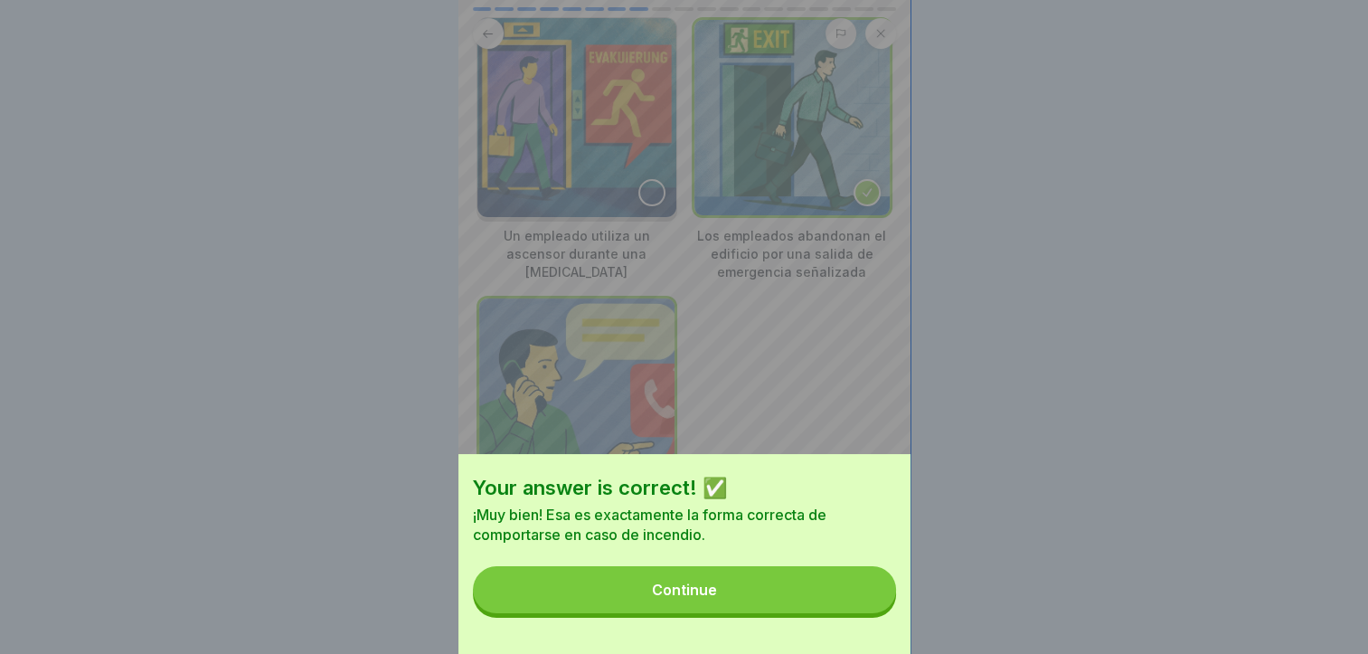
click at [836, 613] on button "Continue" at bounding box center [684, 589] width 423 height 47
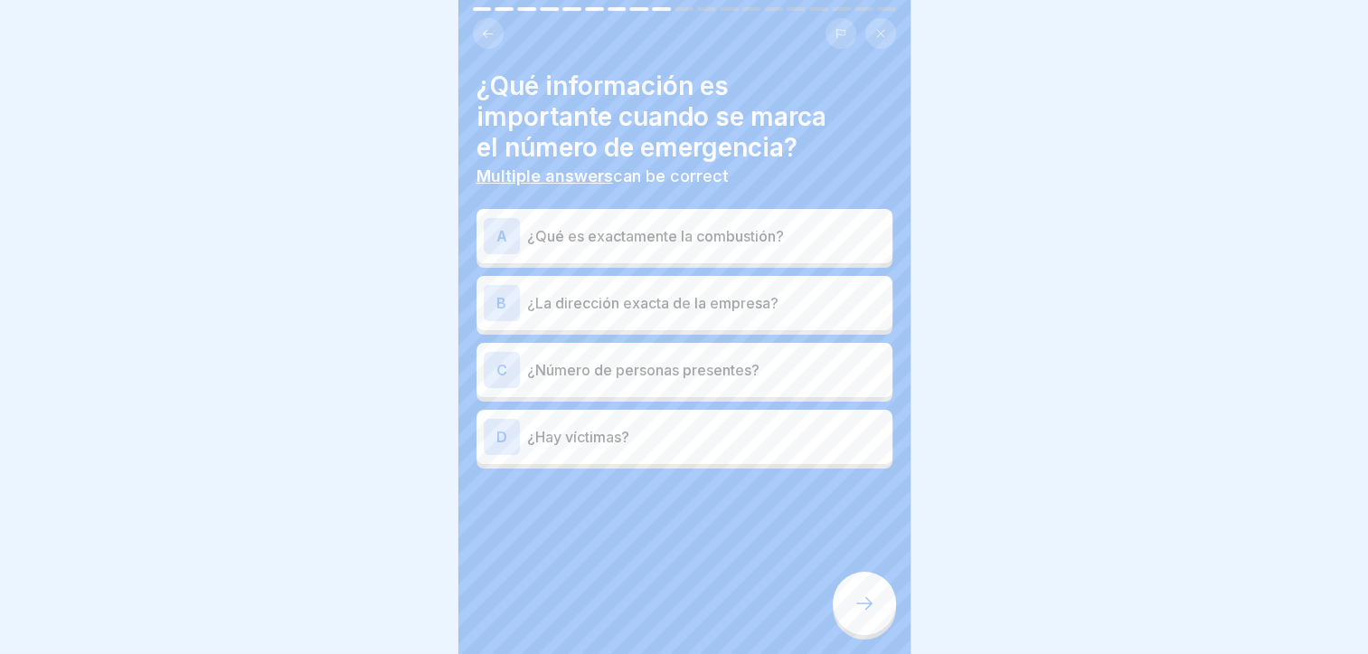
click at [793, 367] on p "¿Número de personas presentes?" at bounding box center [706, 370] width 358 height 22
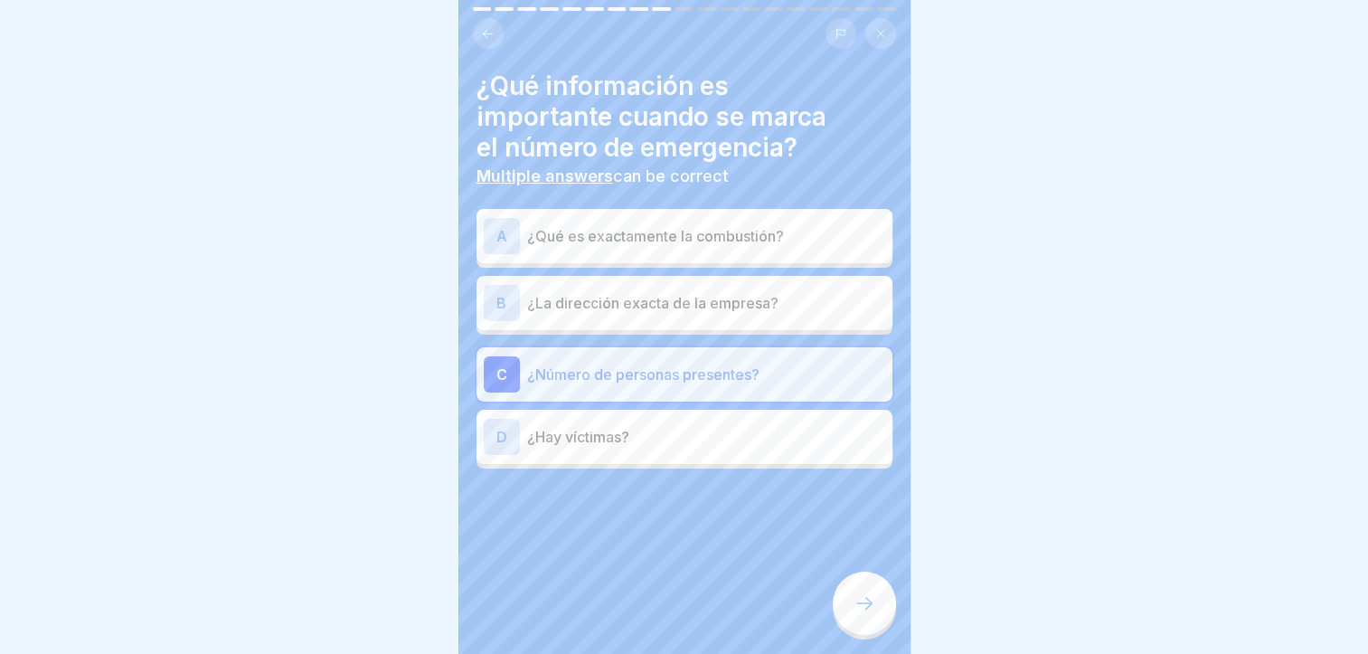
click at [789, 439] on p "¿Hay víctimas?" at bounding box center [706, 437] width 358 height 22
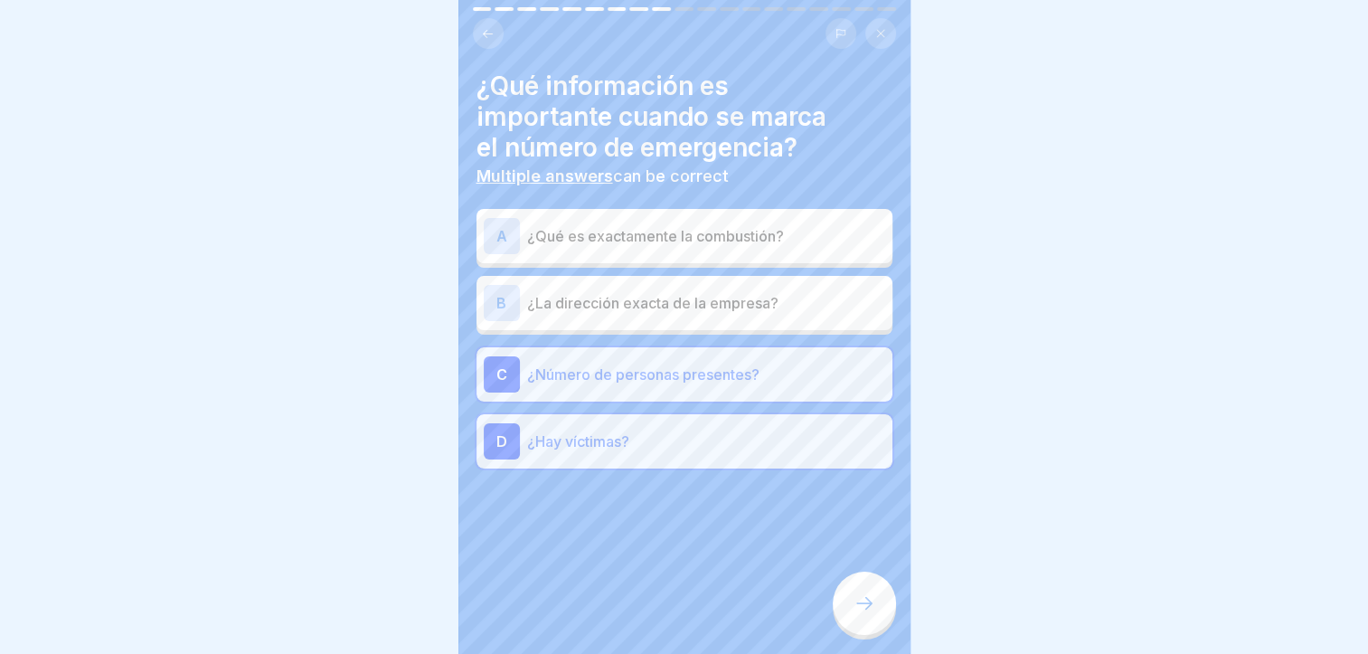
click at [785, 256] on div "A ¿Qué es exactamente la combustión?" at bounding box center [685, 236] width 416 height 54
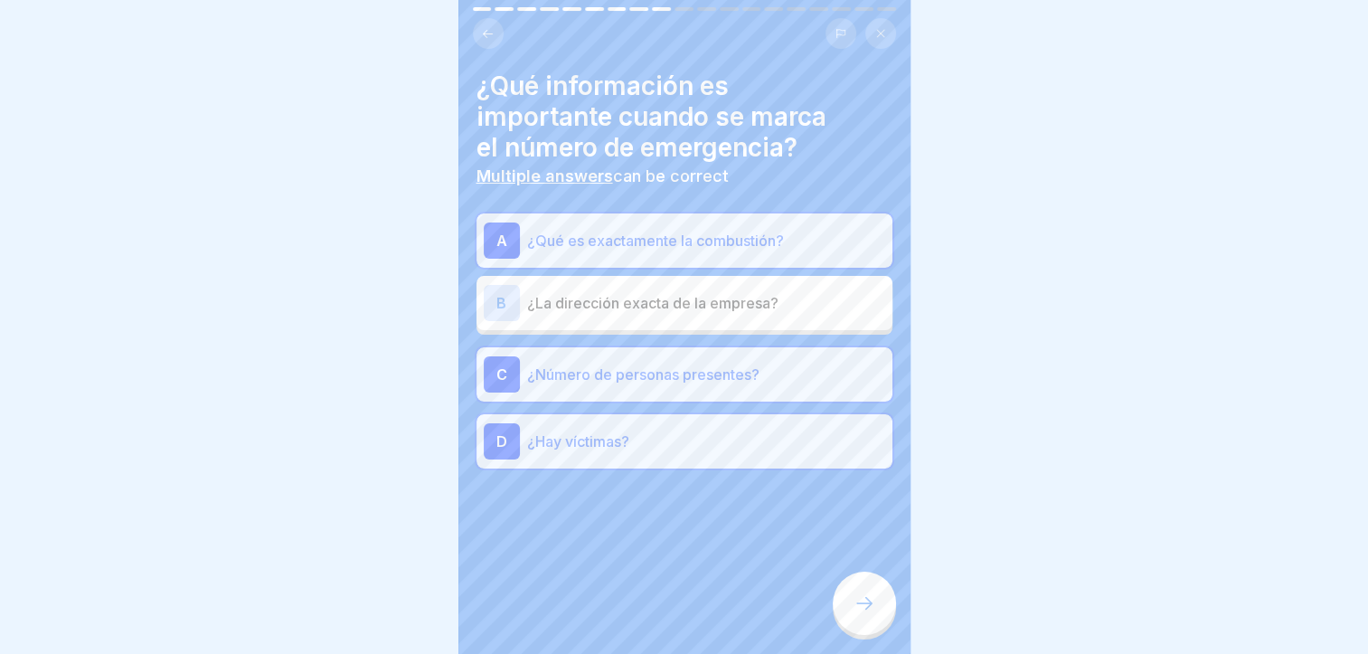
click at [865, 635] on div at bounding box center [864, 603] width 63 height 63
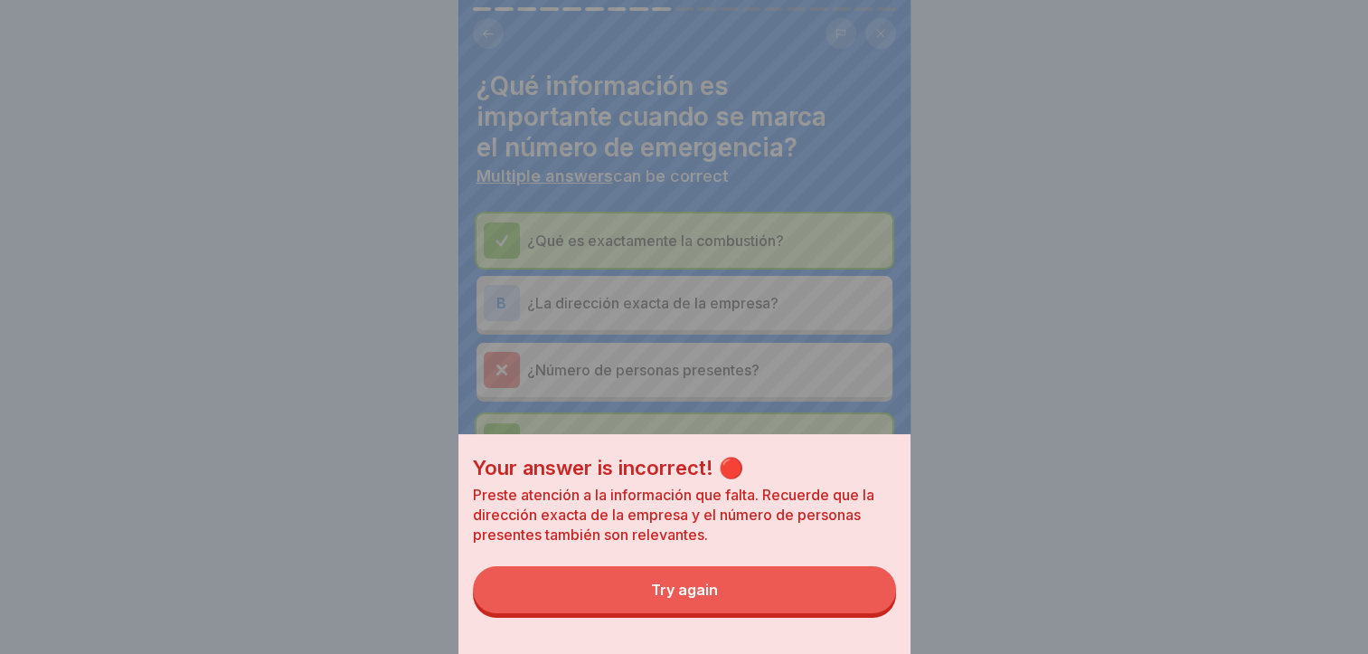
click at [831, 601] on button "Try again" at bounding box center [684, 589] width 423 height 47
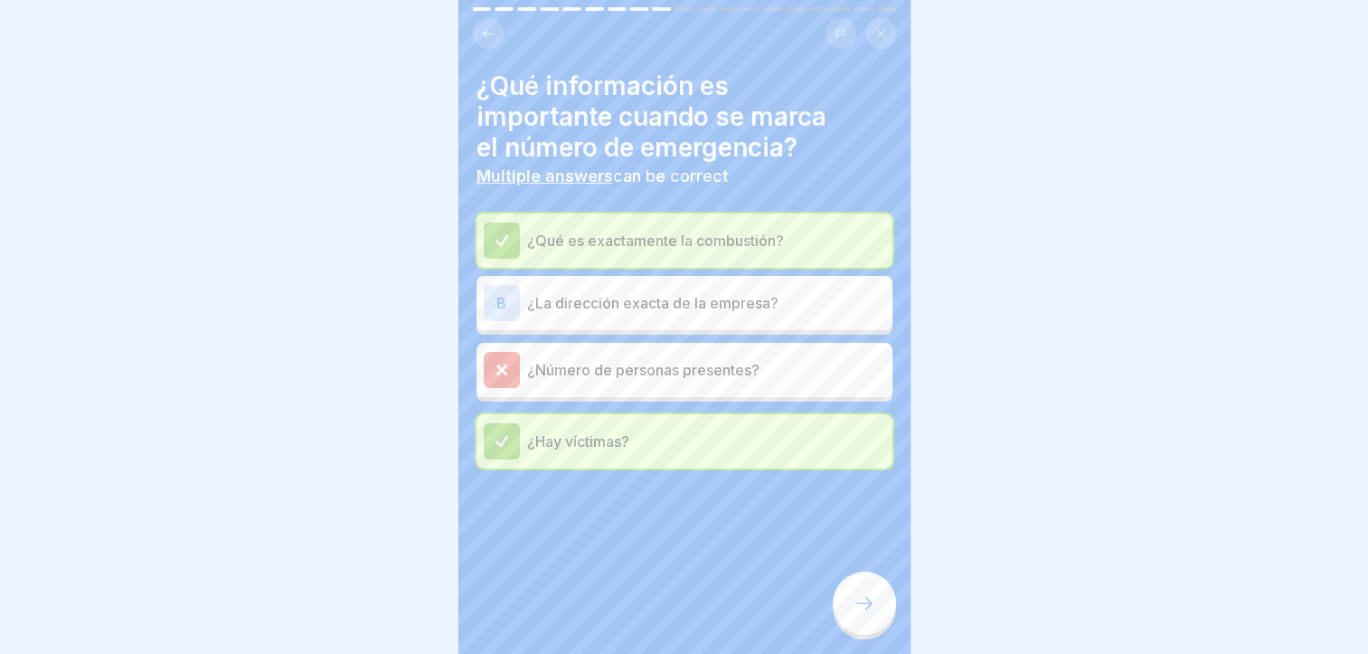
click at [770, 320] on div "B ¿La dirección exacta de la empresa?" at bounding box center [685, 303] width 416 height 54
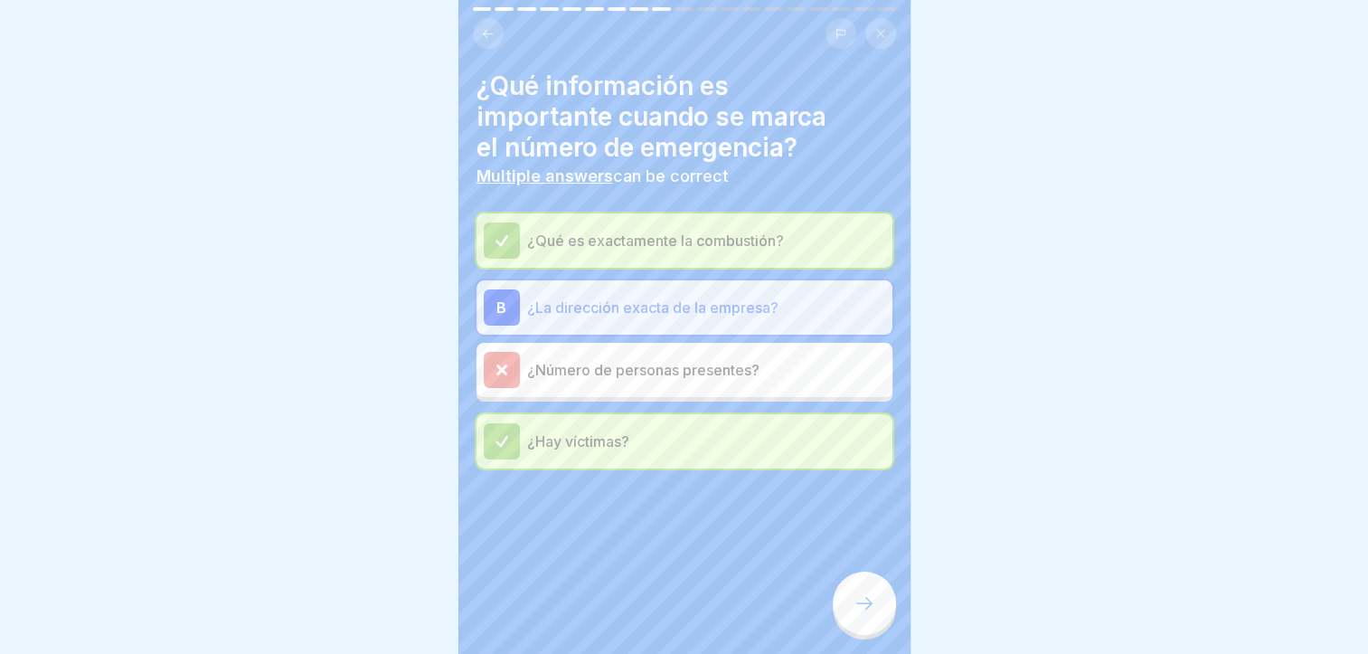
click at [857, 614] on icon at bounding box center [865, 603] width 22 height 22
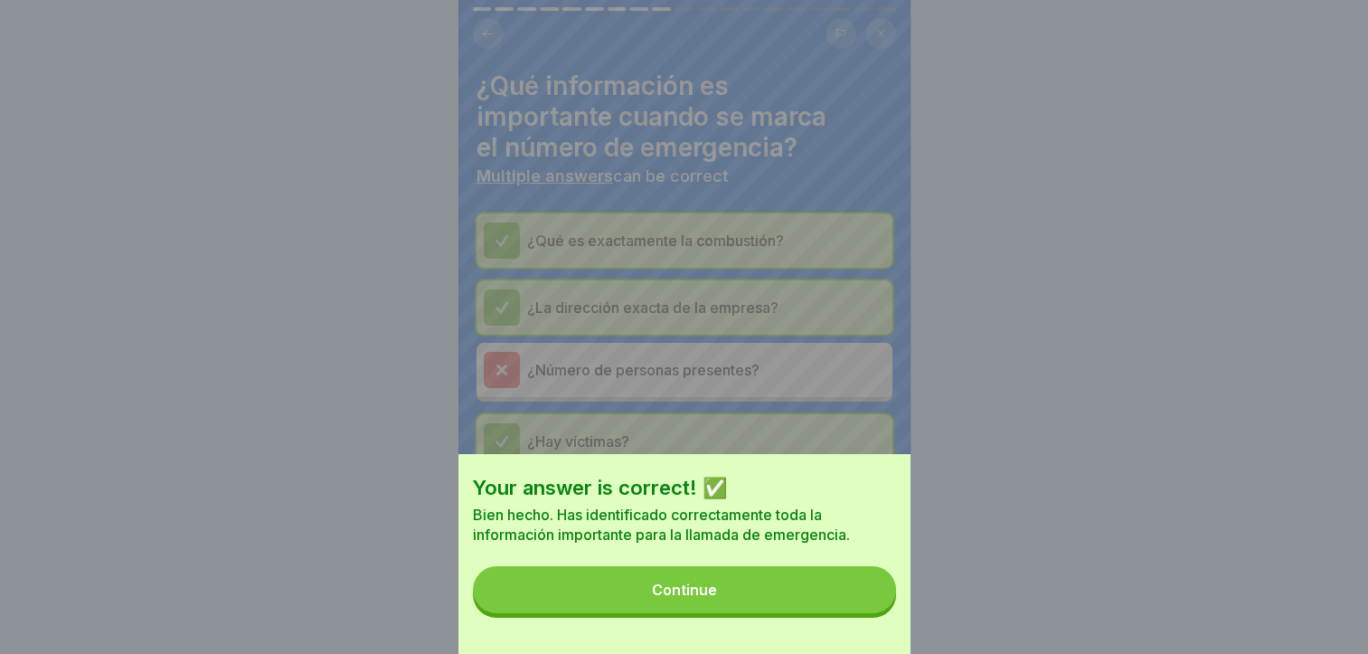
click at [857, 613] on button "Continue" at bounding box center [684, 589] width 423 height 47
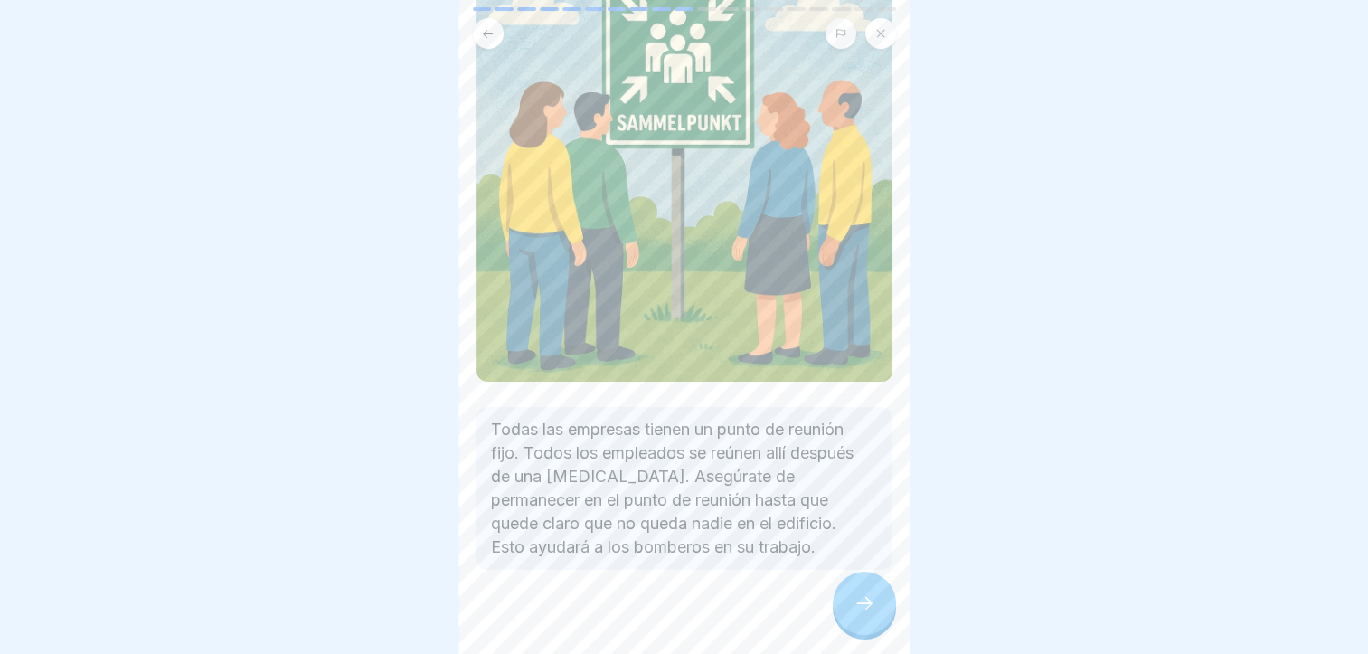
scroll to position [203, 0]
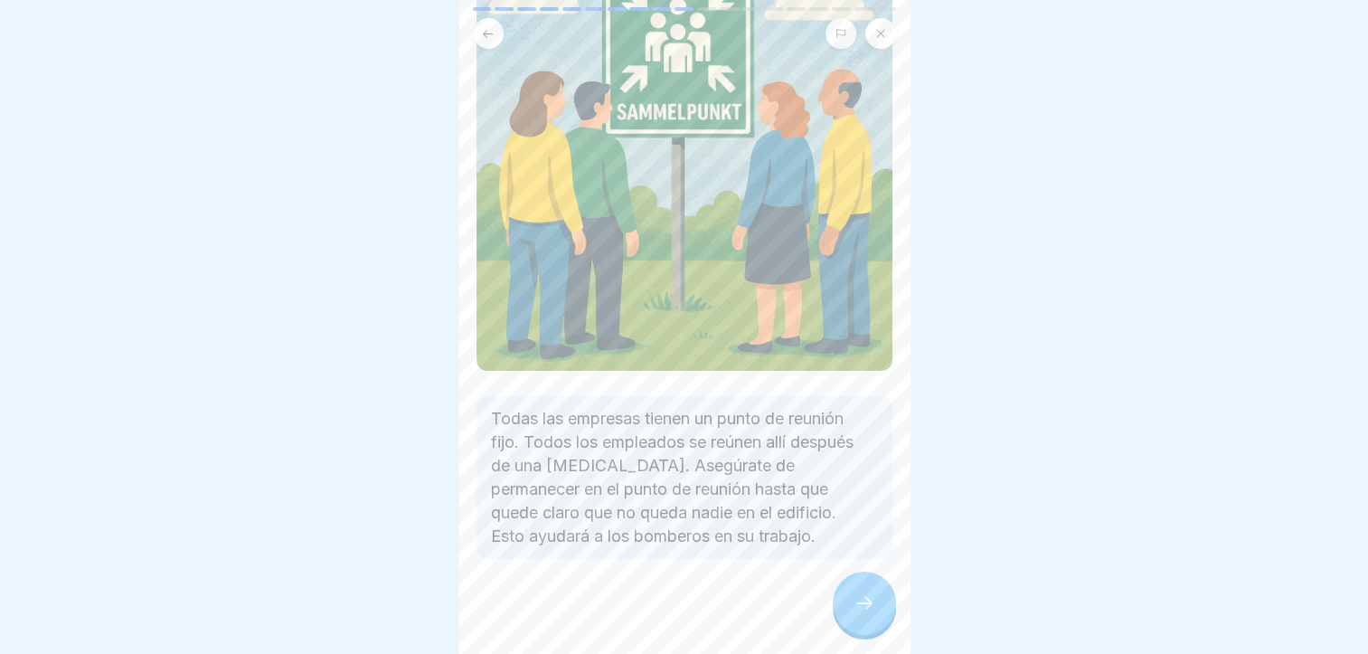
click at [856, 610] on icon at bounding box center [865, 603] width 22 height 22
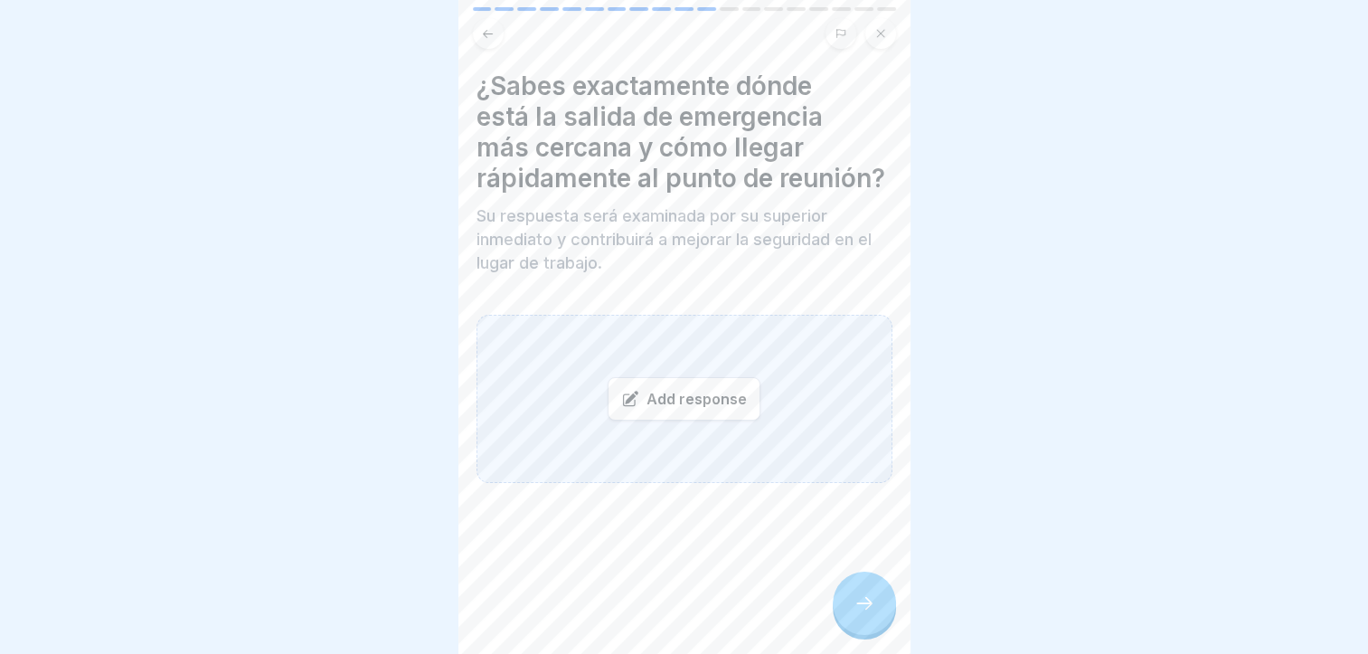
click at [579, 425] on div "Add response" at bounding box center [685, 399] width 416 height 168
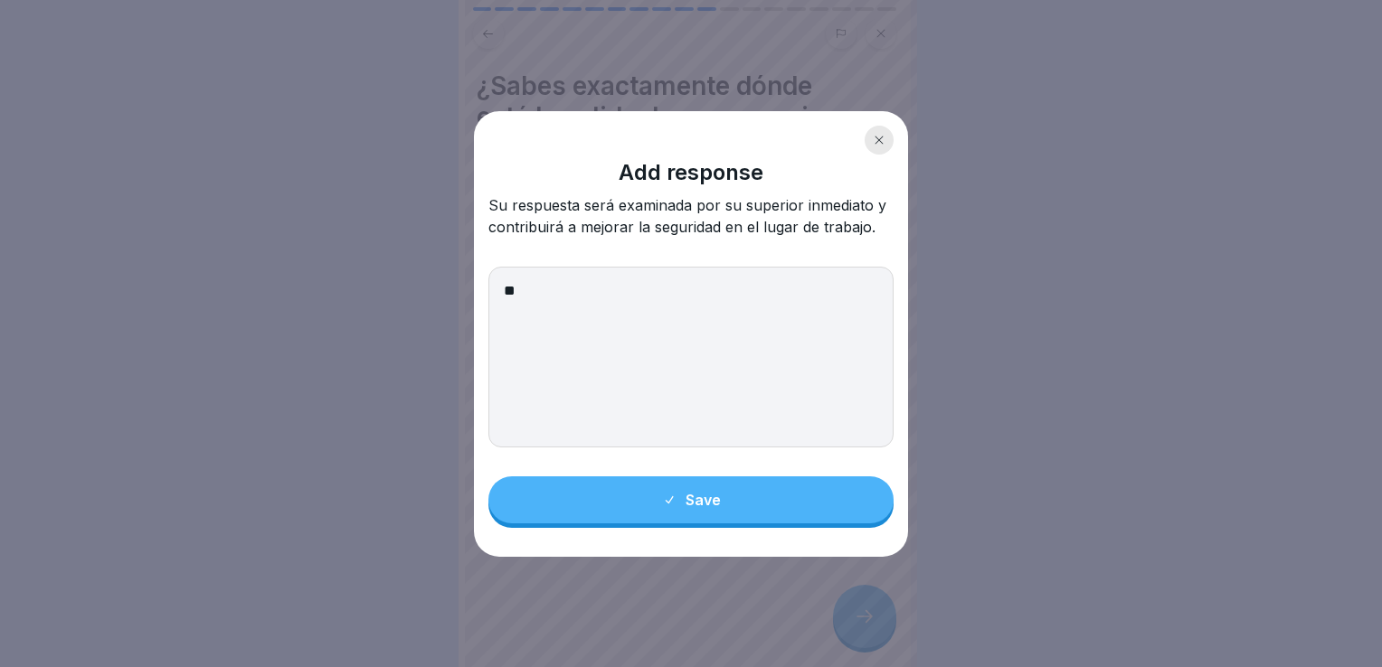
type textarea "**"
click at [682, 491] on button "Save" at bounding box center [690, 500] width 405 height 47
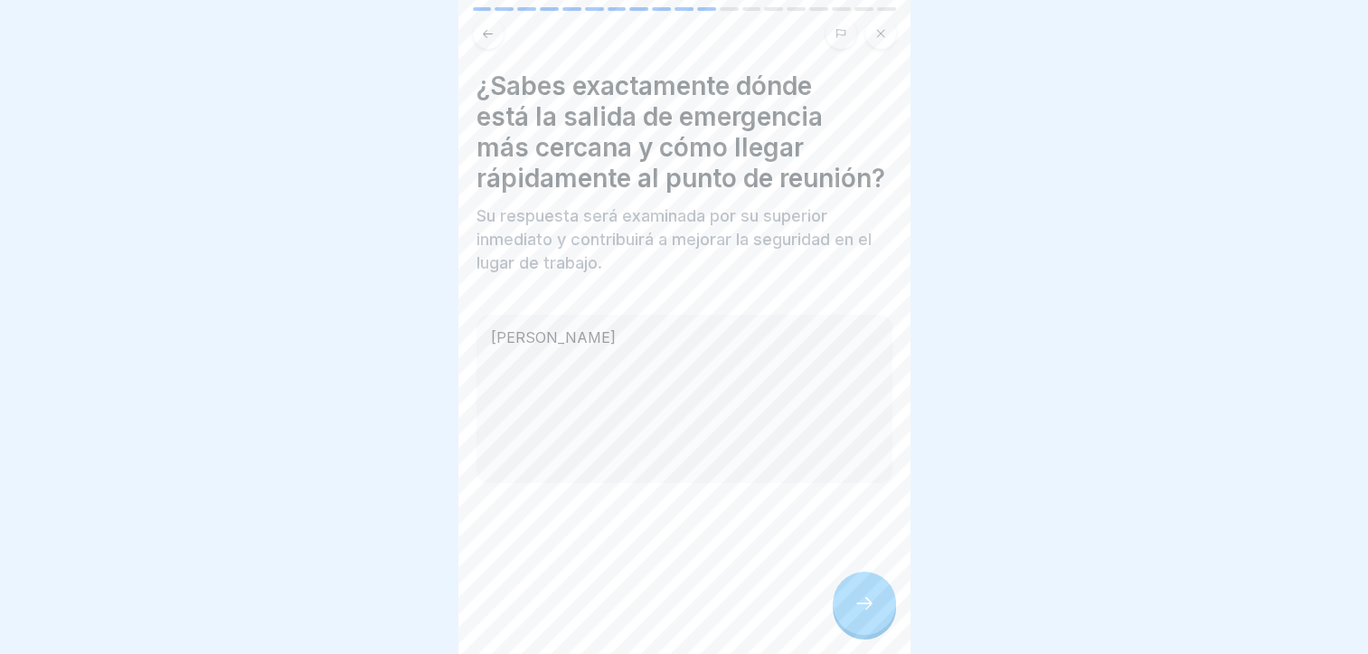
click at [865, 614] on icon at bounding box center [865, 603] width 22 height 22
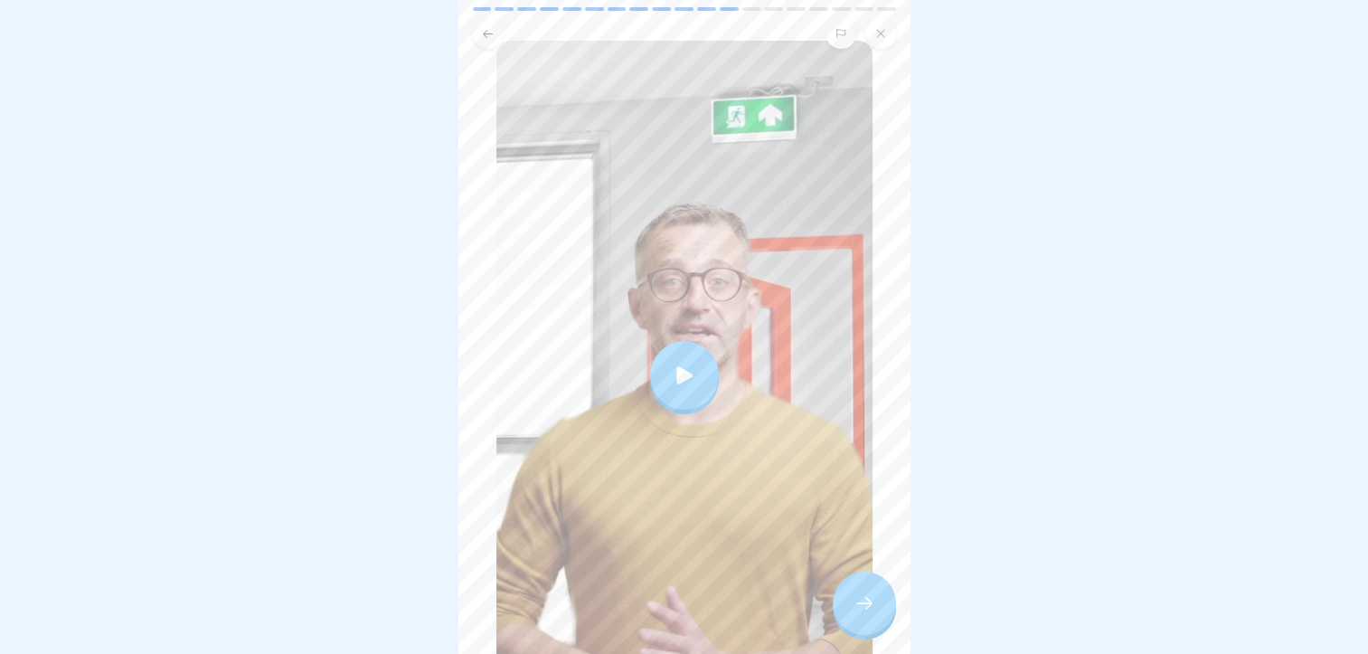
scroll to position [271, 0]
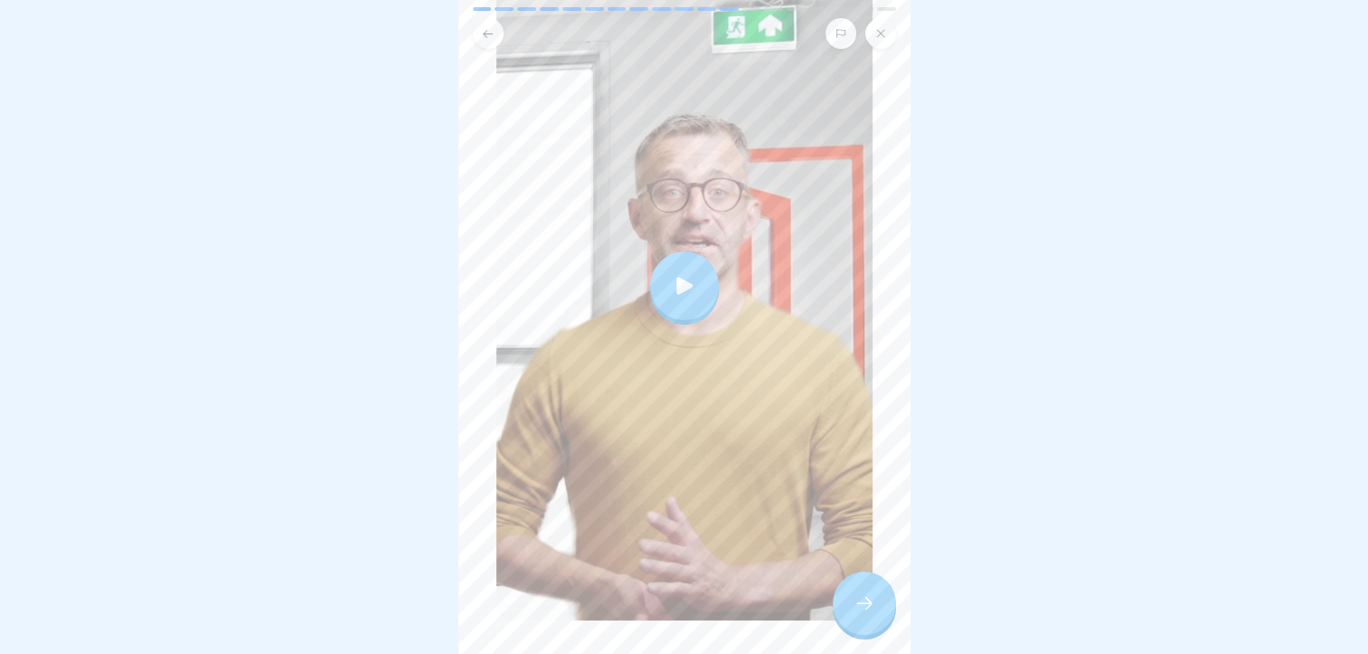
click at [674, 299] on div at bounding box center [684, 285] width 69 height 69
click at [856, 614] on icon at bounding box center [865, 603] width 22 height 22
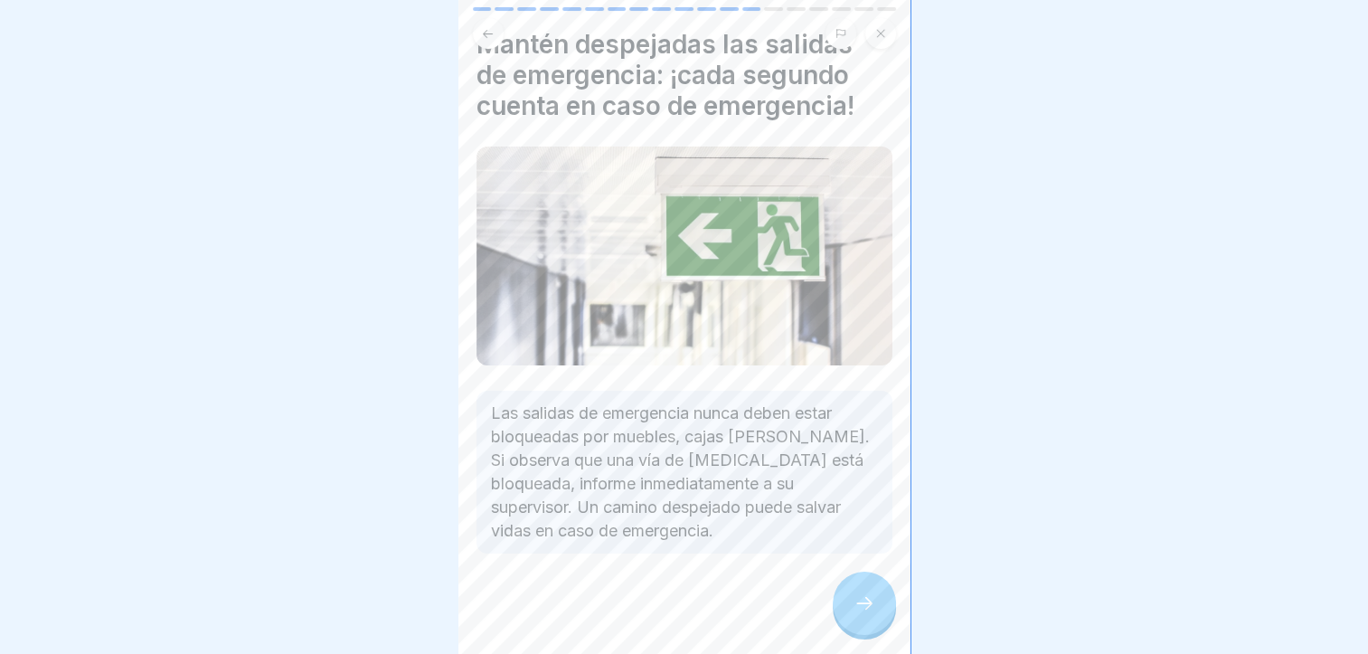
scroll to position [14, 0]
click at [877, 633] on div at bounding box center [685, 607] width 416 height 109
click at [861, 612] on icon at bounding box center [865, 603] width 22 height 22
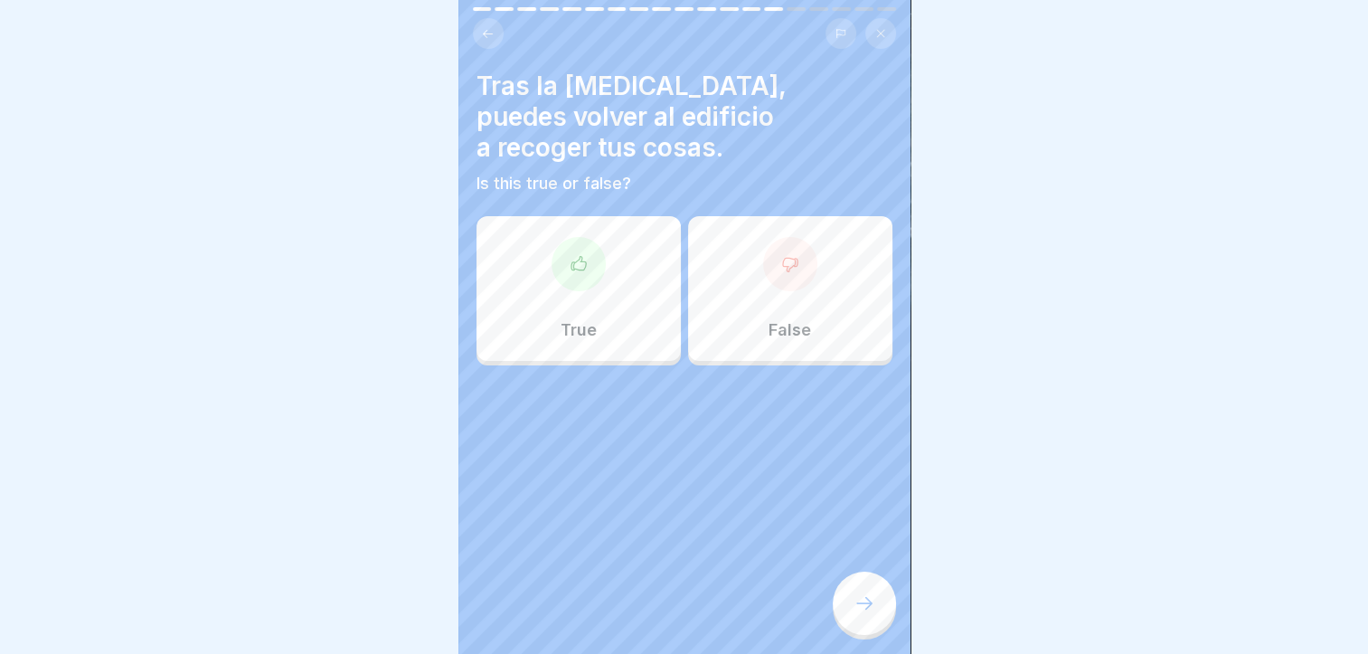
click at [770, 300] on div "False" at bounding box center [790, 288] width 204 height 145
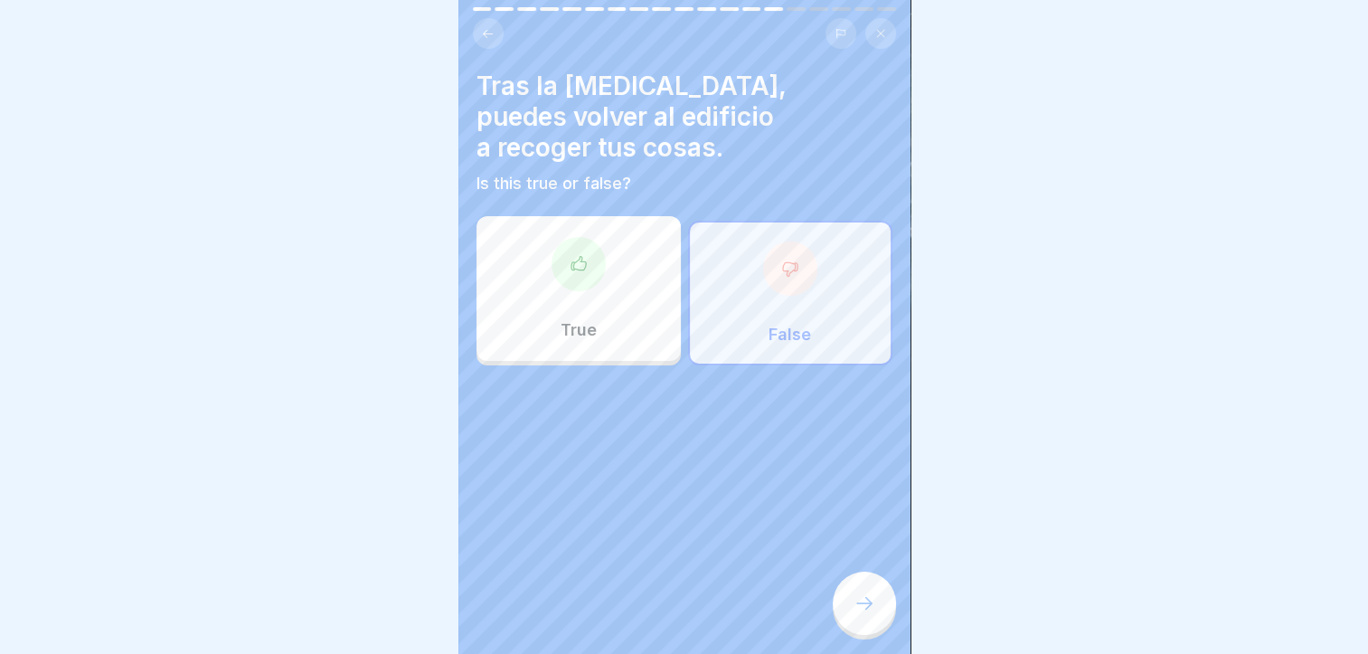
click at [873, 609] on icon at bounding box center [865, 603] width 22 height 22
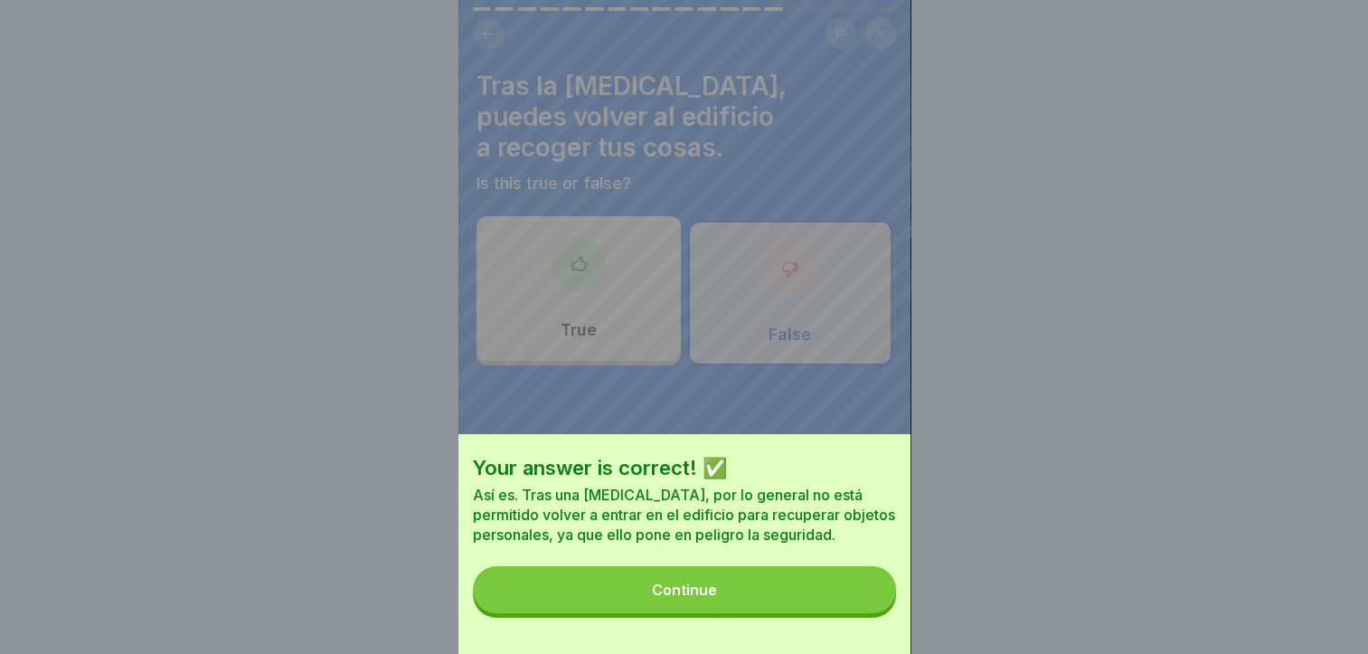
click at [871, 609] on button "Continue" at bounding box center [684, 589] width 423 height 47
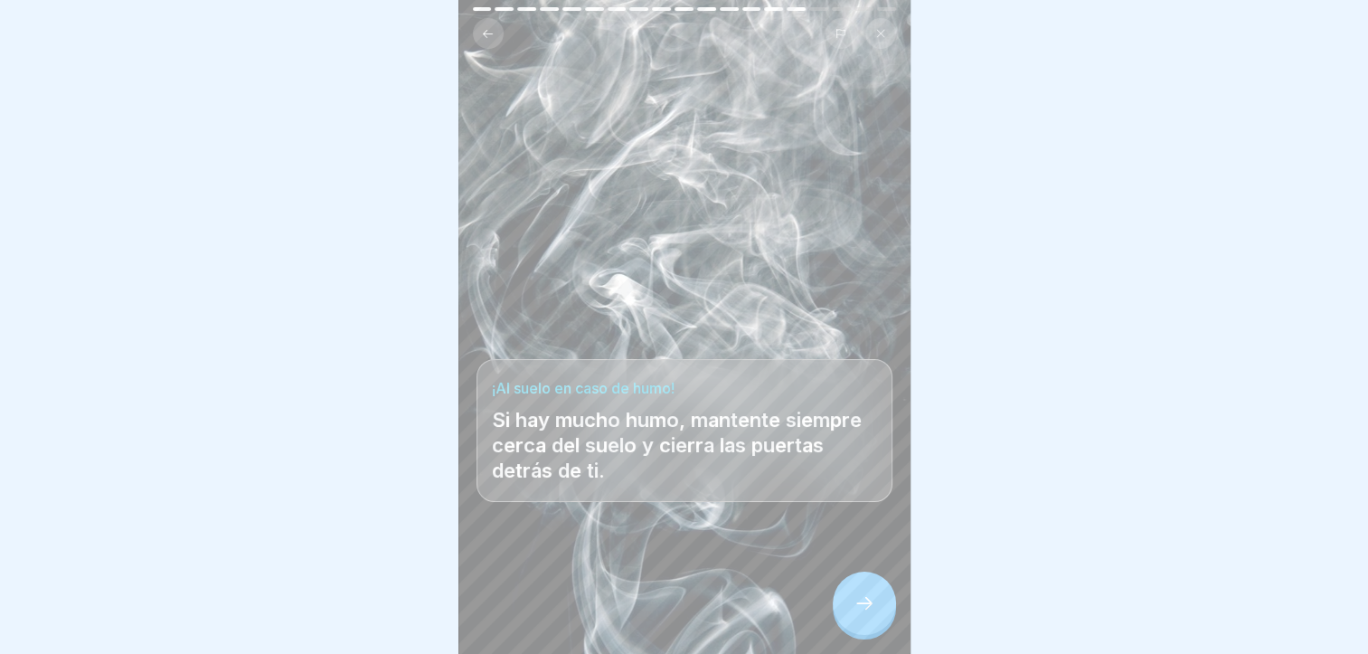
click at [850, 610] on div at bounding box center [864, 603] width 63 height 63
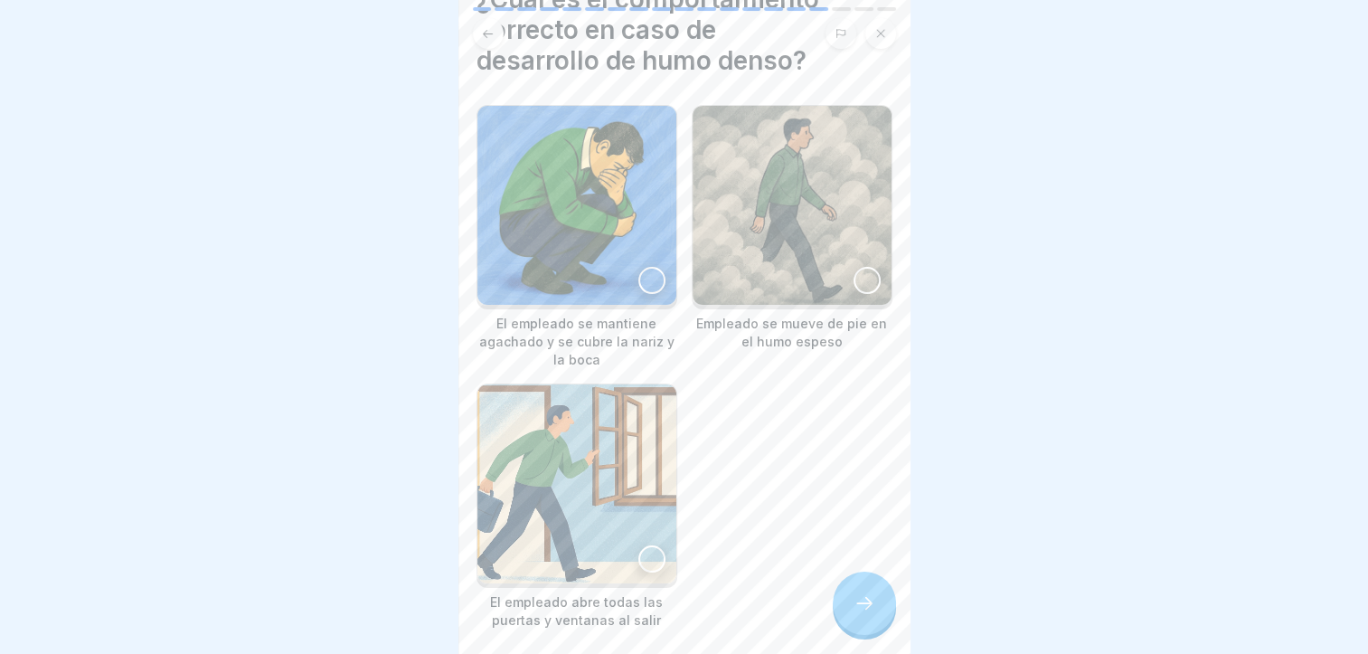
scroll to position [156, 0]
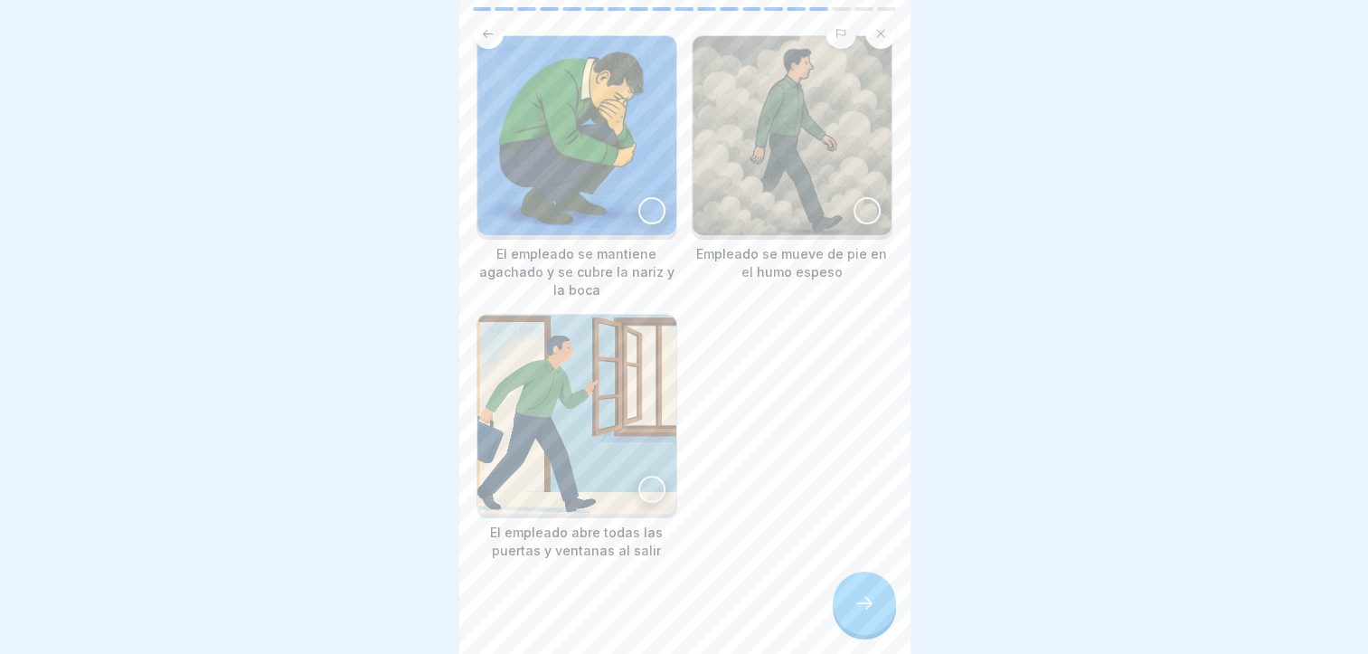
click at [657, 197] on div at bounding box center [651, 210] width 27 height 27
click at [862, 608] on icon at bounding box center [865, 603] width 22 height 22
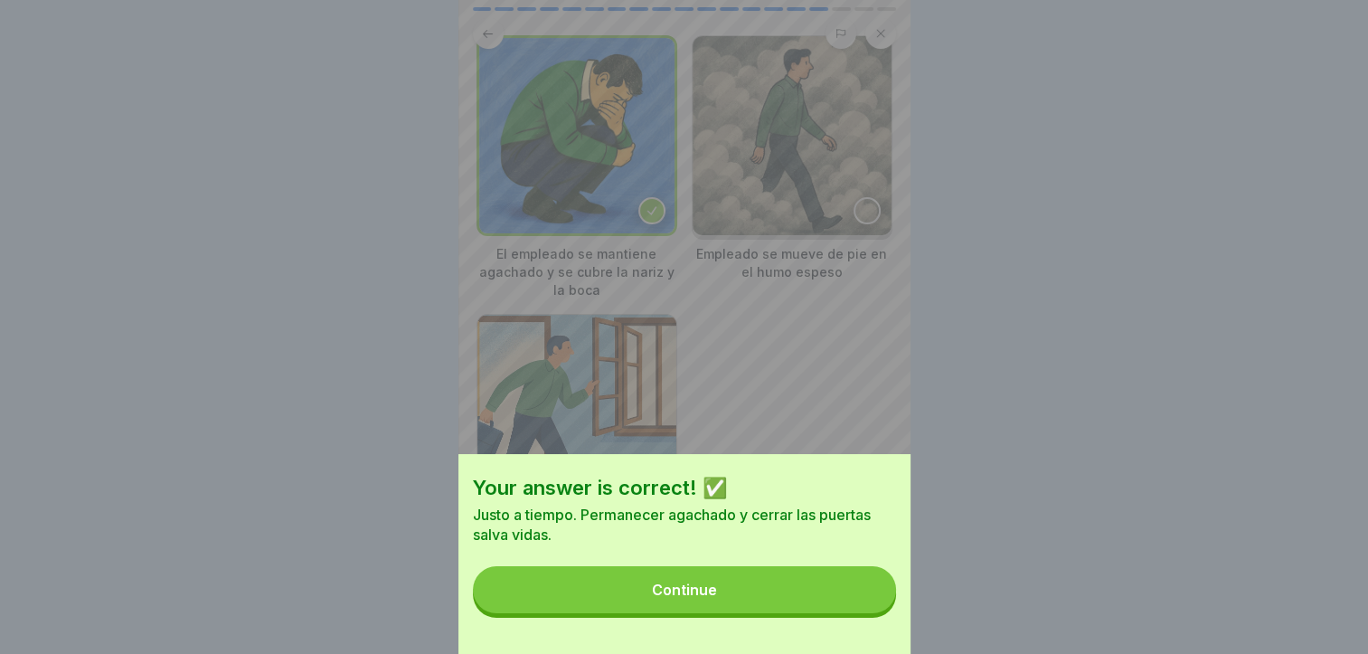
click at [862, 608] on button "Continue" at bounding box center [684, 589] width 423 height 47
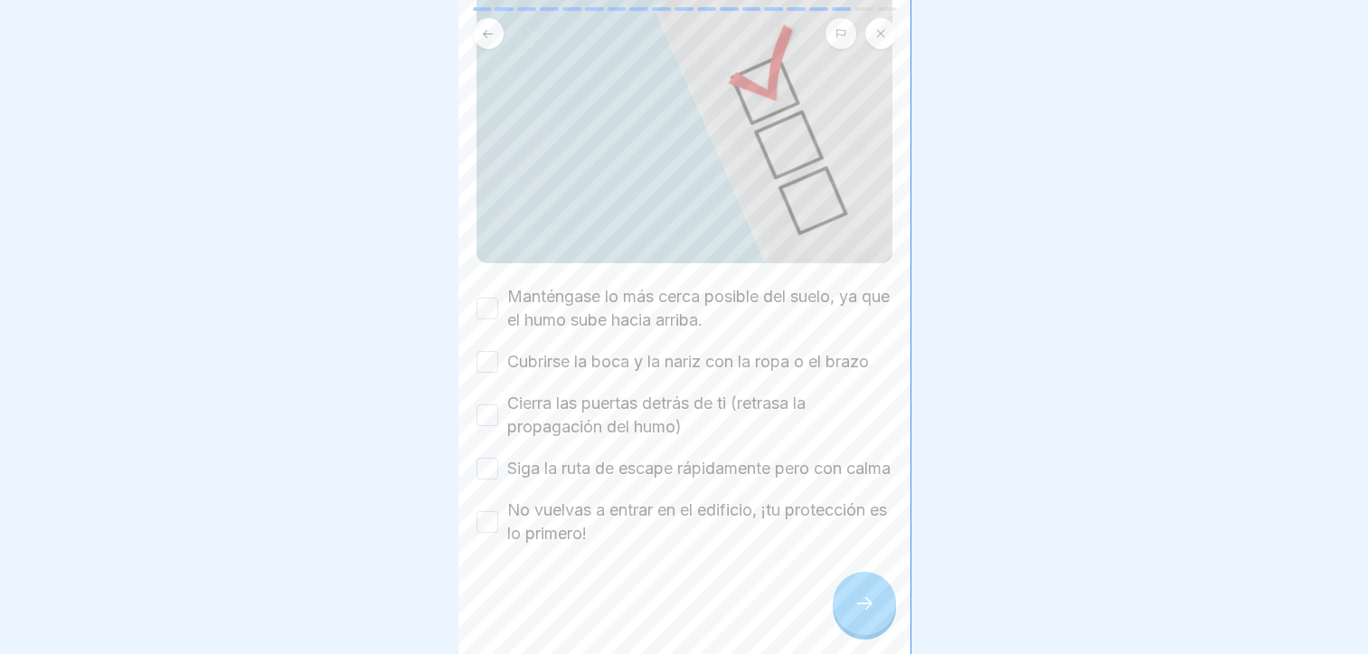
scroll to position [217, 0]
click at [702, 290] on label "Manténgase lo más cerca posible del suelo, ya que el humo sube hacia arriba." at bounding box center [699, 308] width 385 height 47
click at [498, 298] on button "Manténgase lo más cerca posible del suelo, ya que el humo sube hacia arriba." at bounding box center [488, 309] width 22 height 22
click at [703, 350] on label "Cubrirse la boca y la nariz con la ropa o el brazo" at bounding box center [688, 362] width 362 height 24
click at [498, 351] on button "Cubrirse la boca y la nariz con la ropa o el brazo" at bounding box center [488, 362] width 22 height 22
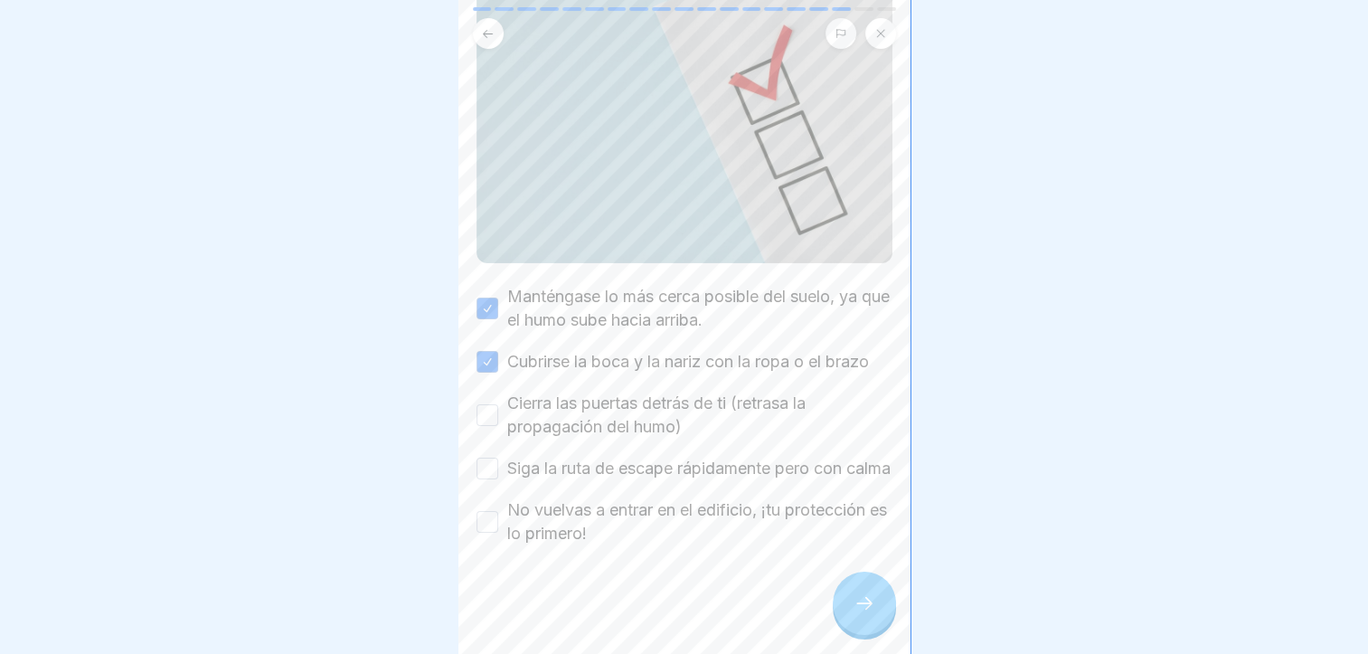
click at [705, 392] on label "Cierra las puertas detrás de ti (retrasa la propagación del humo)" at bounding box center [699, 415] width 385 height 47
click at [498, 404] on button "Cierra las puertas detrás de ti (retrasa la propagación del humo)" at bounding box center [488, 415] width 22 height 22
click at [781, 457] on label "Siga la ruta de escape rápidamente pero con calma" at bounding box center [698, 469] width 383 height 24
click at [498, 458] on button "Siga la ruta de escape rápidamente pero con calma" at bounding box center [488, 469] width 22 height 22
click at [752, 520] on label "No vuelvas a entrar en el edificio, ¡tu protección es lo primero!" at bounding box center [699, 521] width 385 height 47
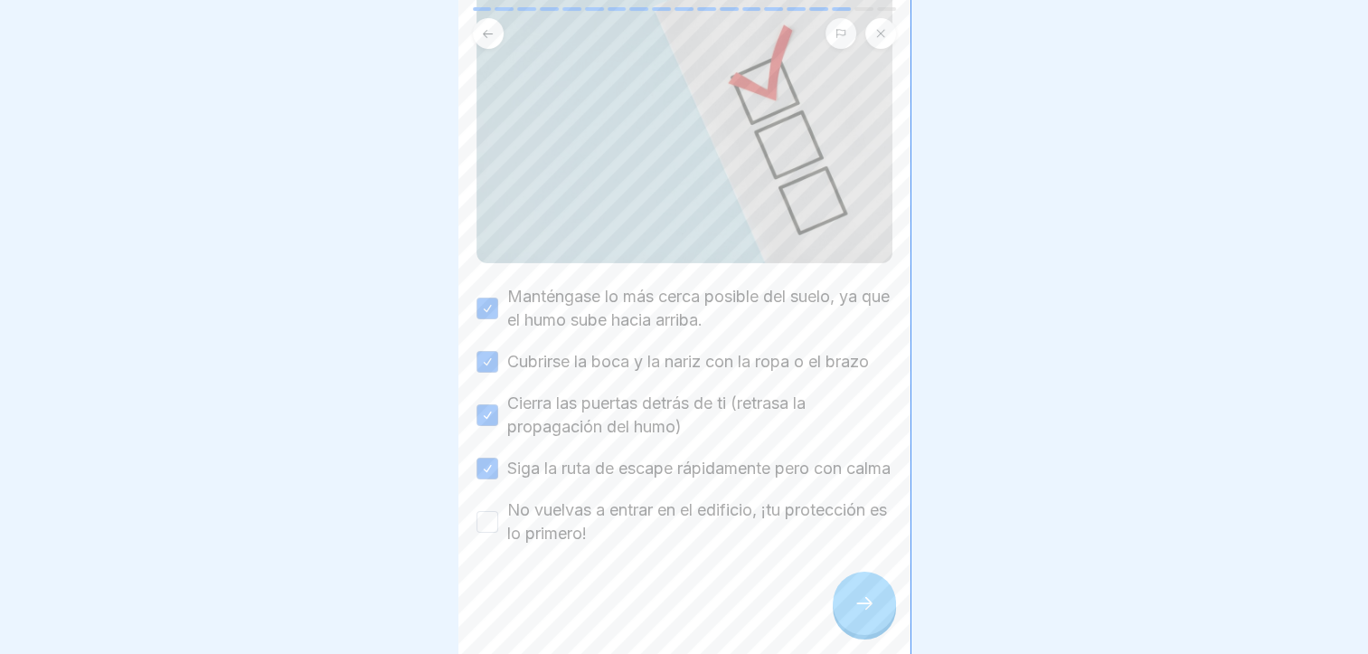
click at [498, 520] on button "No vuelvas a entrar en el edificio, ¡tu protección es lo primero!" at bounding box center [488, 522] width 22 height 22
click at [872, 614] on icon at bounding box center [865, 603] width 22 height 22
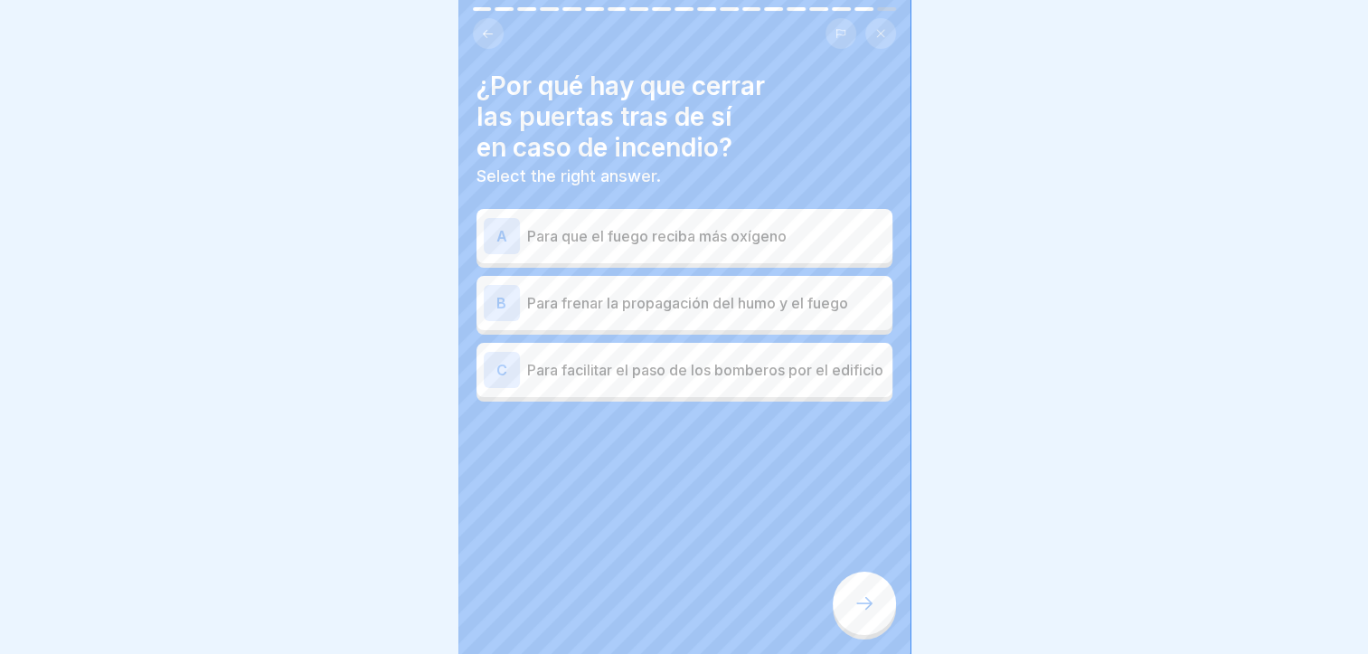
click at [796, 251] on div "A Para que el fuego reciba más oxígeno" at bounding box center [685, 236] width 402 height 36
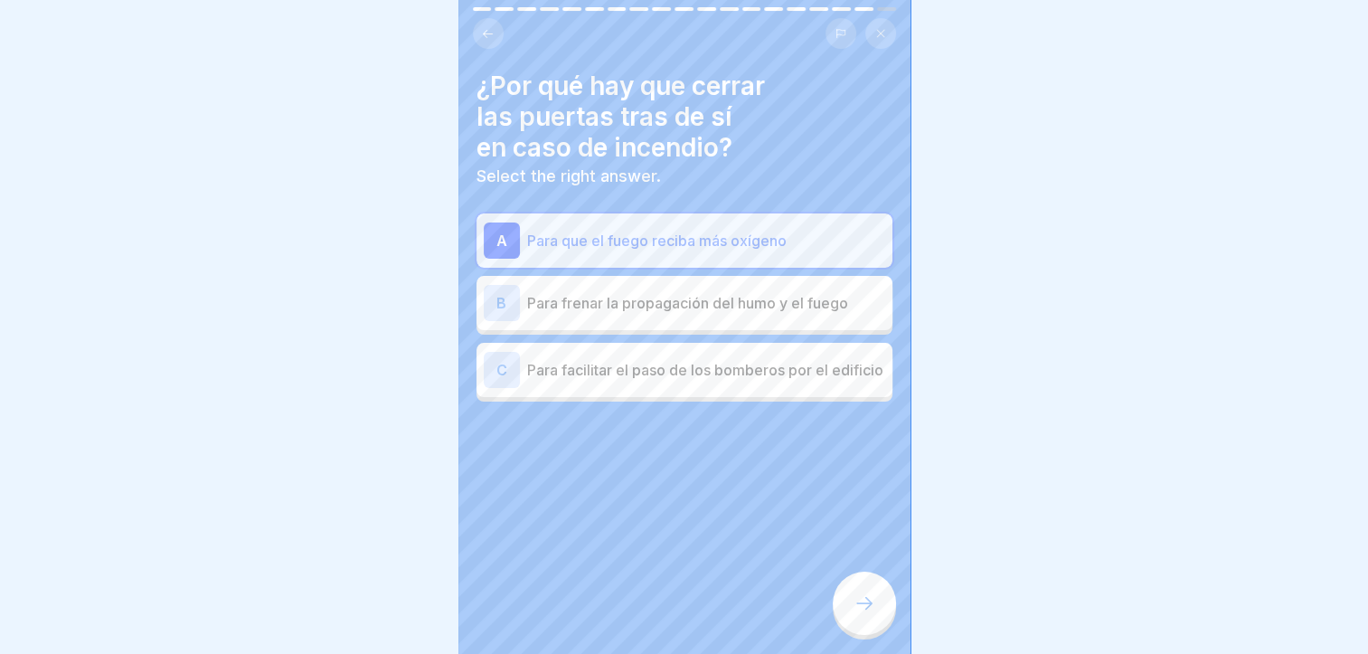
click at [818, 306] on p "Para frenar la propagación del humo y el fuego" at bounding box center [706, 303] width 358 height 22
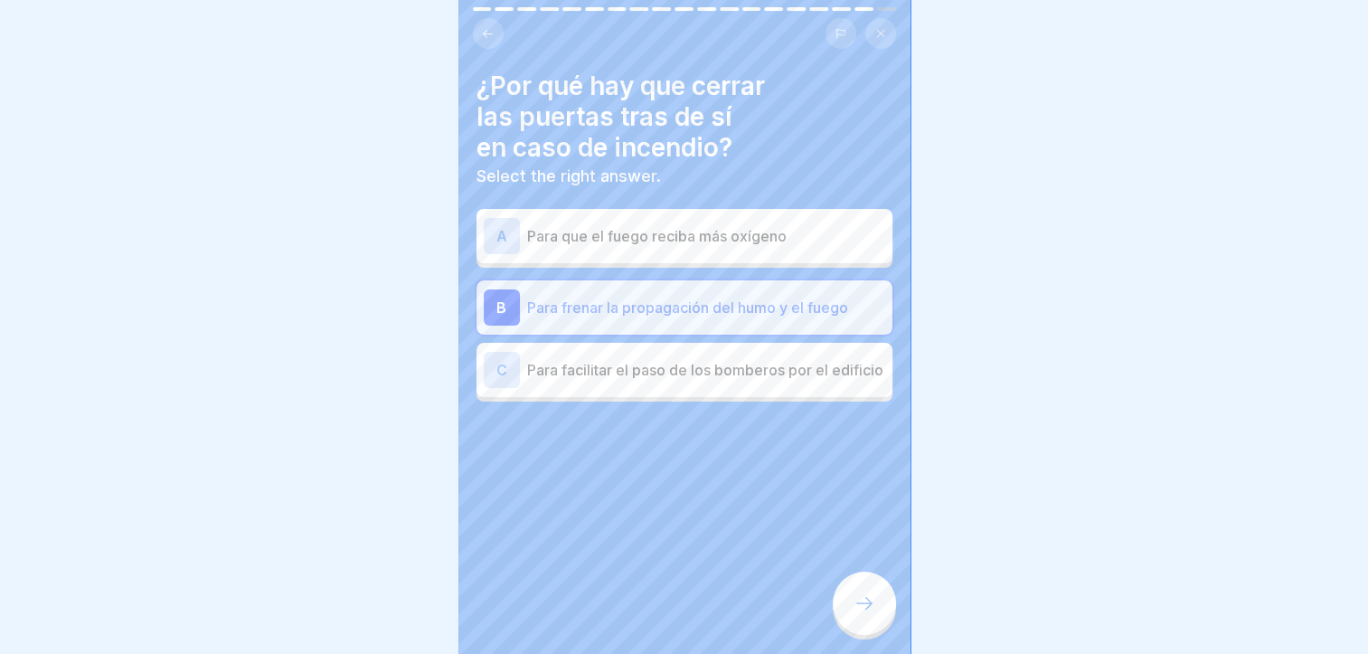
click at [865, 614] on icon at bounding box center [865, 603] width 22 height 22
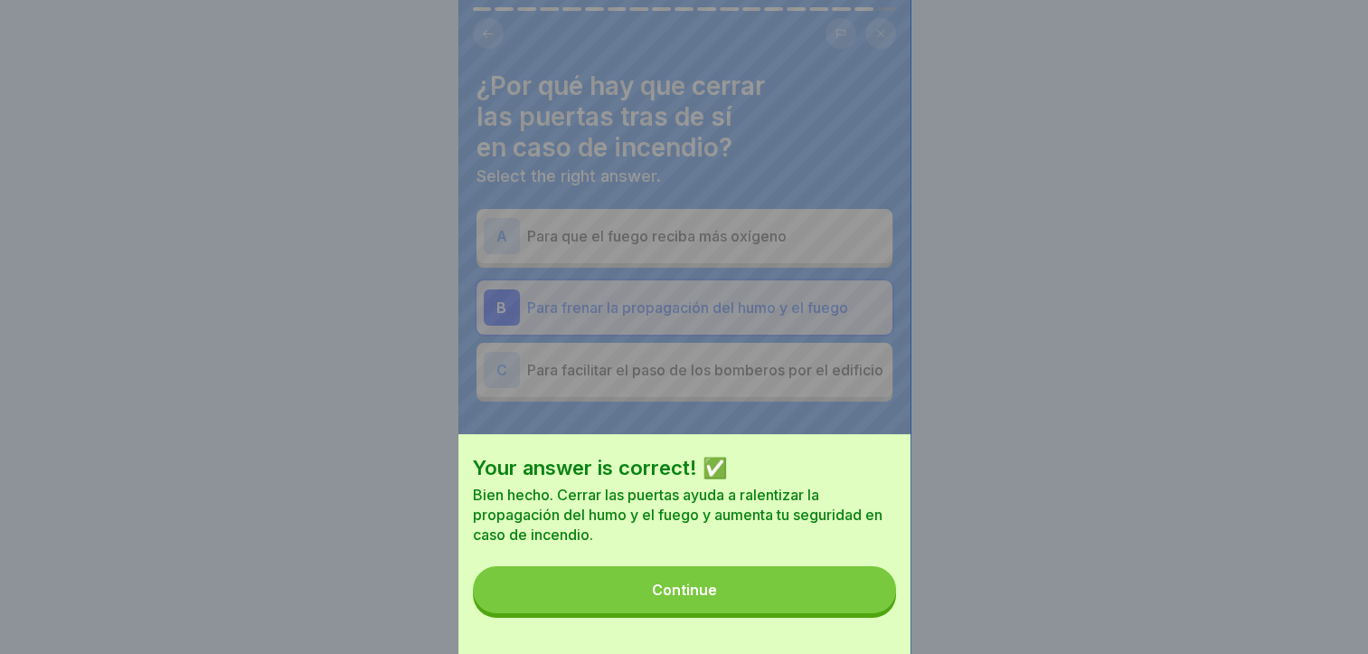
click at [865, 613] on button "Continue" at bounding box center [684, 589] width 423 height 47
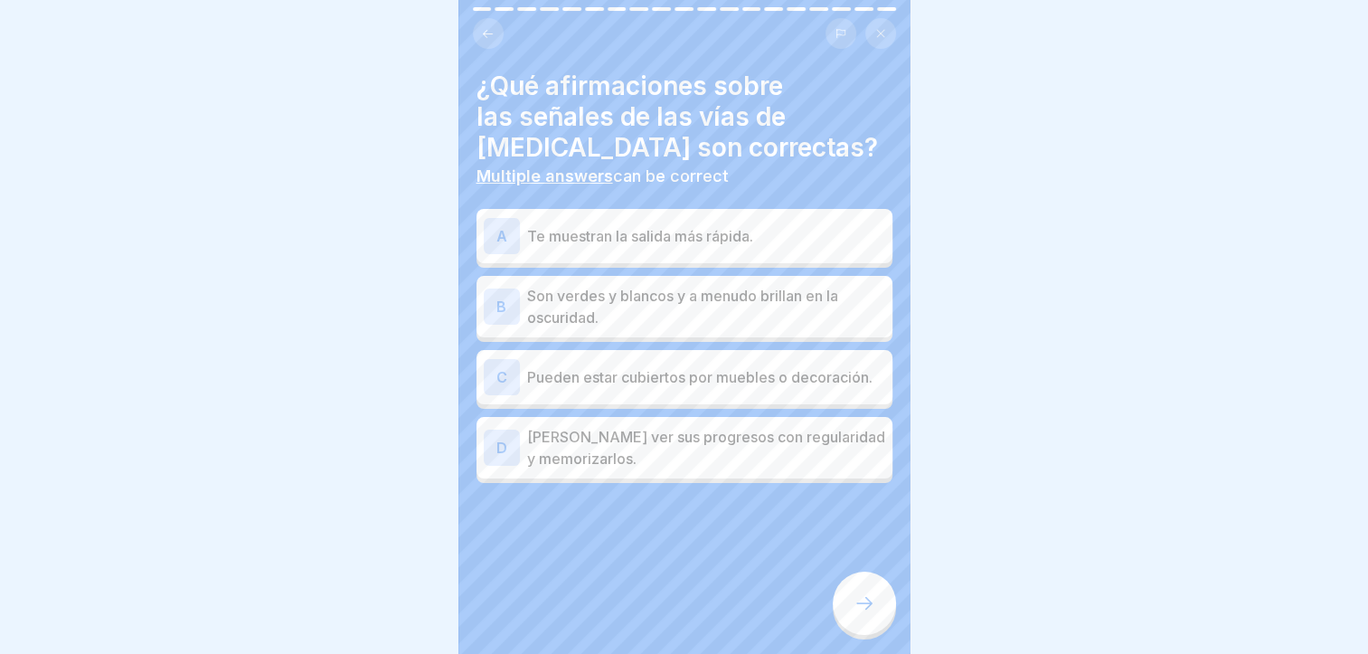
click at [821, 307] on p "Son verdes y blancos y a menudo brillan en la oscuridad." at bounding box center [706, 306] width 358 height 43
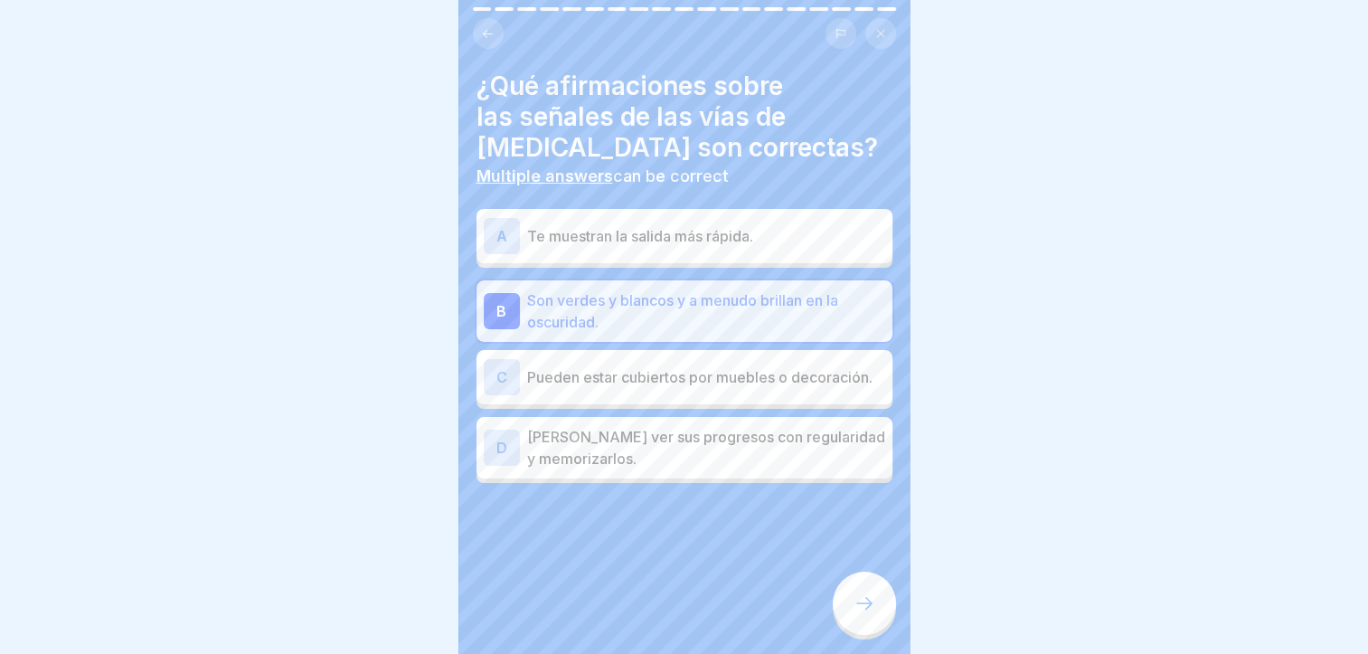
click at [804, 241] on p "Te muestran la salida más rápida." at bounding box center [706, 236] width 358 height 22
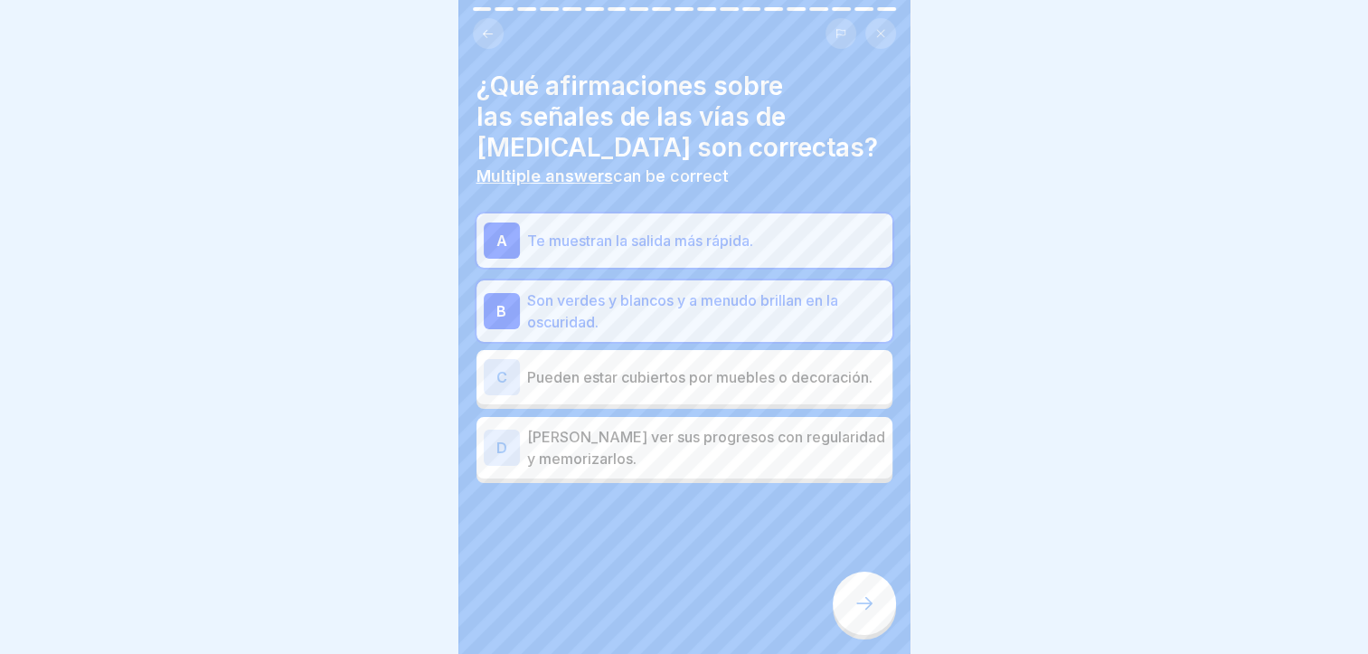
click at [871, 635] on div at bounding box center [864, 603] width 63 height 63
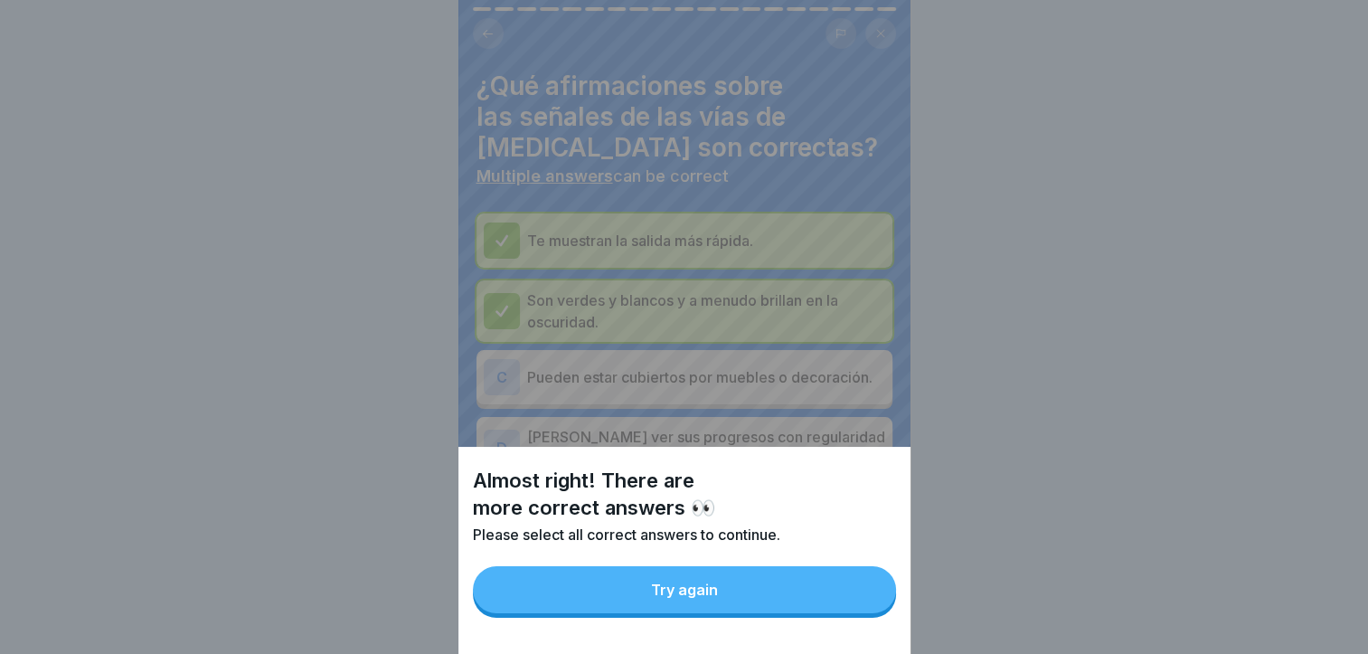
click at [868, 613] on button "Try again" at bounding box center [684, 589] width 423 height 47
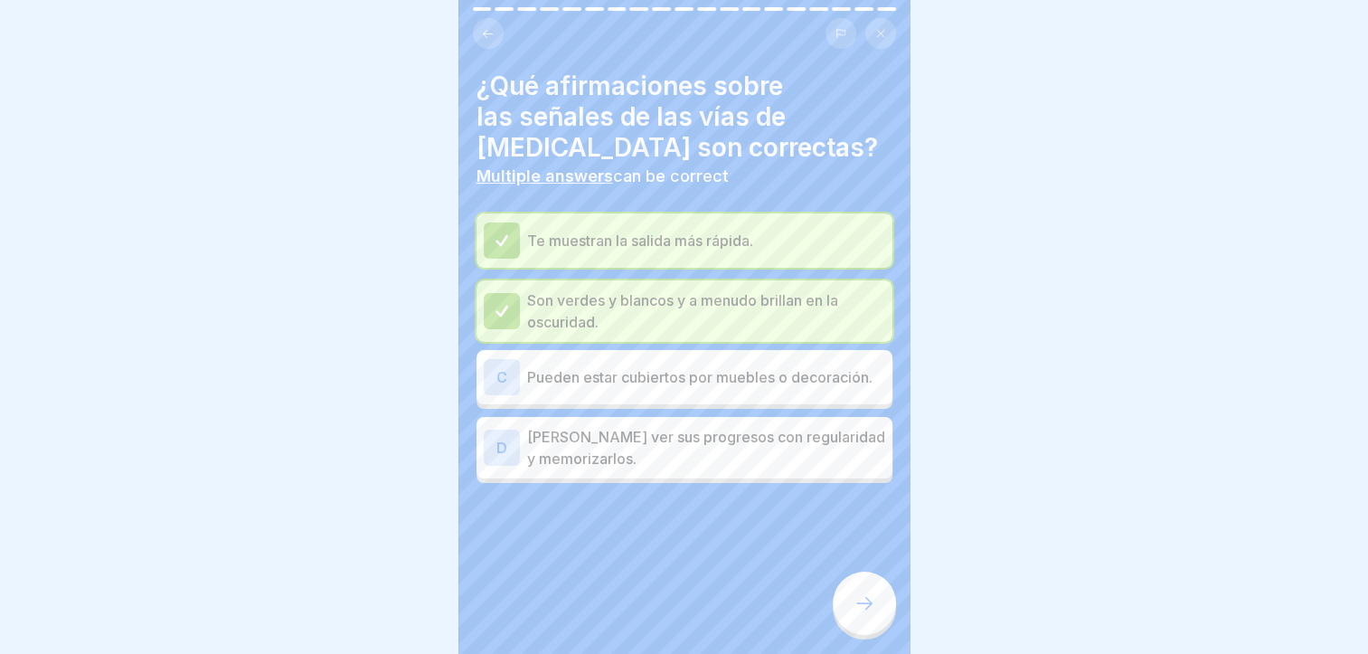
click at [839, 478] on div "D [PERSON_NAME] ver sus progresos con regularidad y memorizarlos." at bounding box center [685, 447] width 416 height 61
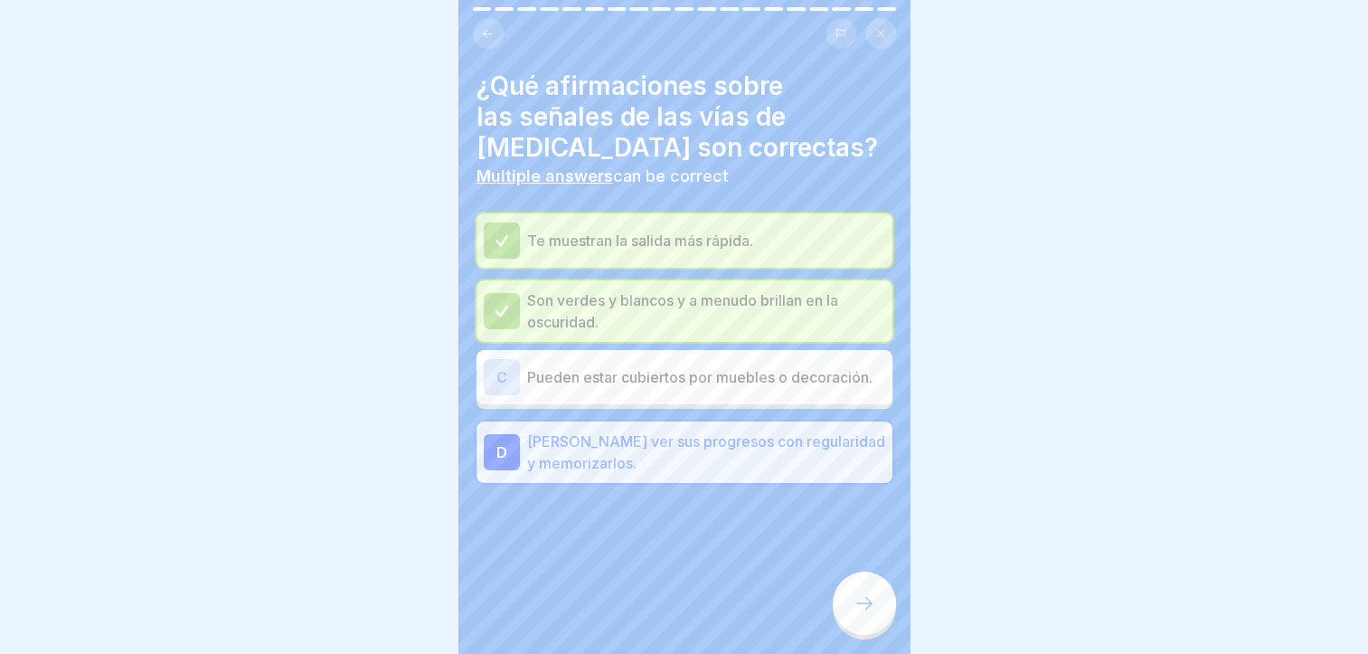
click at [865, 614] on icon at bounding box center [865, 603] width 22 height 22
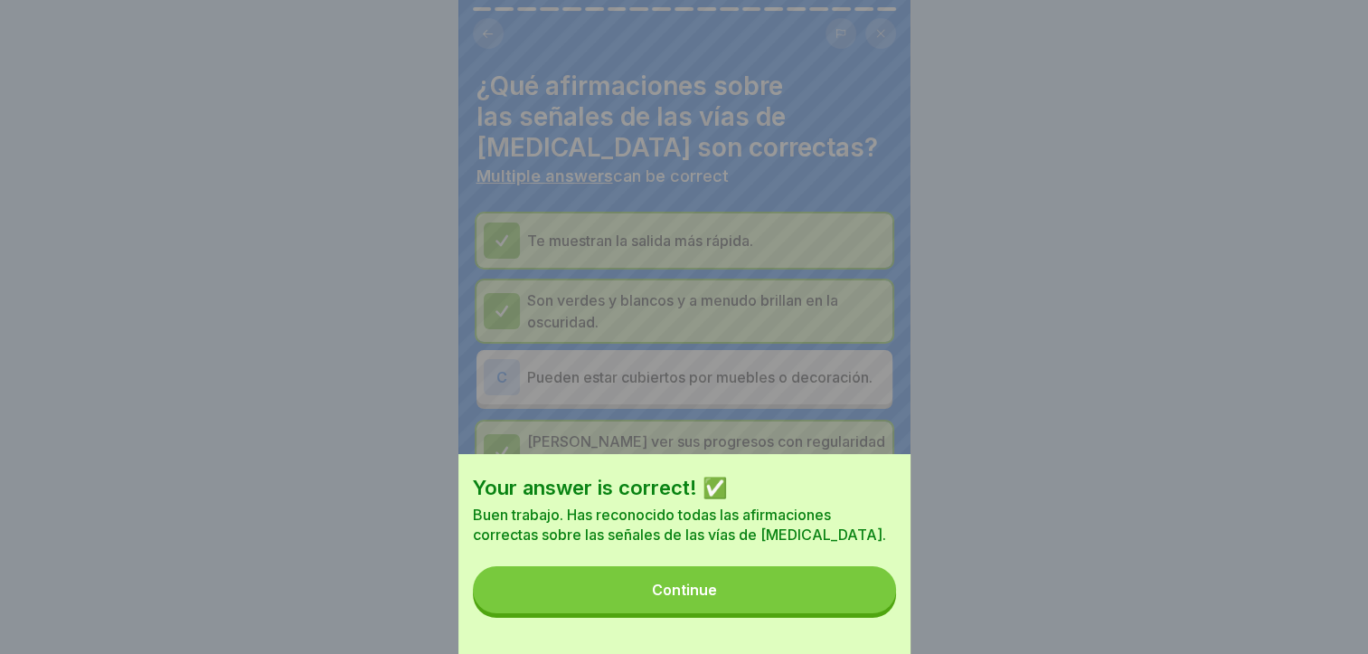
click at [862, 609] on button "Continue" at bounding box center [684, 589] width 423 height 47
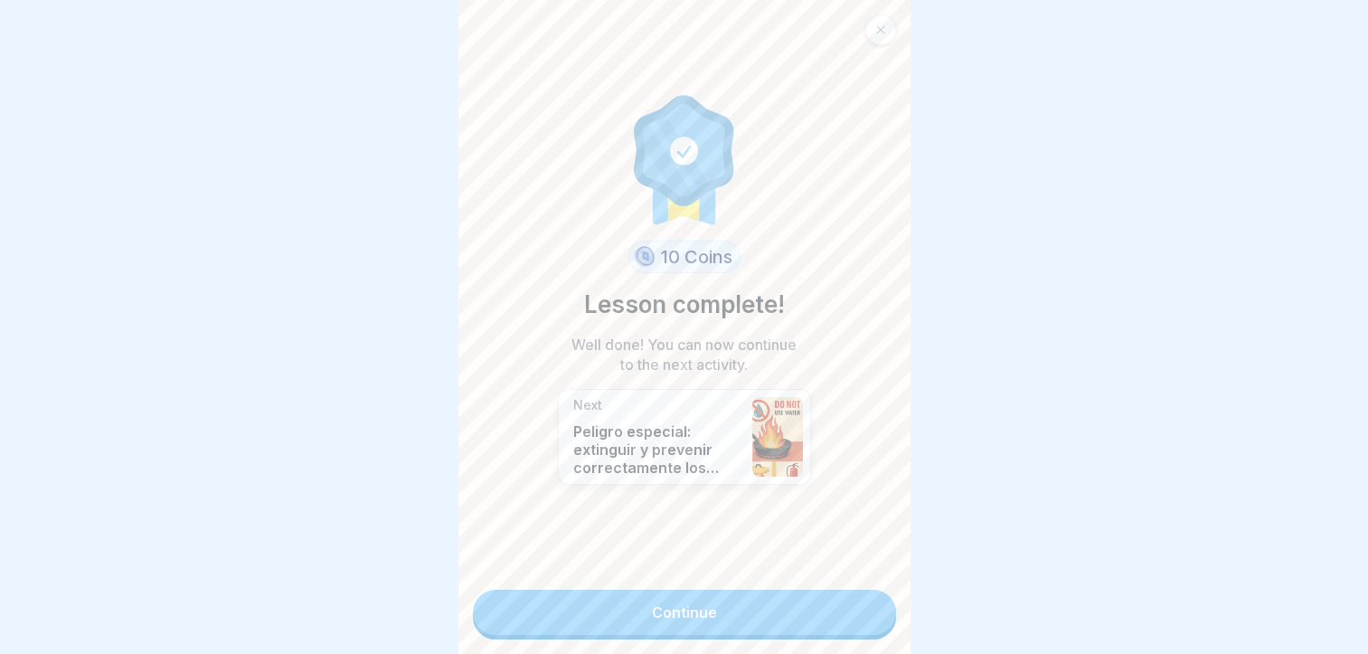
click at [864, 609] on link "Continue" at bounding box center [684, 612] width 423 height 45
